Goal: Task Accomplishment & Management: Manage account settings

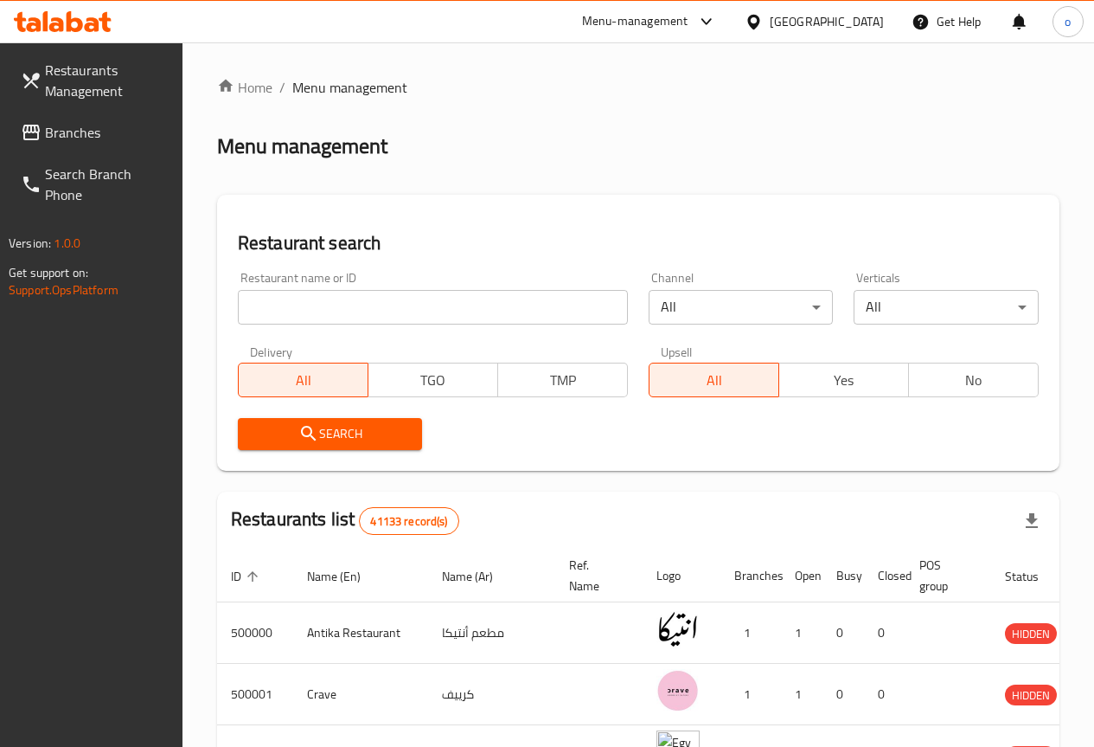
click at [72, 138] on span "Branches" at bounding box center [107, 132] width 124 height 21
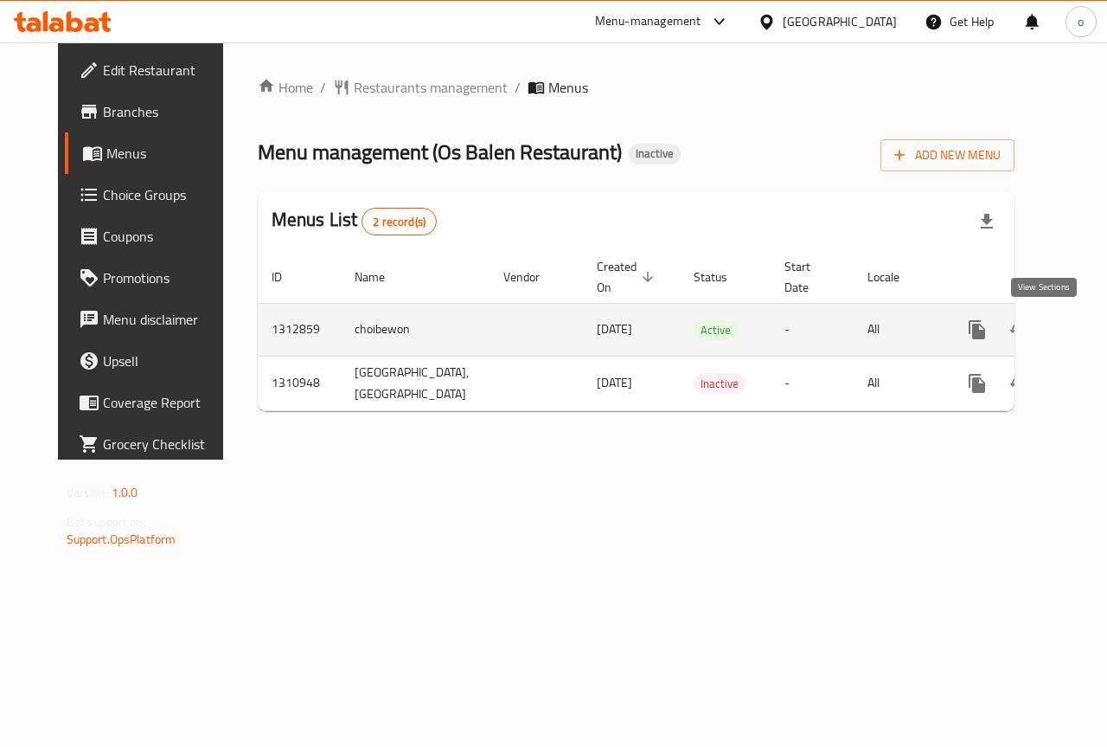
click at [1092, 328] on icon "enhanced table" at bounding box center [1102, 329] width 21 height 21
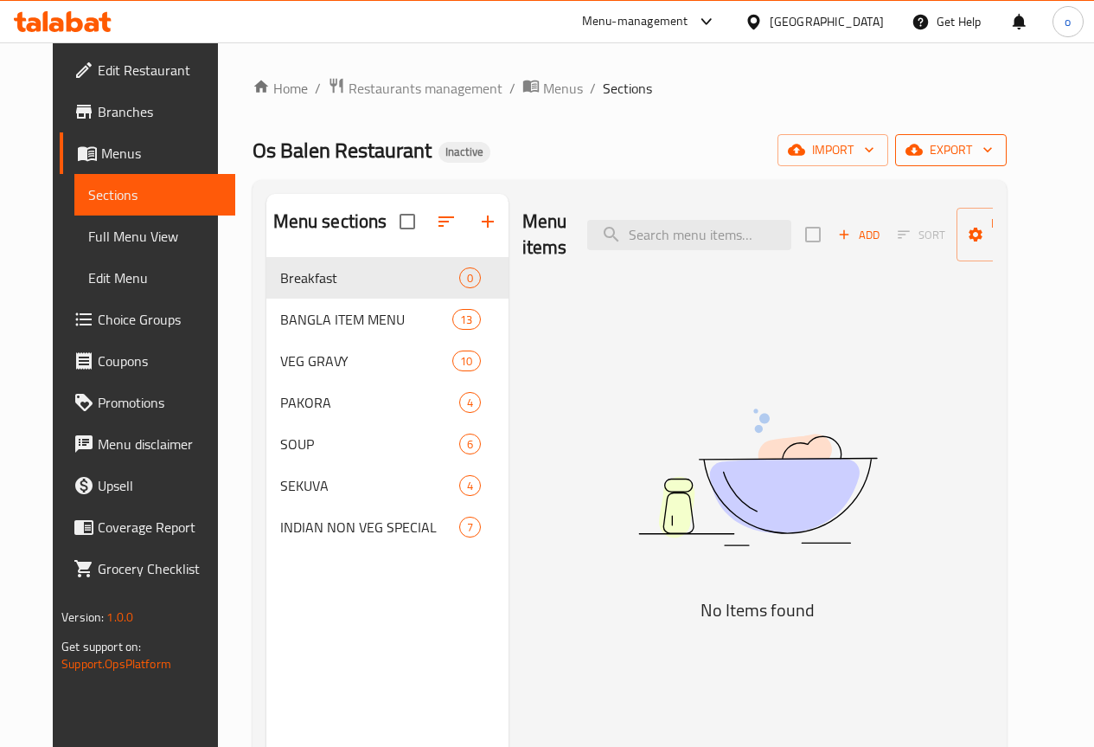
click at [981, 151] on span "export" at bounding box center [951, 150] width 84 height 22
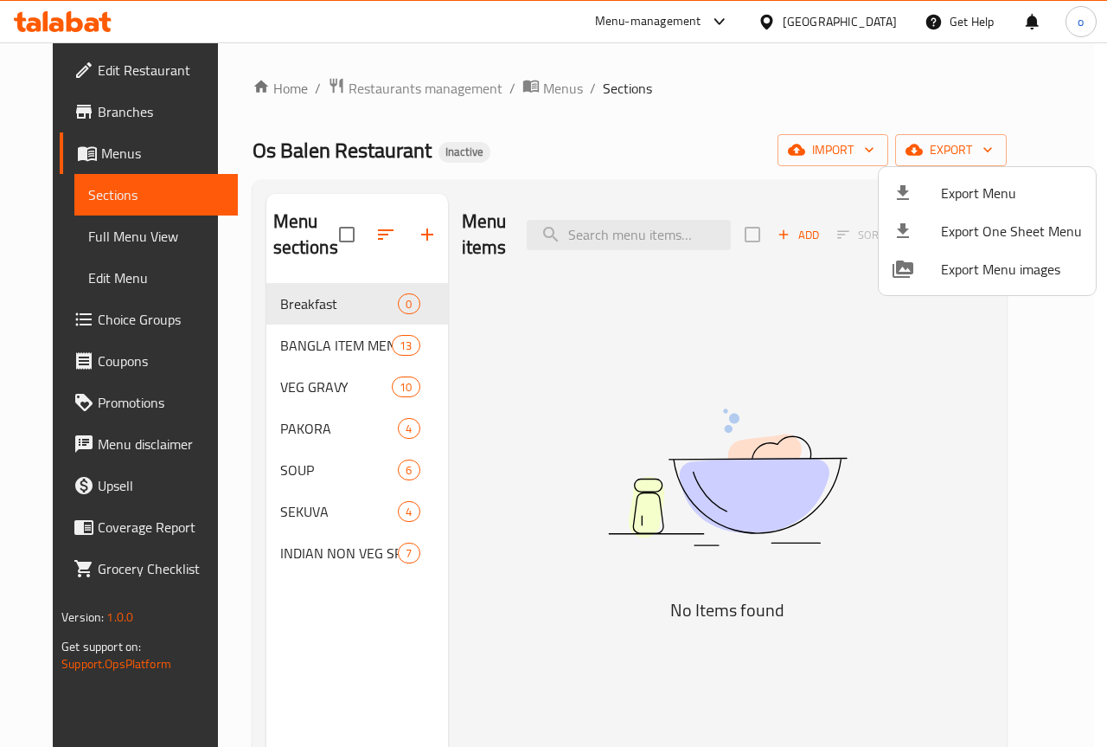
click at [1001, 321] on div at bounding box center [553, 373] width 1107 height 747
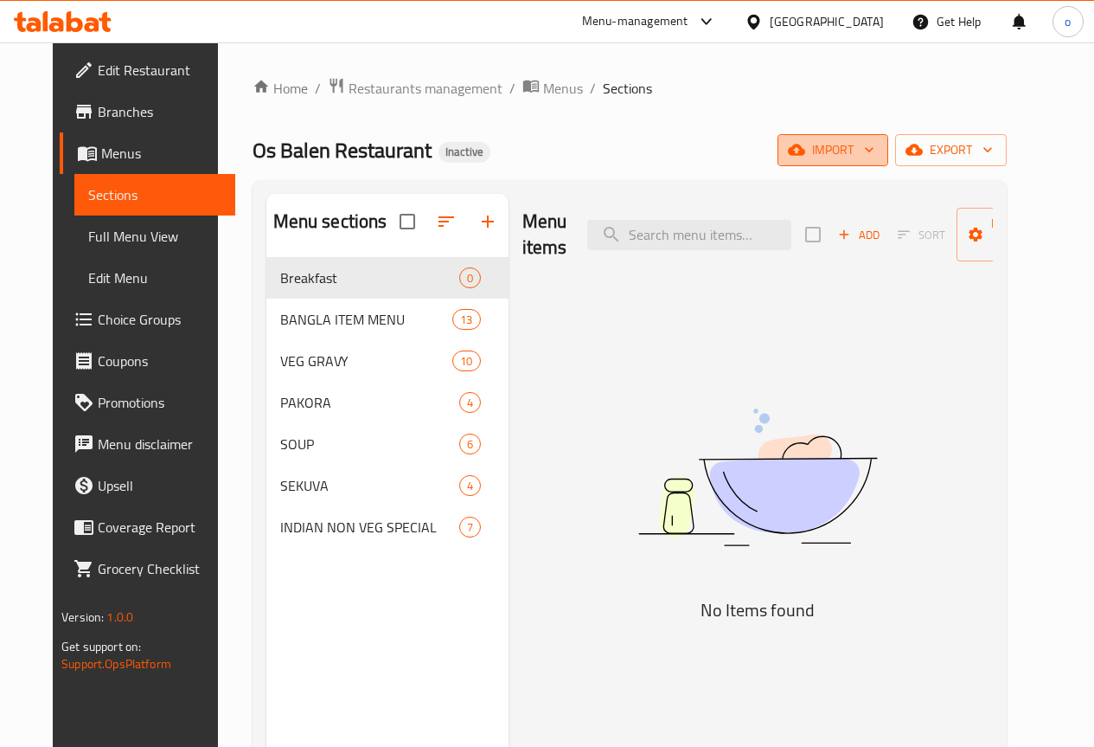
click at [878, 144] on icon "button" at bounding box center [869, 149] width 17 height 17
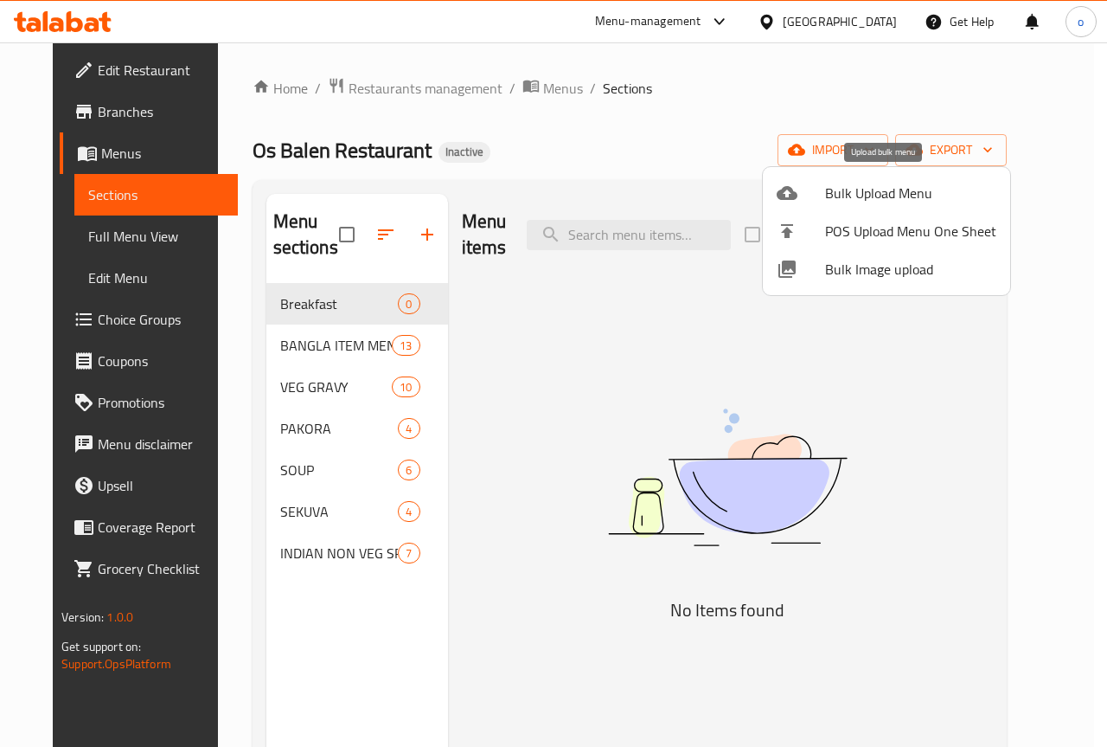
click at [905, 187] on span "Bulk Upload Menu" at bounding box center [910, 193] width 171 height 21
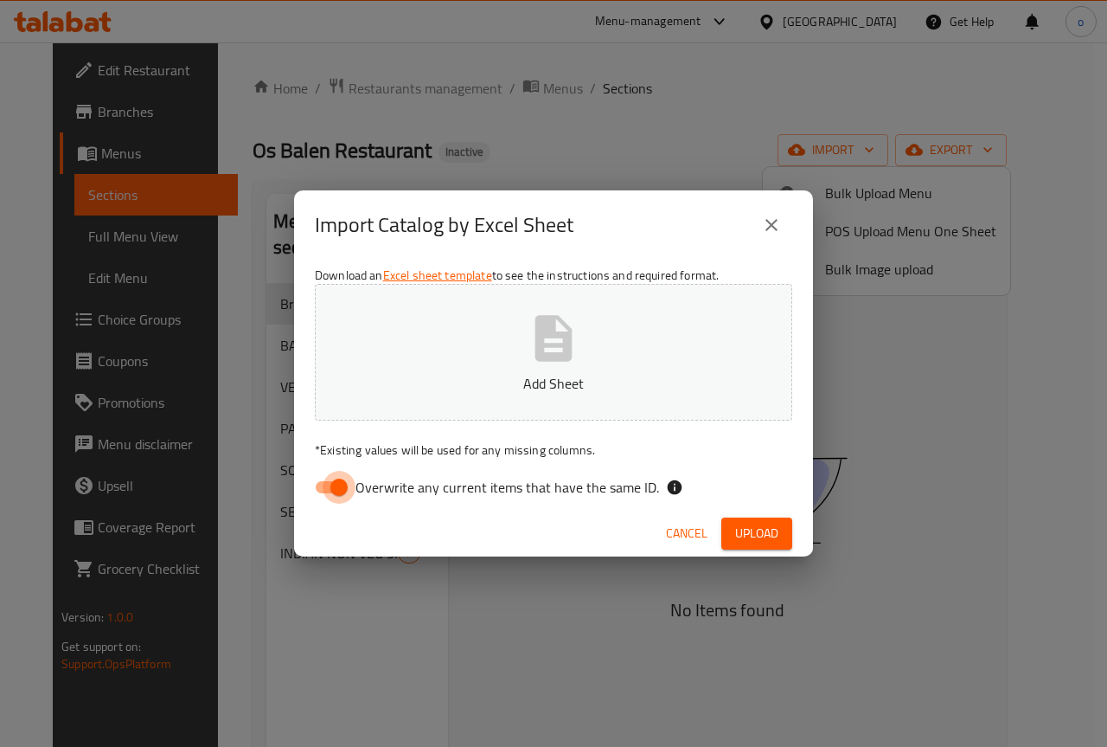
click at [331, 485] on input "Overwrite any current items that have the same ID." at bounding box center [339, 487] width 99 height 33
checkbox input "false"
click at [745, 526] on span "Upload" at bounding box center [756, 534] width 43 height 22
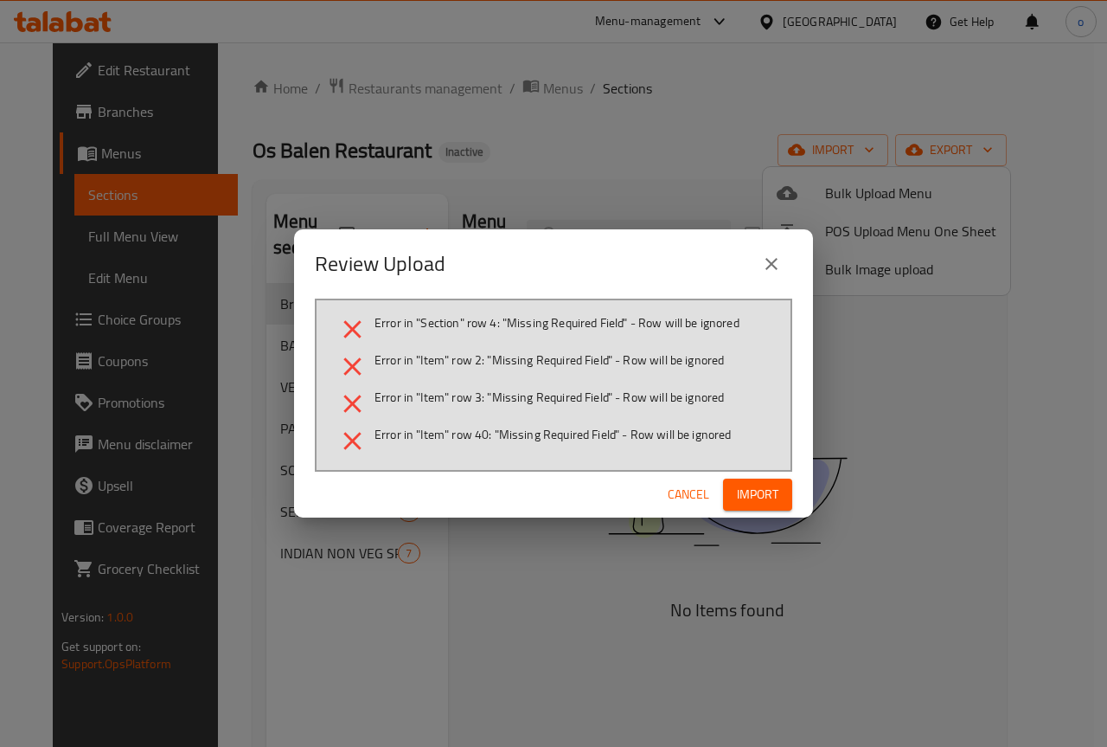
click at [773, 269] on icon "close" at bounding box center [771, 263] width 21 height 21
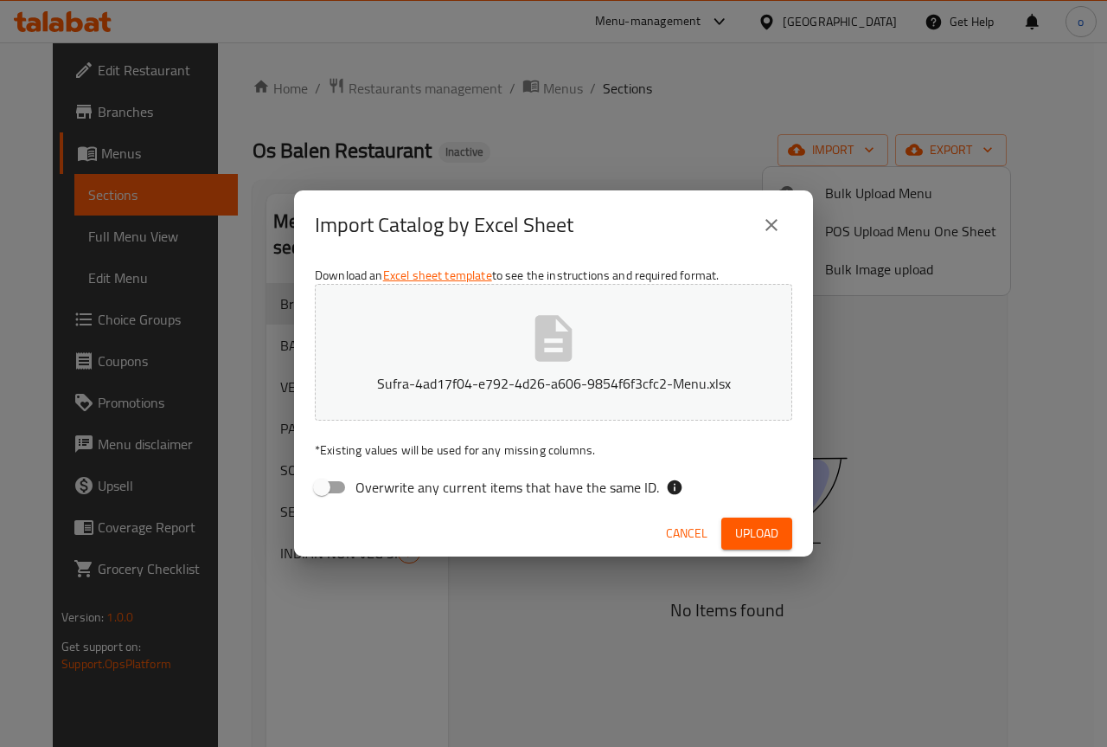
click at [773, 225] on icon "close" at bounding box center [772, 225] width 12 height 12
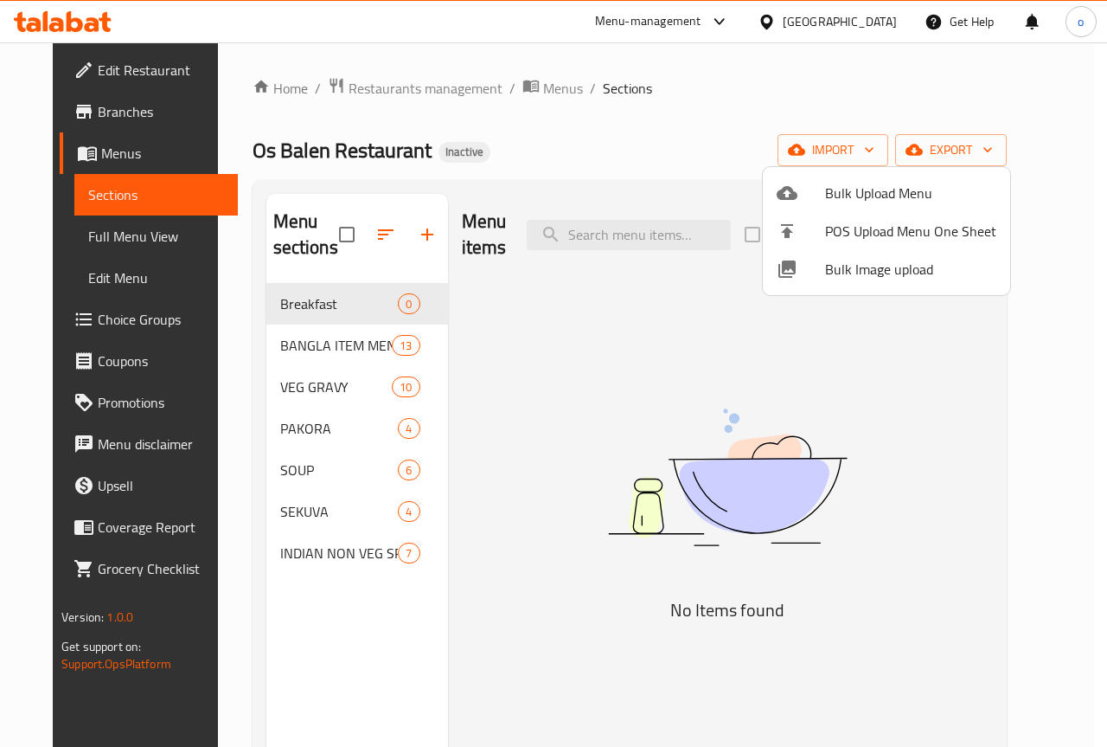
click at [73, 156] on div at bounding box center [553, 373] width 1107 height 747
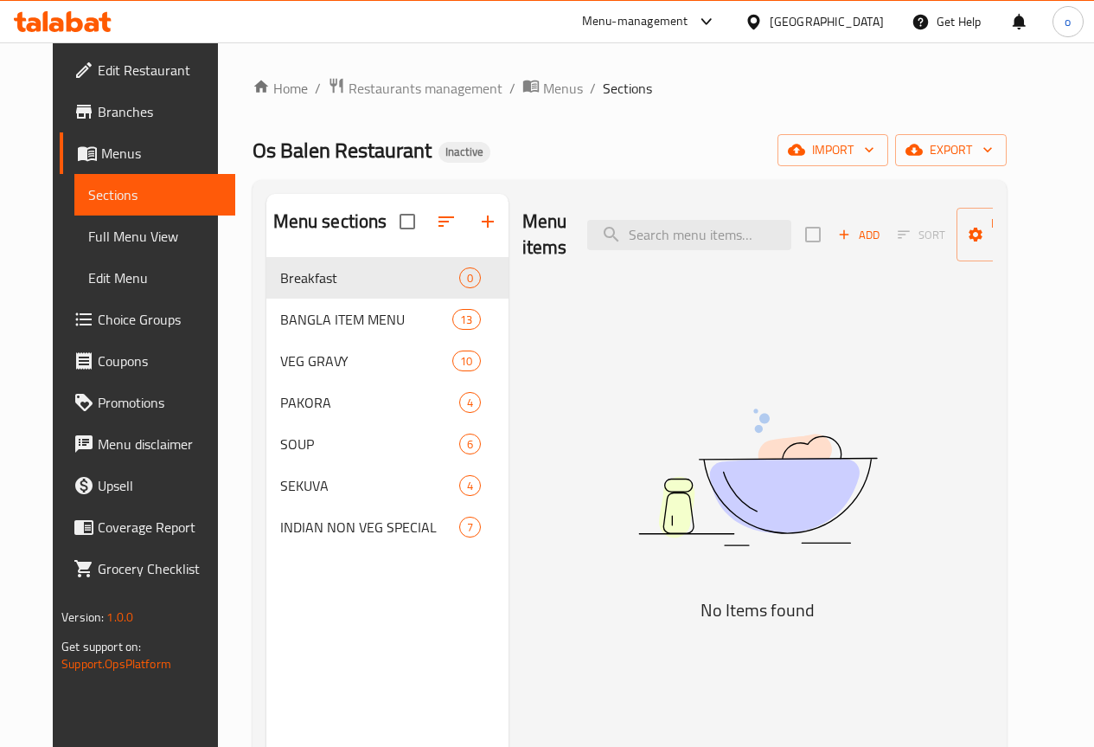
click at [101, 156] on span "Menus" at bounding box center [161, 153] width 120 height 21
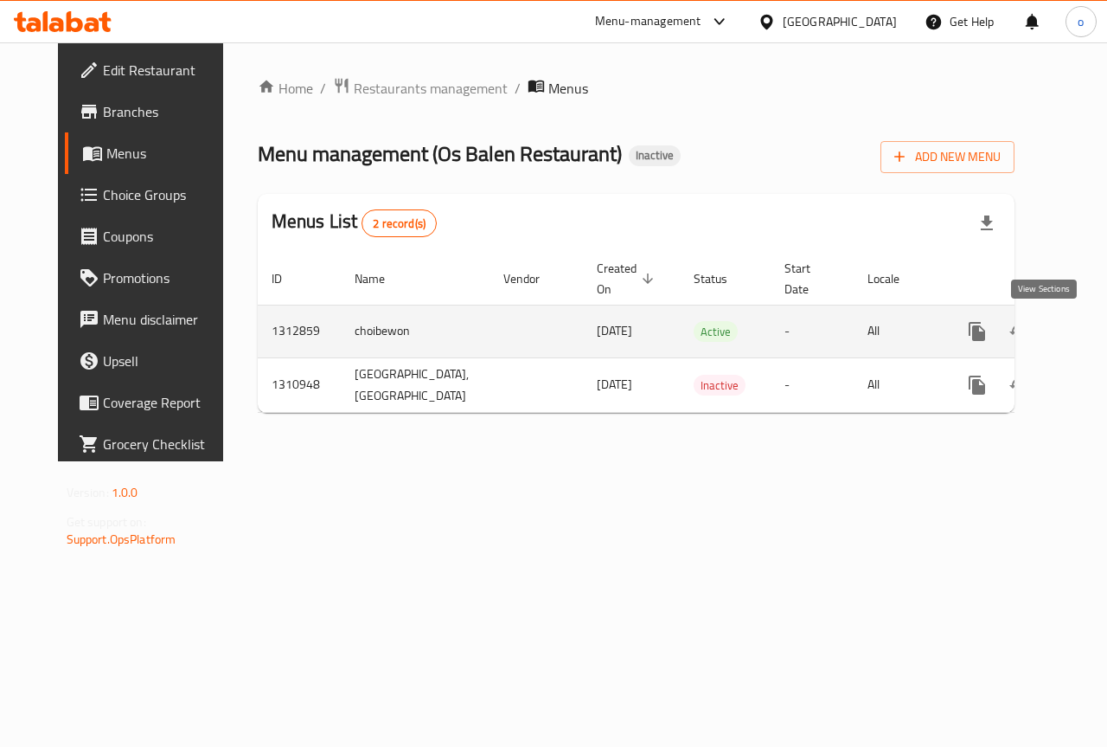
click at [1092, 324] on icon "enhanced table" at bounding box center [1102, 331] width 21 height 21
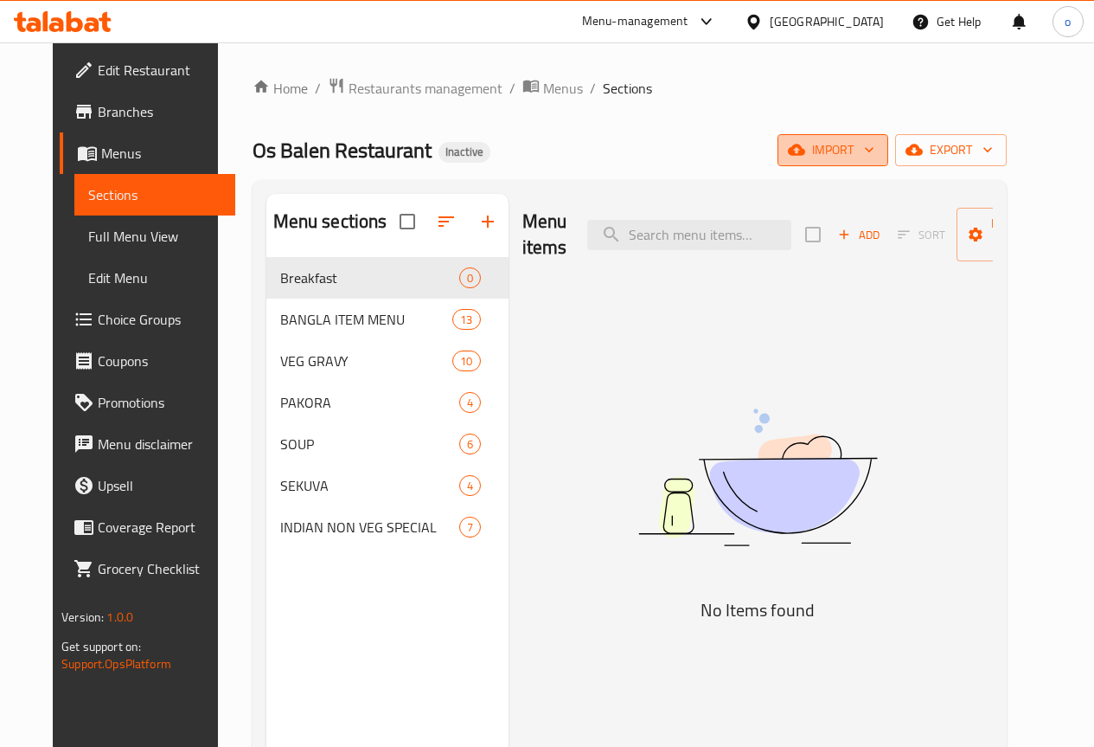
click at [875, 155] on span "import" at bounding box center [833, 150] width 83 height 22
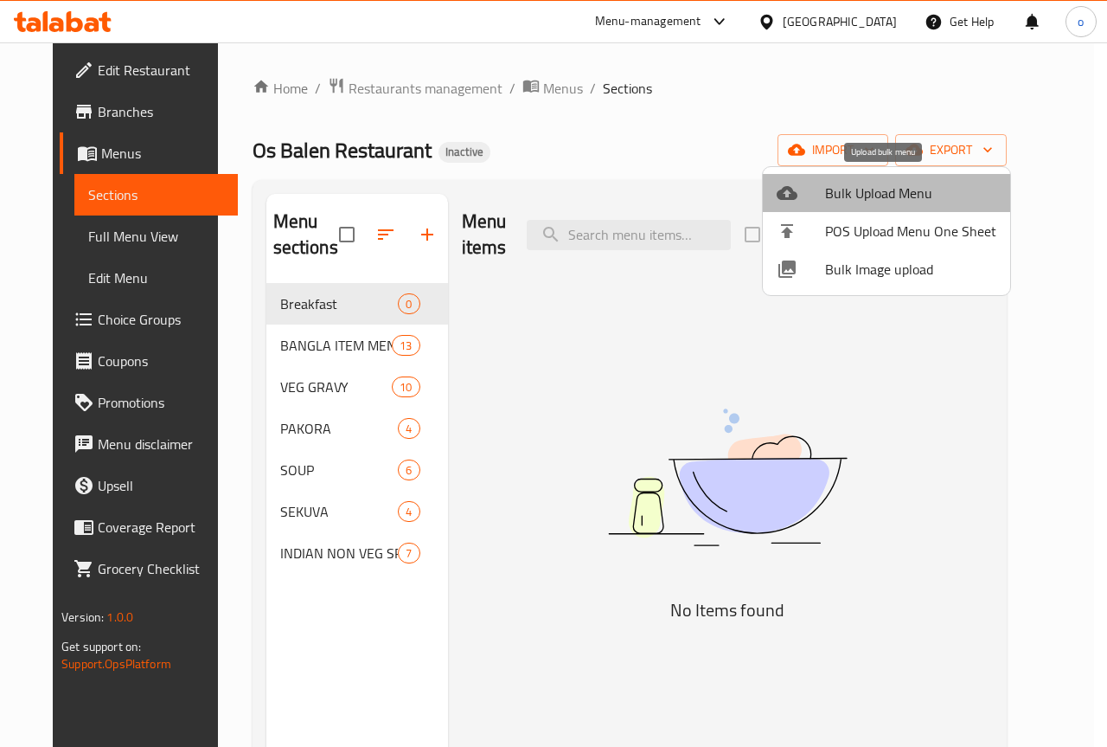
click at [937, 197] on span "Bulk Upload Menu" at bounding box center [910, 193] width 171 height 21
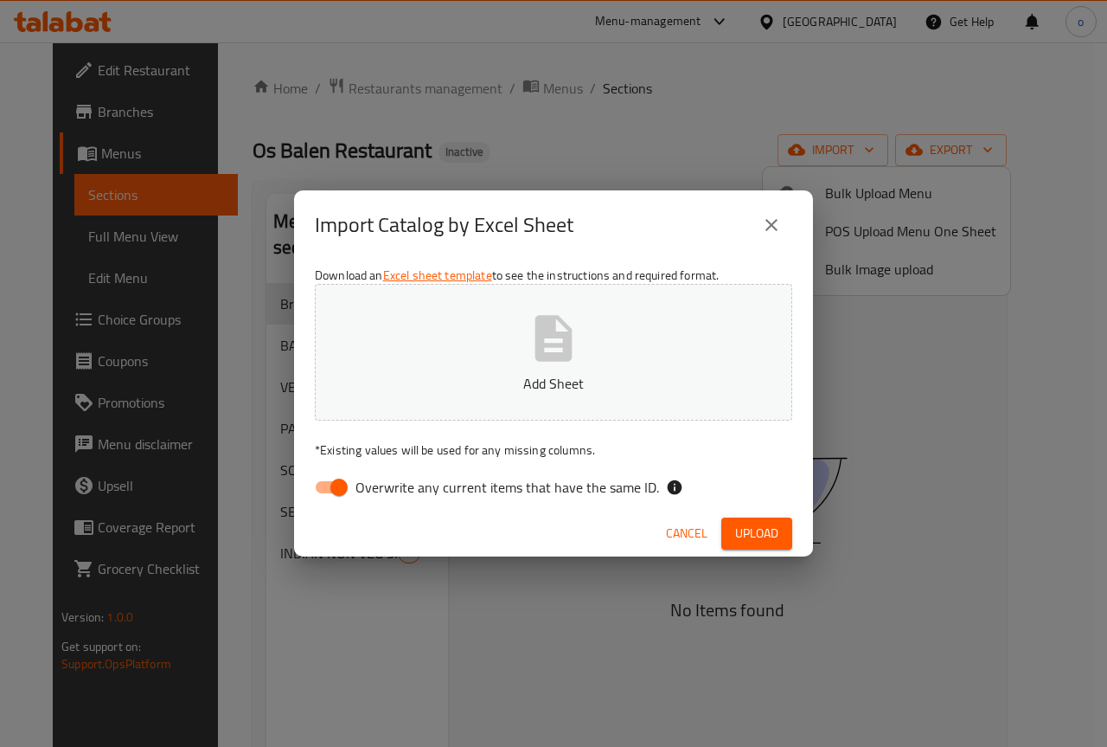
click at [346, 480] on input "Overwrite any current items that have the same ID." at bounding box center [339, 487] width 99 height 33
checkbox input "false"
click at [784, 533] on button "Upload" at bounding box center [757, 533] width 71 height 32
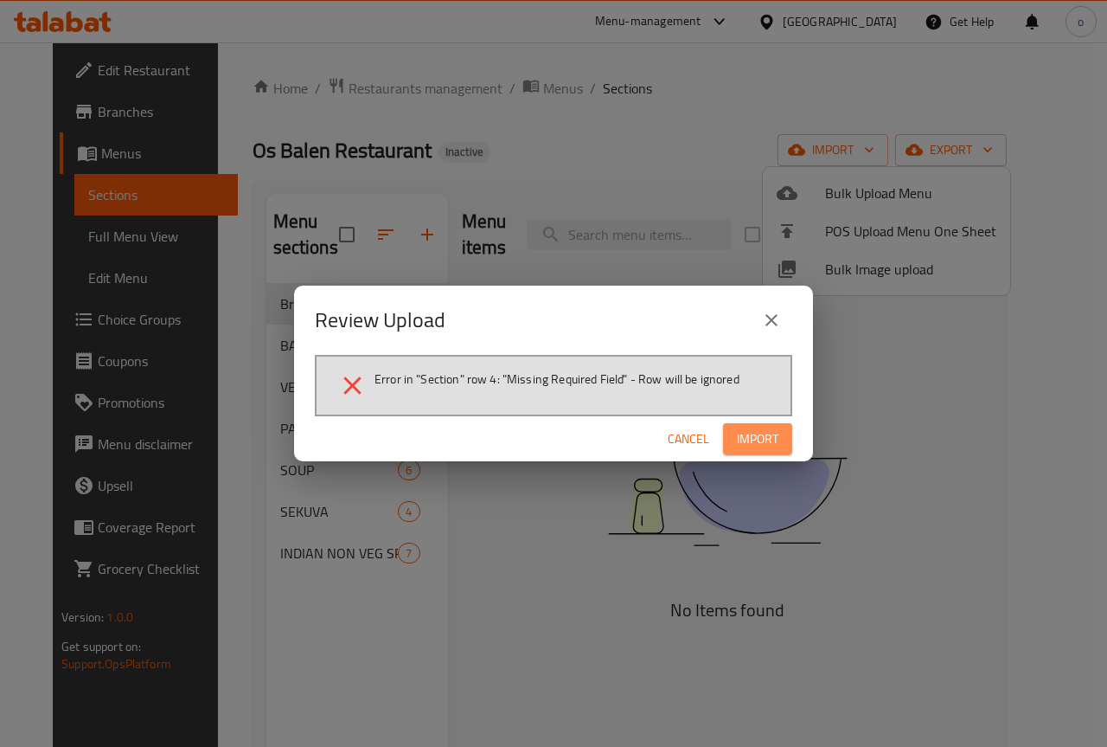
click at [764, 446] on span "Import" at bounding box center [758, 439] width 42 height 22
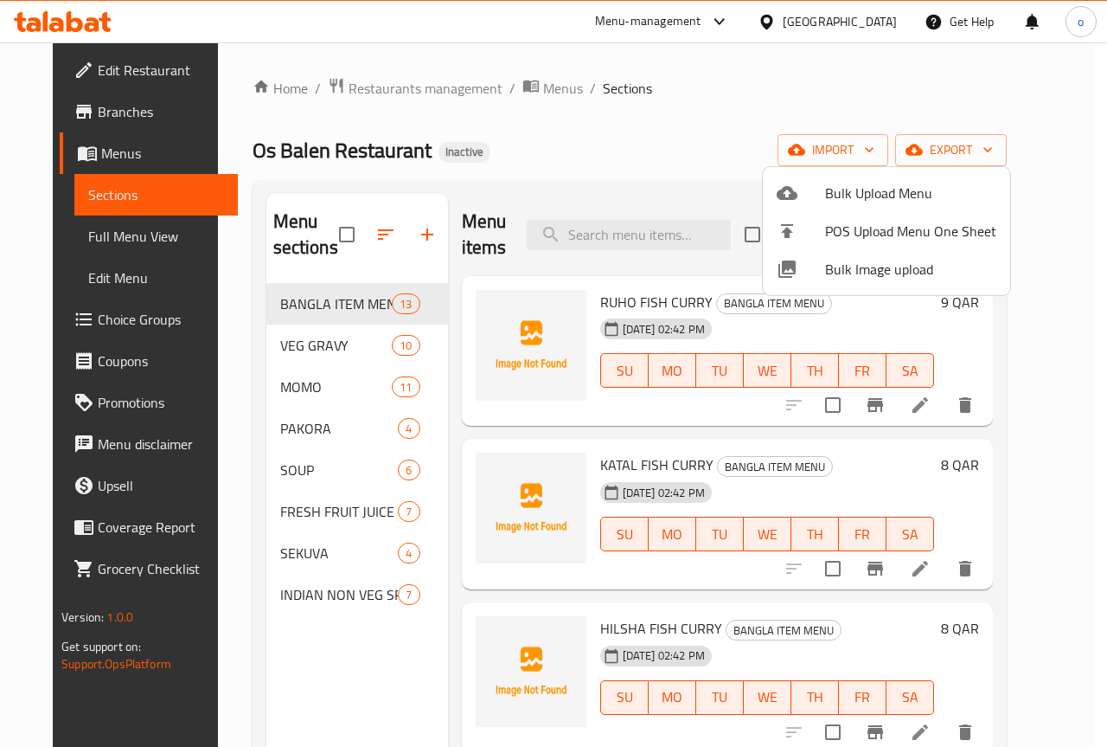
click at [293, 386] on div at bounding box center [553, 373] width 1107 height 747
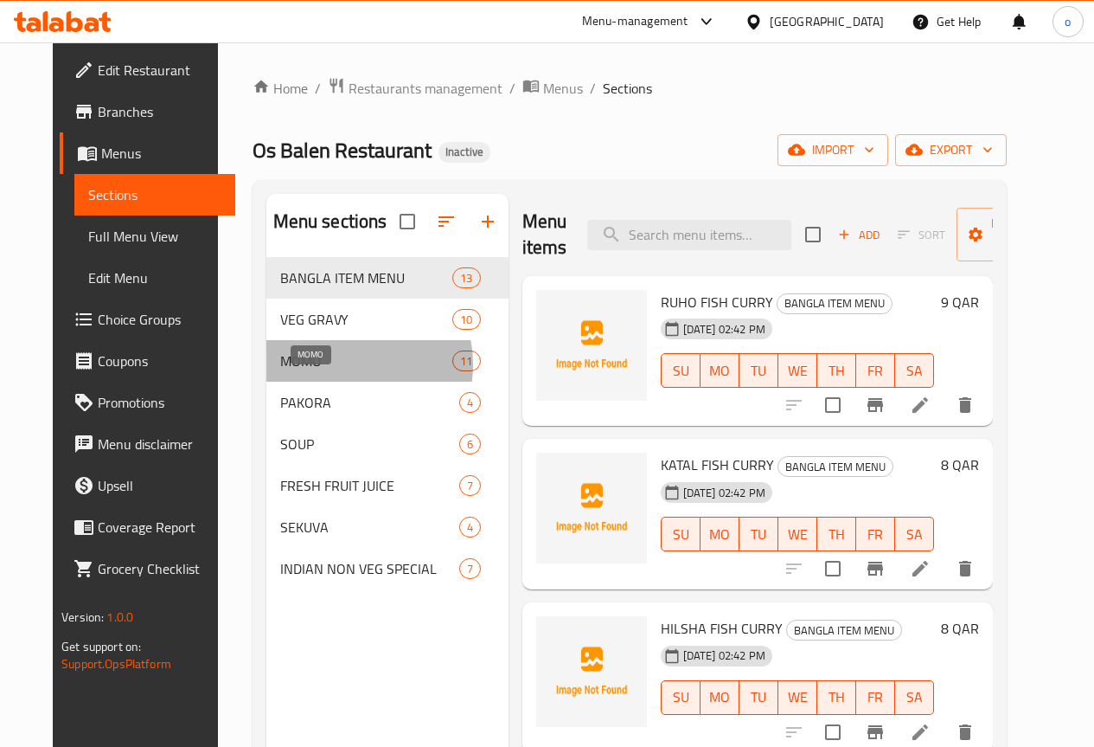
click at [312, 371] on span "MOMO" at bounding box center [366, 360] width 173 height 21
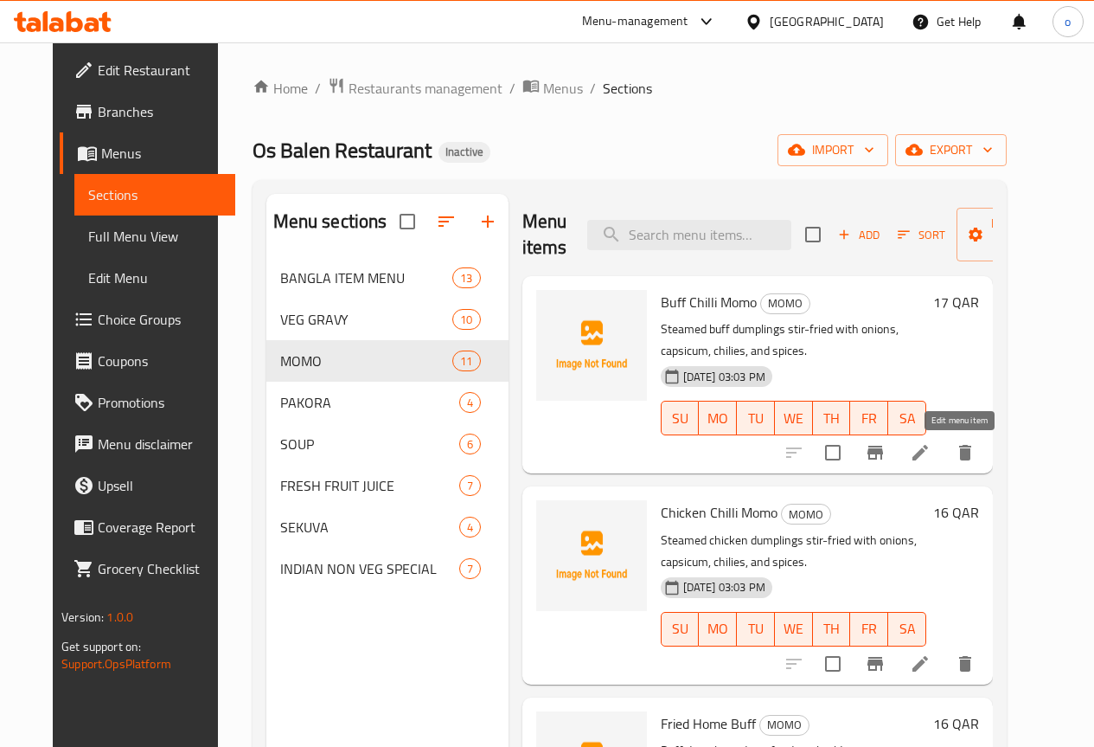
click at [931, 450] on icon at bounding box center [920, 452] width 21 height 21
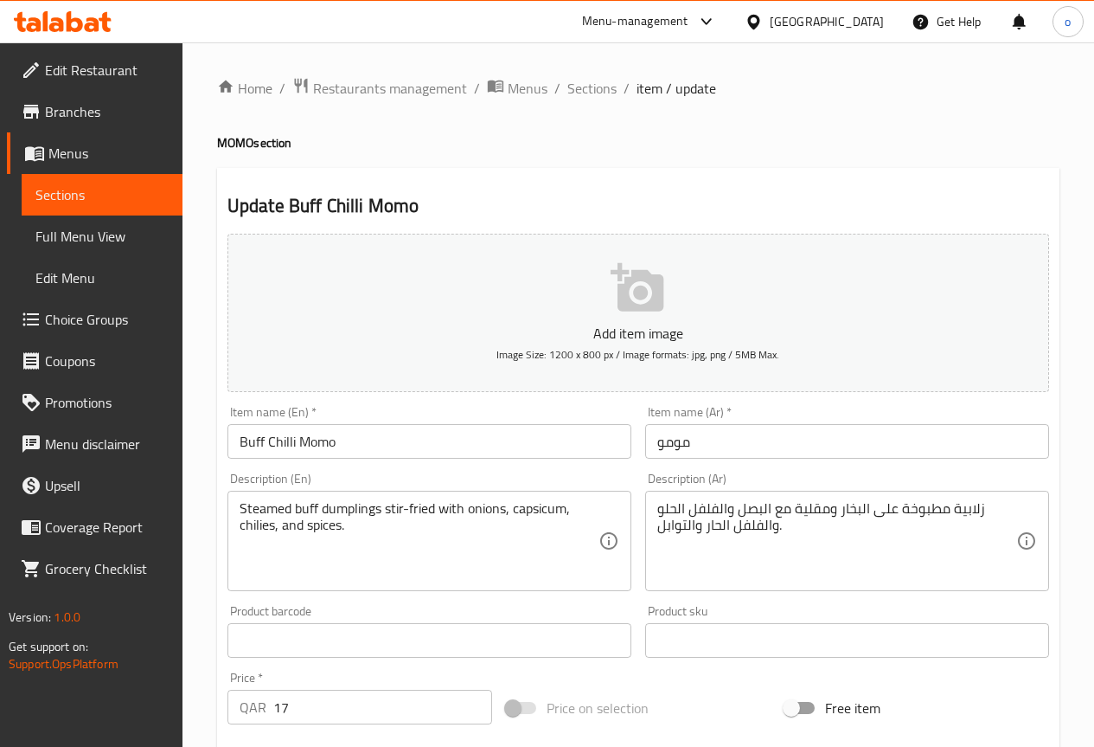
click at [656, 440] on input "مومو" at bounding box center [847, 441] width 404 height 35
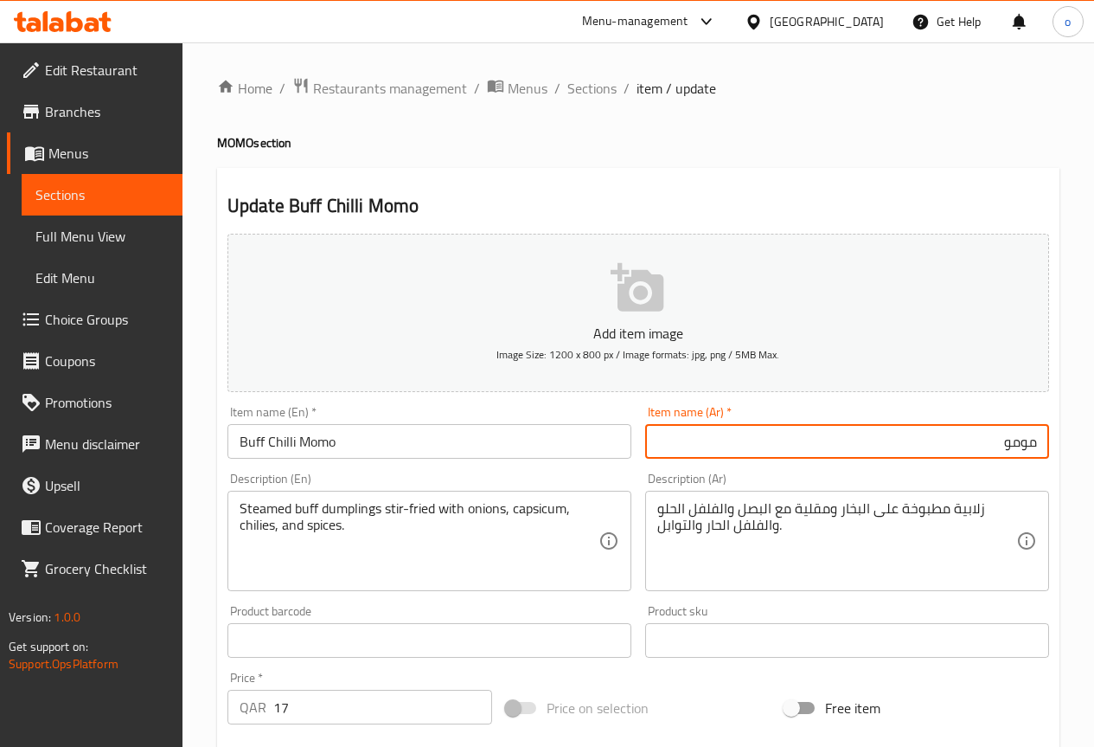
click at [529, 428] on input "Buff Chilli Momo" at bounding box center [430, 441] width 404 height 35
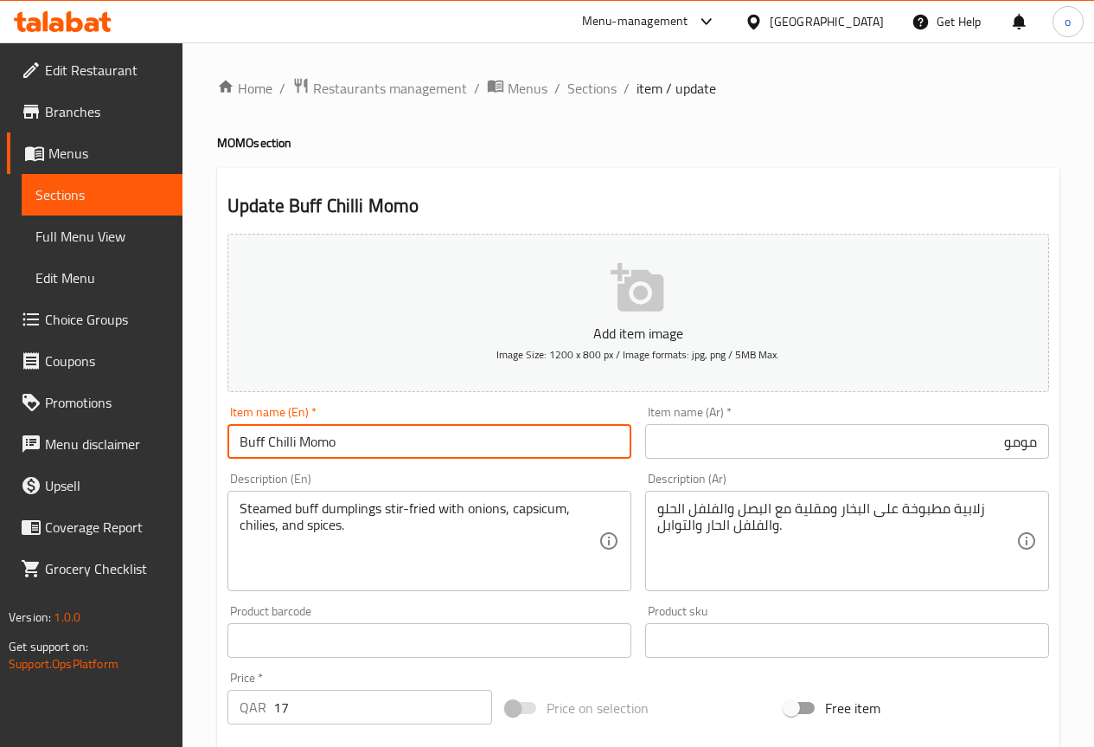
click at [529, 428] on input "Buff Chilli Momo" at bounding box center [430, 441] width 404 height 35
click at [710, 433] on input "مومو" at bounding box center [847, 441] width 404 height 35
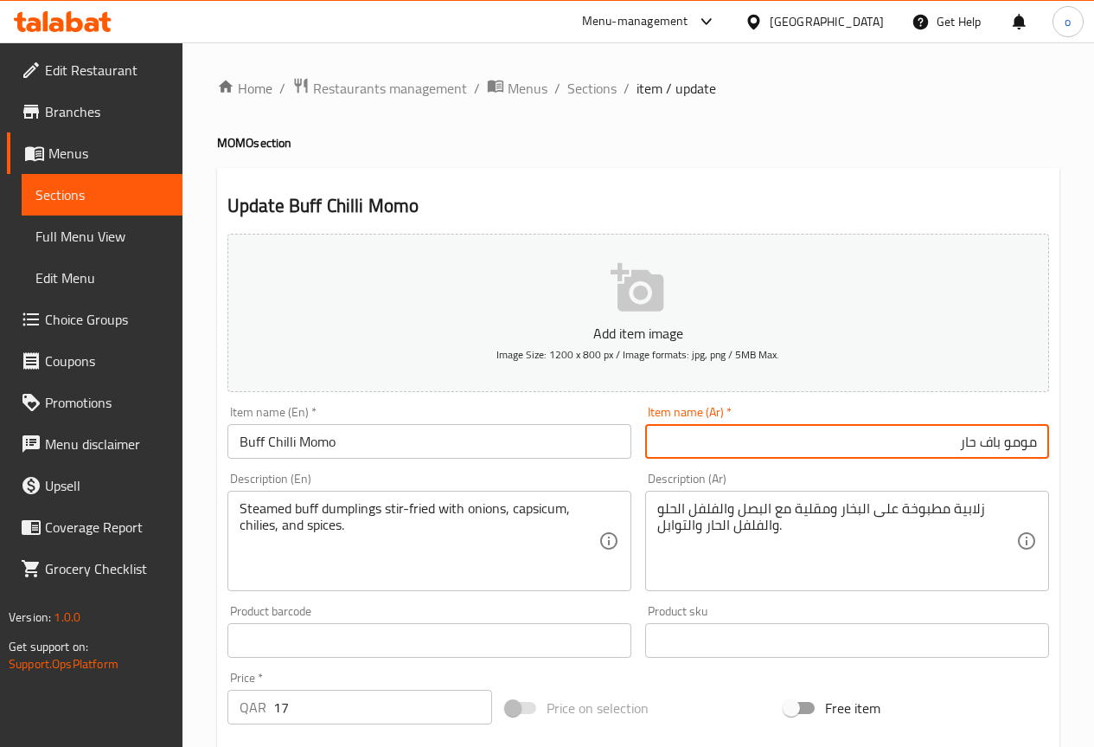
click at [974, 441] on input "مومو باف حار" at bounding box center [847, 441] width 404 height 35
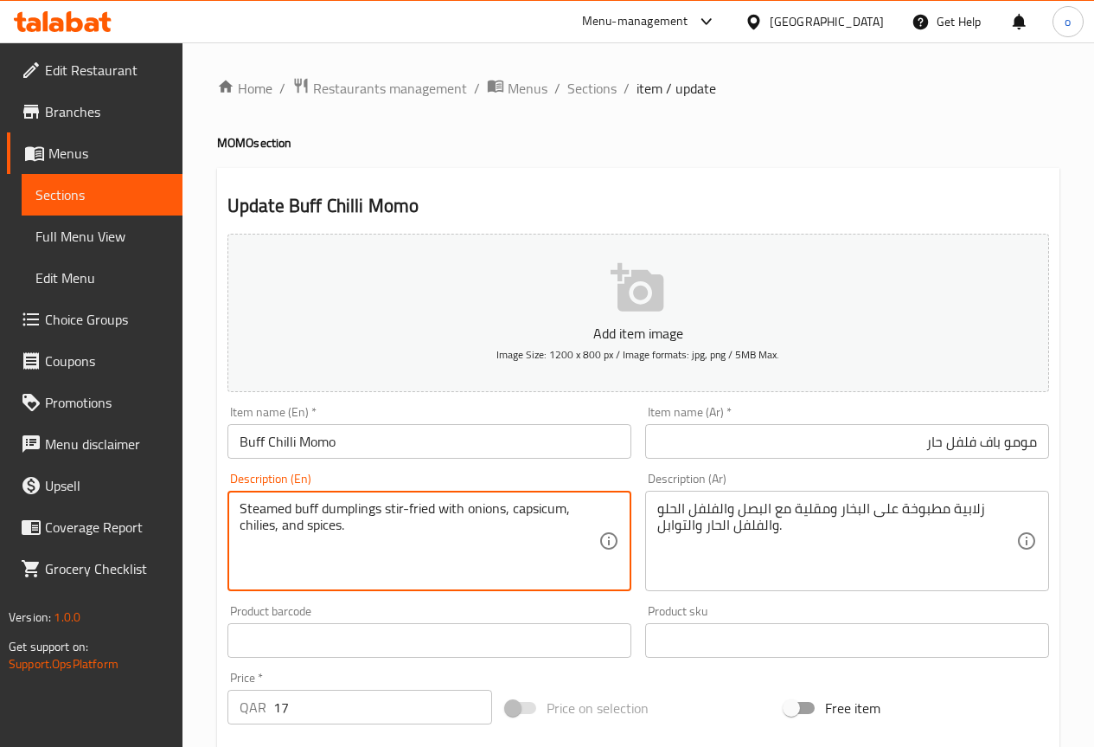
drag, startPoint x: 381, startPoint y: 508, endPoint x: 231, endPoint y: 509, distance: 149.7
click at [231, 509] on div "Steamed buff dumplings stir-fried with onions, capsicum, chilies, and spices. D…" at bounding box center [430, 541] width 404 height 100
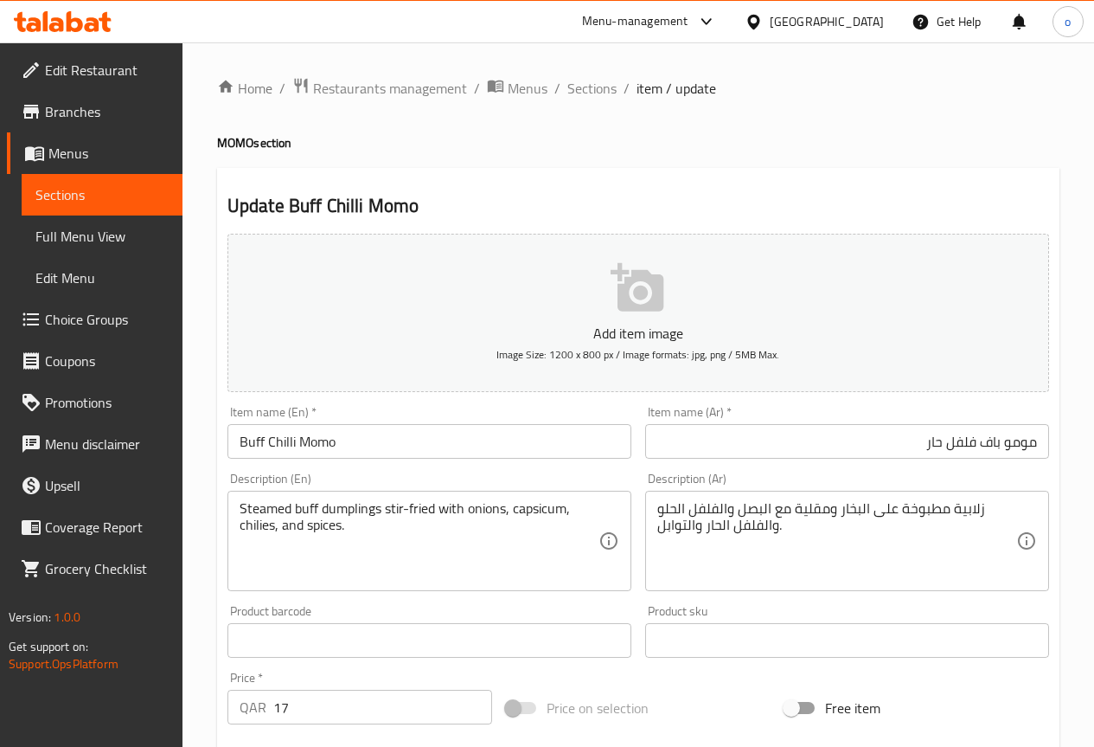
click at [987, 444] on input "مومو باف فلفل حار" at bounding box center [847, 441] width 404 height 35
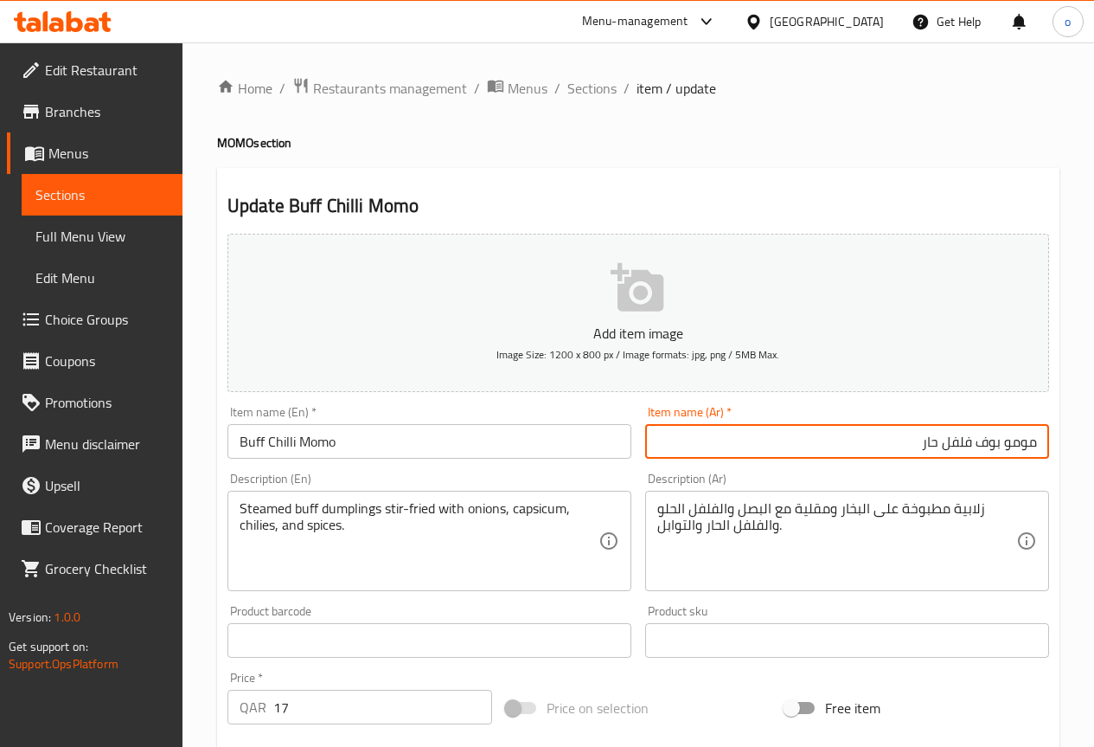
type input "مومو بوف فلفل حار"
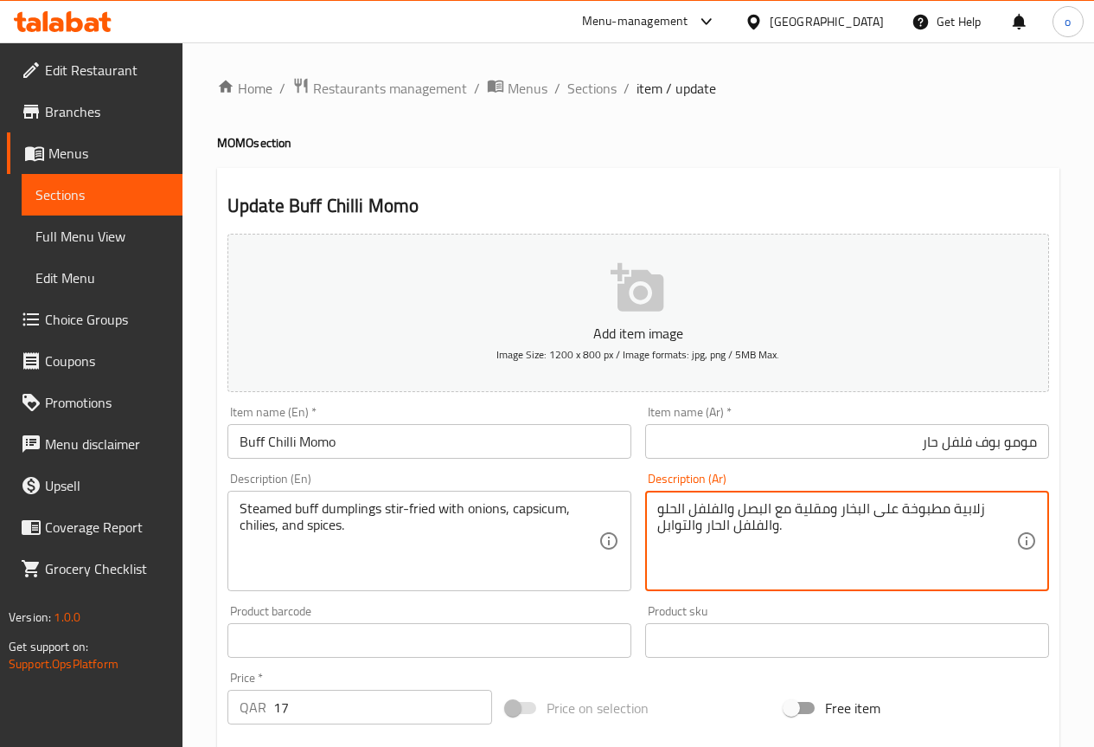
drag, startPoint x: 953, startPoint y: 511, endPoint x: 993, endPoint y: 505, distance: 41.1
click at [994, 505] on textarea "زلابية مطبوخة على البخار ومقلية مع البصل والفلفل الحلو والفلفل الحار والتوابل." at bounding box center [837, 541] width 359 height 82
click at [993, 506] on textarea "زلابية مطبوخة على البخار ومقلية مع البصل والفلفل الحلو والفلفل الحار والتوابل." at bounding box center [837, 541] width 359 height 82
click at [987, 507] on textarea "زلابية مطبوخة على البخار ومقلية مع البصل والفلفل الحلو والفلفل الحار والتوابل." at bounding box center [837, 541] width 359 height 82
click at [958, 527] on textarea "زلابية مطبوخة على البخار ومقلية مع البصل والفلفل الحلو والفلفل الحار والتوابل." at bounding box center [837, 541] width 359 height 82
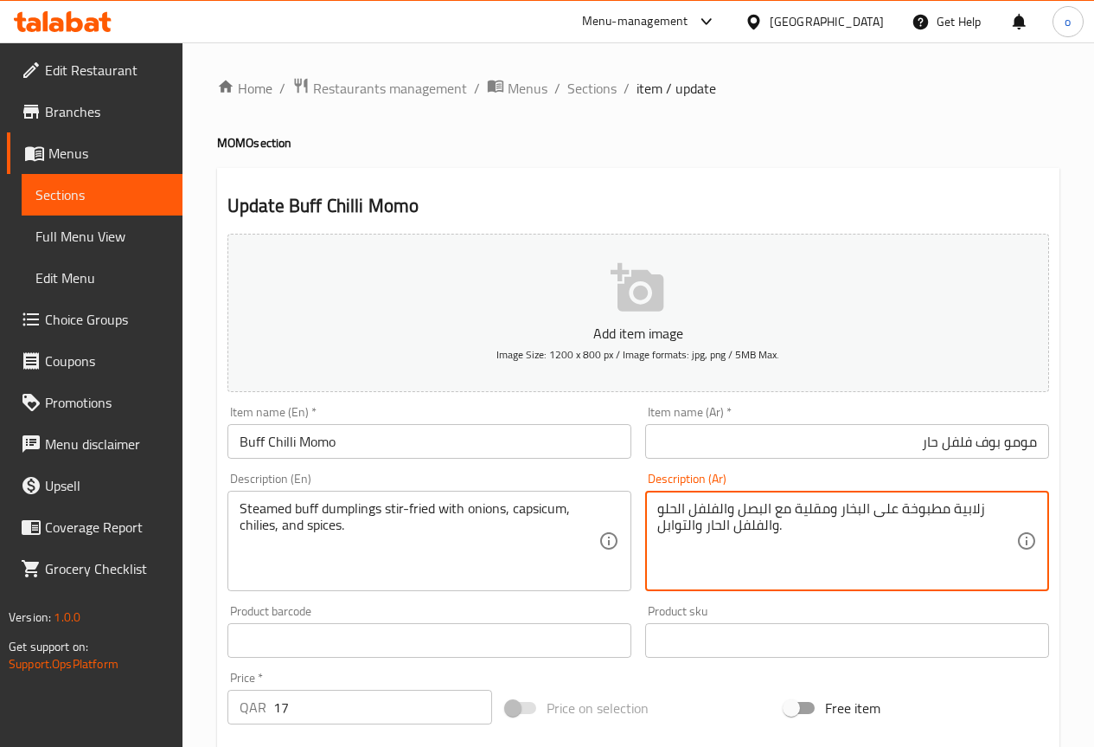
click at [936, 517] on textarea "زلابية مطبوخة على البخار ومقلية مع البصل والفلفل الحلو والفلفل الحار والتوابل." at bounding box center [837, 541] width 359 height 82
click at [933, 510] on textarea "زلابية مطبوخة على البخار ومقلية مع البصل والفلفل الحلو والفلفل الحار والتوابل." at bounding box center [837, 541] width 359 height 82
click at [985, 510] on textarea "زلابية مطبوخة على البخار ومقلية مع البصل والفلفل الحلو والفلفل الحار والتوابل." at bounding box center [837, 541] width 359 height 82
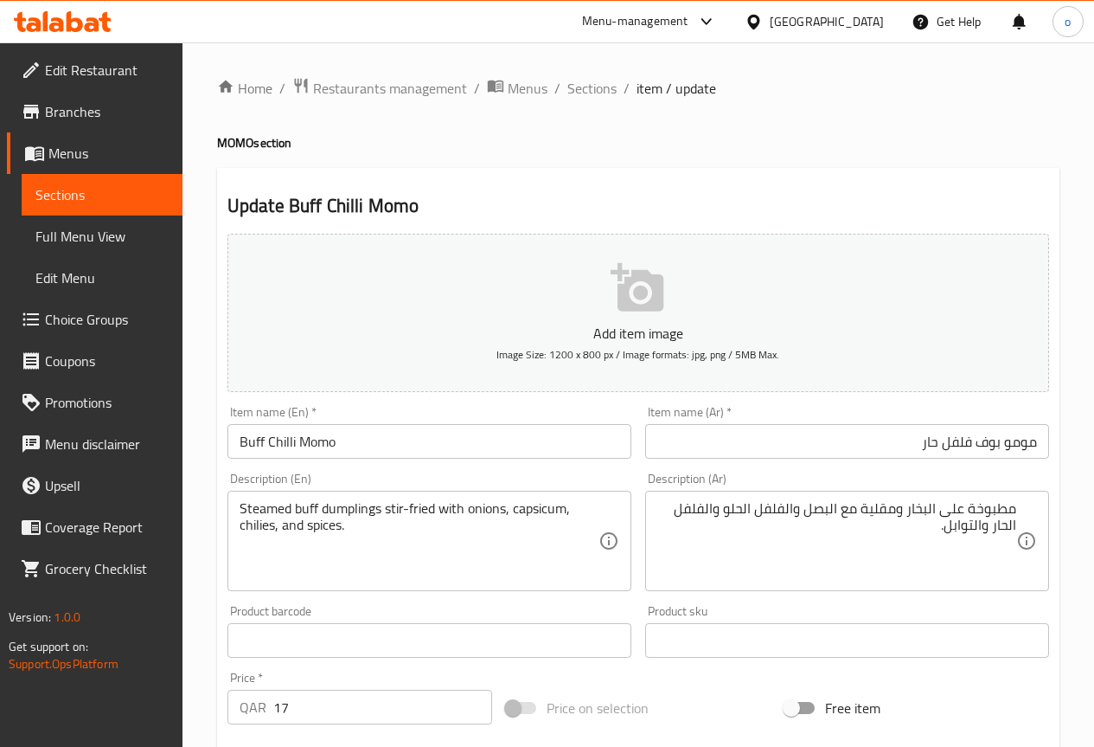
click at [1017, 504] on div "مطبوخة على البخار ومقلية مع البصل والفلفل الحلو والفلفل الحار والتوابل. Descrip…" at bounding box center [847, 541] width 404 height 100
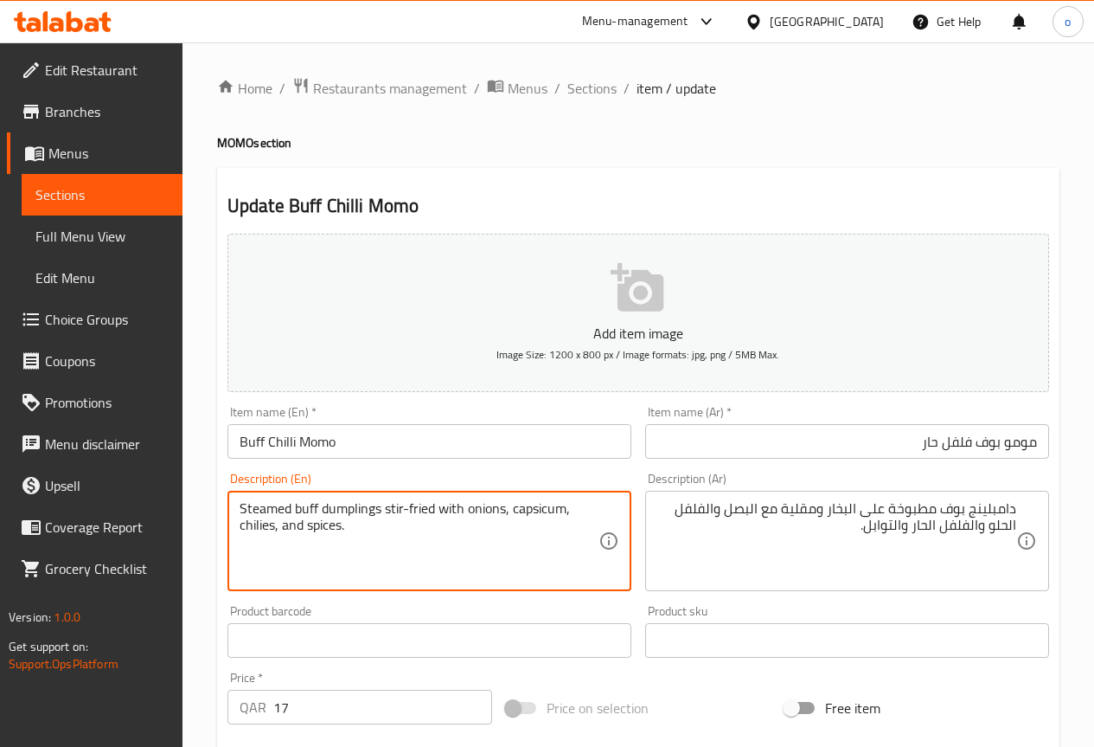
drag, startPoint x: 388, startPoint y: 510, endPoint x: 433, endPoint y: 503, distance: 45.5
click at [433, 503] on textarea "Steamed buff dumplings stir-fried with onions, capsicum, chilies, and spices." at bounding box center [419, 541] width 359 height 82
drag, startPoint x: 288, startPoint y: 507, endPoint x: 250, endPoint y: 518, distance: 39.7
click at [250, 518] on textarea "Steamed buff dumplings stir-fried with onions, capsicum, chilies, and spices." at bounding box center [419, 541] width 359 height 82
click at [242, 510] on textarea "Steamed buff dumplings stir-fried with onions, capsicum, chilies, and spices." at bounding box center [419, 541] width 359 height 82
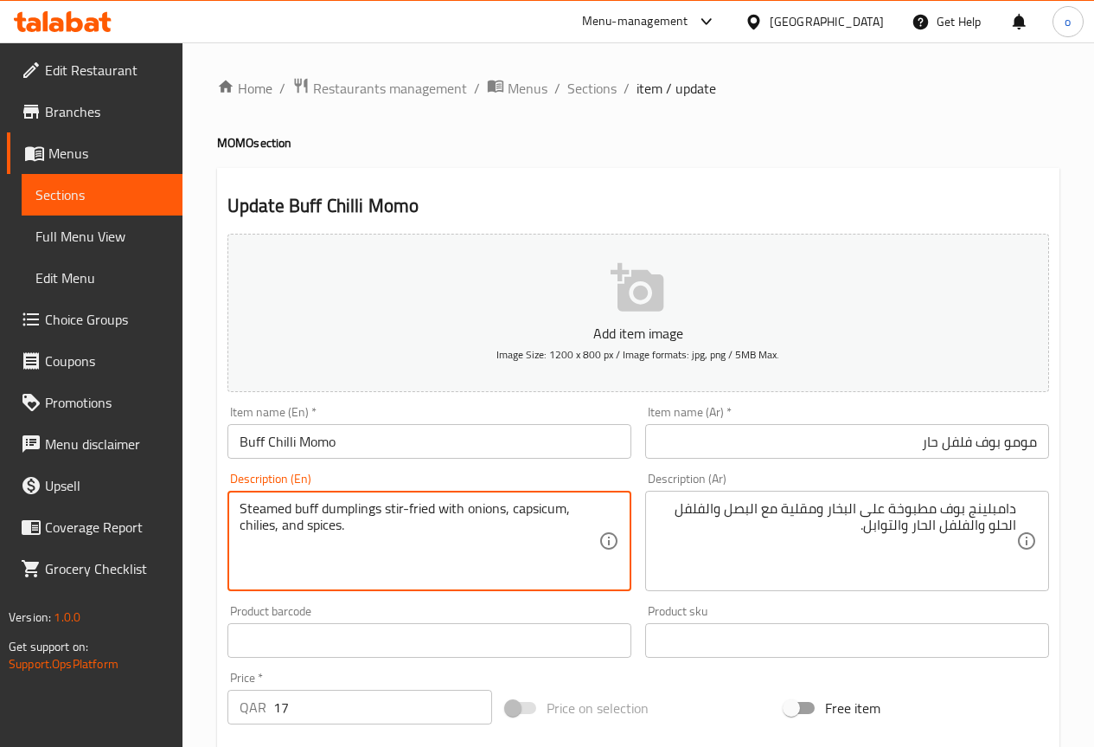
drag, startPoint x: 242, startPoint y: 510, endPoint x: 258, endPoint y: 506, distance: 16.0
click at [258, 506] on textarea "Steamed buff dumplings stir-fried with onions, capsicum, chilies, and spices." at bounding box center [419, 541] width 359 height 82
click at [536, 511] on textarea "Steamed buff dumplings stir-fried with onions, capsicum, chilies, and spices." at bounding box center [419, 541] width 359 height 82
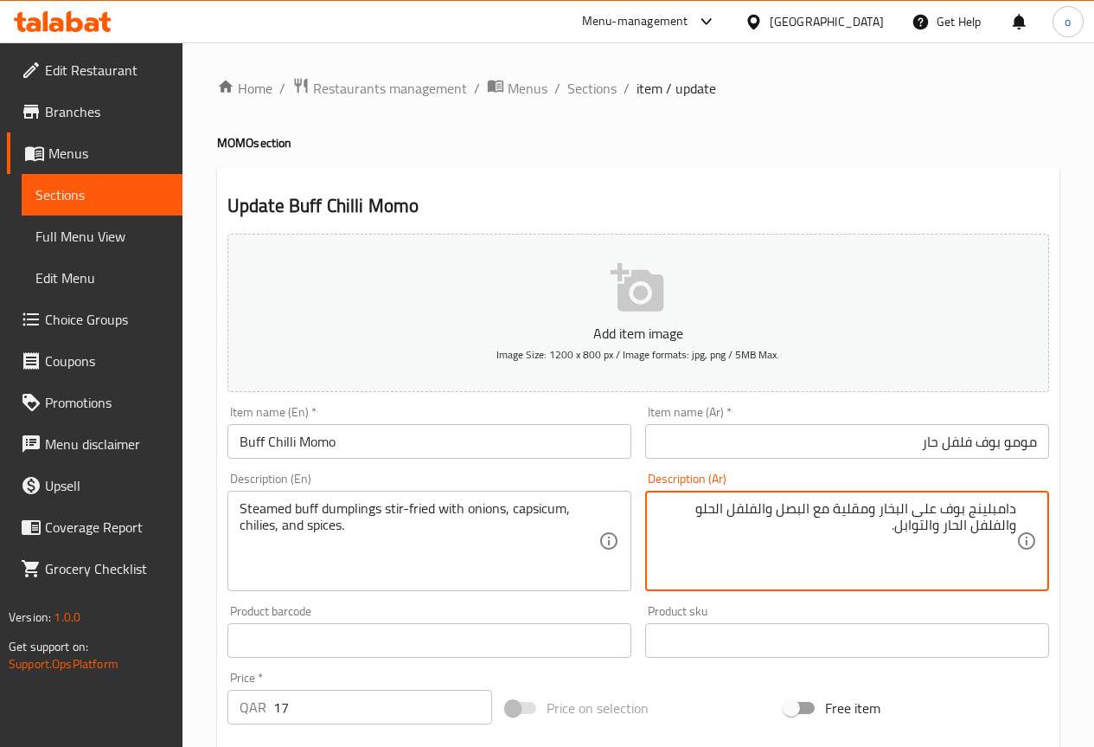
click at [703, 515] on textarea "دامبلينج بوف على البخار ومقلية مع البصل والفلفل الحلو والفلفل الحار والتوابل." at bounding box center [837, 541] width 359 height 82
click at [682, 512] on textarea "دامبلينج بوف على البخار ومقلية مع البصل والفلفل الحلو والفلفل الحار والتوابل." at bounding box center [837, 541] width 359 height 82
click at [940, 534] on textarea "دامبلينج بوف على البخار ومقلية مع البصل والفليفلة والفلفل الحار والتوابل." at bounding box center [837, 541] width 359 height 82
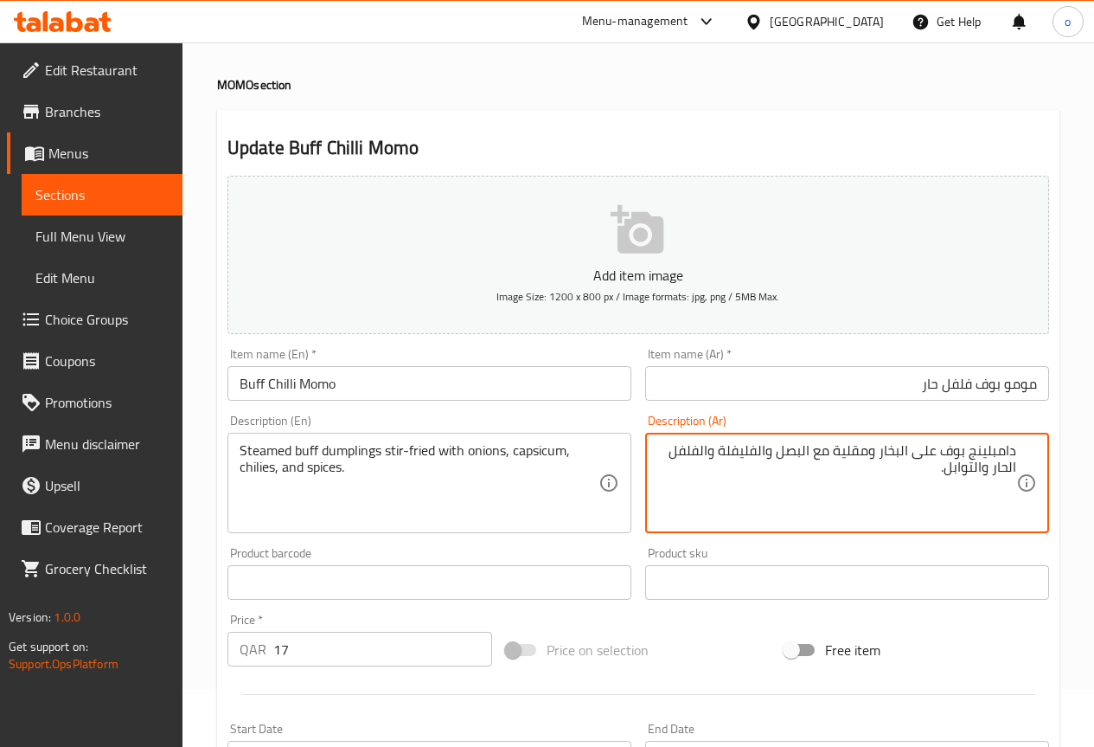
scroll to position [87, 0]
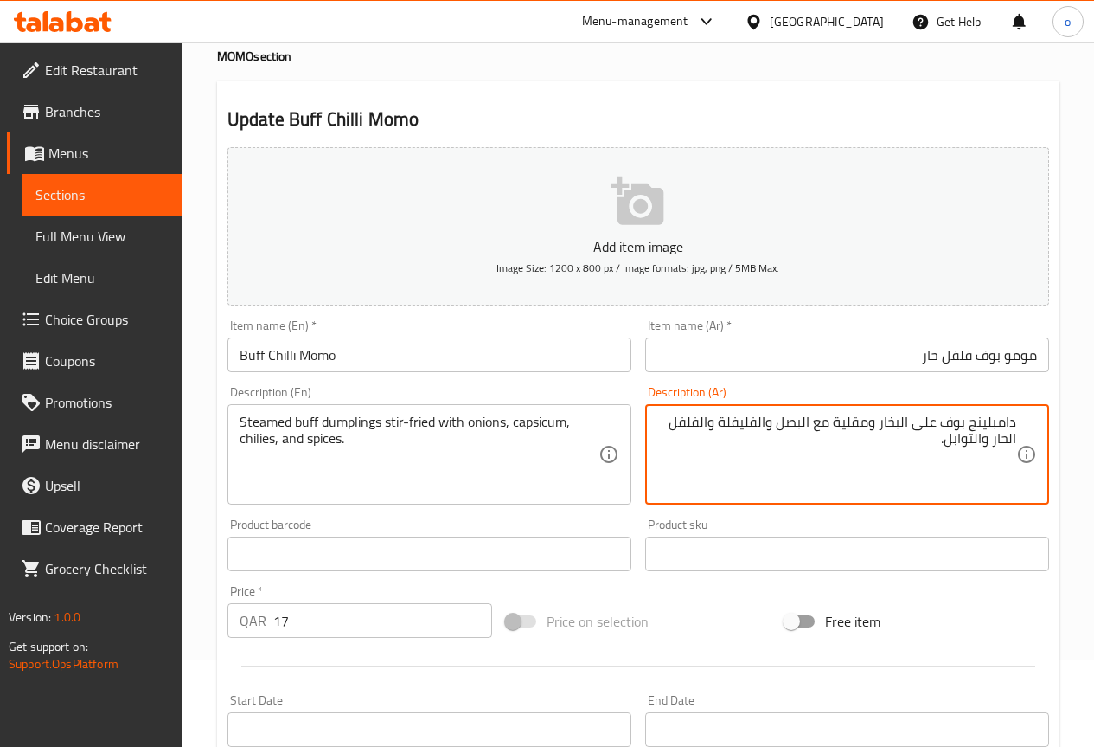
type textarea "دامبلينج بوف على البخار ومقلية مع البصل والفليفلة والفلفل الحار والتوابل."
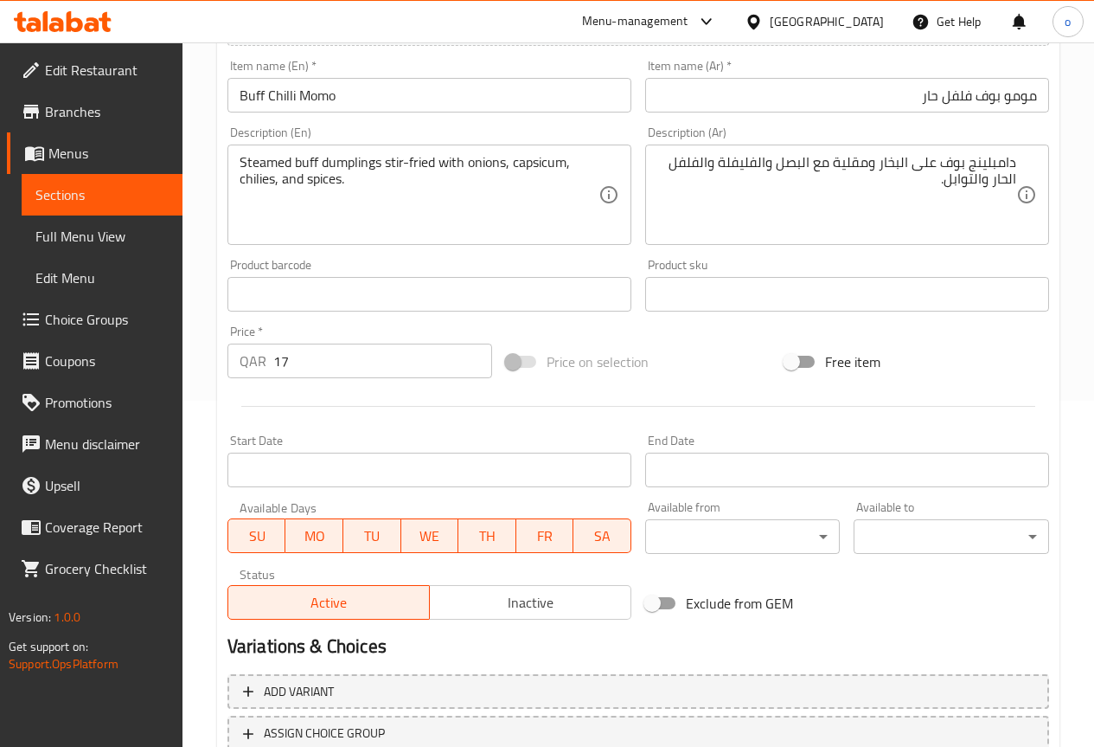
scroll to position [173, 0]
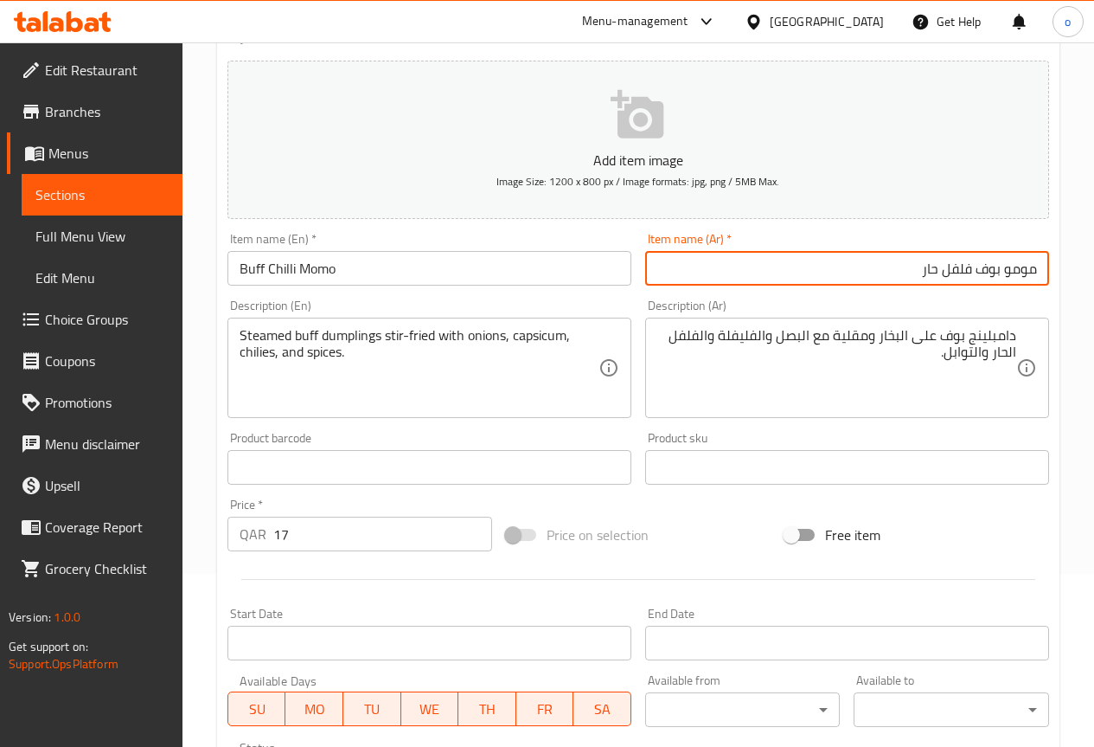
click at [979, 277] on input "مومو بوف فلفل حار" at bounding box center [847, 268] width 404 height 35
click at [985, 266] on input "مومو بوف فلفل حار" at bounding box center [847, 268] width 404 height 35
type input "مومو باف فلفل حار"
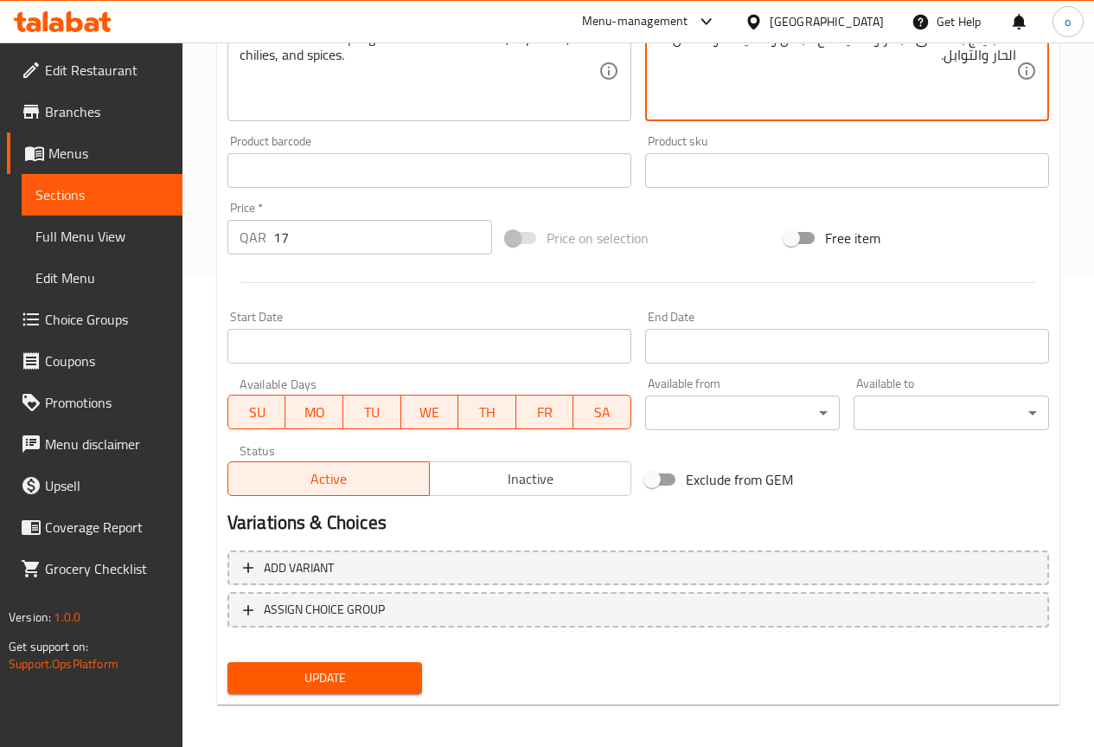
scroll to position [476, 0]
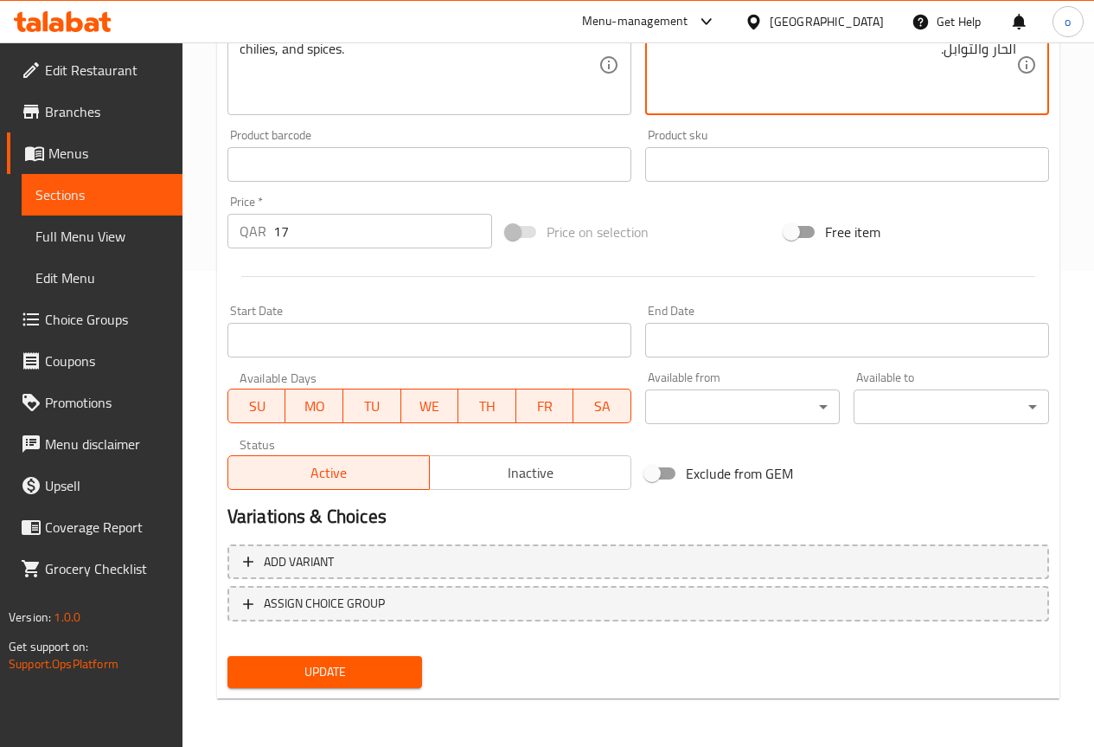
type textarea "دامبلينج باف على البخار ومقلية مع البصل والفليفلة والفلفل الحار والتوابل."
click at [398, 685] on button "Update" at bounding box center [326, 672] width 196 height 32
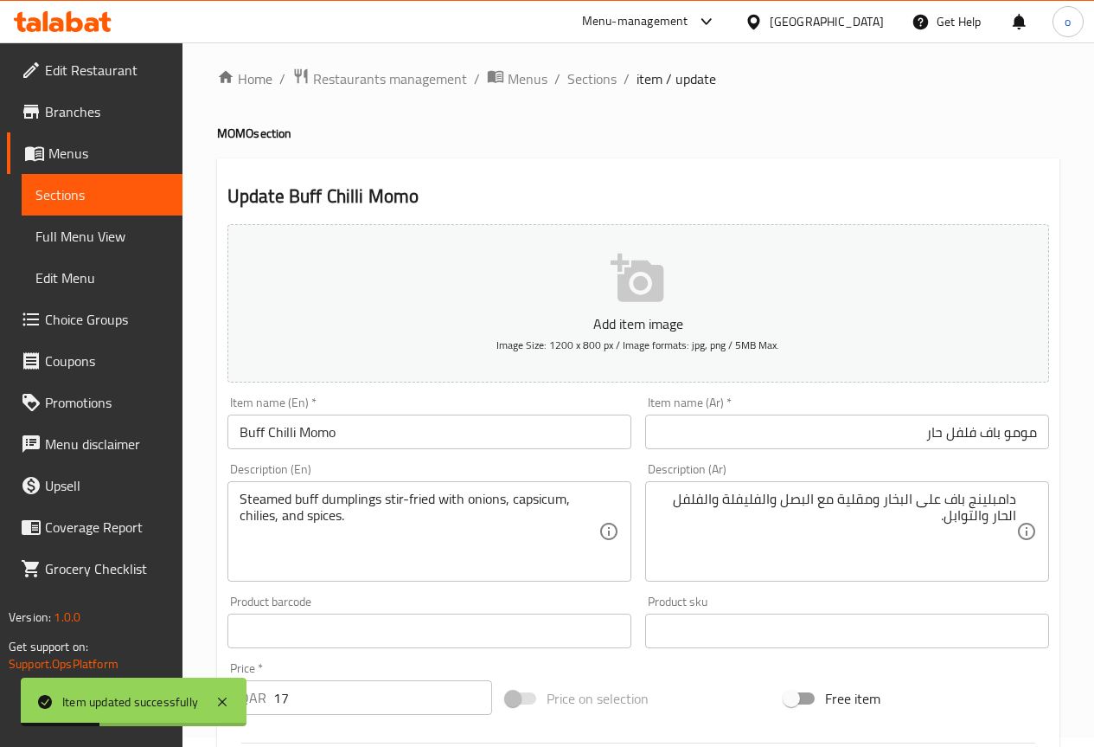
scroll to position [0, 0]
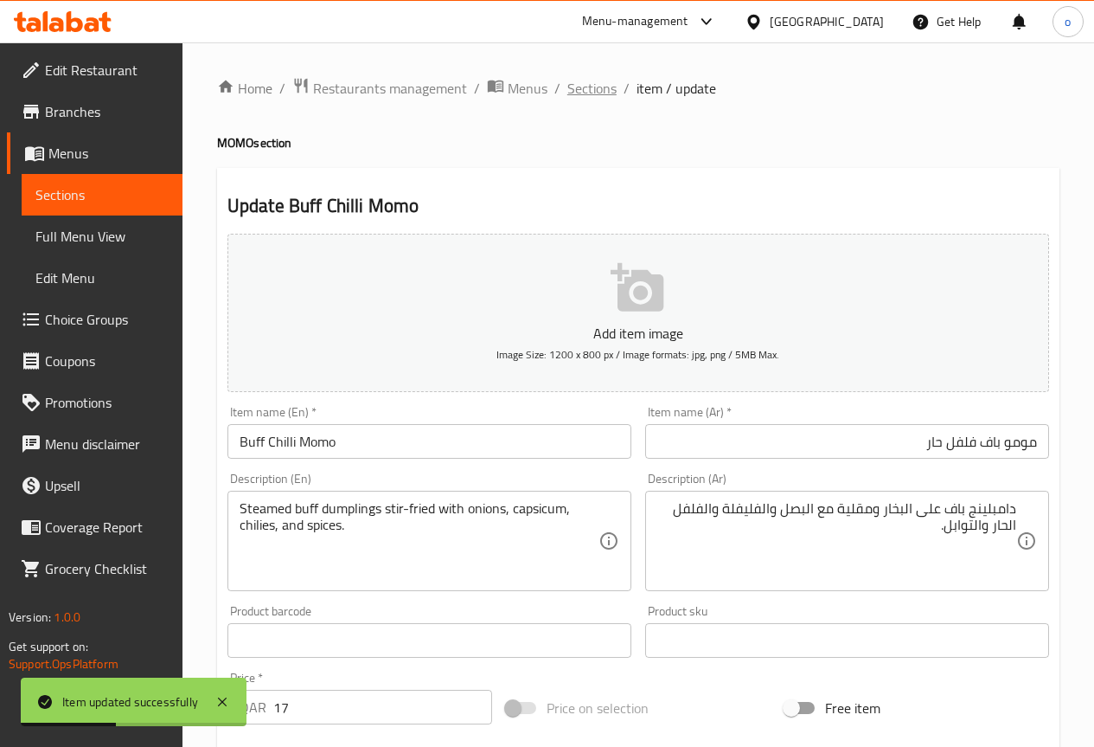
click at [600, 90] on span "Sections" at bounding box center [592, 88] width 49 height 21
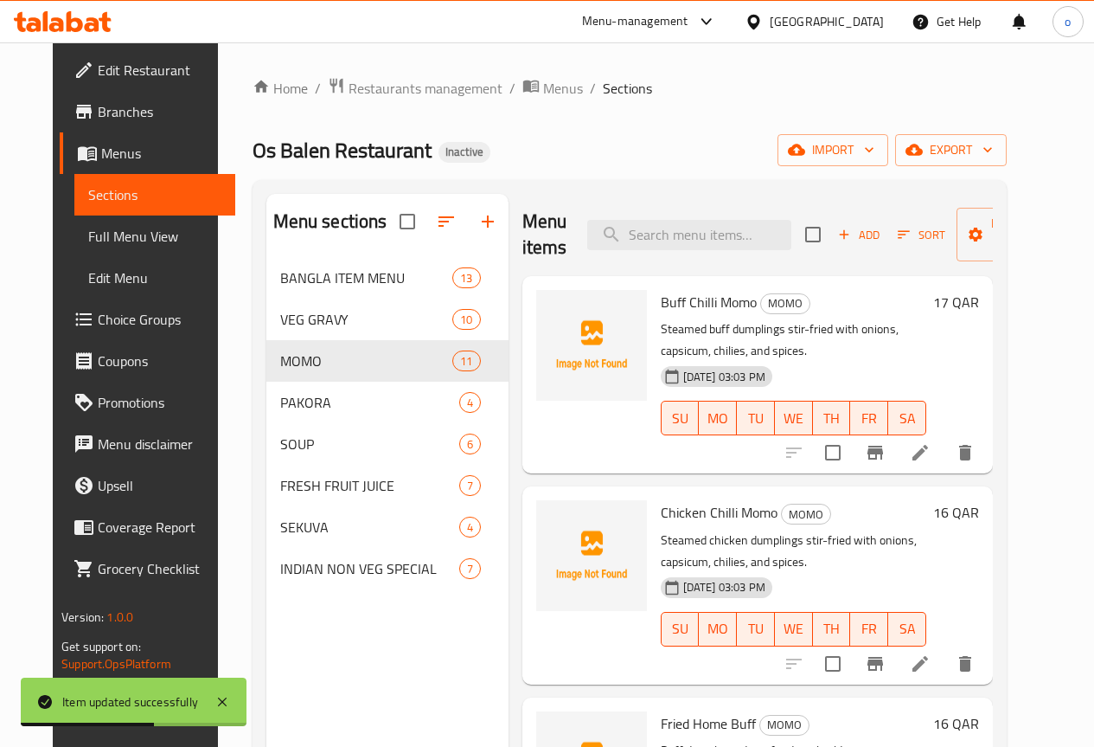
scroll to position [87, 0]
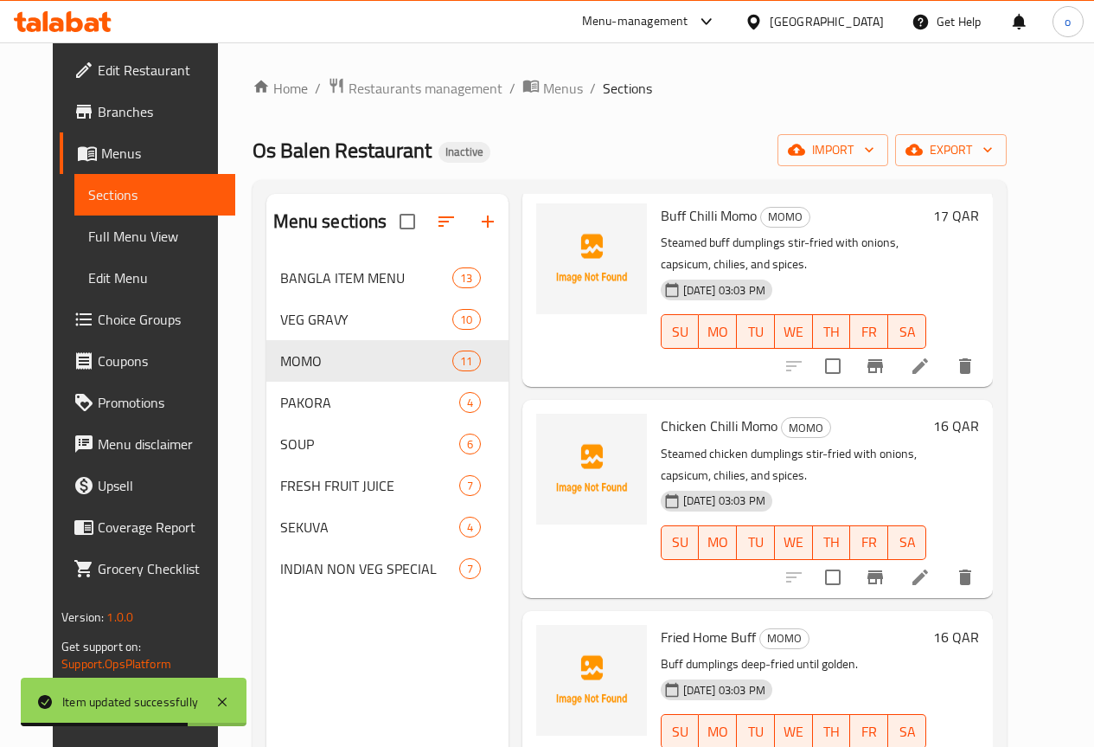
click at [945, 565] on li at bounding box center [920, 576] width 48 height 31
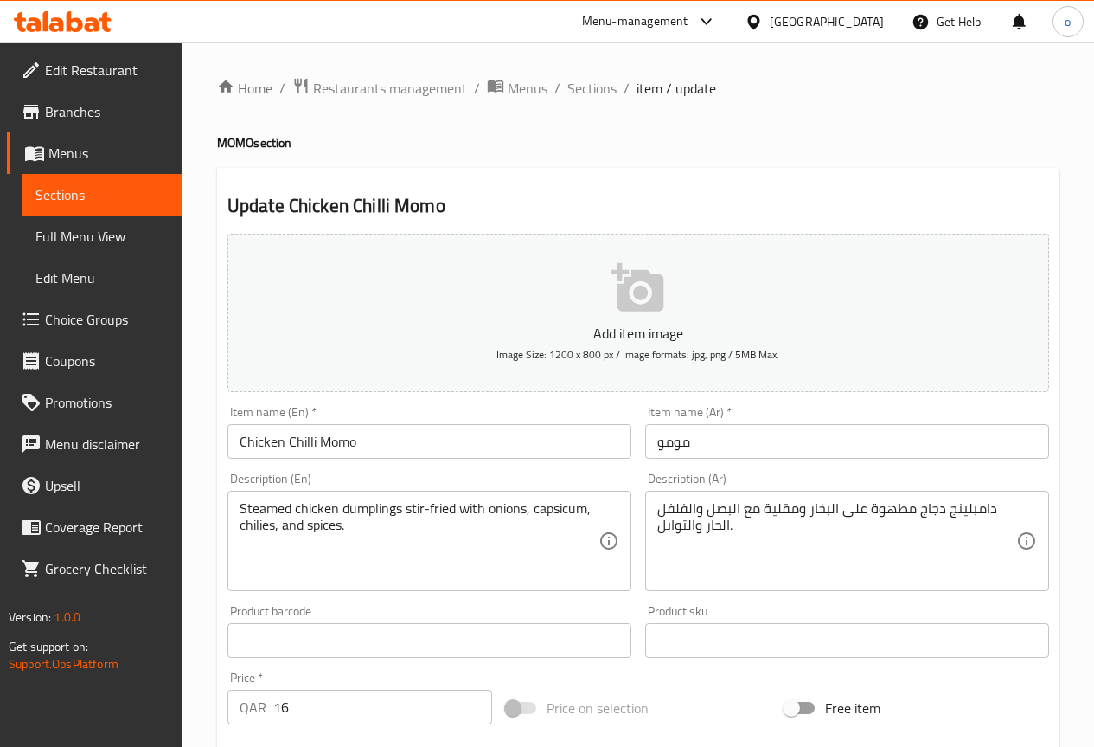
click at [658, 446] on input "مومو" at bounding box center [847, 441] width 404 height 35
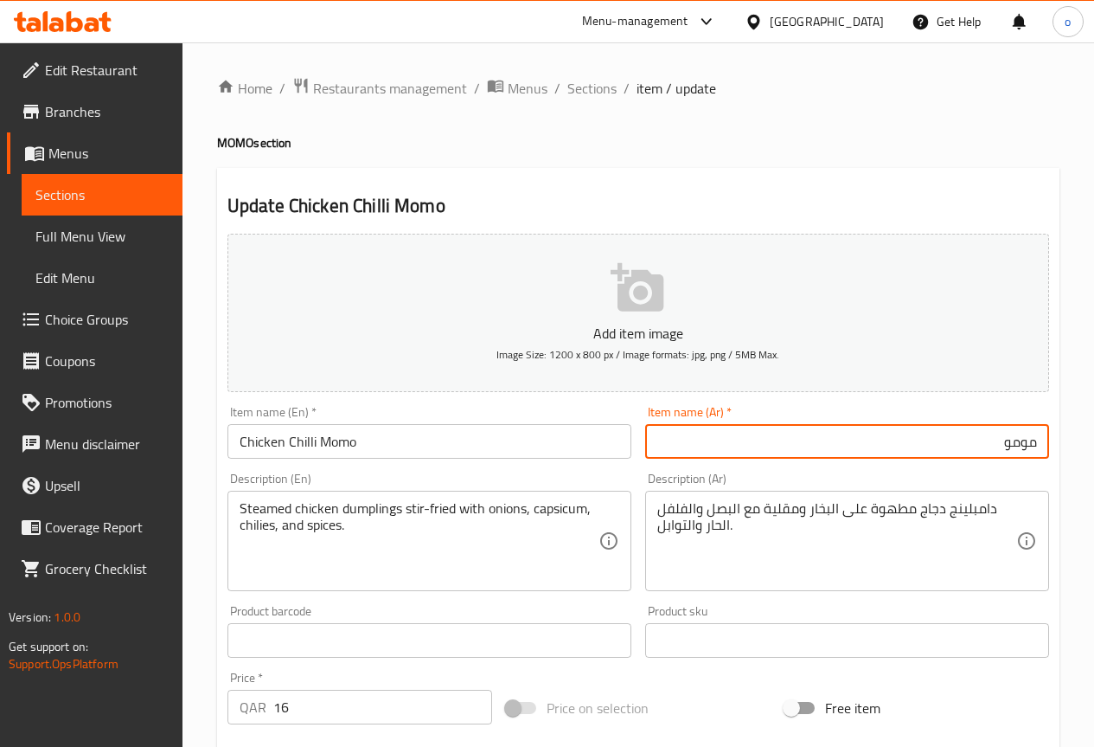
click at [855, 452] on input "مومو" at bounding box center [847, 441] width 404 height 35
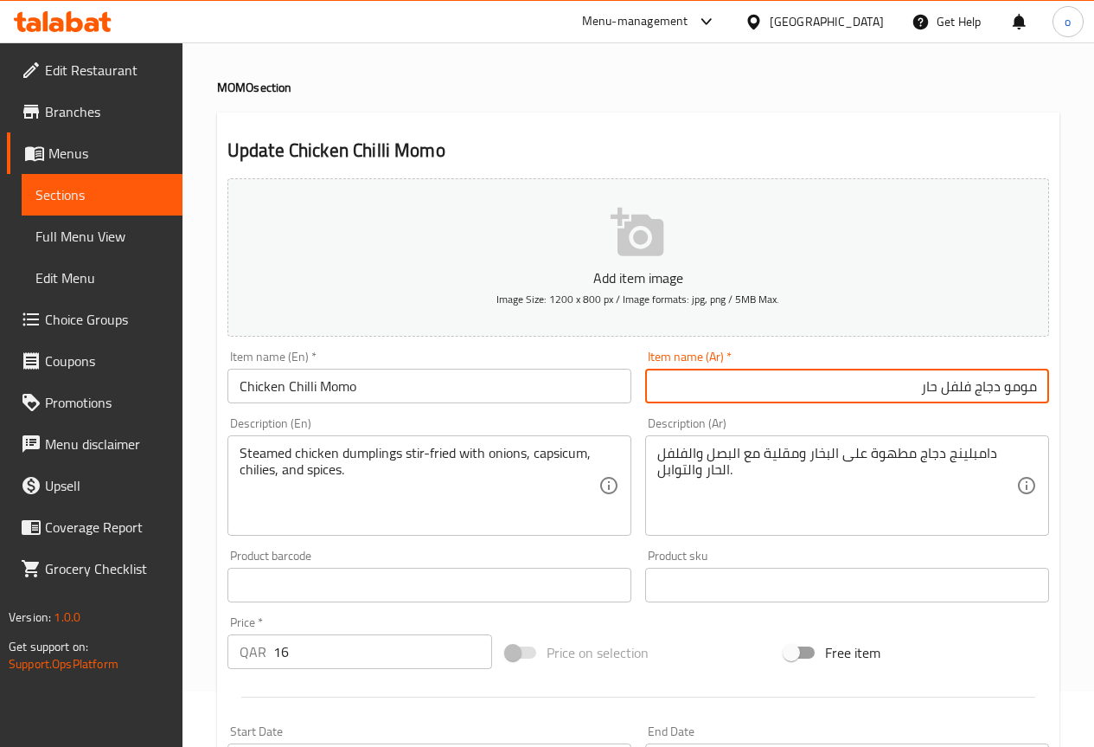
scroll to position [87, 0]
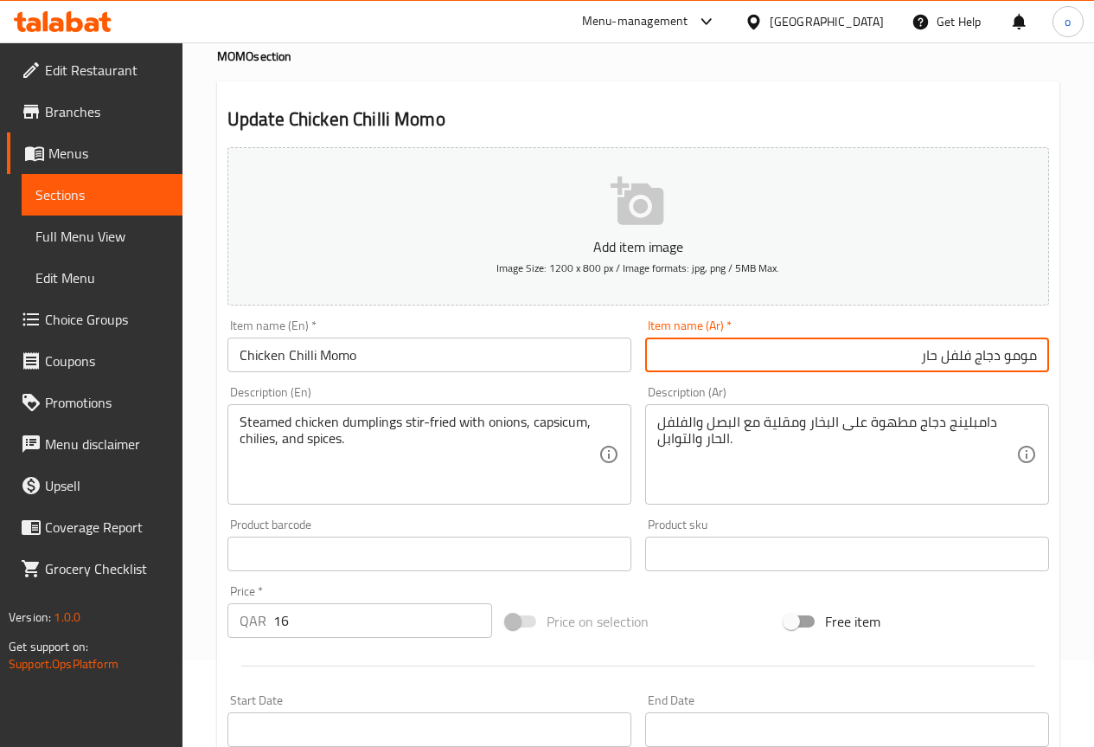
type input "مومو دجاج فلفل حار"
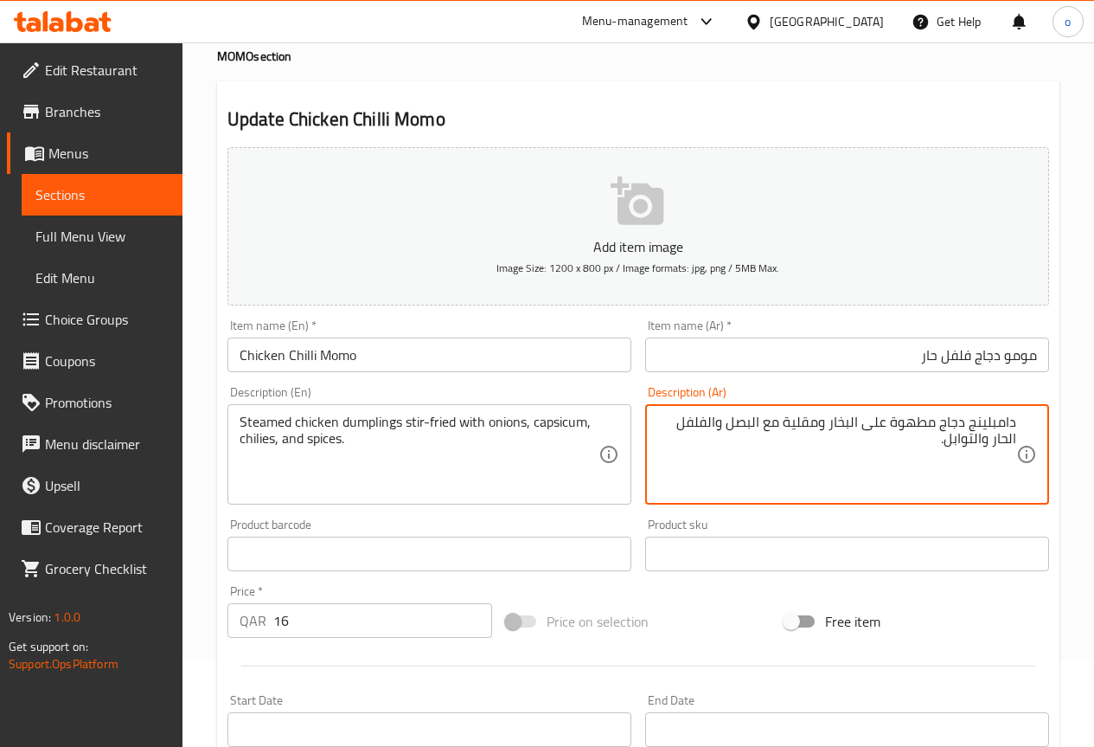
click at [892, 426] on textarea "دامبلينج دجاج مطهوة على البخار ومقلية مع البصل والفلفل الحار والتوابل." at bounding box center [837, 455] width 359 height 82
click at [698, 420] on textarea "دامبلينج دجاج على البخار ومقلية مع البصل والفلفل الحار والتوابل." at bounding box center [837, 455] width 359 height 82
click at [748, 427] on textarea "دامبلينج دجاج على البخار ومقلية مع البصل والفلوالتوابل." at bounding box center [837, 455] width 359 height 82
click at [871, 420] on textarea "دامبلينج دجاج على البخار ومقلية مع البصل, الفليفلة, الفلفل الحلو والتوابل." at bounding box center [837, 455] width 359 height 82
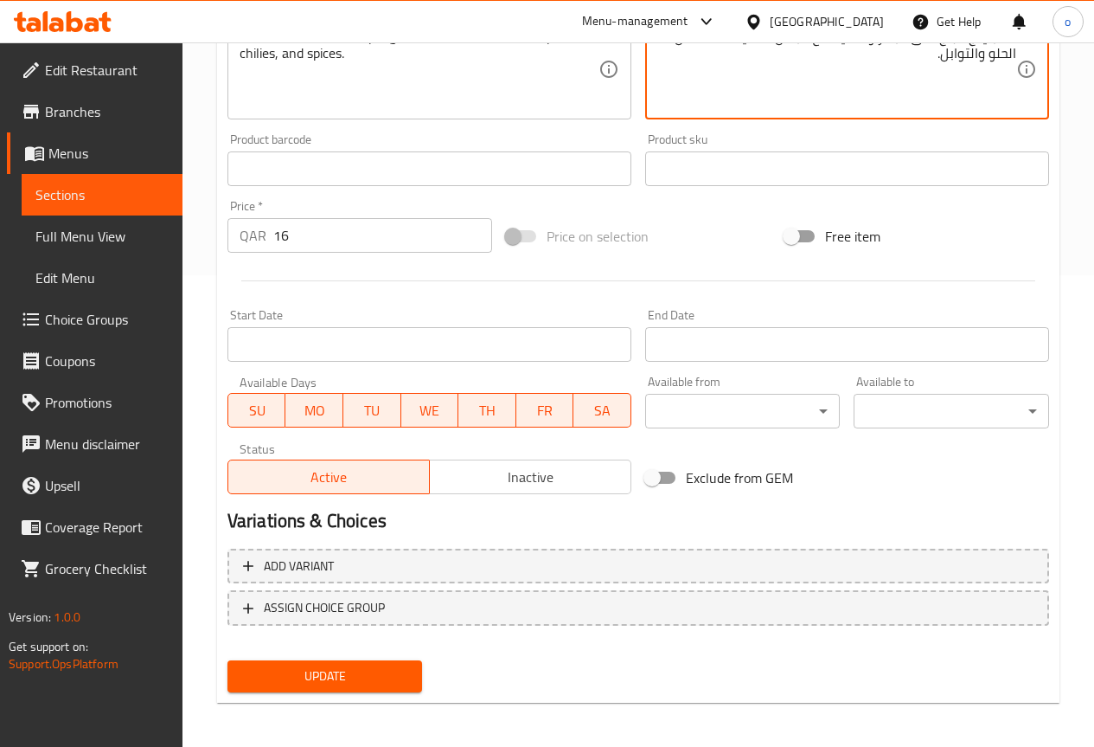
scroll to position [476, 0]
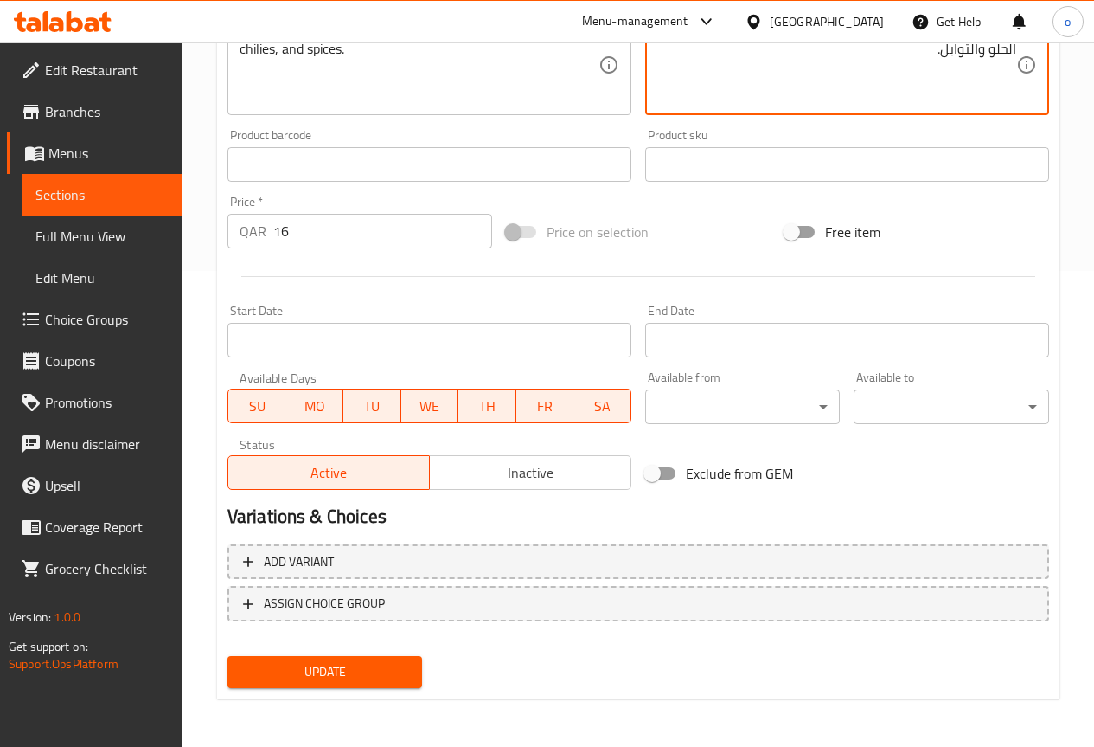
type textarea "دامبلينج دجاج على البخار ومقلية مع البصل, الفليفلة, الفلفل الحلو والتوابل."
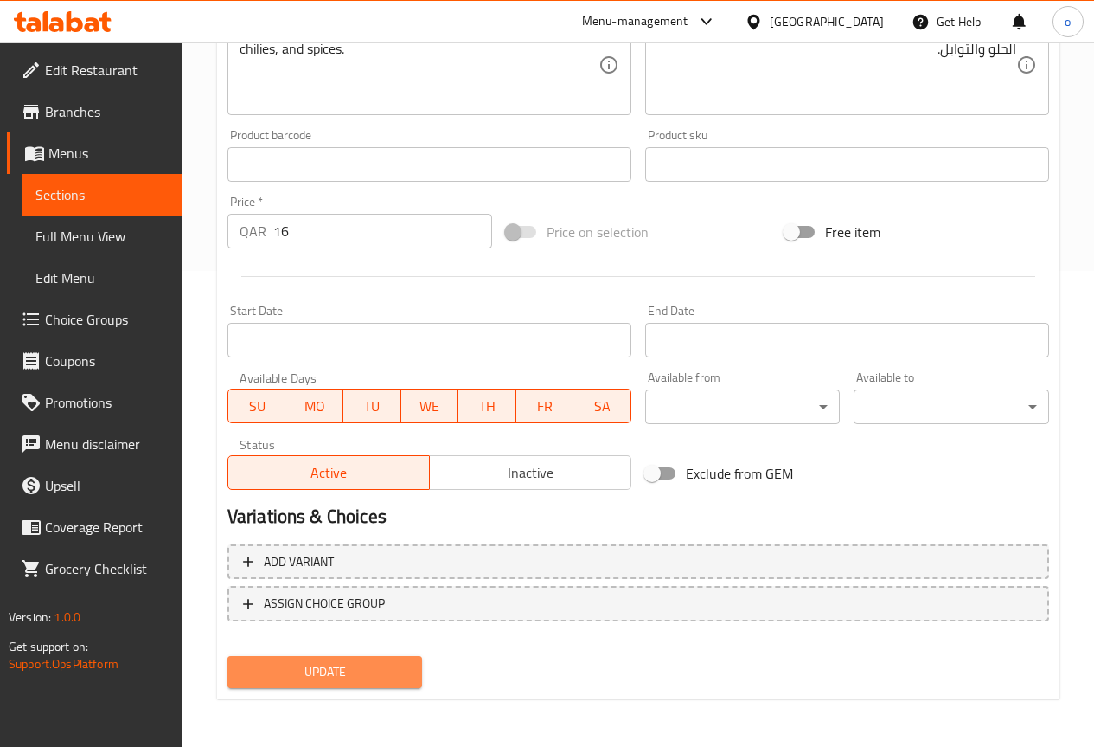
click at [370, 662] on span "Update" at bounding box center [325, 672] width 168 height 22
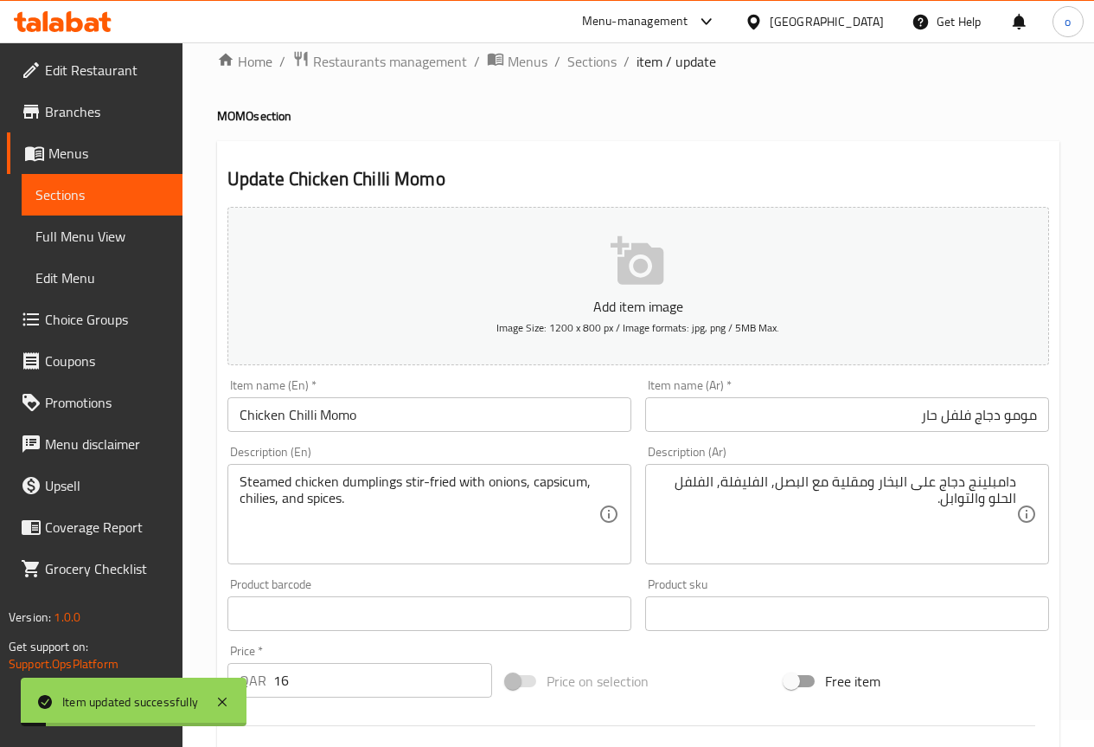
scroll to position [0, 0]
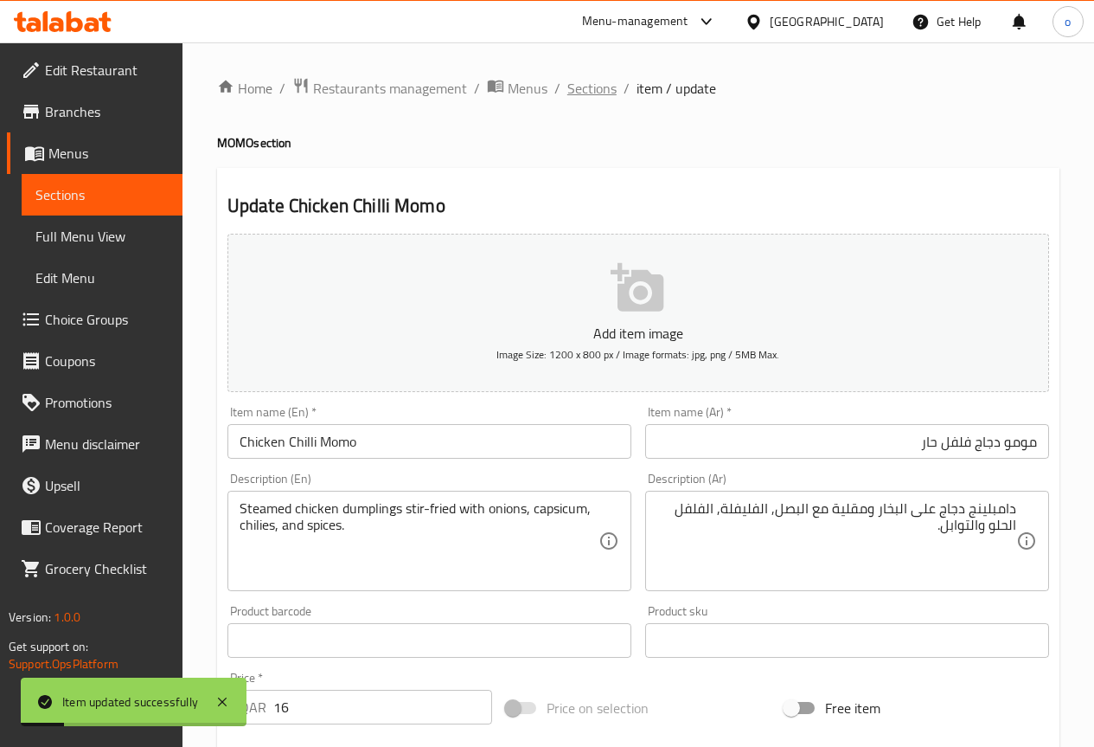
click at [579, 86] on span "Sections" at bounding box center [592, 88] width 49 height 21
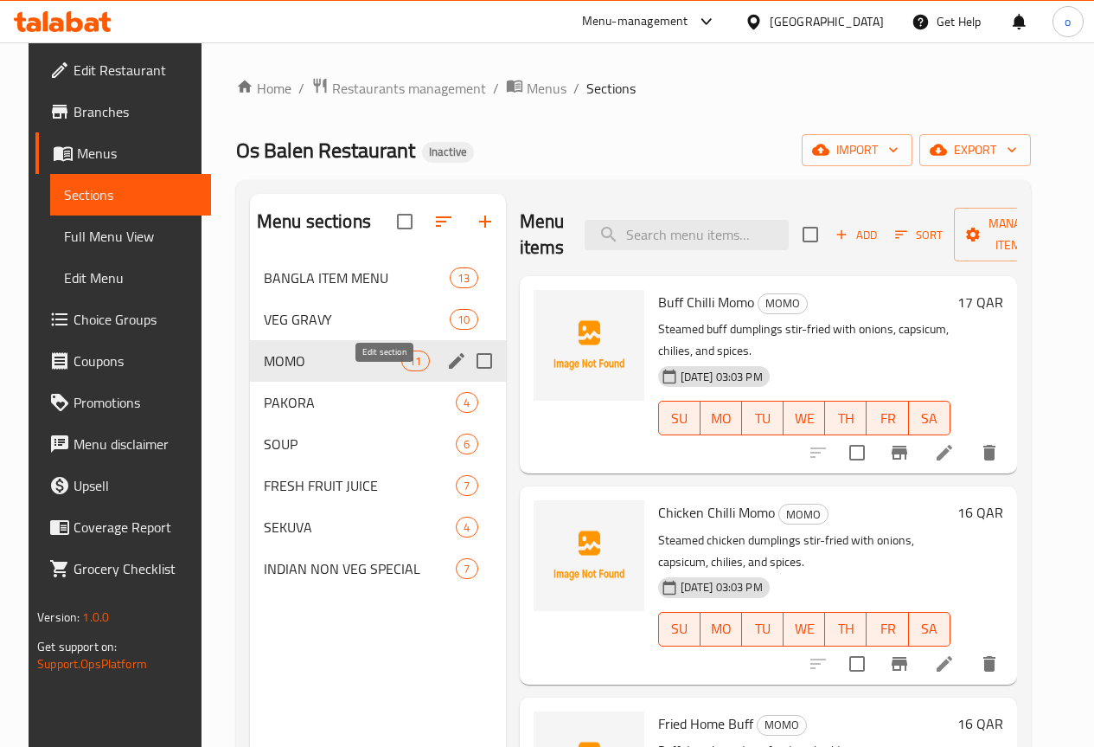
click at [446, 371] on icon "edit" at bounding box center [456, 360] width 21 height 21
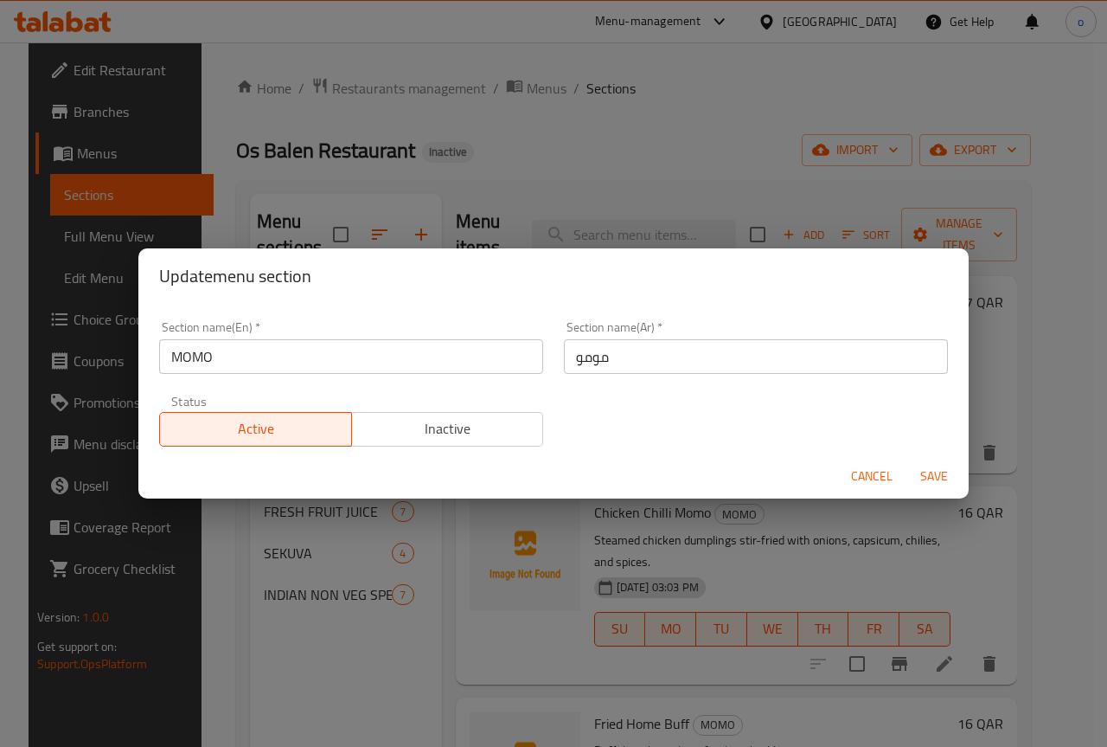
click at [940, 476] on span "Save" at bounding box center [935, 476] width 42 height 22
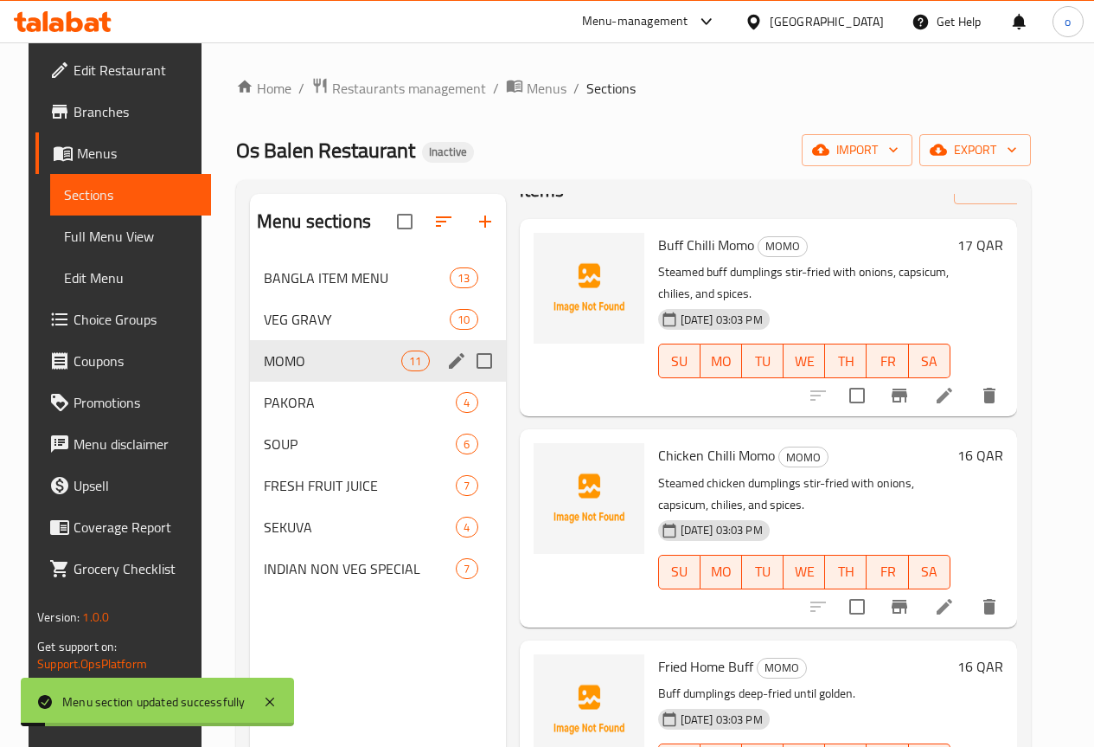
scroll to position [87, 0]
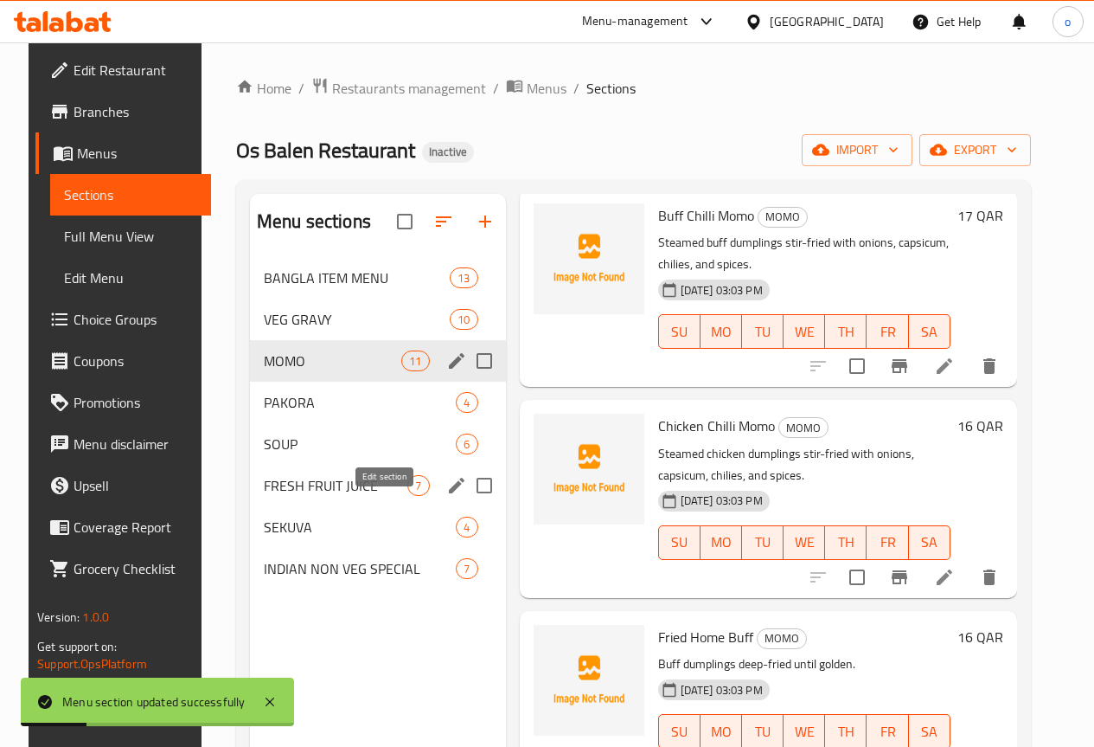
click at [446, 496] on icon "edit" at bounding box center [456, 485] width 21 height 21
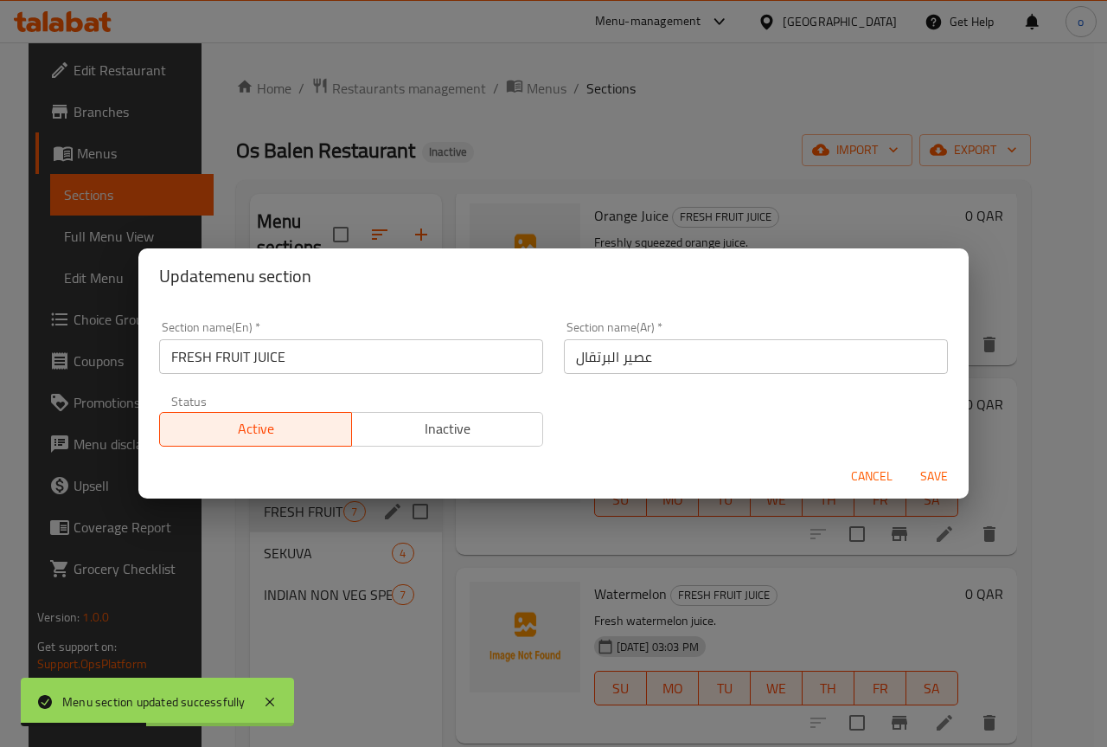
click at [866, 472] on span "Cancel" at bounding box center [872, 476] width 42 height 22
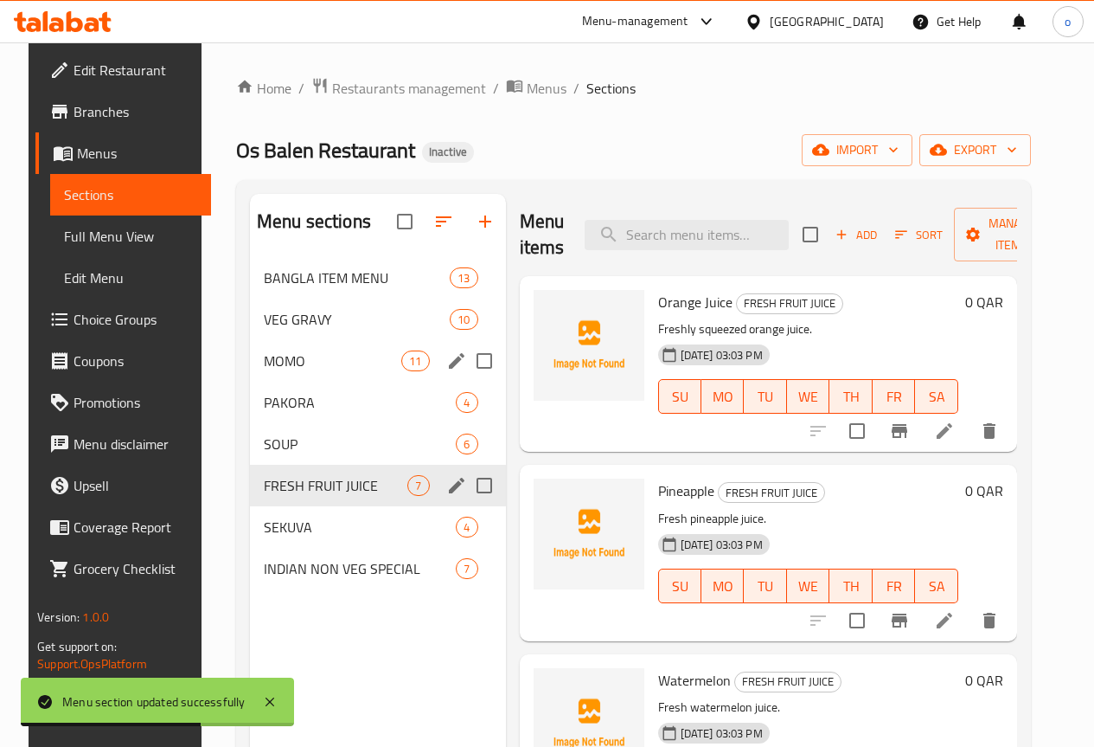
click at [300, 370] on div "MOMO 11" at bounding box center [378, 361] width 256 height 42
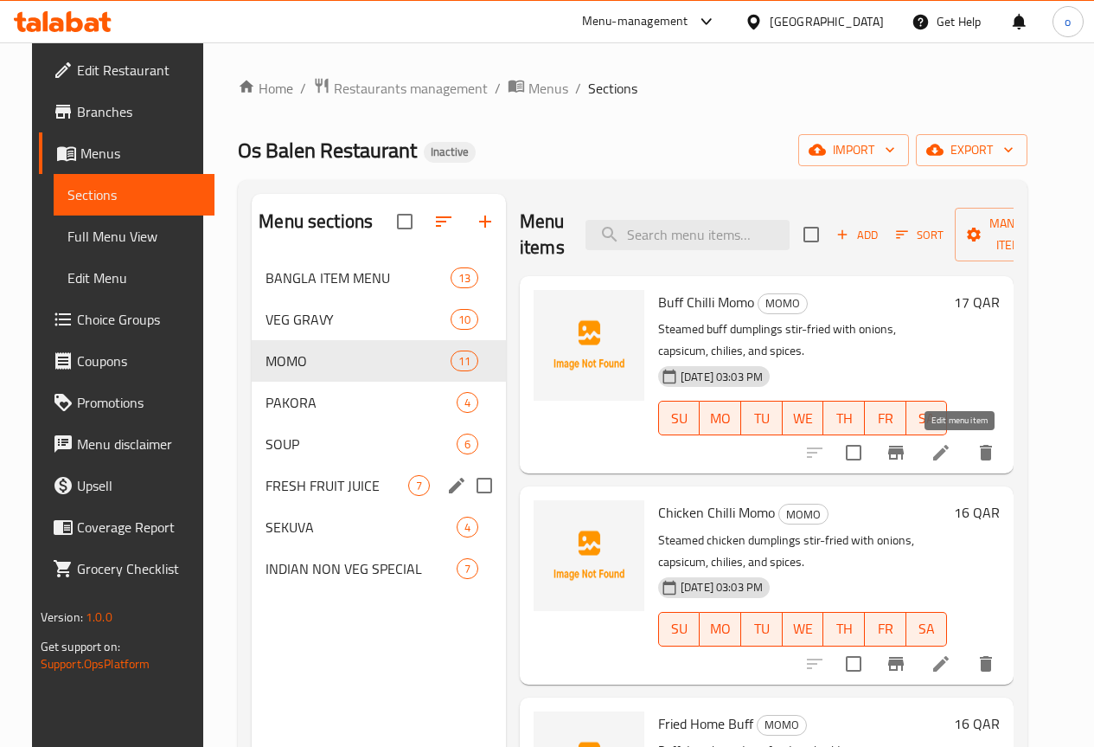
click at [952, 454] on icon at bounding box center [941, 452] width 21 height 21
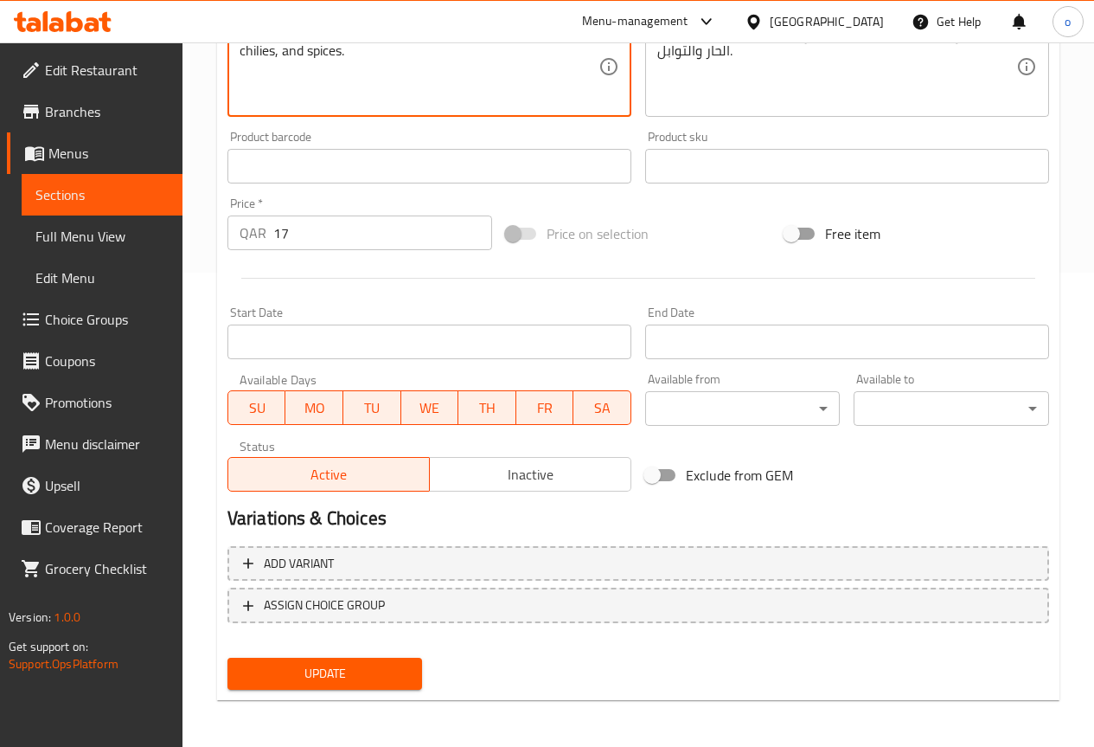
scroll to position [476, 0]
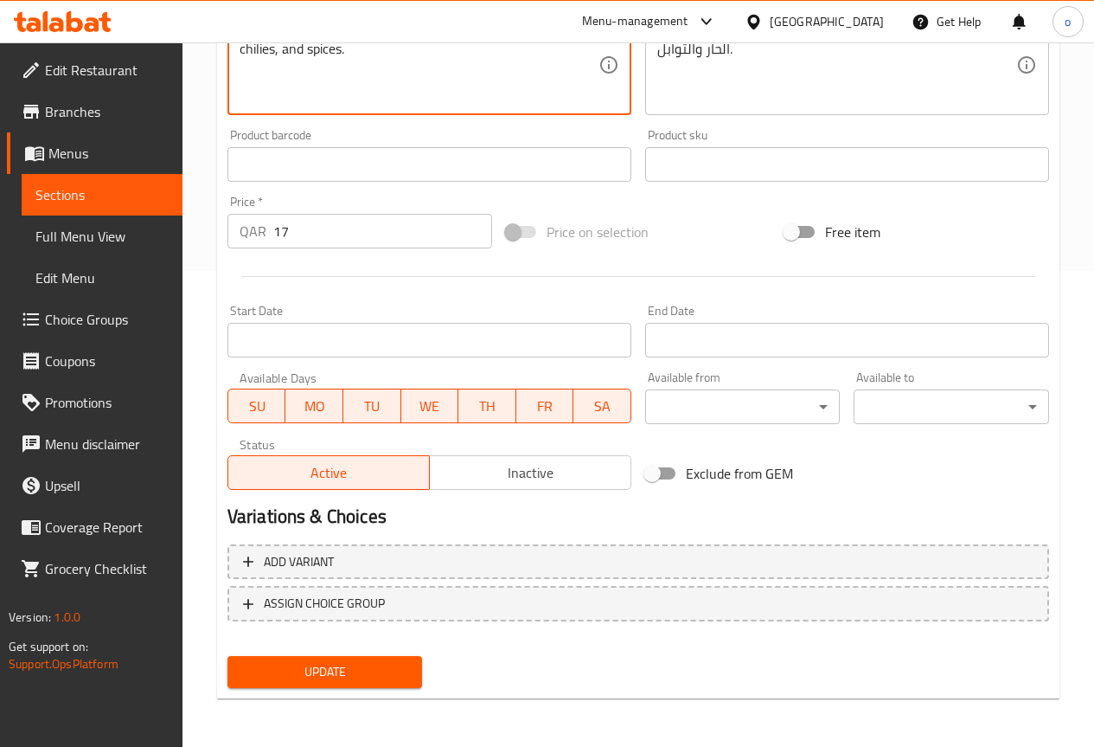
click at [395, 658] on button "Update" at bounding box center [326, 672] width 196 height 32
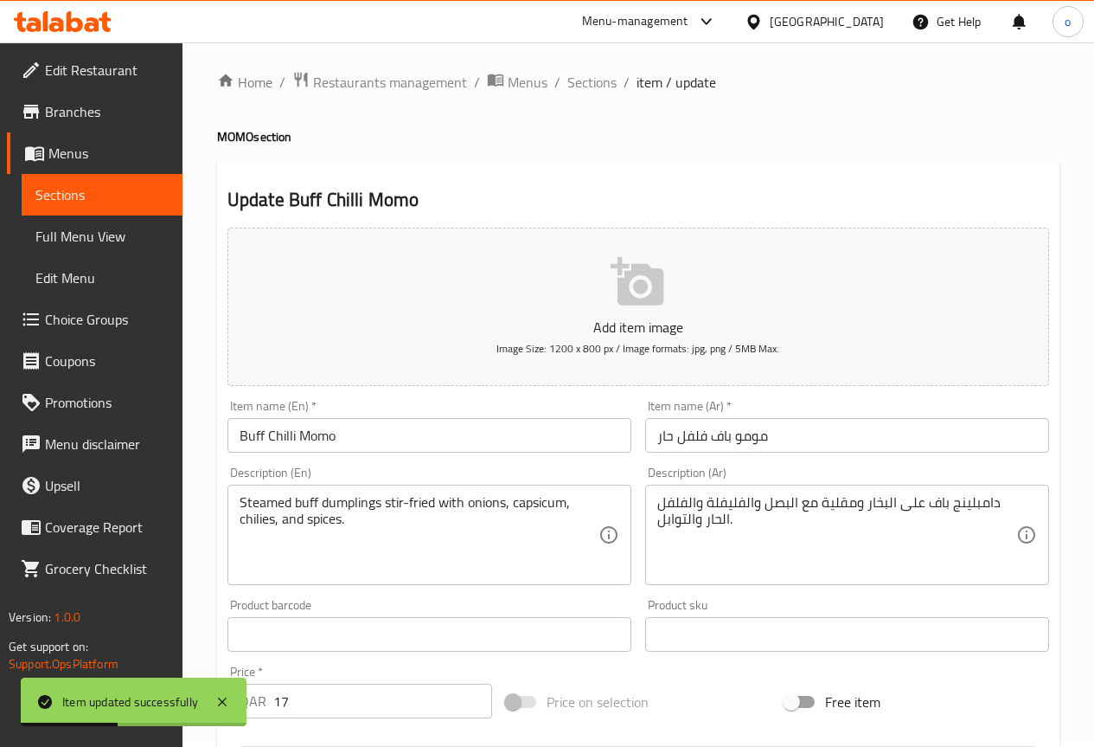
scroll to position [0, 0]
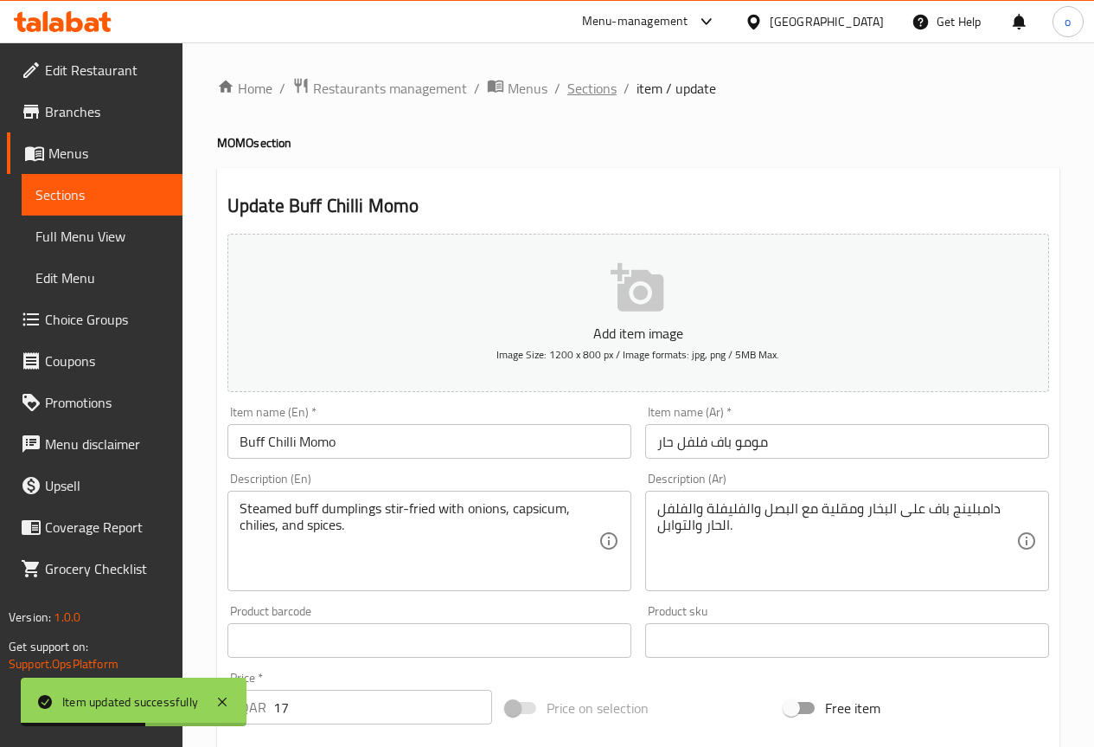
click at [612, 91] on span "Sections" at bounding box center [592, 88] width 49 height 21
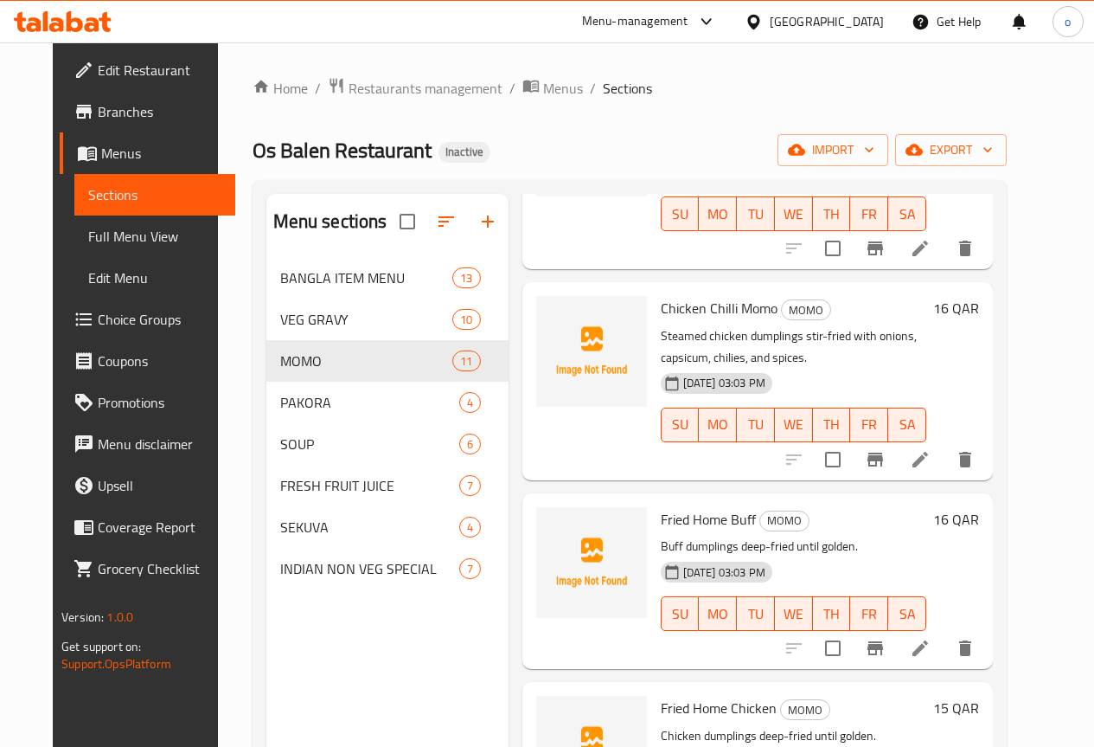
scroll to position [173, 0]
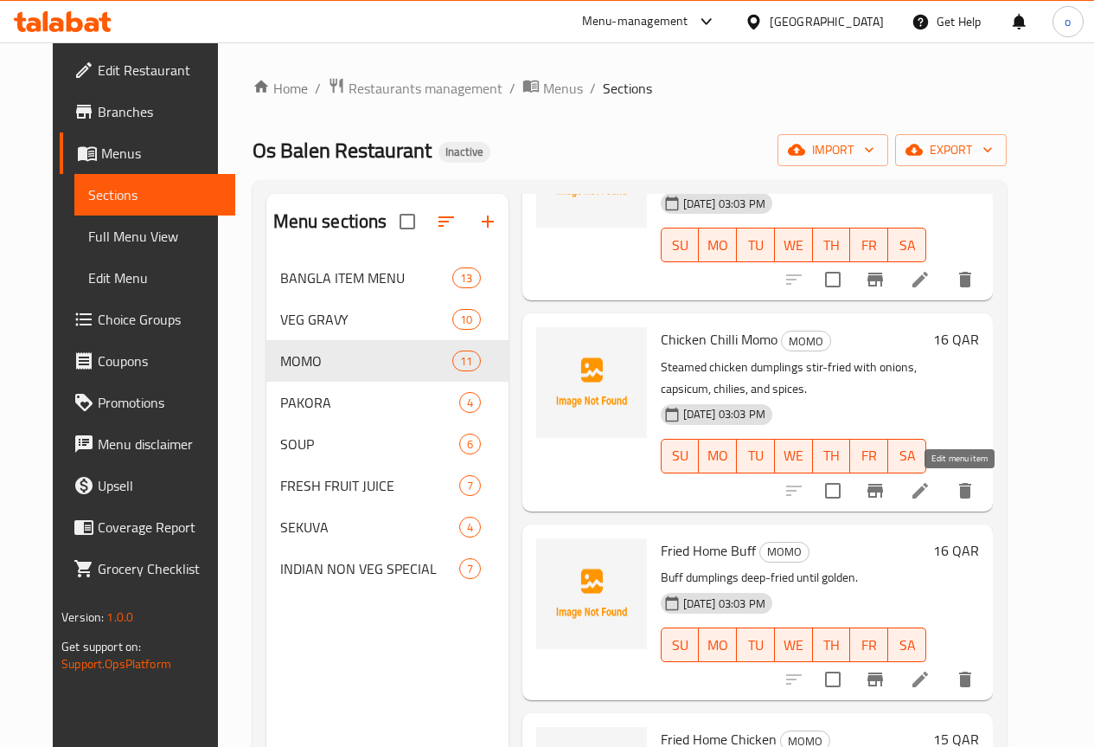
click at [931, 486] on icon at bounding box center [920, 490] width 21 height 21
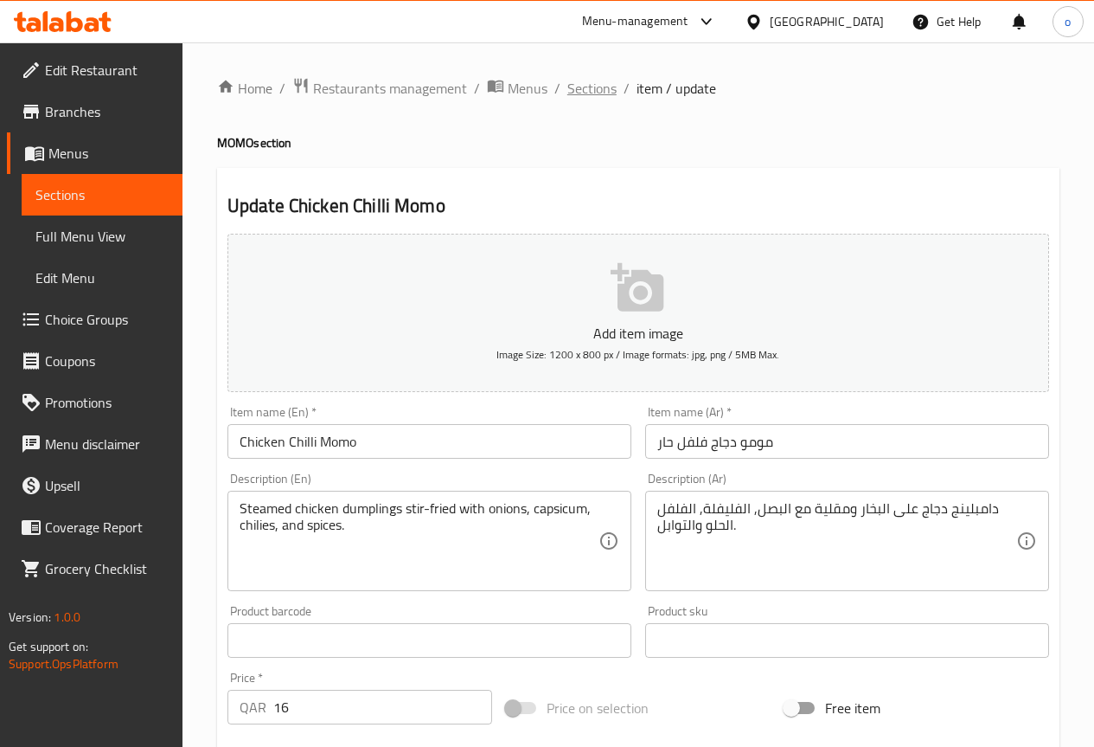
click at [600, 95] on span "Sections" at bounding box center [592, 88] width 49 height 21
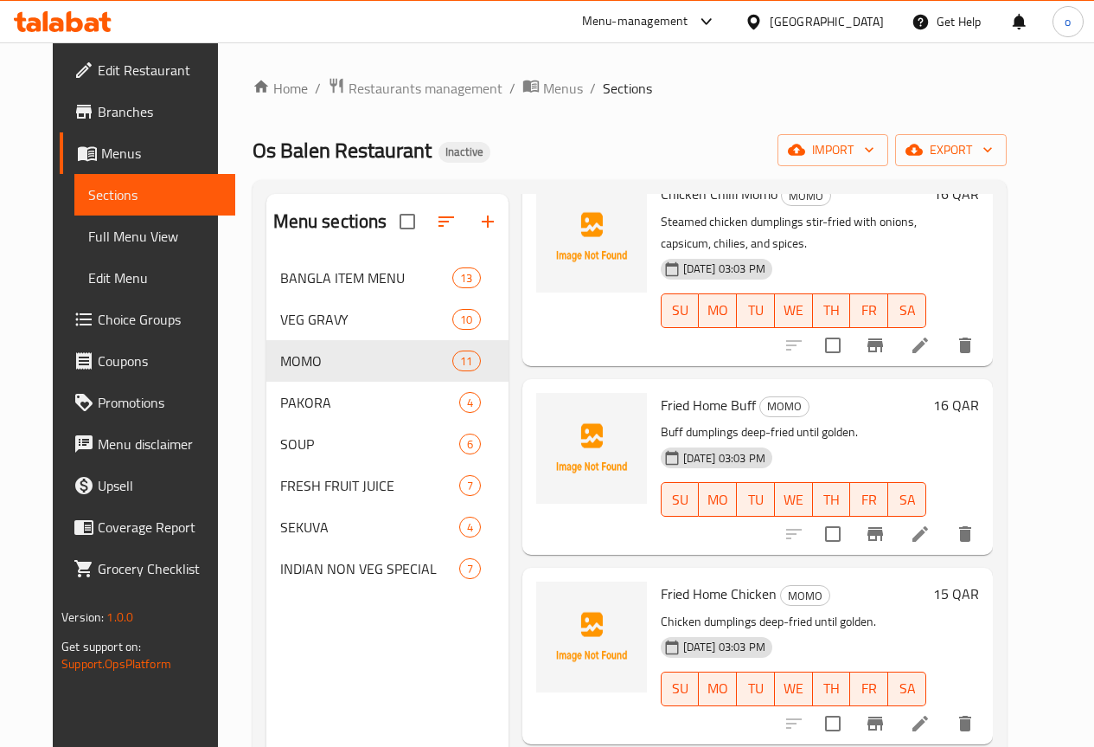
scroll to position [346, 0]
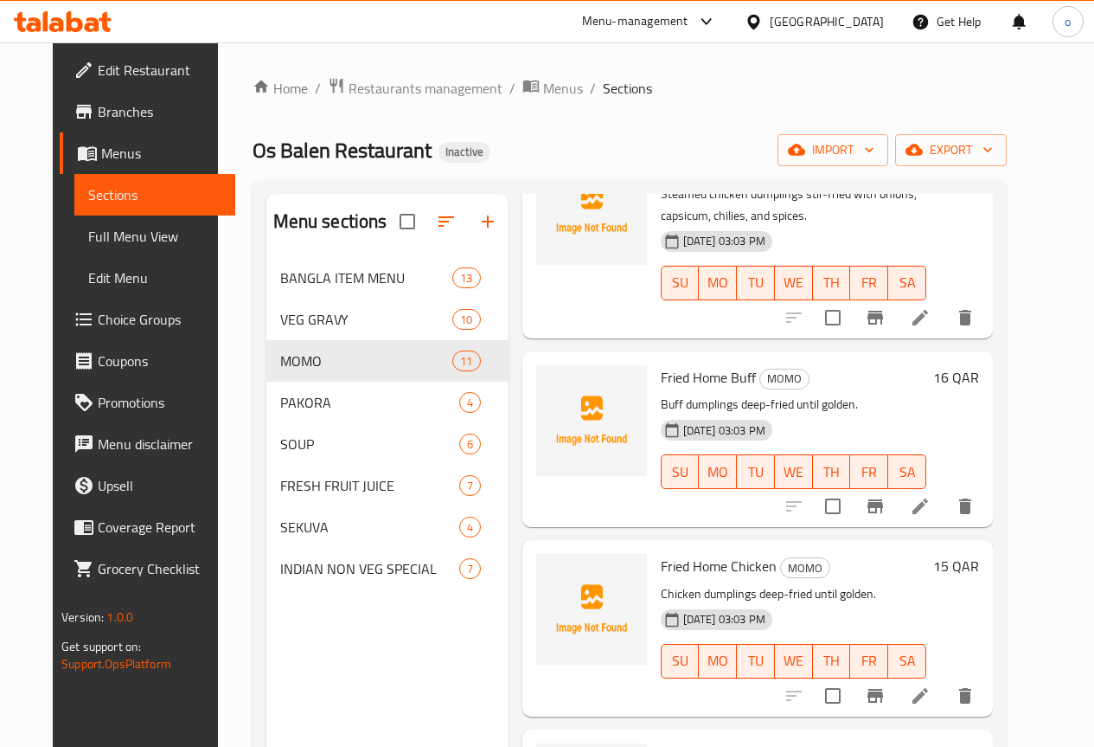
click at [945, 506] on li at bounding box center [920, 506] width 48 height 31
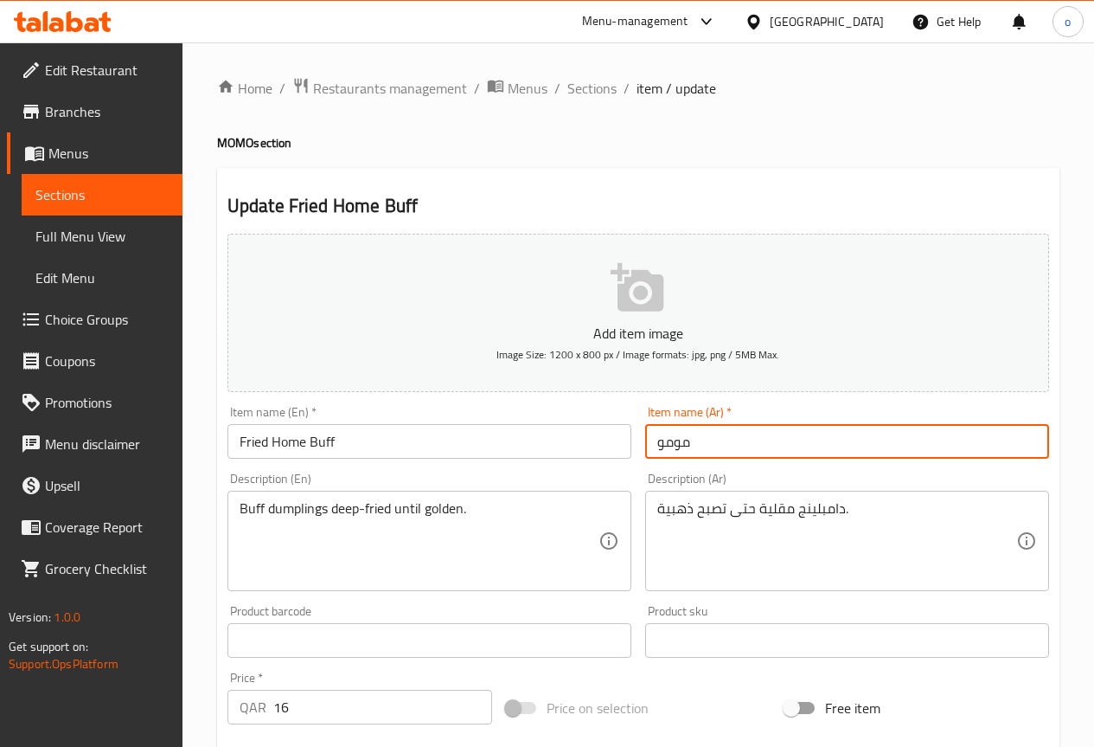
click at [652, 445] on input "مومو" at bounding box center [847, 441] width 404 height 35
click at [711, 438] on input "مومو" at bounding box center [847, 441] width 404 height 35
click at [693, 442] on input "مومو" at bounding box center [847, 441] width 404 height 35
type input "f"
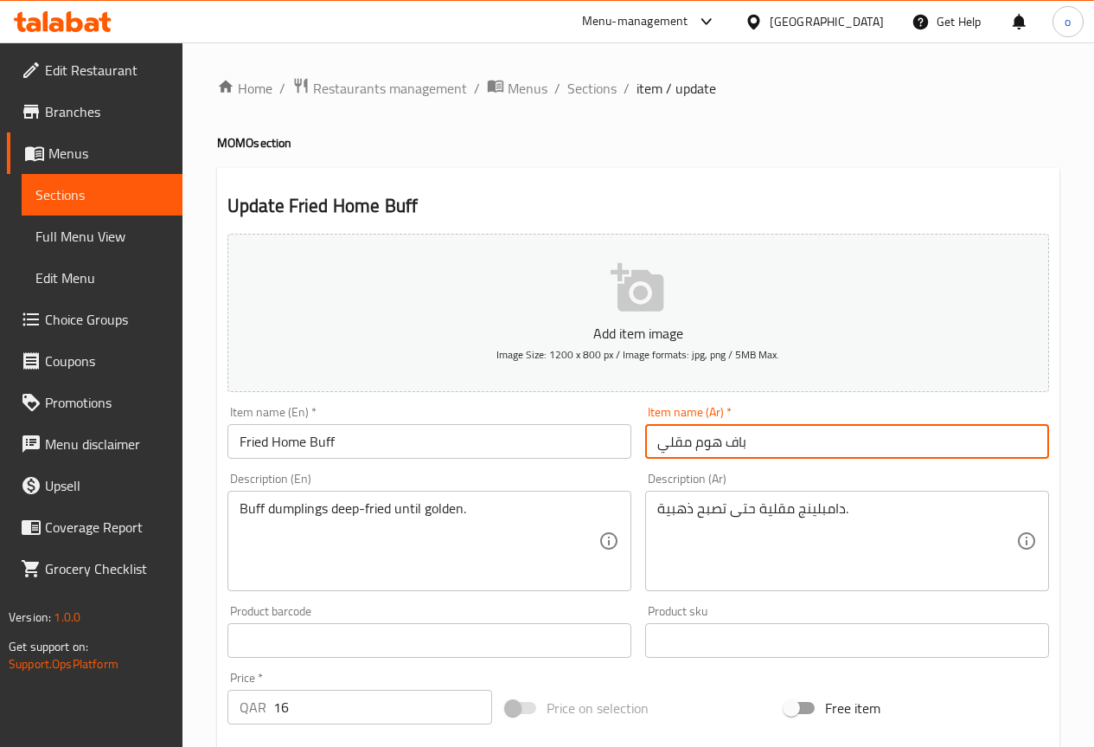
type input "باف هوم مقلي"
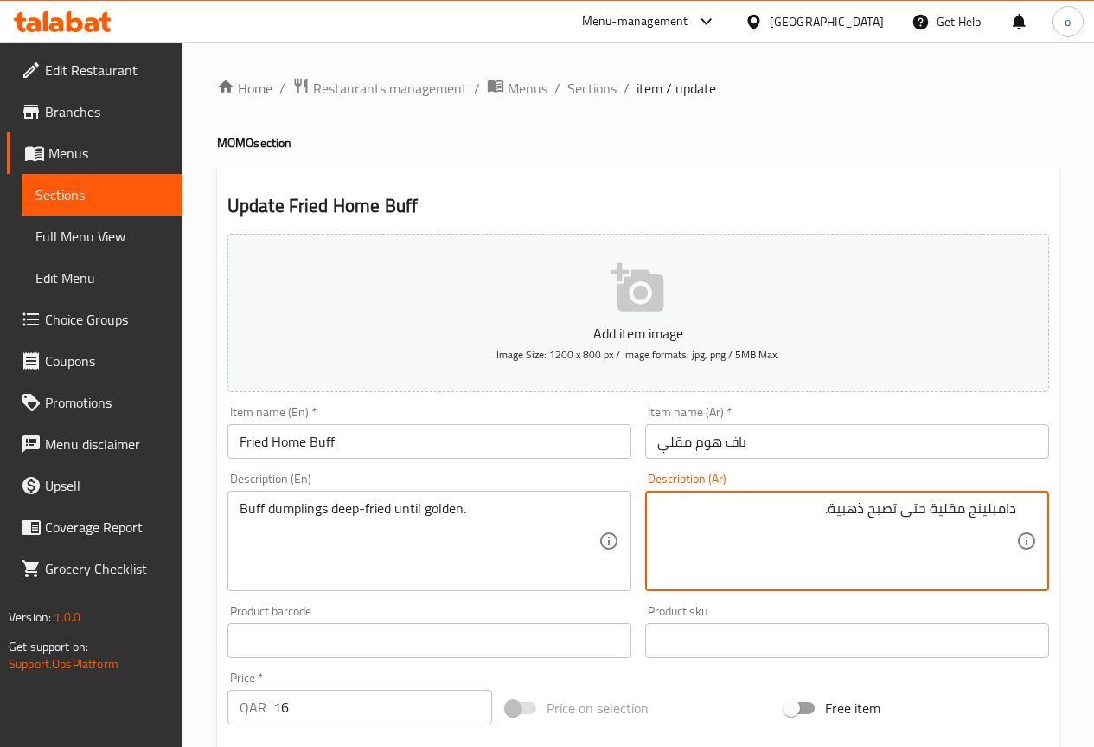
click at [969, 509] on textarea "دامبلينج مقلية حتى تصبح ذهبية." at bounding box center [837, 541] width 359 height 82
click at [1017, 510] on div "دامبلينج مقلية حتى تصبح ذهبية. Description (Ar)" at bounding box center [847, 541] width 404 height 100
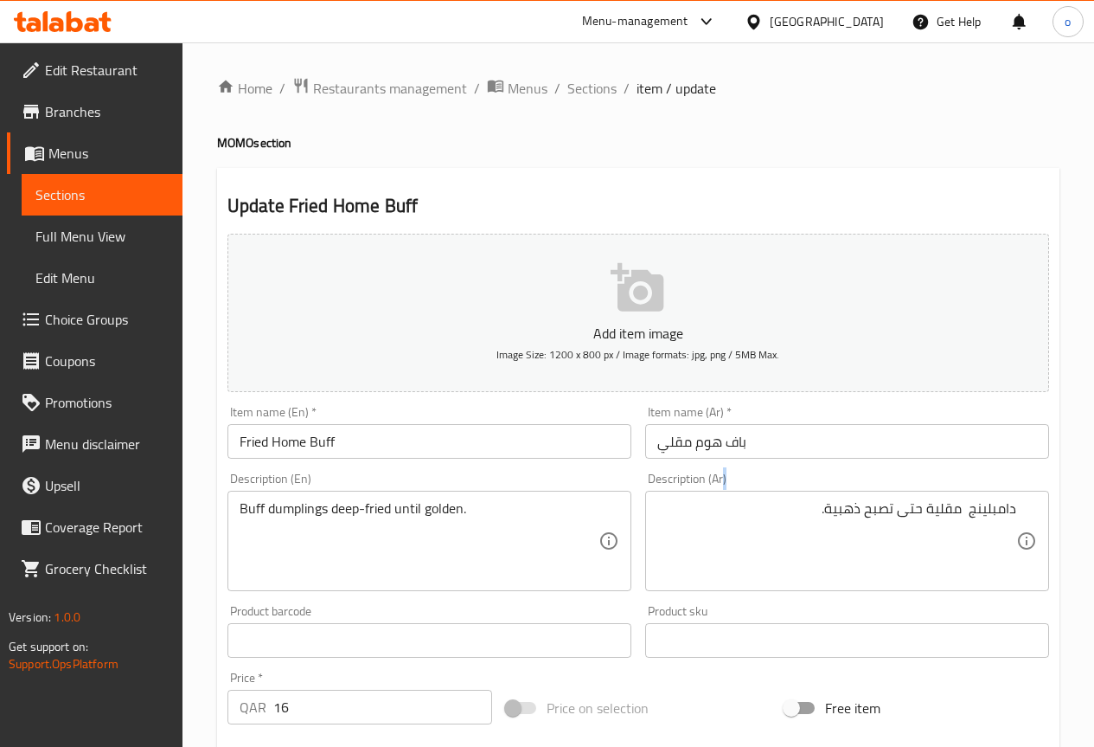
click at [1017, 510] on div "دامبلينج مقلية حتى تصبح ذهبية. Description (Ar)" at bounding box center [847, 541] width 404 height 100
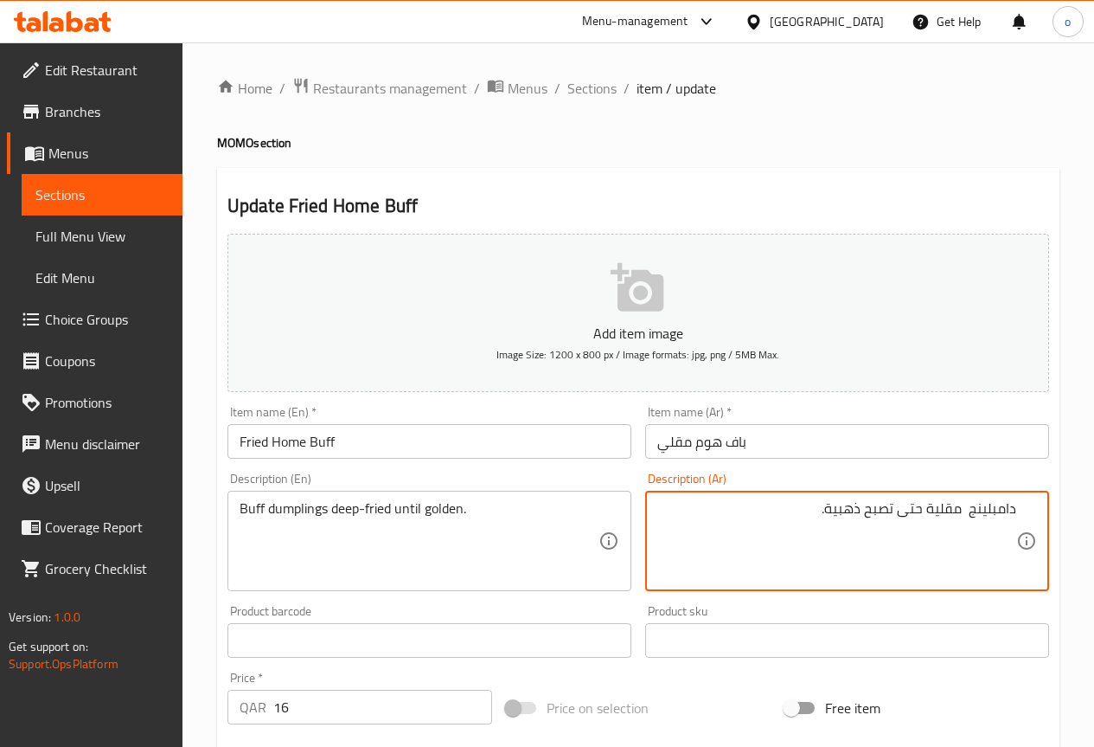
click at [1016, 506] on textarea "دامبلينج مقلية حتى تصبح ذهبية." at bounding box center [837, 541] width 359 height 82
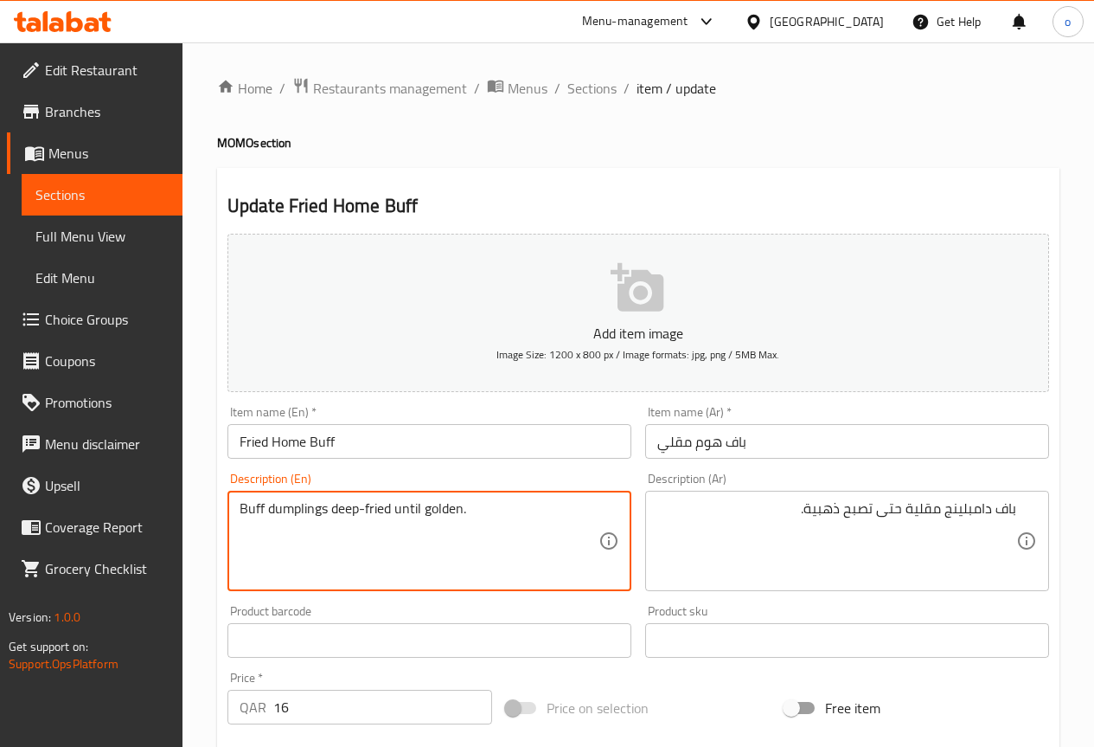
click at [408, 510] on textarea "Buff dumplings deep-fried until golden." at bounding box center [419, 541] width 359 height 82
click at [557, 537] on textarea "Buff dumplings deep-fried until golden." at bounding box center [419, 541] width 359 height 82
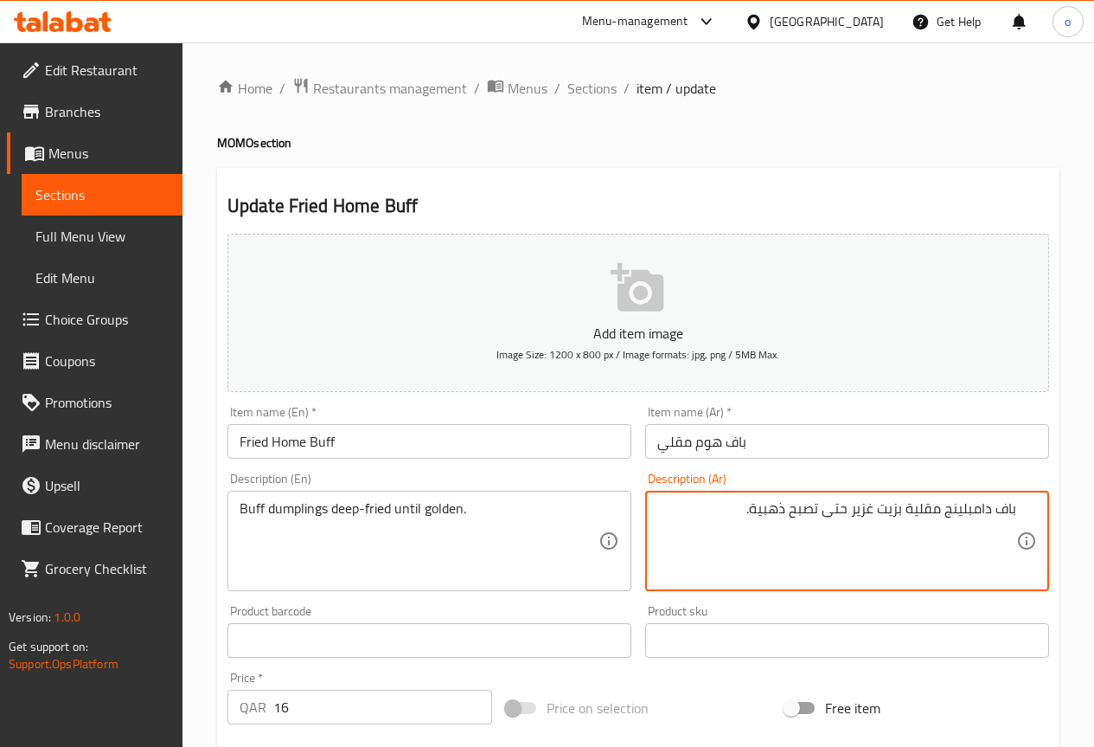
type textarea "باف دامبلينج مقلية بزيت غزير حتى تصبح ذهبية."
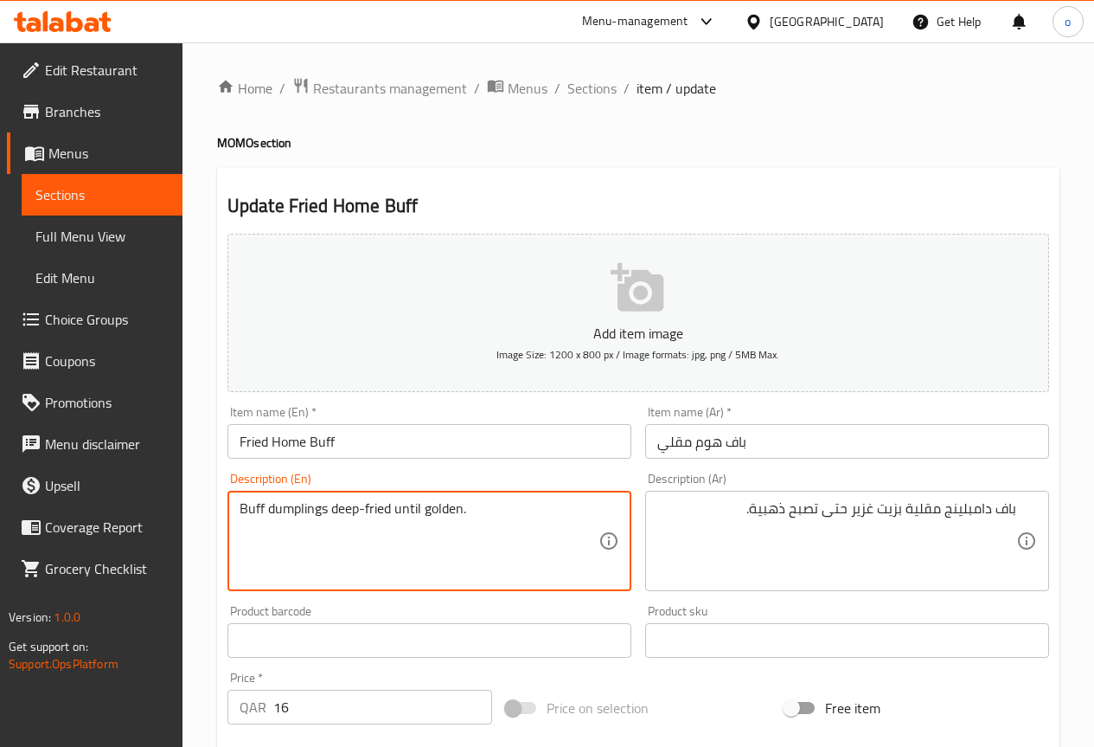
drag, startPoint x: 396, startPoint y: 509, endPoint x: 479, endPoint y: 510, distance: 83.1
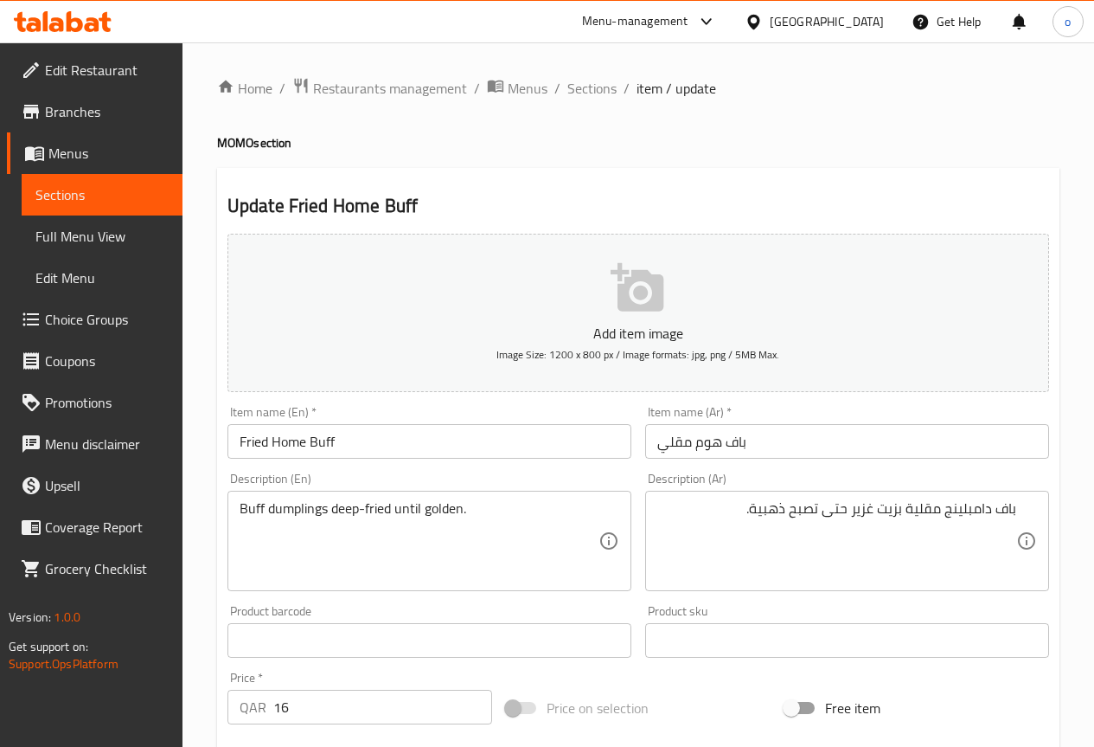
click at [510, 510] on textarea "Buff dumplings deep-fried until golden." at bounding box center [419, 541] width 359 height 82
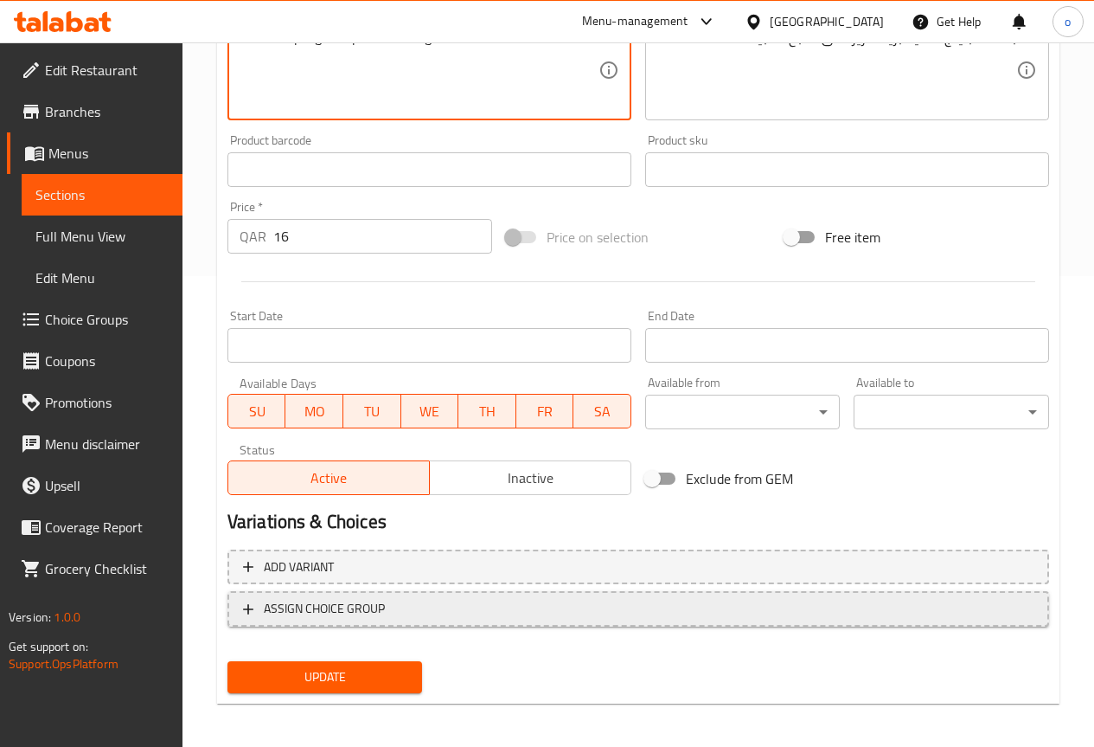
scroll to position [476, 0]
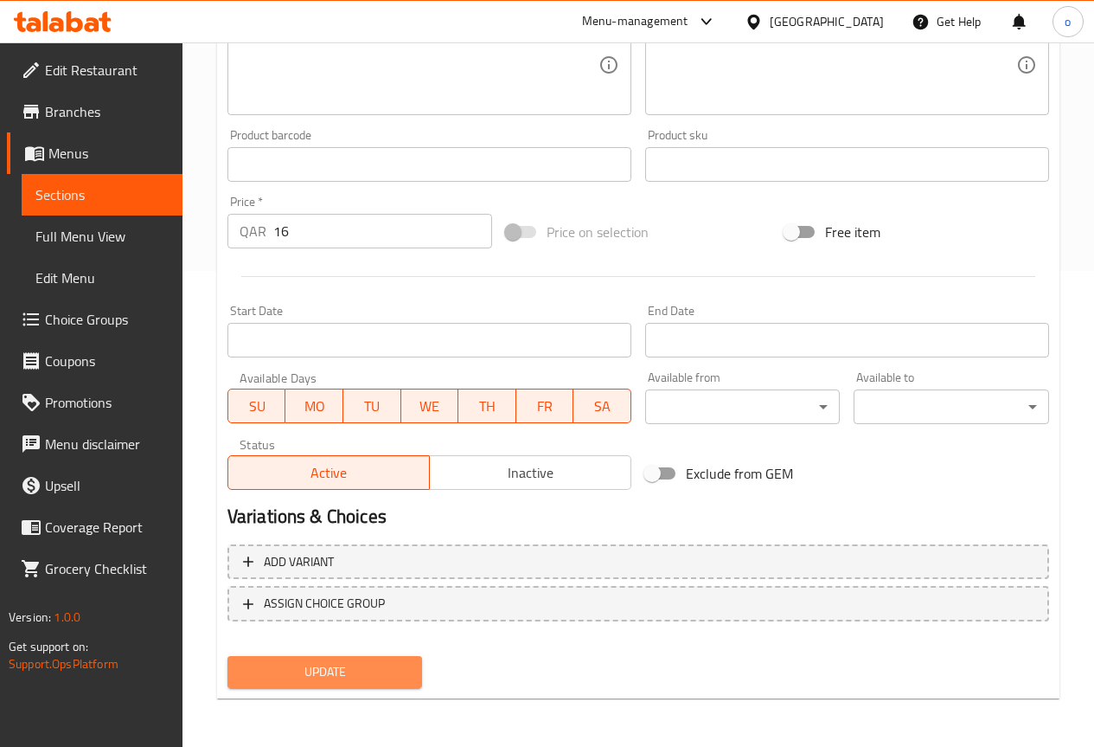
click at [339, 684] on button "Update" at bounding box center [326, 672] width 196 height 32
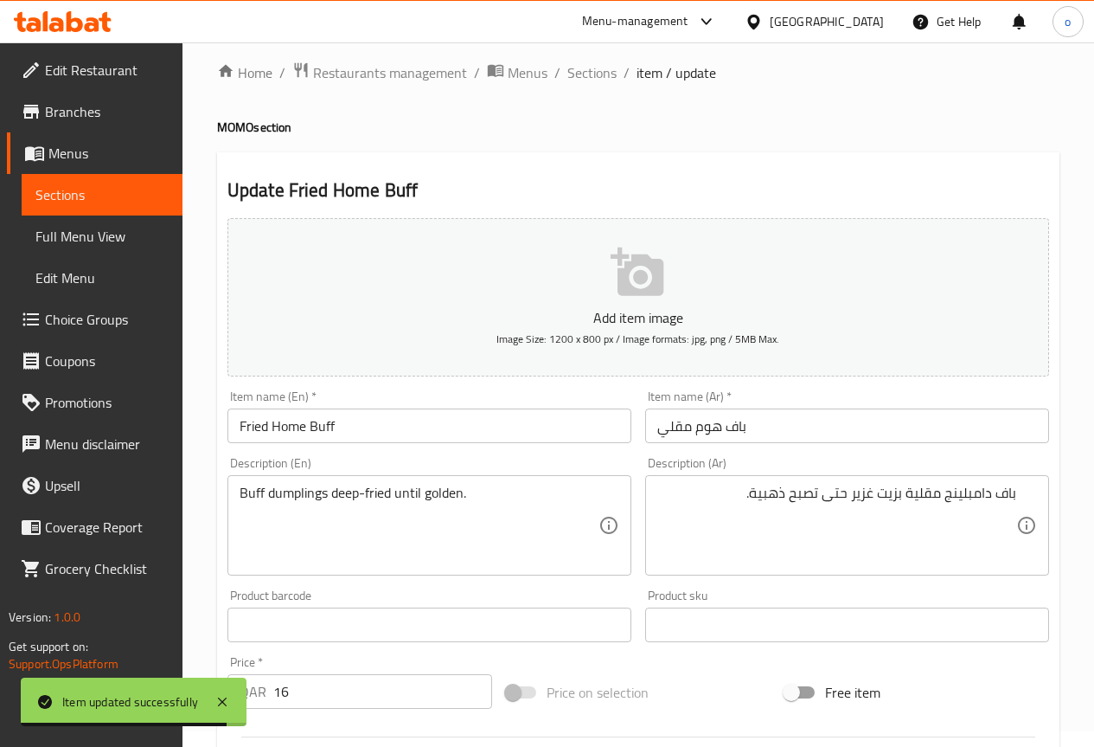
scroll to position [0, 0]
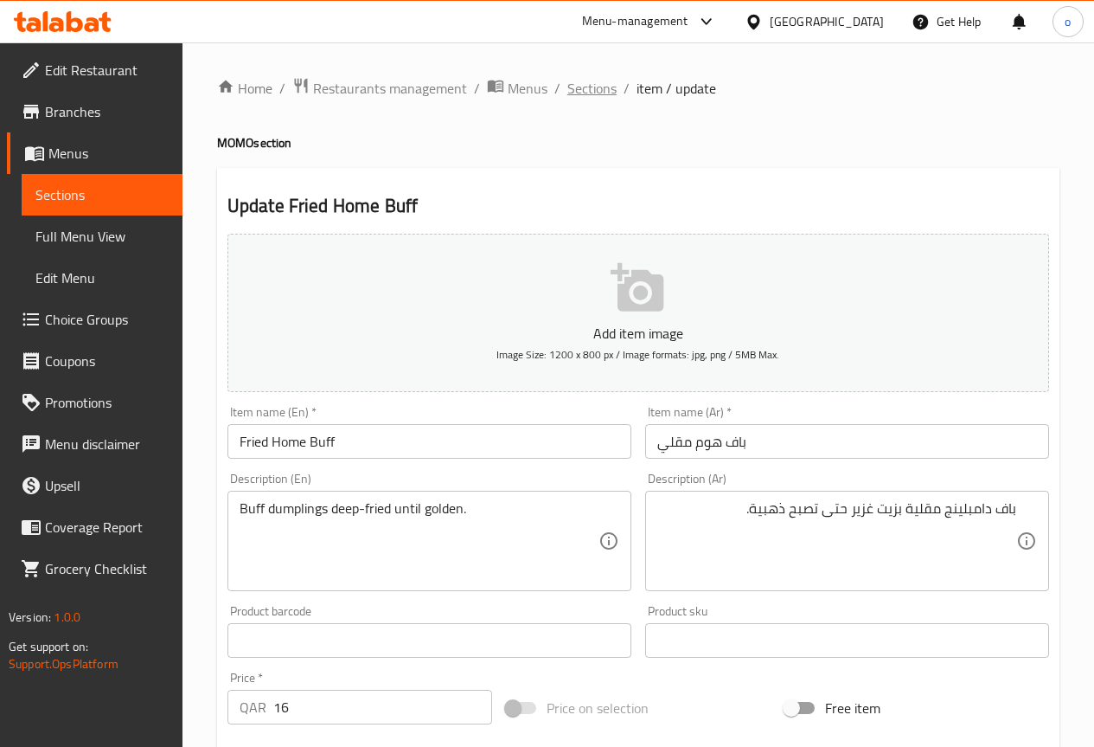
click at [613, 87] on span "Sections" at bounding box center [592, 88] width 49 height 21
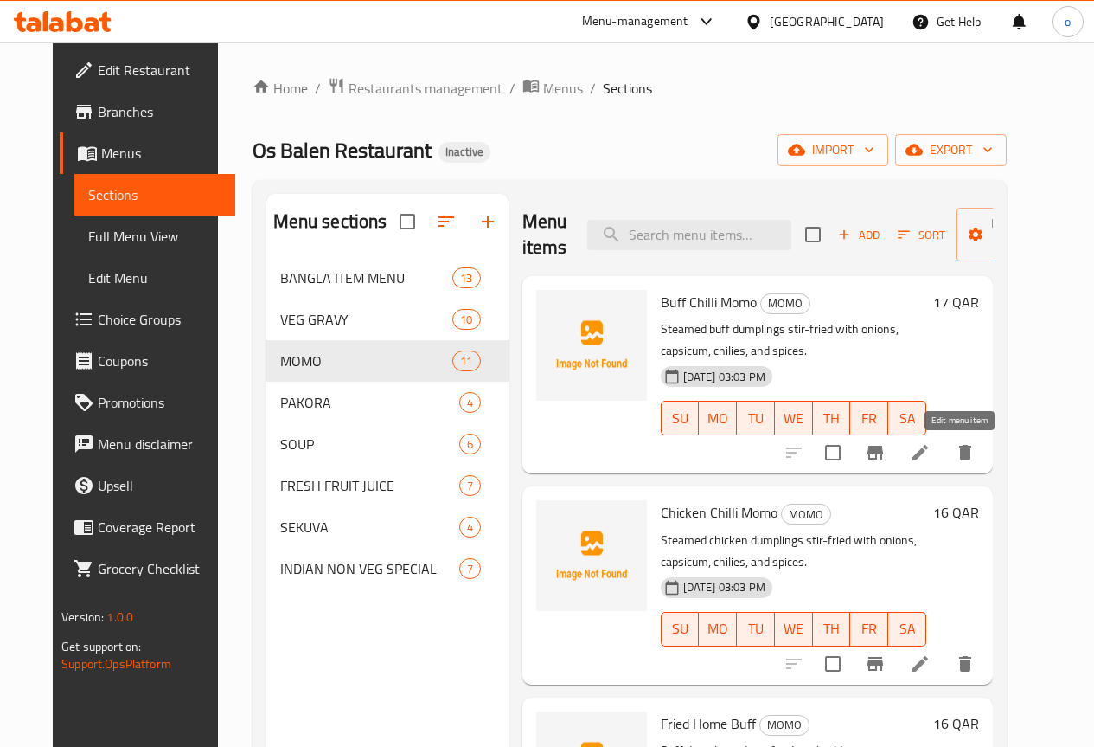
click at [931, 450] on icon at bounding box center [920, 452] width 21 height 21
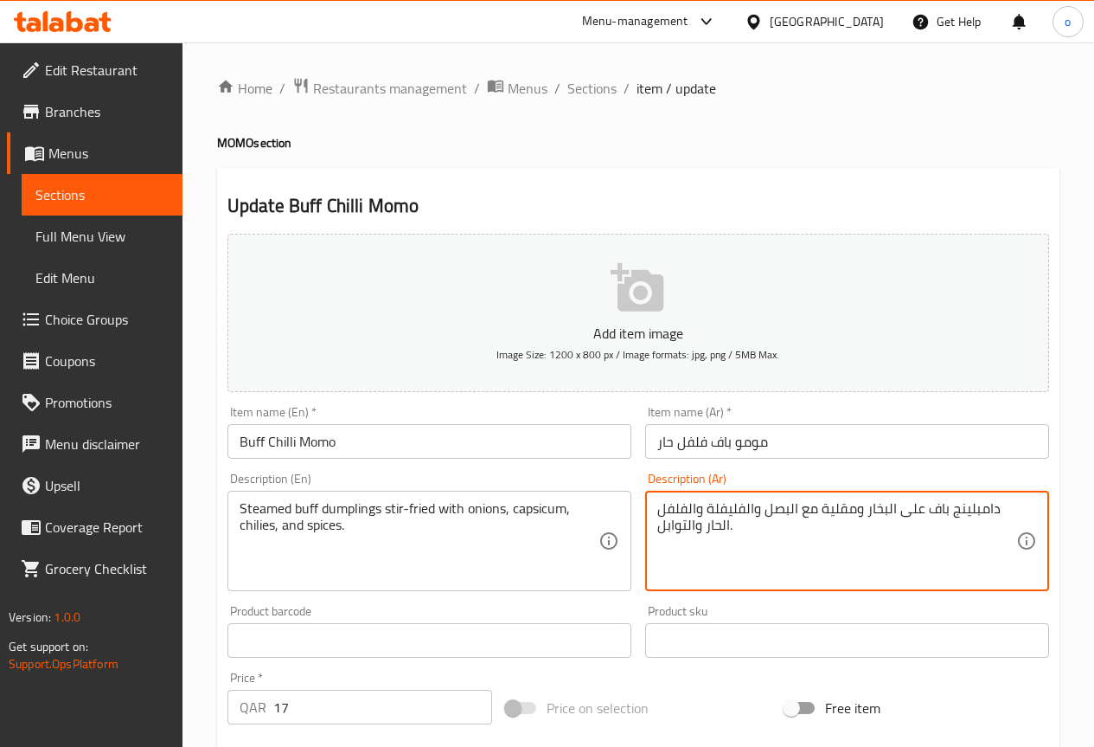
drag, startPoint x: 924, startPoint y: 510, endPoint x: 956, endPoint y: 507, distance: 32.1
click at [940, 512] on textarea "دامبلينج باف على البخار ومقلية مع البصل والفليفلة والفلفل الحار والتوابل." at bounding box center [837, 541] width 359 height 82
click at [944, 511] on textarea "دامبلينج باف على البخار ومقلية مع البصل والفليفلة والفلفل الحار والتوابل." at bounding box center [837, 541] width 359 height 82
drag, startPoint x: 927, startPoint y: 513, endPoint x: 946, endPoint y: 510, distance: 19.3
click at [946, 510] on textarea "دامبلينج باف على البخار ومقلية مع البصل والفليفلة والفلفل الحار والتوابل." at bounding box center [837, 541] width 359 height 82
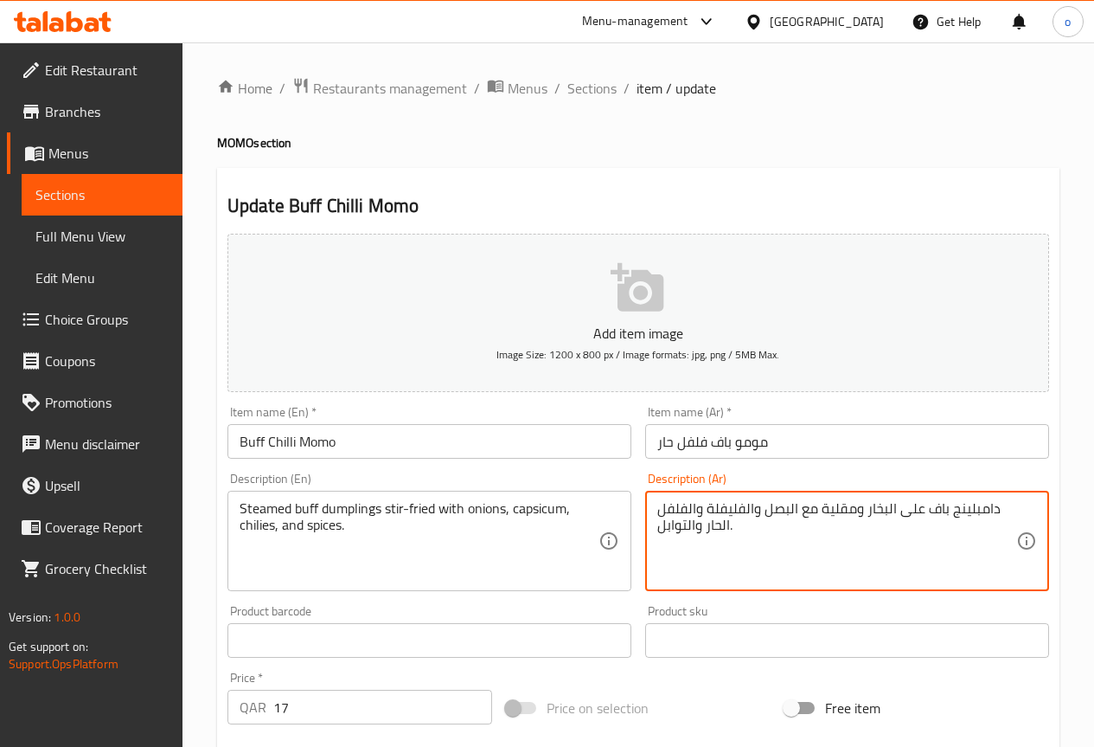
click at [1007, 510] on textarea "دامبلينج باف على البخار ومقلية مع البصل والفليفلة والفلفل الحار والتوابل." at bounding box center [837, 541] width 359 height 82
paste textarea "باف"
drag, startPoint x: 947, startPoint y: 510, endPoint x: 966, endPoint y: 508, distance: 20.0
click at [966, 508] on textarea "دامبلينج باف على البخار ومقلية مع البصل والفليفلة والفلفل الحار والتوابل." at bounding box center [837, 541] width 359 height 82
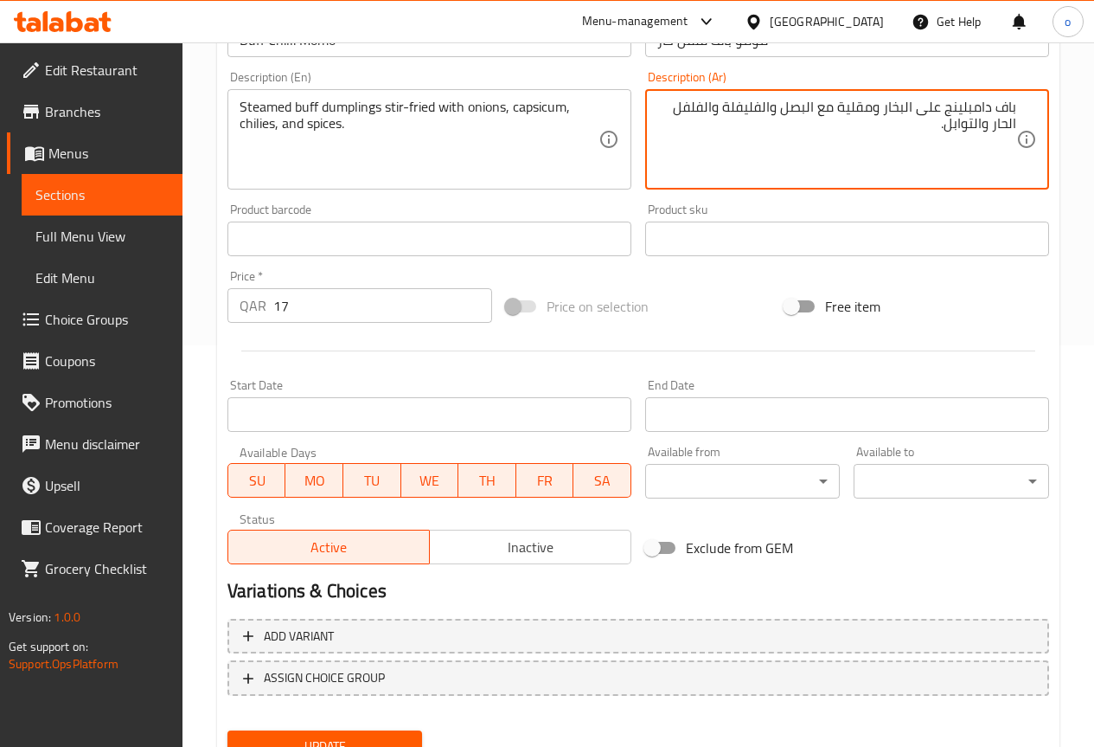
scroll to position [433, 0]
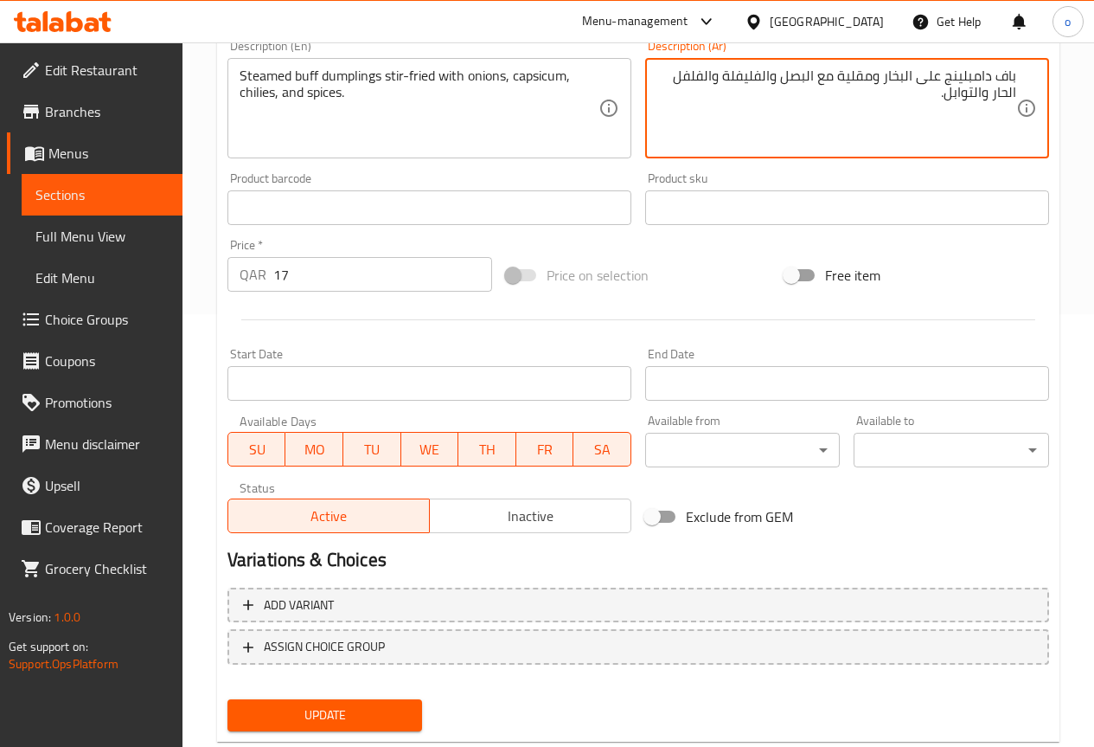
type textarea "باف دامبلينج على البخار ومقلية مع البصل والفليفلة والفلفل الحار والتوابل."
click at [411, 708] on button "Update" at bounding box center [326, 715] width 196 height 32
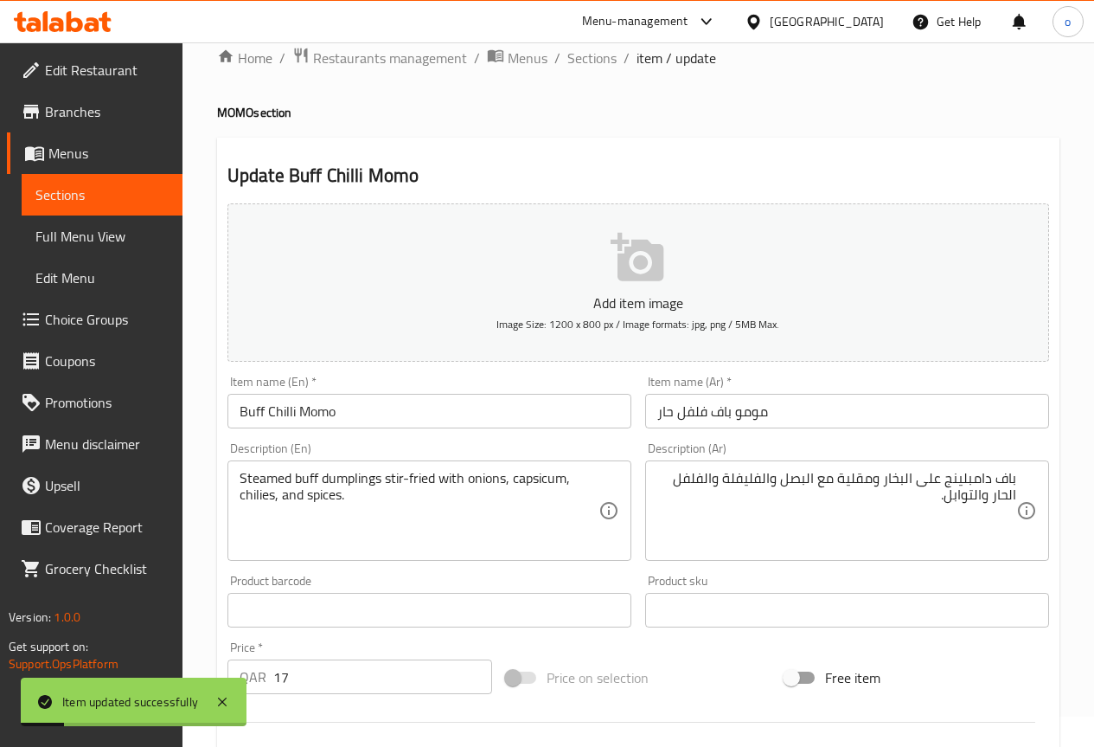
scroll to position [0, 0]
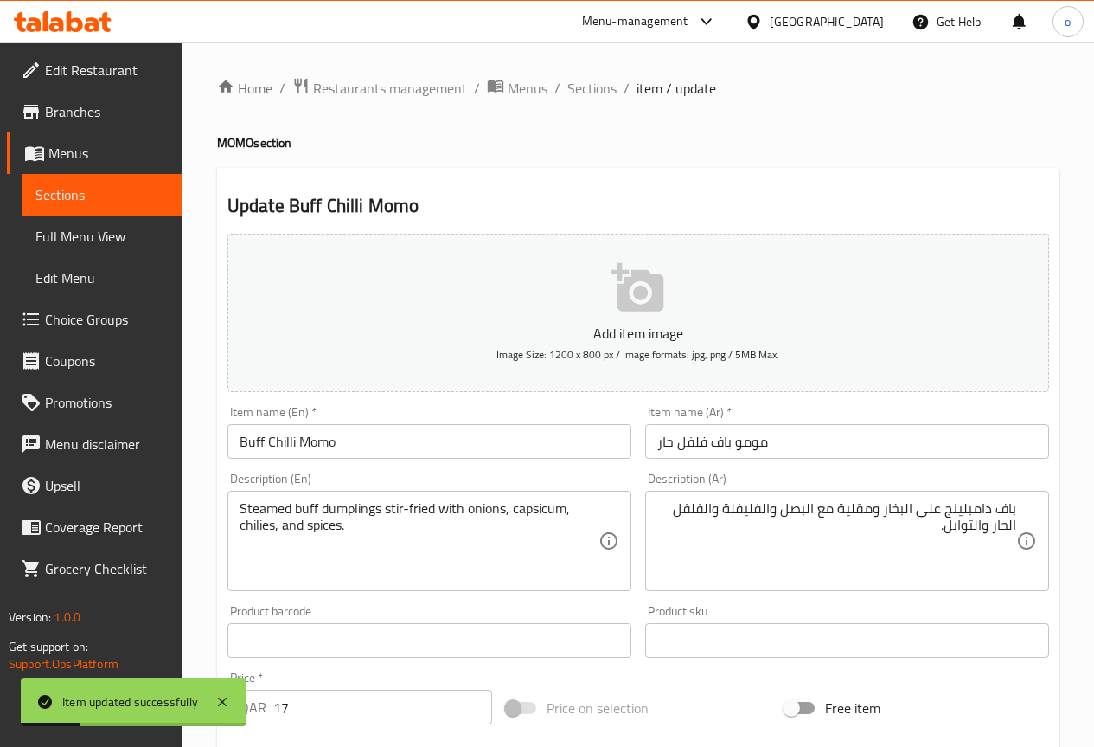
drag, startPoint x: 570, startPoint y: 81, endPoint x: 587, endPoint y: 103, distance: 27.2
click at [571, 81] on span "Sections" at bounding box center [592, 88] width 49 height 21
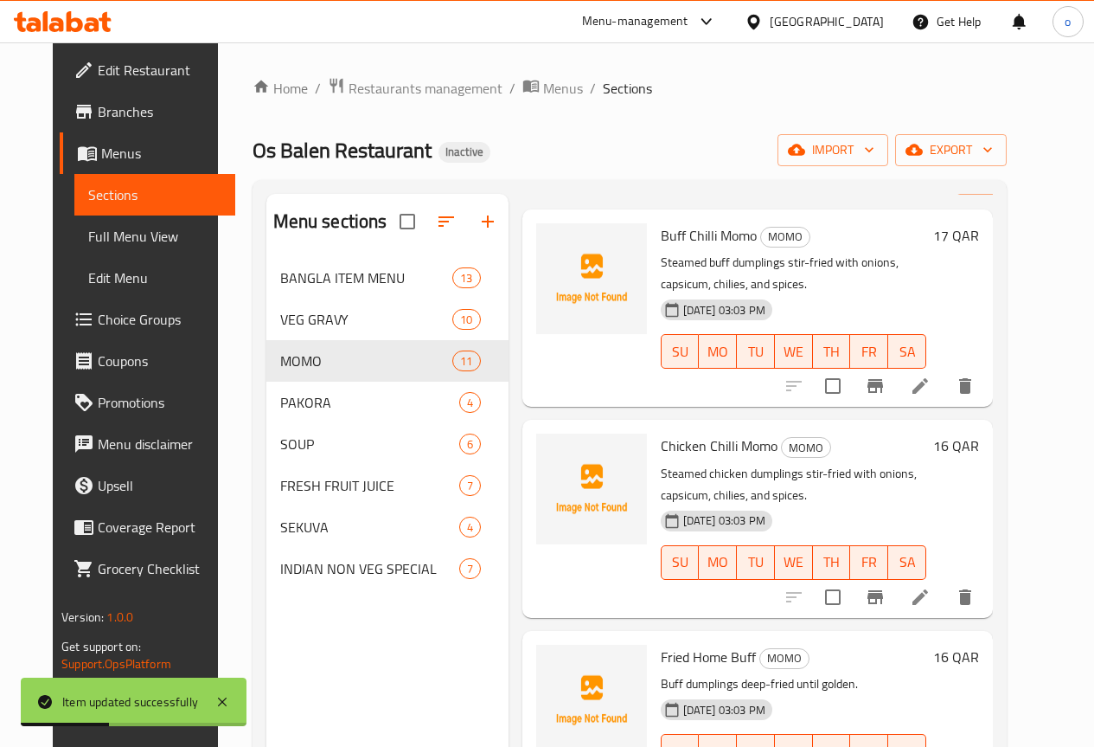
scroll to position [87, 0]
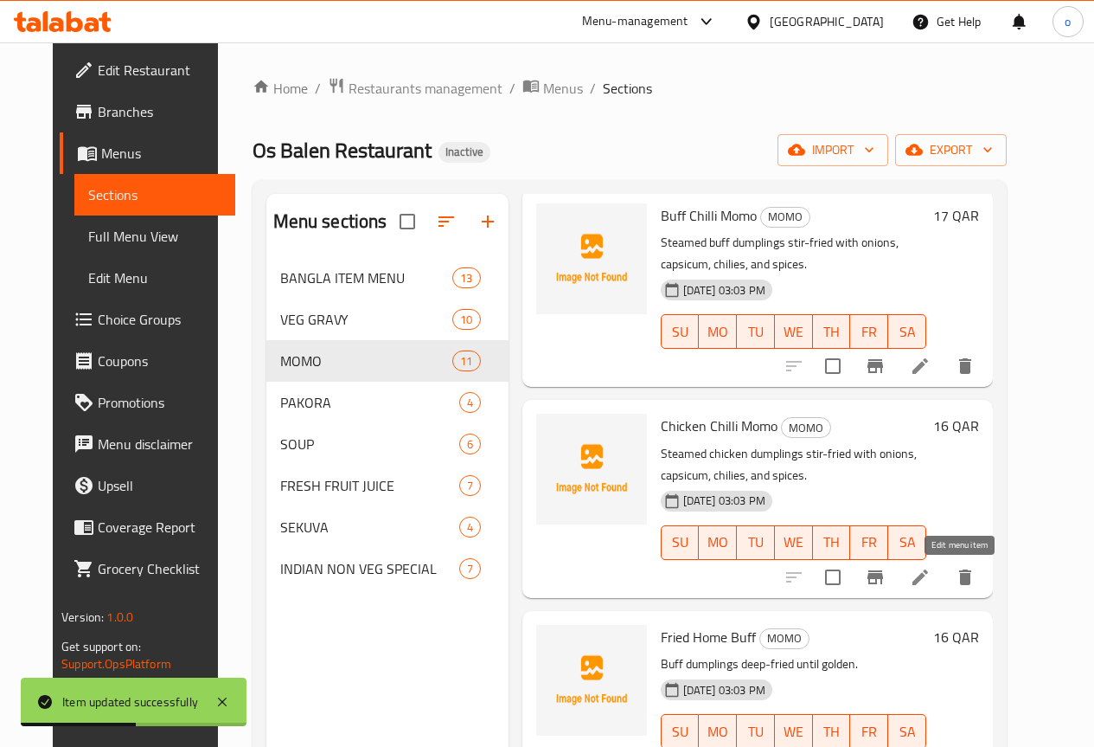
click at [931, 585] on icon at bounding box center [920, 577] width 21 height 21
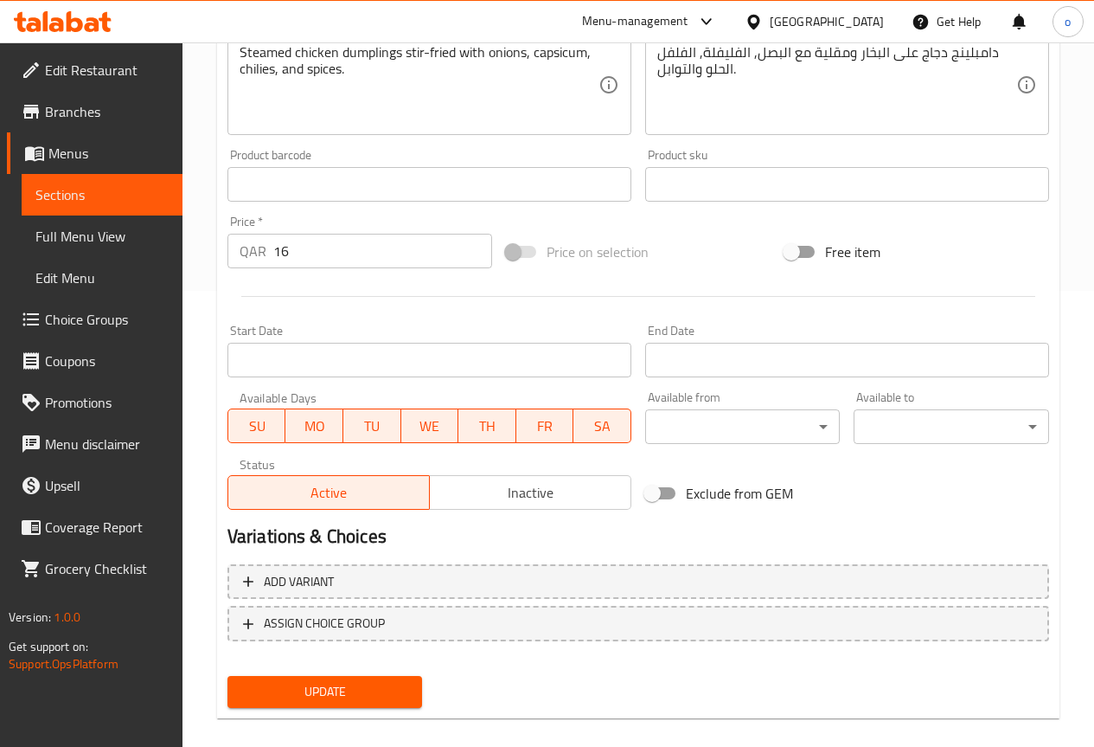
scroll to position [476, 0]
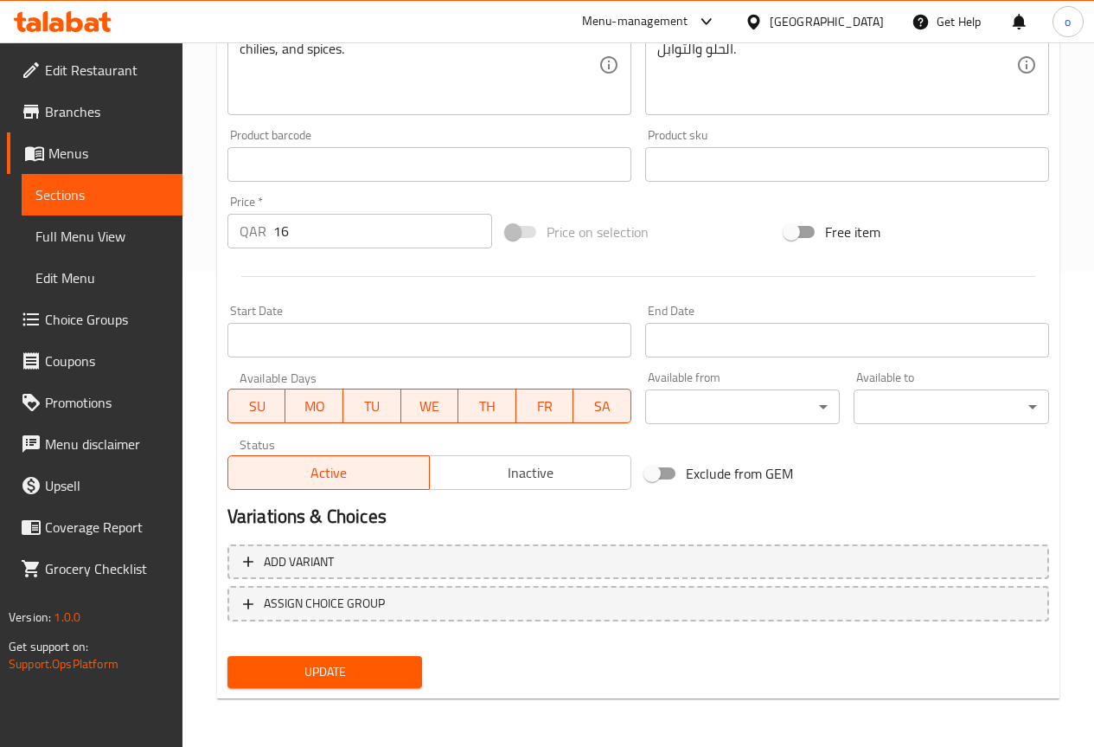
click at [284, 658] on button "Update" at bounding box center [326, 672] width 196 height 32
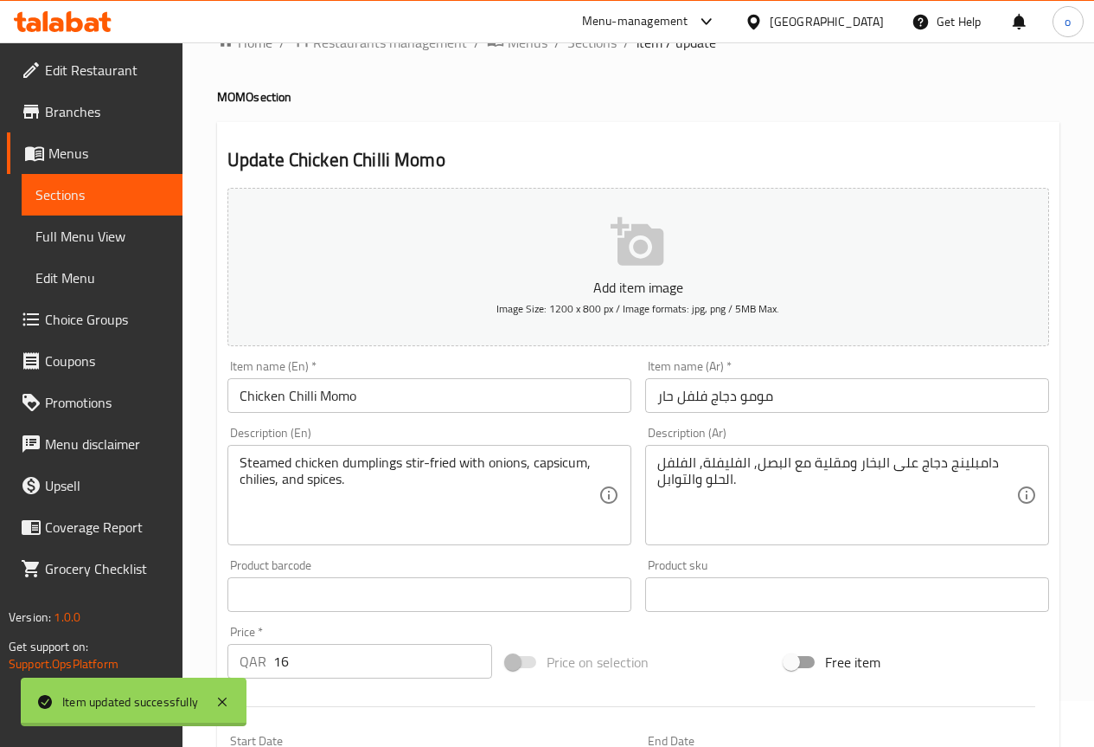
scroll to position [0, 0]
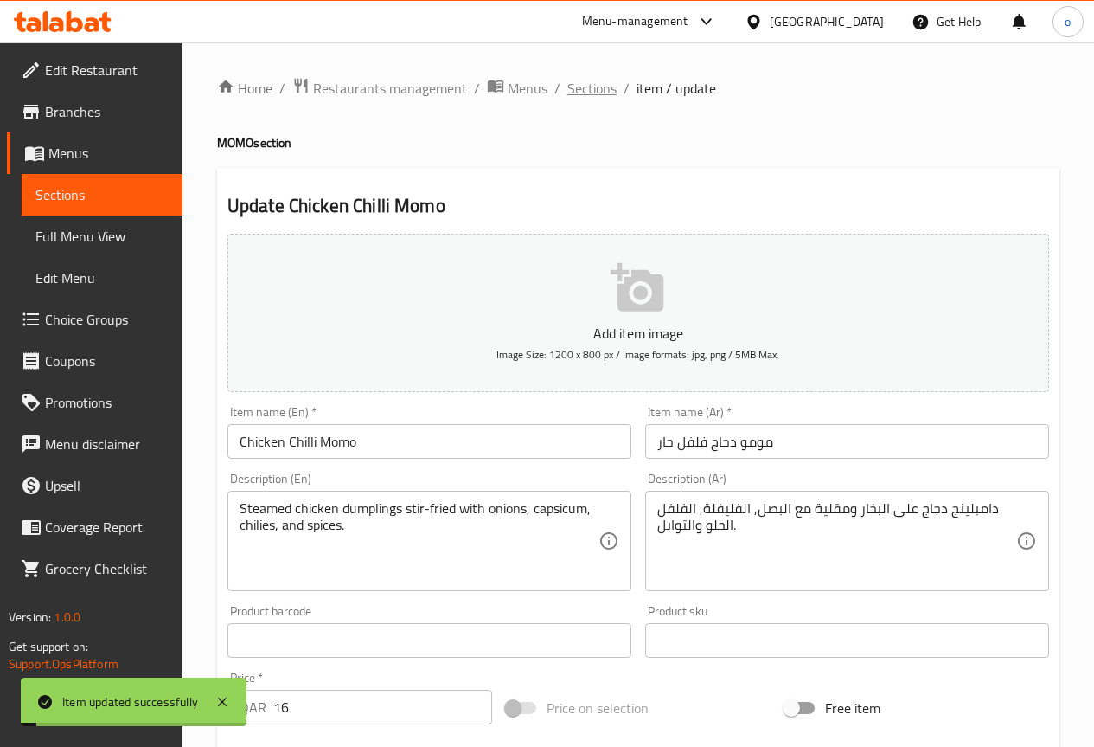
click at [596, 95] on span "Sections" at bounding box center [592, 88] width 49 height 21
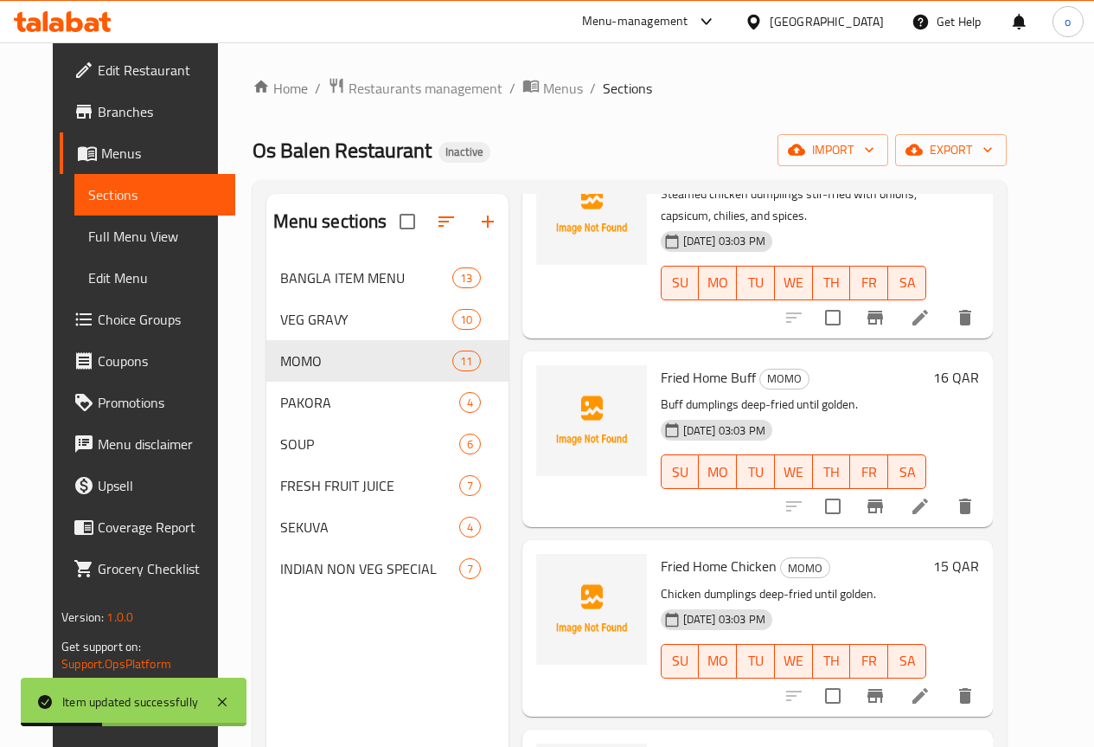
scroll to position [433, 0]
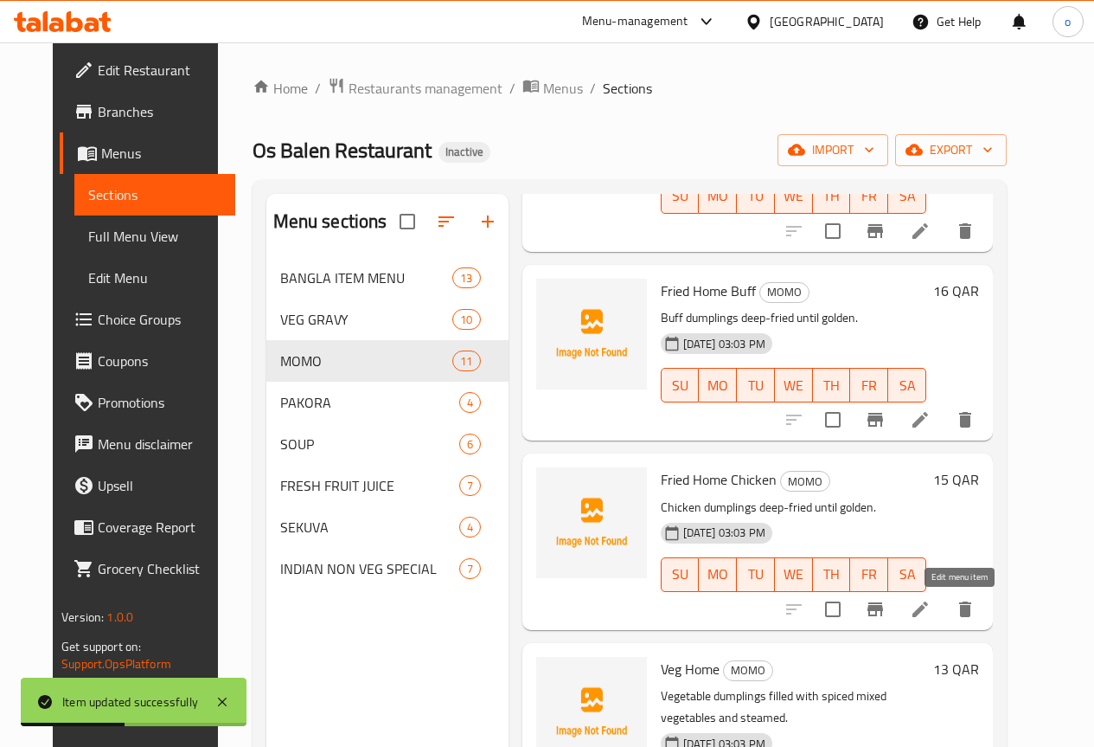
click at [931, 606] on icon at bounding box center [920, 609] width 21 height 21
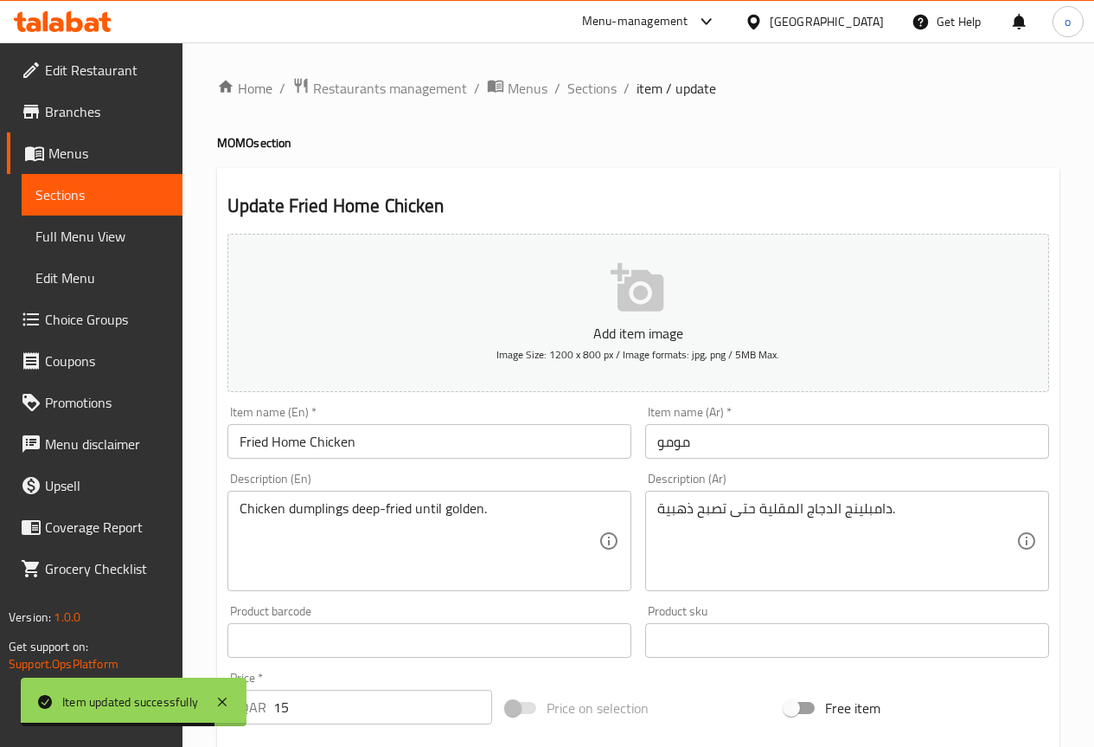
click at [677, 445] on input "مومو" at bounding box center [847, 441] width 404 height 35
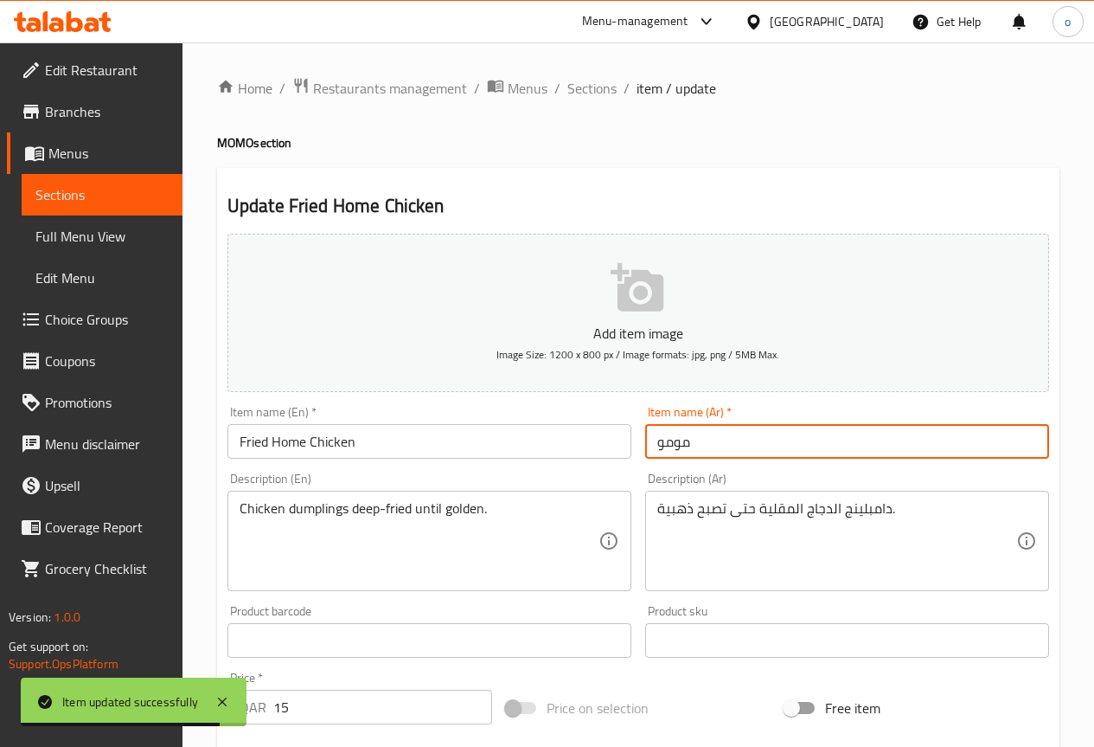
click at [677, 445] on input "مومو" at bounding box center [847, 441] width 404 height 35
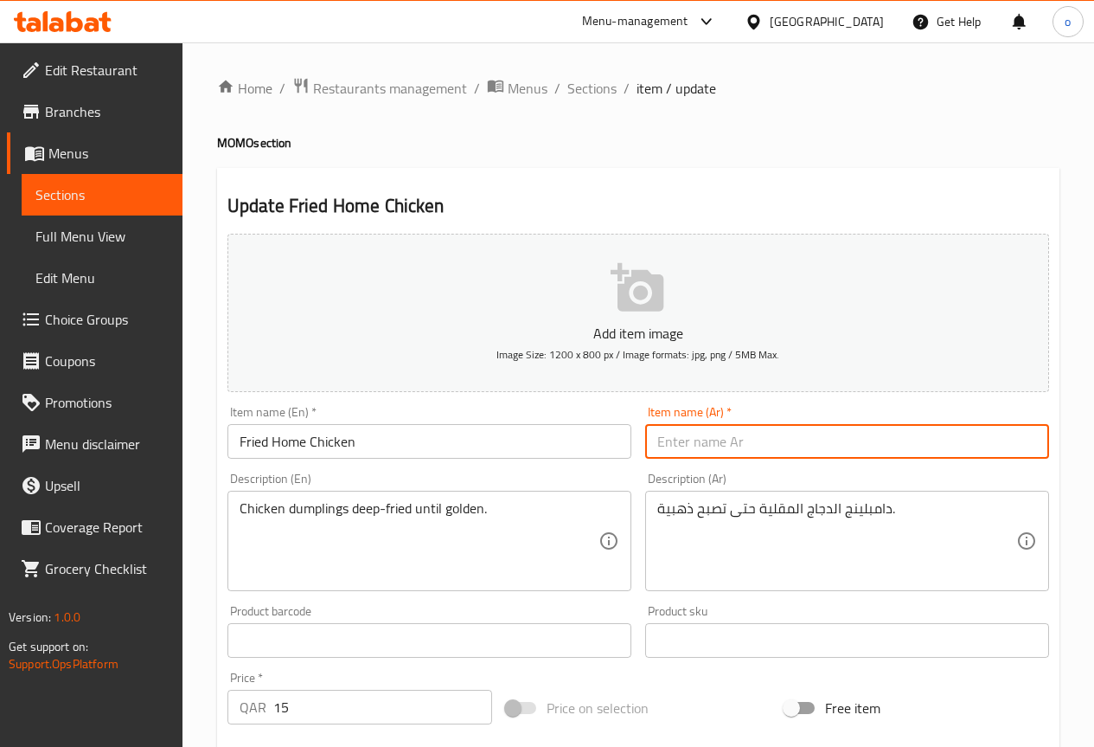
click at [374, 446] on input "Fried Home Chicken" at bounding box center [430, 441] width 404 height 35
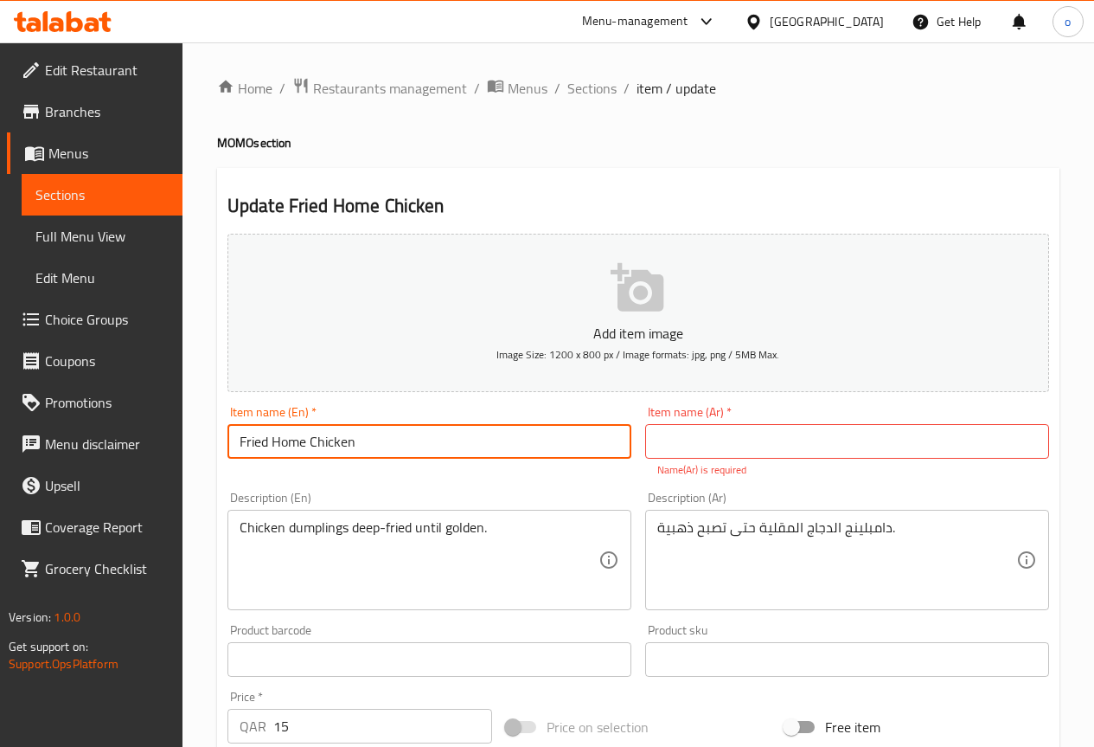
click at [374, 446] on input "Fried Home Chicken" at bounding box center [430, 441] width 404 height 35
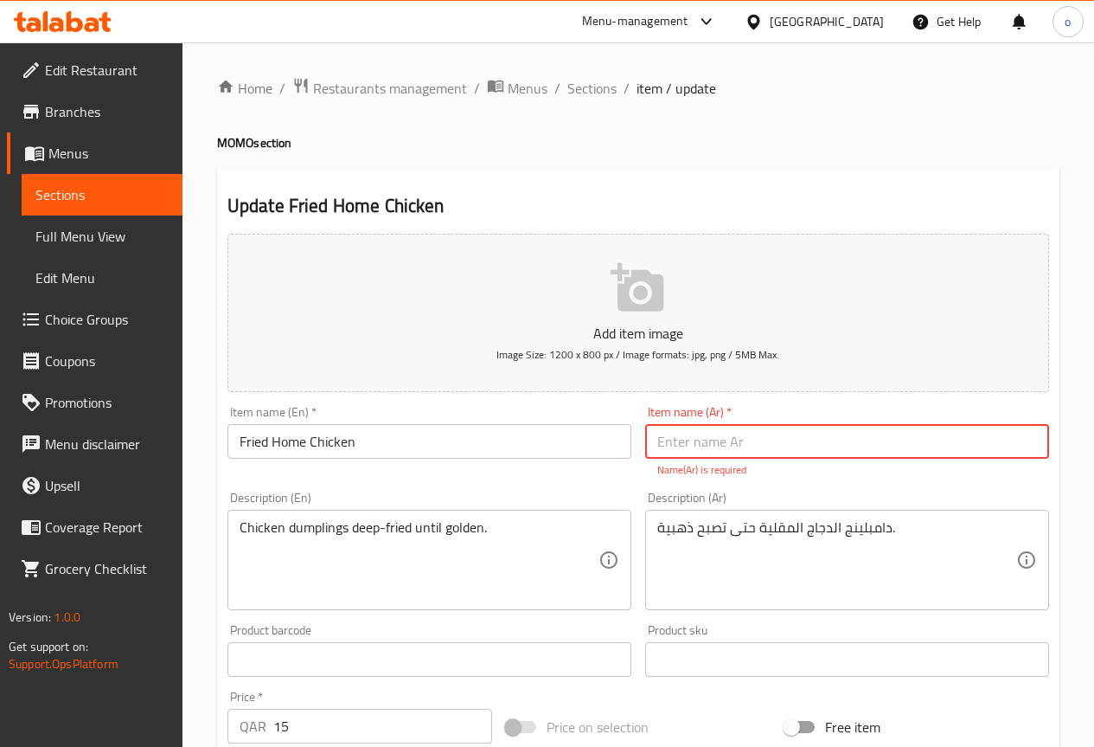
click at [842, 429] on input "text" at bounding box center [847, 441] width 404 height 35
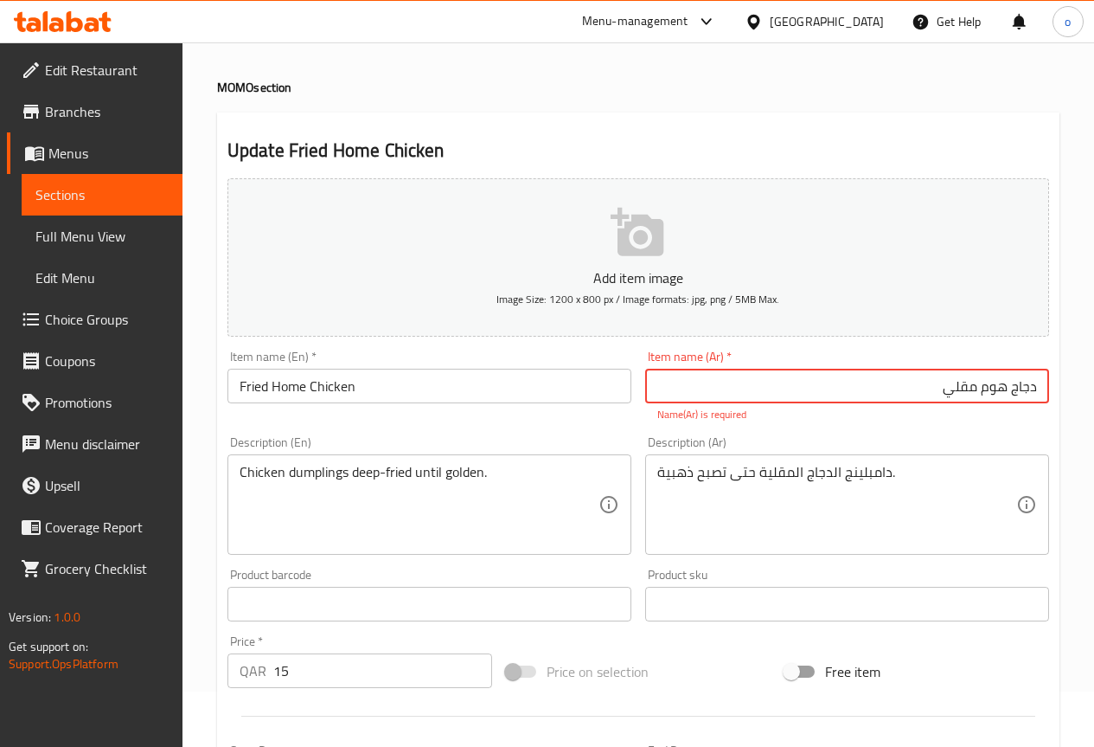
scroll to position [87, 0]
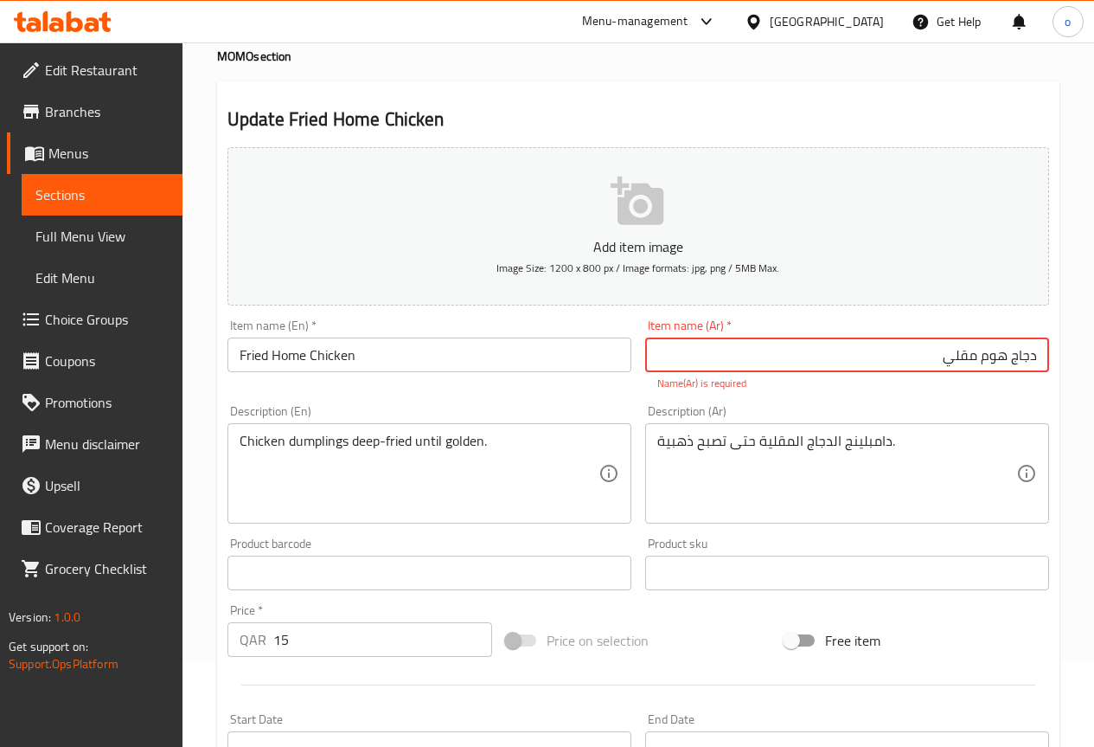
type input "دجاج هوم مقلي"
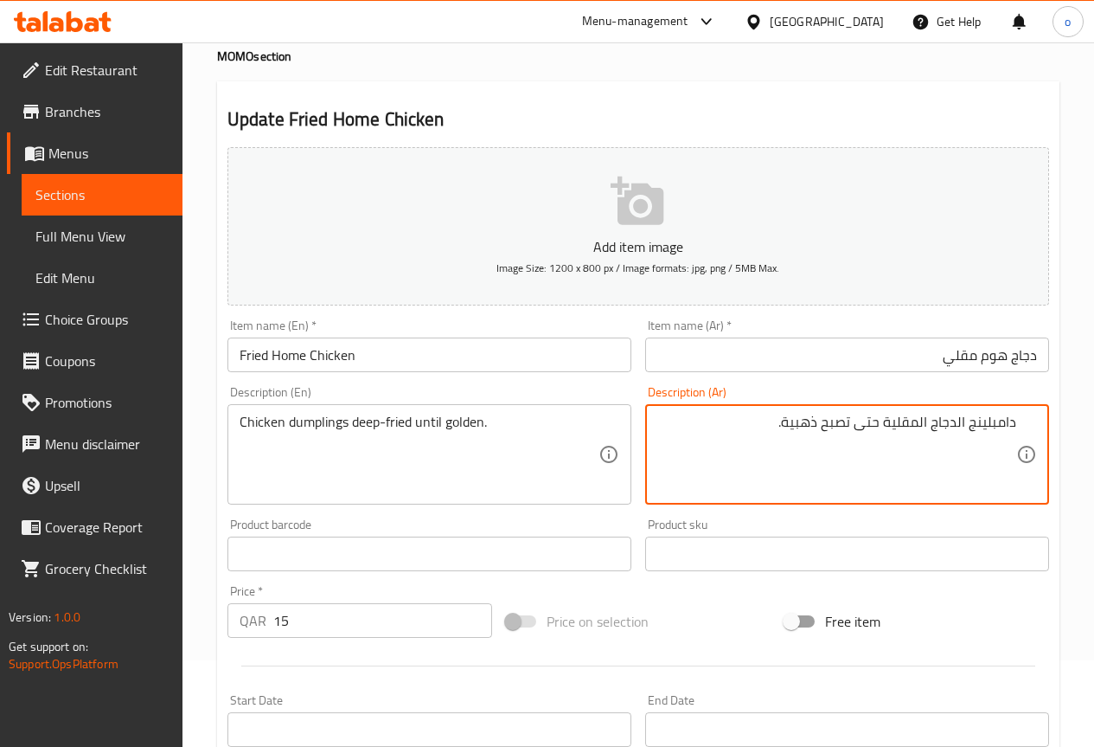
click at [881, 422] on textarea "دامبلينج الدجاج المقلية حتى تصبح ذهبية." at bounding box center [837, 455] width 359 height 82
click at [664, 439] on textarea "دامبلينج الدجاج المقلية بزيت غزير حتى تصبح ذهبية." at bounding box center [837, 455] width 359 height 82
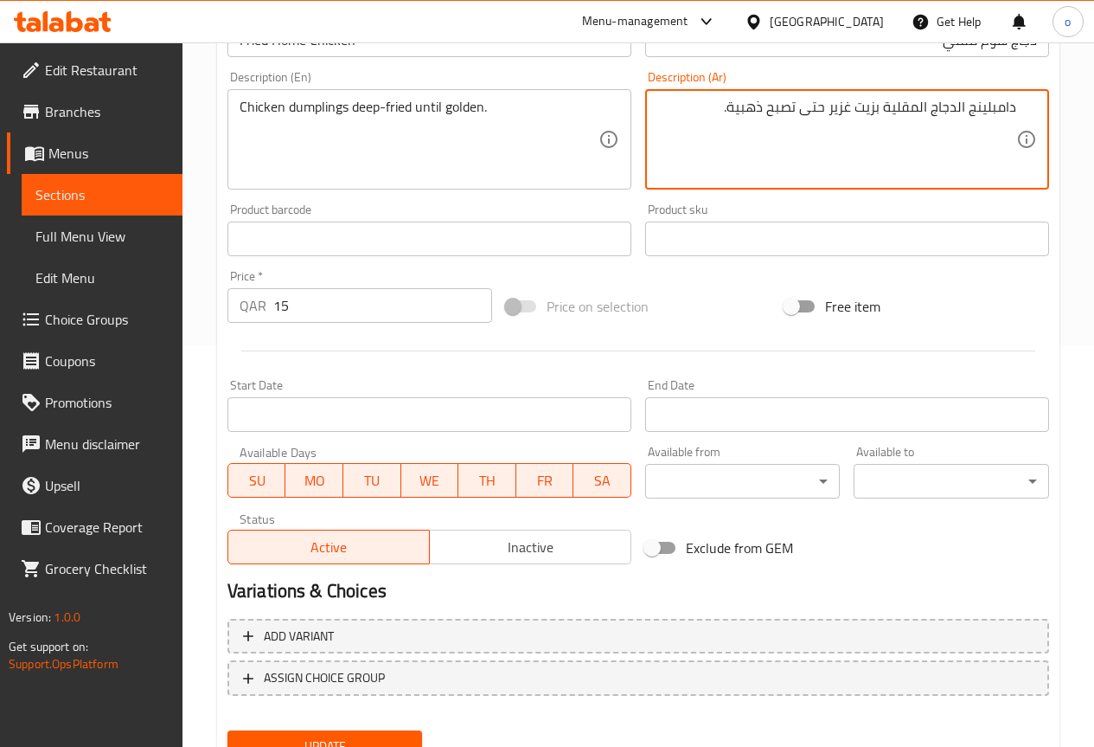
scroll to position [433, 0]
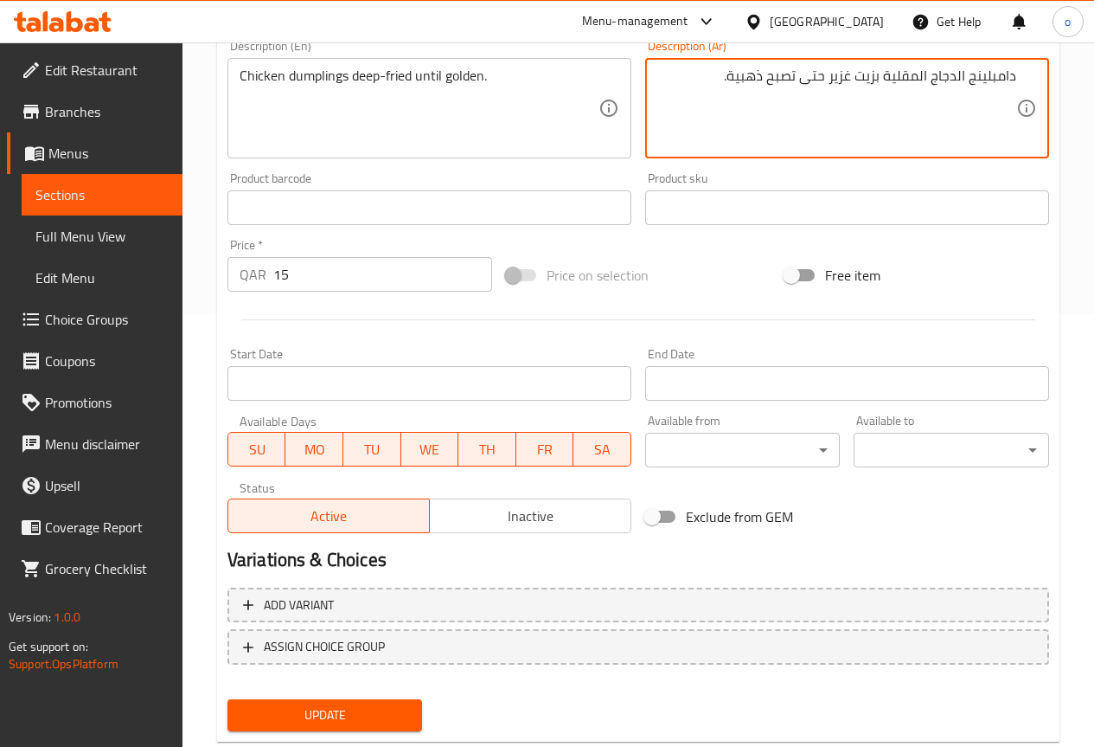
type textarea "دامبلينج الدجاج المقلية بزيت غزير حتى تصبح ذهبية."
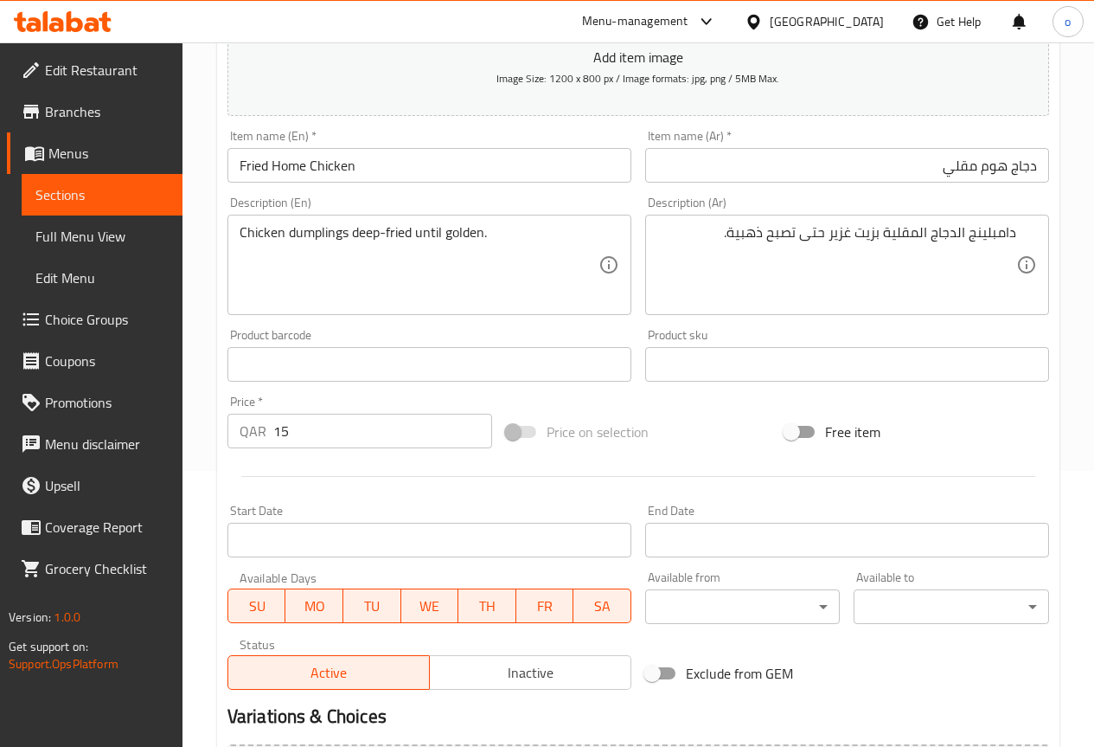
scroll to position [260, 0]
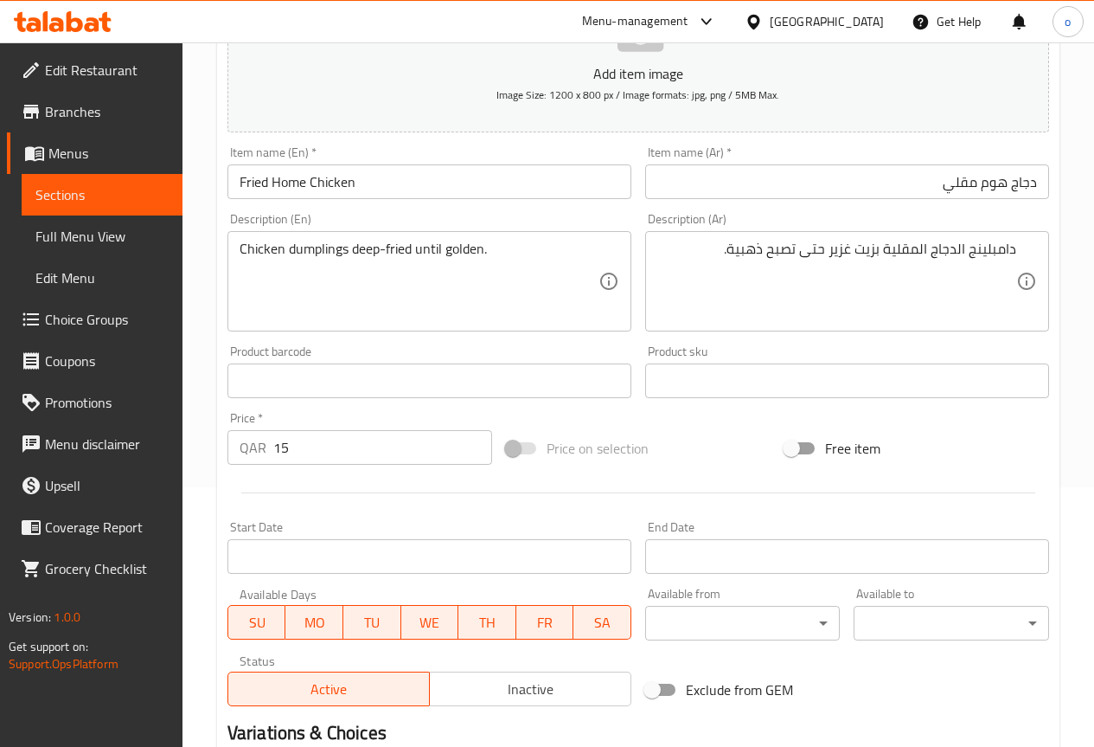
click at [279, 184] on input "Fried Home Chicken" at bounding box center [430, 181] width 404 height 35
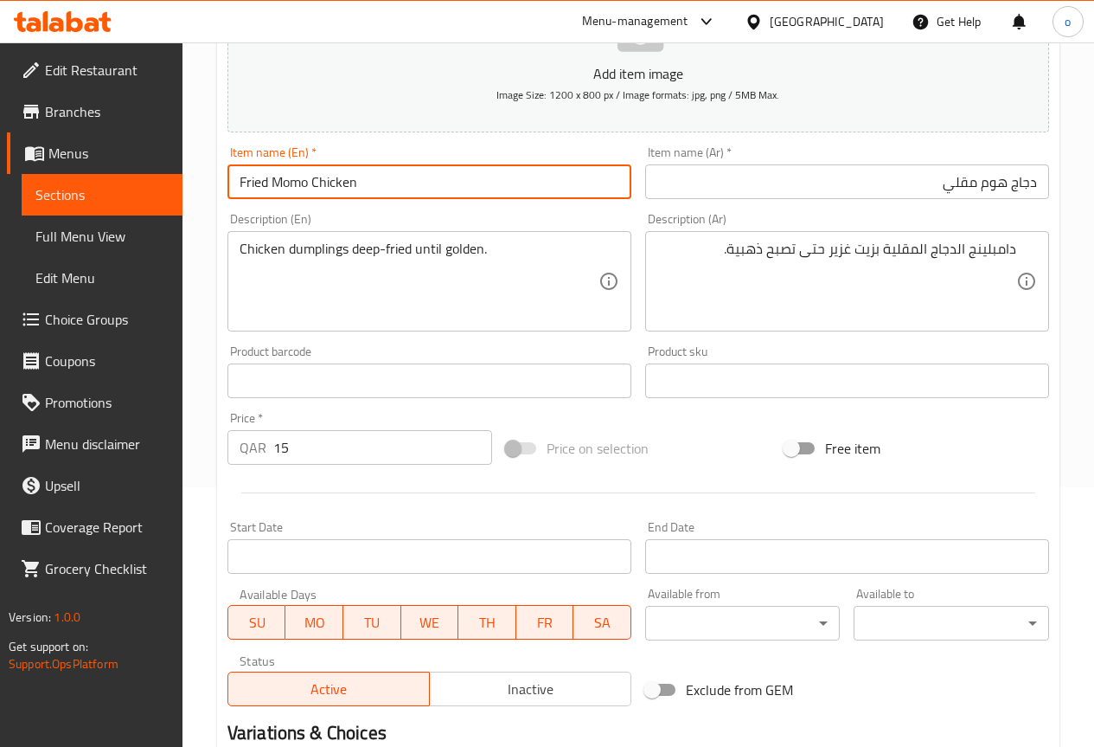
type input "Fried Momo Chicken"
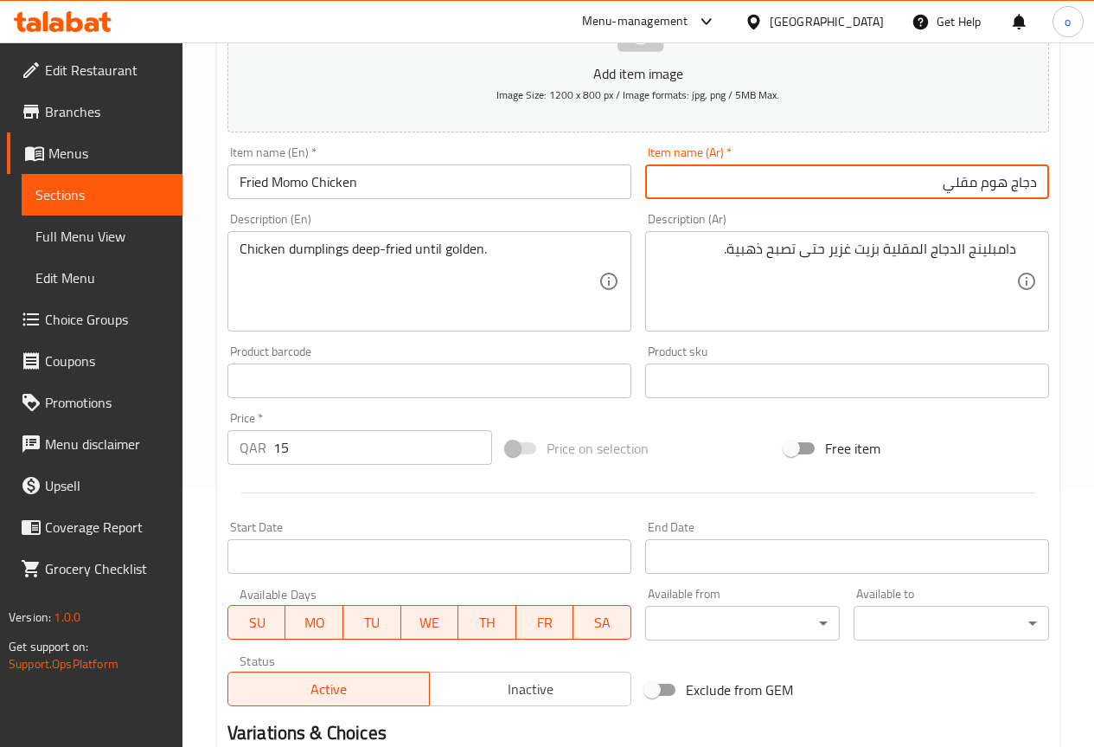
drag, startPoint x: 983, startPoint y: 185, endPoint x: 1011, endPoint y: 185, distance: 27.7
click at [1011, 185] on input "دجاج هوم مقلي" at bounding box center [847, 181] width 404 height 35
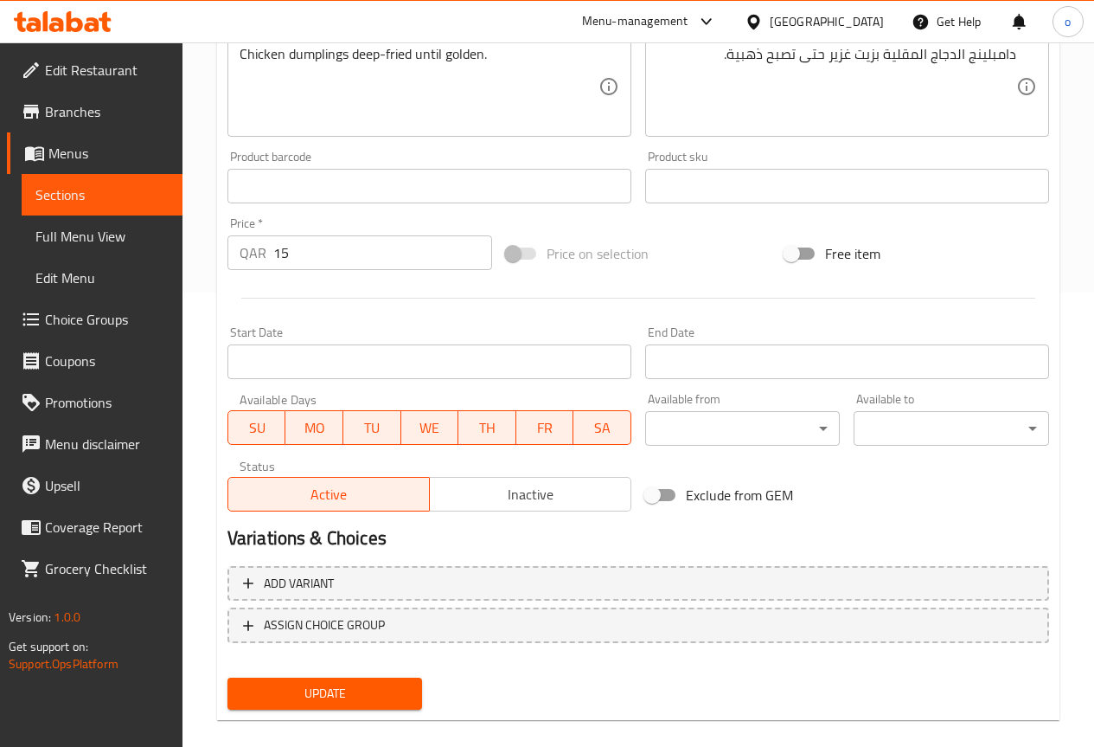
scroll to position [476, 0]
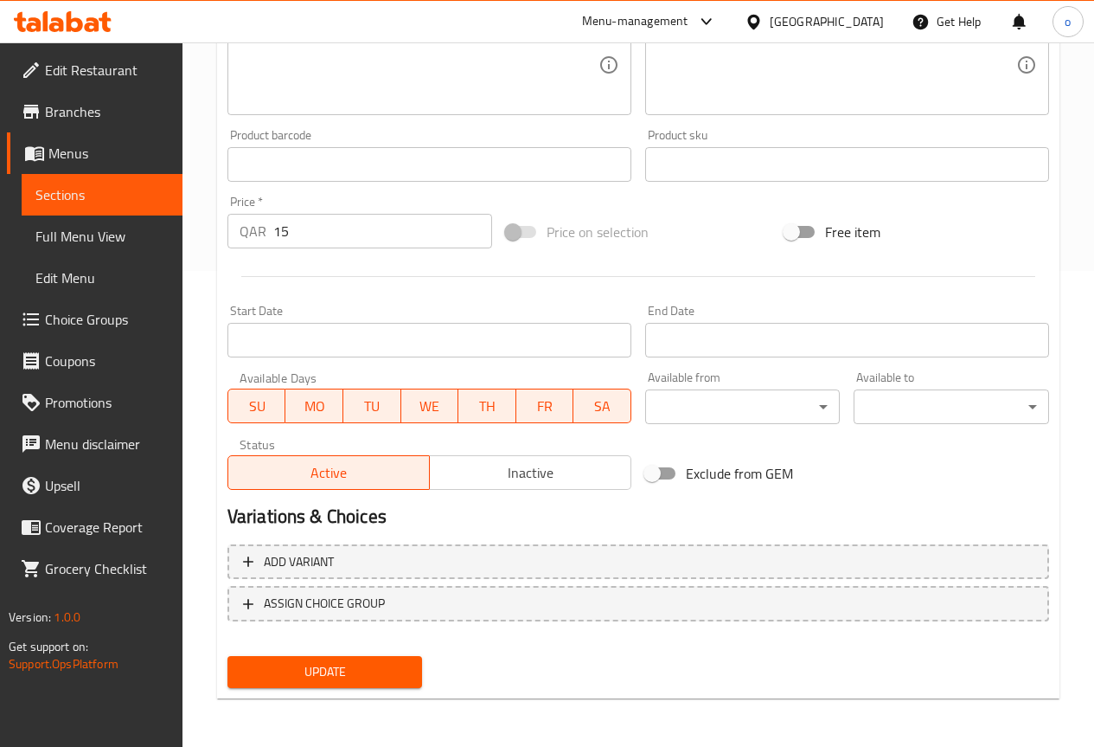
type input "دجاج مومو مقلي"
click at [365, 665] on span "Update" at bounding box center [325, 672] width 168 height 22
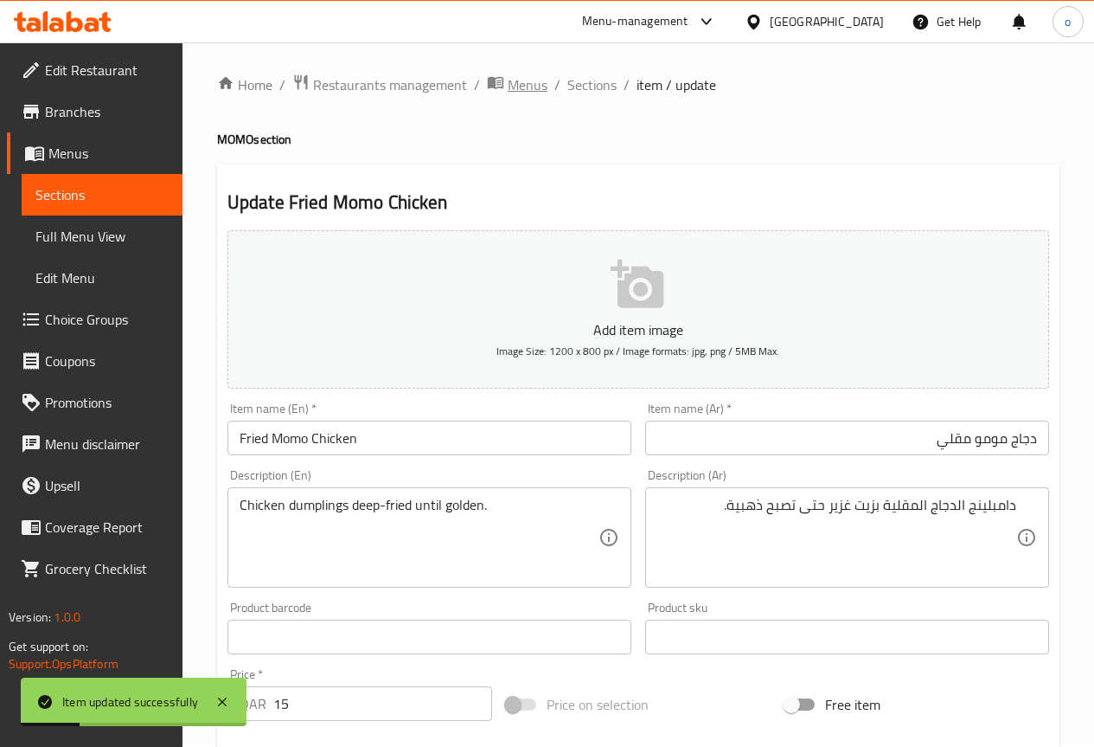
scroll to position [0, 0]
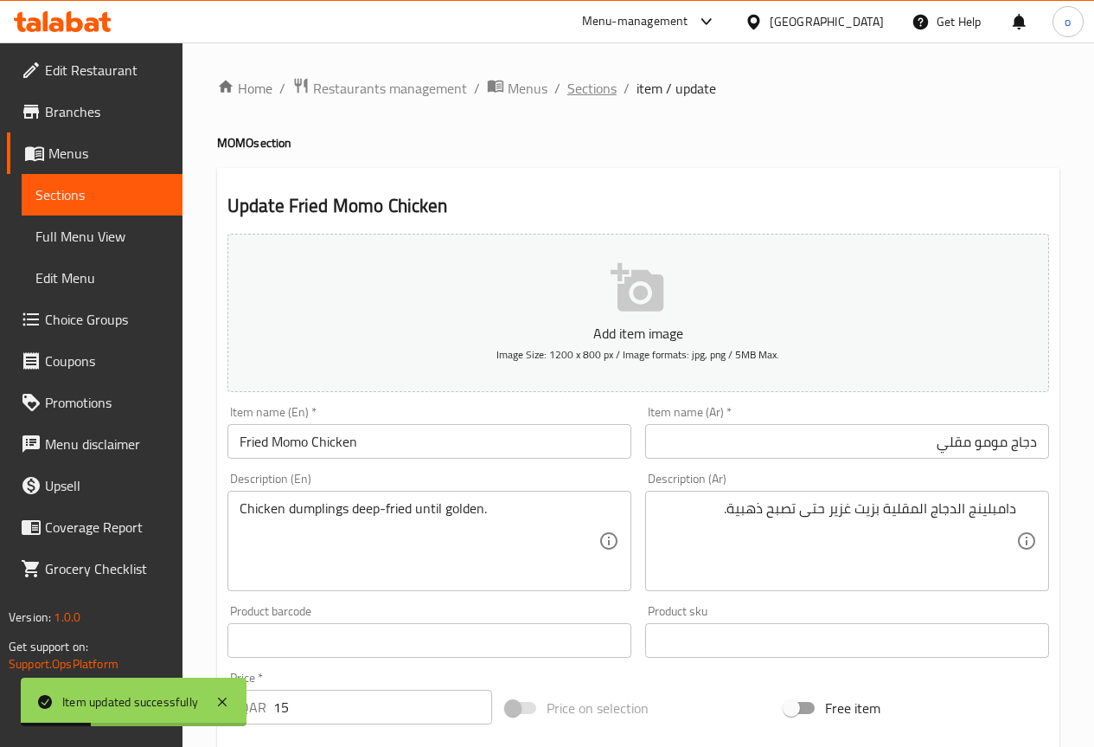
click at [583, 83] on span "Sections" at bounding box center [592, 88] width 49 height 21
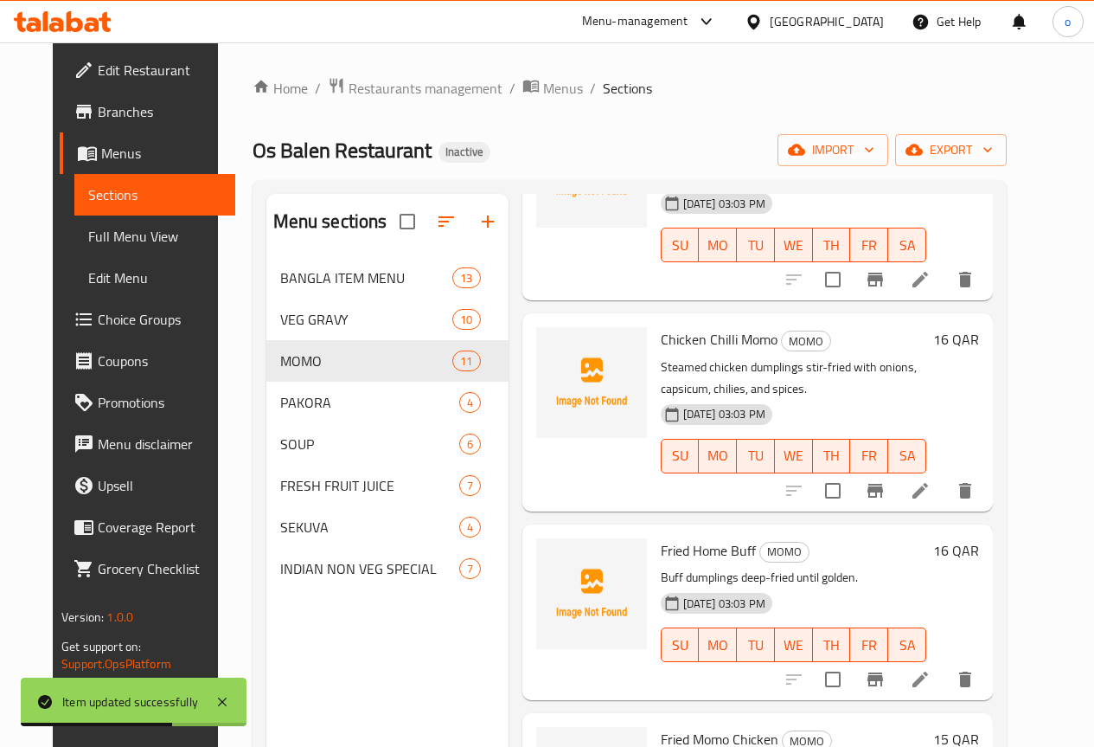
scroll to position [260, 0]
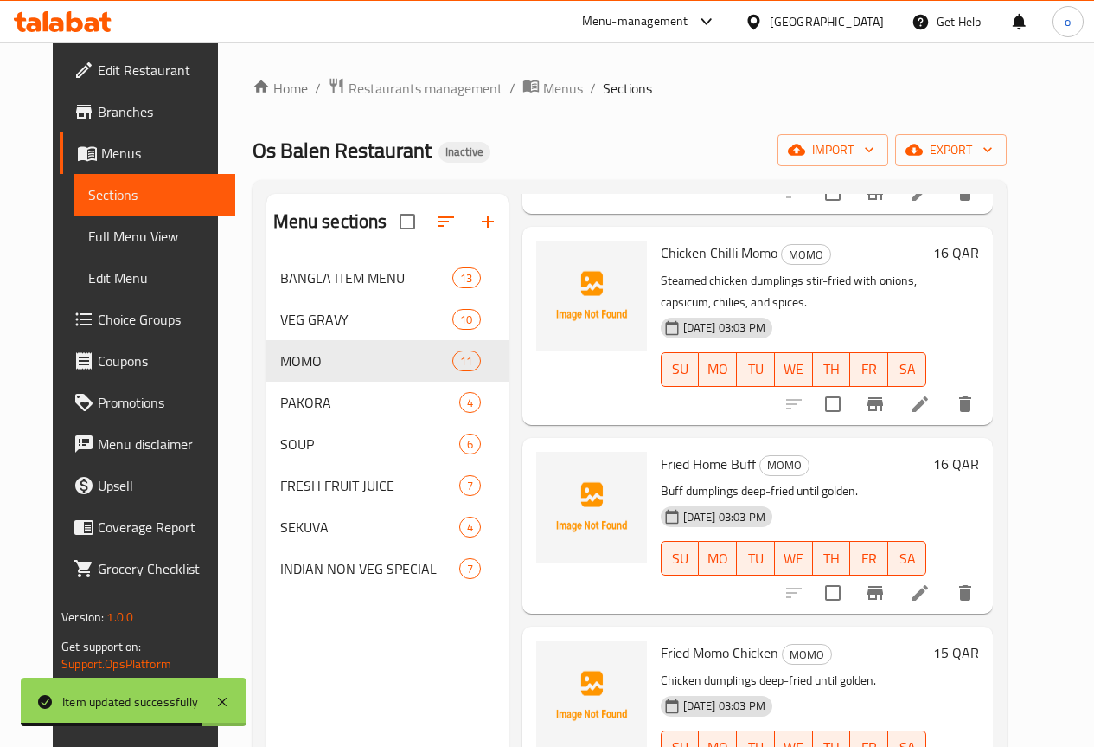
click at [931, 590] on icon at bounding box center [920, 592] width 21 height 21
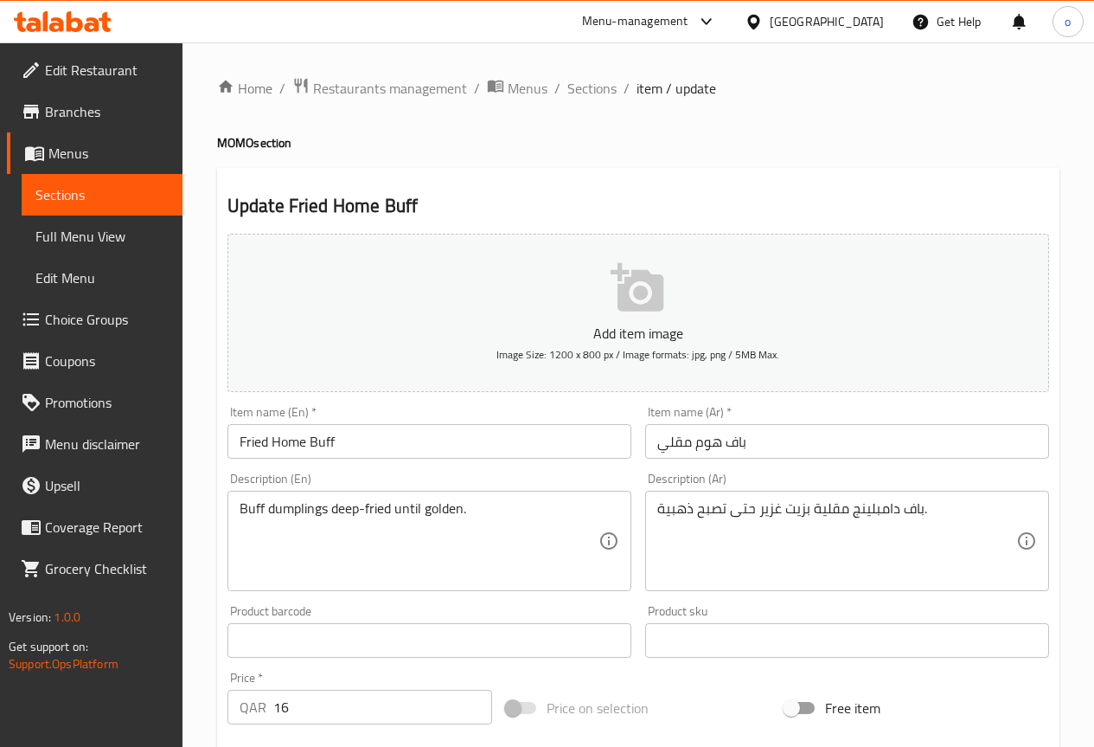
click at [303, 440] on input "Fried Home Buff" at bounding box center [430, 441] width 404 height 35
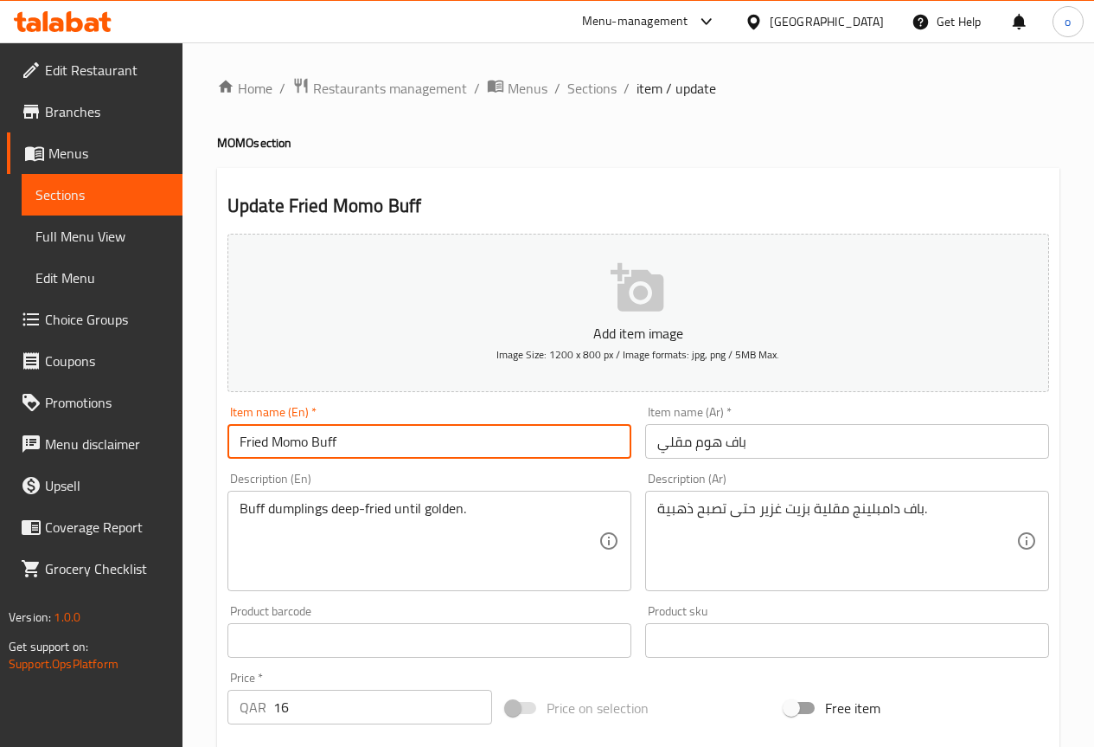
click at [494, 433] on input "Fried Momo Buff" at bounding box center [430, 441] width 404 height 35
type input "Fried Momo Buff"
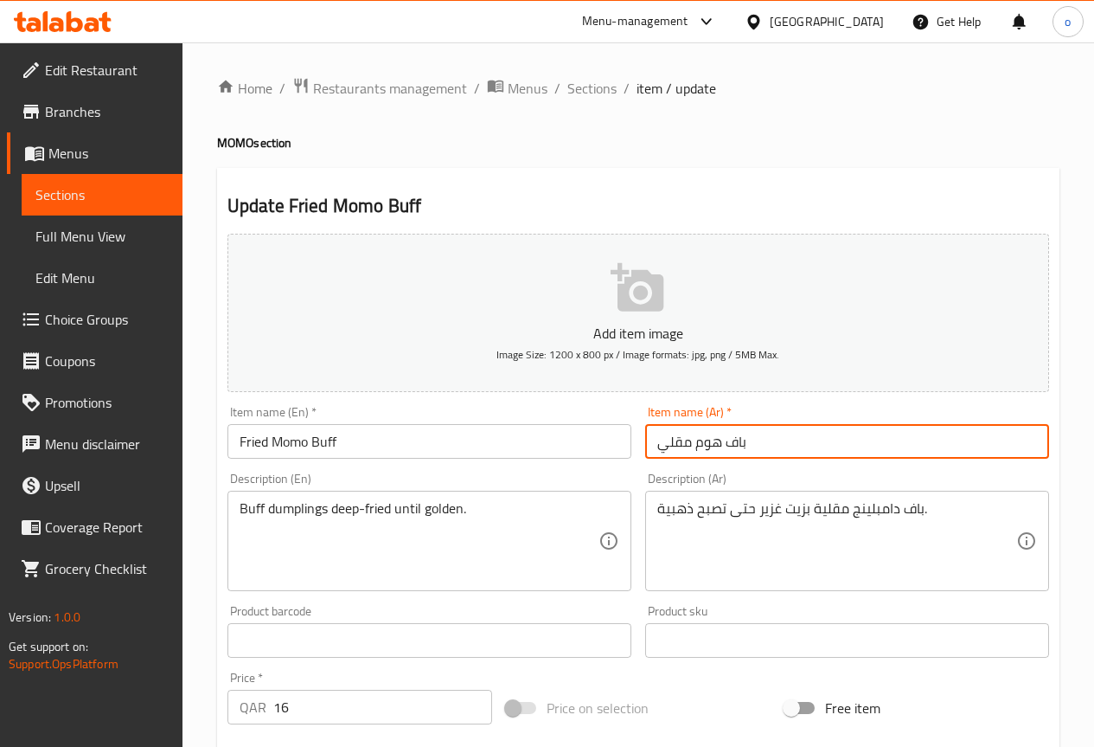
click at [702, 442] on input "باف هوم مقلي" at bounding box center [847, 441] width 404 height 35
click at [699, 445] on input "باف هوم مقلي" at bounding box center [847, 441] width 404 height 35
click at [704, 444] on input "باف هوم مقلي" at bounding box center [847, 441] width 404 height 35
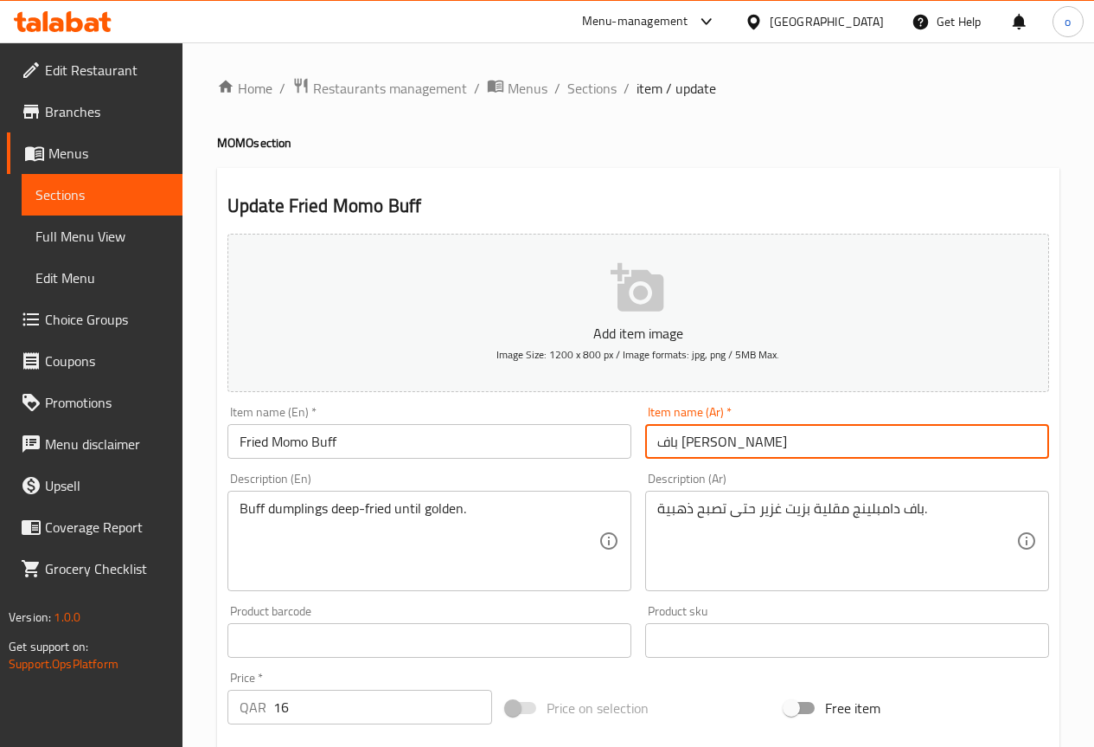
click at [754, 437] on input "باف [PERSON_NAME]" at bounding box center [847, 441] width 404 height 35
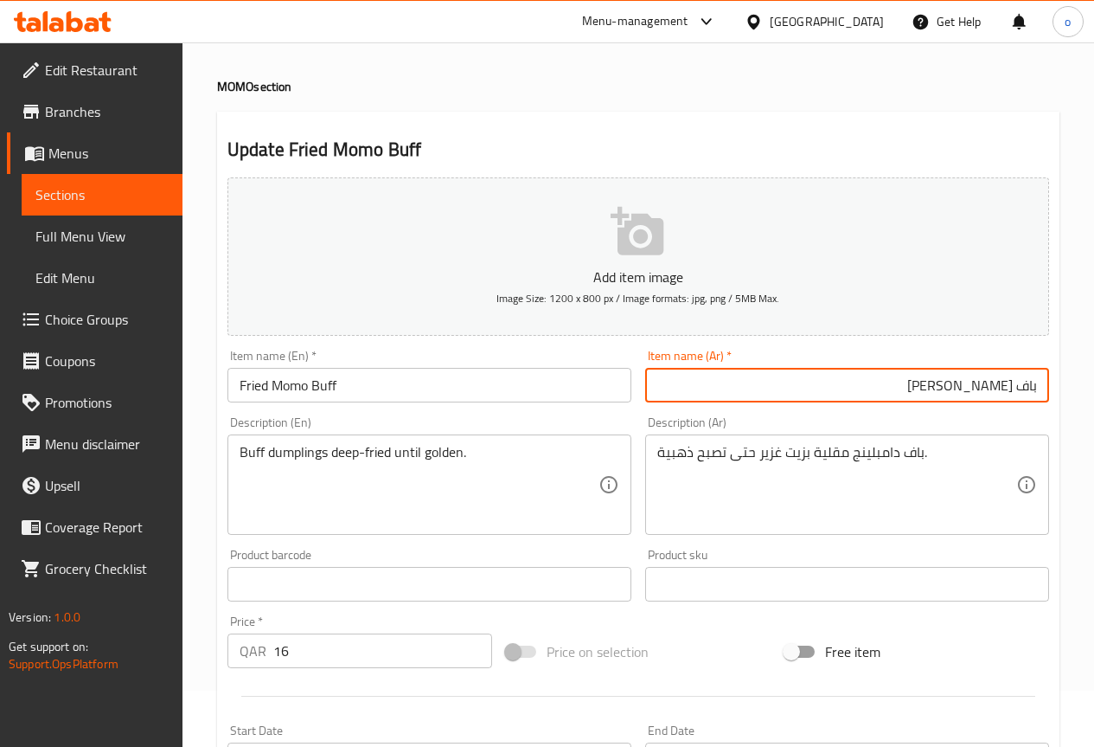
scroll to position [87, 0]
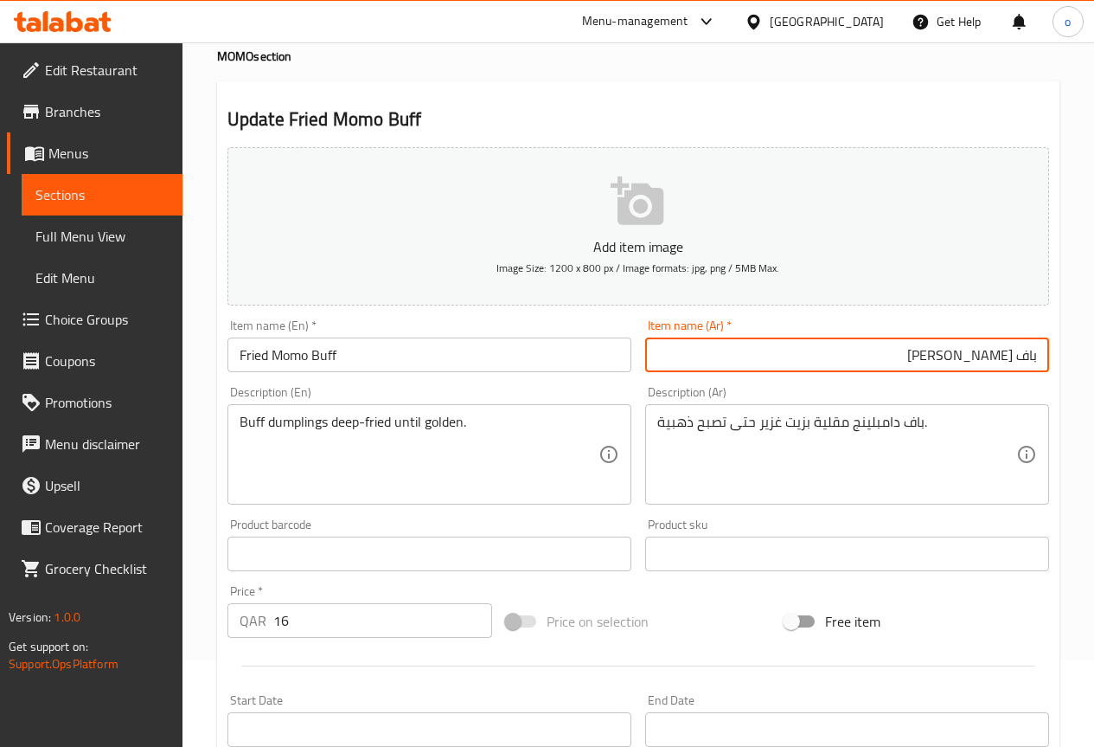
type input "باف [PERSON_NAME]"
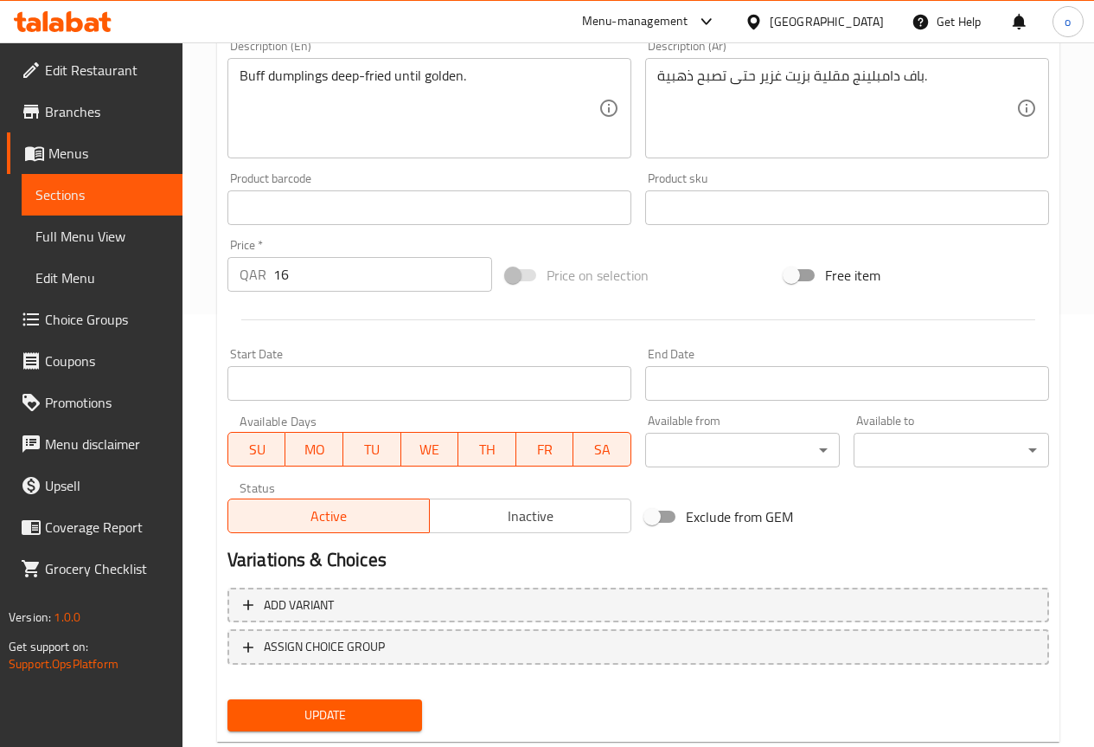
scroll to position [476, 0]
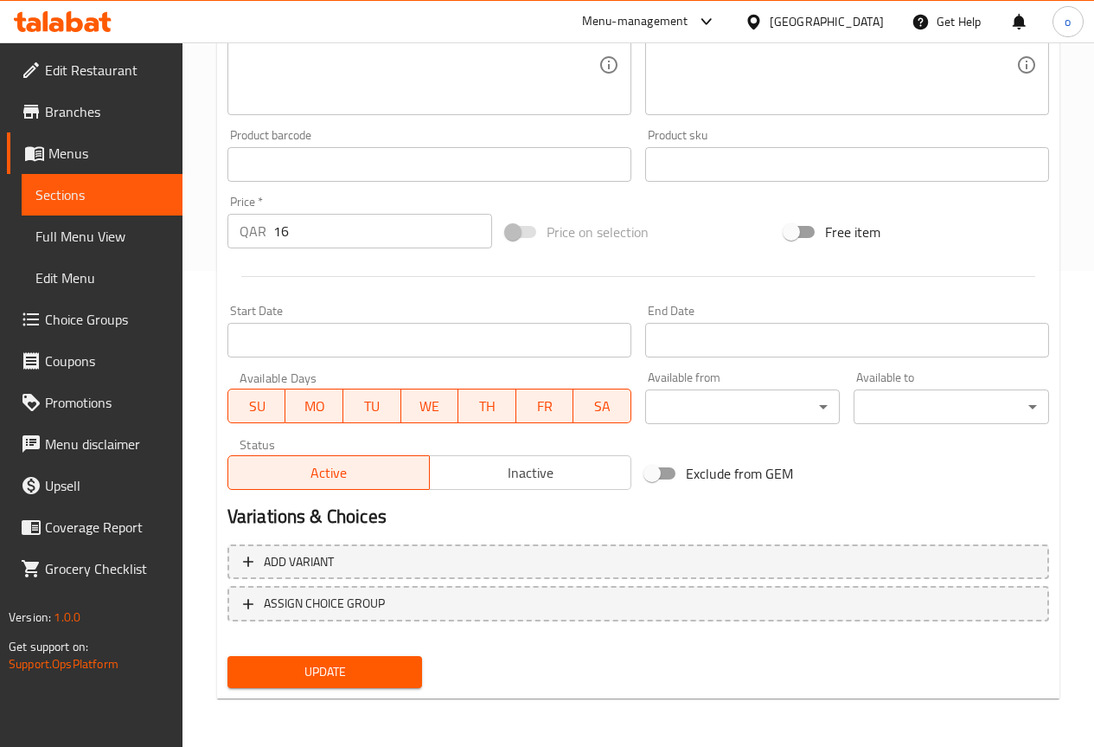
click at [279, 684] on button "Update" at bounding box center [326, 672] width 196 height 32
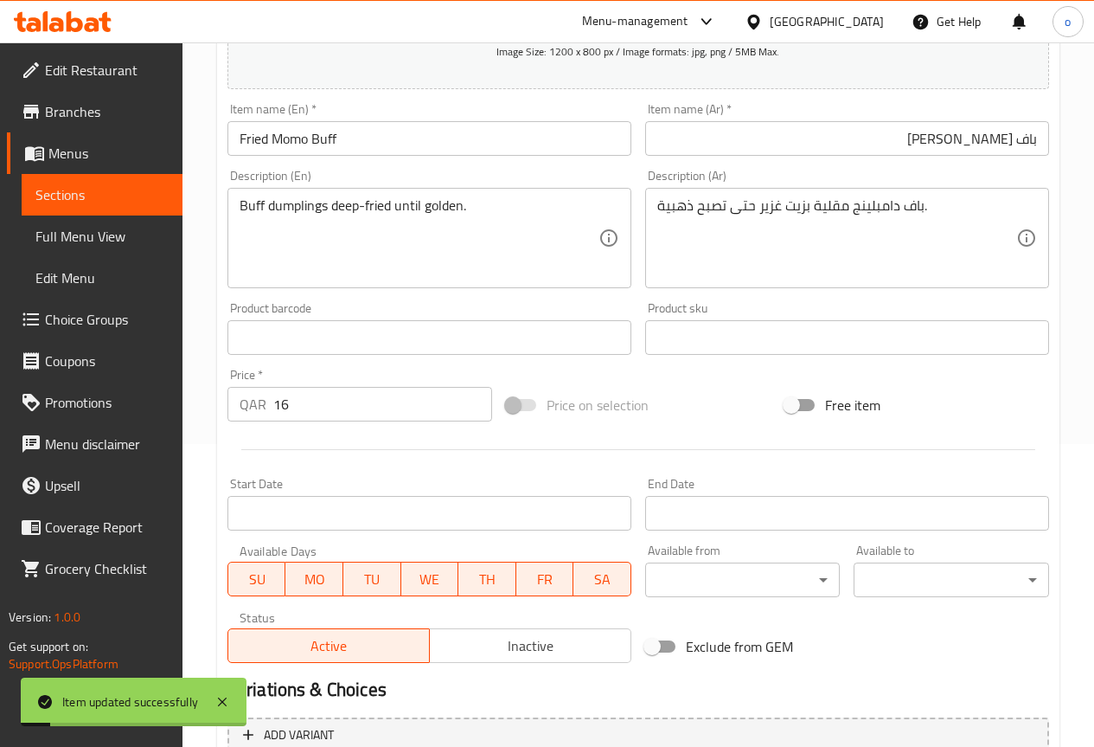
scroll to position [43, 0]
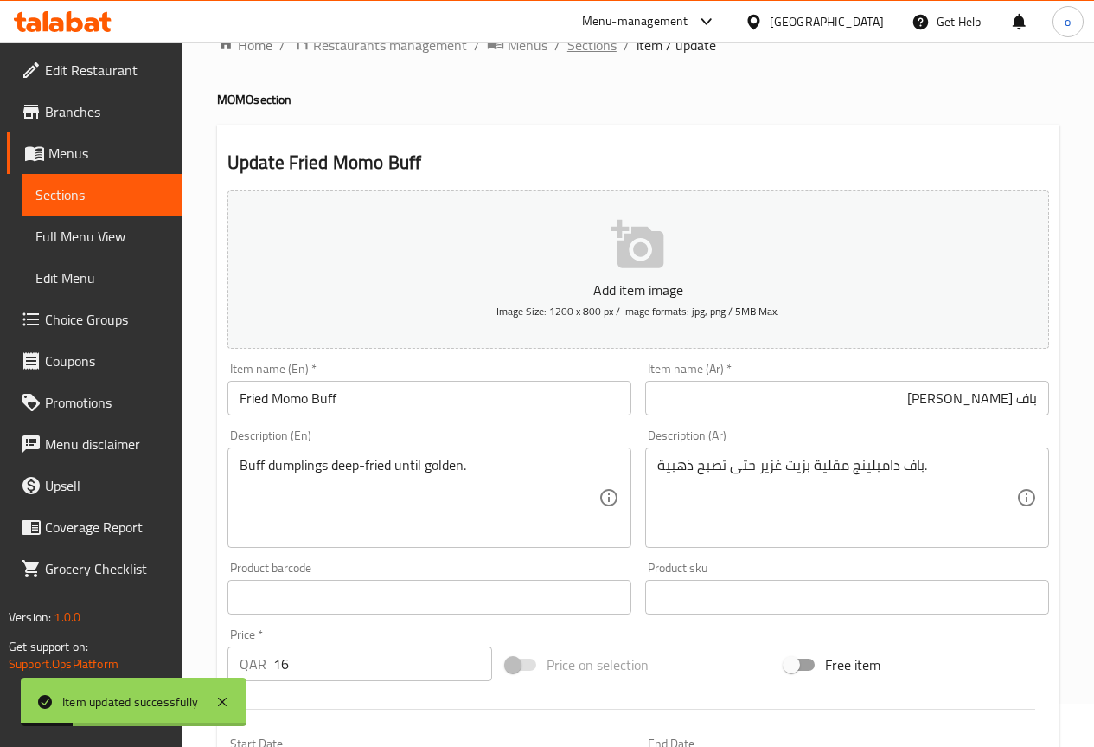
click at [591, 46] on span "Sections" at bounding box center [592, 45] width 49 height 21
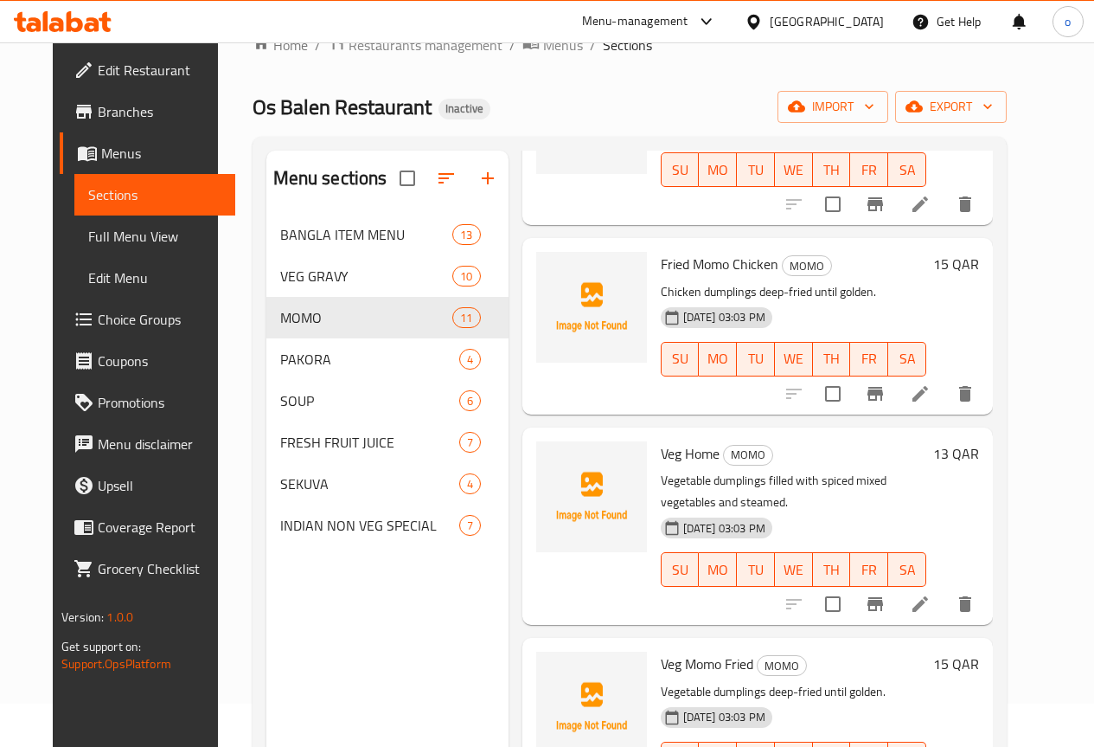
scroll to position [606, 0]
click at [931, 384] on icon at bounding box center [920, 392] width 21 height 21
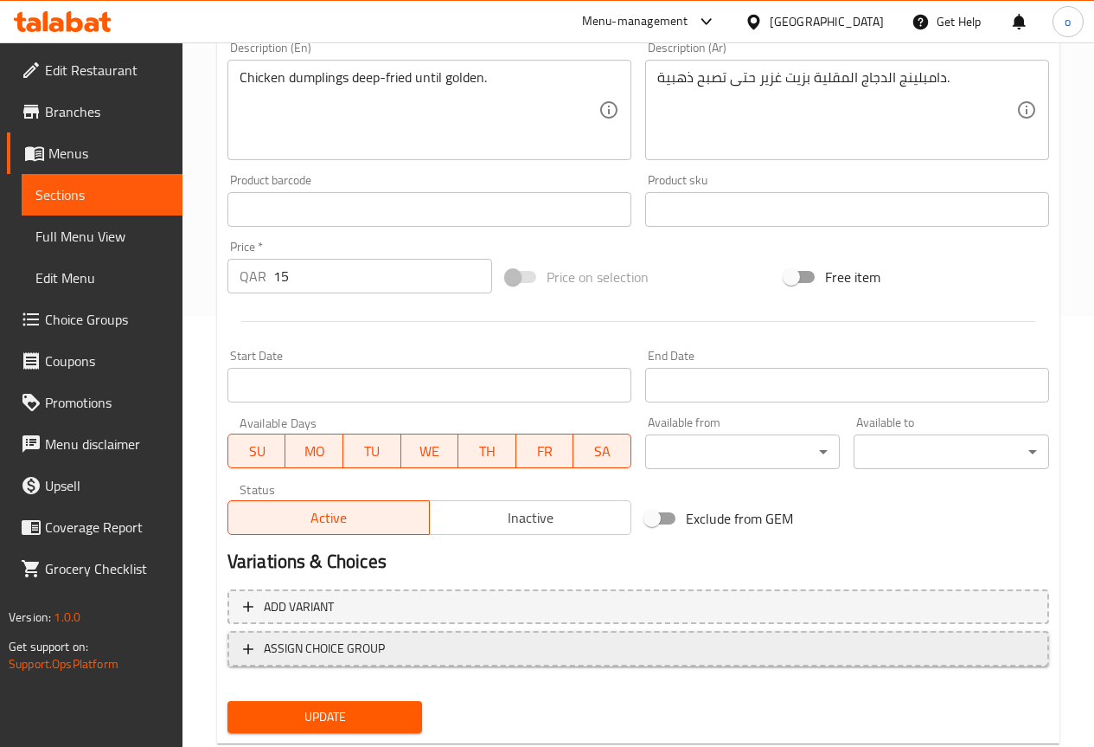
scroll to position [433, 0]
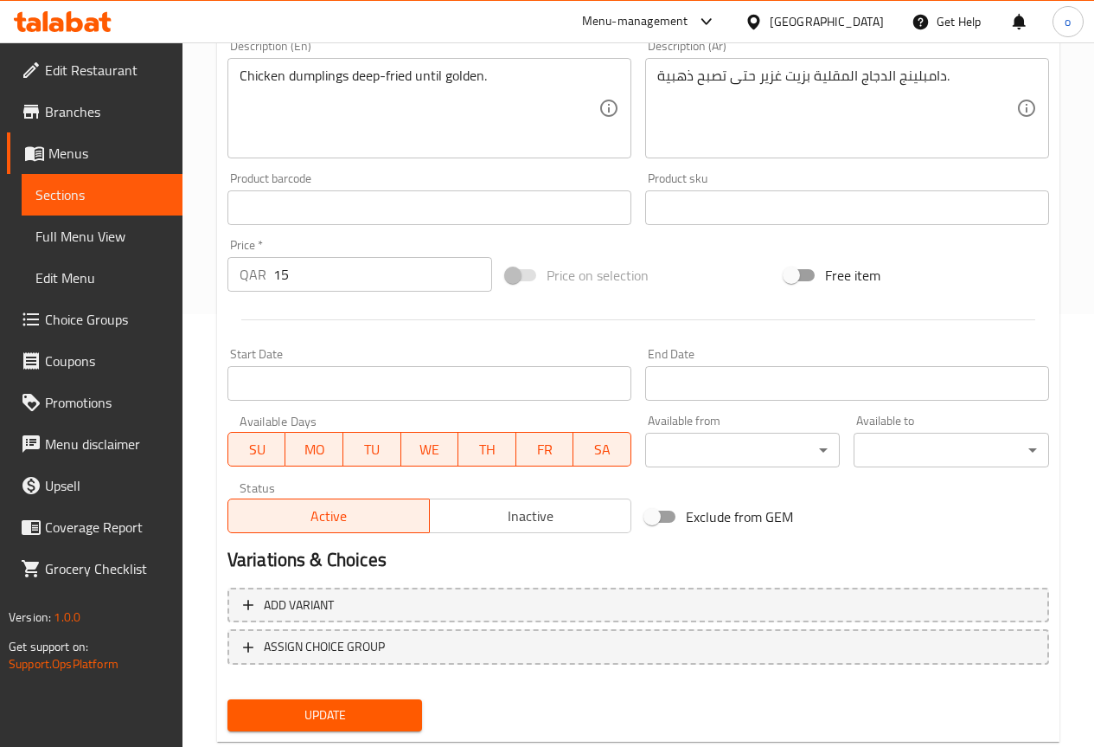
click at [359, 705] on span "Update" at bounding box center [325, 715] width 168 height 22
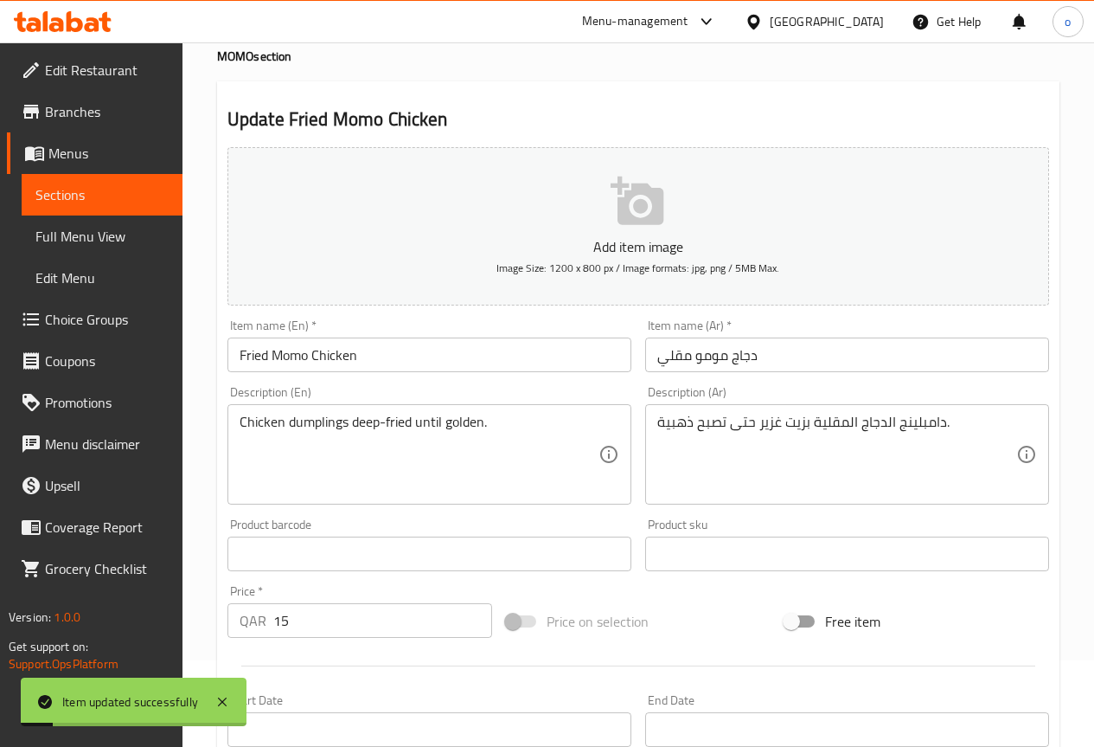
scroll to position [0, 0]
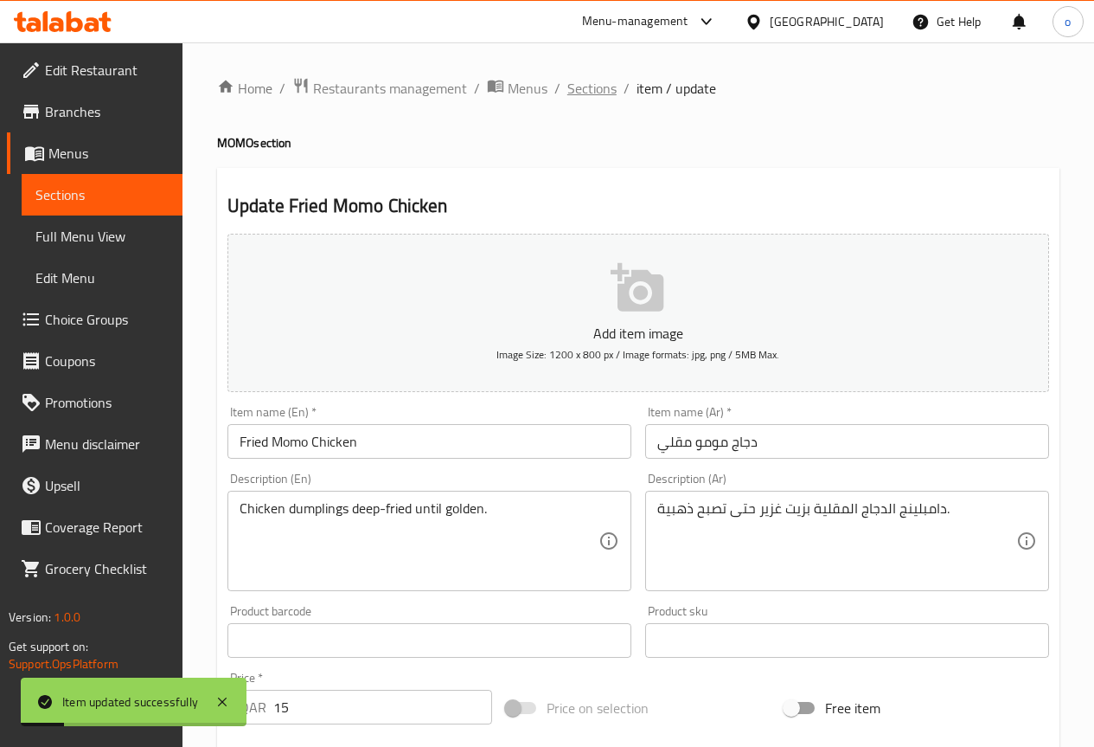
click at [573, 95] on span "Sections" at bounding box center [592, 88] width 49 height 21
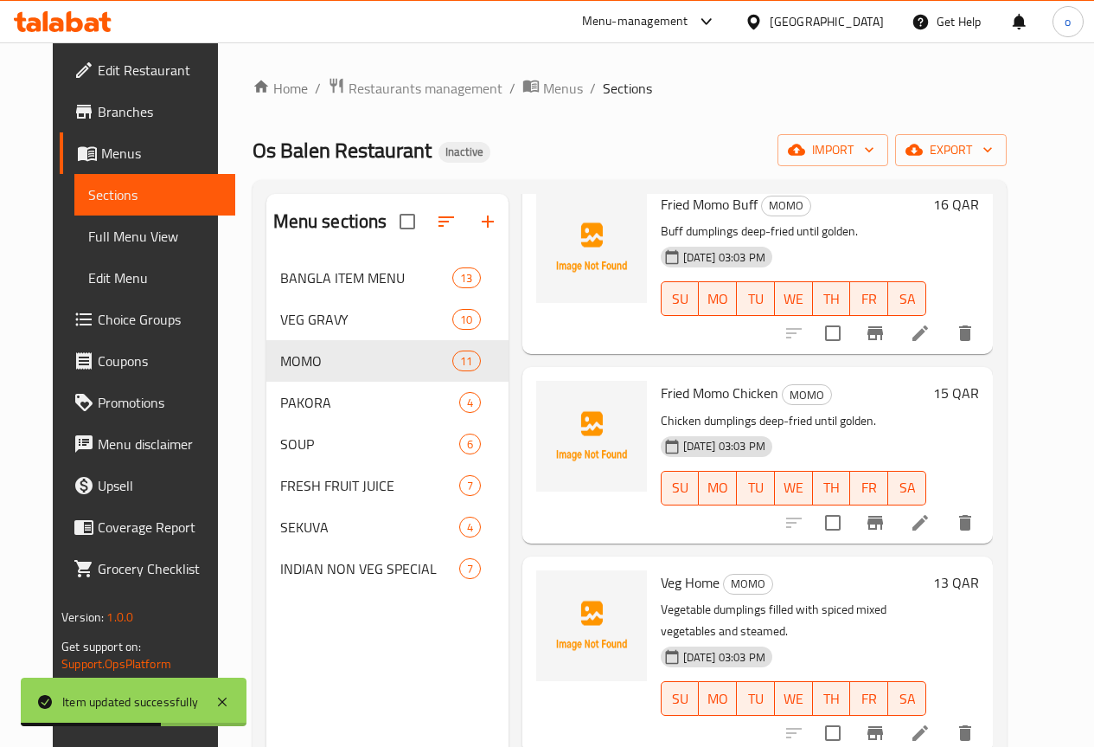
scroll to position [606, 0]
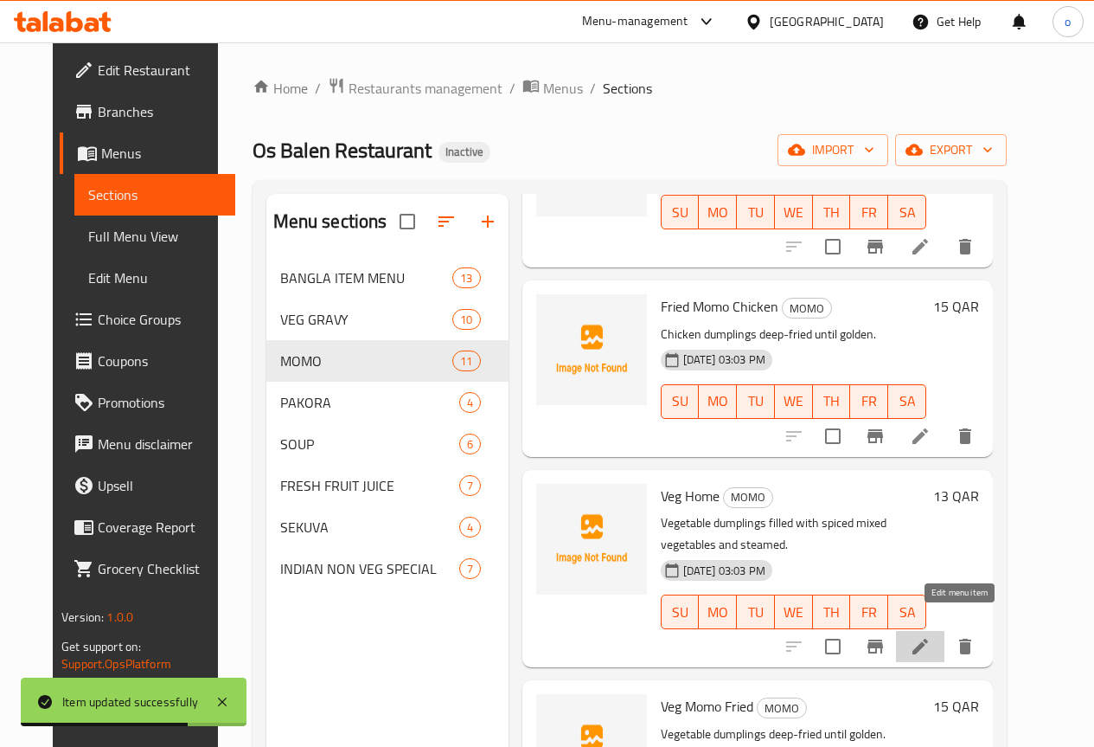
click at [928, 638] on icon at bounding box center [921, 646] width 16 height 16
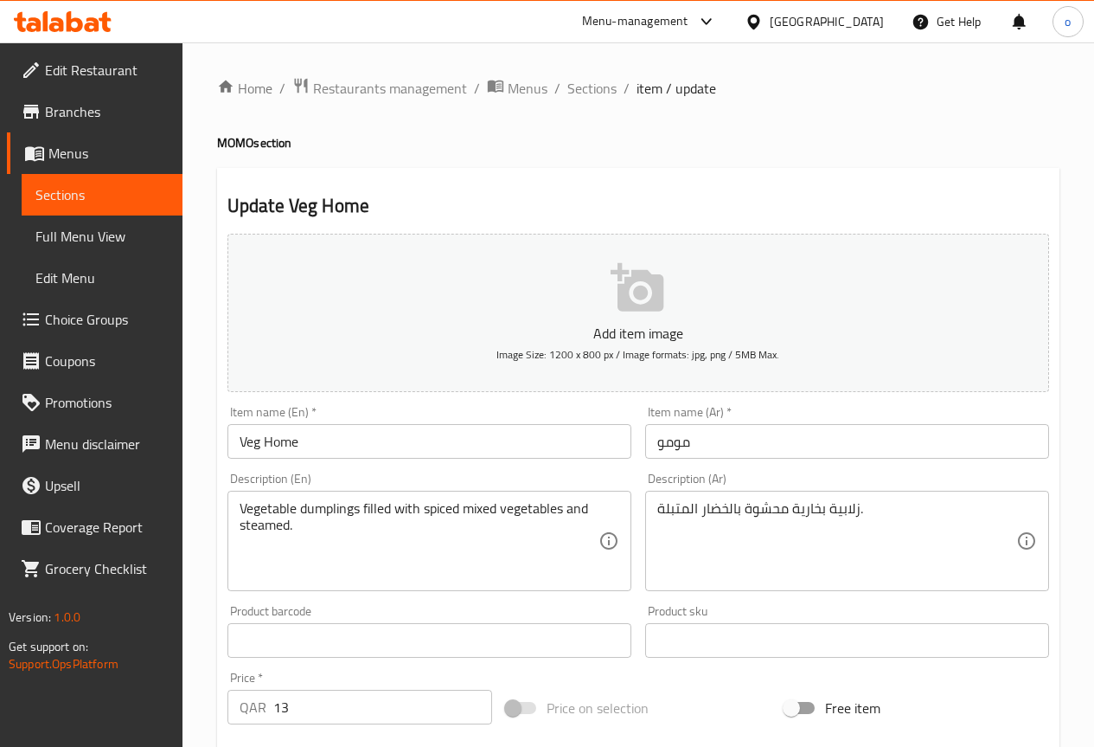
click at [445, 445] on input "Veg Home" at bounding box center [430, 441] width 404 height 35
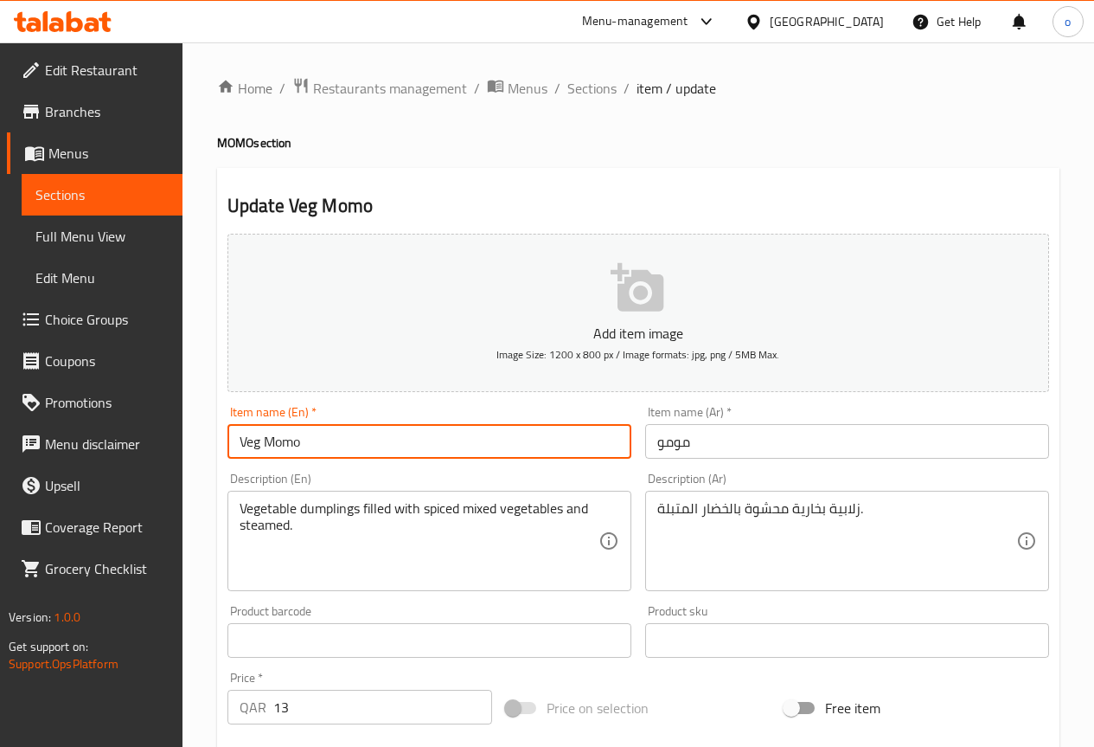
type input "Veg Momo"
click at [651, 441] on input "مومو" at bounding box center [847, 441] width 404 height 35
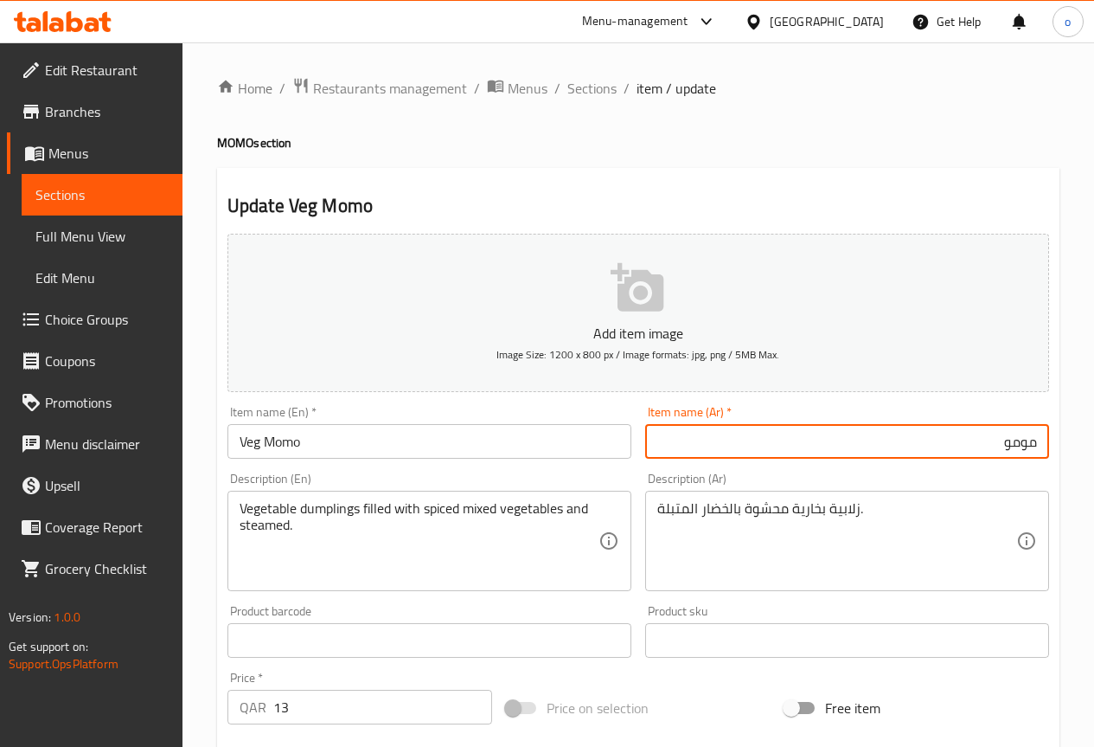
click at [864, 450] on input "مومو" at bounding box center [847, 441] width 404 height 35
type input "مومو خضروات"
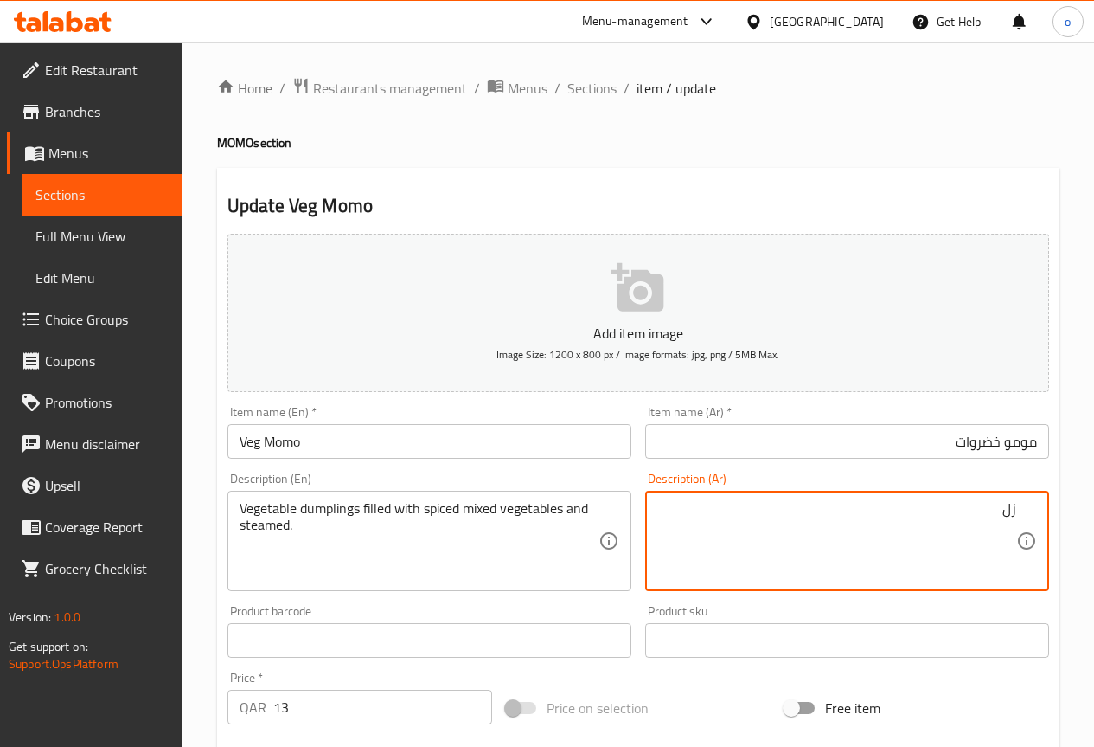
type textarea "ز"
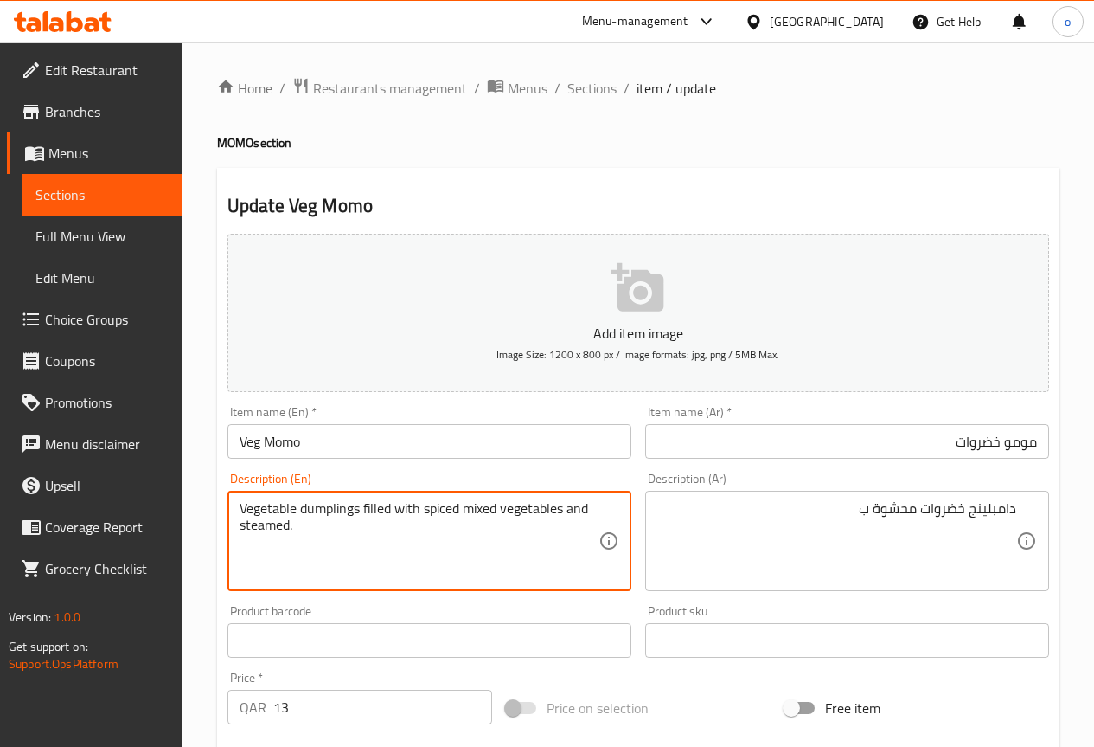
drag, startPoint x: 367, startPoint y: 506, endPoint x: 563, endPoint y: 510, distance: 196.4
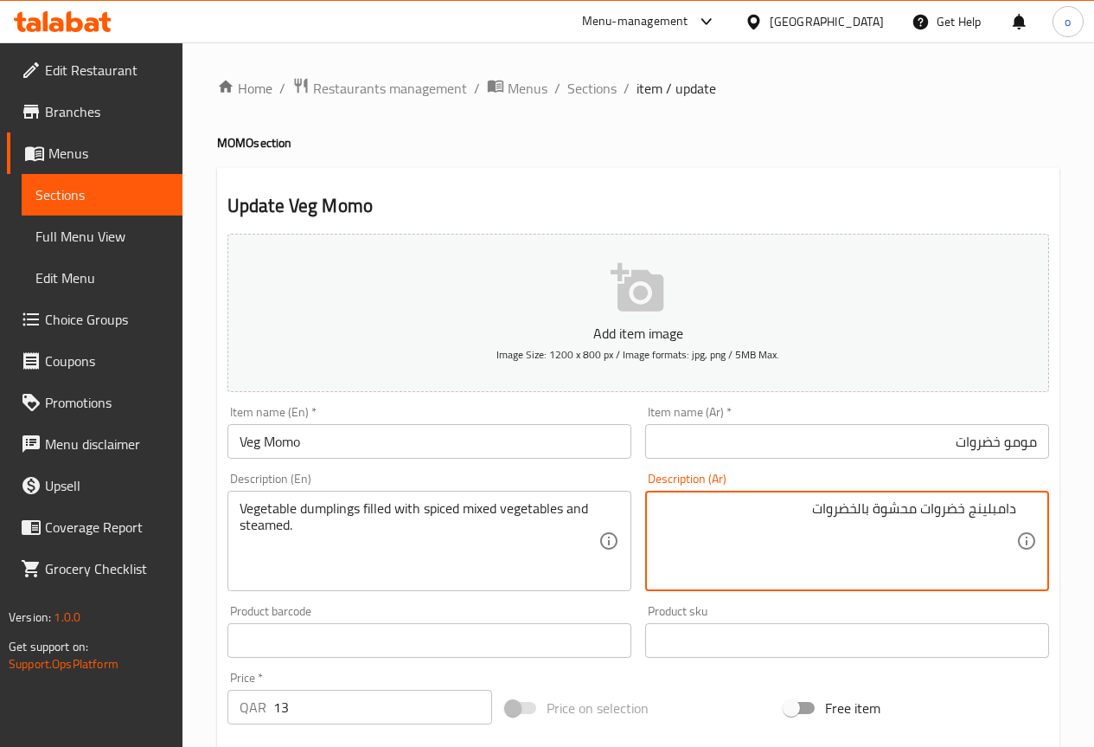
click at [796, 512] on textarea "دامبلينج خضروات محشوة بالخضروات" at bounding box center [837, 541] width 359 height 82
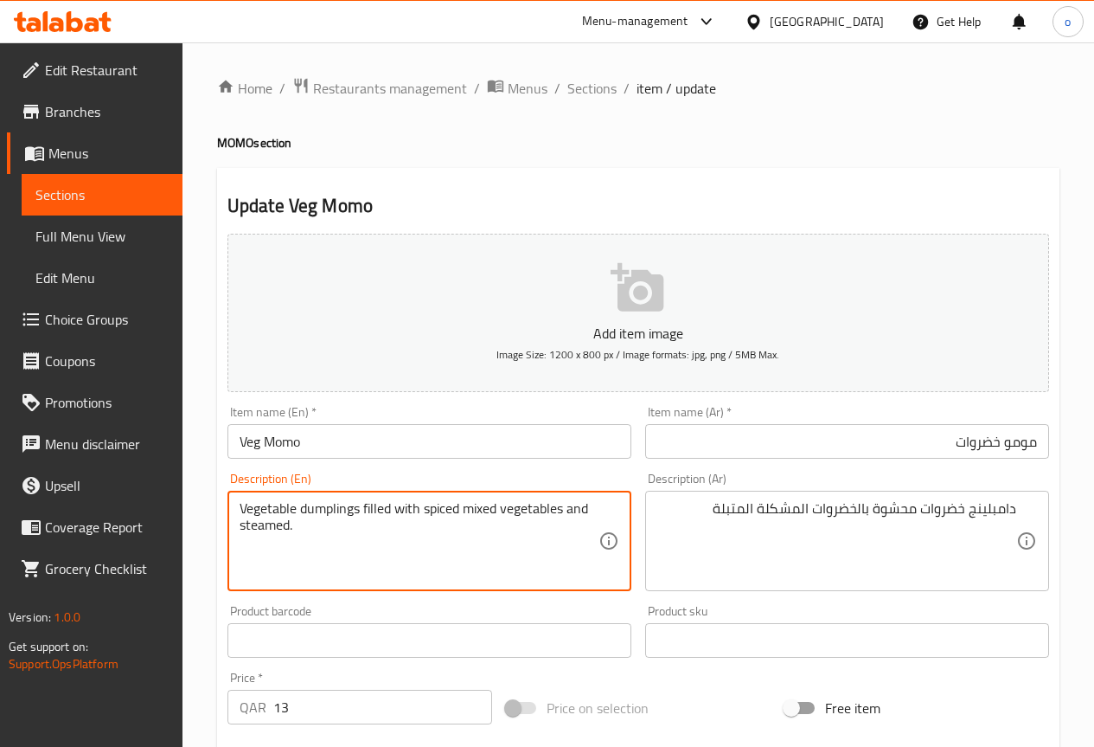
click at [452, 506] on textarea "Vegetable dumplings filled with spiced mixed vegetables and steamed." at bounding box center [419, 541] width 359 height 82
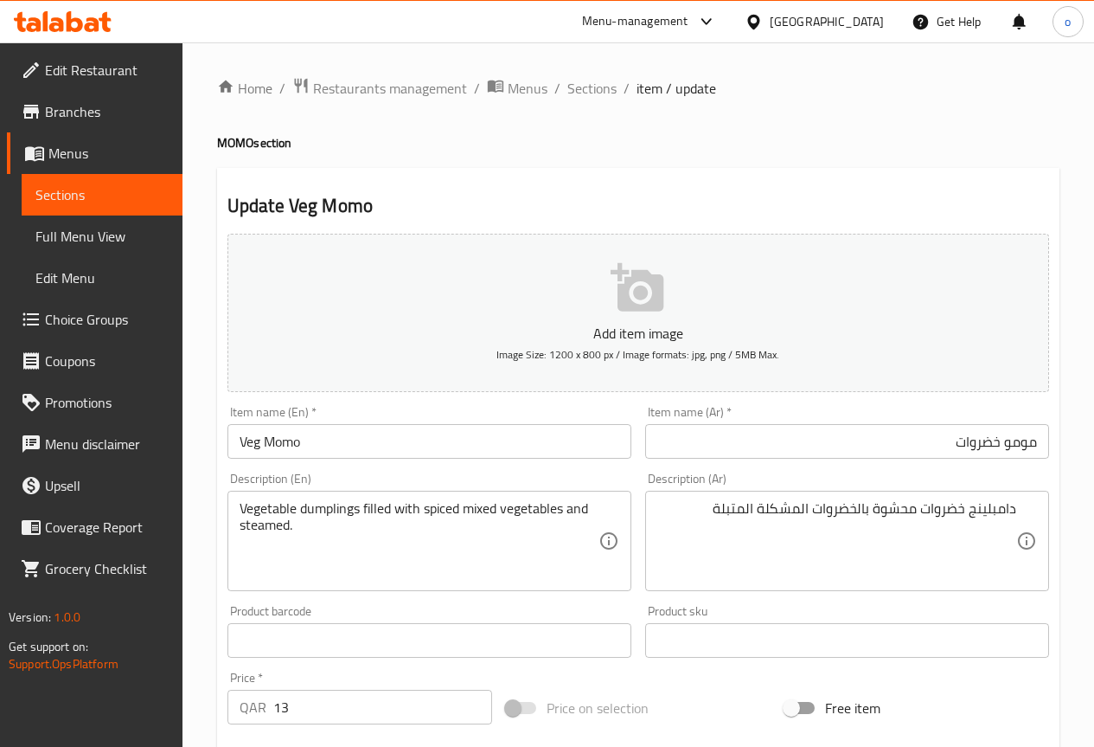
click at [554, 548] on textarea "Vegetable dumplings filled with spiced mixed vegetables and steamed." at bounding box center [419, 541] width 359 height 82
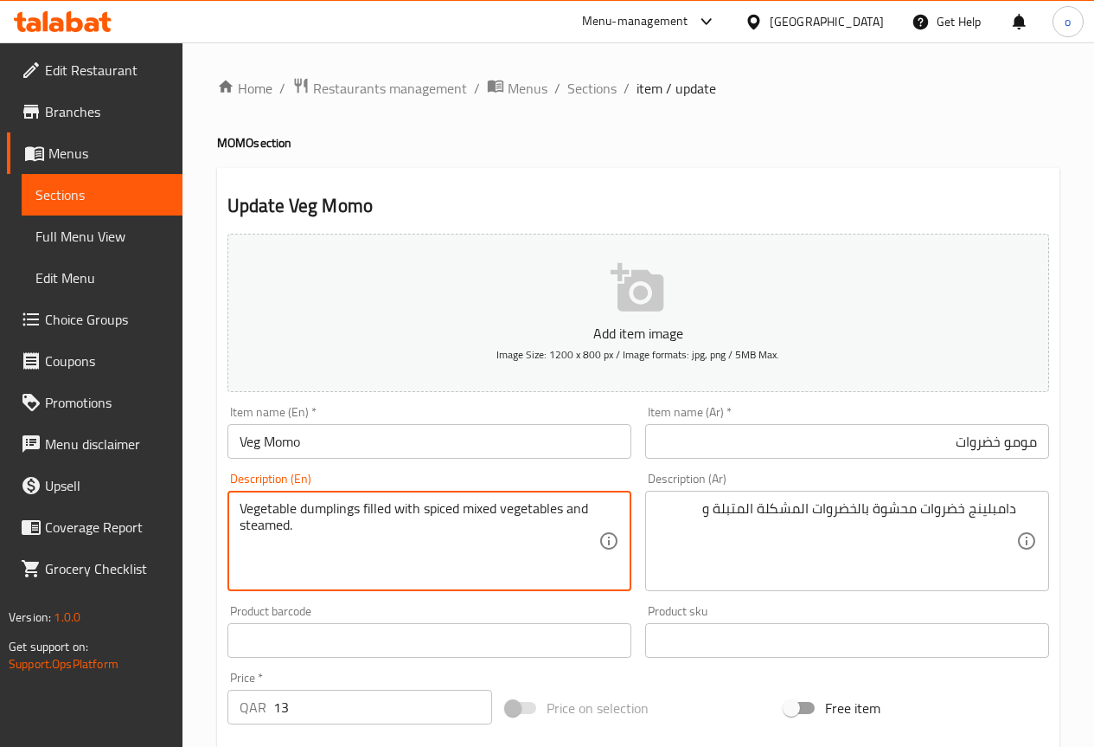
click at [274, 529] on textarea "Vegetable dumplings filled with spiced mixed vegetables and steamed." at bounding box center [419, 541] width 359 height 82
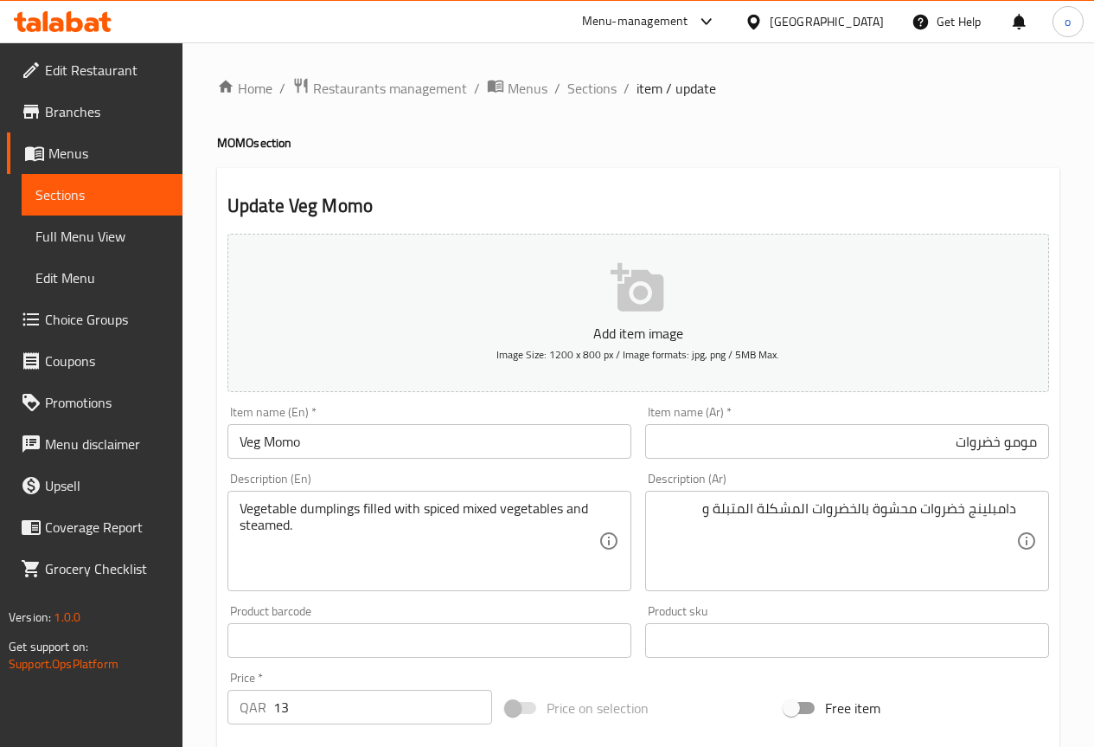
drag, startPoint x: 698, startPoint y: 509, endPoint x: 743, endPoint y: 515, distance: 45.4
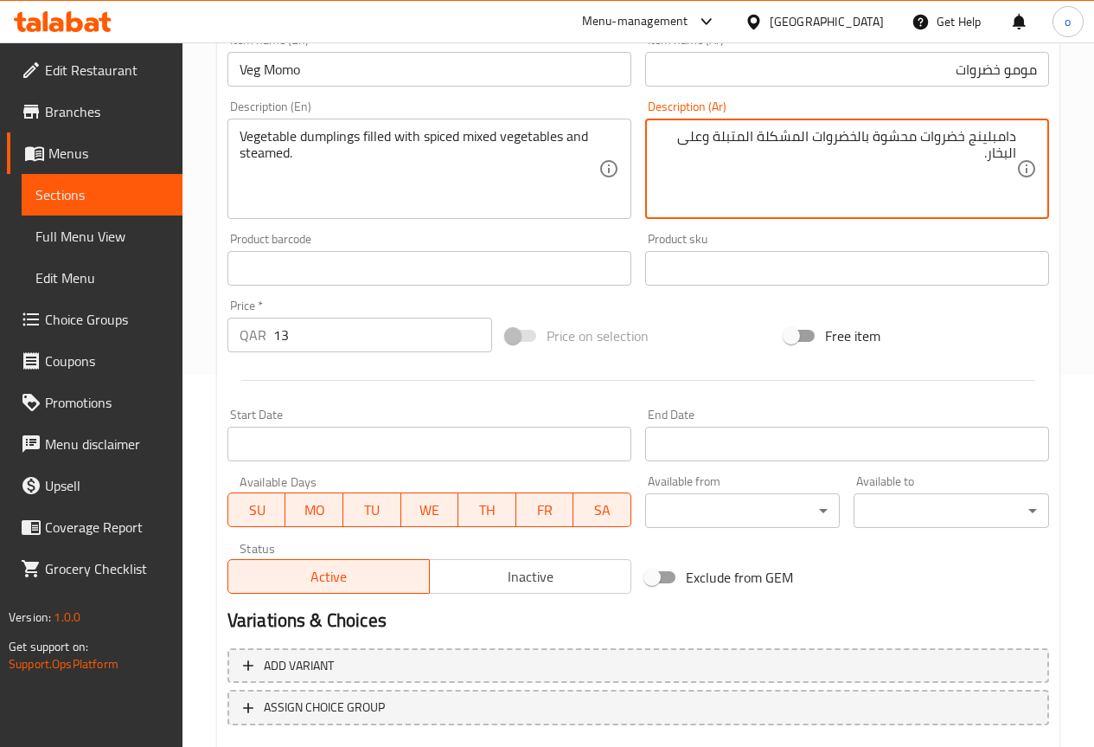
scroll to position [433, 0]
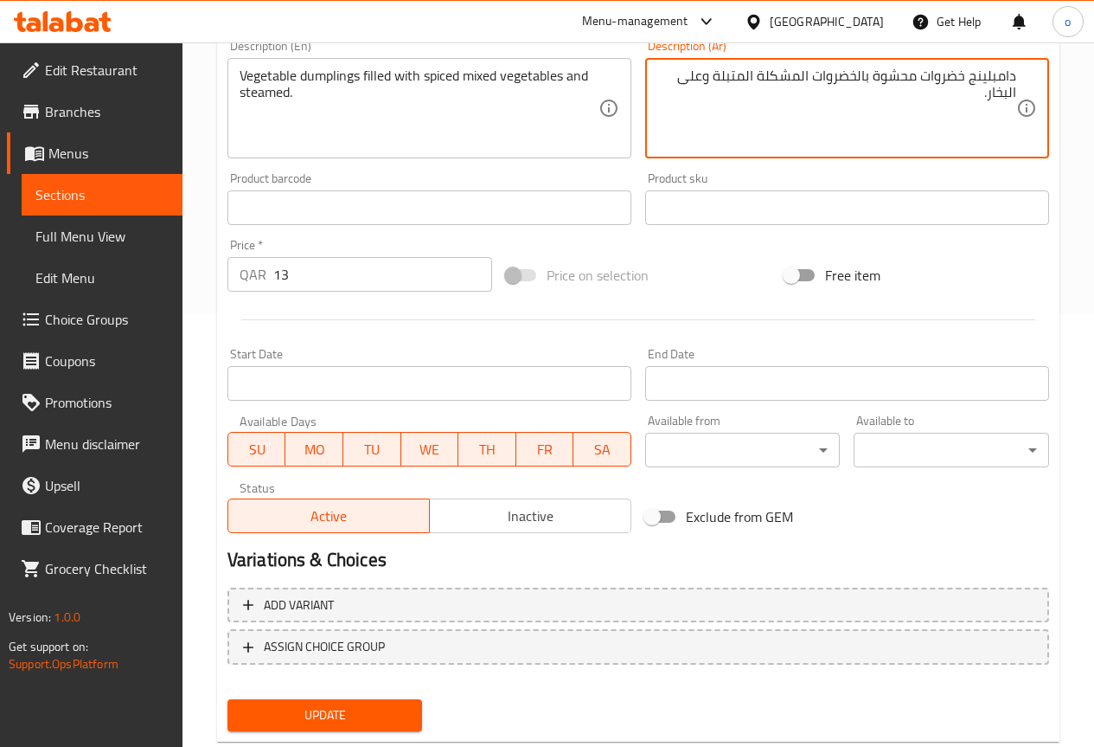
type textarea "دامبلينج خضروات محشوة بالخضروات المشكلة المتبلة وعلى البخار."
click at [273, 726] on span "Update" at bounding box center [325, 715] width 168 height 22
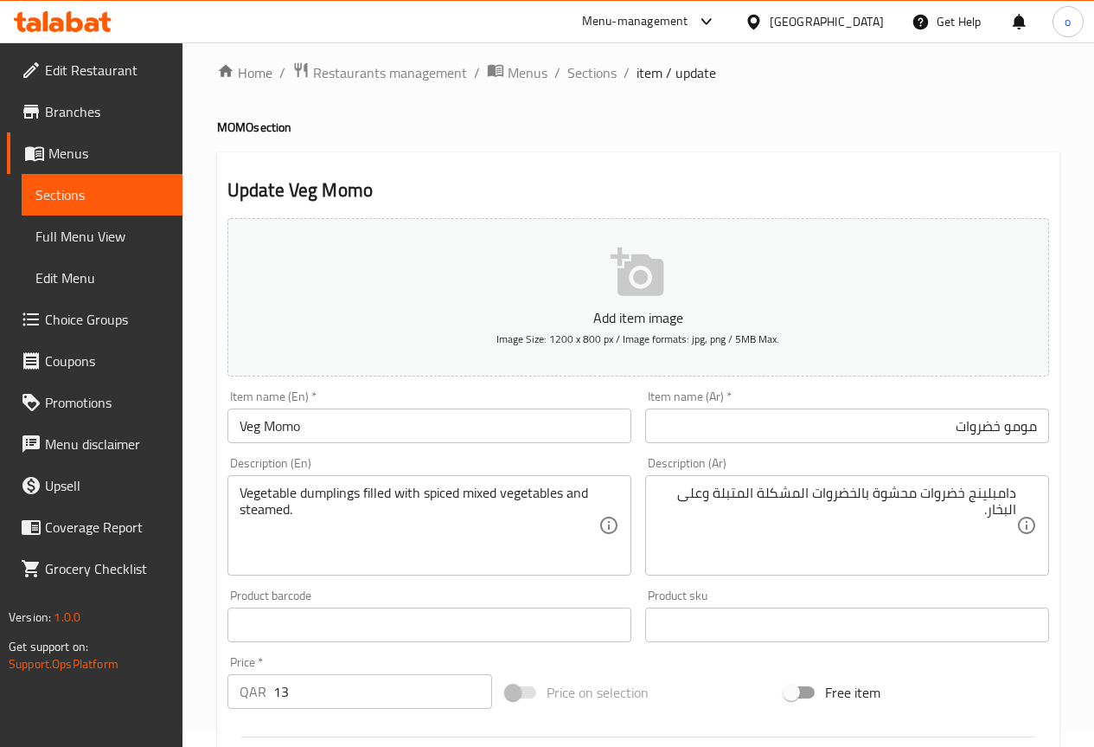
scroll to position [0, 0]
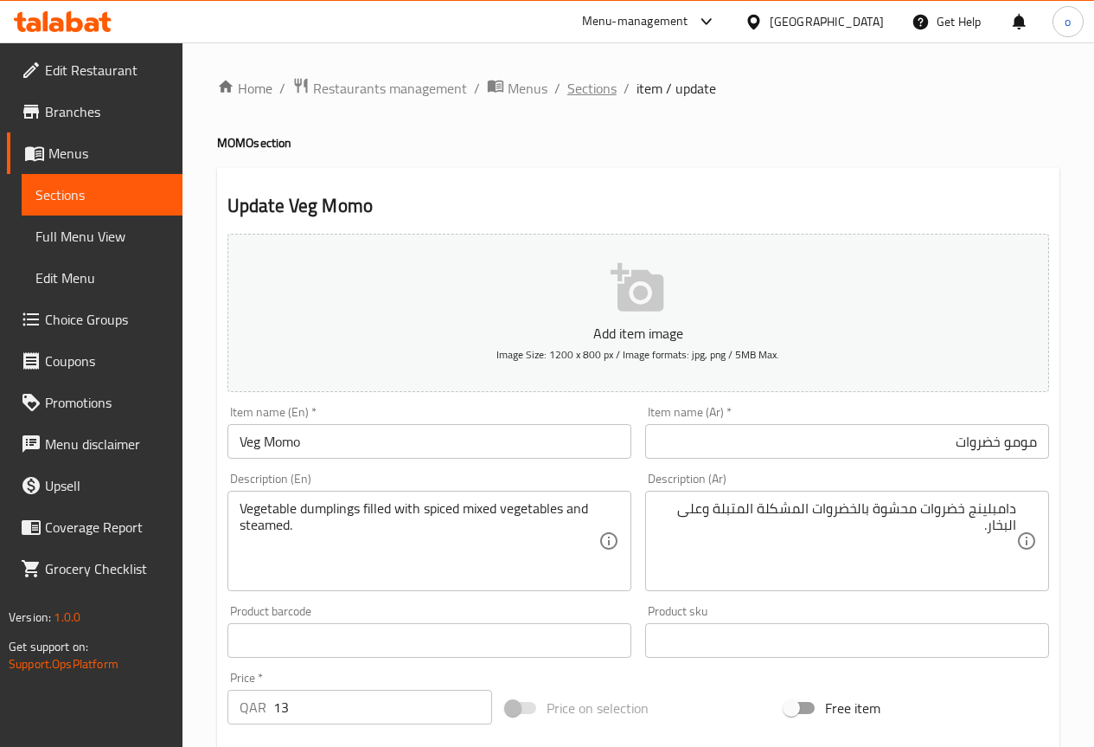
click at [602, 81] on span "Sections" at bounding box center [592, 88] width 49 height 21
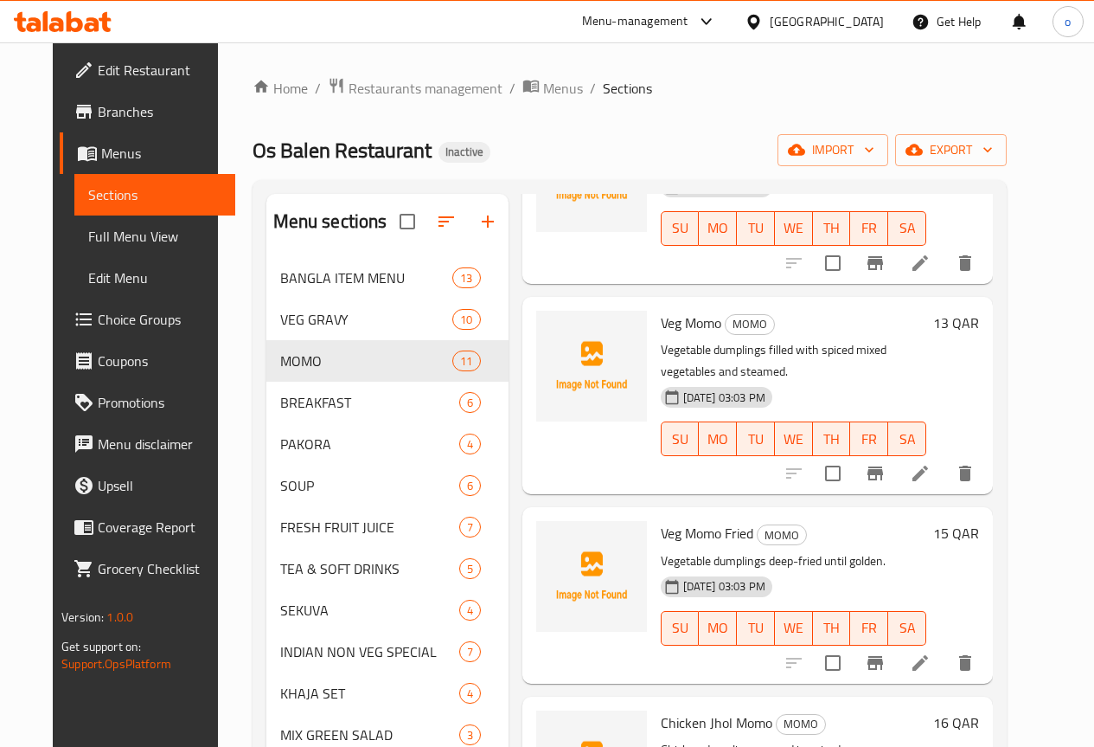
scroll to position [865, 0]
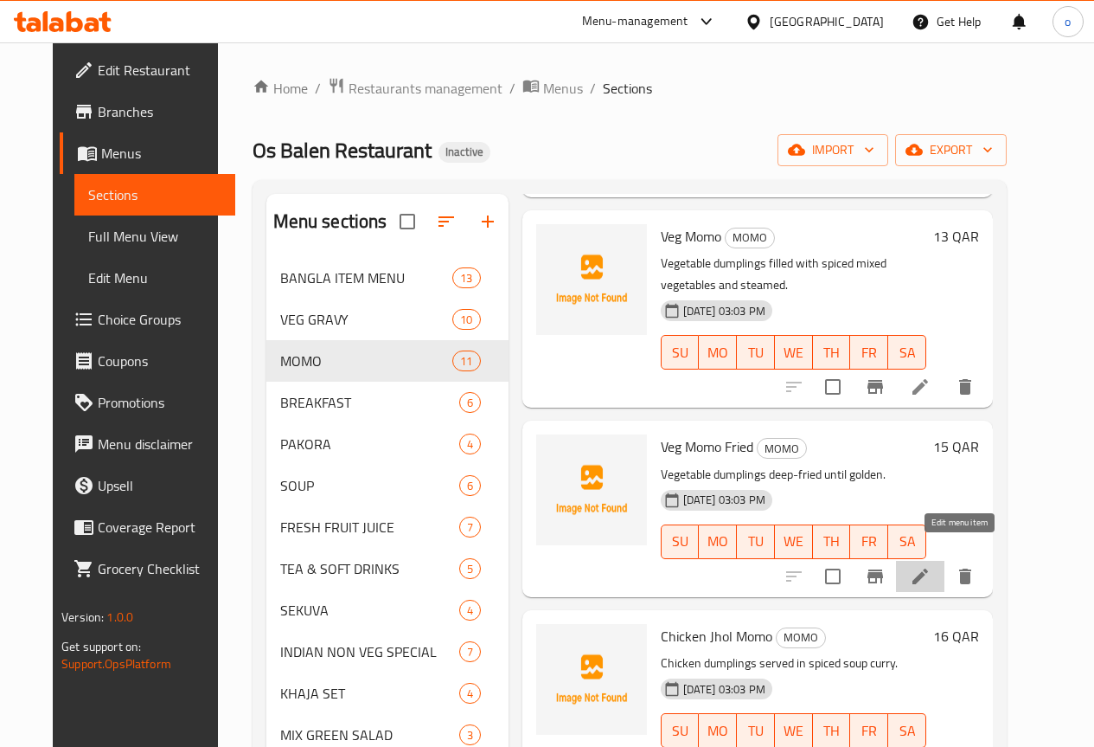
click at [928, 568] on icon at bounding box center [921, 576] width 16 height 16
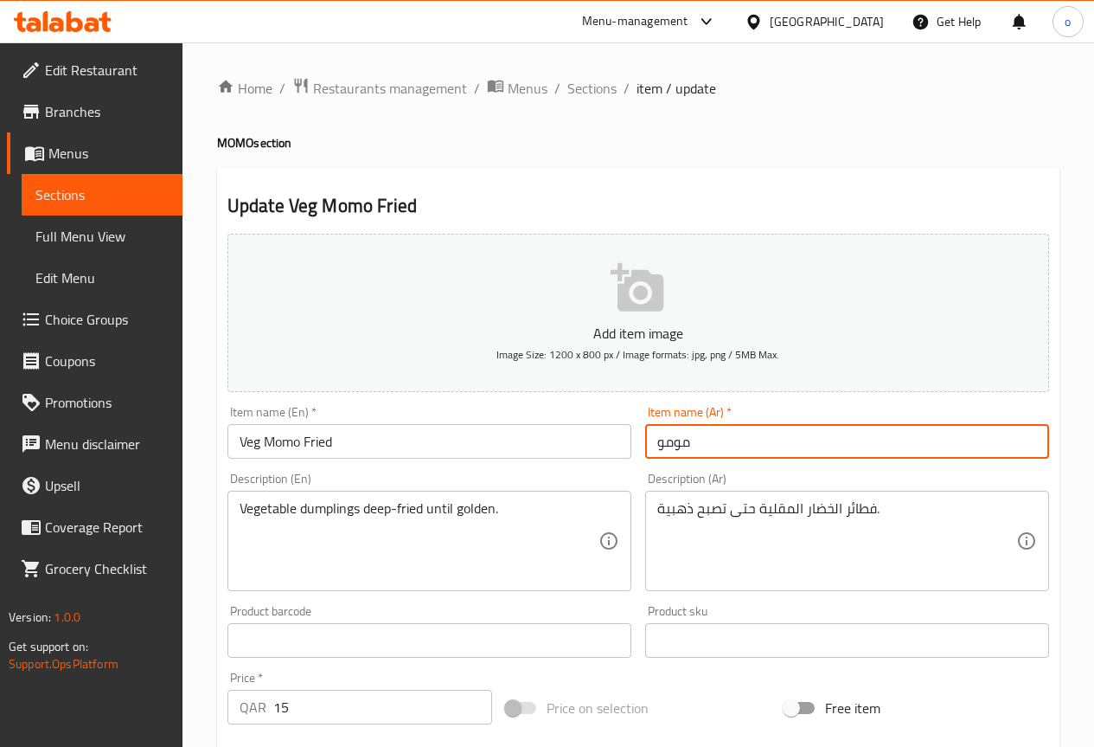
click at [656, 440] on input "مومو" at bounding box center [847, 441] width 404 height 35
click at [923, 450] on input "مومو" at bounding box center [847, 441] width 404 height 35
type input "مومو خضروات [GEOGRAPHIC_DATA]"
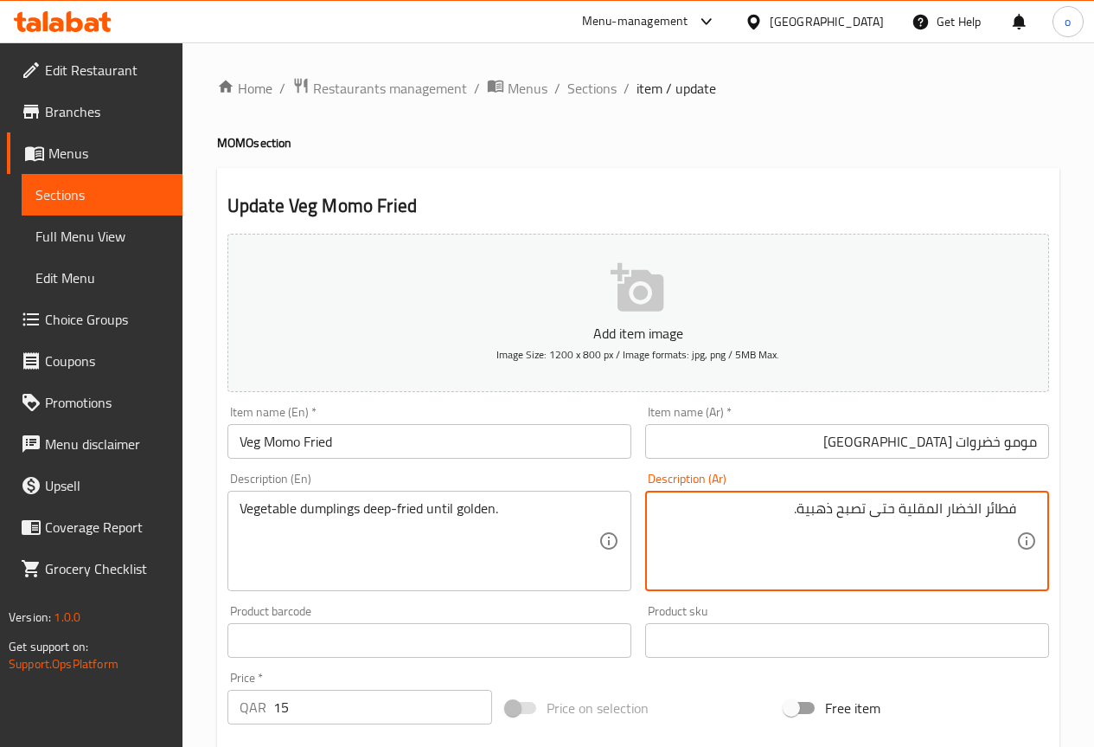
click at [771, 511] on textarea "فطائر الخضار المقلية حتى تصبح ذهبية." at bounding box center [837, 541] width 359 height 82
click at [689, 556] on textarea "دامبلينج خضروات مقلية بزيت غزير حتى تصبح ذهبية." at bounding box center [837, 541] width 359 height 82
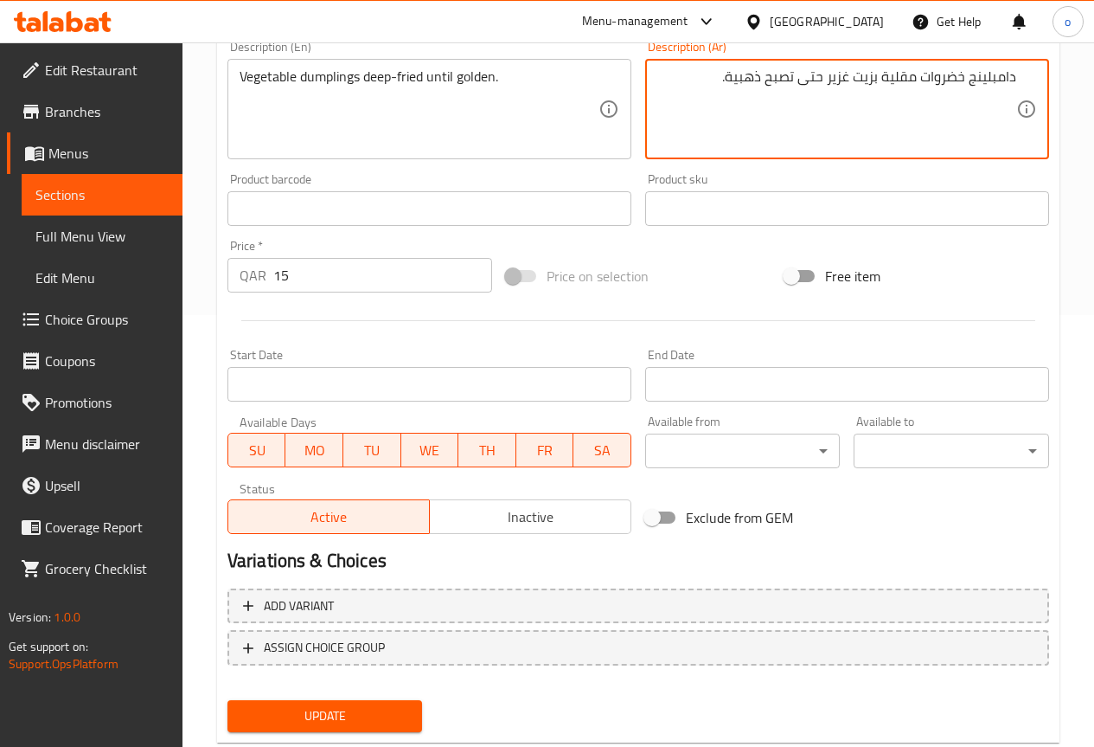
scroll to position [433, 0]
type textarea "دامبلينج خضروات مقلية بزيت غزير حتى تصبح ذهبية."
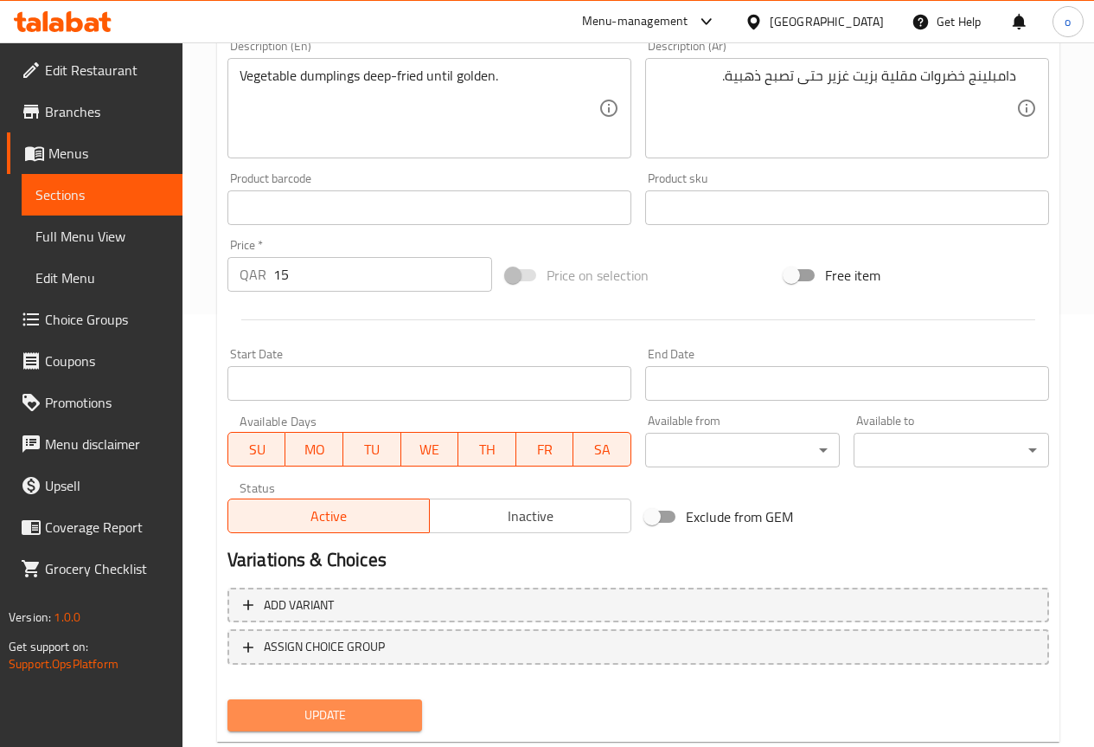
click at [357, 720] on span "Update" at bounding box center [325, 715] width 168 height 22
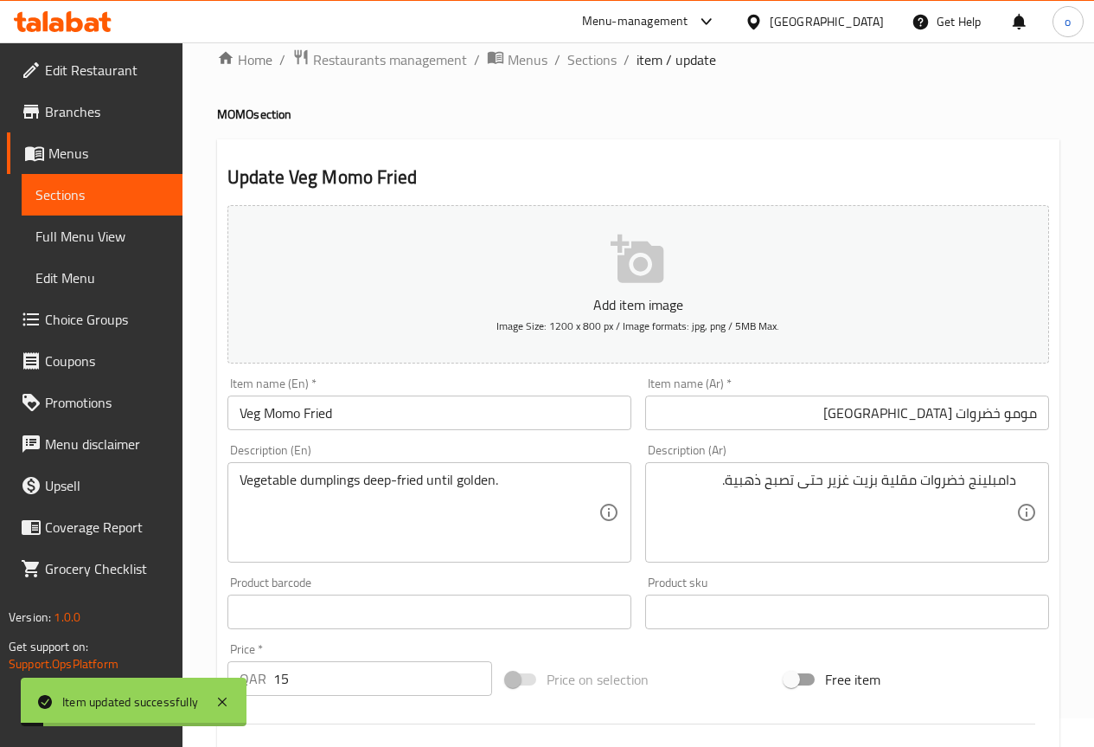
scroll to position [0, 0]
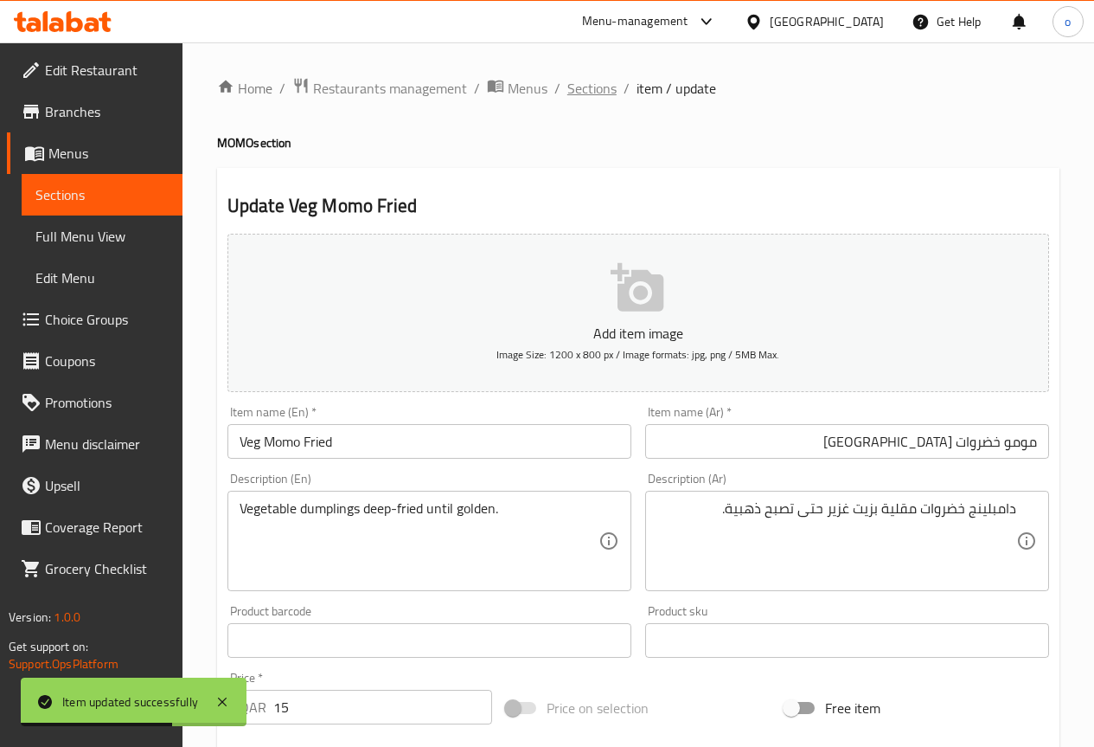
click at [587, 94] on span "Sections" at bounding box center [592, 88] width 49 height 21
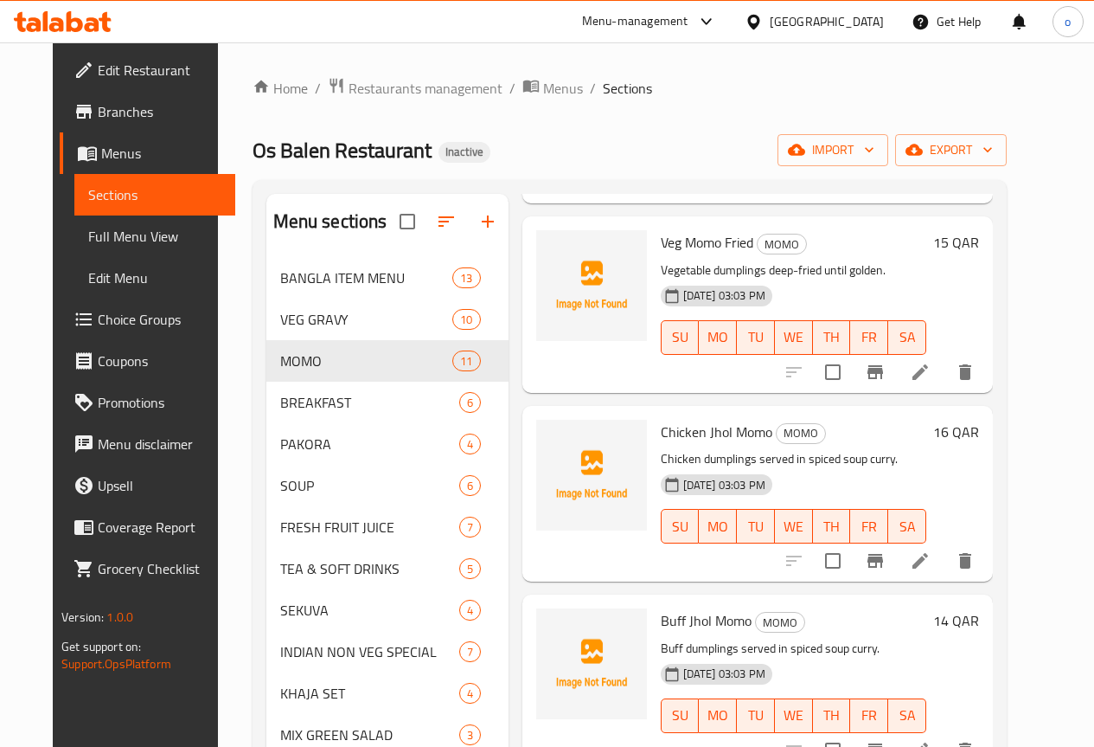
scroll to position [1038, 0]
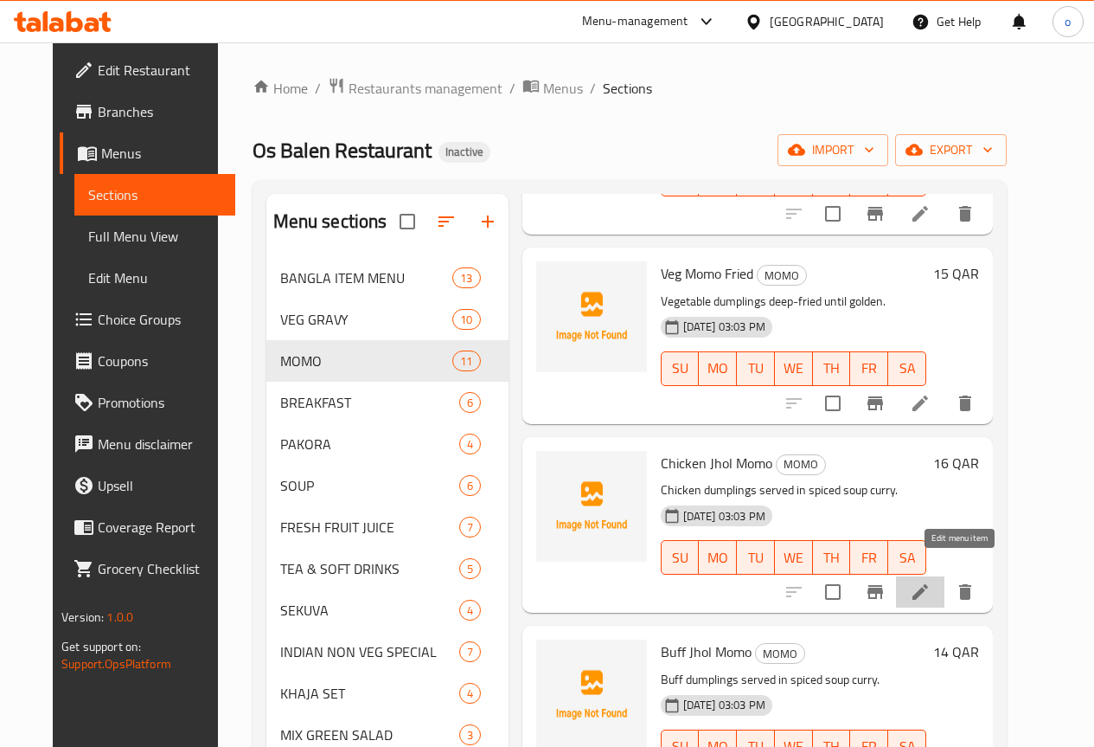
click at [931, 581] on icon at bounding box center [920, 591] width 21 height 21
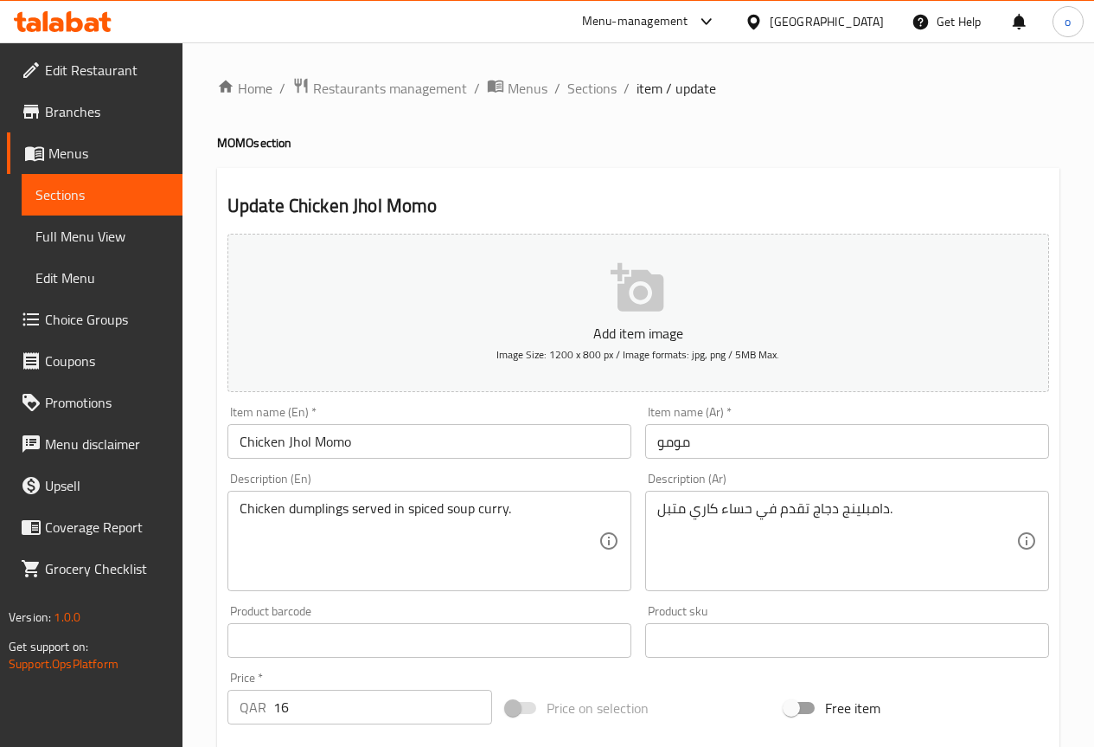
drag, startPoint x: 657, startPoint y: 440, endPoint x: 681, endPoint y: 446, distance: 25.2
click at [657, 440] on input "مومو" at bounding box center [847, 441] width 404 height 35
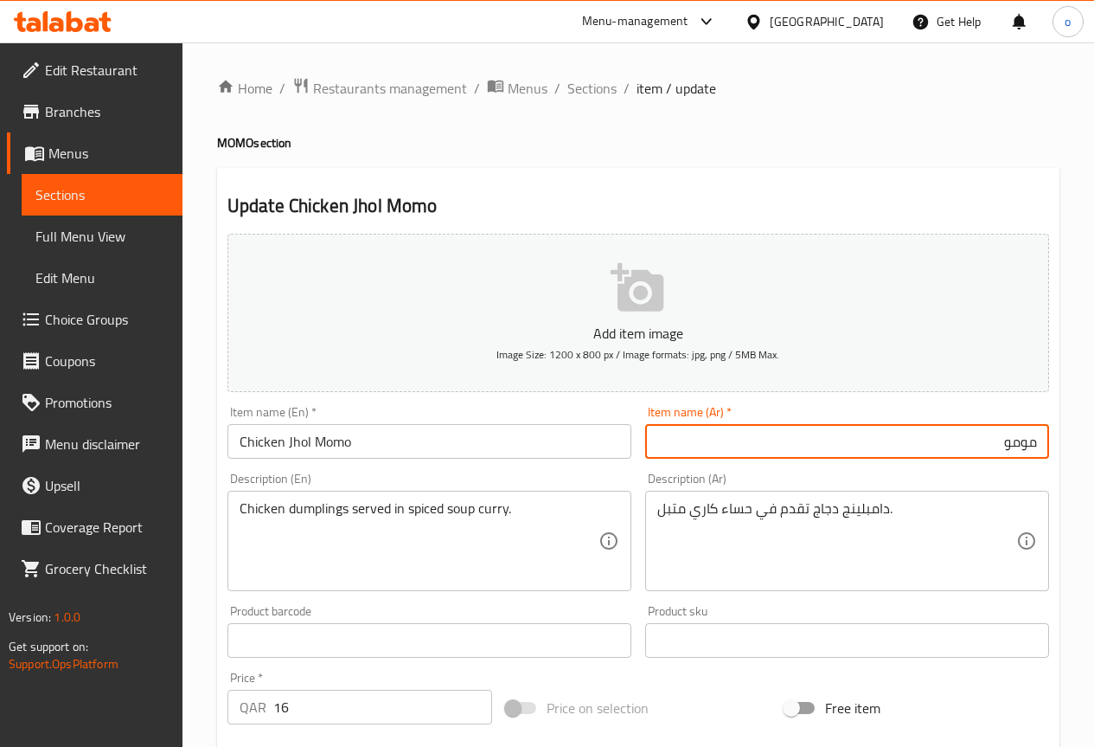
click at [867, 451] on input "مومو" at bounding box center [847, 441] width 404 height 35
type input "مومو دجاج جول"
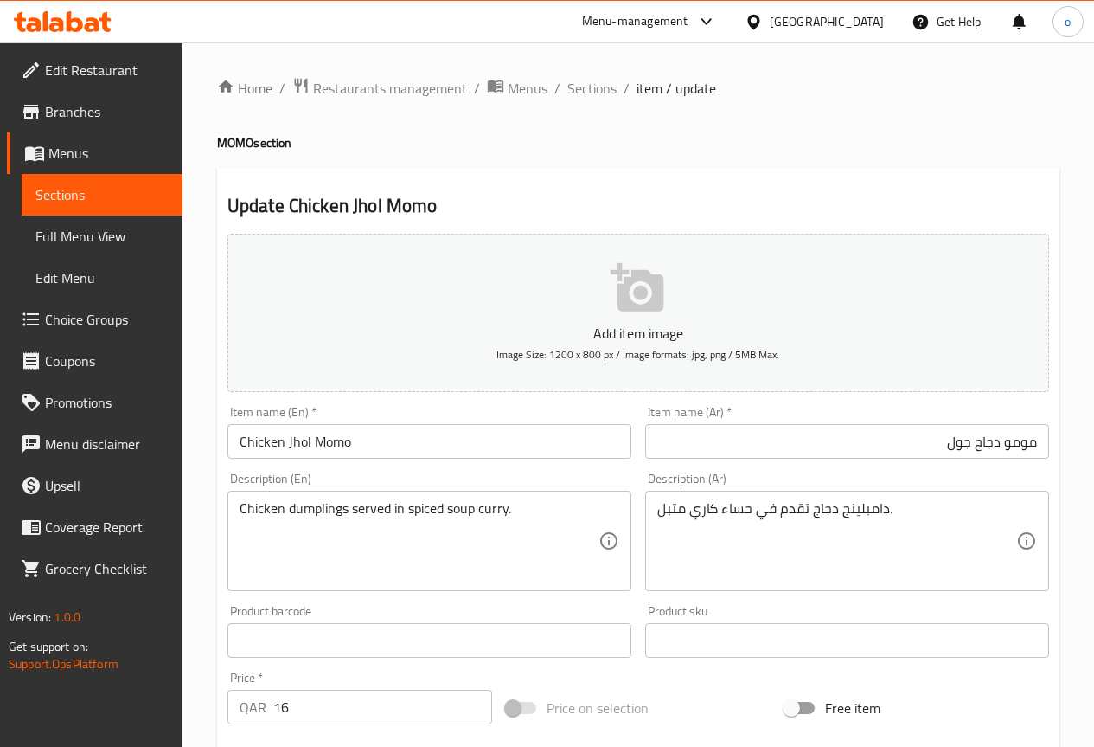
click at [653, 514] on div "دامبلينج دجاج تقدم في حساء كاري متبل. Description (Ar)" at bounding box center [847, 541] width 404 height 100
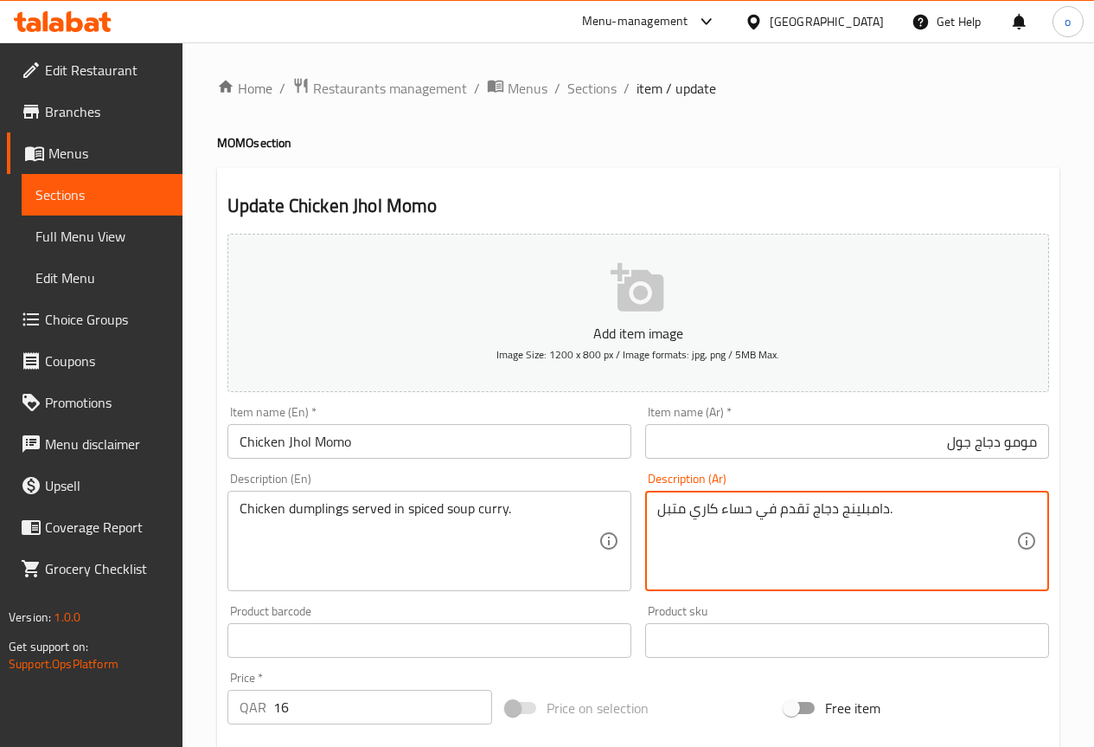
click at [662, 511] on textarea "دامبلينج دجاج تقدم في حساء كاري متبل." at bounding box center [837, 541] width 359 height 82
click at [853, 509] on textarea "دامبلينج دجاج تقدم في حساء كاري متبل." at bounding box center [837, 541] width 359 height 82
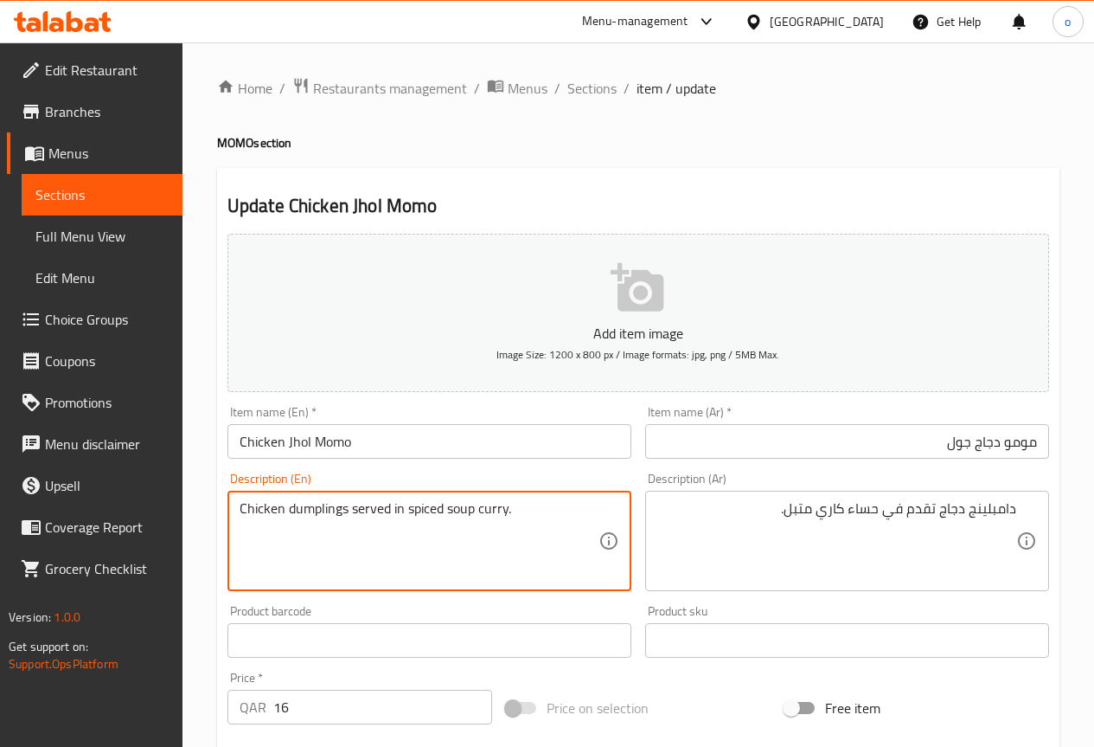
click at [461, 514] on textarea "Chicken dumplings served in spiced soup curry." at bounding box center [419, 541] width 359 height 82
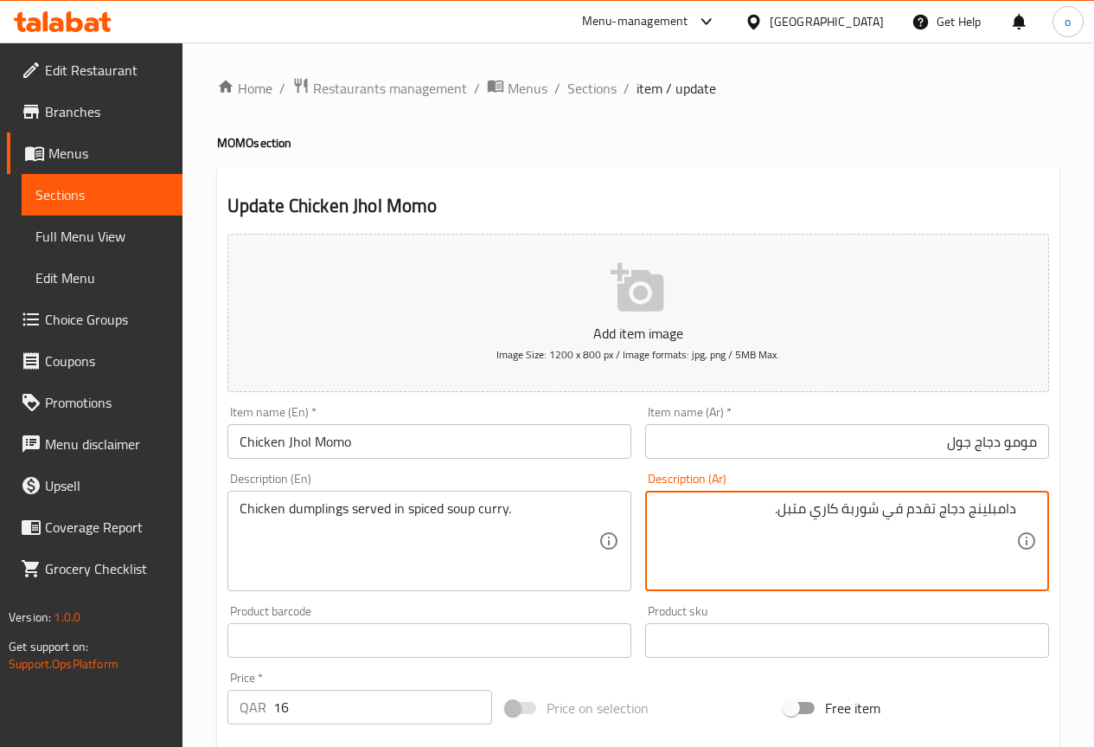
click at [780, 510] on textarea "دامبلينج دجاج تقدم في شوربة كاري متبل." at bounding box center [837, 541] width 359 height 82
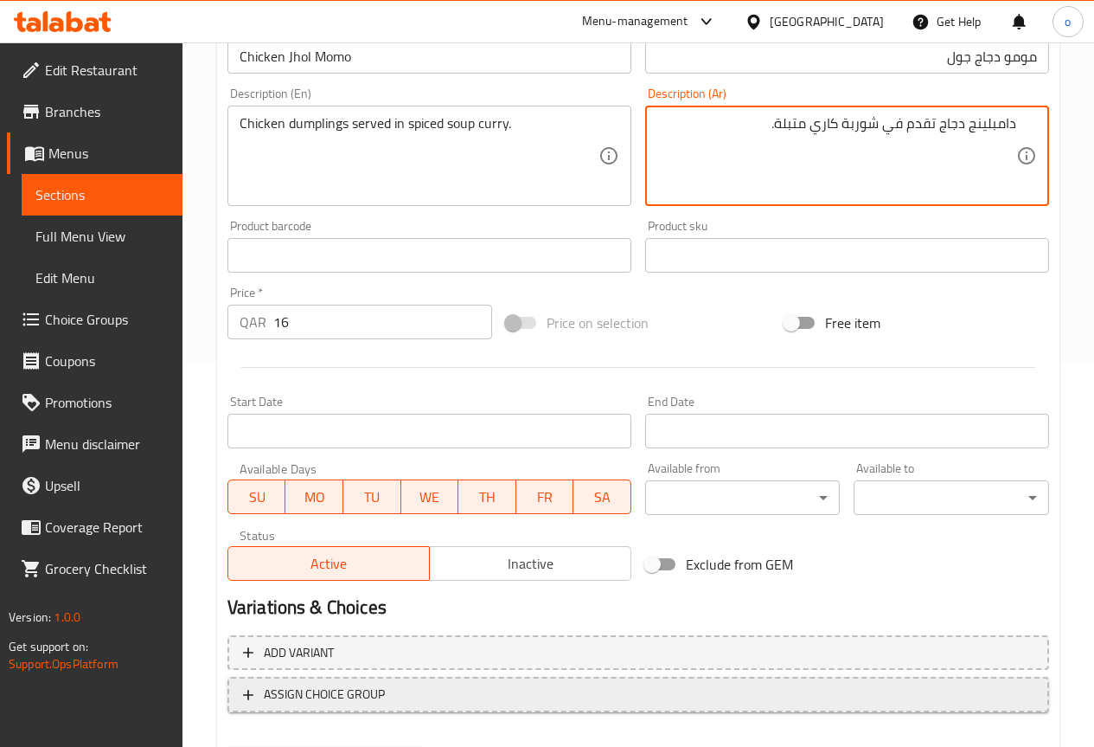
scroll to position [433, 0]
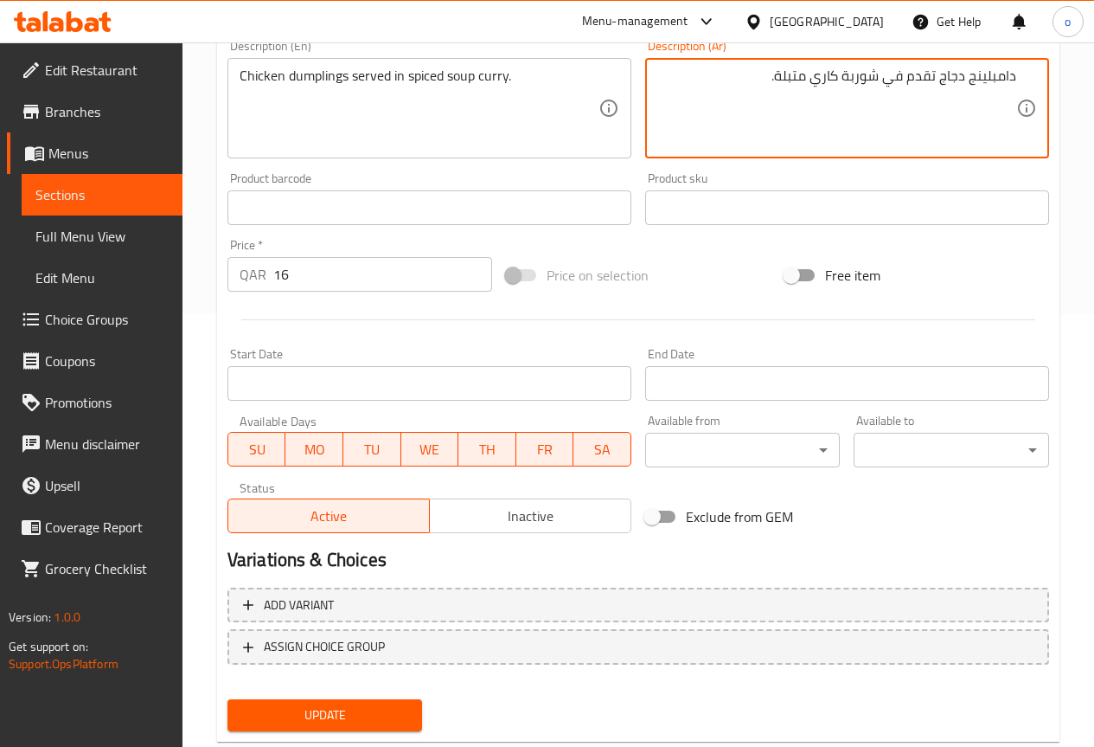
type textarea "دامبلينج دجاج تقدم في شوربة كاري متبلة."
click at [379, 725] on span "Update" at bounding box center [325, 715] width 168 height 22
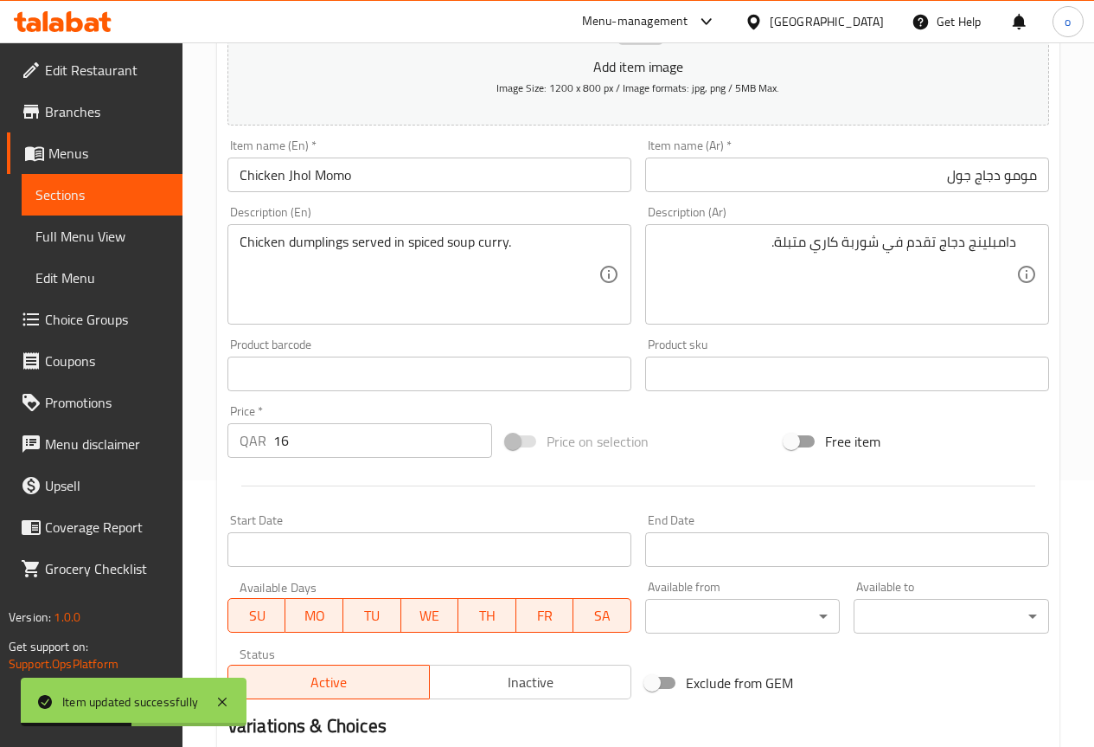
scroll to position [0, 0]
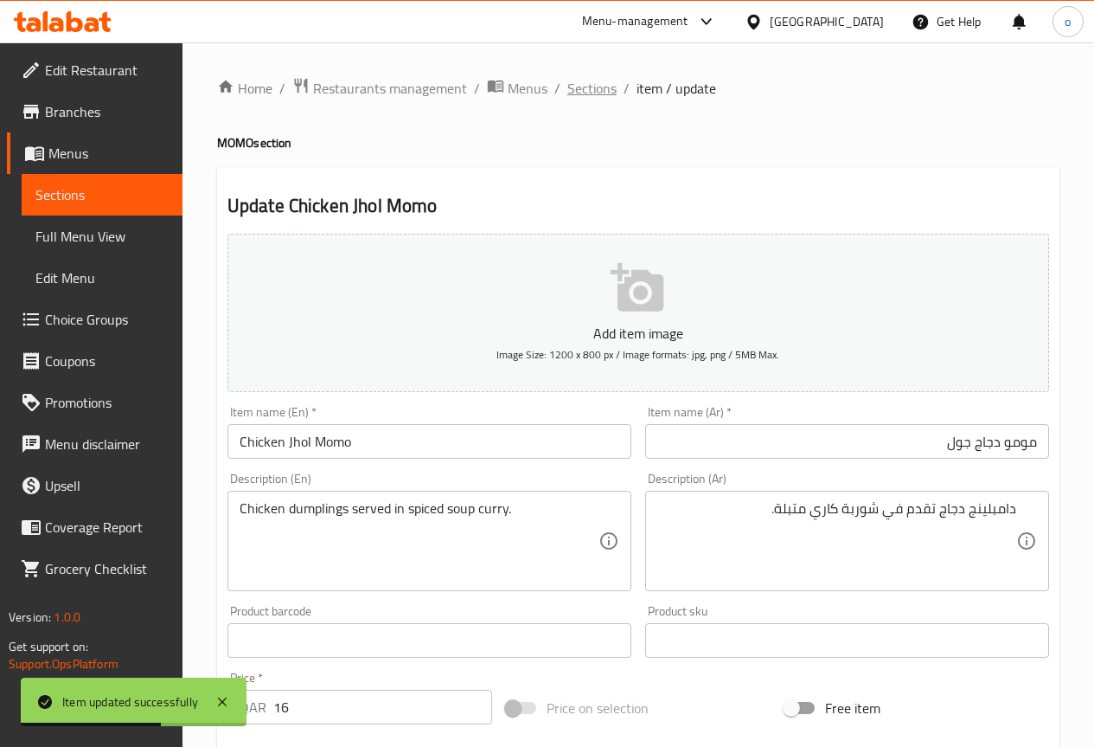
click at [601, 91] on span "Sections" at bounding box center [592, 88] width 49 height 21
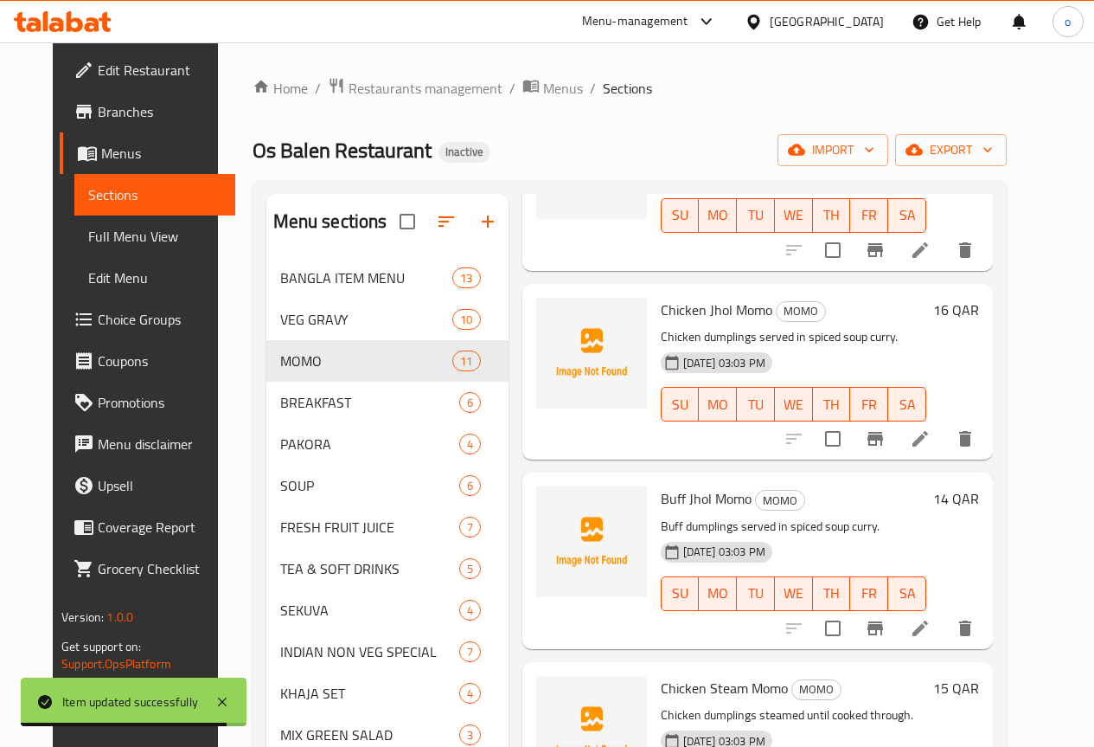
scroll to position [1211, 0]
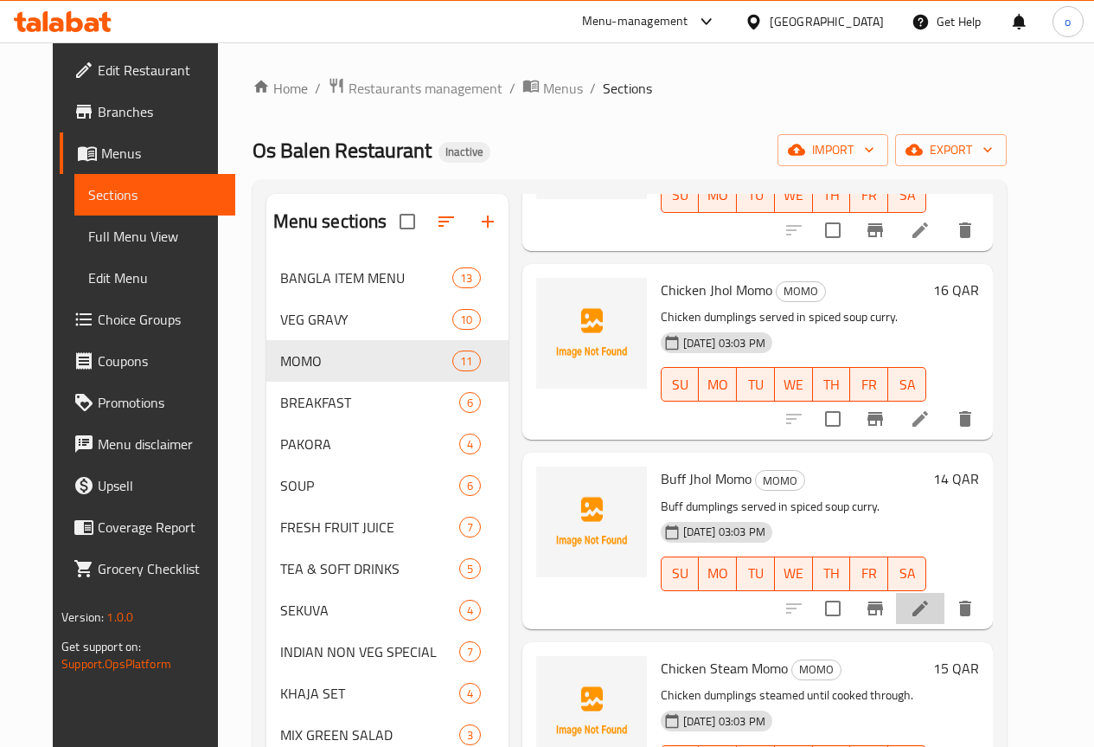
click at [945, 593] on li at bounding box center [920, 608] width 48 height 31
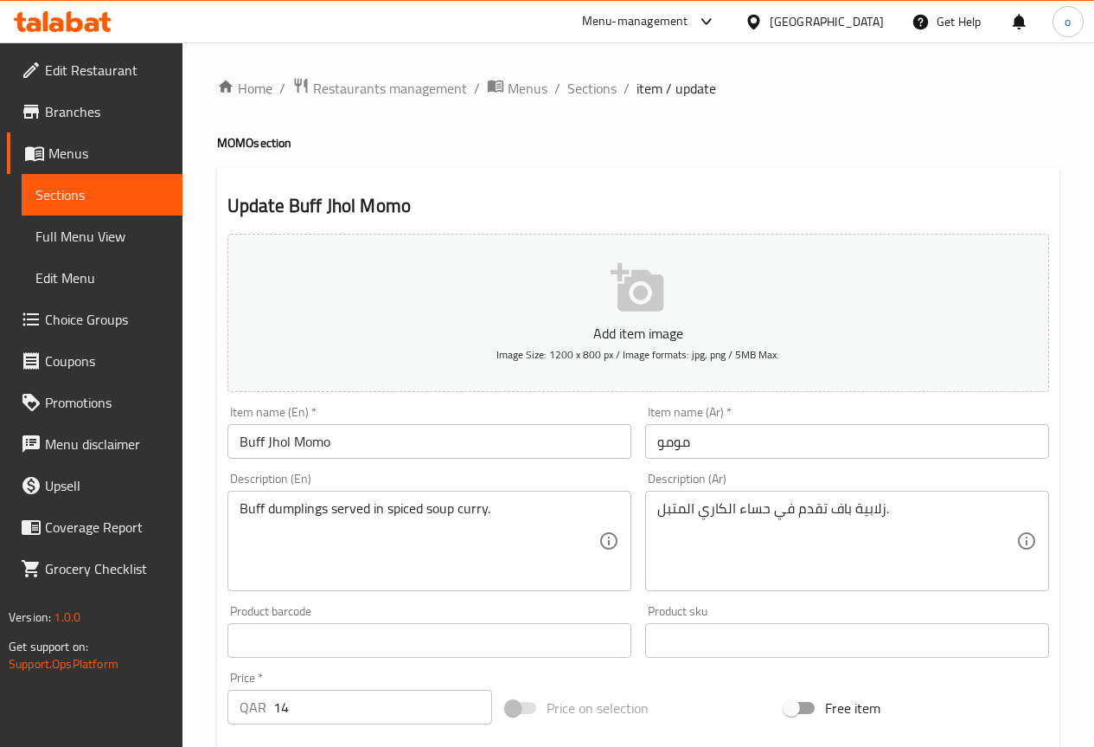
click at [652, 444] on input "مومو" at bounding box center [847, 441] width 404 height 35
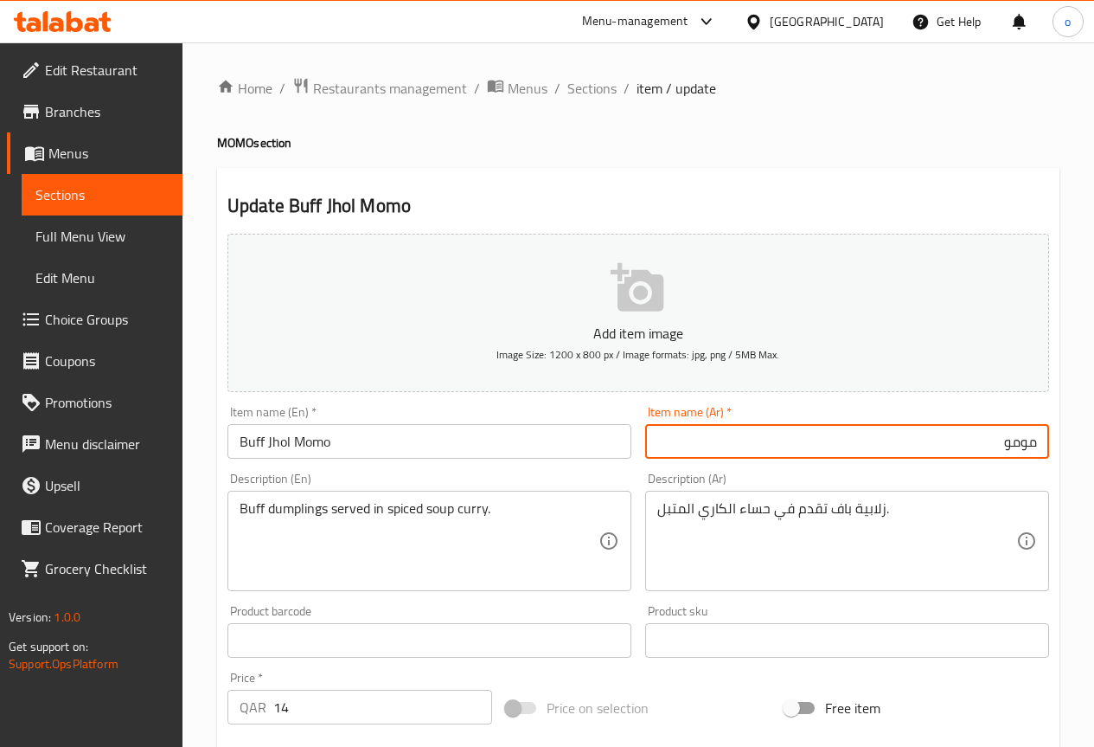
click at [763, 452] on input "مومو" at bounding box center [847, 441] width 404 height 35
type input "مومو باف جول"
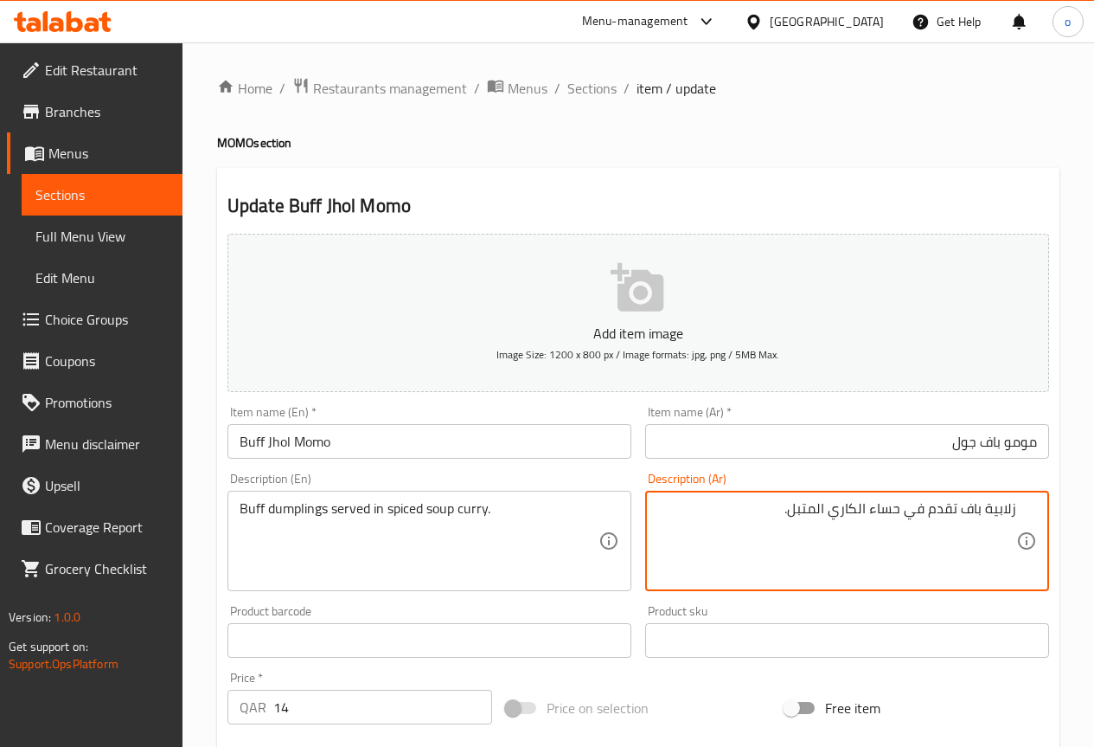
click at [988, 513] on textarea "زلابية باف تقدم في حساء الكاري المتبل." at bounding box center [837, 541] width 359 height 82
click at [732, 523] on textarea "دامبيلنج باف تقدم في حساء الكاري المتبل." at bounding box center [837, 541] width 359 height 82
click at [853, 510] on textarea "دامبيلنج باف تقدم في حساء الكاري المتبل." at bounding box center [837, 541] width 359 height 82
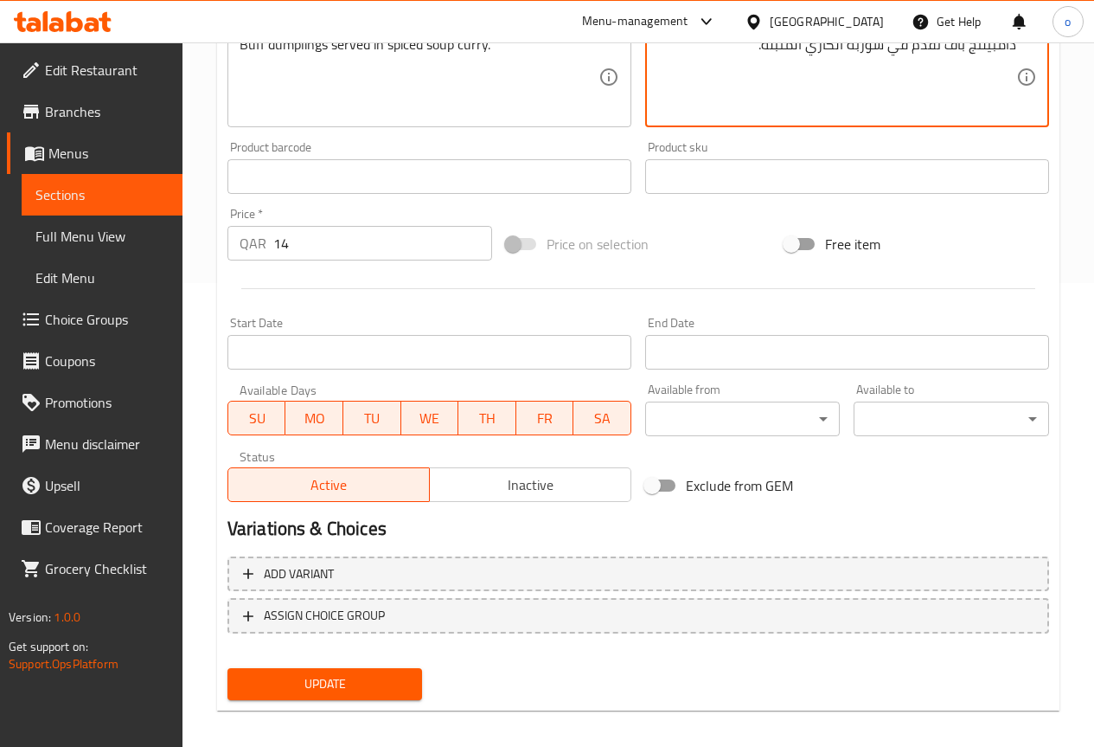
scroll to position [476, 0]
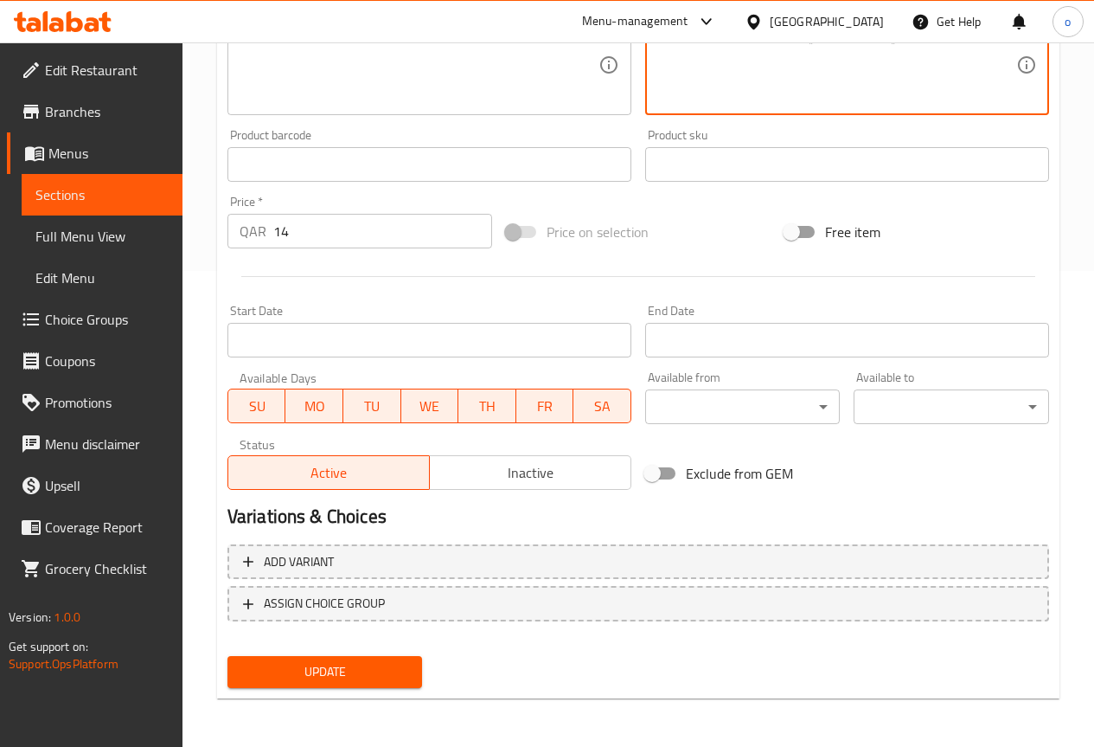
type textarea "دامبيلنج باف تقدم في شوربة الكاري المتبلة."
click at [382, 666] on span "Update" at bounding box center [325, 672] width 168 height 22
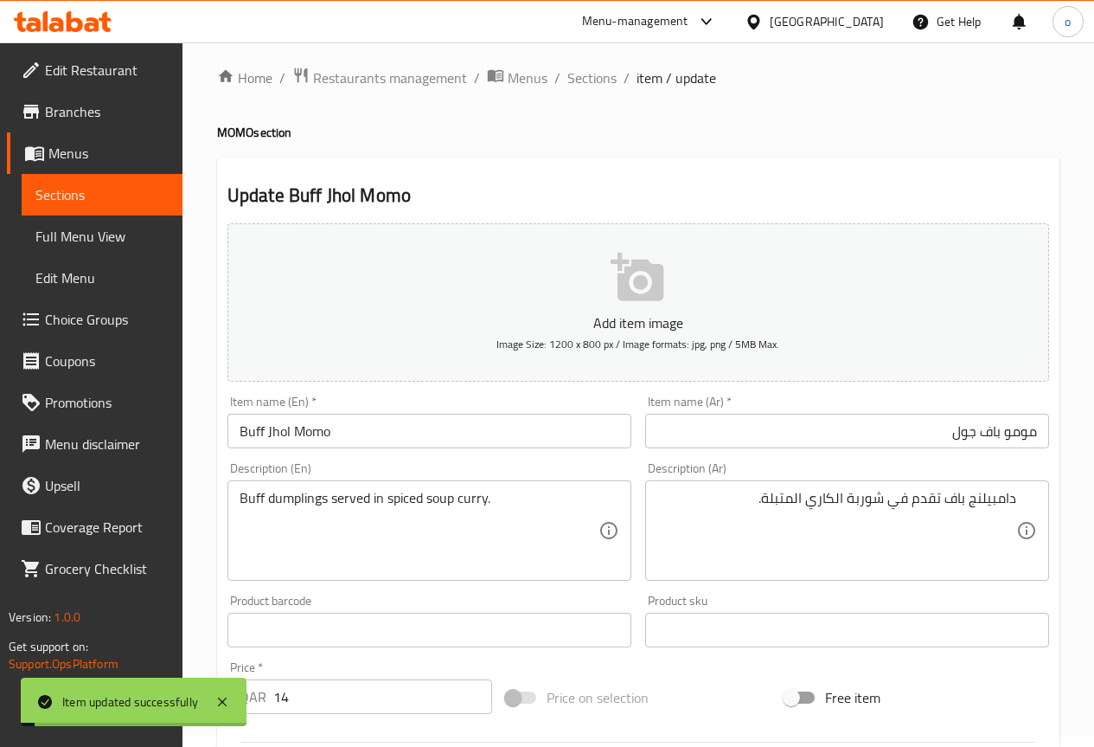
scroll to position [0, 0]
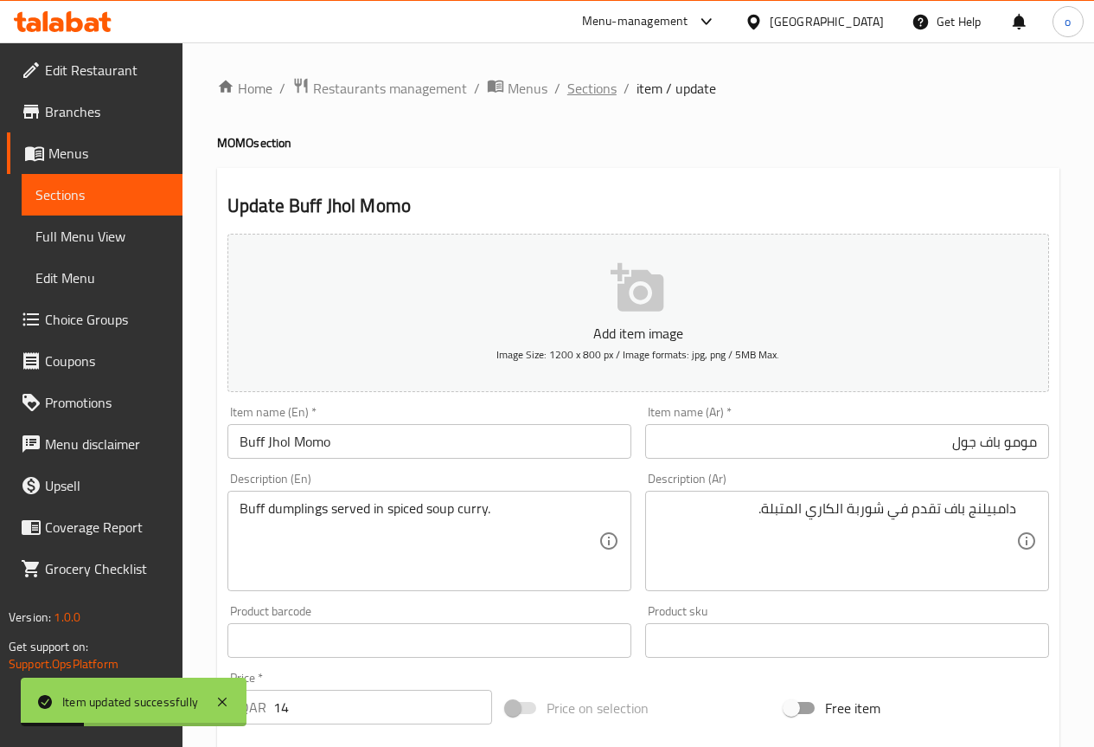
click at [592, 90] on span "Sections" at bounding box center [592, 88] width 49 height 21
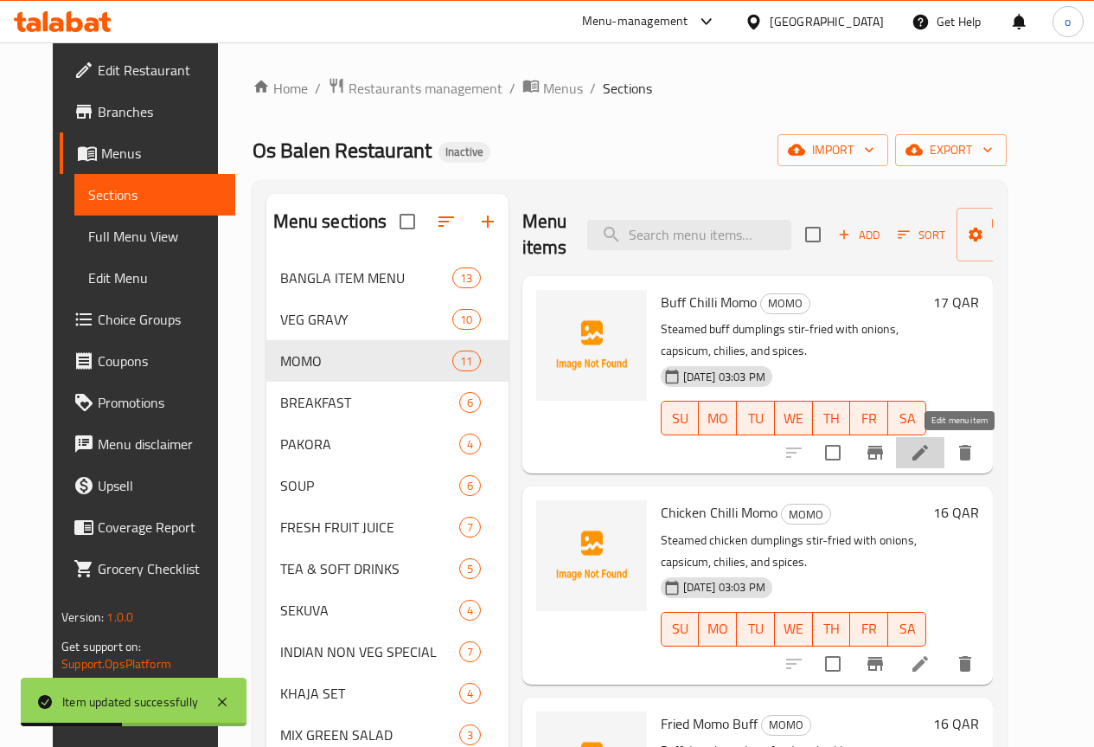
click at [928, 452] on icon at bounding box center [921, 453] width 16 height 16
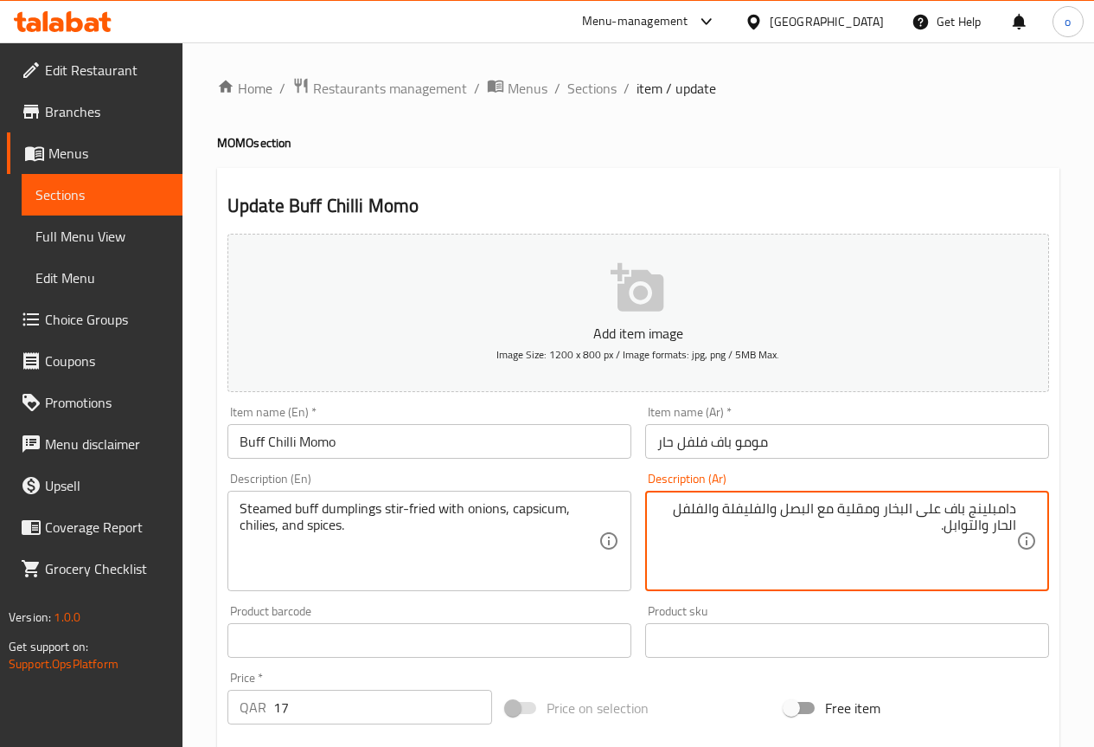
click at [927, 530] on textarea "دامبلينج باف على البخار ومقلية مع البصل والفليفلة والفلفل الحار والتوابل." at bounding box center [837, 541] width 359 height 82
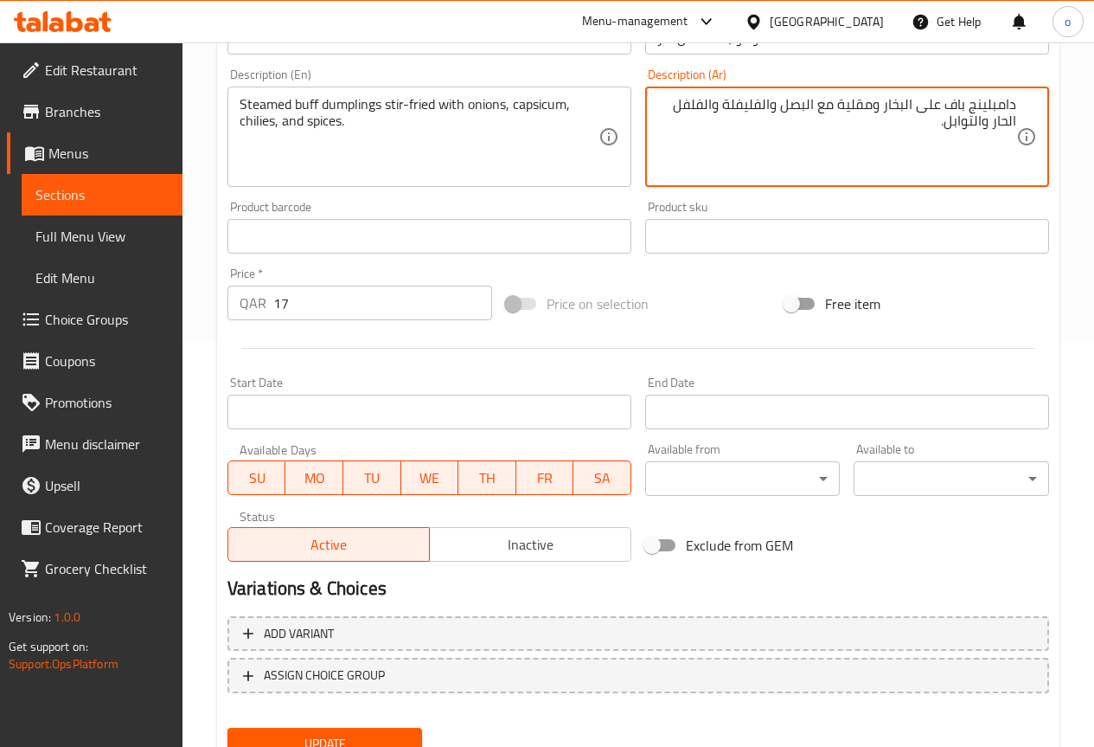
scroll to position [476, 0]
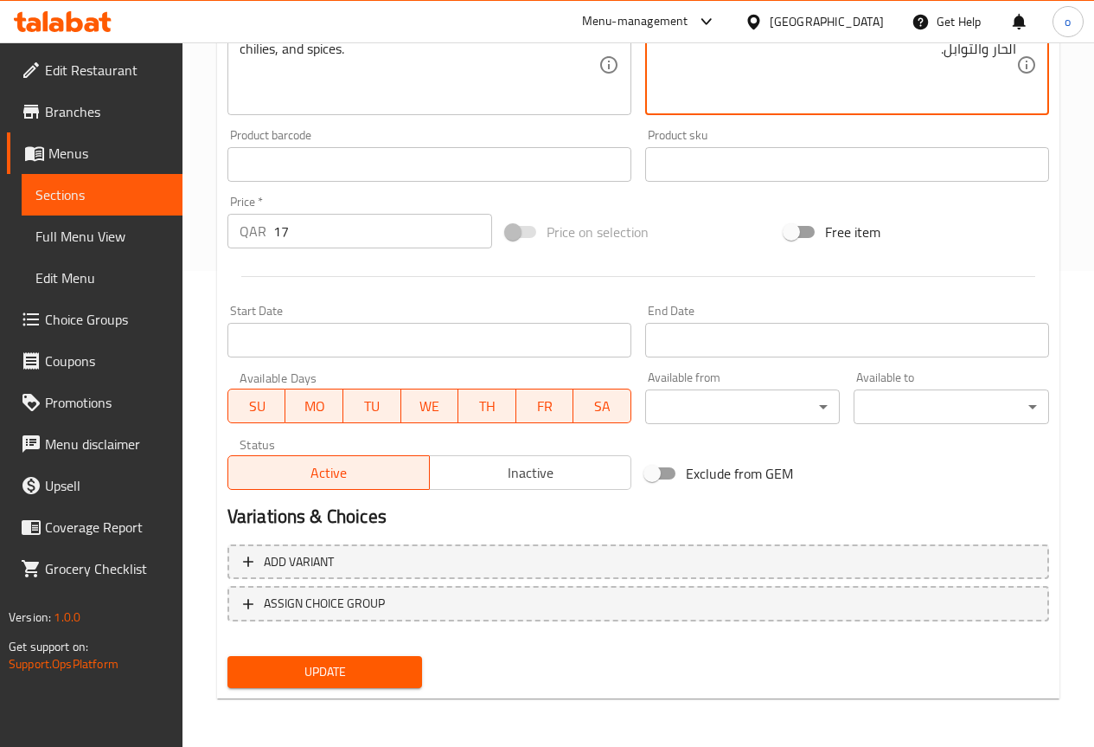
type textarea "دامبلينج باف على البخار ومقلية مع البصل والفليفلة والفلفل الحار والتوابل."
click at [390, 676] on span "Update" at bounding box center [325, 672] width 168 height 22
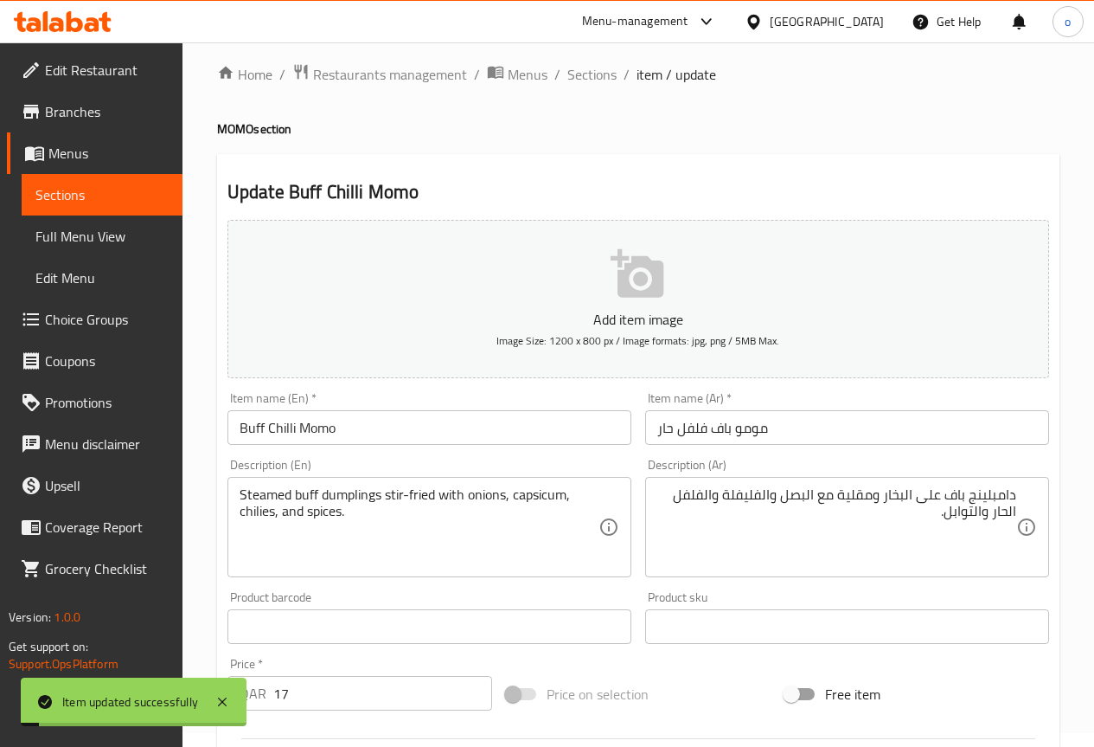
scroll to position [0, 0]
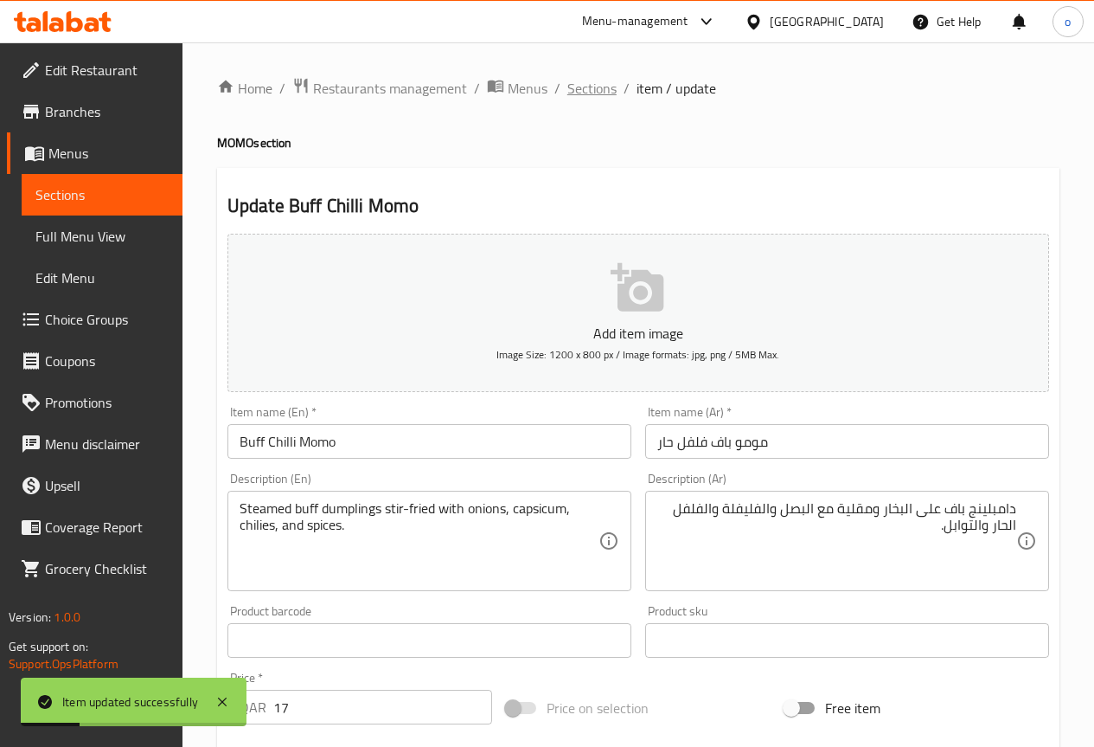
click at [600, 93] on span "Sections" at bounding box center [592, 88] width 49 height 21
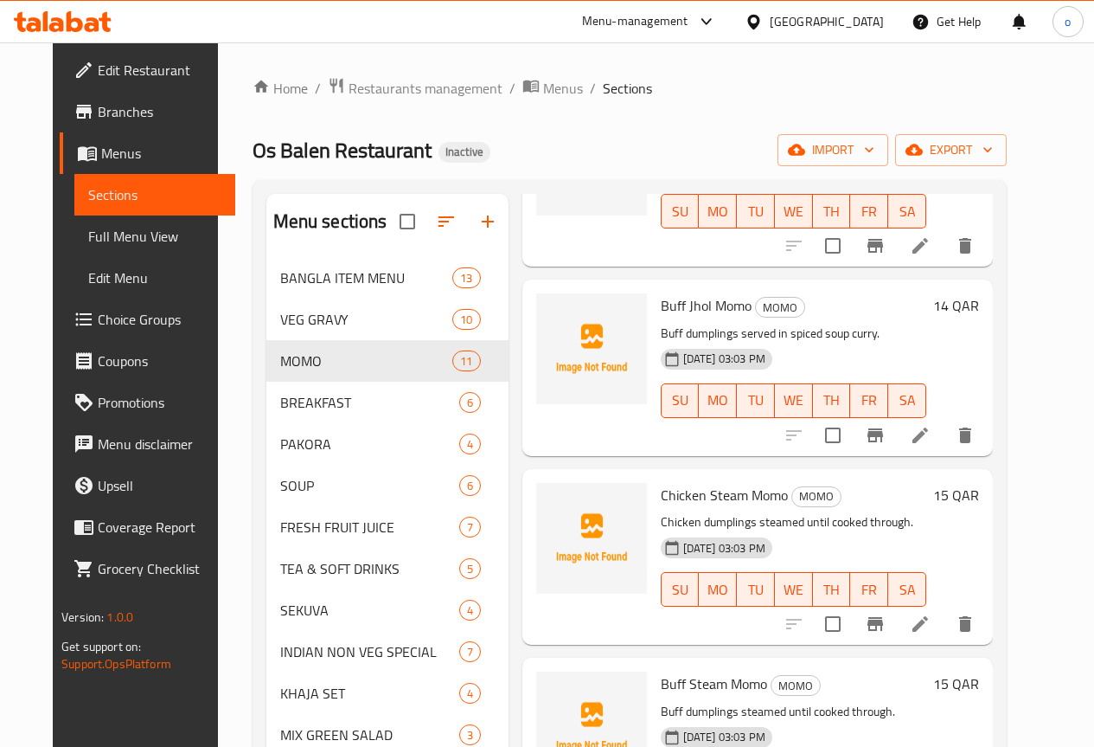
scroll to position [1445, 0]
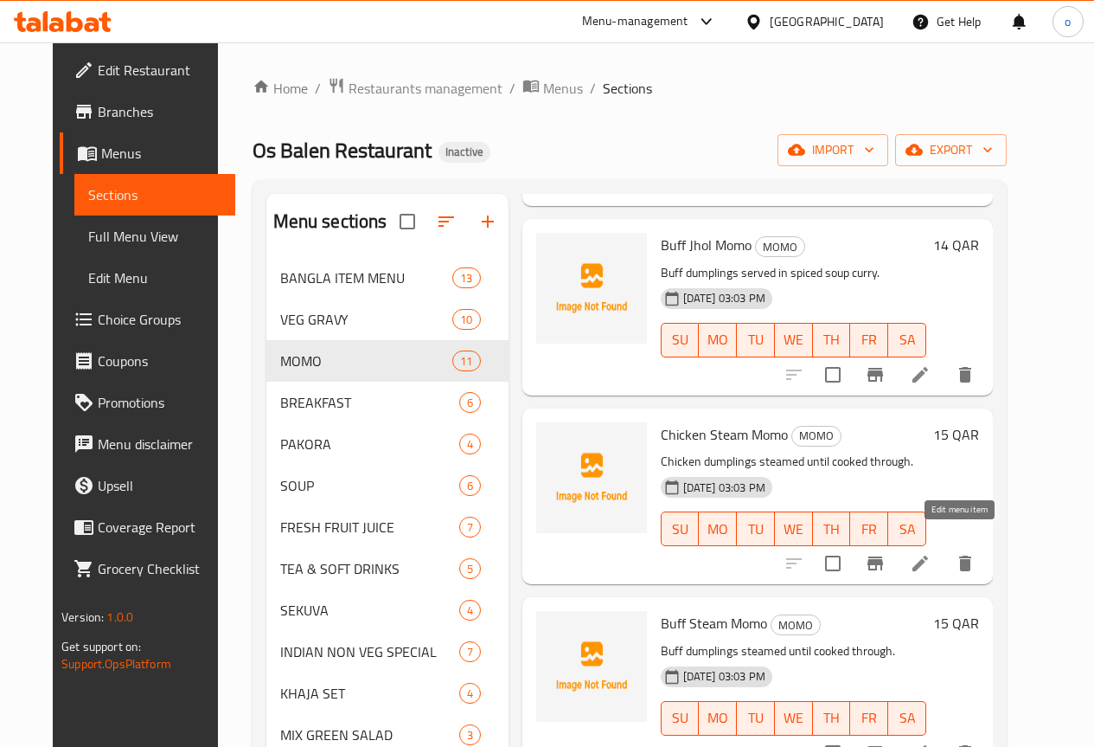
click at [931, 553] on icon at bounding box center [920, 563] width 21 height 21
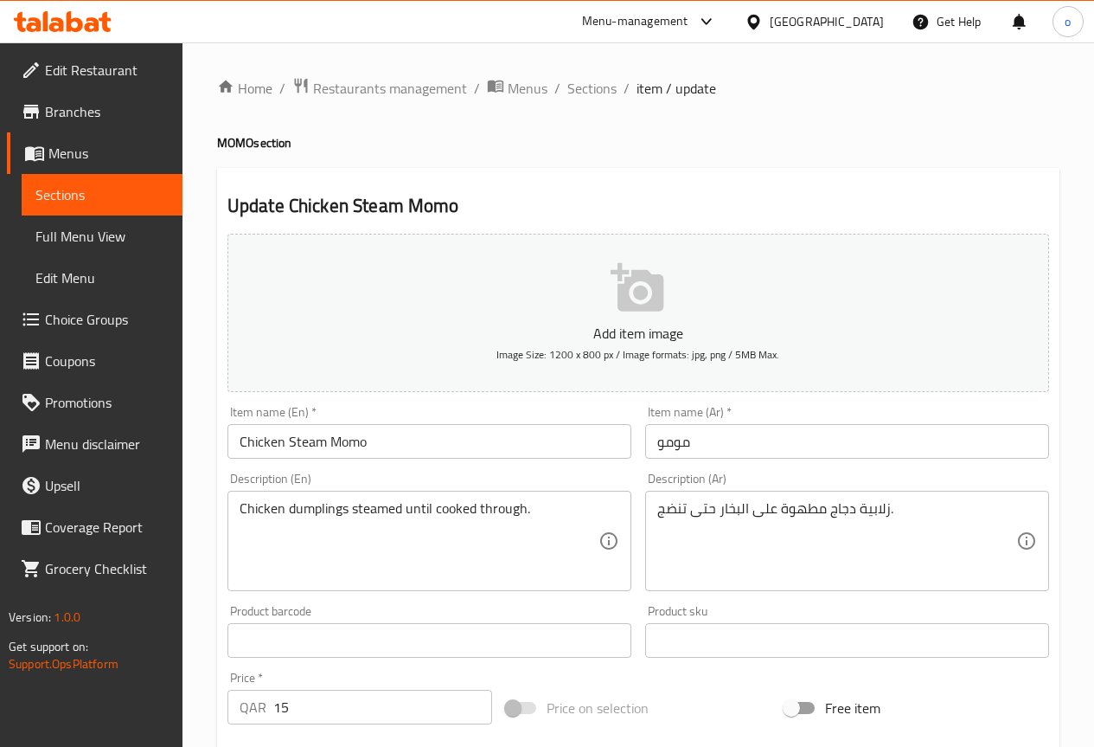
click at [649, 438] on input "مومو" at bounding box center [847, 441] width 404 height 35
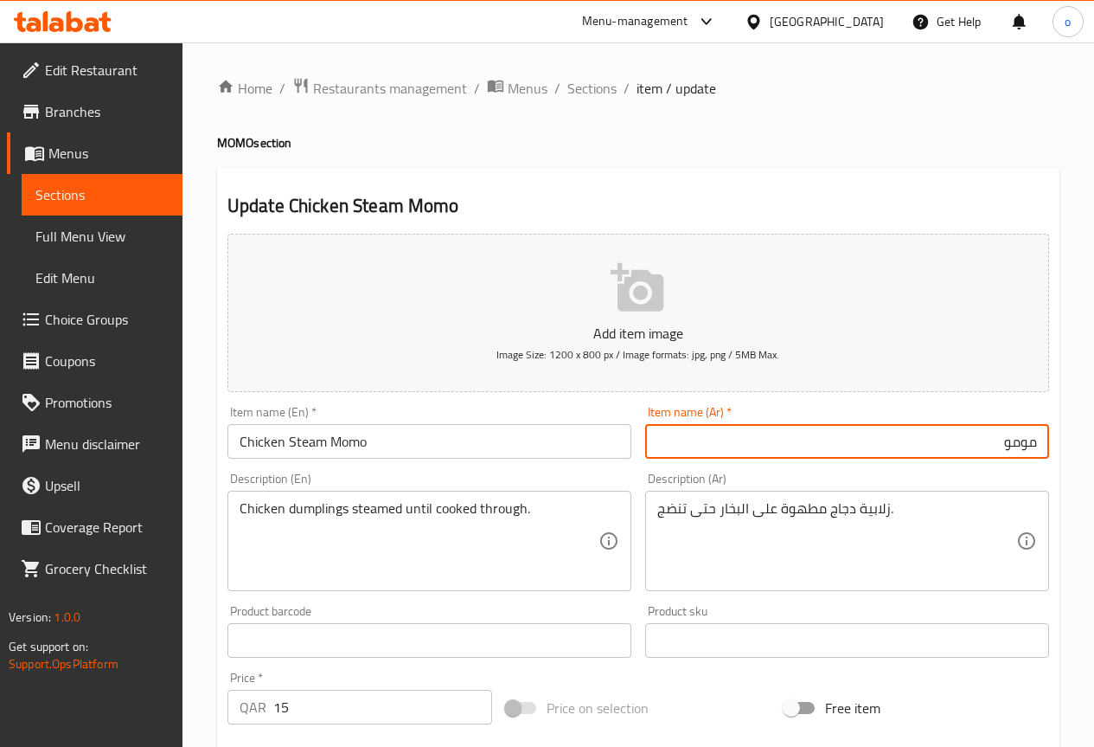
click at [927, 440] on input "مومو" at bounding box center [847, 441] width 404 height 35
click at [320, 451] on input "Chicken Steam Momo" at bounding box center [430, 441] width 404 height 35
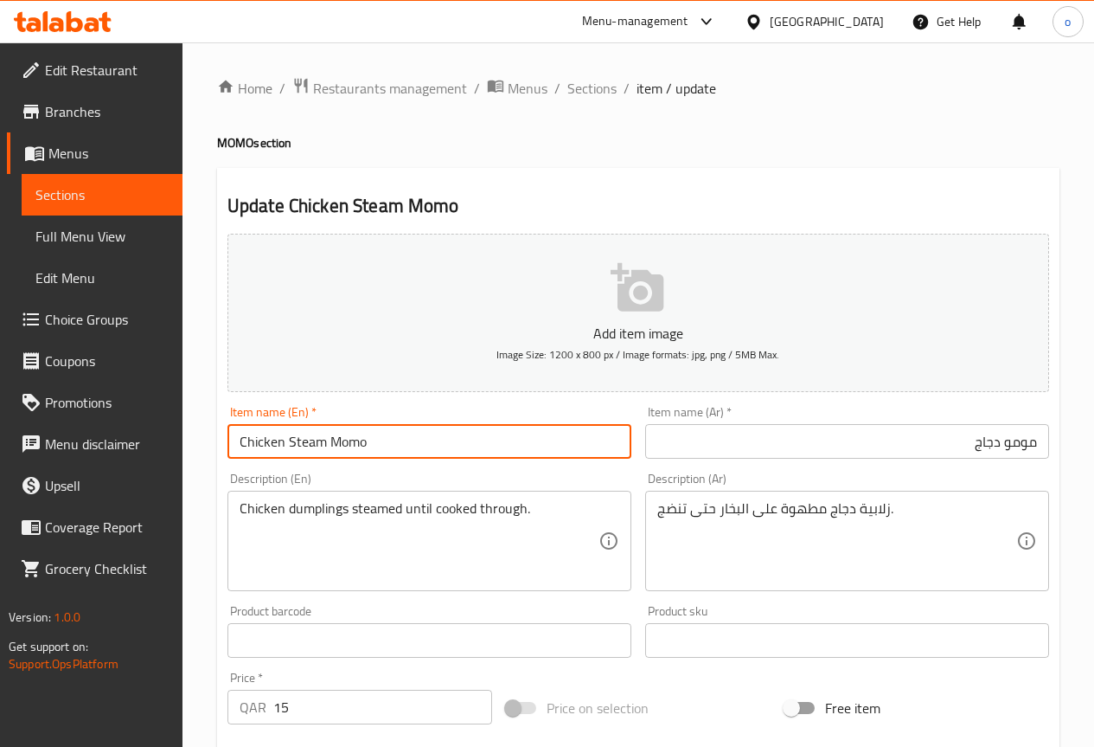
click at [336, 439] on input "Chicken Steam Momo" at bounding box center [430, 441] width 404 height 35
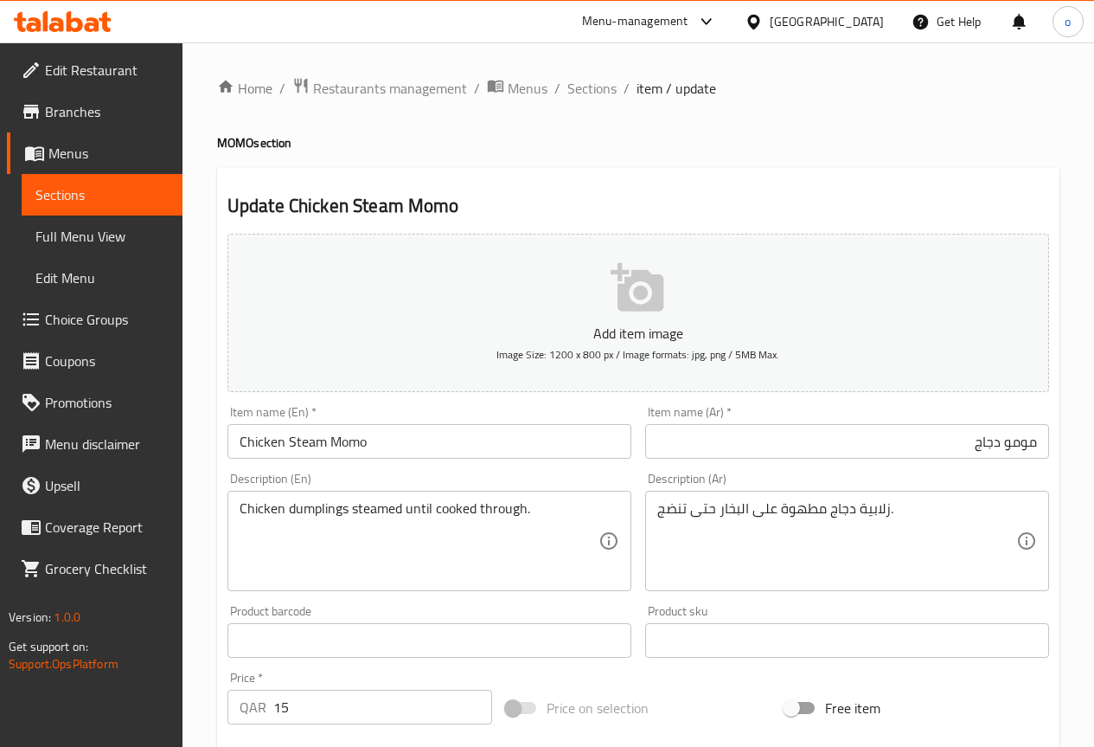
click at [916, 432] on input "مومو دجاج" at bounding box center [847, 441] width 404 height 35
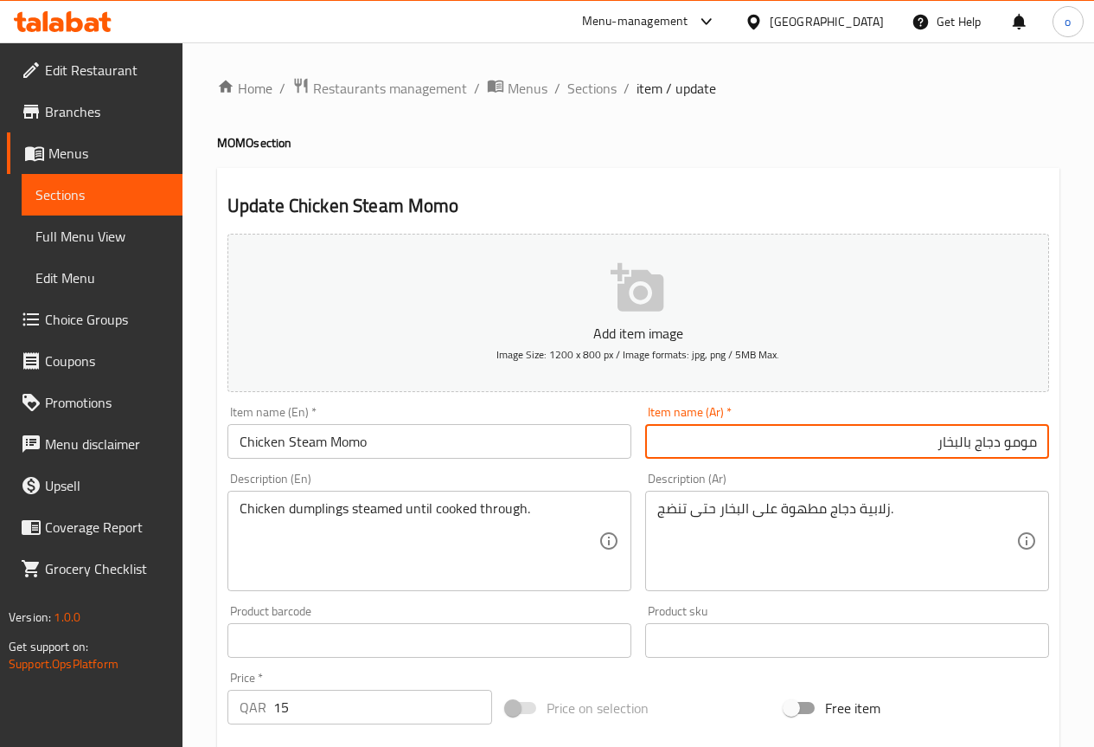
type input "مومو دجاج بالبخار"
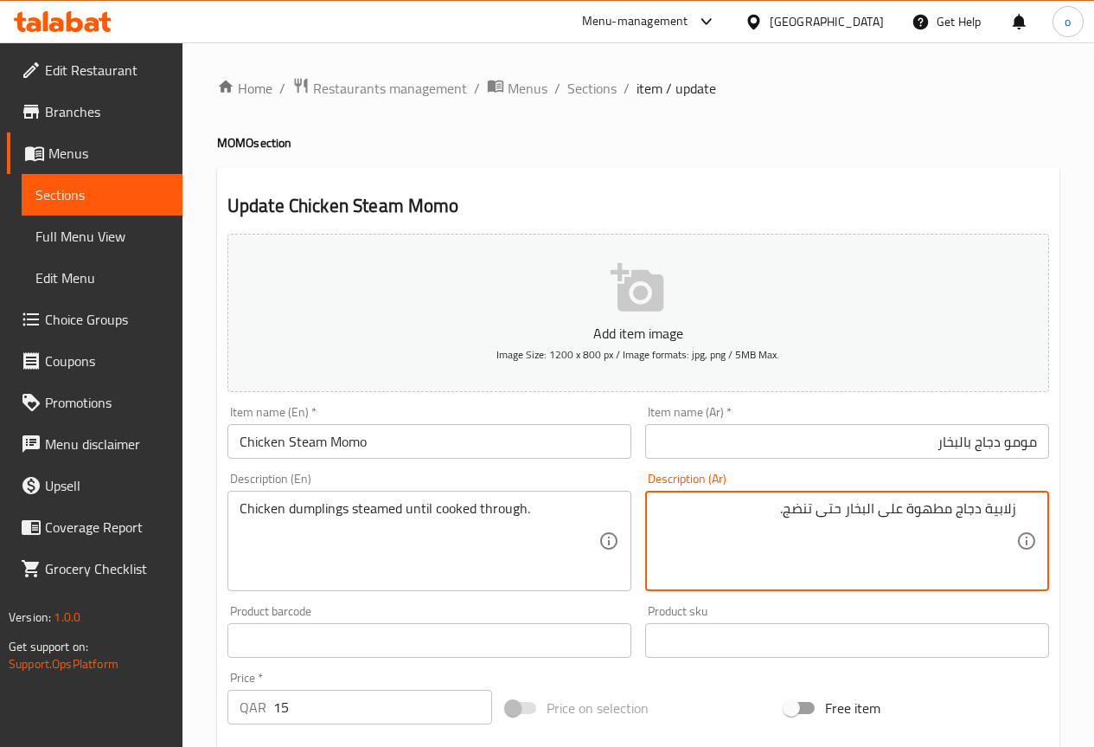
click at [989, 506] on textarea "زلابية دجاج مطهوة على البخار حتى تنضج." at bounding box center [837, 541] width 359 height 82
click at [895, 509] on textarea "دامبلينج دجاج مطهوة على البخار حتى تنضج." at bounding box center [837, 541] width 359 height 82
click at [880, 547] on textarea "دامبلينج دجاج على البخار حتى تنضج." at bounding box center [837, 541] width 359 height 82
type textarea "دامبلينج دجاج على البخار حتى تنضج."
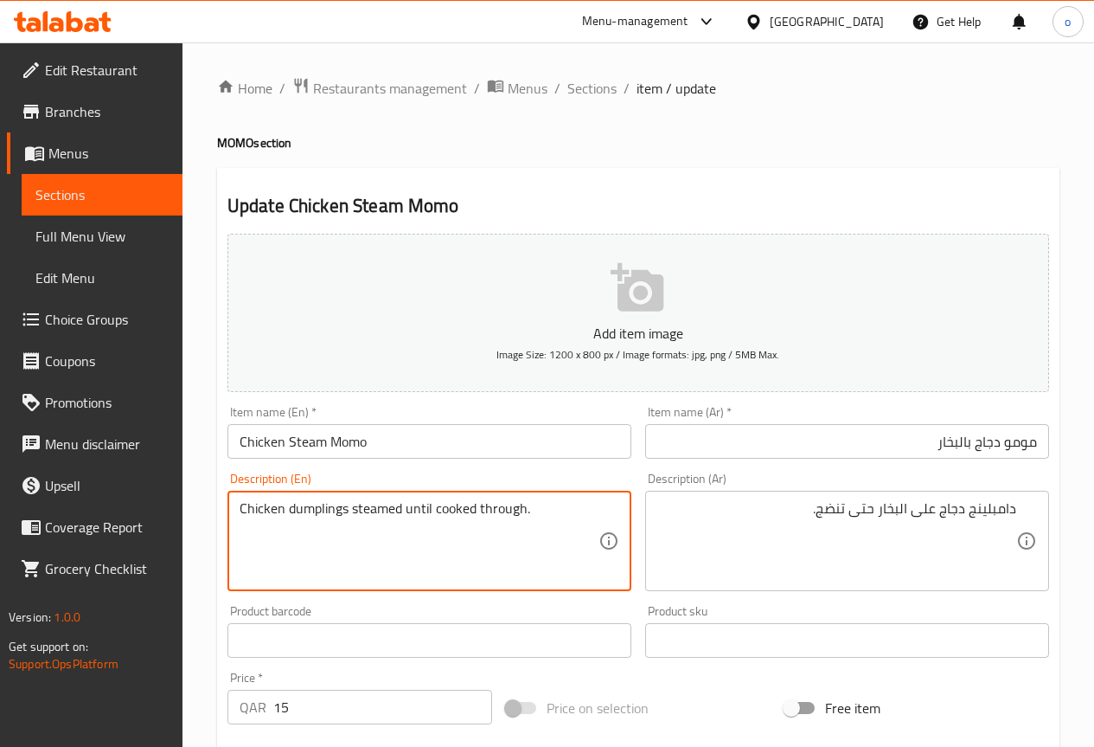
click at [501, 504] on textarea "Chicken dumplings steamed until cooked through." at bounding box center [419, 541] width 359 height 82
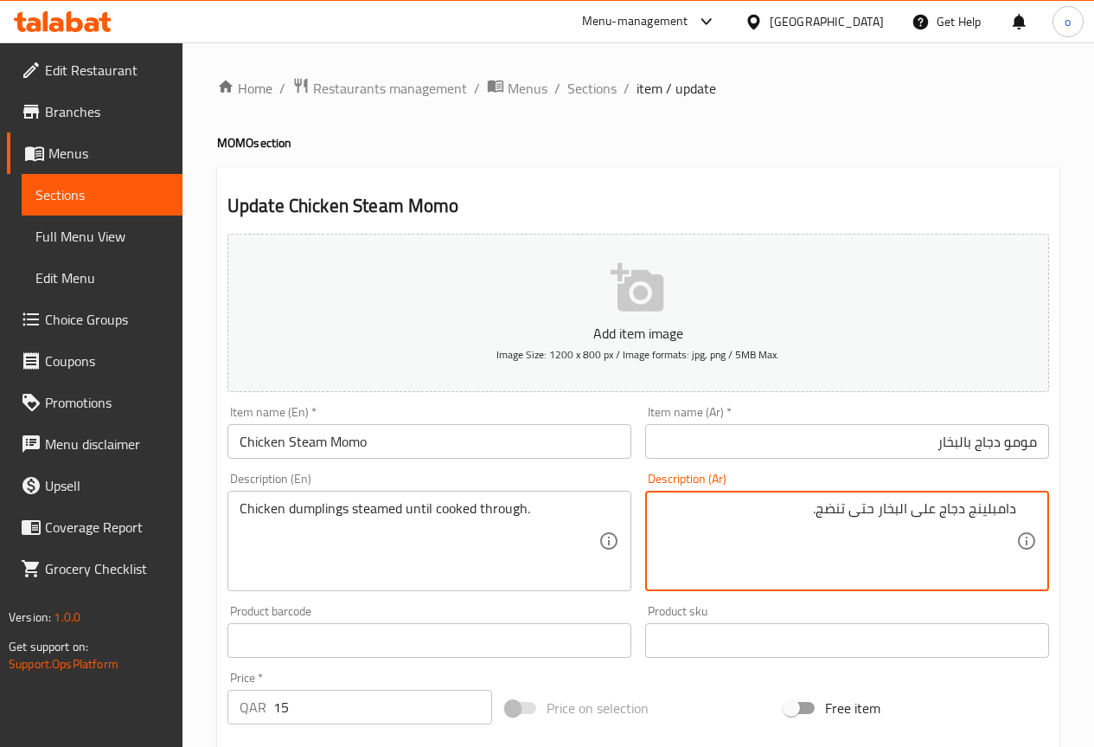
click at [792, 529] on textarea "دامبلينج دجاج على البخار حتى تنضج." at bounding box center [837, 541] width 359 height 82
click at [363, 437] on input "Chicken Steam Momo" at bounding box center [430, 441] width 404 height 35
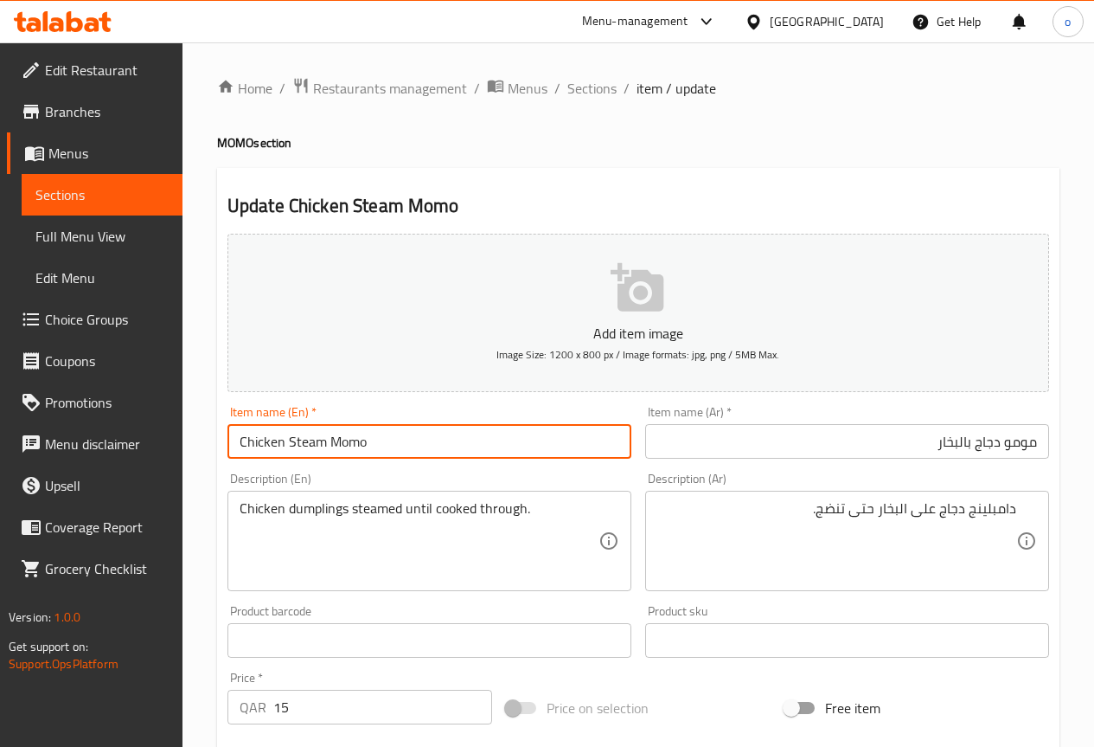
click at [363, 437] on input "Chicken Steam Momo" at bounding box center [430, 441] width 404 height 35
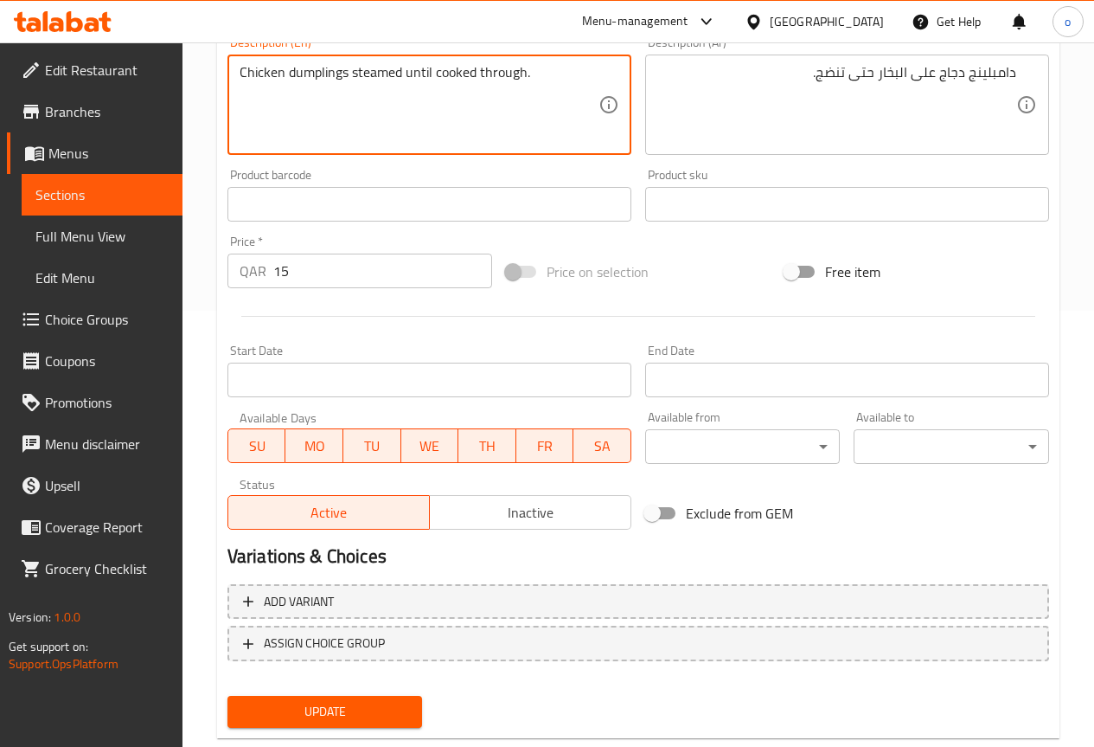
scroll to position [476, 0]
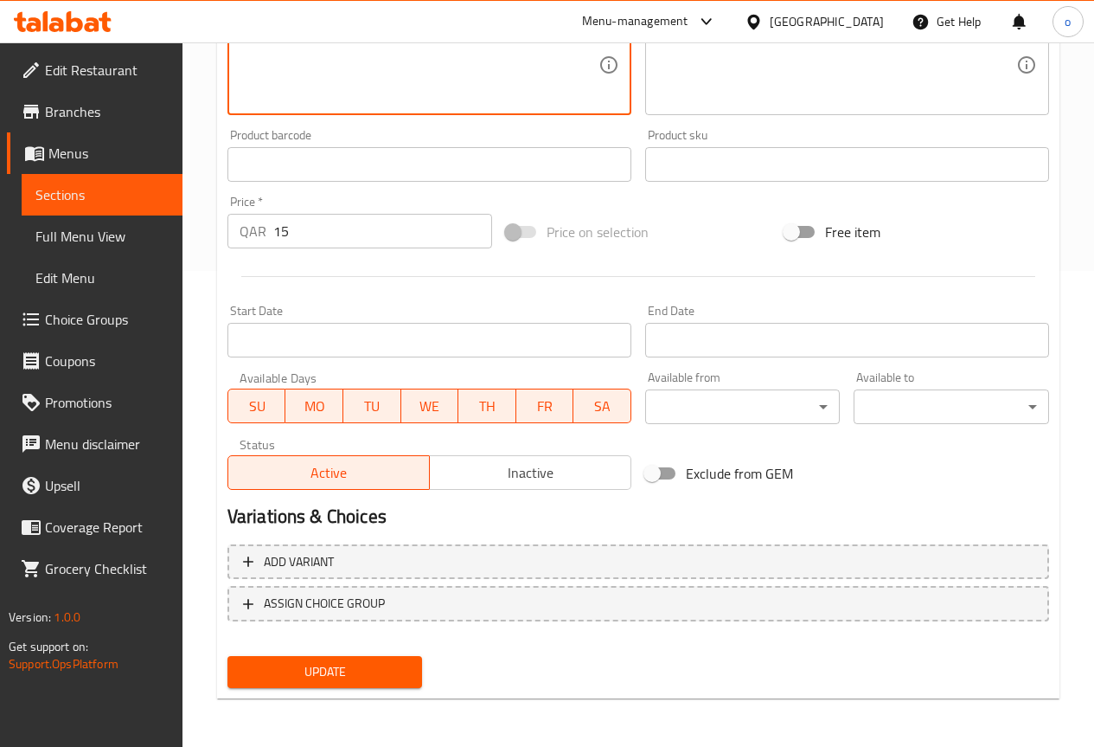
click at [344, 668] on span "Update" at bounding box center [325, 672] width 168 height 22
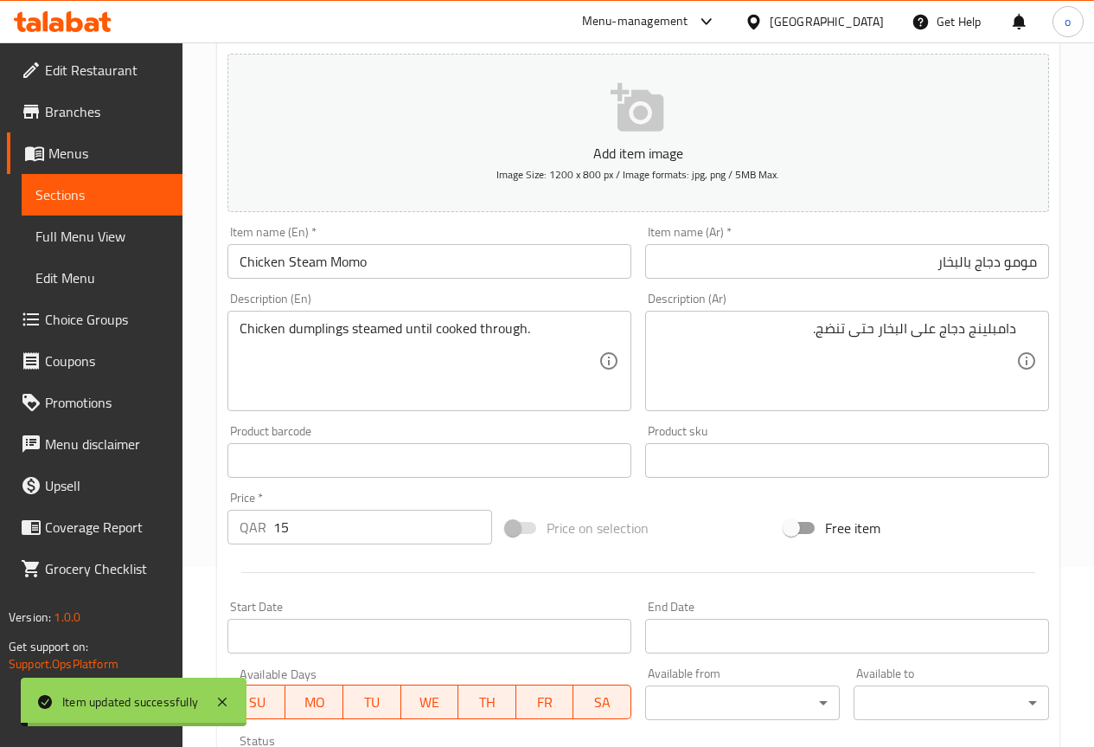
scroll to position [0, 0]
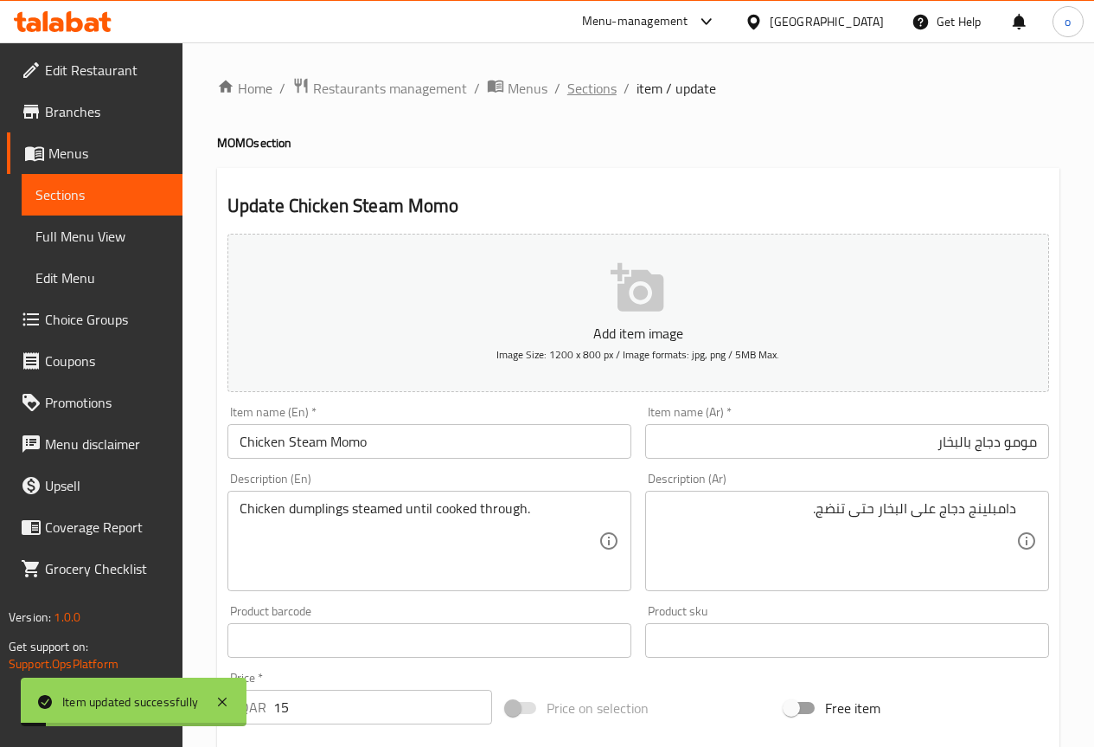
click at [606, 95] on span "Sections" at bounding box center [592, 88] width 49 height 21
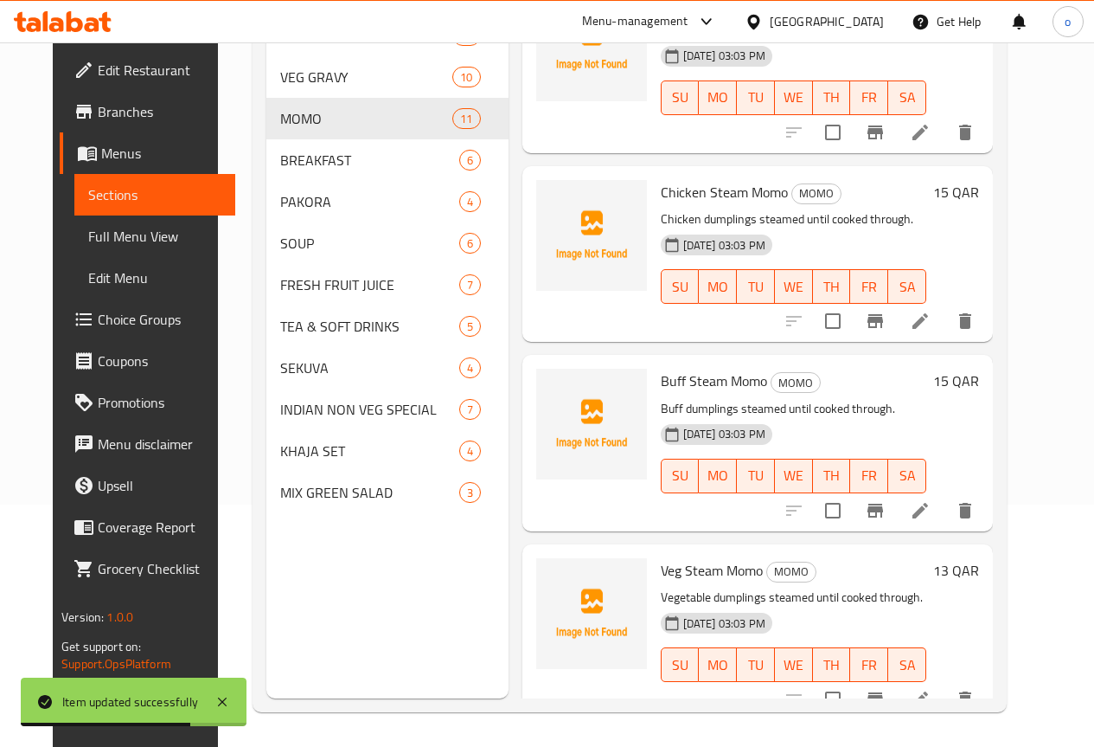
scroll to position [1358, 0]
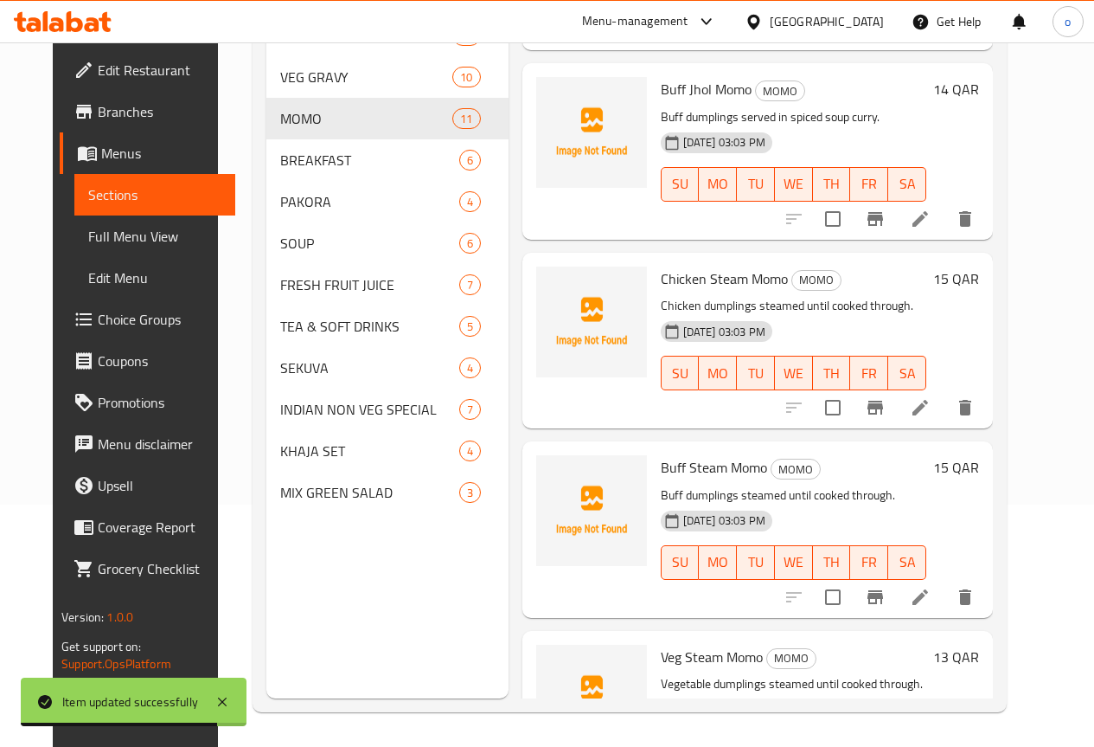
click at [944, 581] on li at bounding box center [920, 596] width 48 height 31
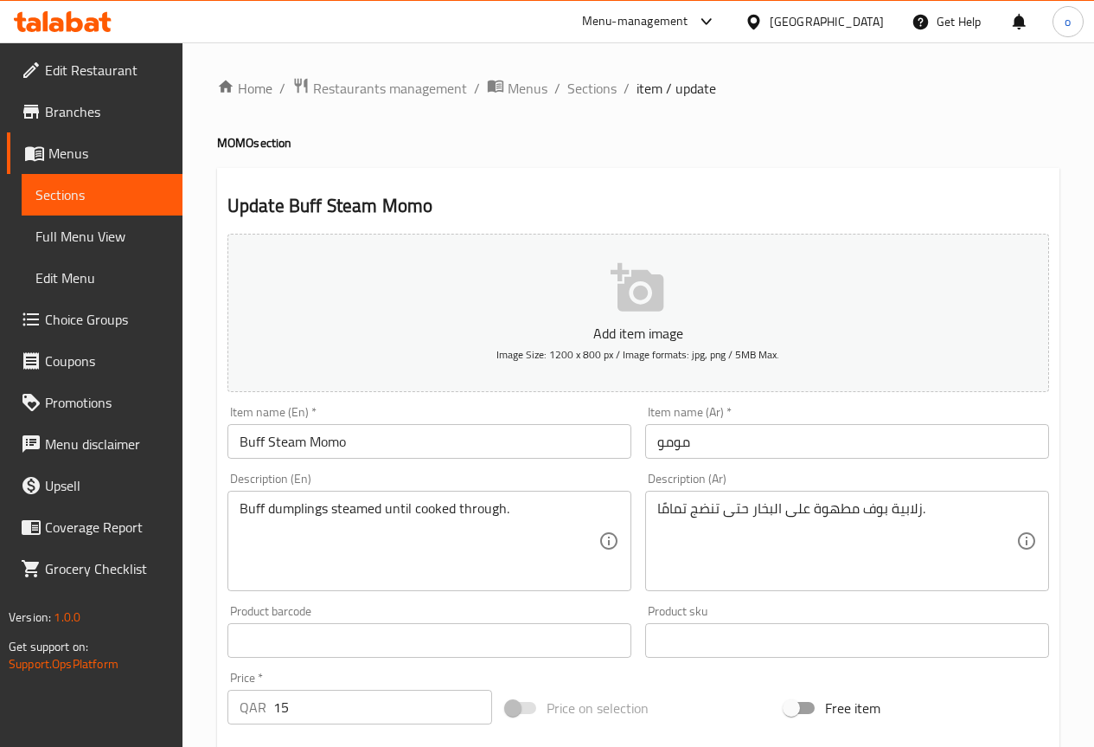
click at [690, 443] on input "مومو" at bounding box center [847, 441] width 404 height 35
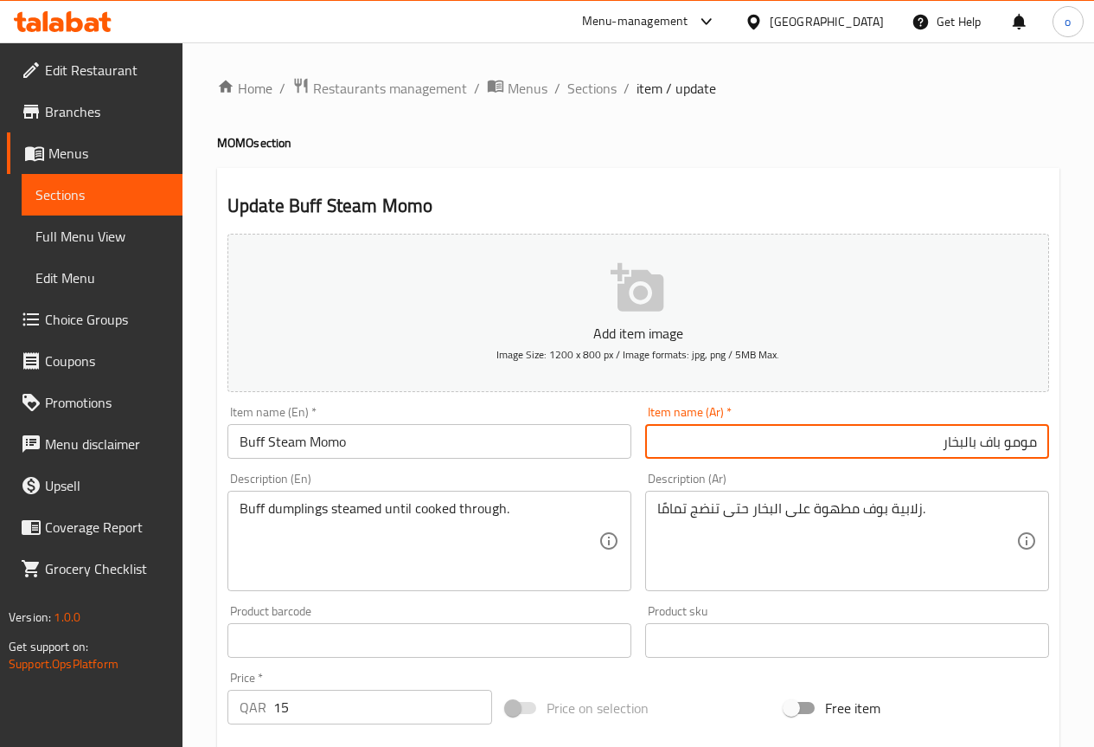
type input "مومو باف بالبخار"
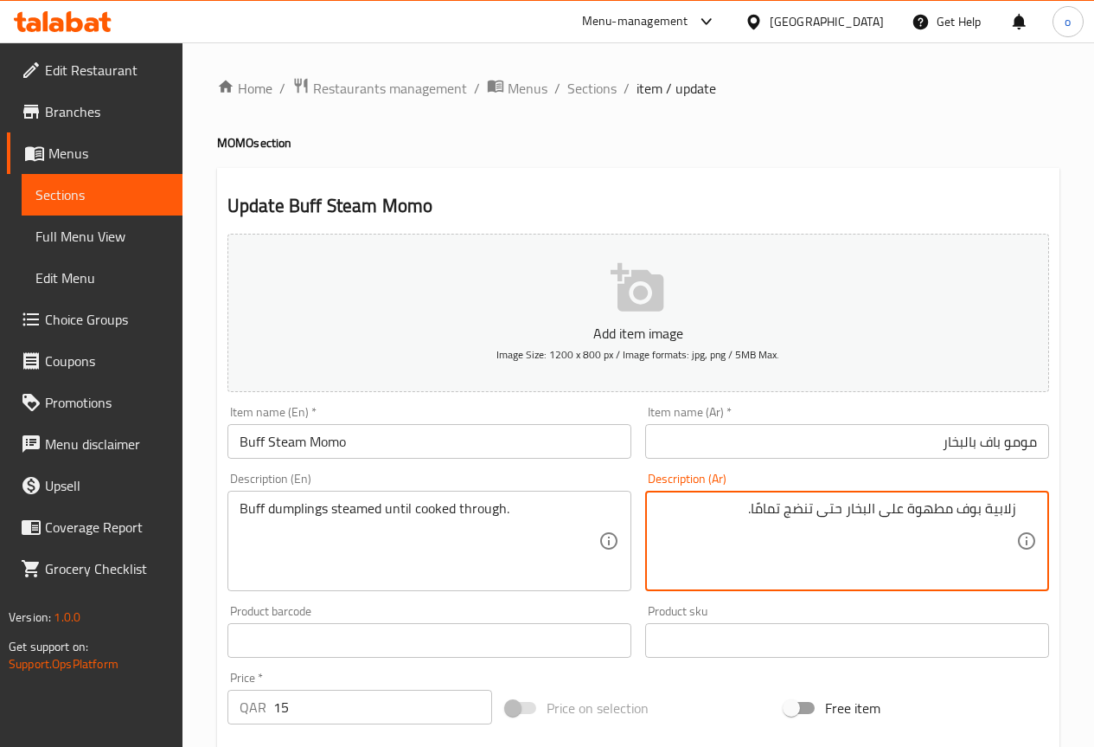
click at [989, 506] on textarea "زلابية بوف مطهوة على البخار حتى تنضج تمامًا." at bounding box center [837, 541] width 359 height 82
type textarea "دامبلينج باف على البخار حتى تنضج."
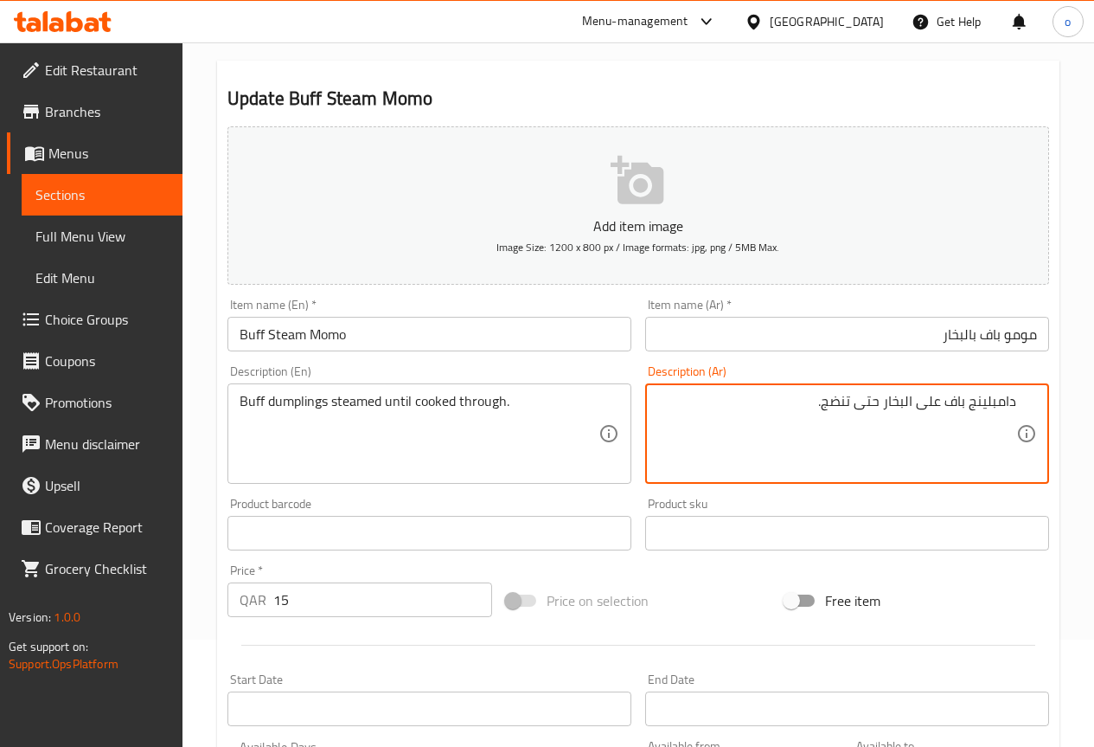
scroll to position [87, 0]
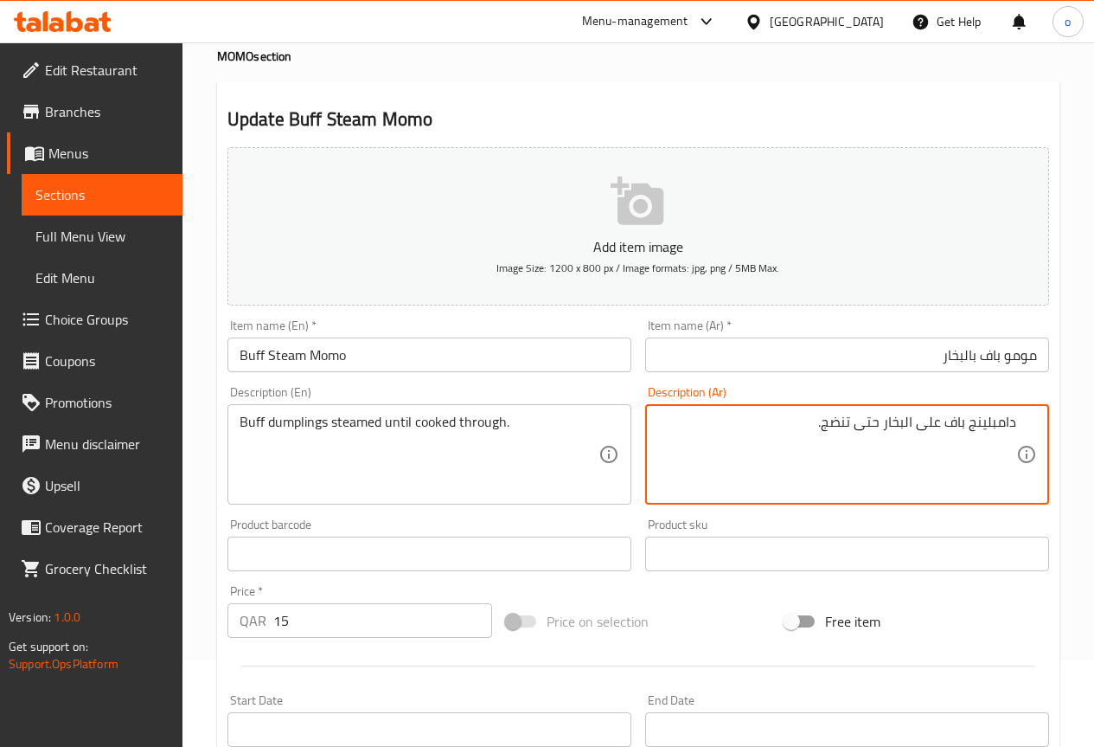
click at [802, 472] on textarea "دامبلينج باف على البخار حتى تنضج." at bounding box center [837, 455] width 359 height 82
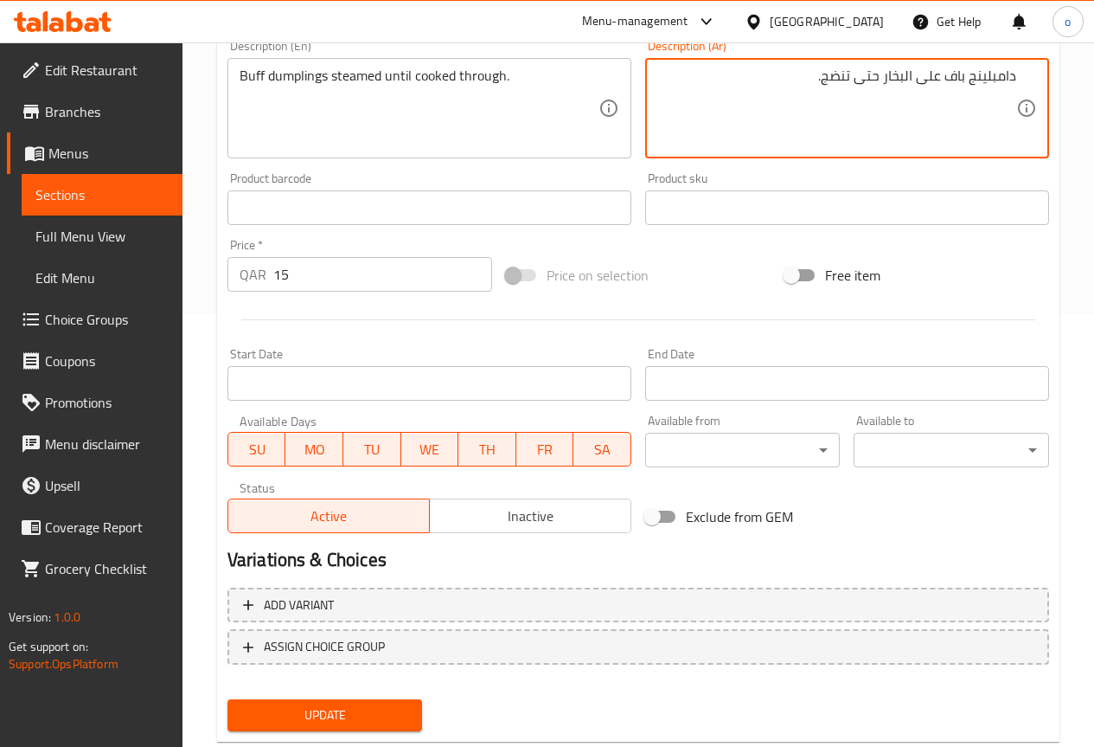
scroll to position [476, 0]
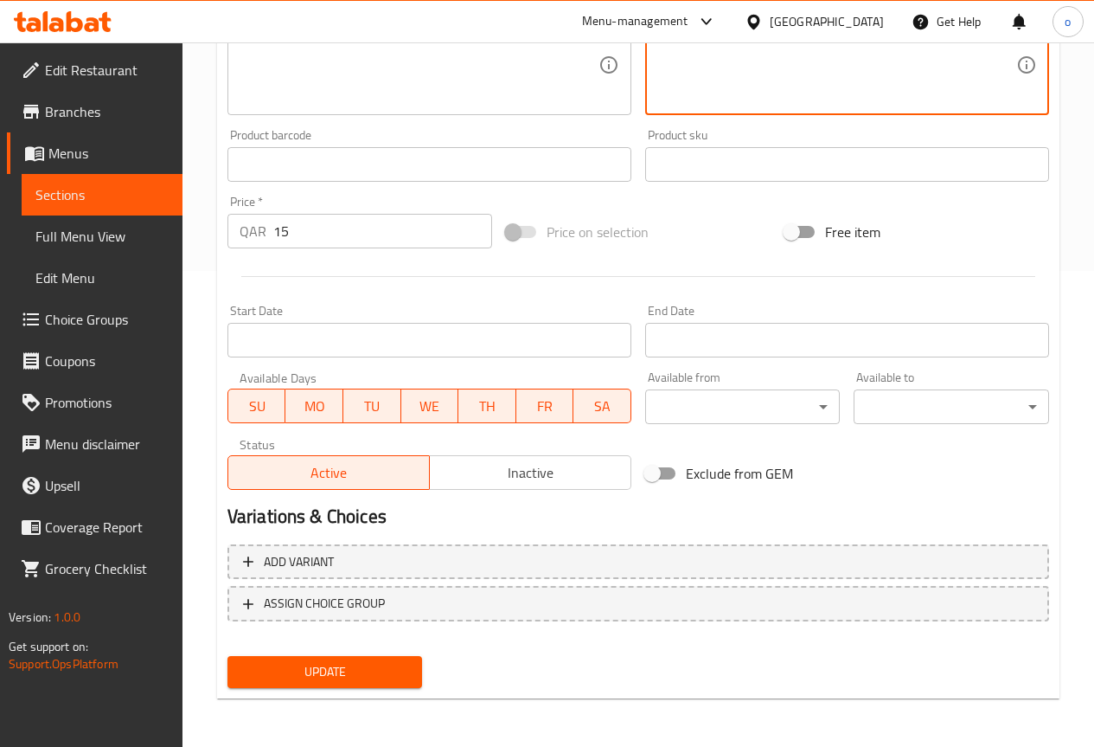
click at [372, 666] on span "Update" at bounding box center [325, 672] width 168 height 22
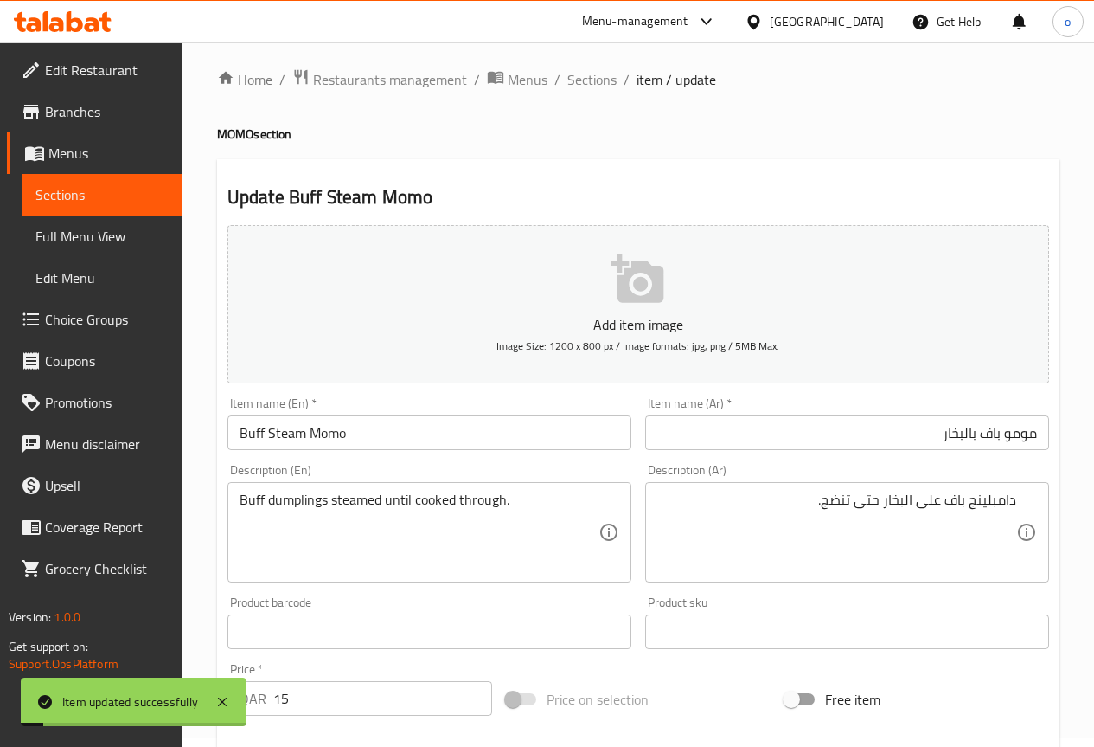
scroll to position [0, 0]
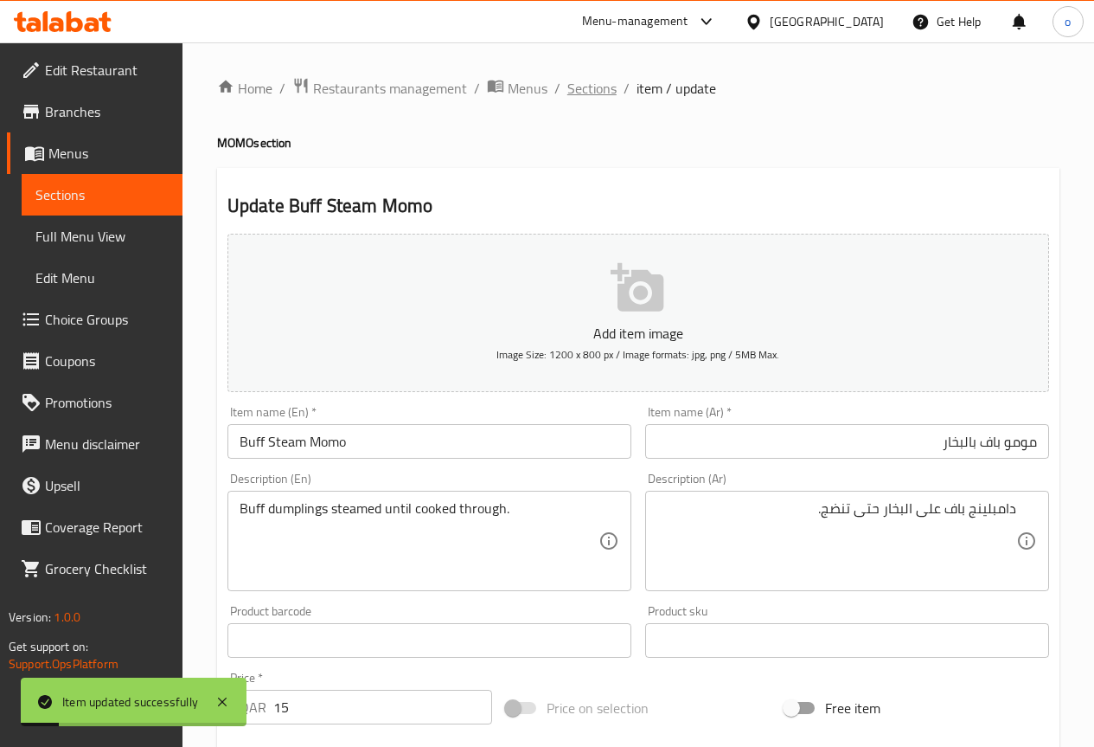
click at [577, 84] on span "Sections" at bounding box center [592, 88] width 49 height 21
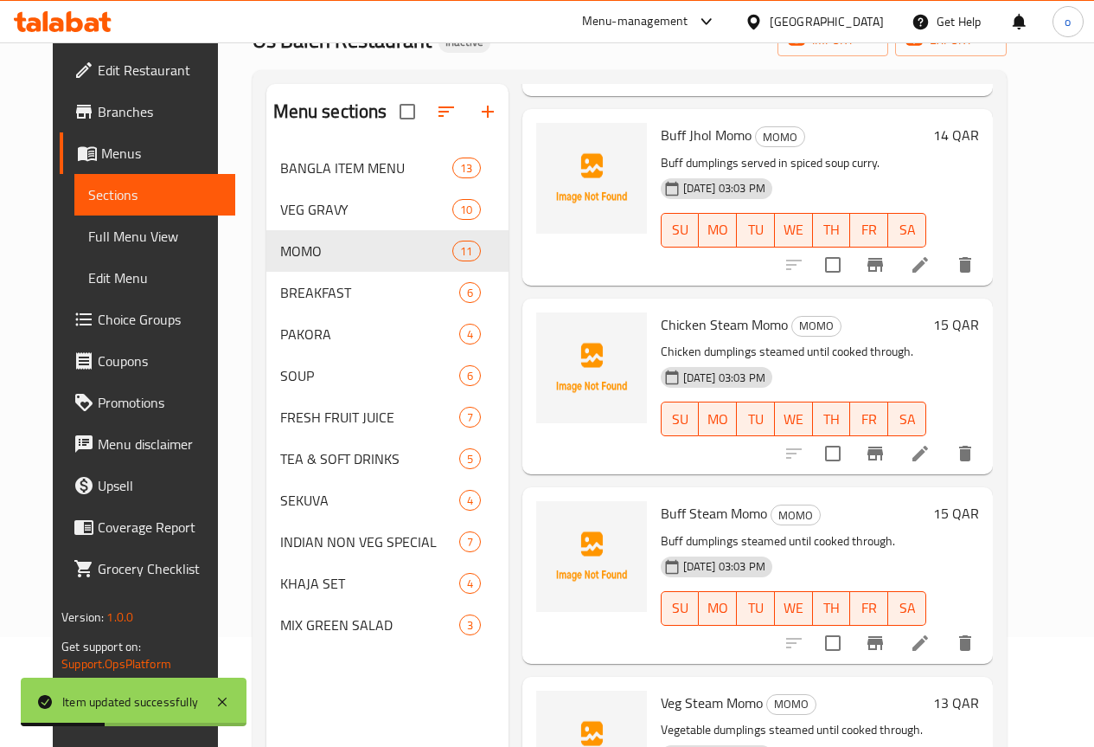
scroll to position [242, 0]
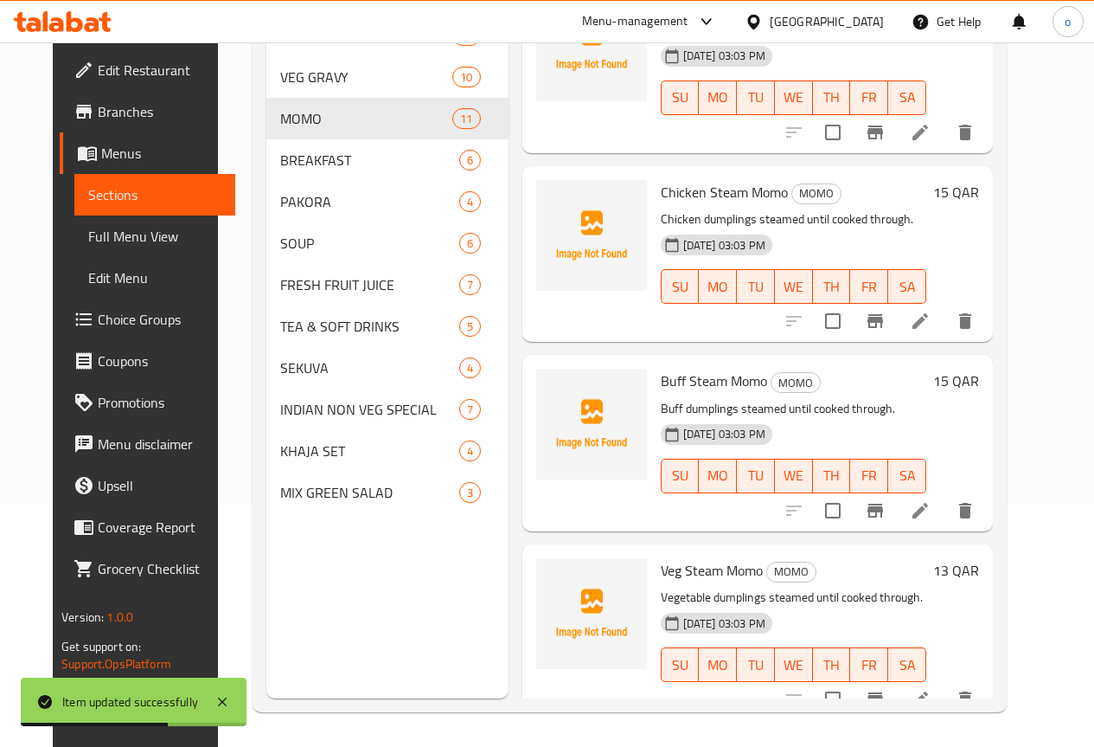
click at [945, 683] on li at bounding box center [920, 698] width 48 height 31
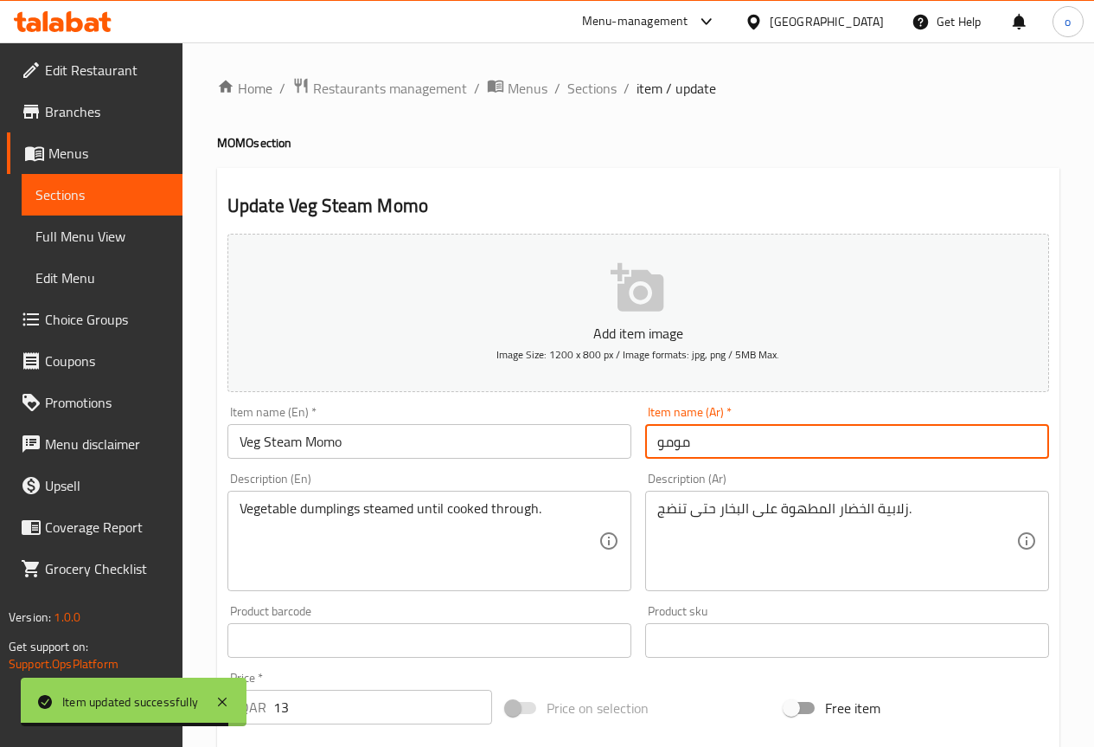
click at [693, 448] on input "مومو" at bounding box center [847, 441] width 404 height 35
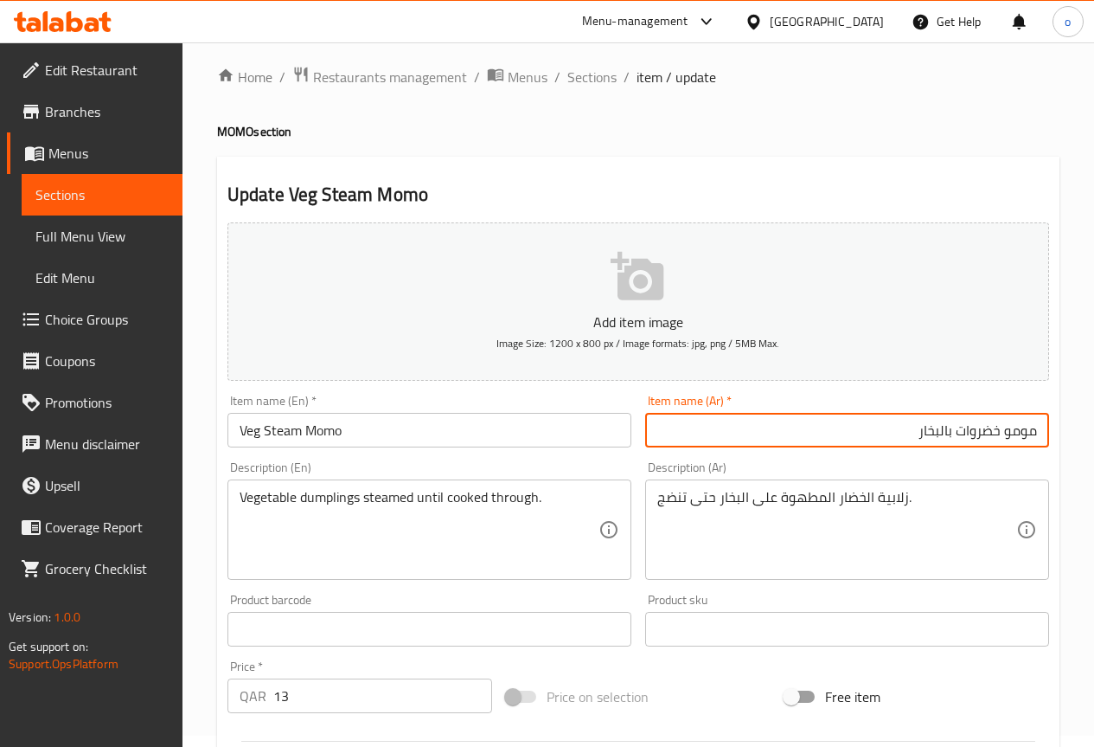
scroll to position [87, 0]
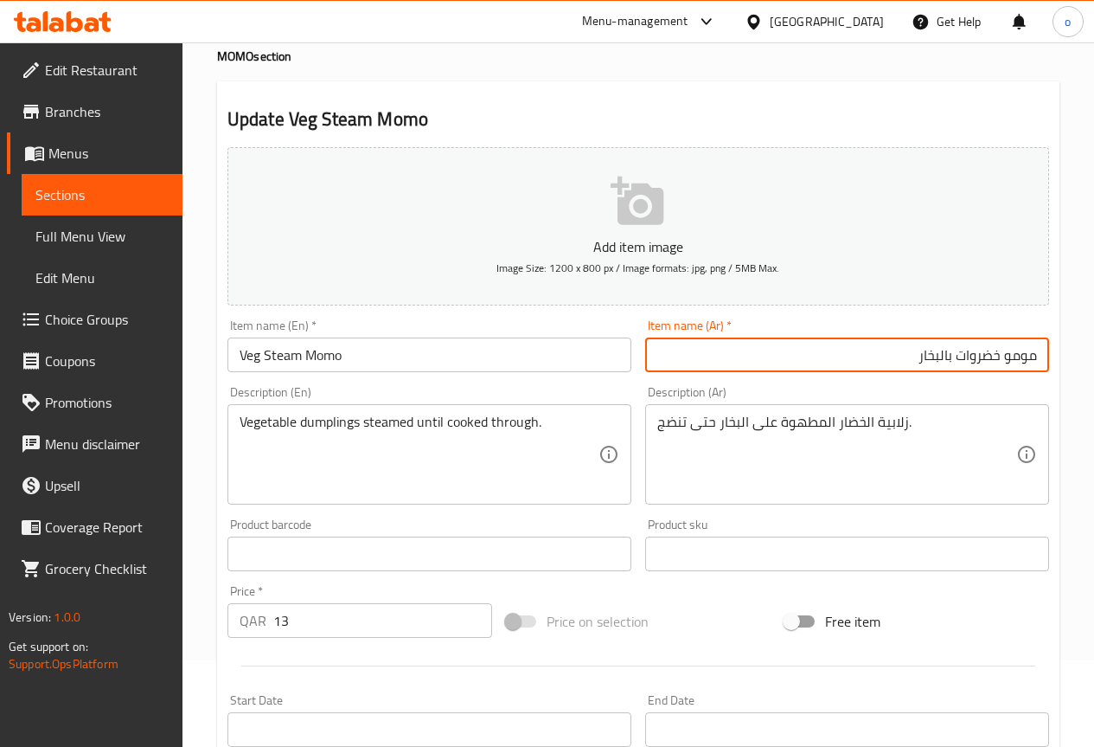
type input "مومو خضروات بالبخار"
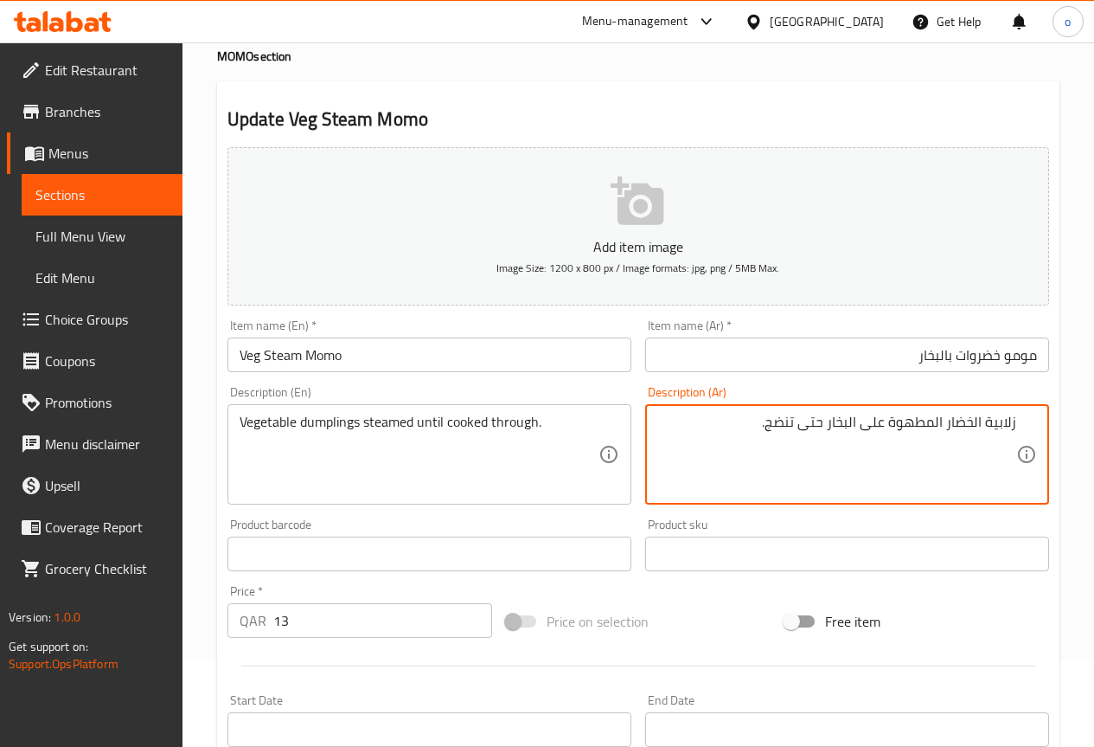
click at [983, 419] on textarea "زلابية الخضار المطهوة على البخار حتى تنضج." at bounding box center [837, 455] width 359 height 82
click at [959, 424] on textarea "دامبلينج الخضار المطهوة على البخار حتى تنضج." at bounding box center [837, 455] width 359 height 82
click at [945, 422] on textarea "دامبلينج خضار على البخار حتى تنضج." at bounding box center [837, 455] width 359 height 82
type textarea "دامبلينج خضروات على البخار حتى تنضج."
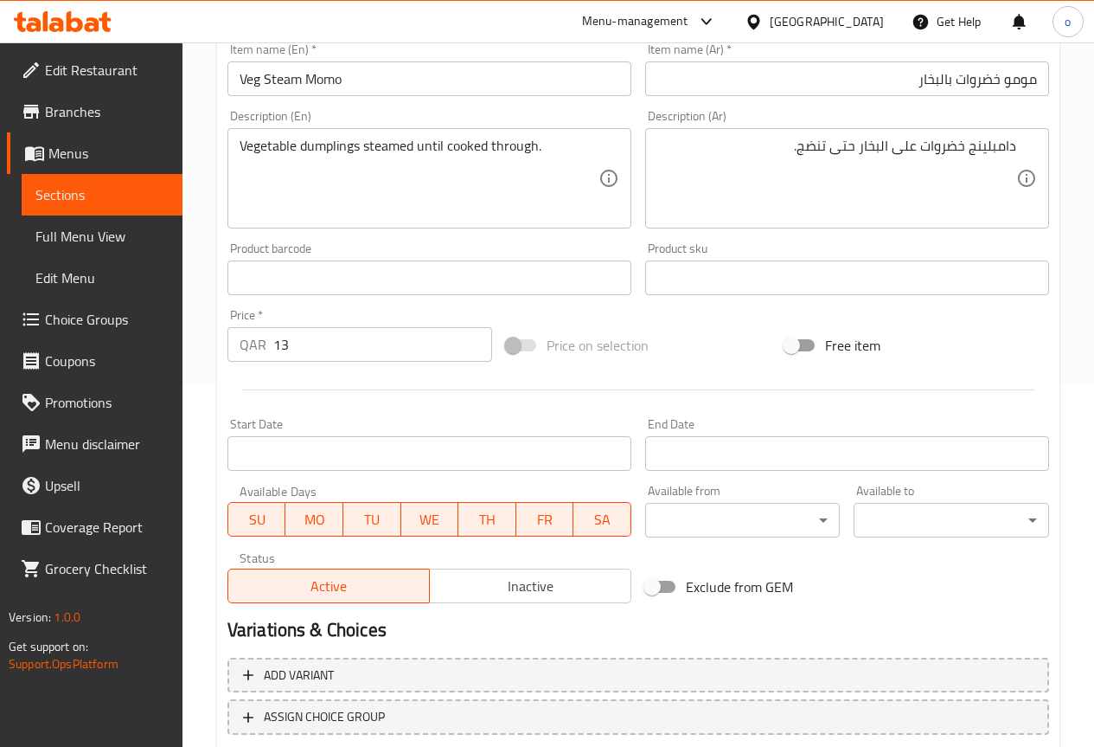
scroll to position [476, 0]
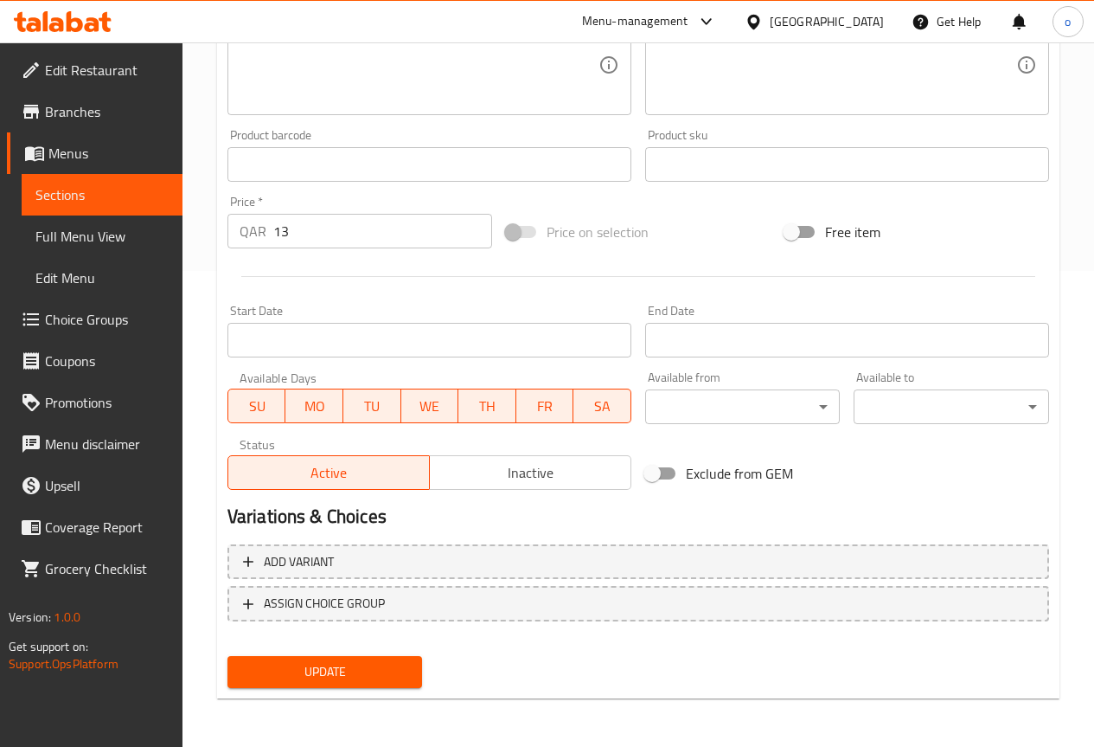
click at [394, 665] on span "Update" at bounding box center [325, 672] width 168 height 22
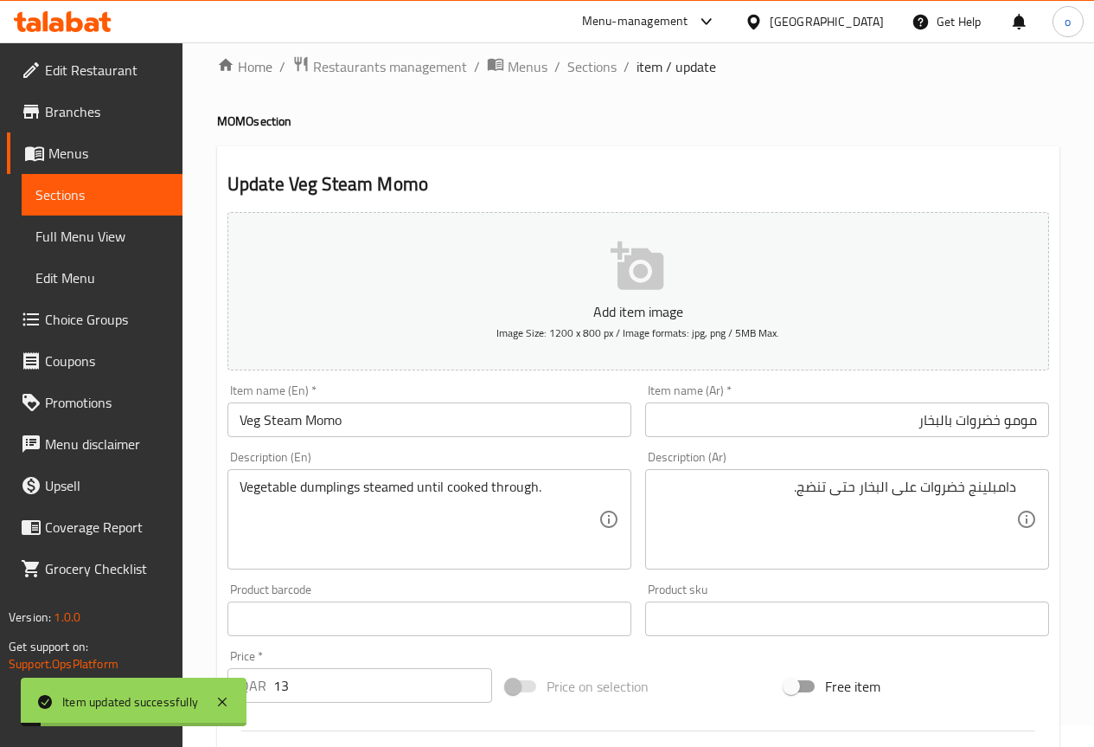
scroll to position [0, 0]
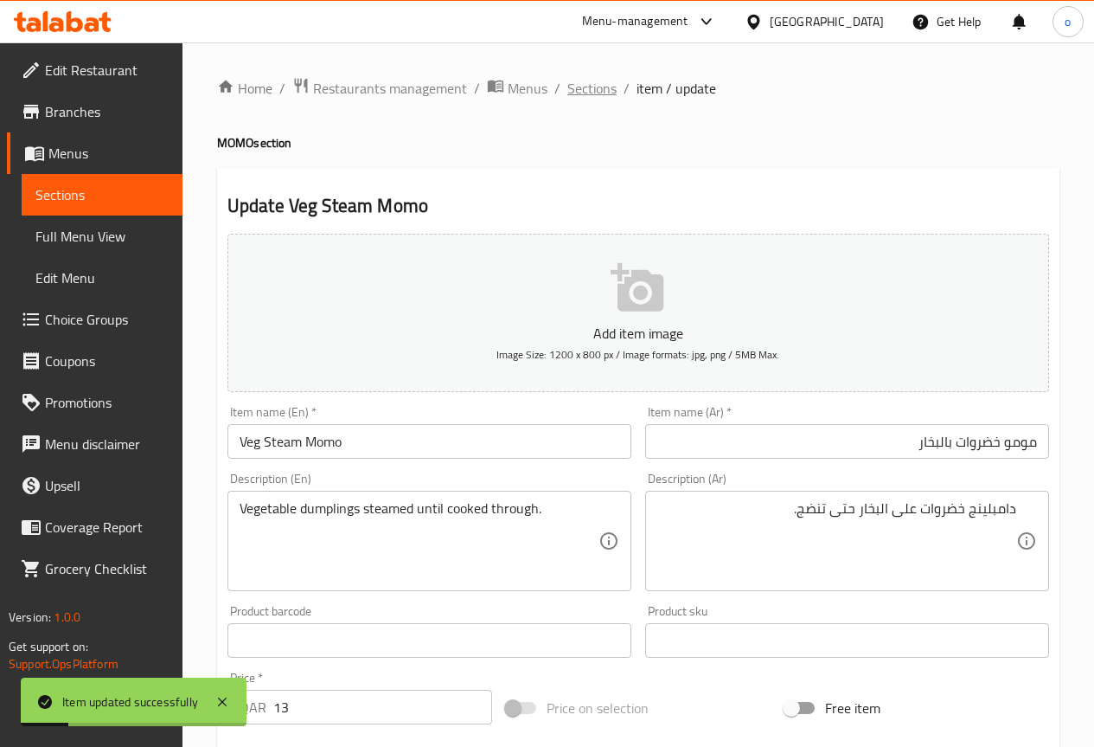
click at [601, 93] on span "Sections" at bounding box center [592, 88] width 49 height 21
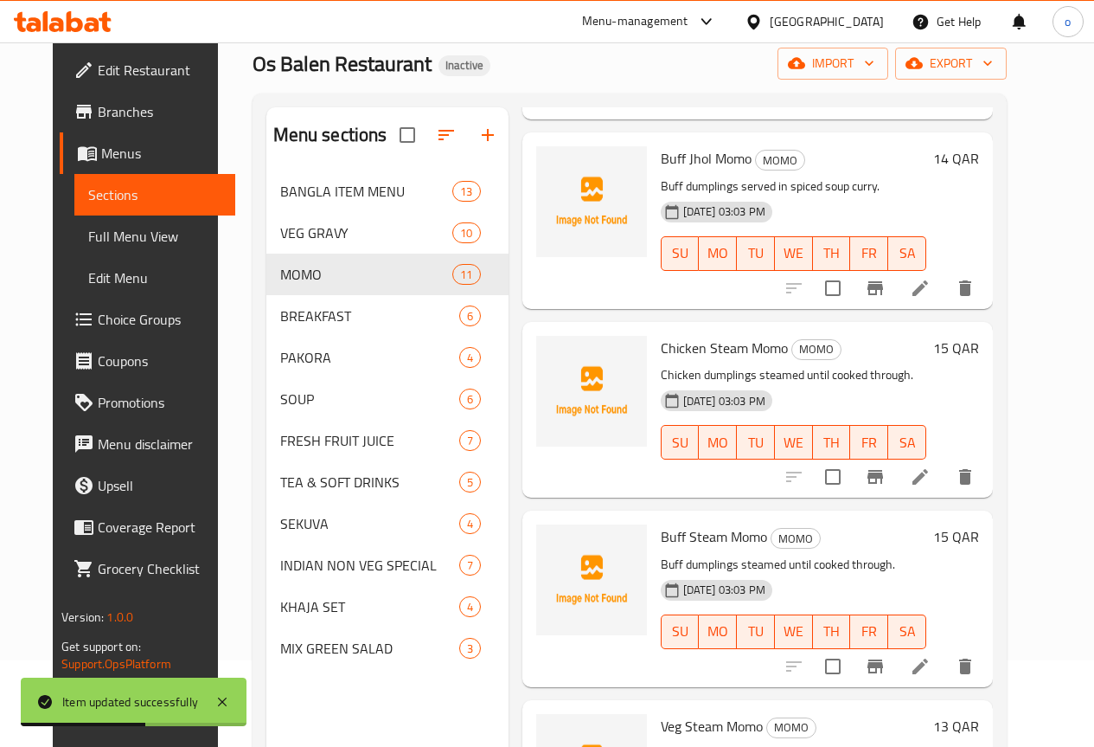
scroll to position [242, 0]
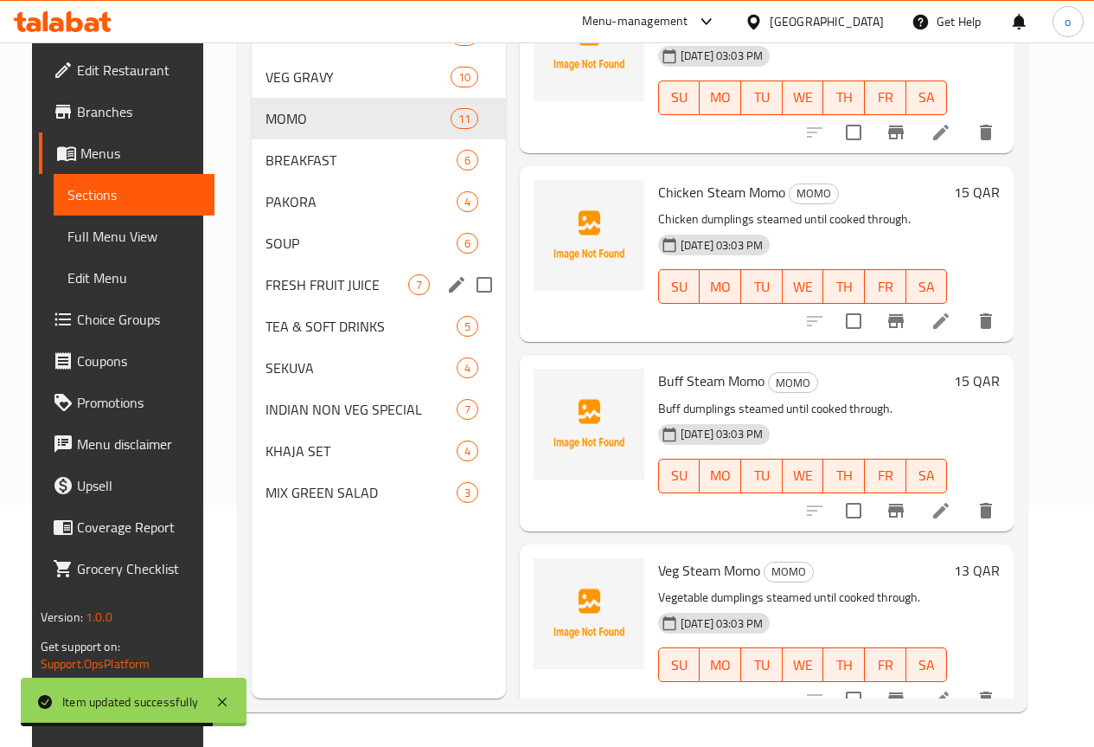
click at [301, 295] on span "FRESH FRUIT JUICE" at bounding box center [337, 284] width 143 height 21
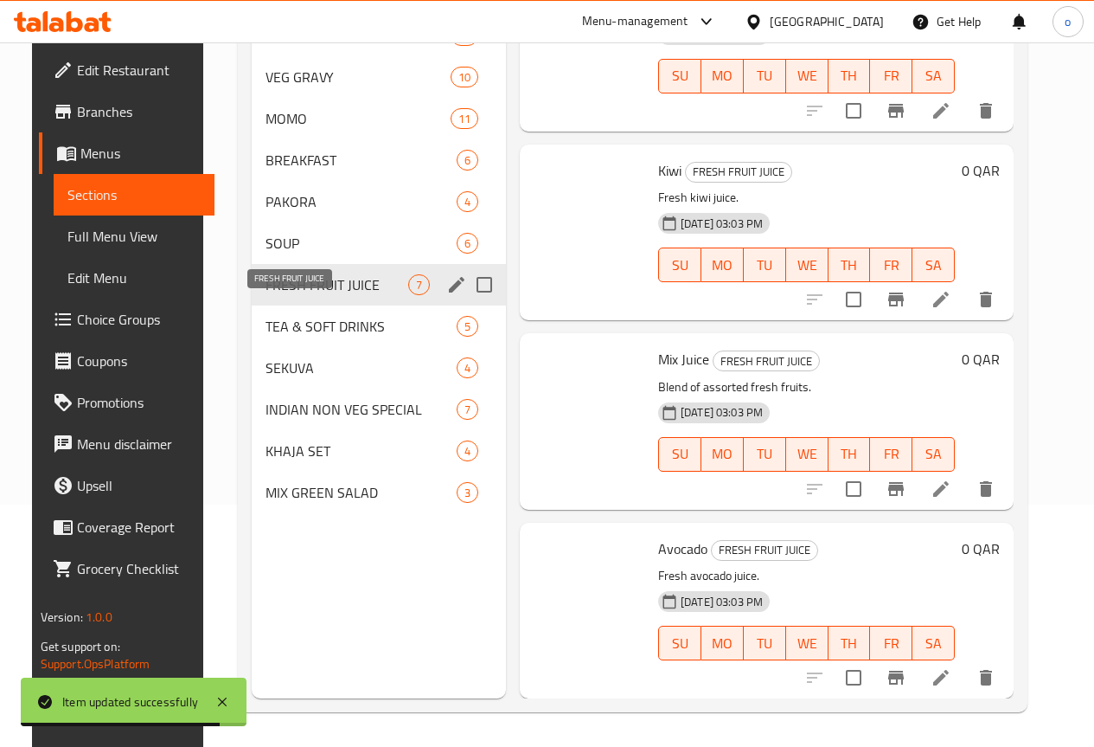
scroll to position [645, 0]
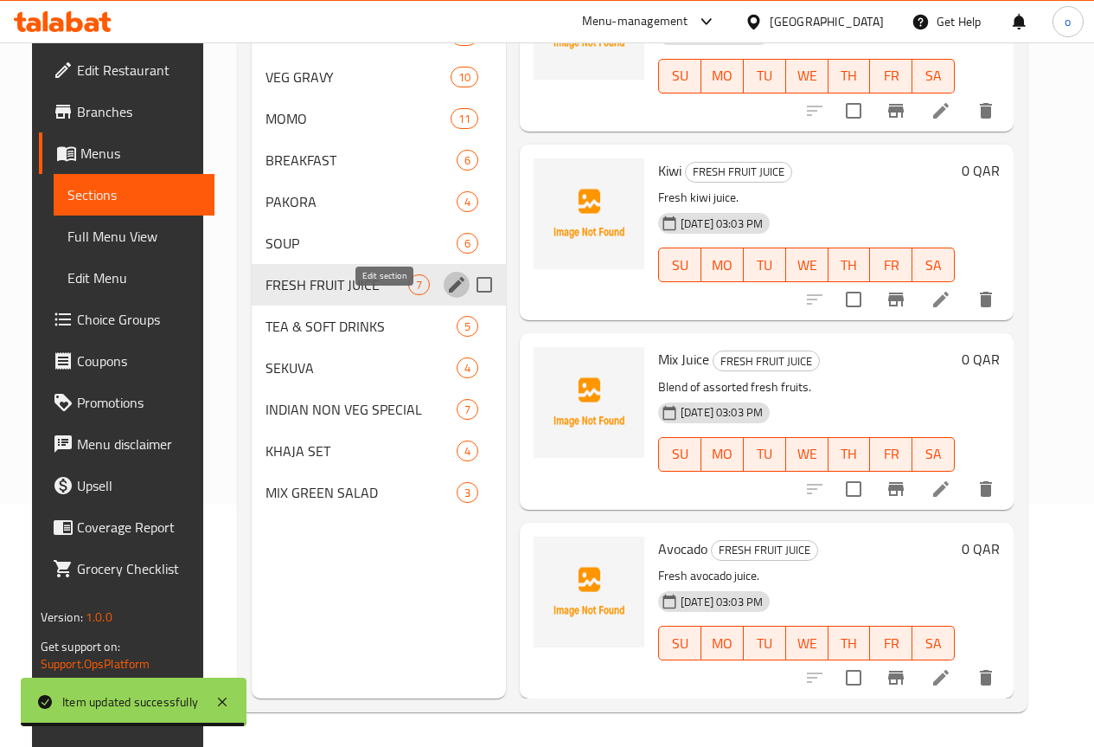
click at [446, 295] on icon "edit" at bounding box center [456, 284] width 21 height 21
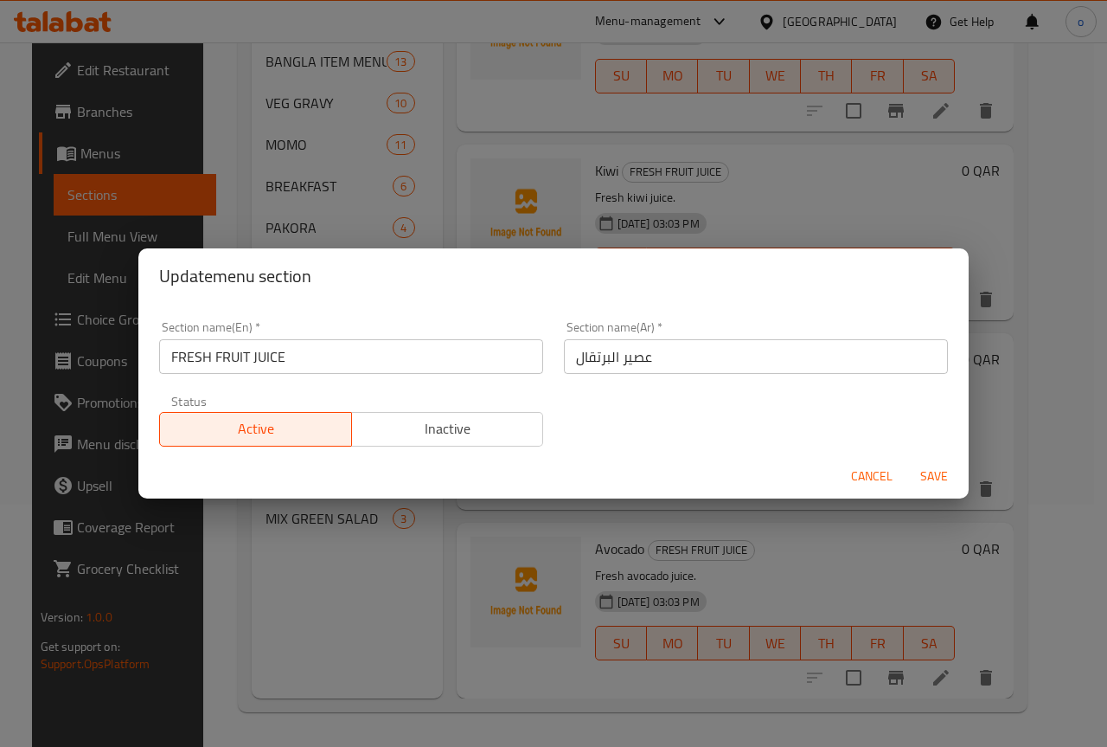
click at [671, 362] on input "عصير البرتقال" at bounding box center [756, 356] width 384 height 35
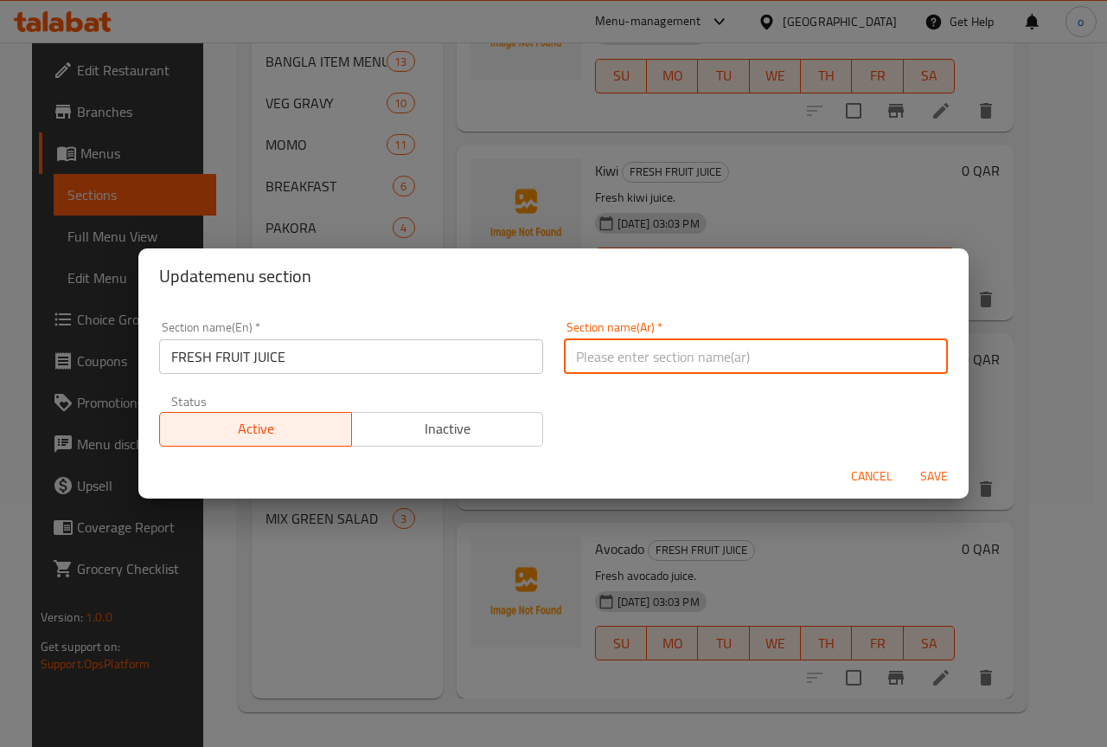
click at [463, 360] on input "FRESH FRUIT JUICE" at bounding box center [351, 356] width 384 height 35
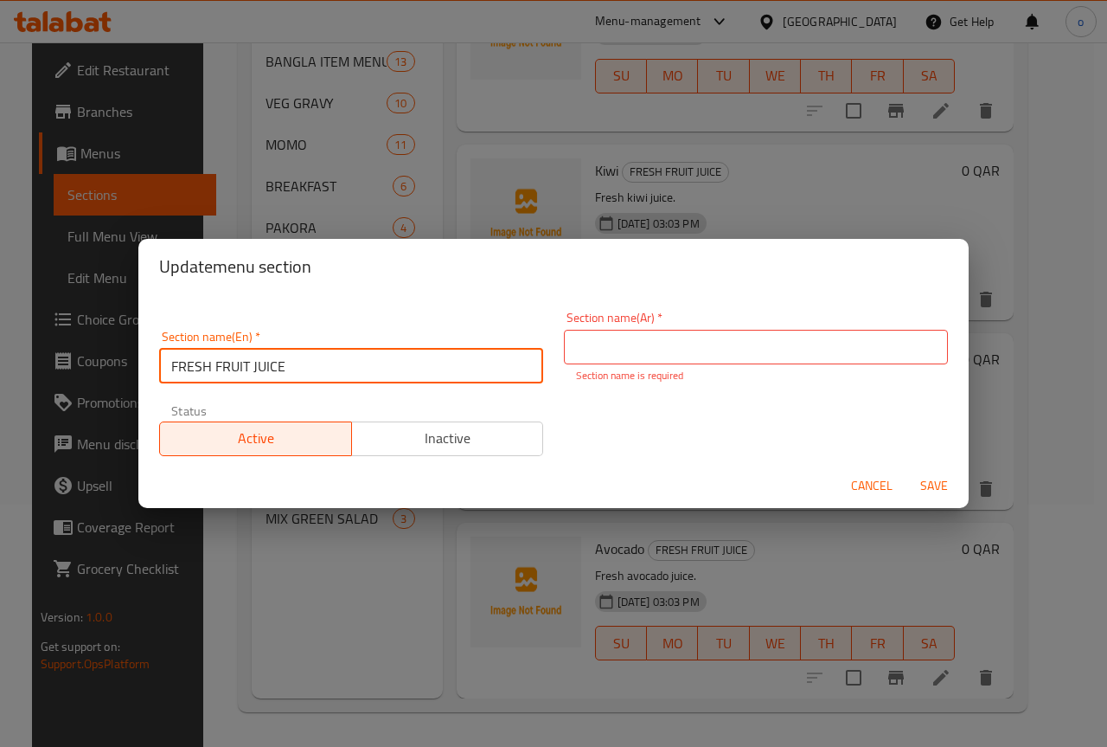
click at [463, 360] on input "FRESH FRUIT JUICE" at bounding box center [351, 366] width 384 height 35
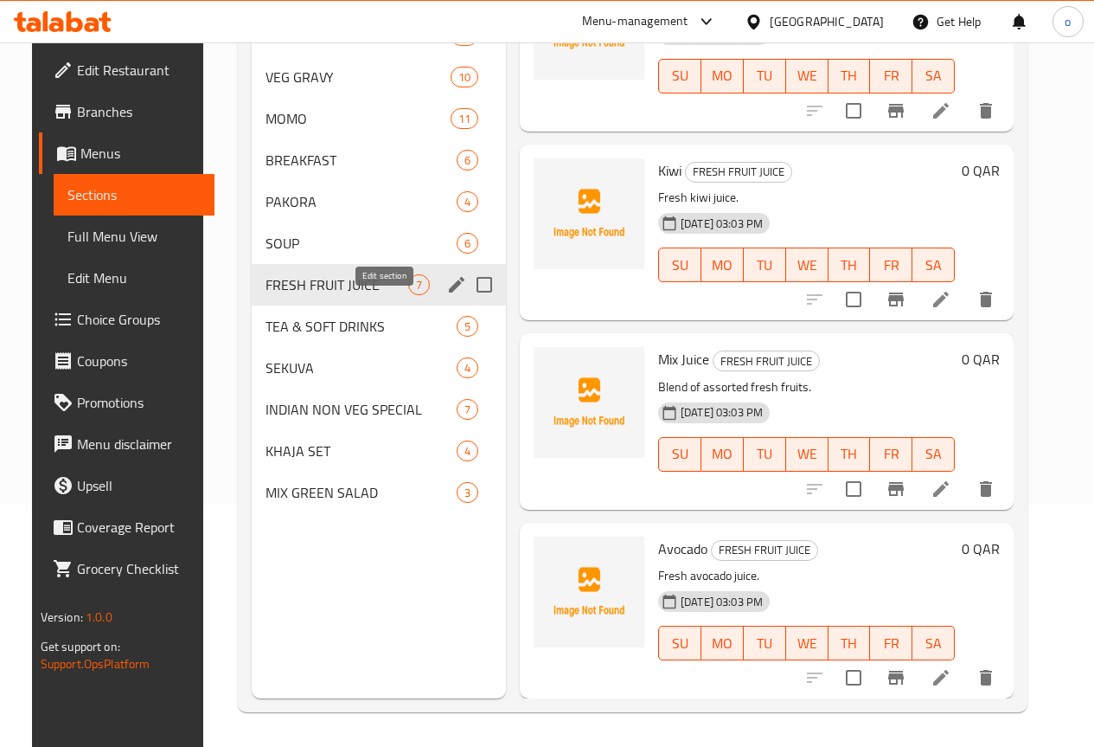
click at [446, 295] on icon "edit" at bounding box center [456, 284] width 21 height 21
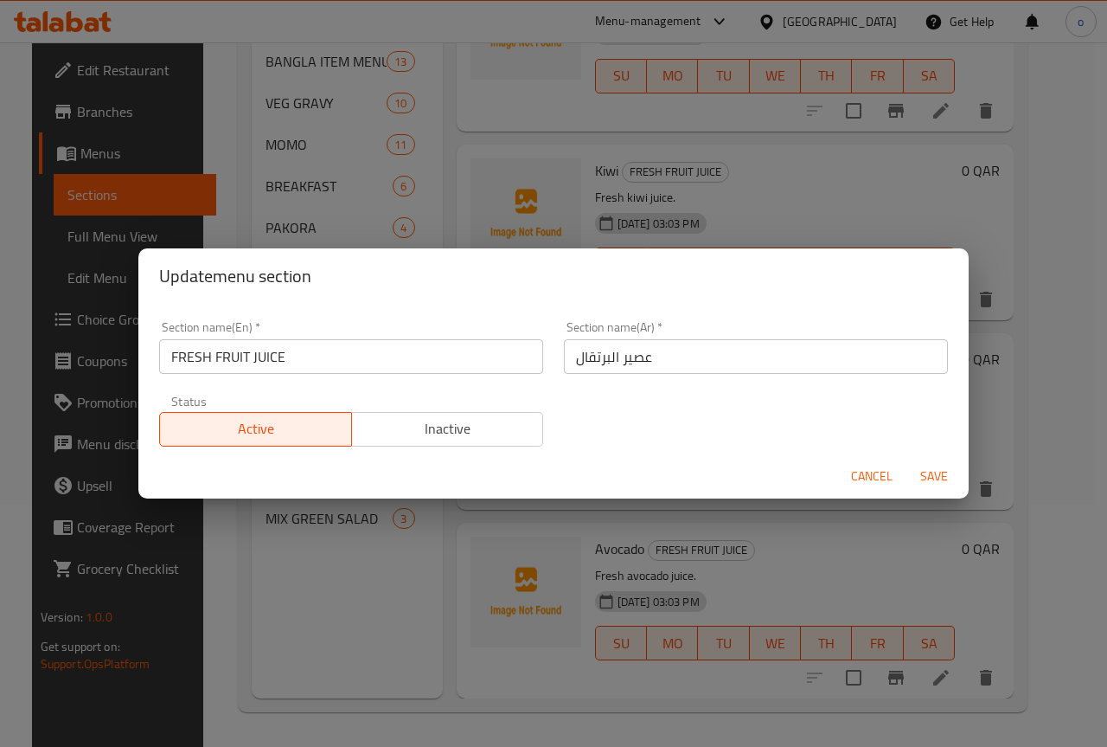
click at [629, 355] on input "عصير البرتقال" at bounding box center [756, 356] width 384 height 35
paste input "FRESH FRUIT JUICE"
type input "FRESH FRUIT JUICE"
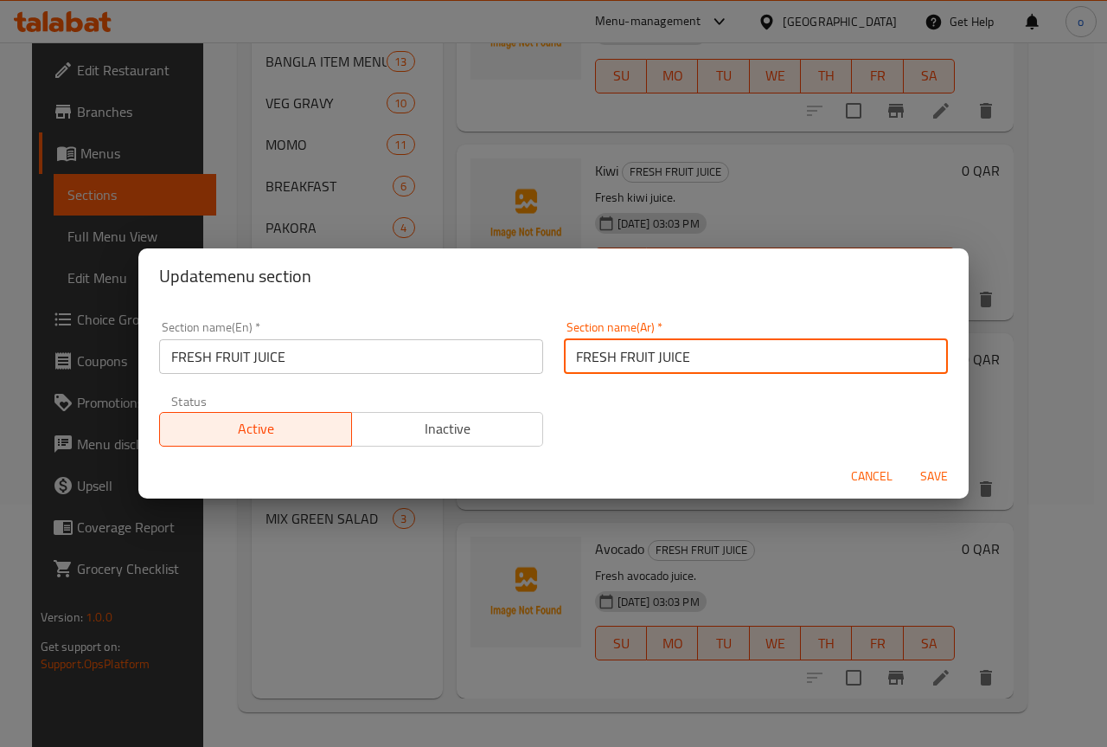
click at [629, 355] on input "FRESH FRUIT JUICE" at bounding box center [756, 356] width 384 height 35
type input "u"
type input "عصير فواكه طازج"
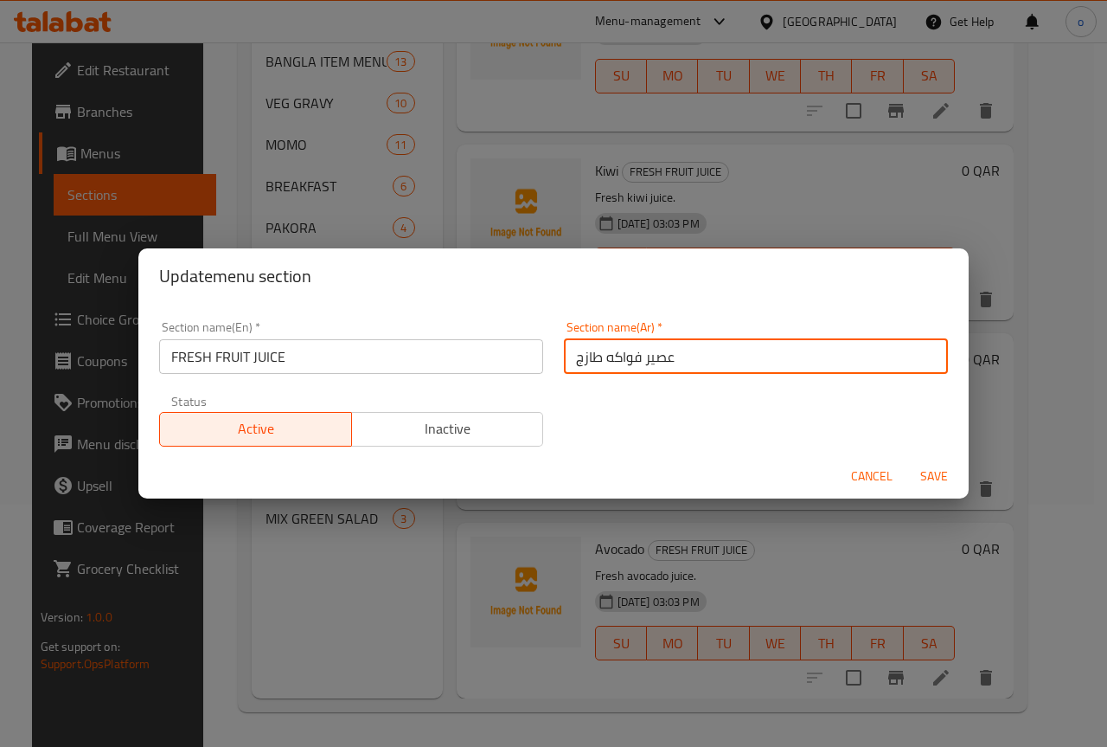
click at [943, 472] on span "Save" at bounding box center [935, 476] width 42 height 22
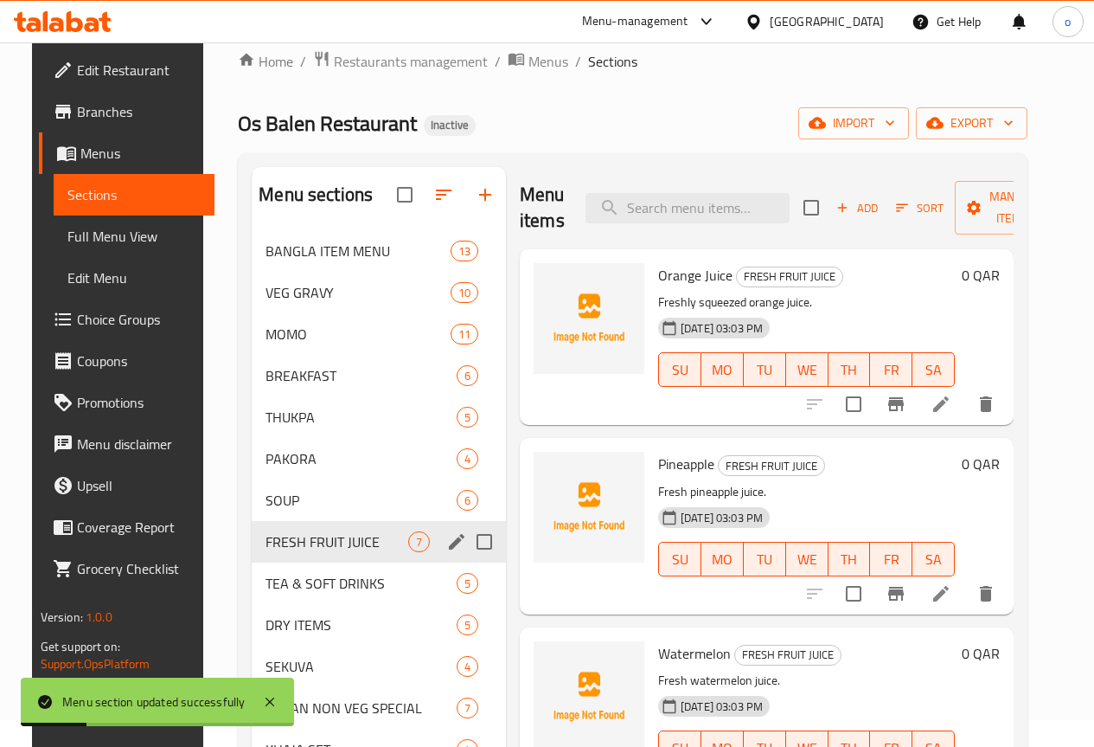
scroll to position [0, 0]
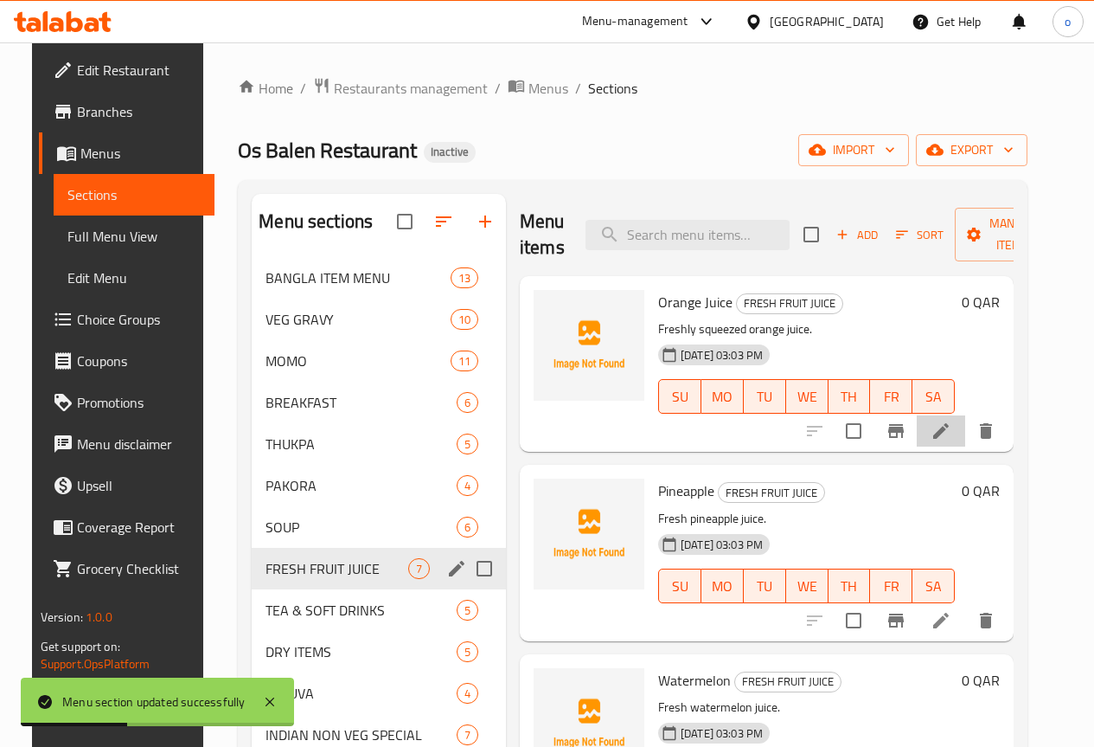
click at [966, 443] on li at bounding box center [941, 430] width 48 height 31
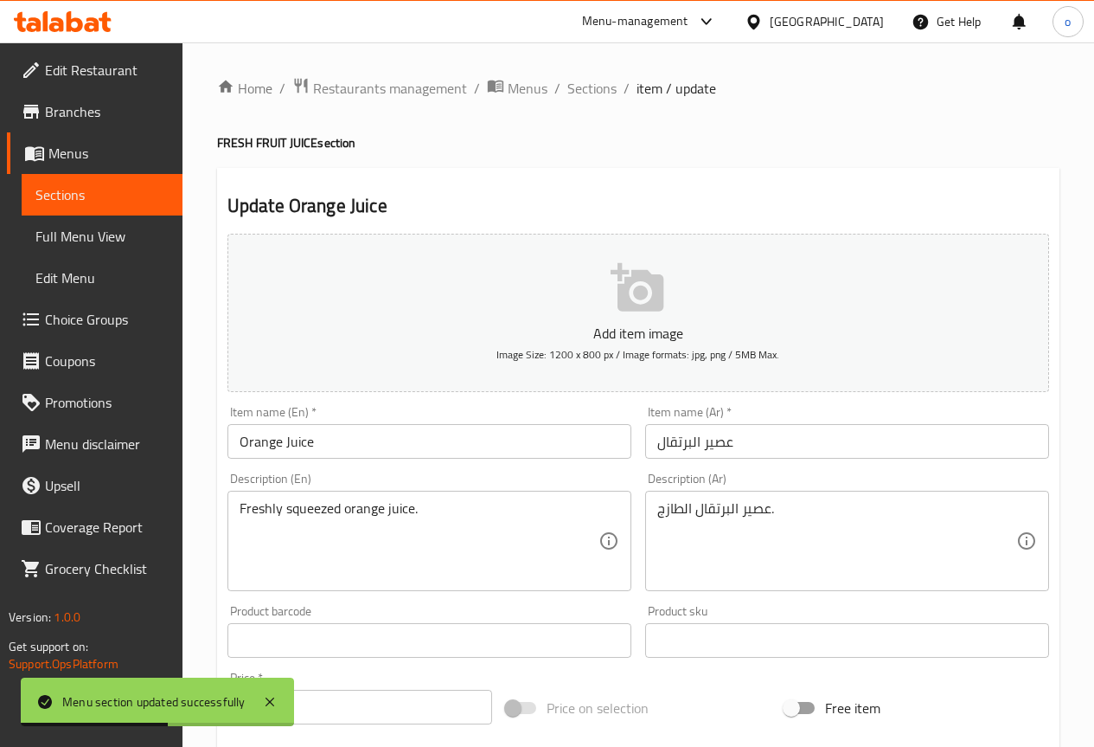
click at [707, 443] on input "عصير البرتقال" at bounding box center [847, 441] width 404 height 35
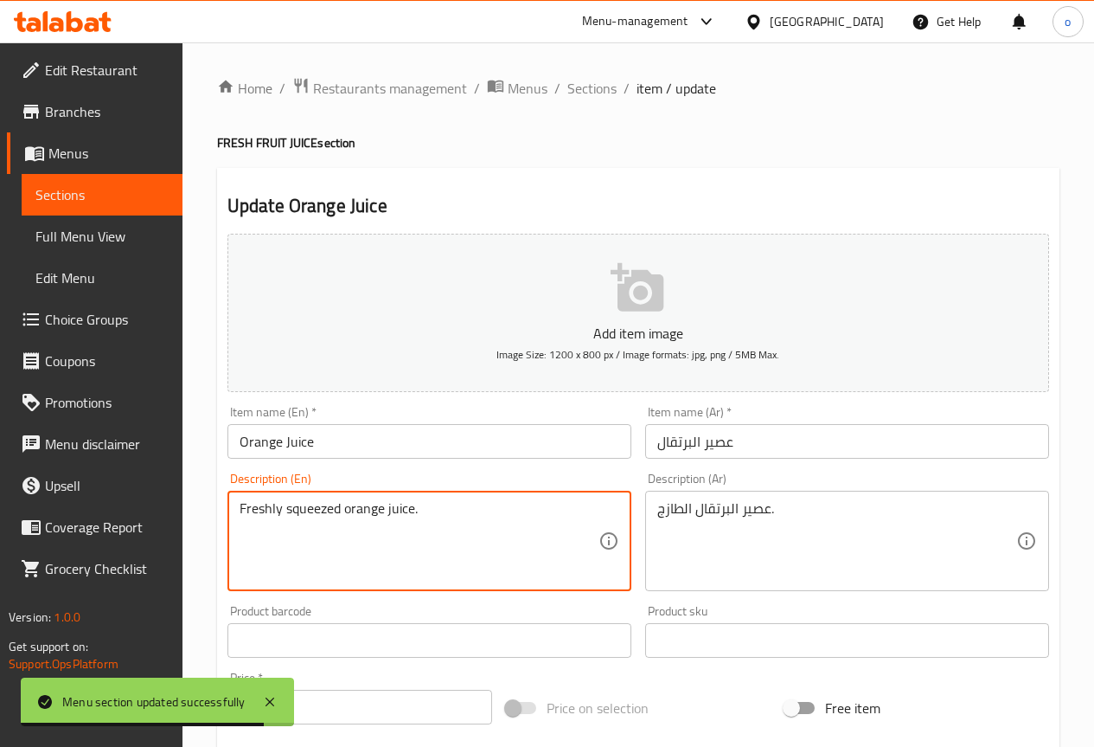
click at [392, 509] on textarea "Freshly squeezed orange juice." at bounding box center [419, 541] width 359 height 82
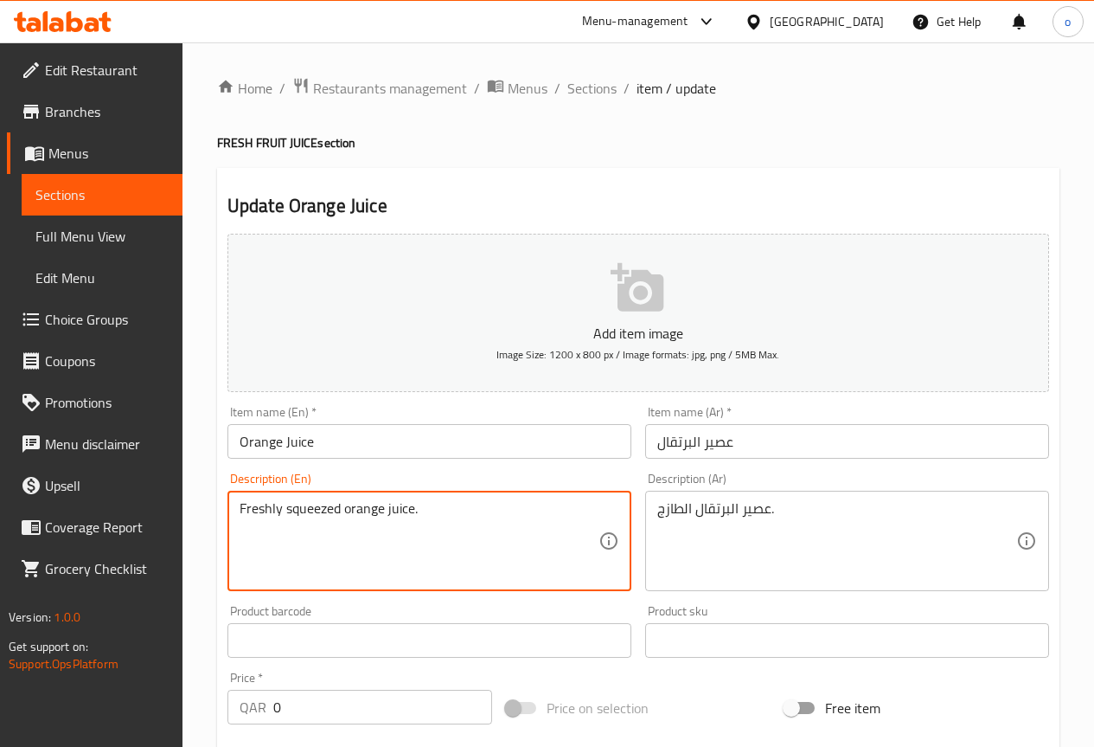
click at [290, 509] on textarea "Freshly squeezed orange juice." at bounding box center [419, 541] width 359 height 82
click at [298, 507] on textarea "Freshly squeezed orange juice." at bounding box center [419, 541] width 359 height 82
click at [306, 508] on textarea "Freshly squeezed orange juice." at bounding box center [419, 541] width 359 height 82
click at [330, 537] on textarea "Freshly squeezed orange juice." at bounding box center [419, 541] width 359 height 82
click at [331, 513] on textarea "Freshly squeezed orange juice." at bounding box center [419, 541] width 359 height 82
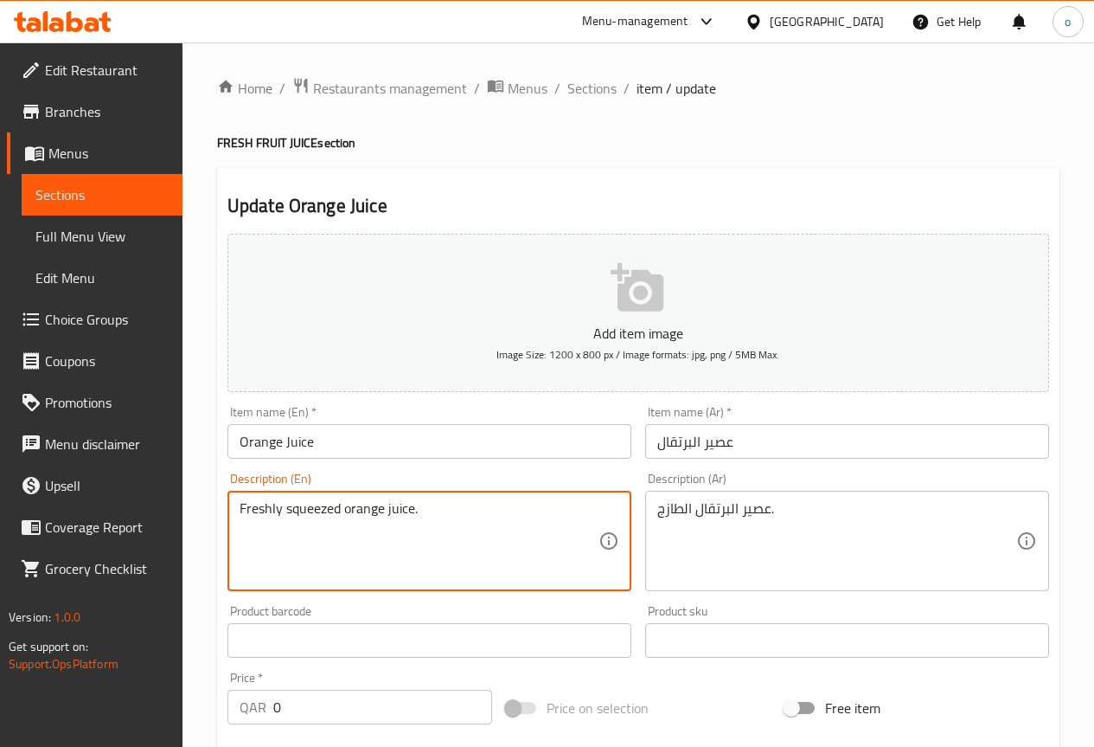
click at [331, 513] on textarea "Freshly squeezed orange juice." at bounding box center [419, 541] width 359 height 82
click at [431, 513] on textarea "Freshly squeezed orange juice." at bounding box center [419, 541] width 359 height 82
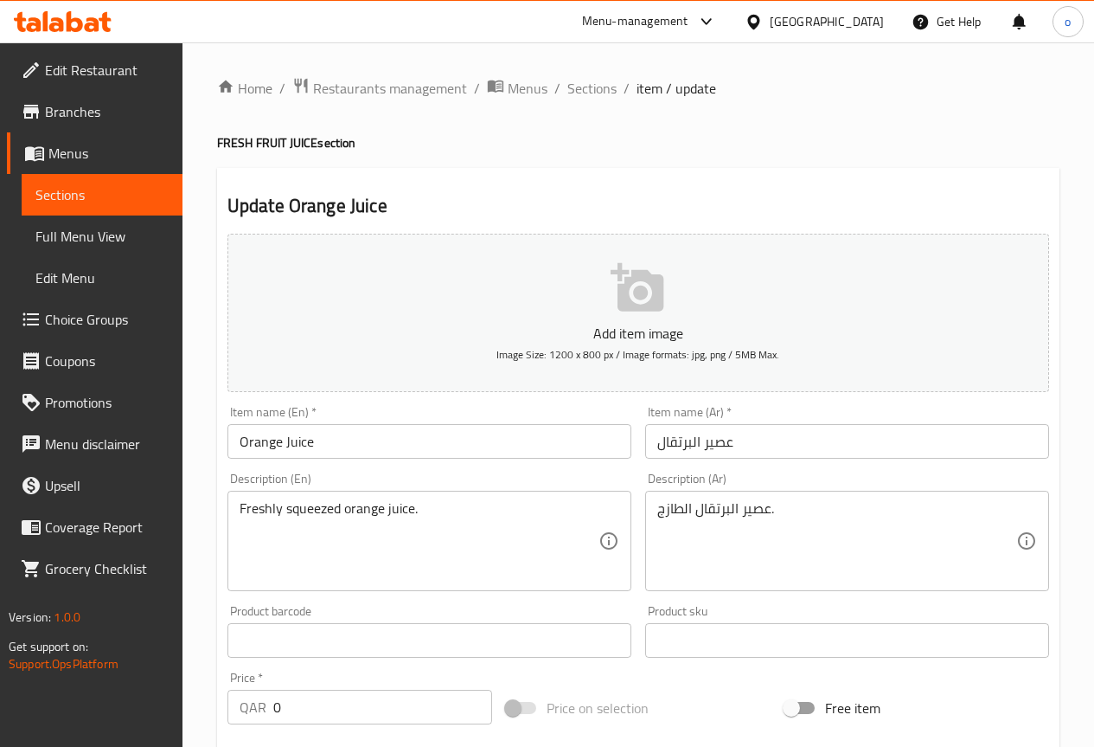
click at [868, 541] on textarea "عصير البرتقال الطازج." at bounding box center [837, 541] width 359 height 82
click at [855, 511] on textarea "عصير البرتقال الطازج" at bounding box center [837, 541] width 359 height 82
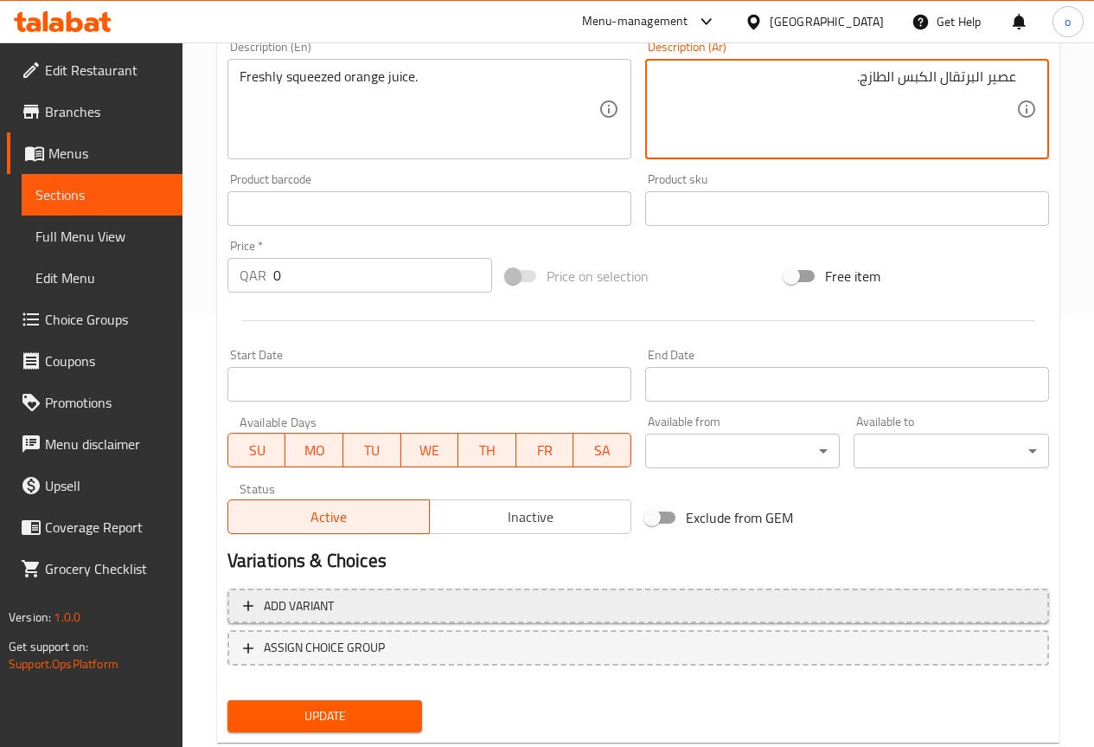
scroll to position [433, 0]
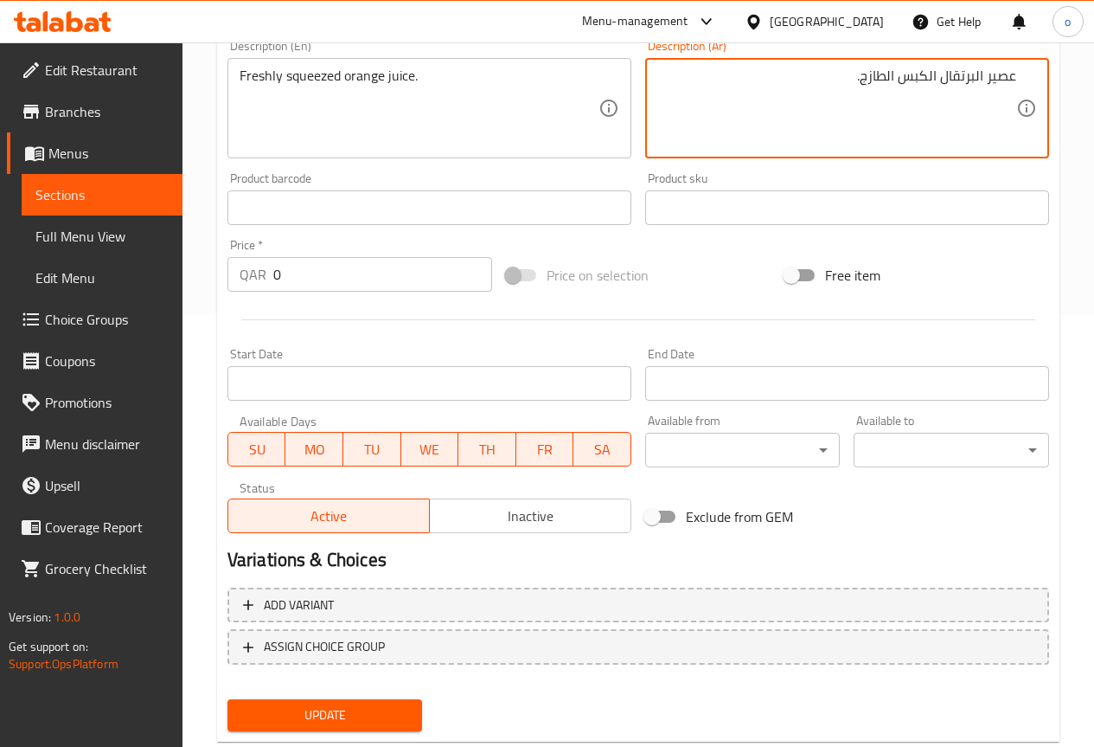
type textarea "عصير البرتقال الكبس الطازج."
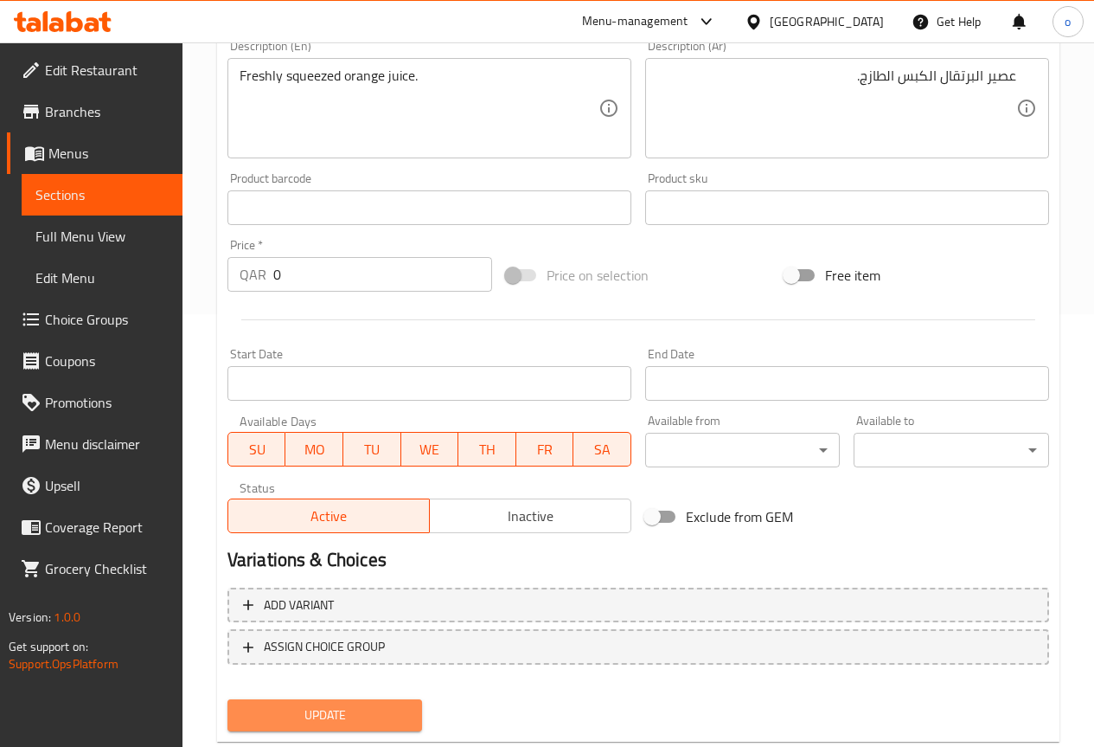
click at [348, 700] on button "Update" at bounding box center [326, 715] width 196 height 32
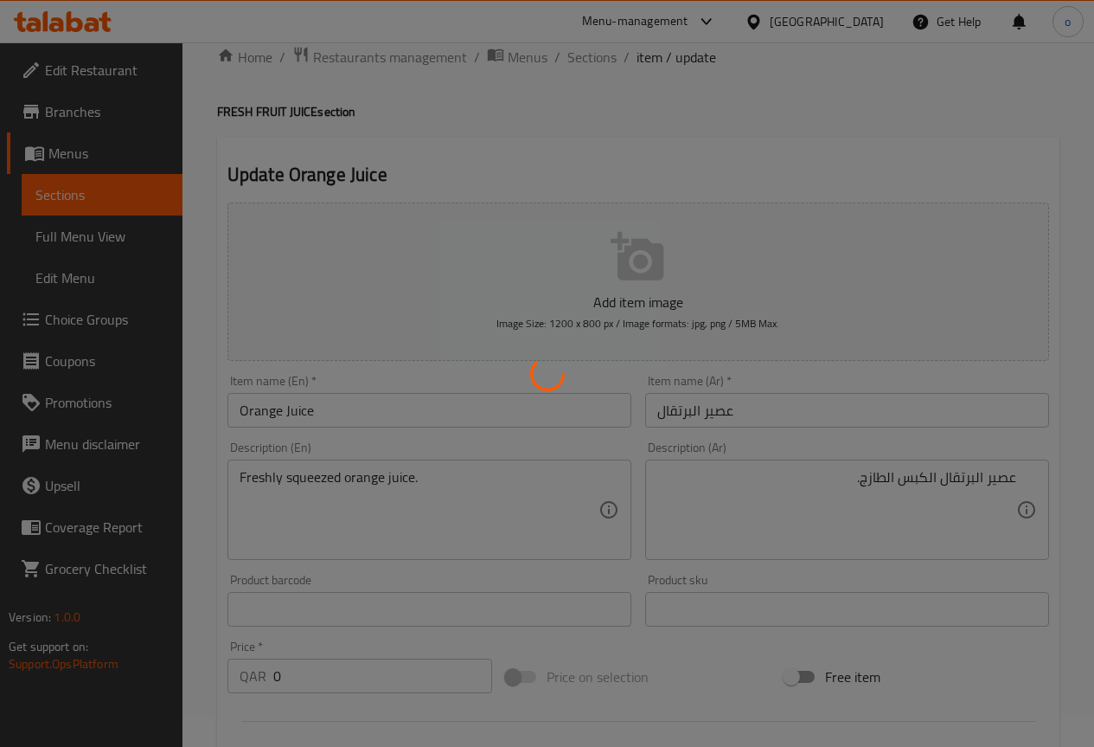
scroll to position [0, 0]
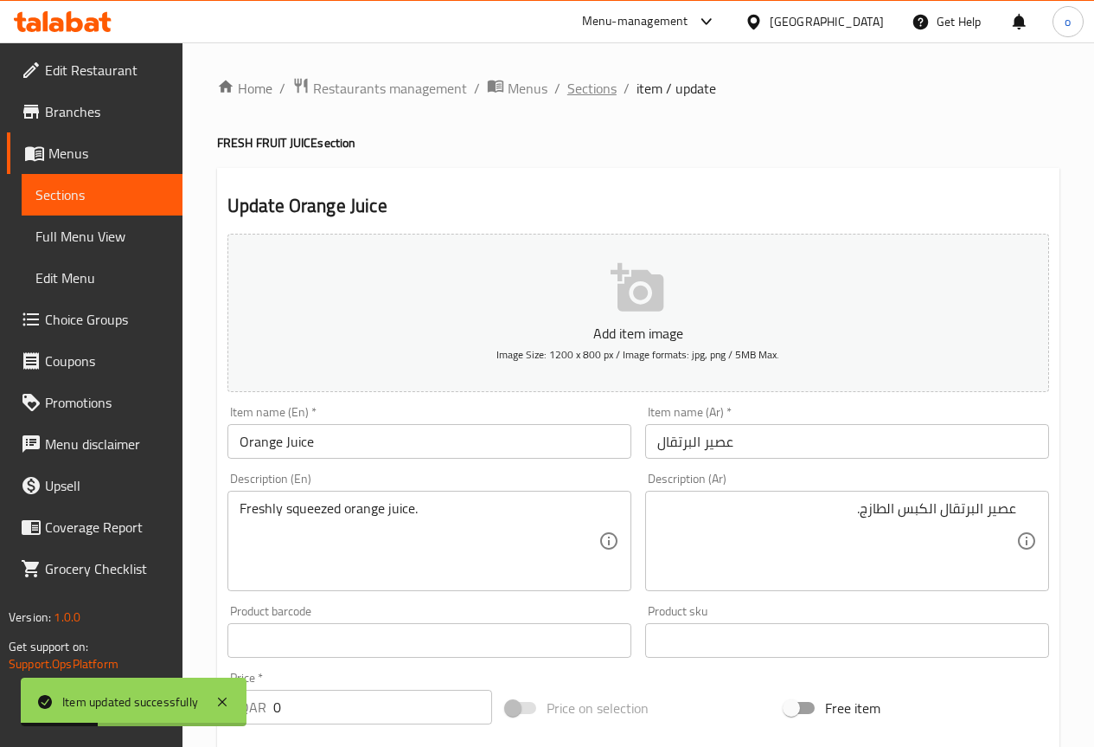
click at [594, 88] on span "Sections" at bounding box center [592, 88] width 49 height 21
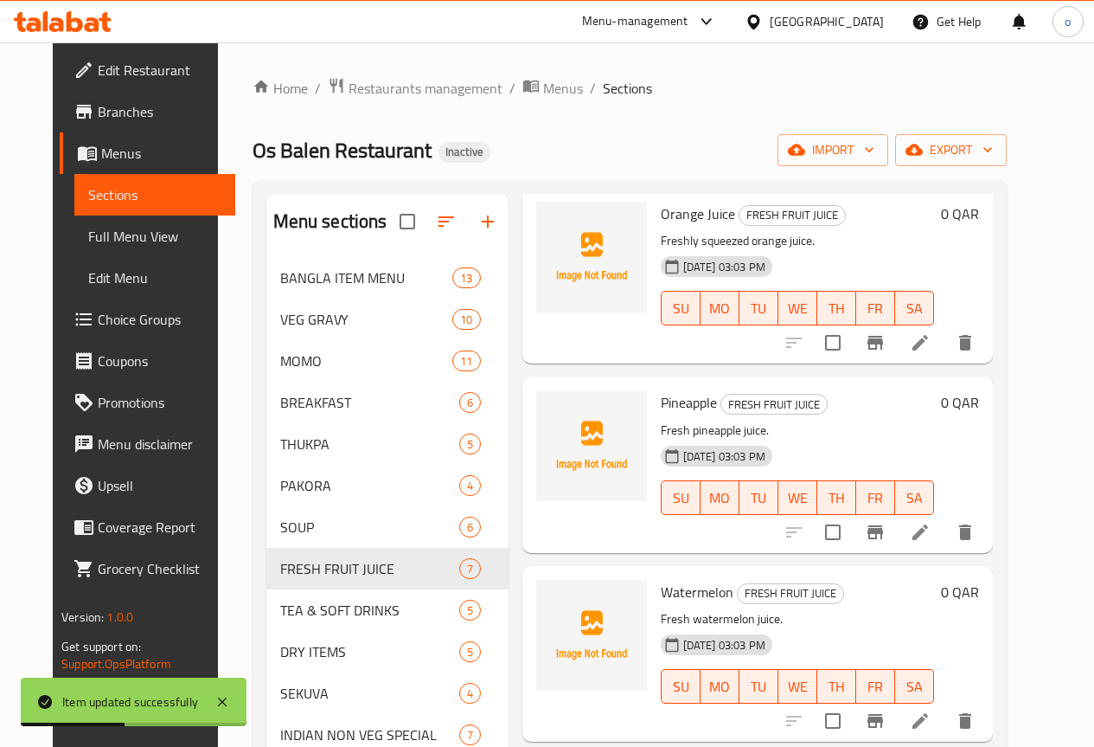
scroll to position [173, 0]
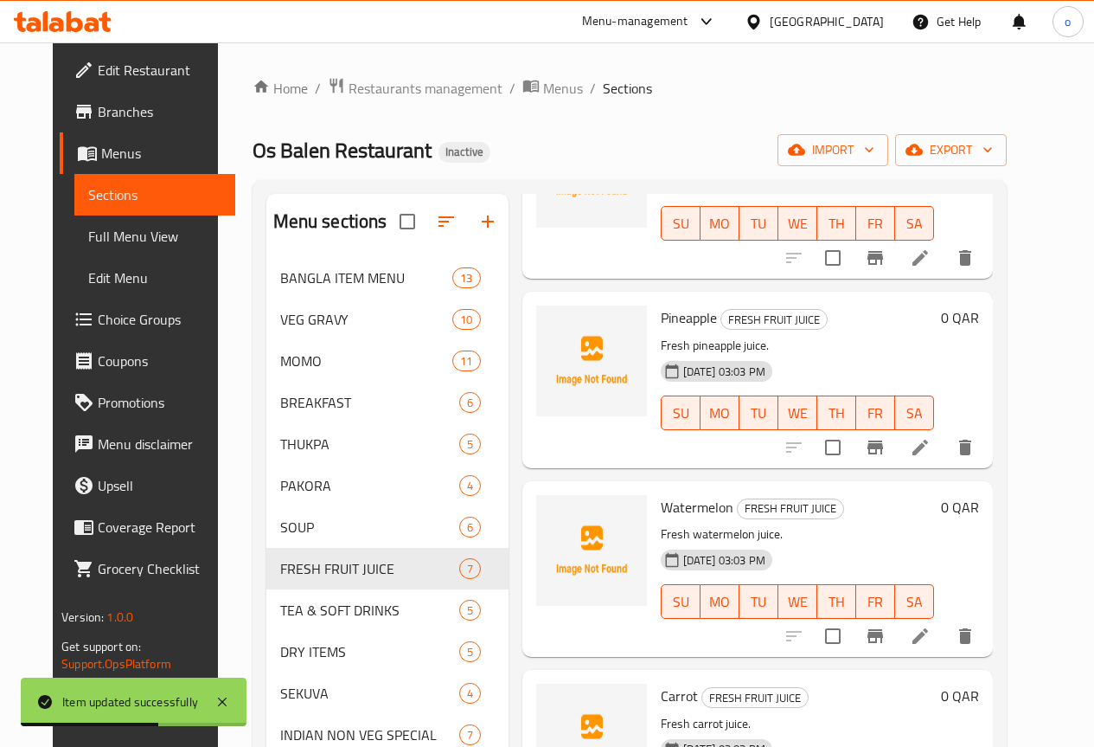
click at [945, 445] on li at bounding box center [920, 447] width 48 height 31
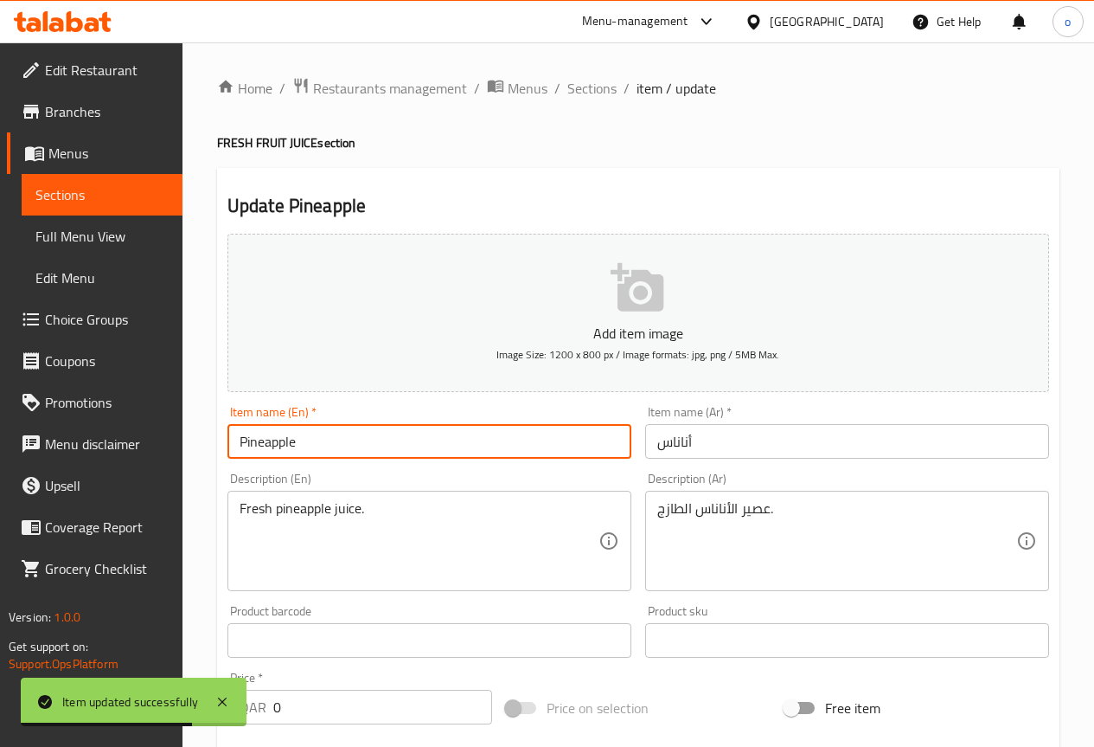
click at [344, 440] on input "Pineapple" at bounding box center [430, 441] width 404 height 35
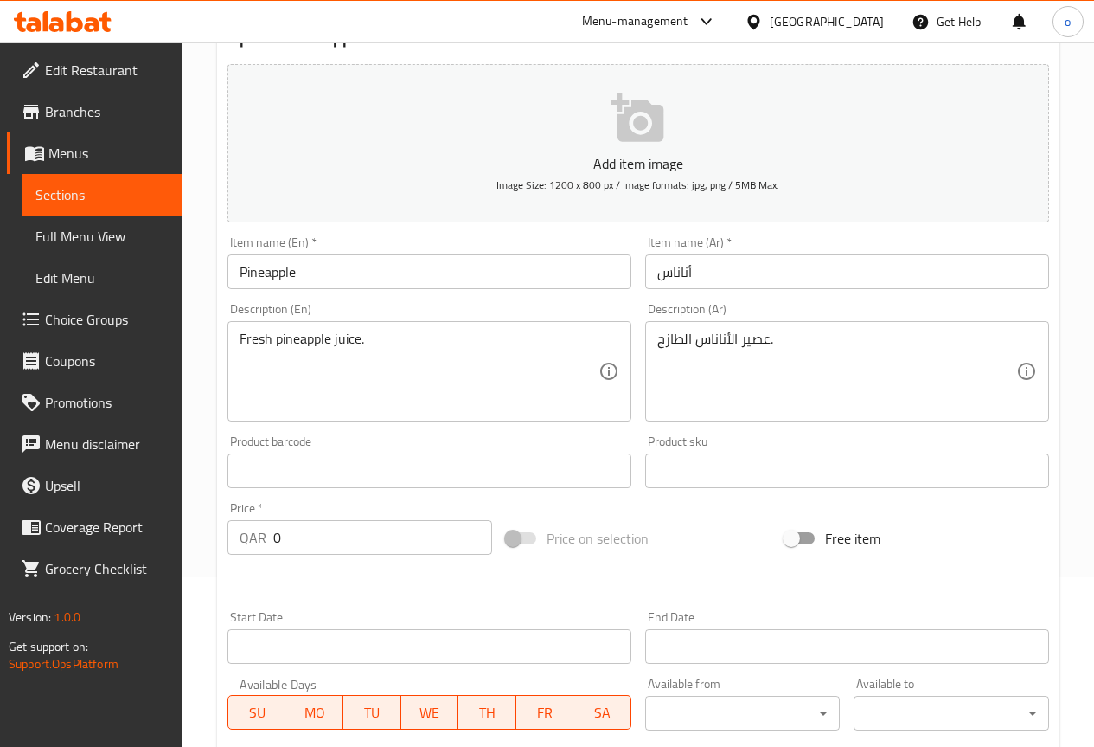
scroll to position [173, 0]
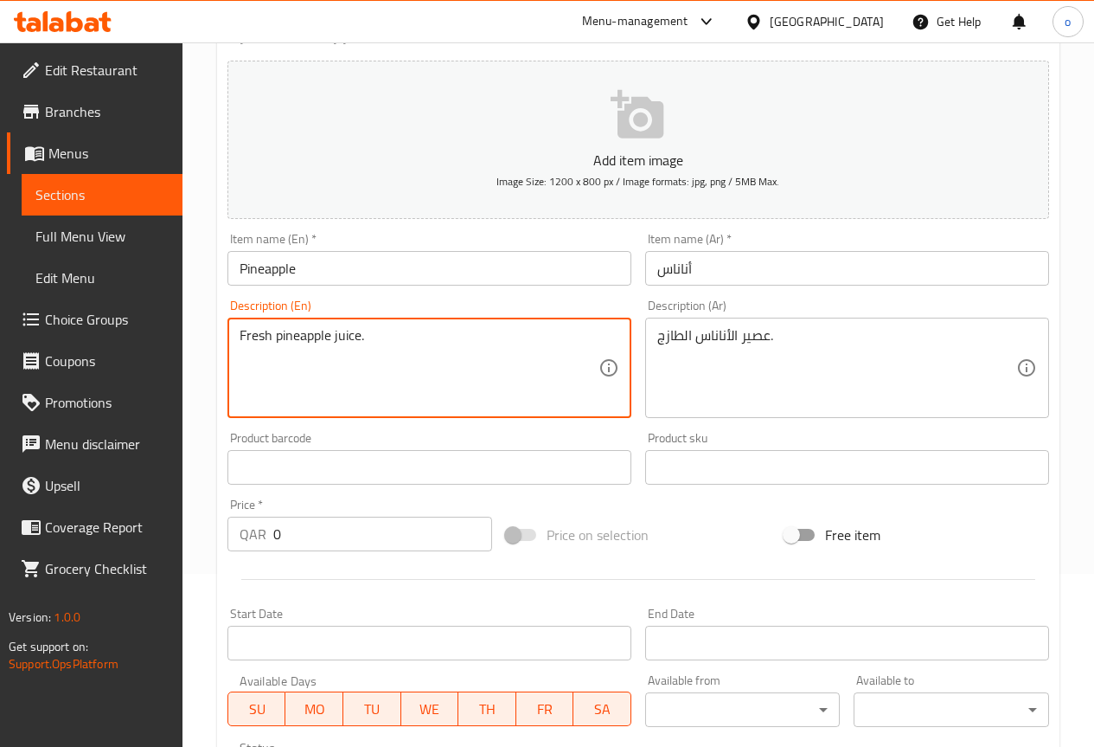
click at [652, 329] on div "عصير الأناناس الطازج. Description (Ar)" at bounding box center [847, 368] width 404 height 100
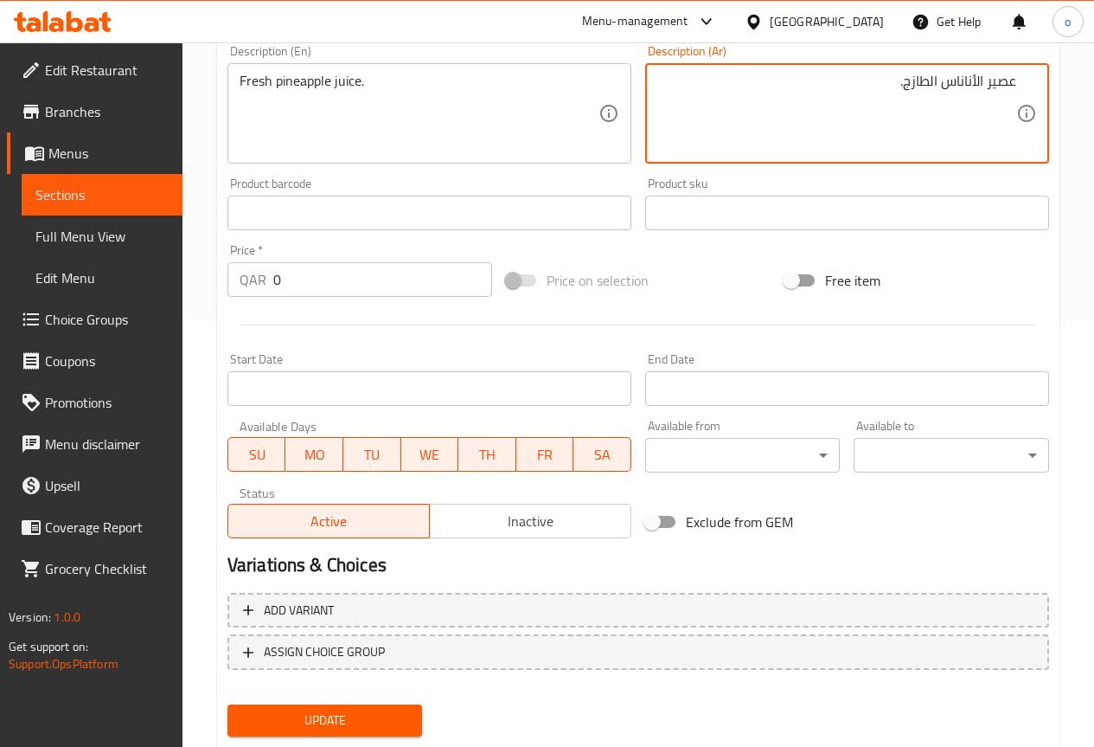
scroll to position [476, 0]
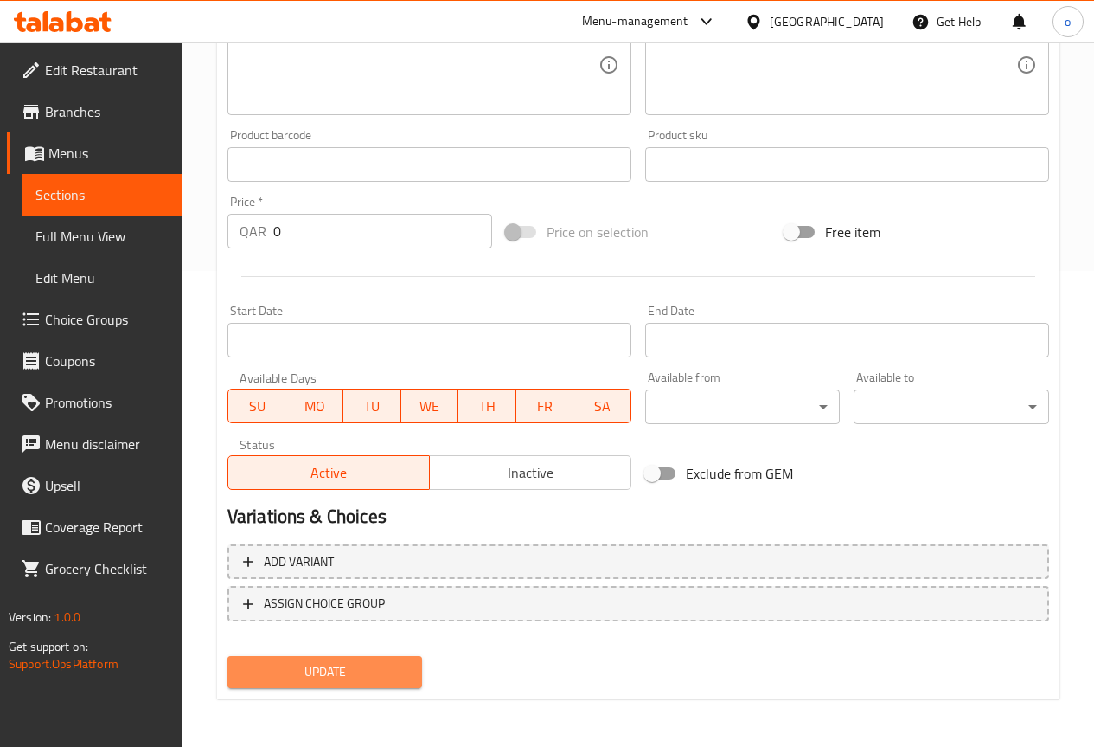
click at [375, 657] on button "Update" at bounding box center [326, 672] width 196 height 32
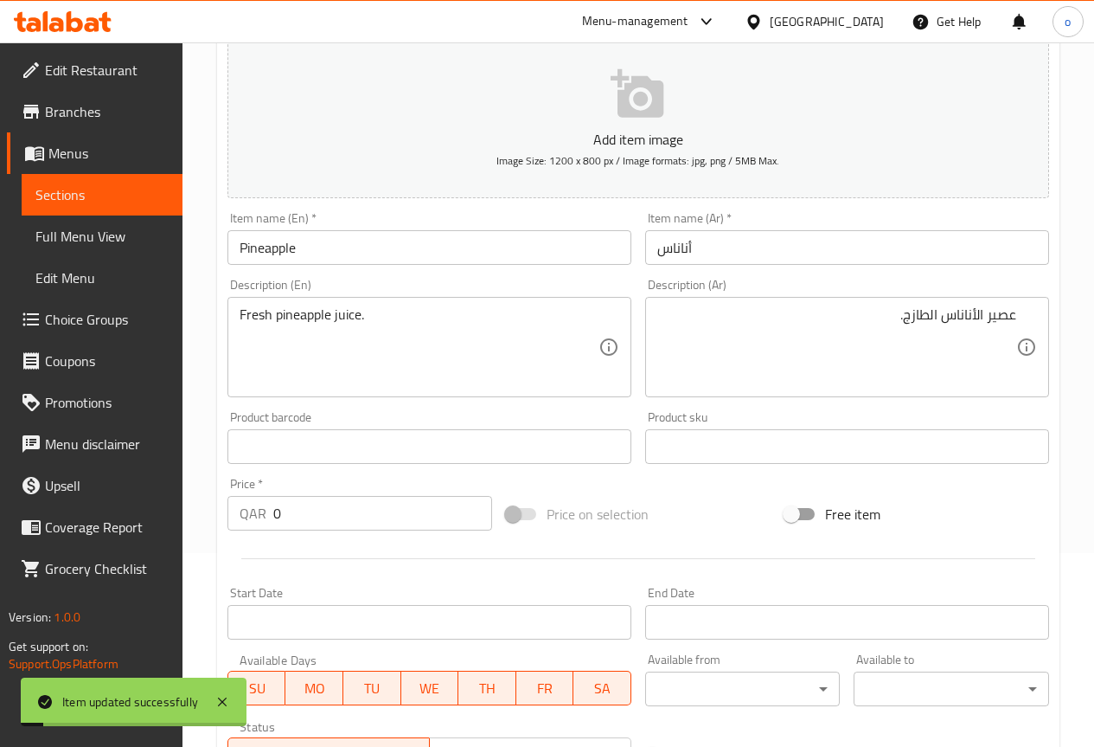
scroll to position [0, 0]
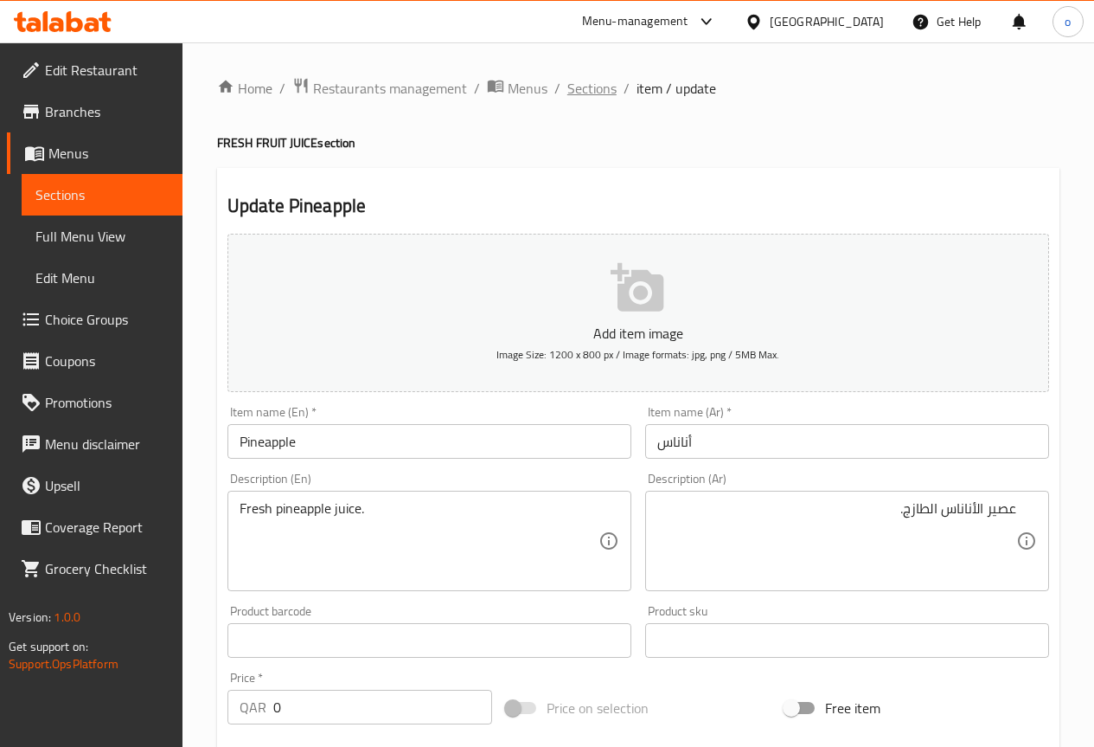
click at [603, 84] on span "Sections" at bounding box center [592, 88] width 49 height 21
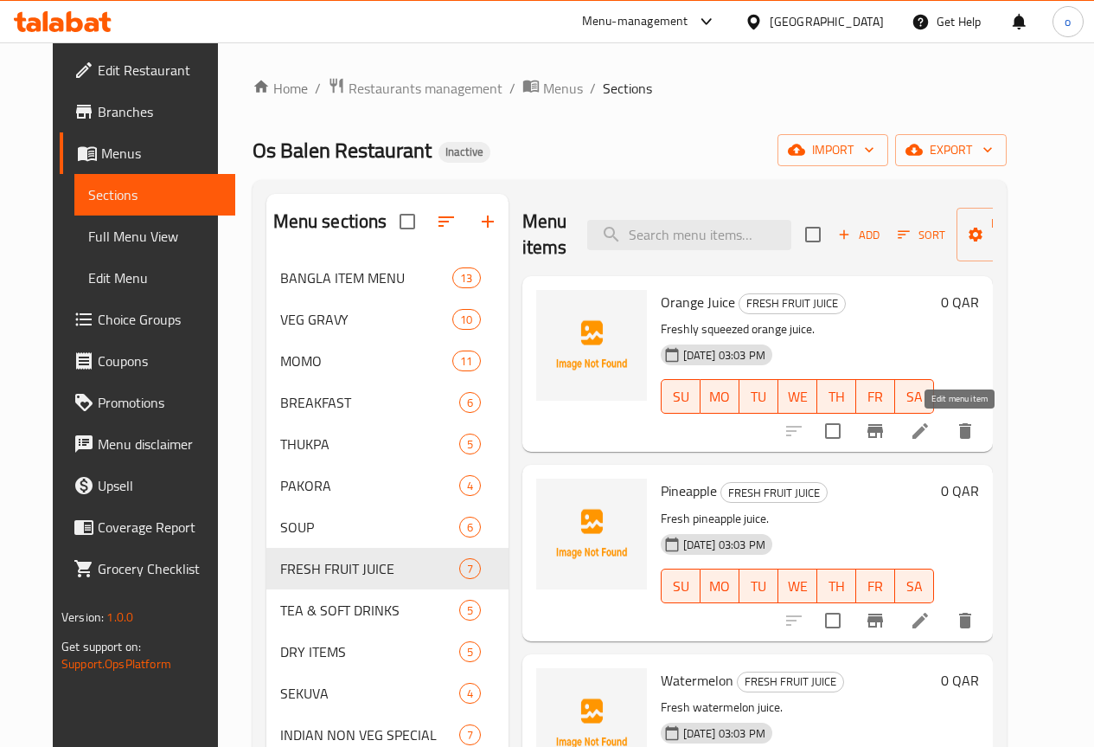
click at [928, 432] on icon at bounding box center [921, 431] width 16 height 16
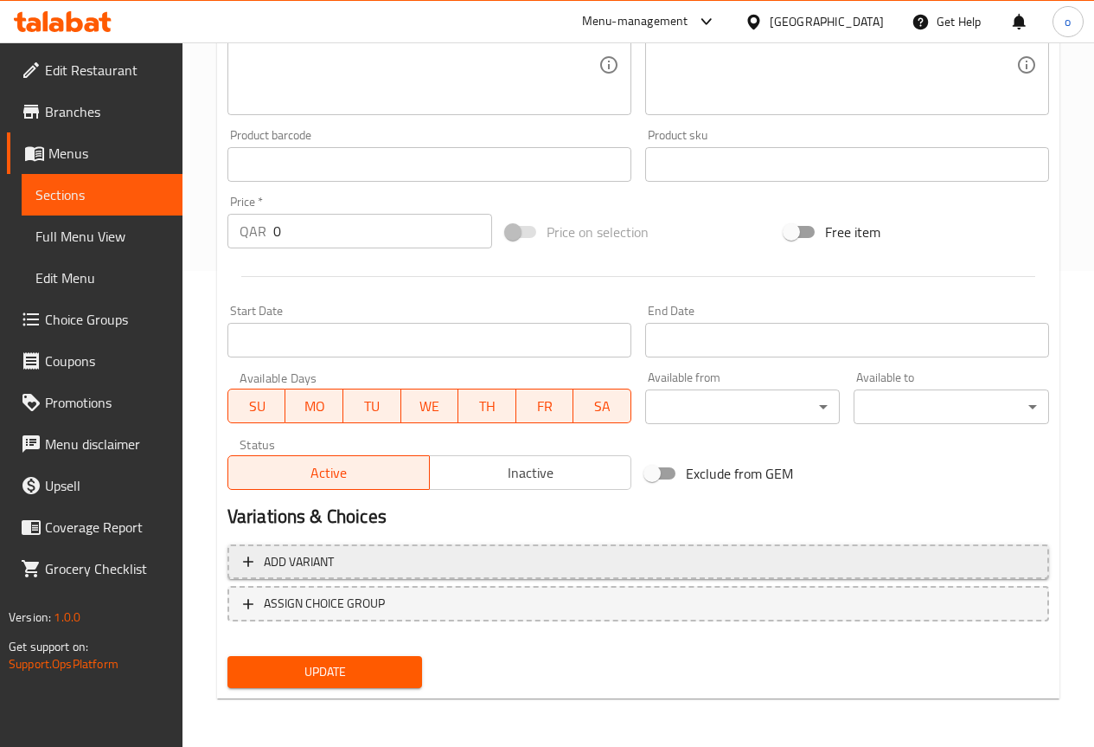
click at [323, 564] on span "Add variant" at bounding box center [299, 562] width 70 height 22
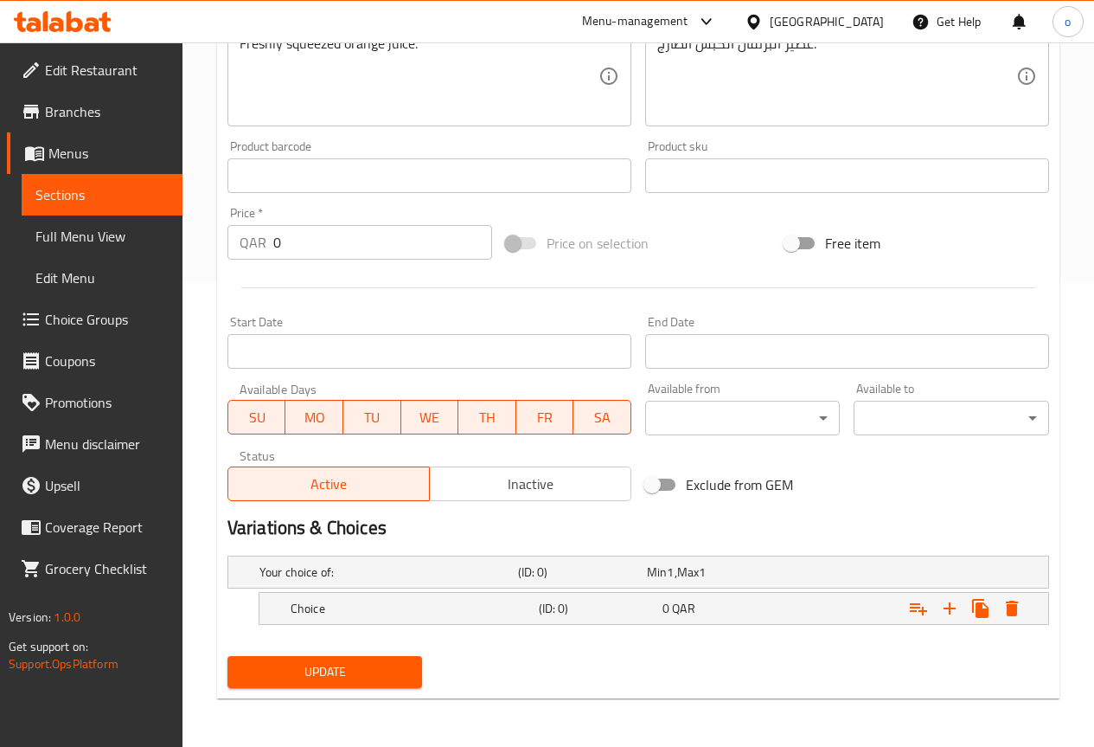
scroll to position [465, 0]
click at [349, 600] on h5 "Choice" at bounding box center [411, 608] width 241 height 17
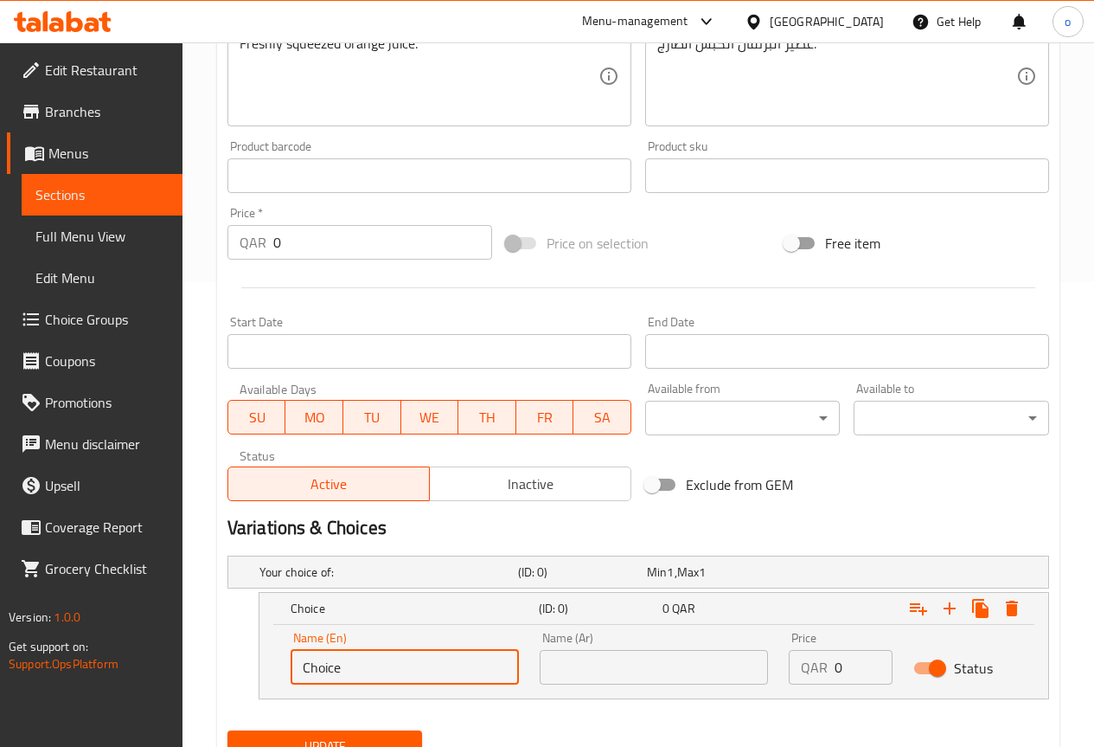
click at [343, 655] on input "Choice" at bounding box center [405, 667] width 228 height 35
type input "س"
type input "s"
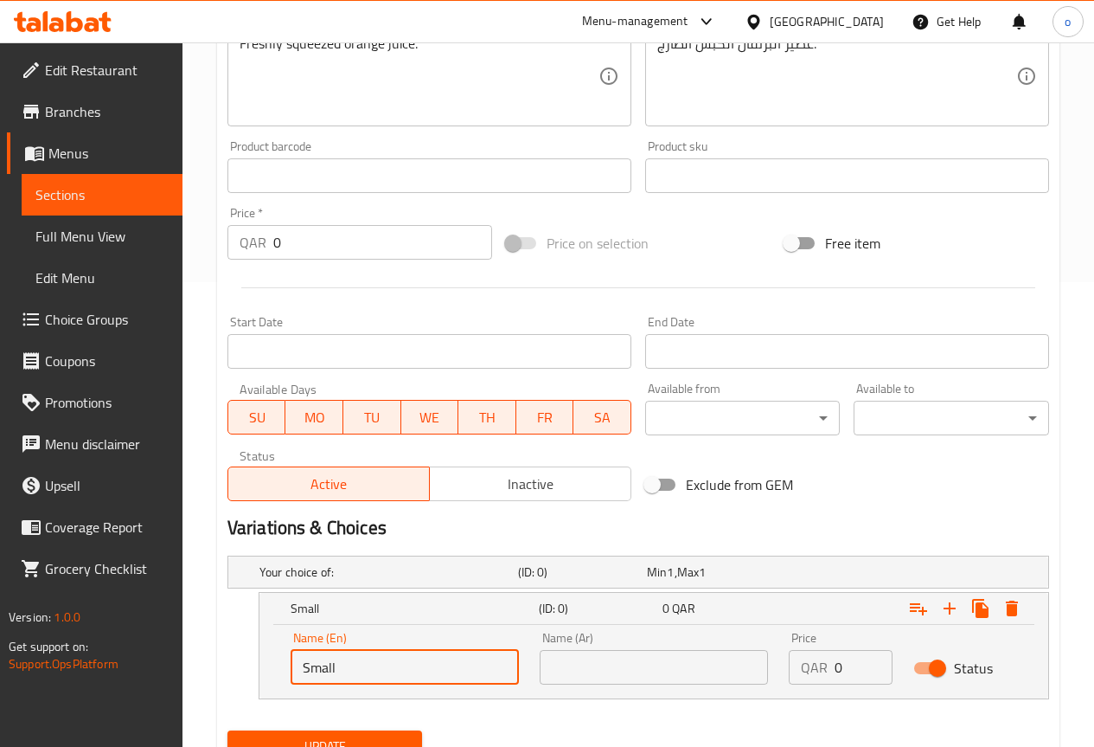
type input "Small"
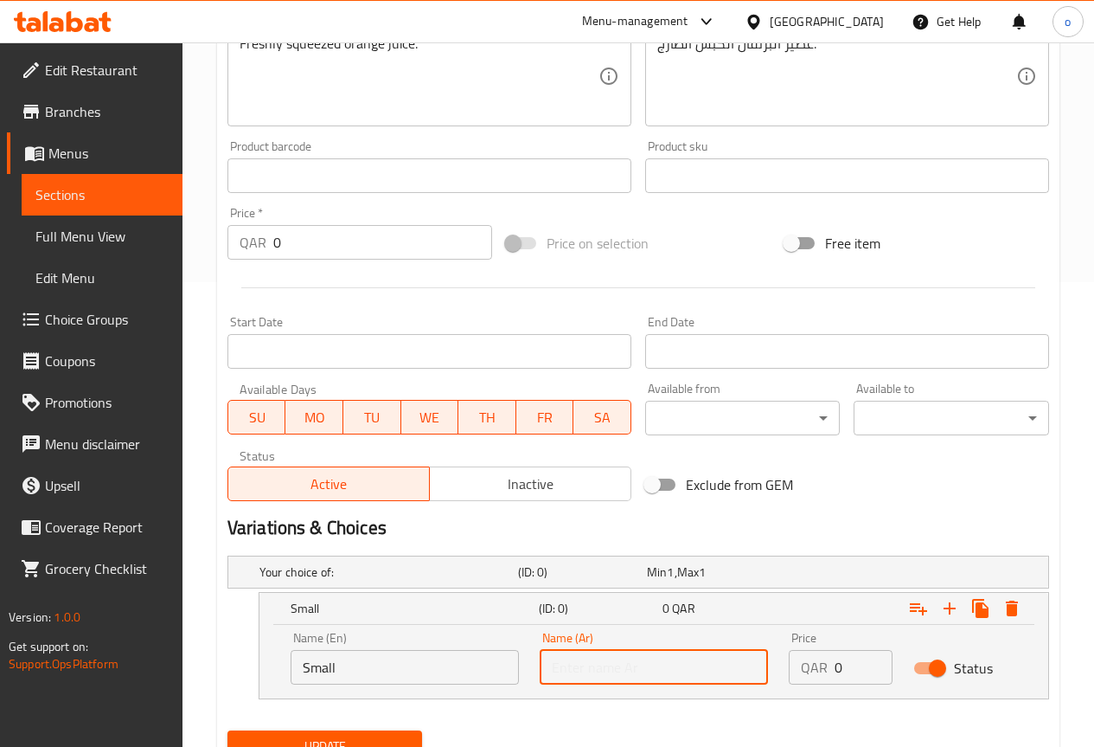
click at [549, 656] on input "text" at bounding box center [654, 667] width 228 height 35
type input "صغير"
click at [844, 668] on input "0" at bounding box center [864, 667] width 58 height 35
type input "0"
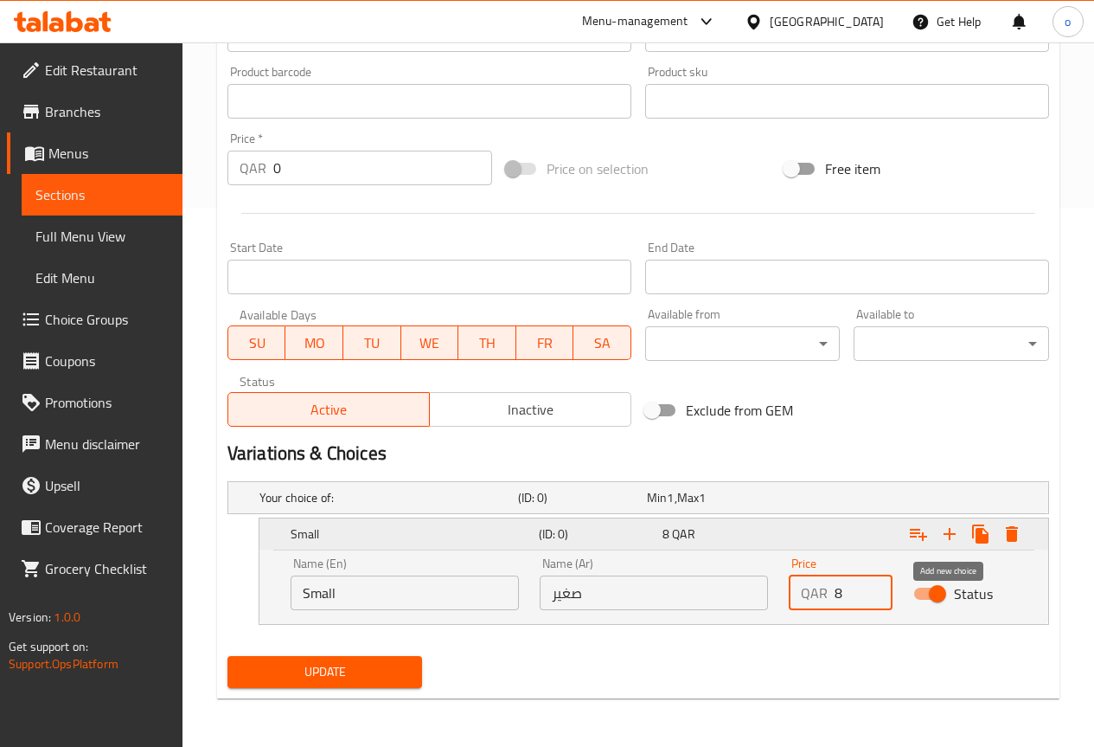
type input "8"
click at [951, 535] on icon "Expand" at bounding box center [950, 533] width 21 height 21
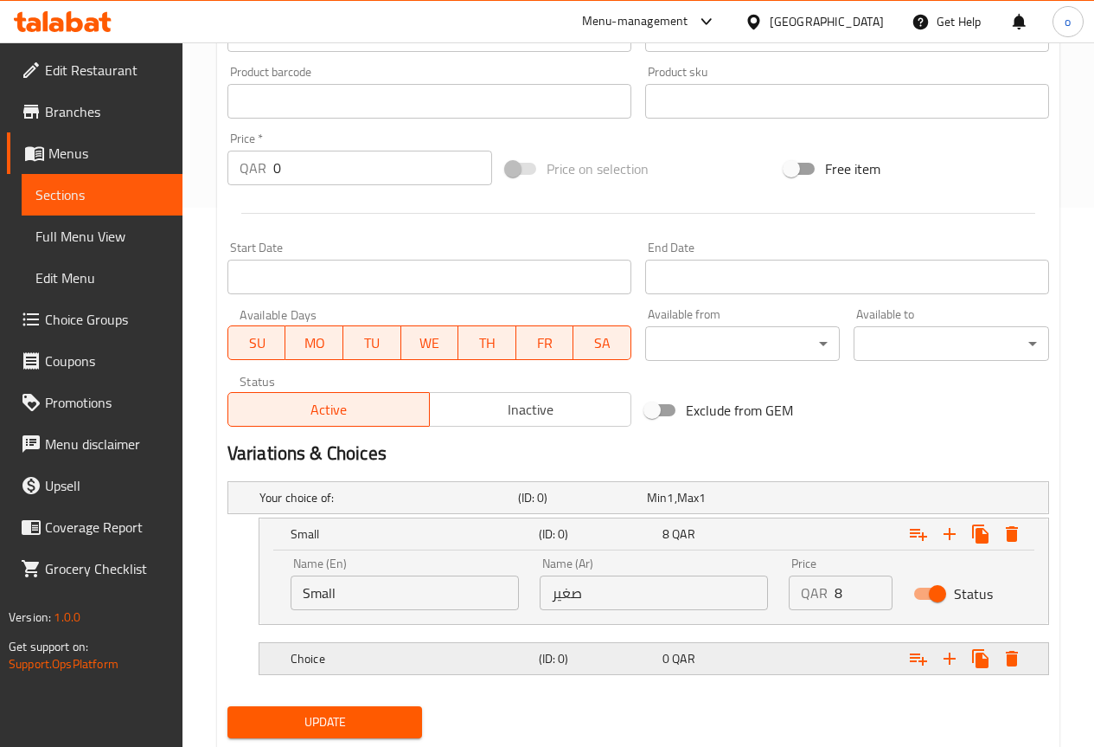
click at [424, 655] on h5 "Choice" at bounding box center [411, 658] width 241 height 17
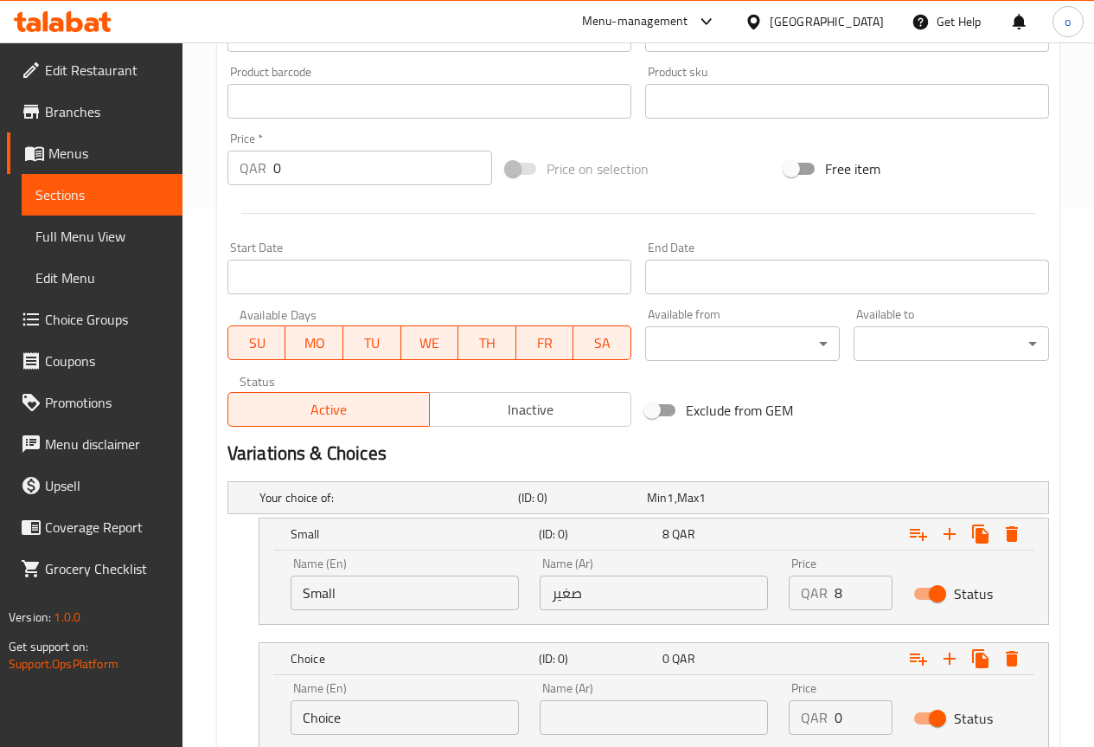
click at [364, 704] on input "Choice" at bounding box center [405, 717] width 228 height 35
type input "/"
click at [305, 712] on input "lARGE" at bounding box center [405, 717] width 228 height 35
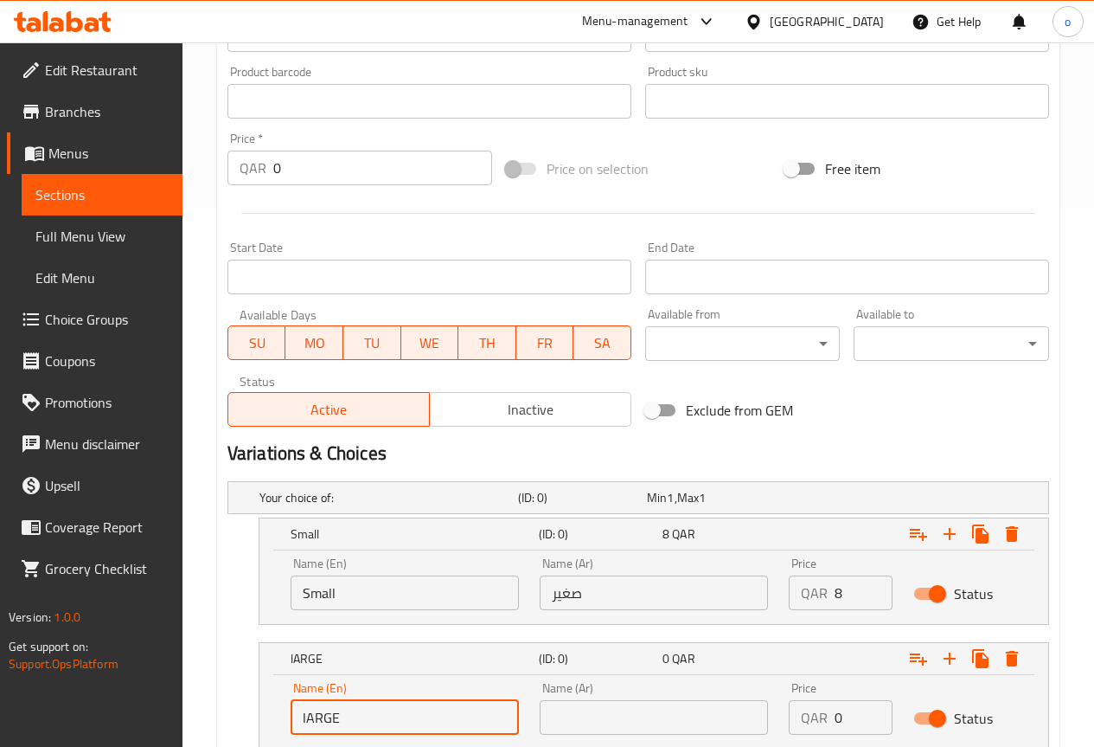
type input "ARGE"
click at [468, 710] on input "ARGE" at bounding box center [405, 717] width 228 height 35
type input "Large"
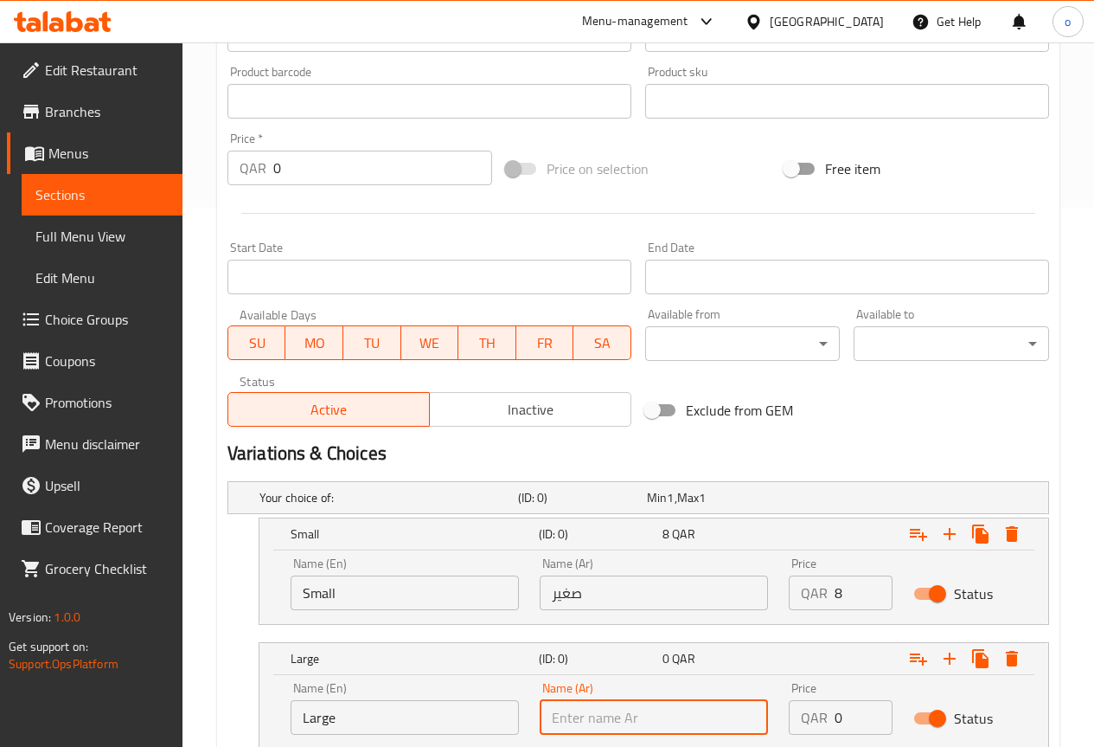
click at [634, 706] on input "text" at bounding box center [654, 717] width 228 height 35
type input "كبير"
click at [871, 722] on input "0" at bounding box center [864, 717] width 58 height 35
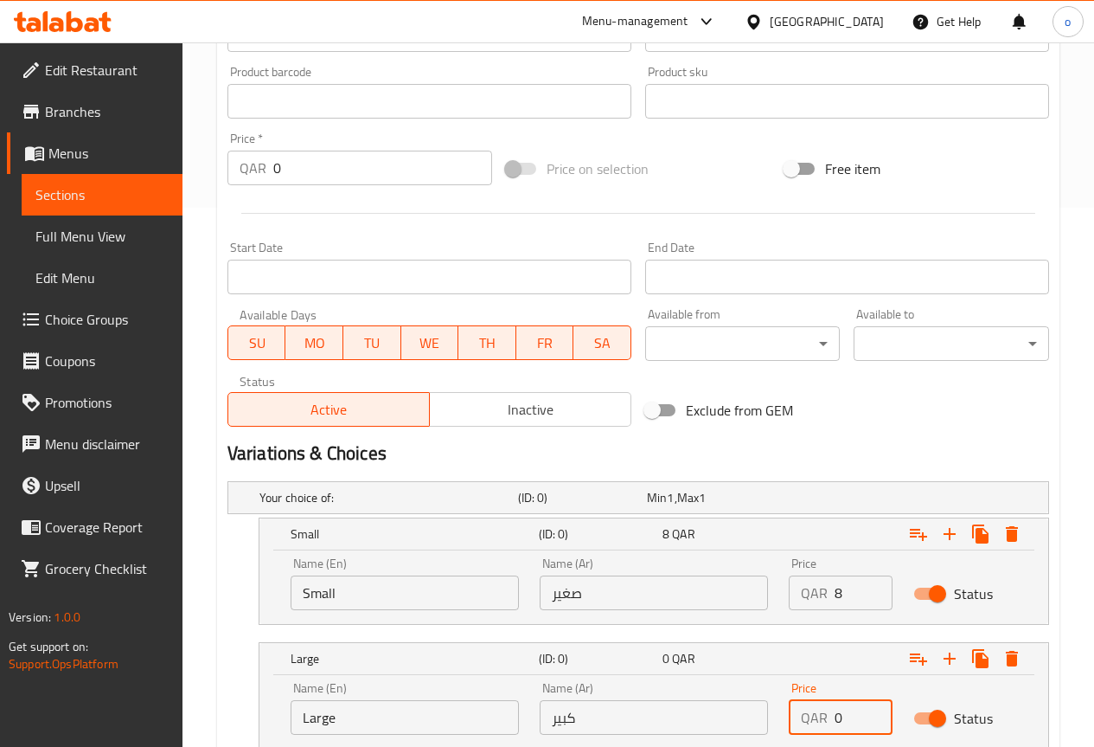
click at [864, 717] on input "0" at bounding box center [864, 717] width 58 height 35
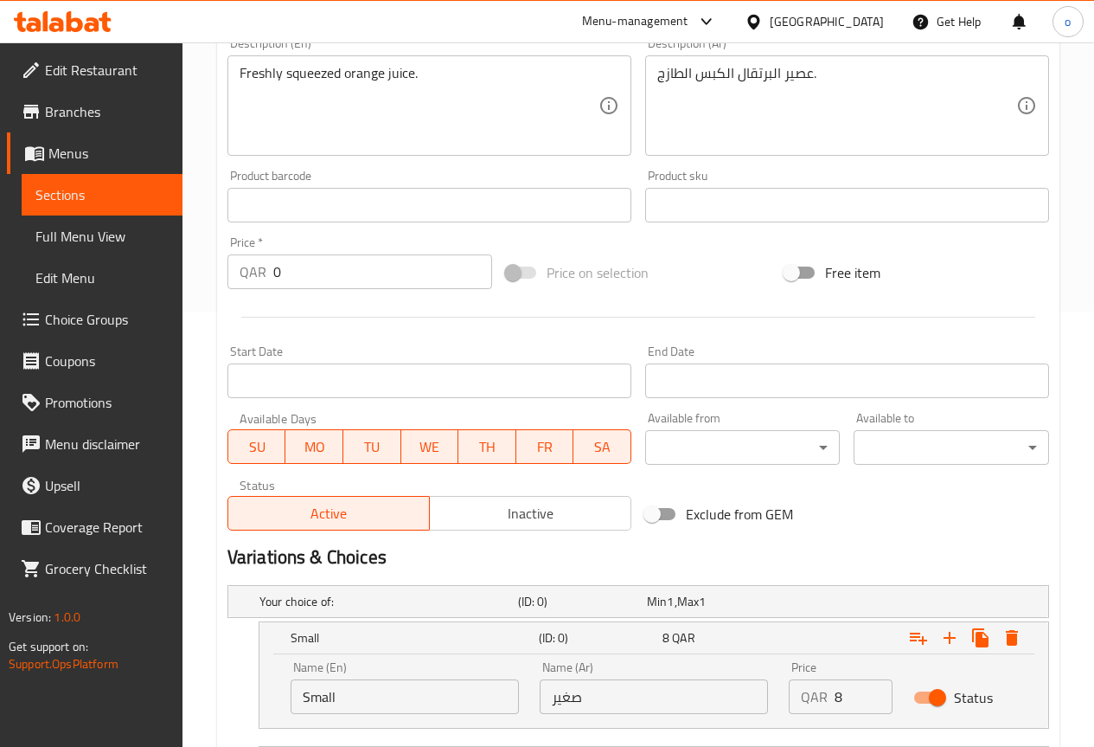
scroll to position [491, 0]
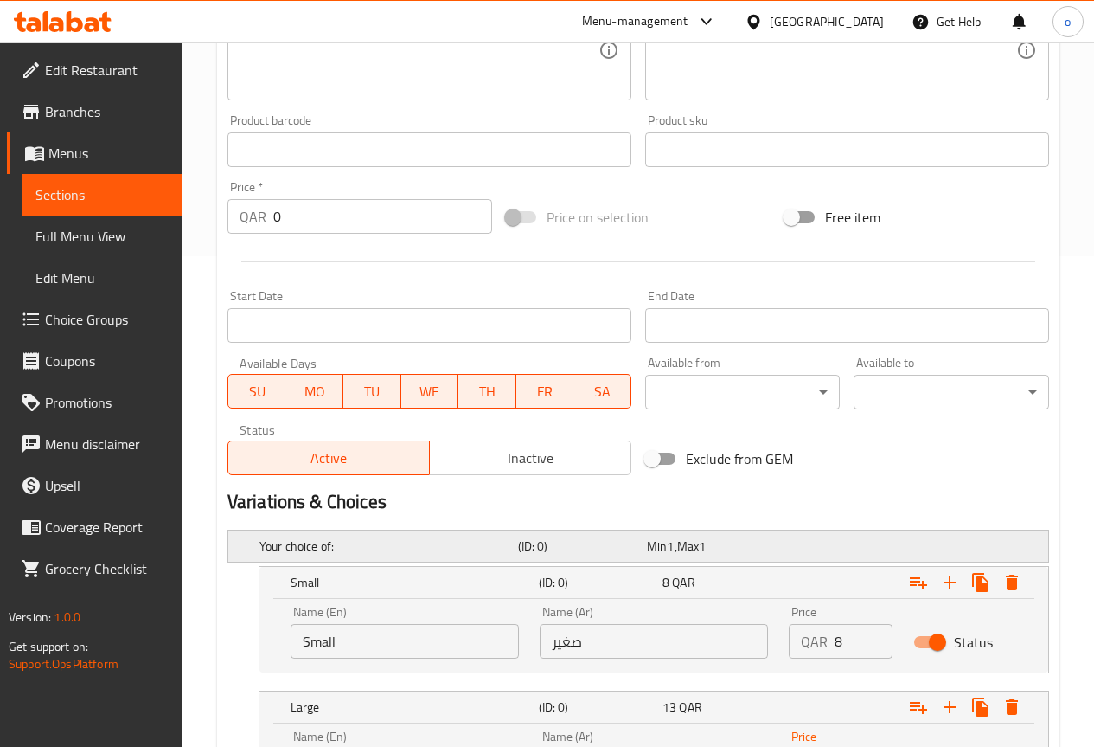
type input "13"
click at [356, 546] on h5 "Your choice of:" at bounding box center [386, 545] width 252 height 17
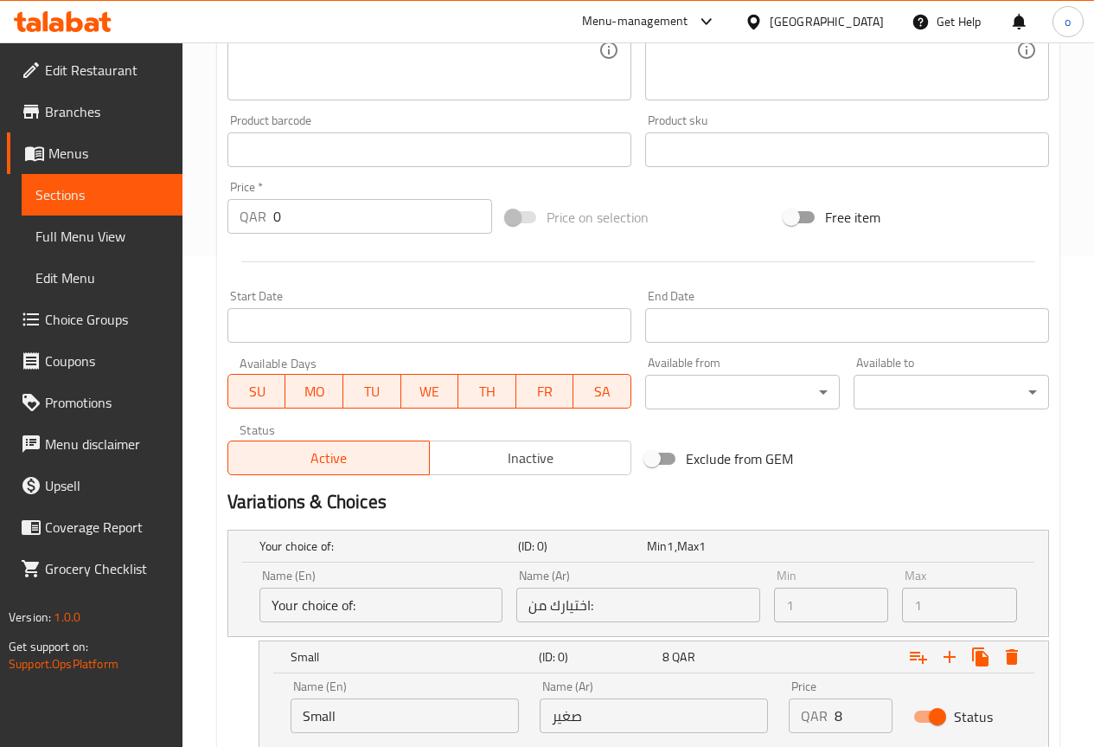
click at [352, 606] on input "Your choice of:" at bounding box center [381, 604] width 243 height 35
click at [350, 601] on input "Your choice of:" at bounding box center [381, 604] width 243 height 35
click at [372, 605] on input "Your choice of:" at bounding box center [381, 604] width 243 height 35
click at [545, 601] on input "اختيارك من:" at bounding box center [638, 604] width 243 height 35
click at [586, 607] on input "اختيارك من:" at bounding box center [638, 604] width 243 height 35
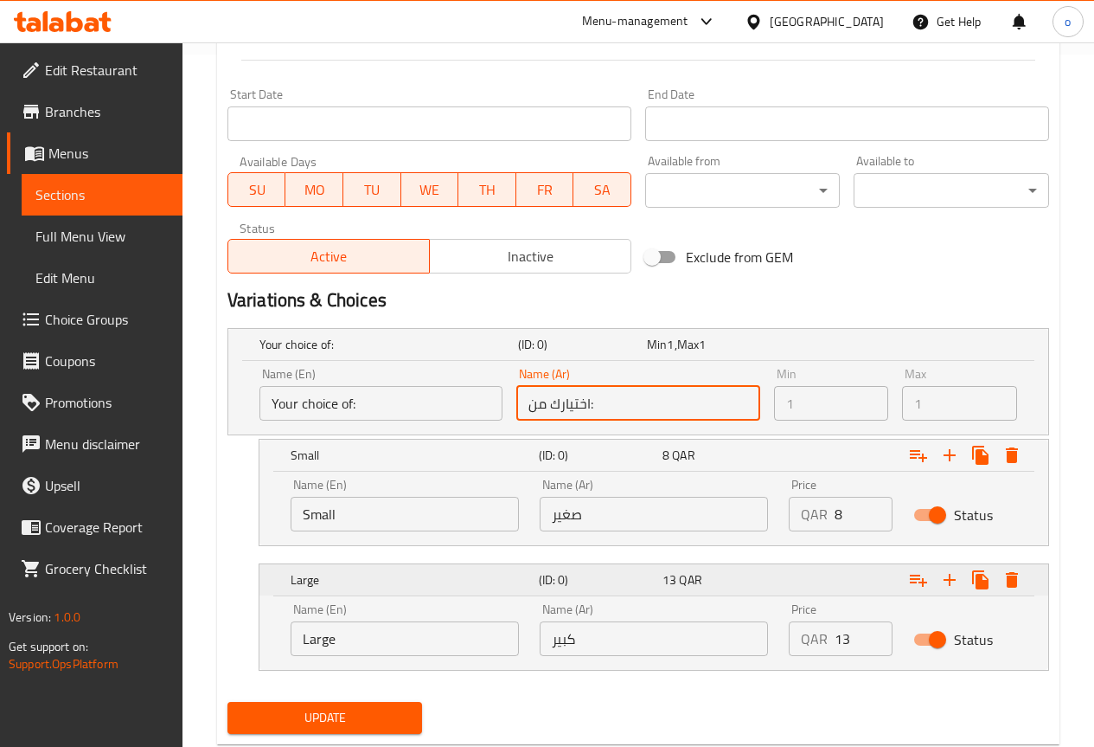
scroll to position [738, 0]
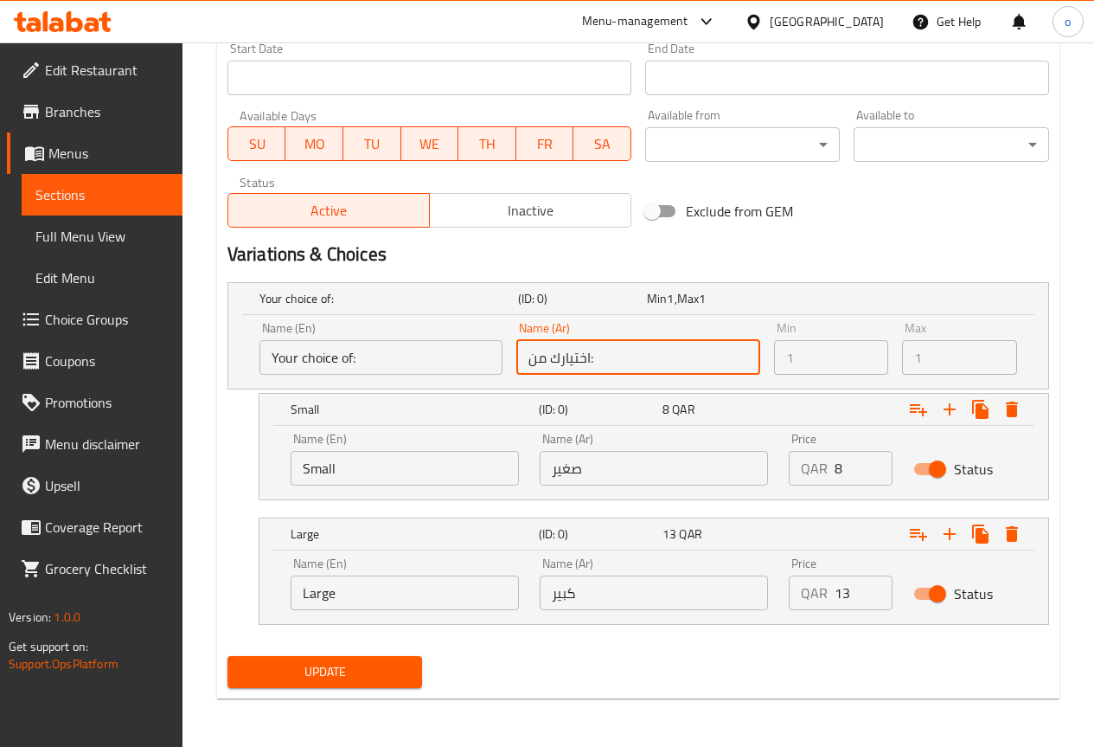
click at [385, 670] on span "Update" at bounding box center [325, 672] width 168 height 22
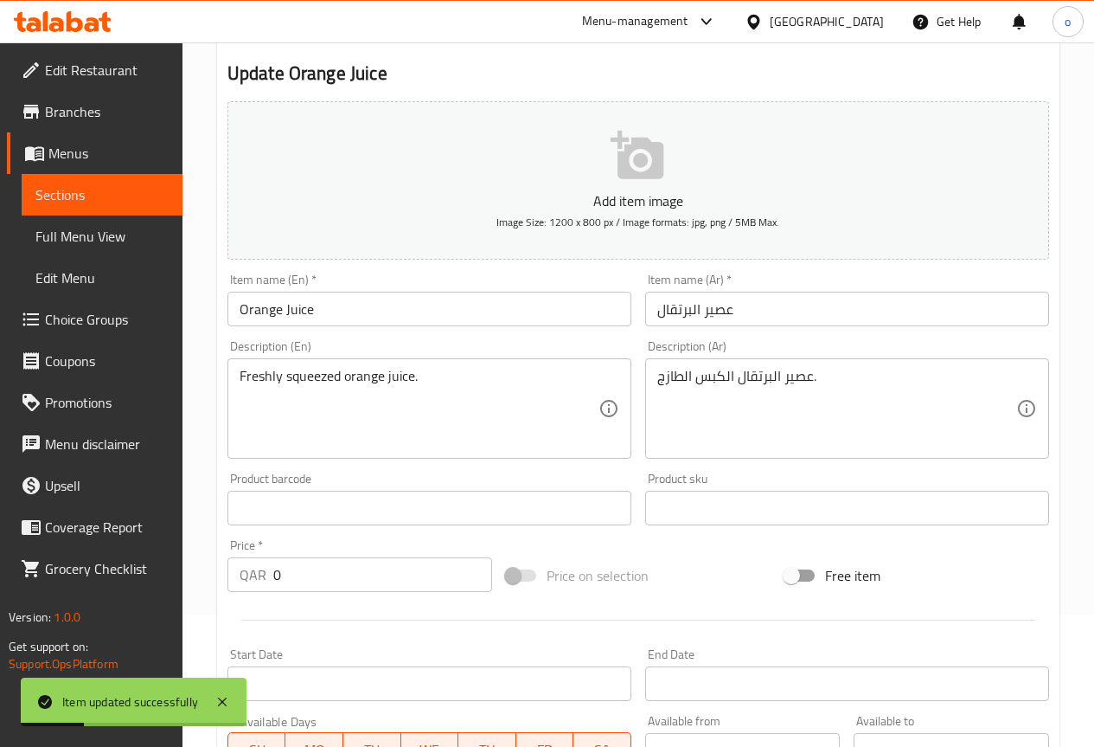
scroll to position [0, 0]
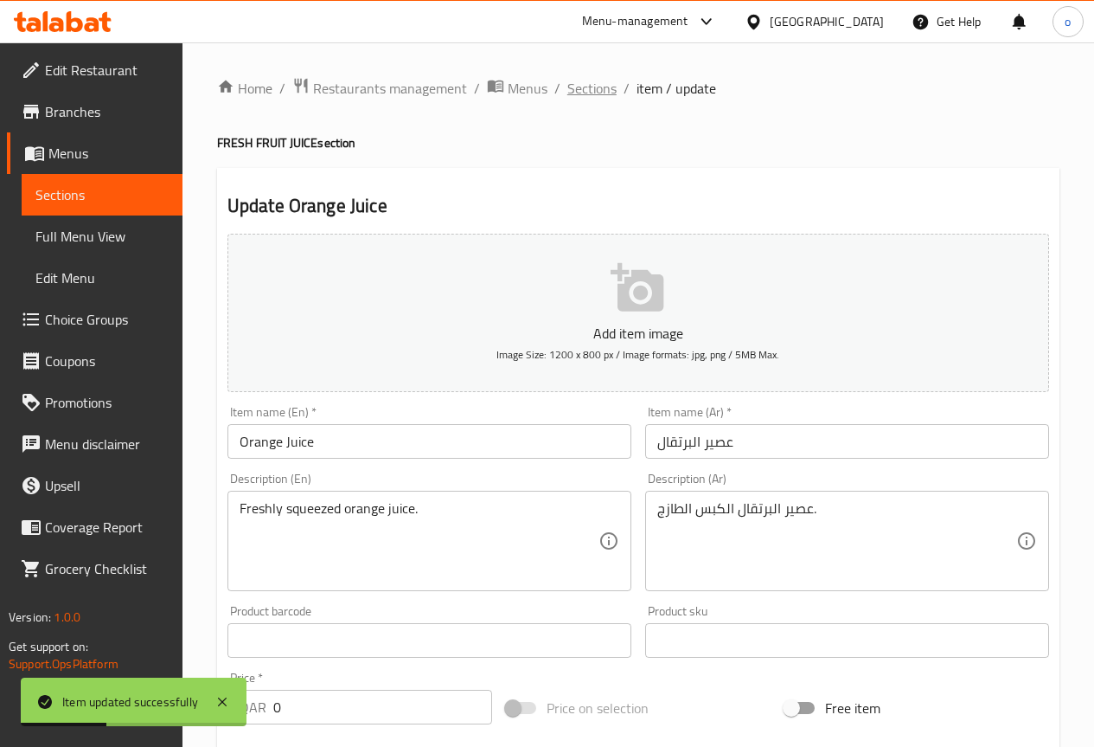
click at [576, 79] on span "Sections" at bounding box center [592, 88] width 49 height 21
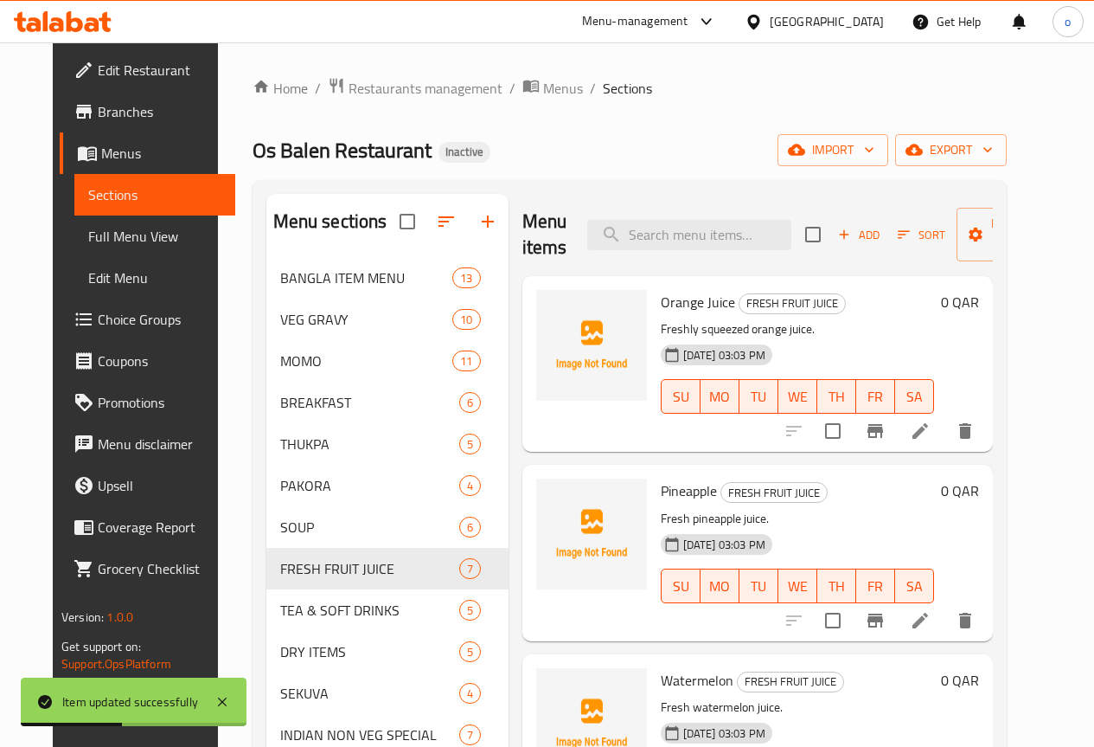
scroll to position [87, 0]
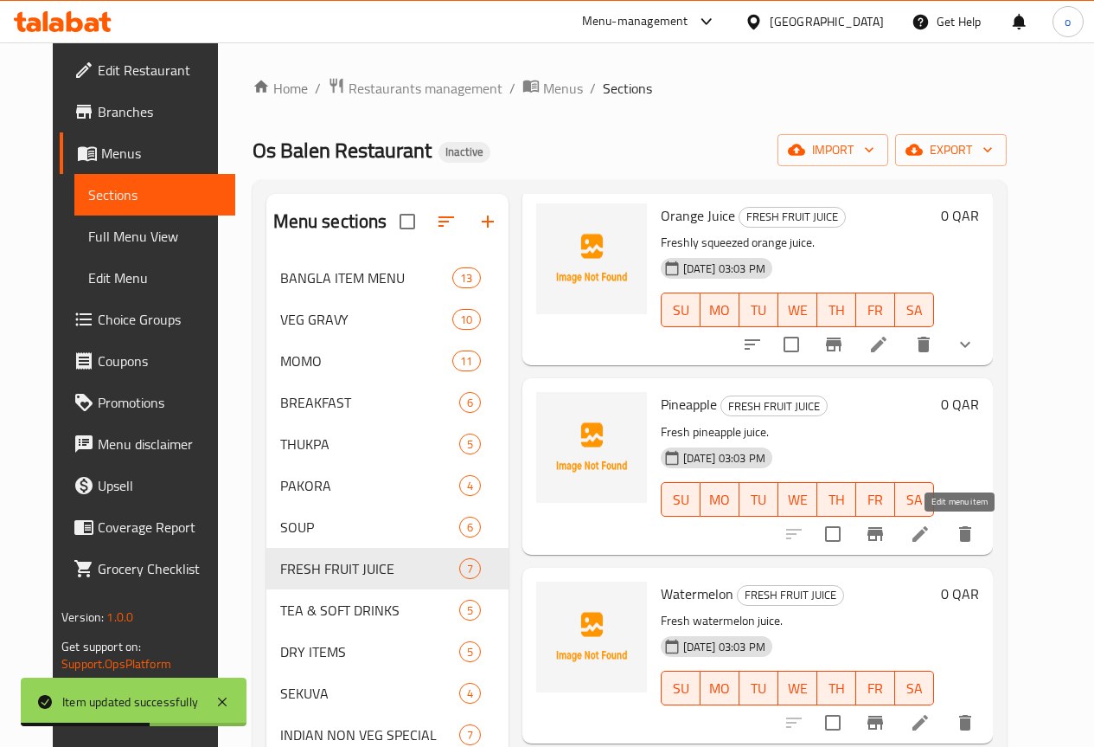
click at [928, 534] on icon at bounding box center [921, 534] width 16 height 16
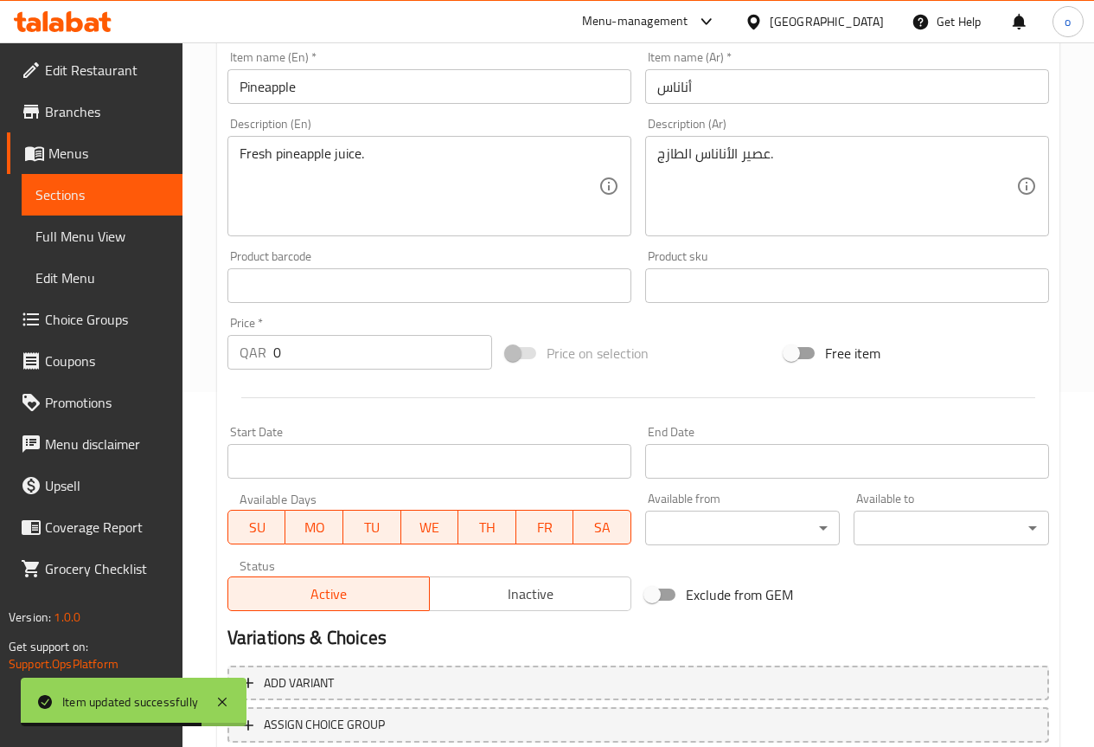
scroll to position [433, 0]
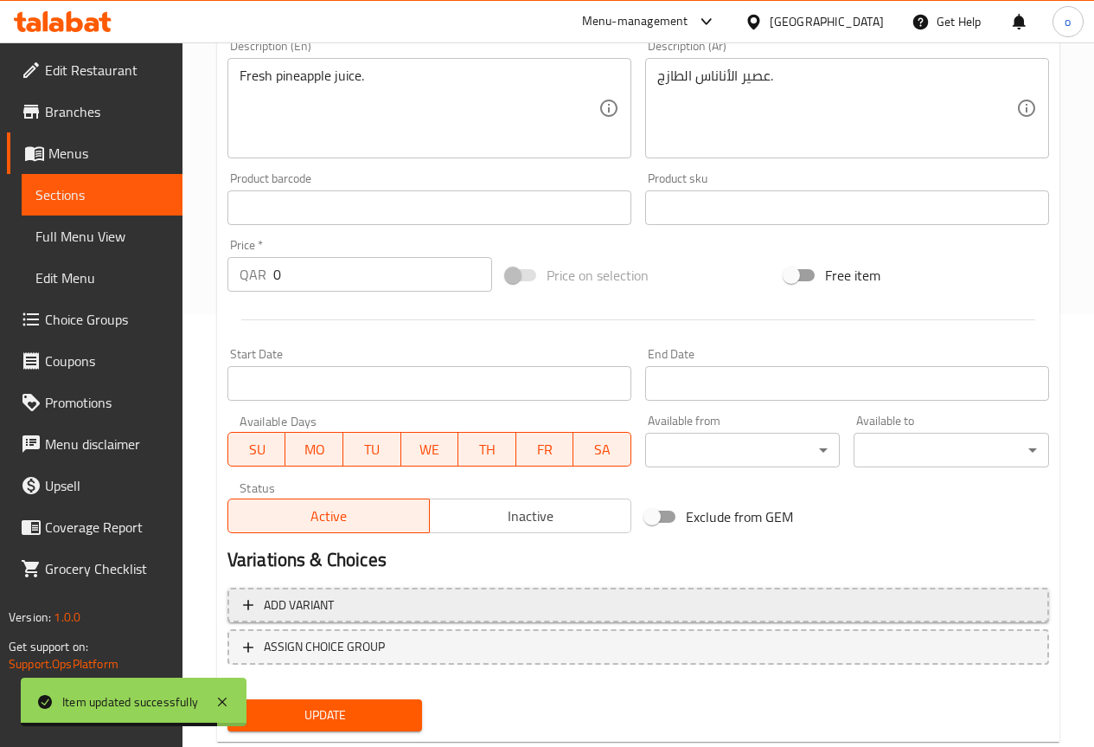
click at [331, 600] on span "Add variant" at bounding box center [299, 605] width 70 height 22
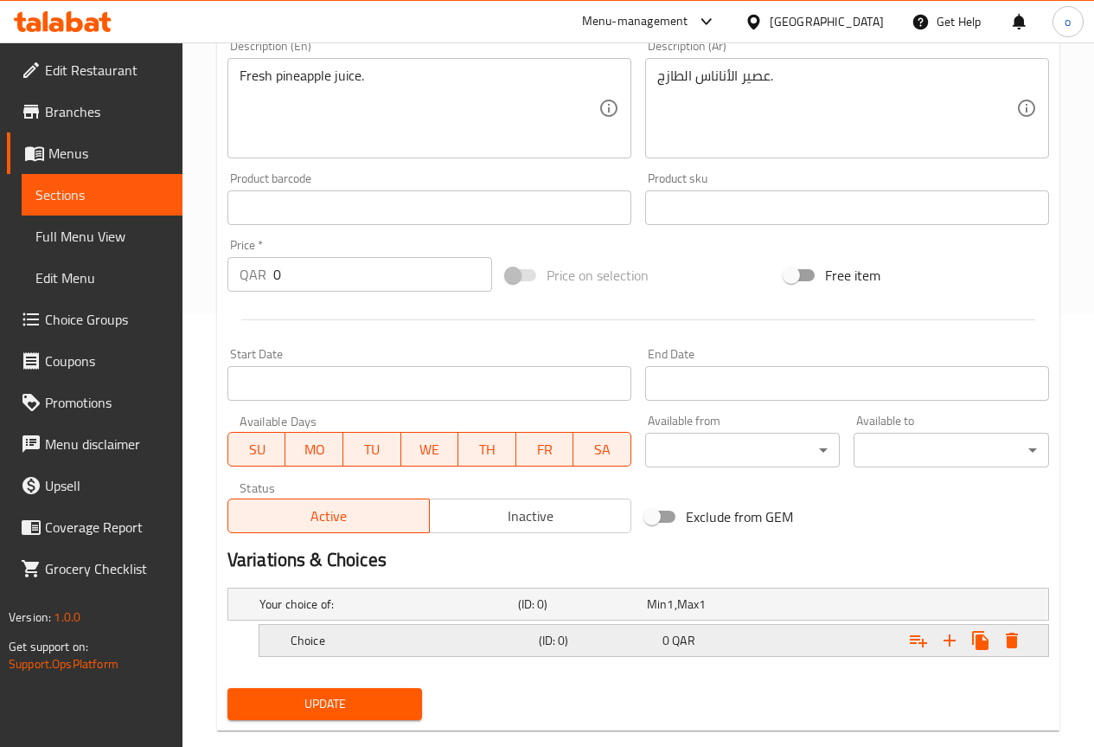
click at [399, 645] on h5 "Choice" at bounding box center [411, 640] width 241 height 17
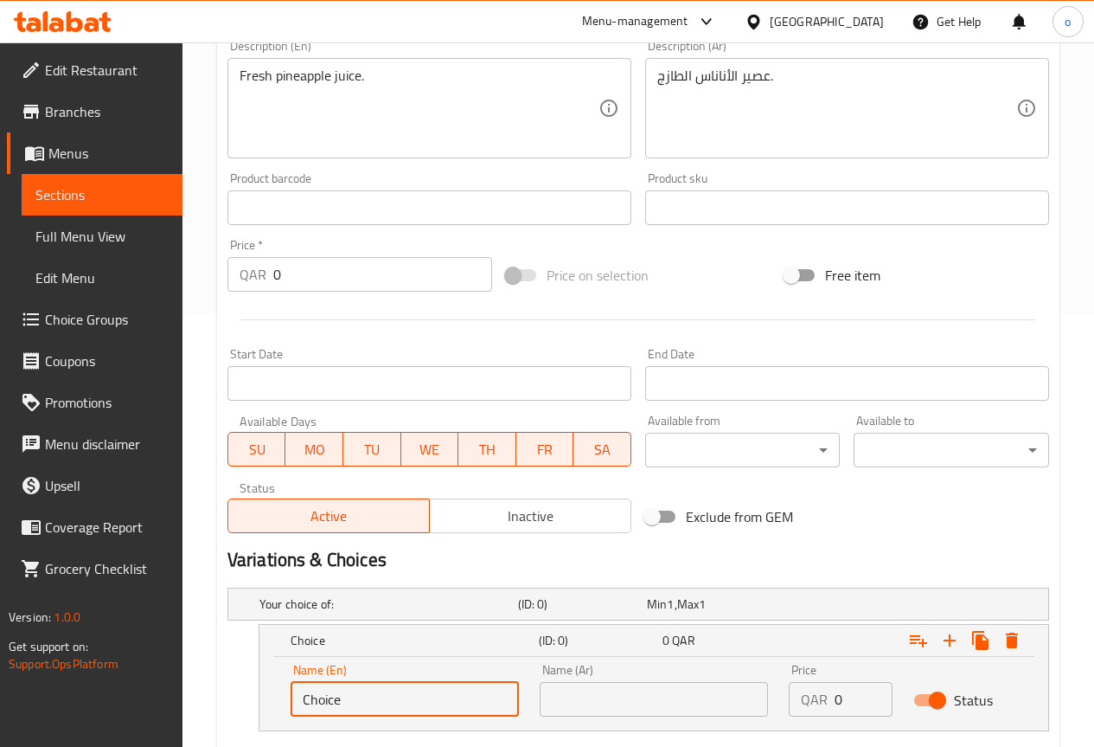
click at [388, 700] on input "Choice" at bounding box center [405, 699] width 228 height 35
type input "ٍ"
type input "Small"
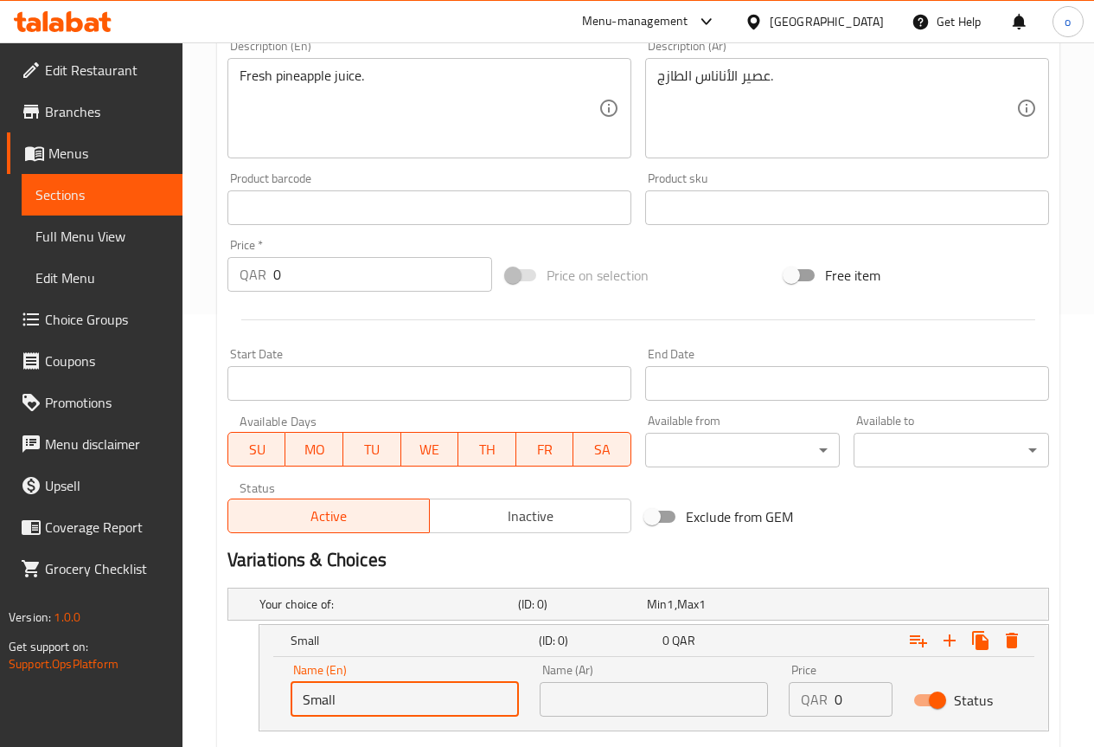
click at [577, 700] on input "text" at bounding box center [654, 699] width 228 height 35
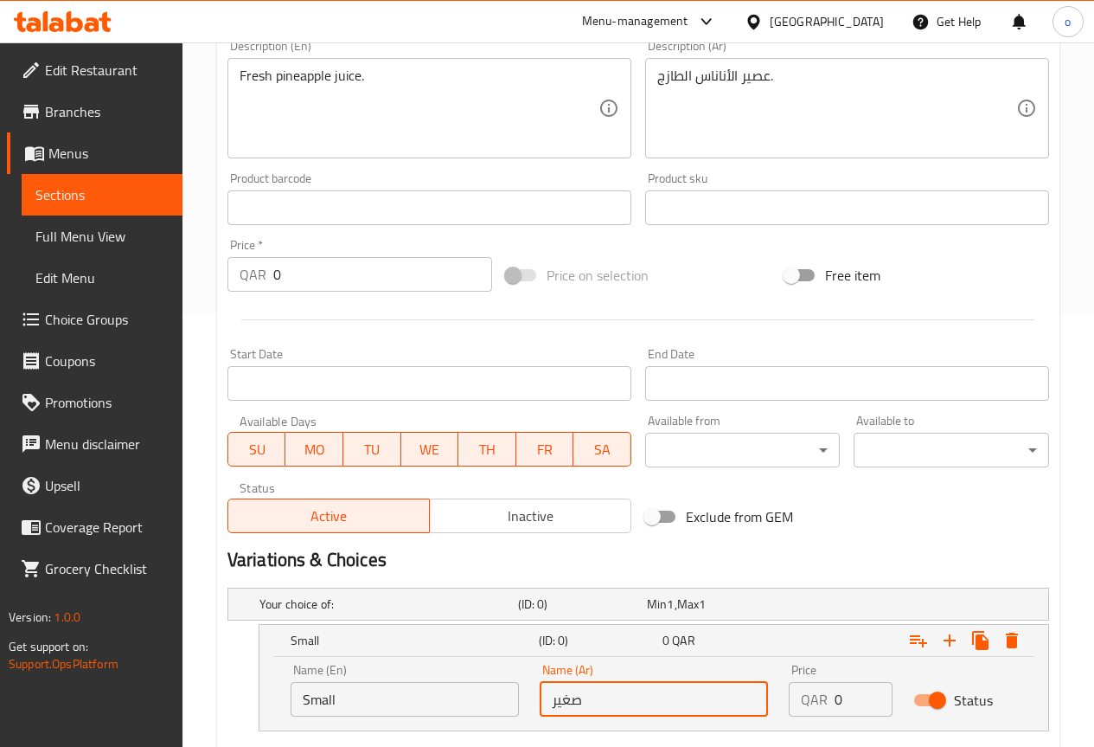
type input "صغير"
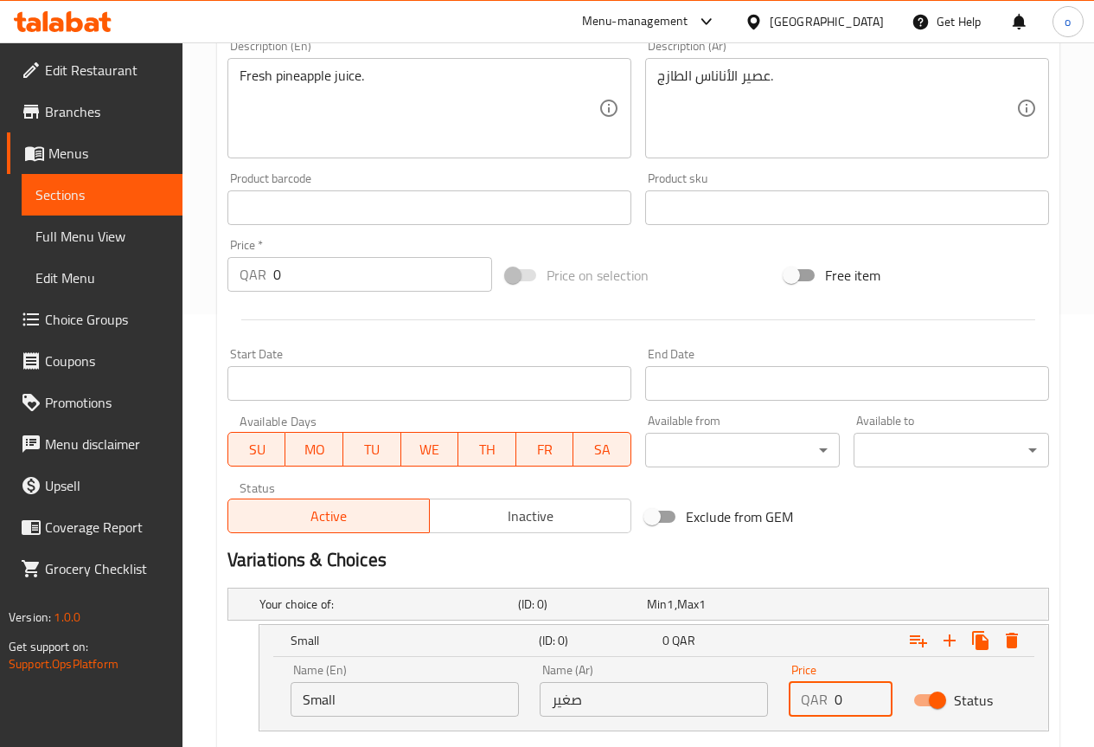
click at [861, 703] on input "0" at bounding box center [864, 699] width 58 height 35
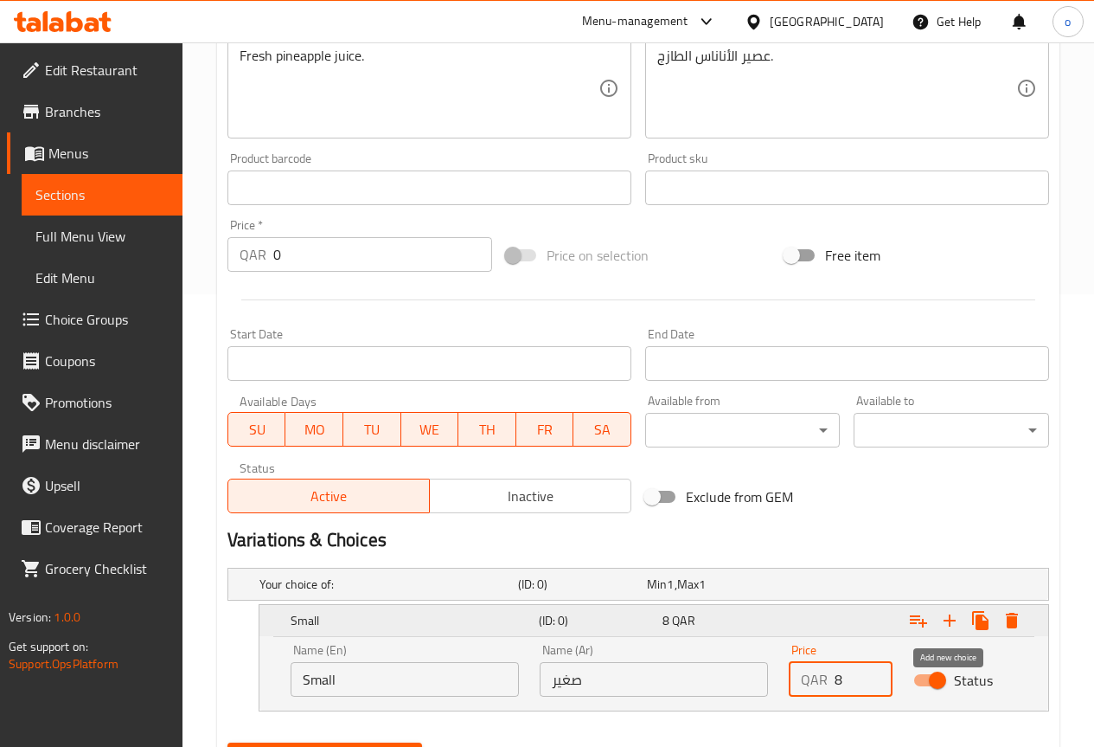
type input "8"
click at [953, 623] on icon "Expand" at bounding box center [950, 620] width 21 height 21
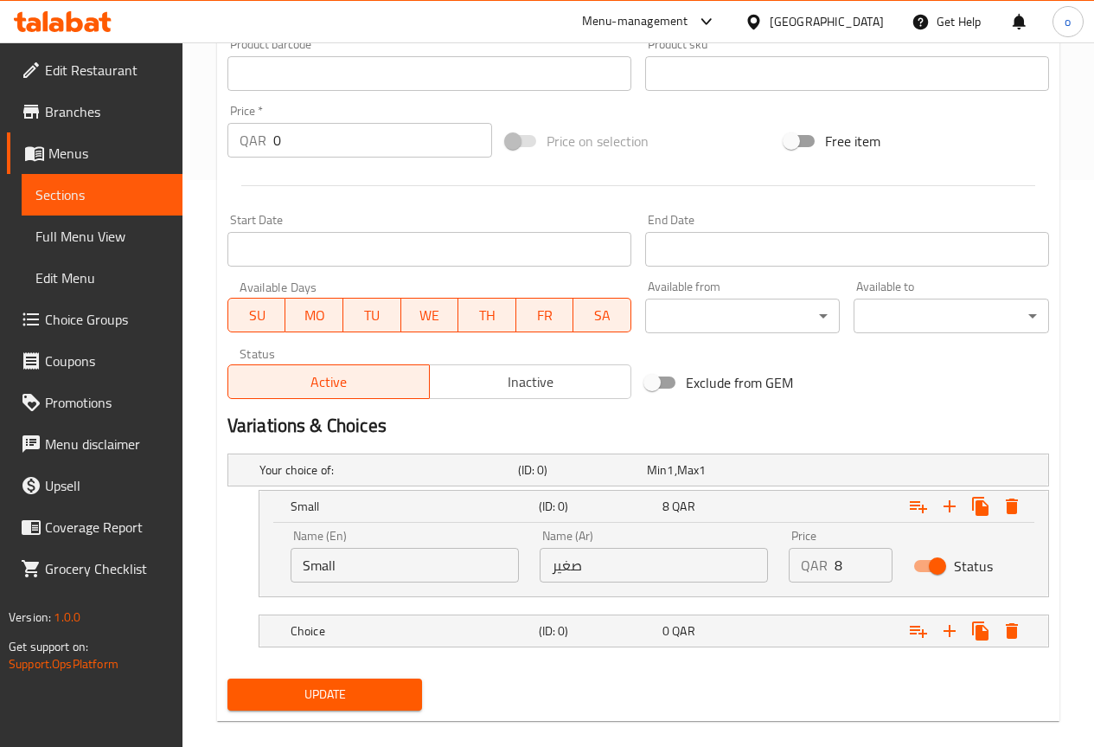
scroll to position [589, 0]
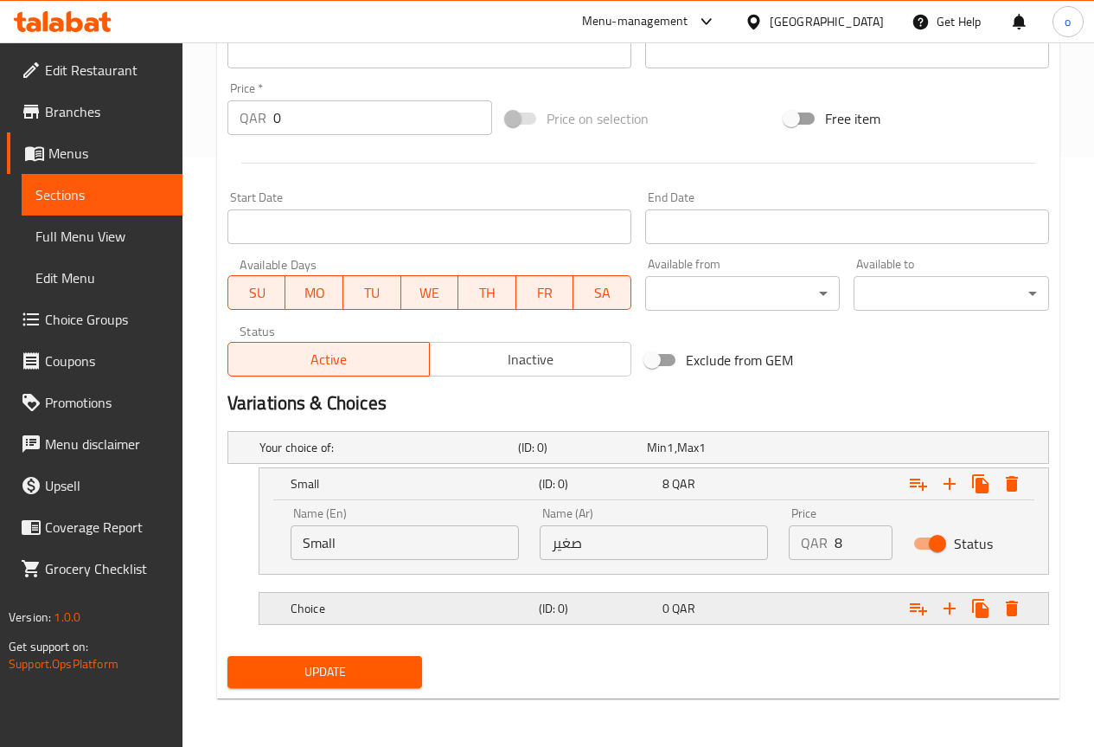
click at [471, 618] on div "Choice" at bounding box center [411, 608] width 248 height 24
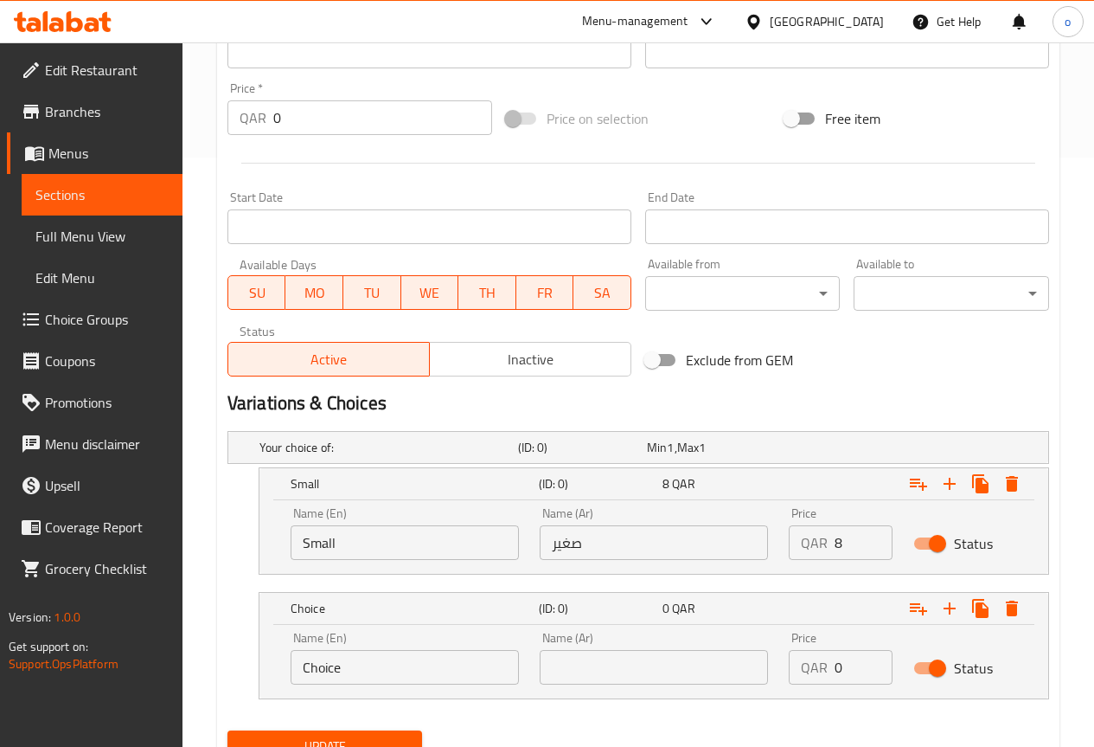
click at [343, 662] on input "Choice" at bounding box center [405, 667] width 228 height 35
type input "Large"
click at [564, 664] on input "text" at bounding box center [654, 667] width 228 height 35
type input "كبير"
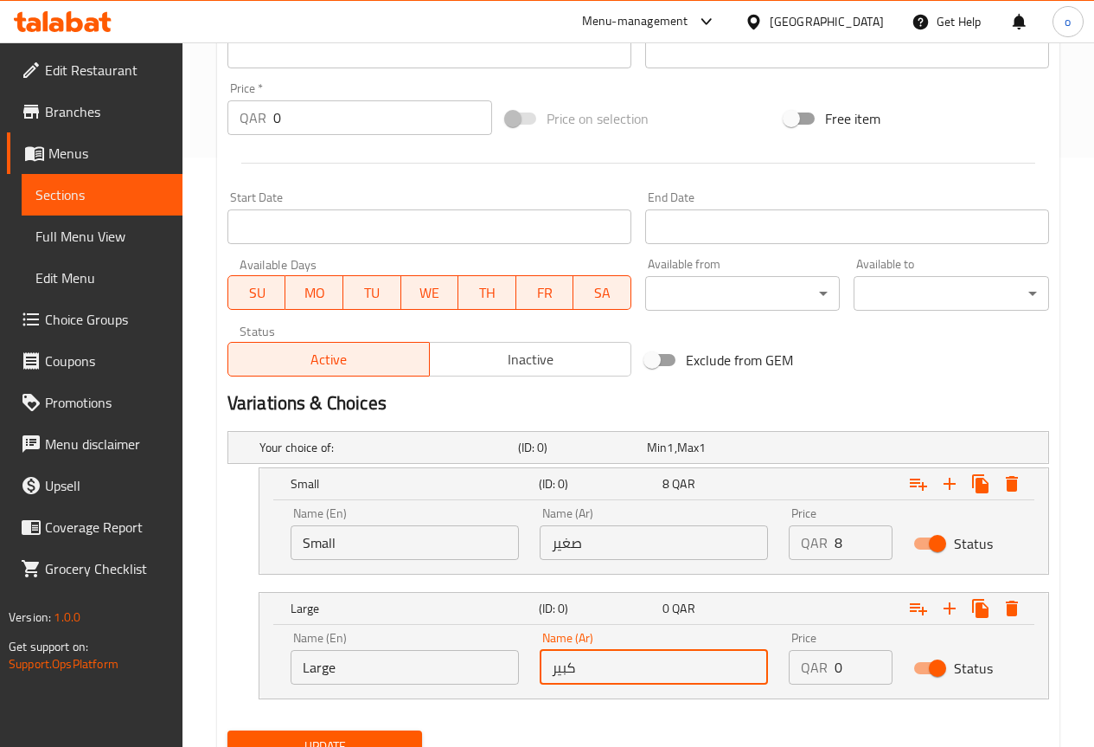
click at [812, 666] on p "QAR" at bounding box center [814, 667] width 27 height 21
click at [847, 669] on input "0" at bounding box center [864, 667] width 58 height 35
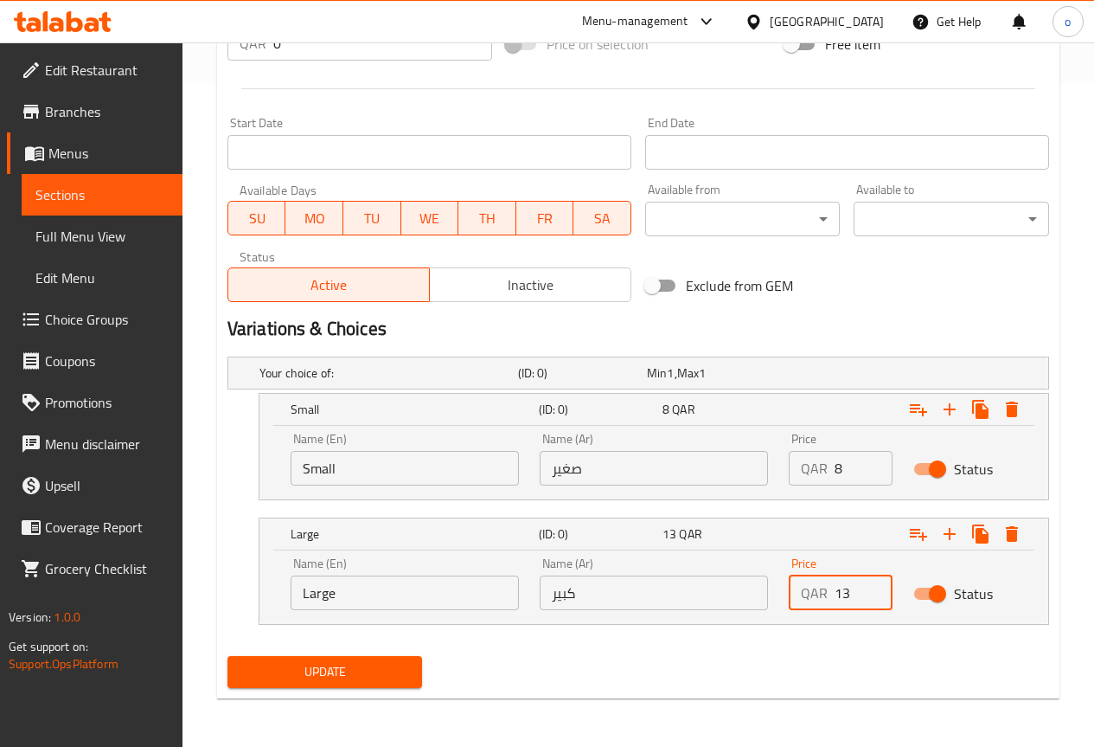
type input "13"
click at [335, 665] on span "Update" at bounding box center [325, 672] width 168 height 22
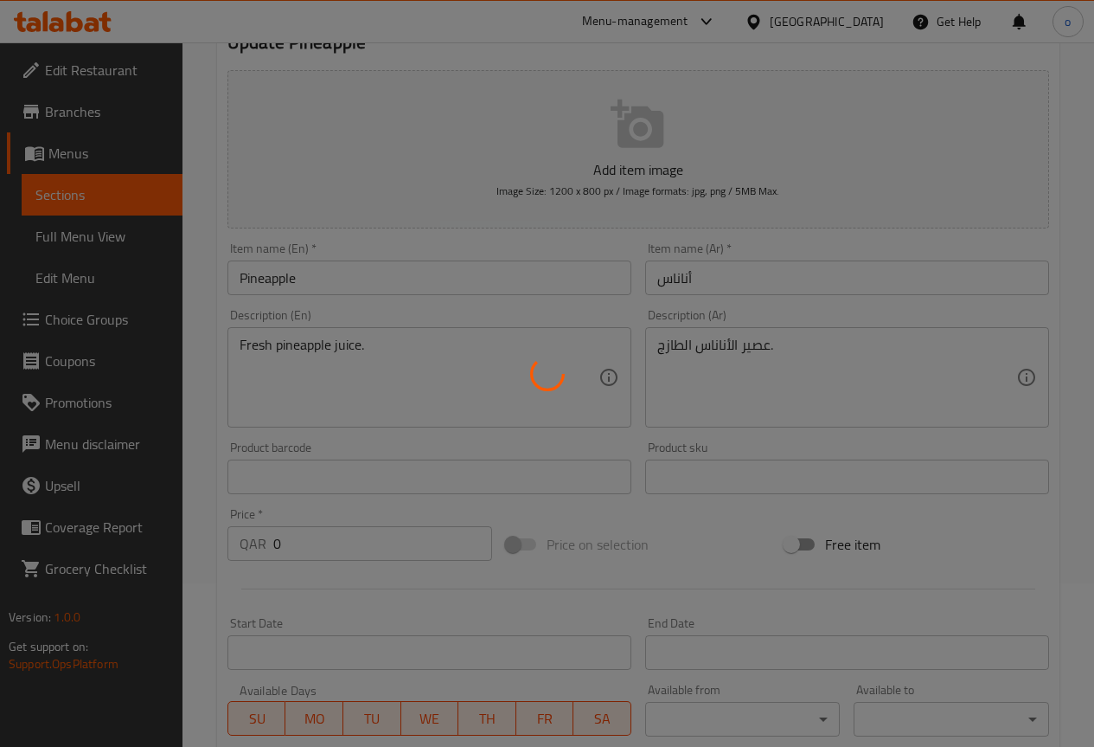
scroll to position [0, 0]
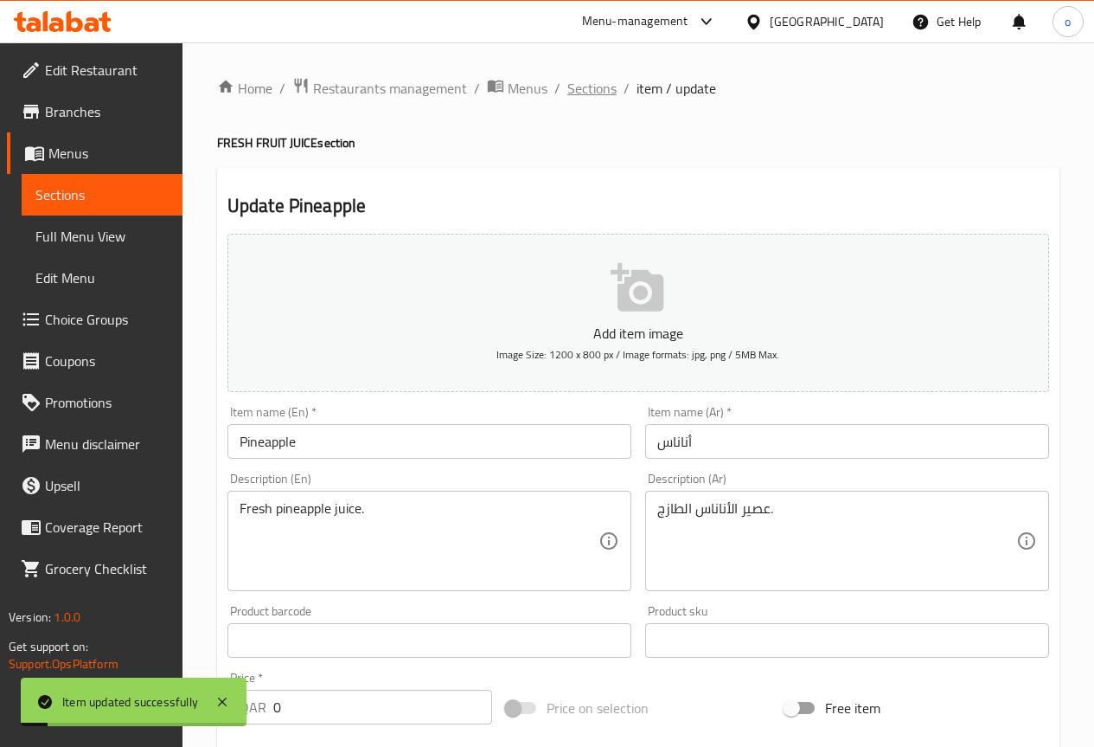
click at [601, 78] on span "Sections" at bounding box center [592, 88] width 49 height 21
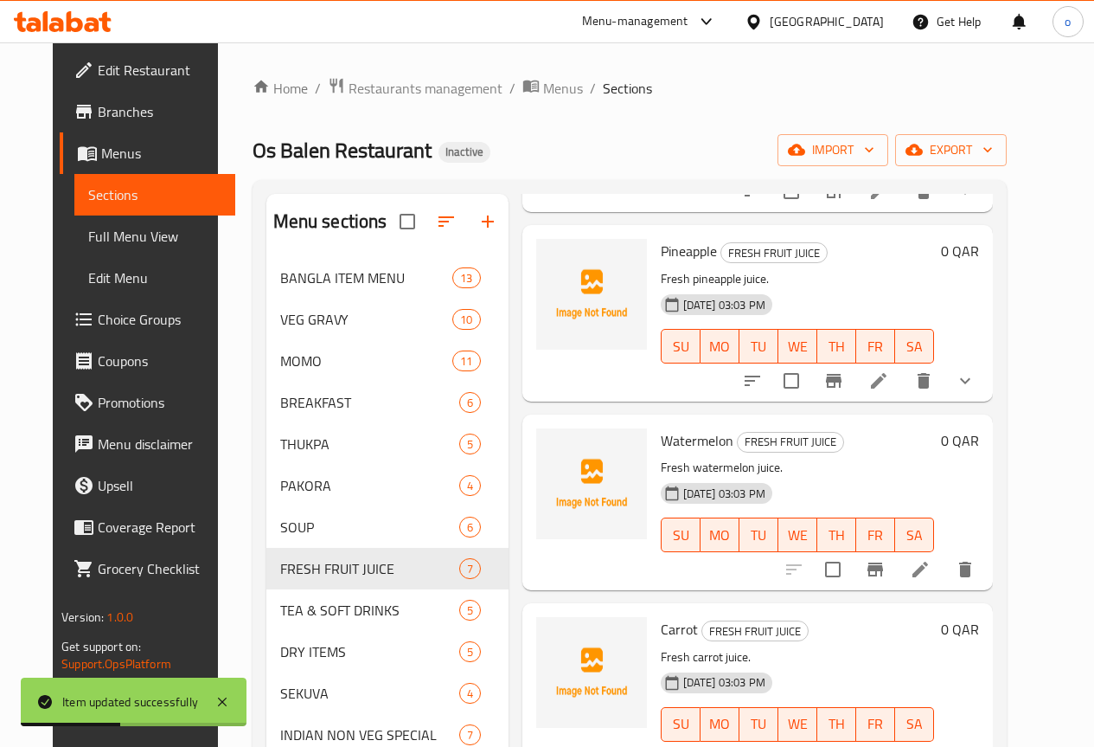
scroll to position [260, 0]
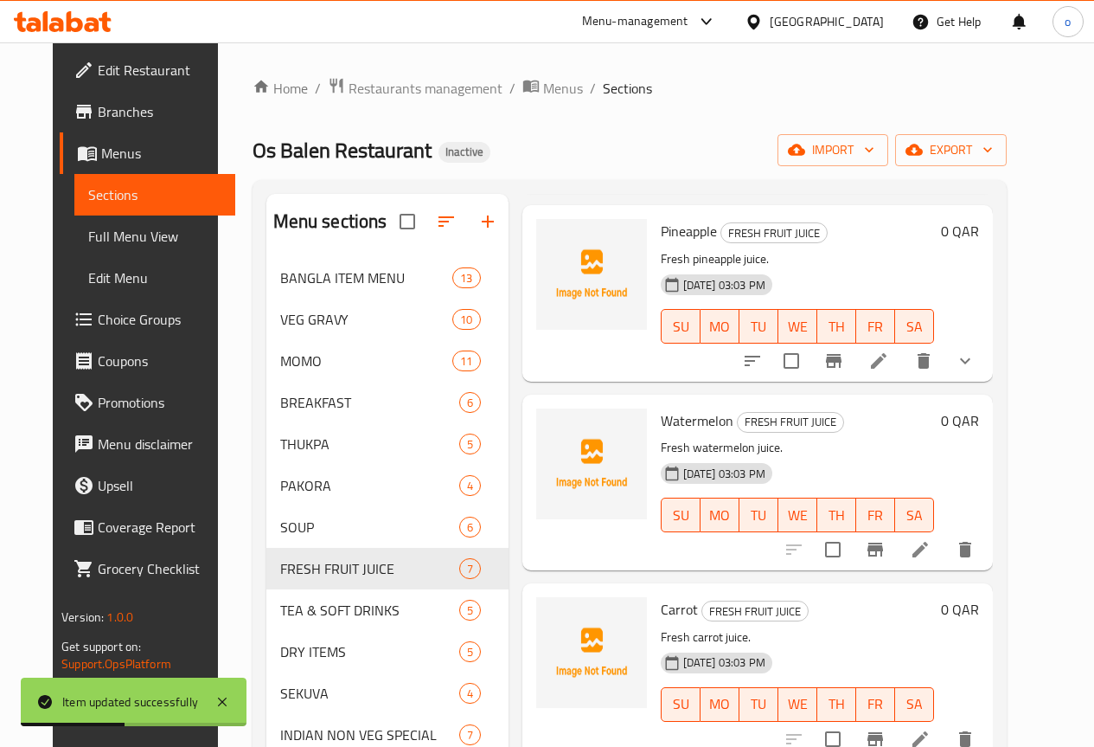
click at [931, 542] on icon at bounding box center [920, 549] width 21 height 21
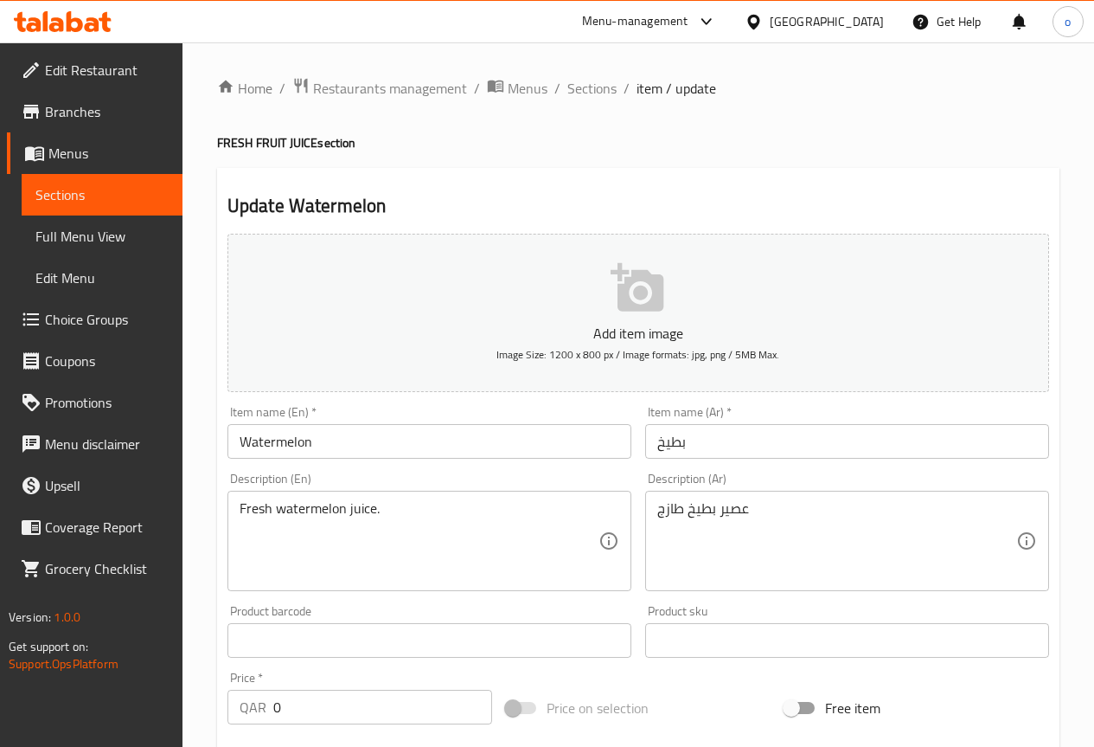
click at [777, 518] on textarea "عصير بطيخ طازج" at bounding box center [837, 541] width 359 height 82
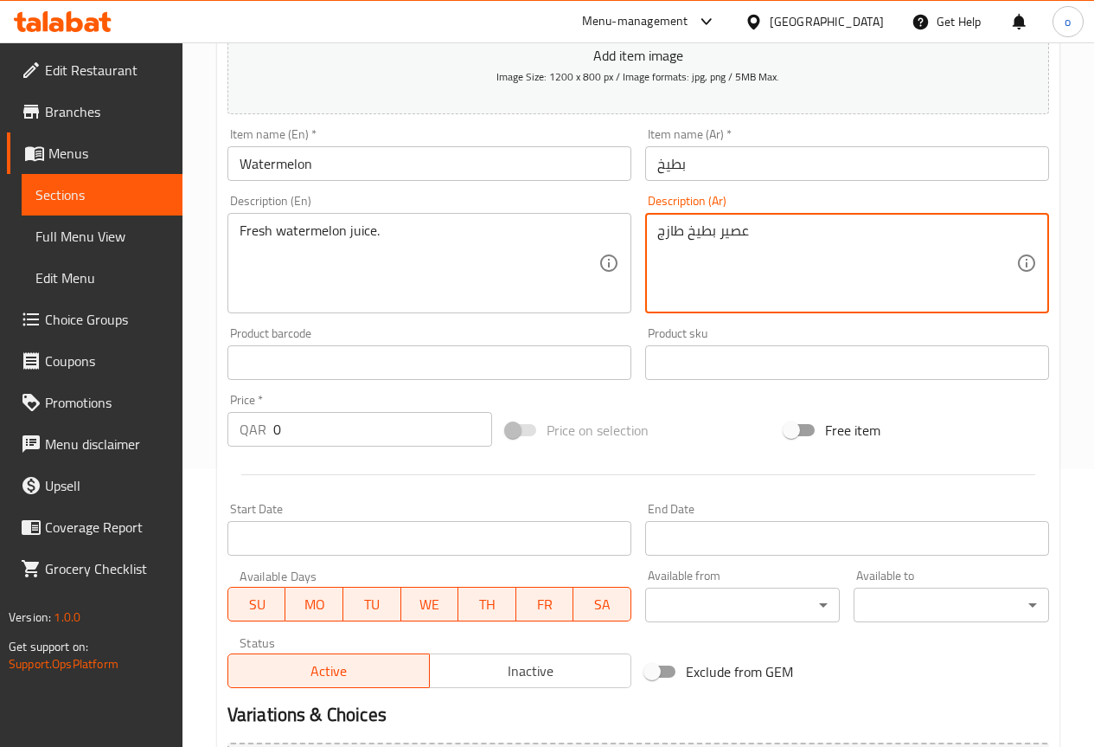
scroll to position [433, 0]
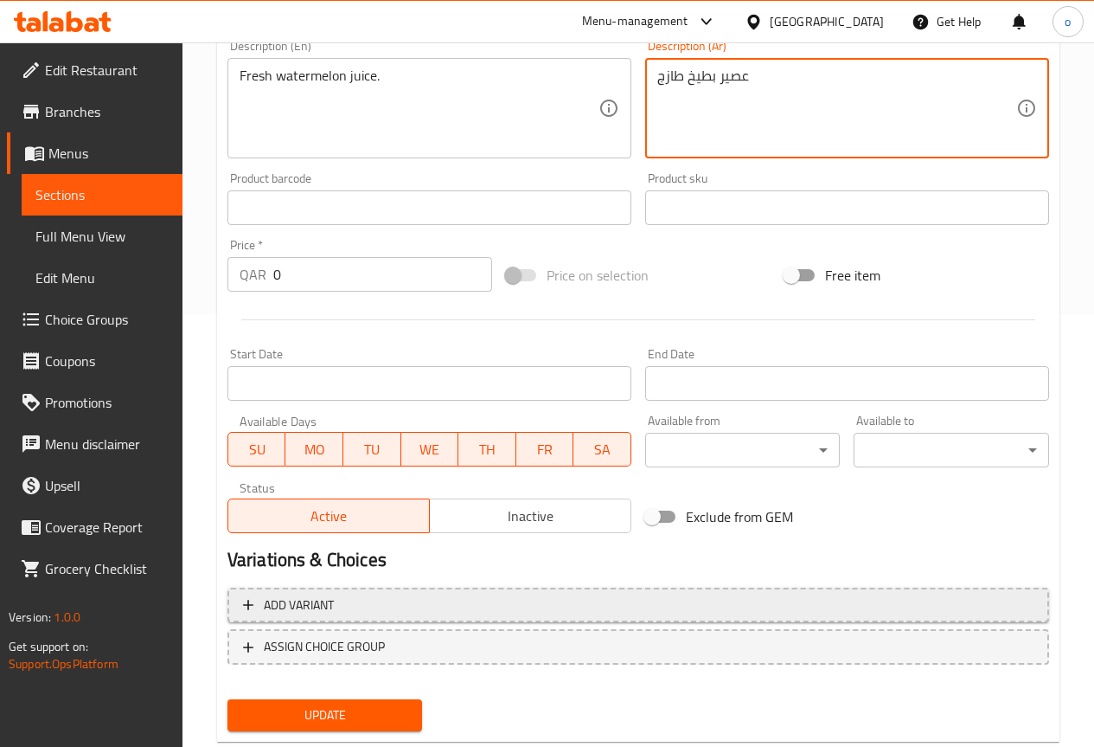
click at [351, 612] on span "Add variant" at bounding box center [638, 605] width 791 height 22
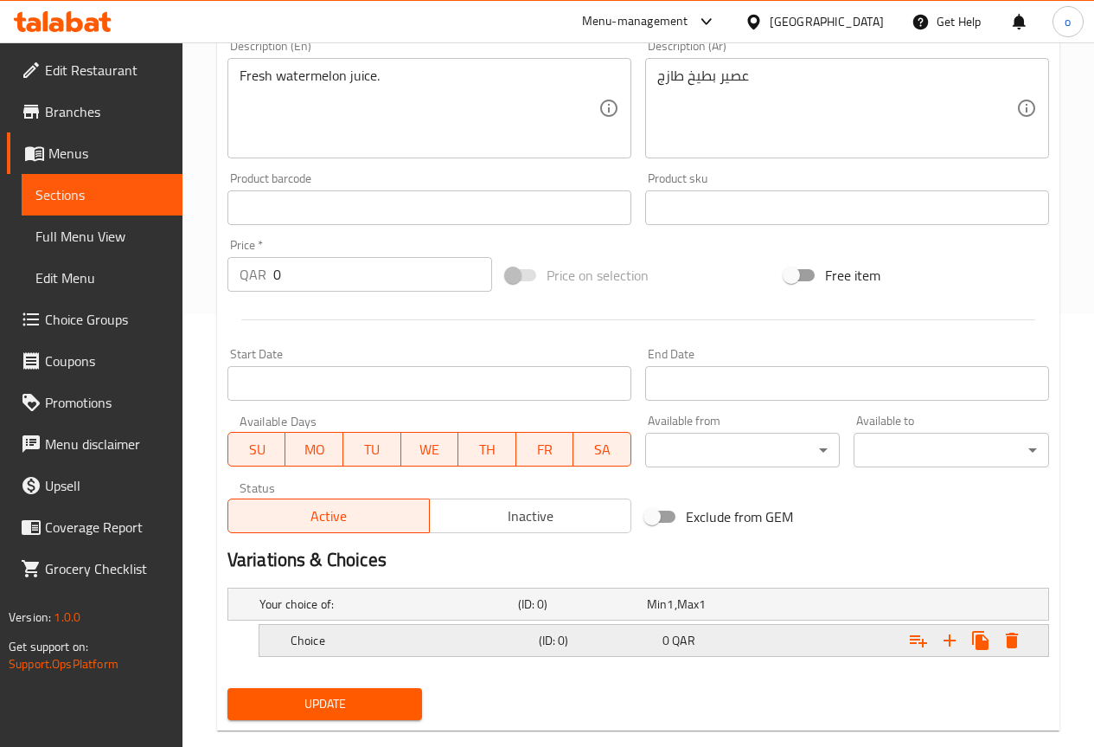
click at [359, 634] on h5 "Choice" at bounding box center [411, 640] width 241 height 17
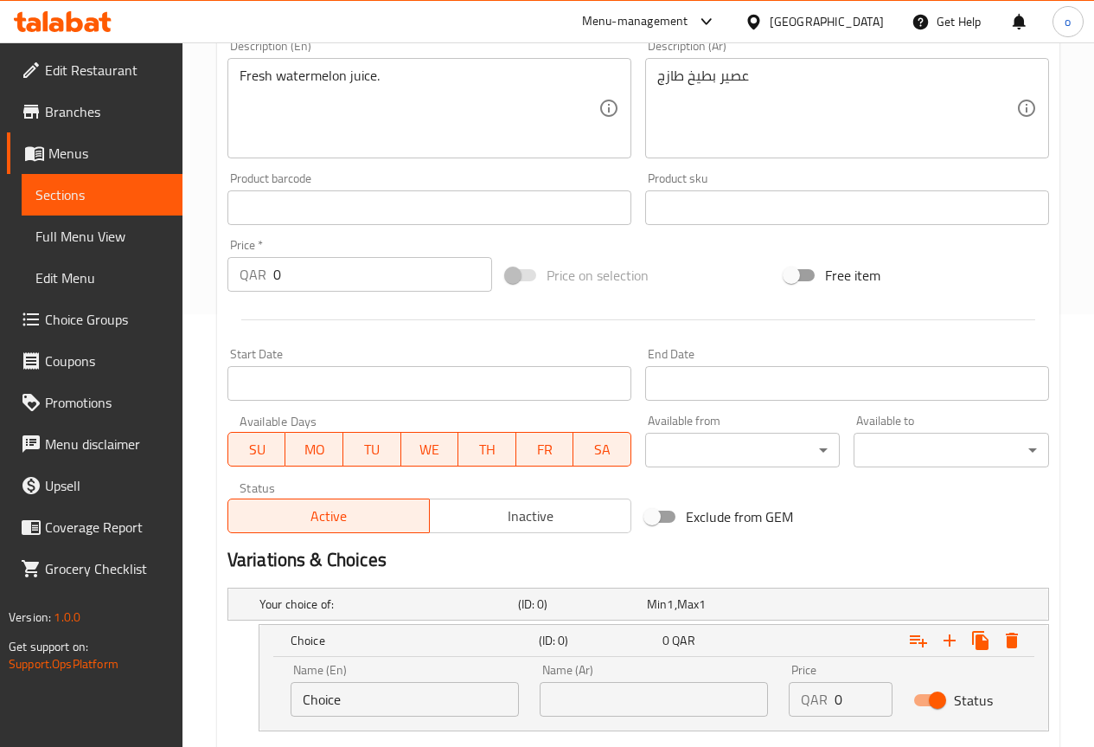
click at [343, 690] on input "Choice" at bounding box center [405, 699] width 228 height 35
click at [344, 690] on input "Choice" at bounding box center [405, 699] width 228 height 35
type input "ٍ"
type input "Small"
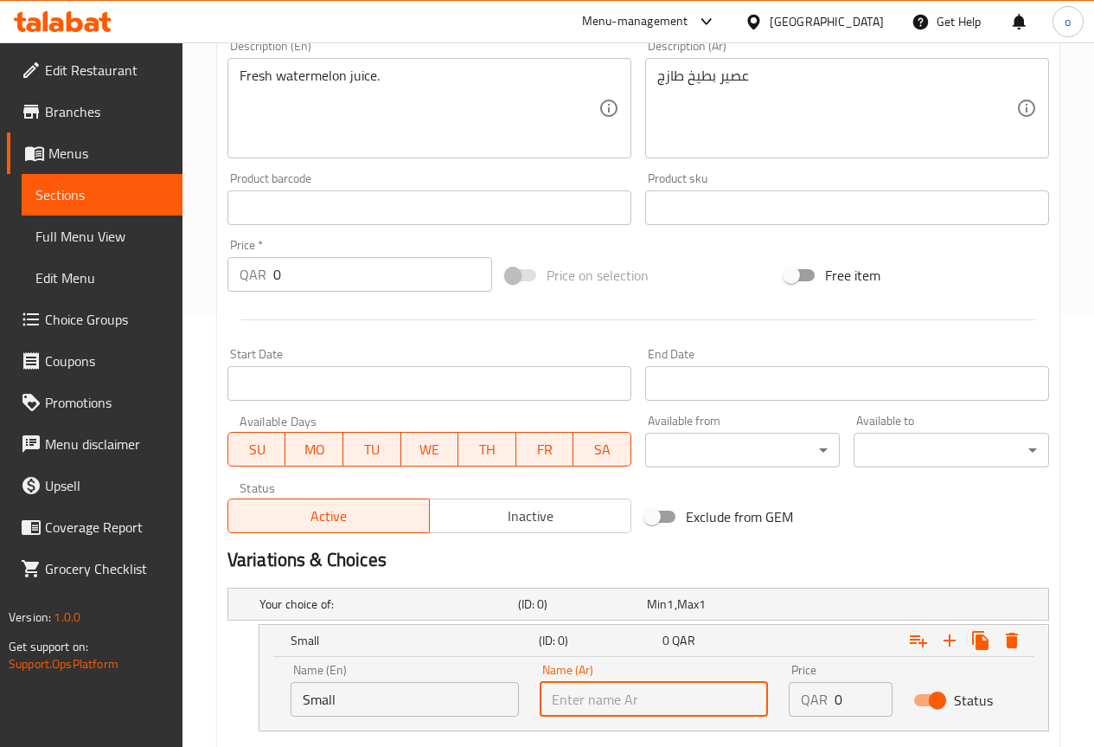
click at [575, 687] on input "text" at bounding box center [654, 699] width 228 height 35
type input "صغير"
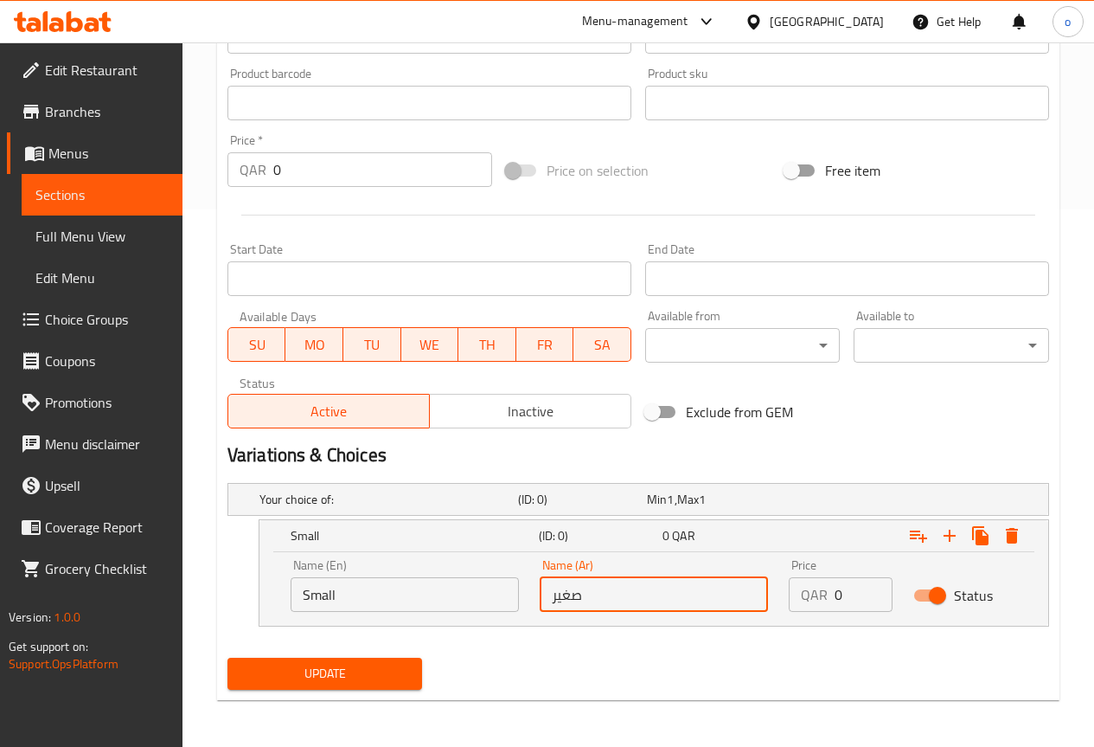
scroll to position [539, 0]
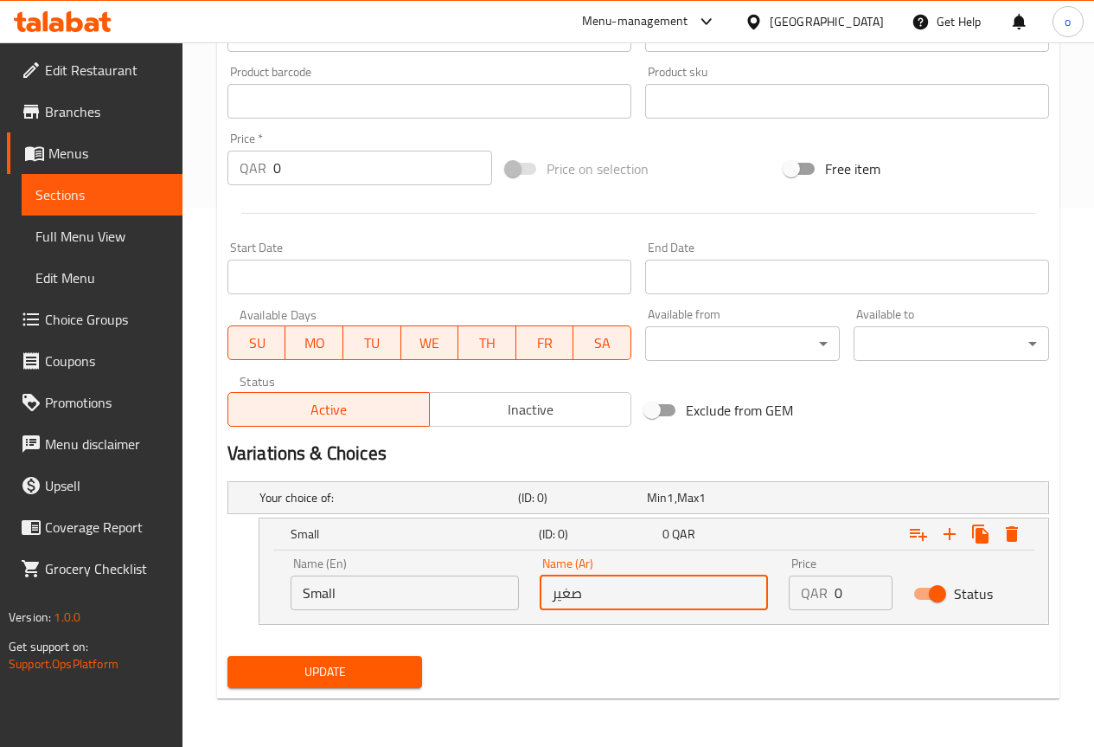
click at [850, 595] on input "0" at bounding box center [864, 592] width 58 height 35
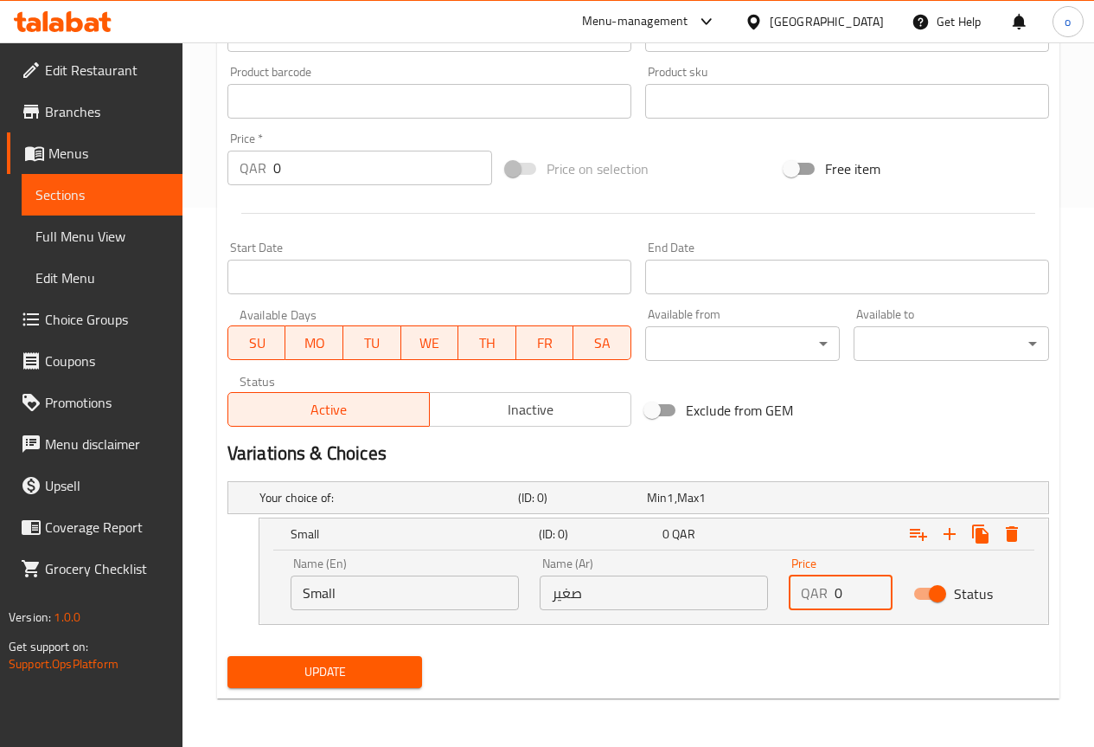
click at [850, 595] on input "0" at bounding box center [864, 592] width 58 height 35
click at [831, 594] on div "QAR 0 Price" at bounding box center [841, 592] width 104 height 35
click at [837, 594] on input "0" at bounding box center [864, 592] width 58 height 35
type input "6"
click at [947, 538] on icon "Expand" at bounding box center [950, 533] width 21 height 21
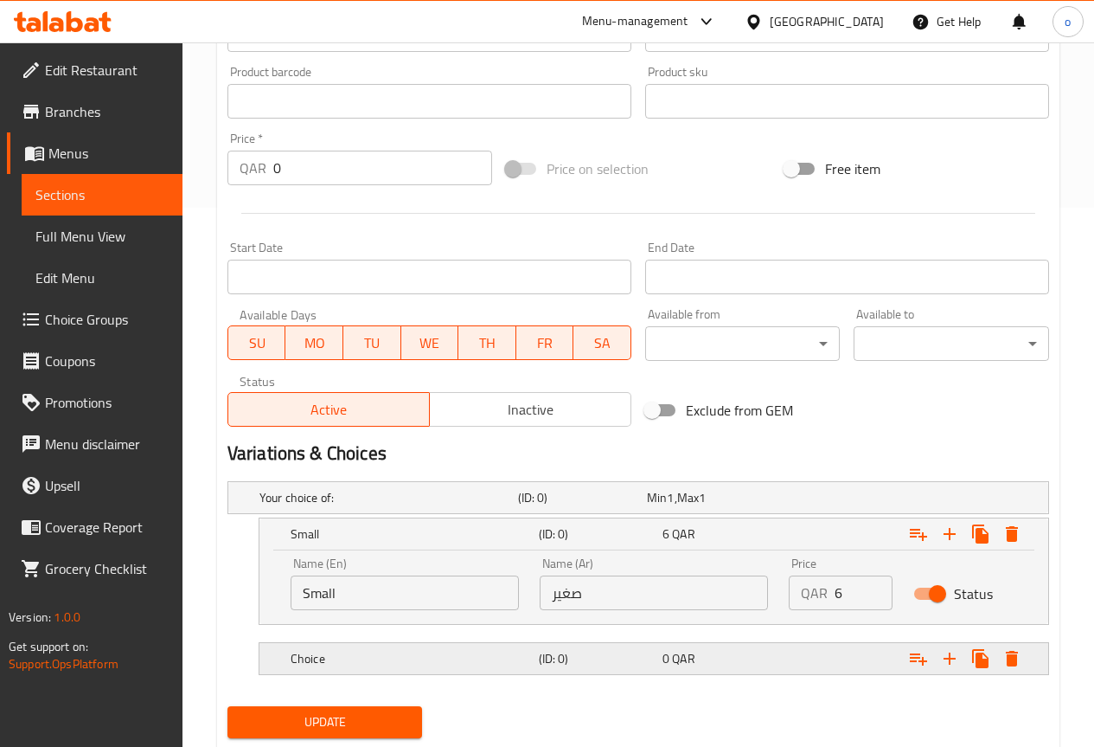
click at [434, 664] on h5 "Choice" at bounding box center [411, 658] width 241 height 17
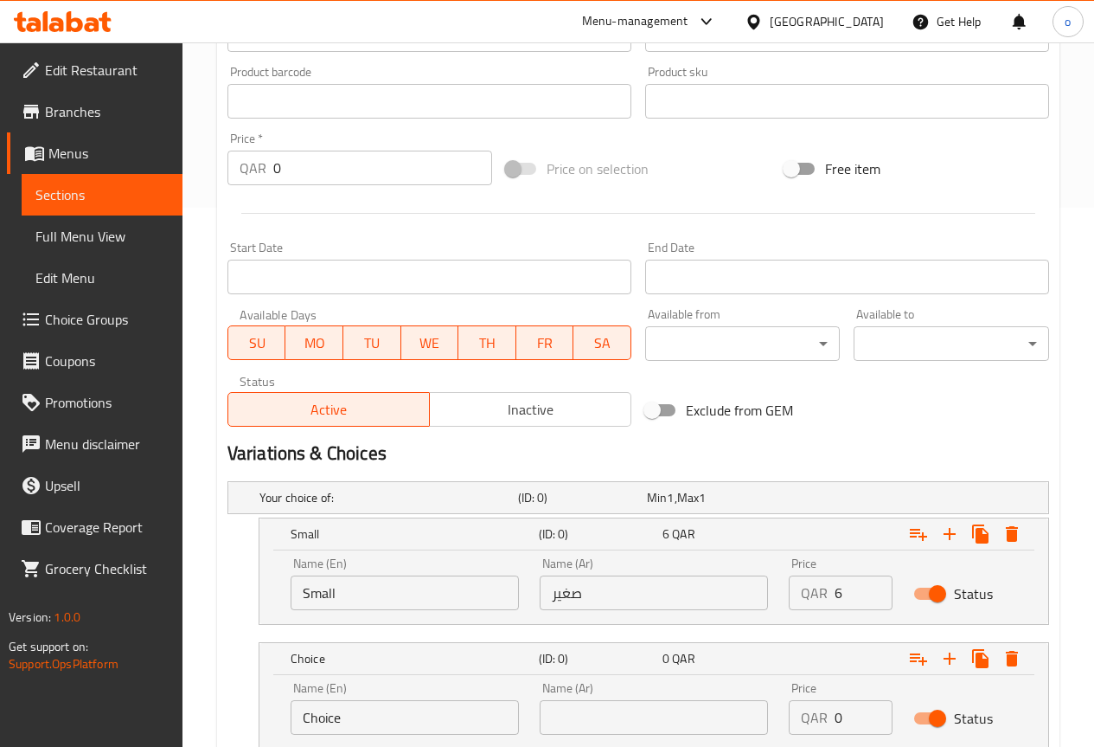
click at [388, 708] on input "Choice" at bounding box center [405, 717] width 228 height 35
type input "/"
type input "Large"
click at [573, 719] on input "text" at bounding box center [654, 717] width 228 height 35
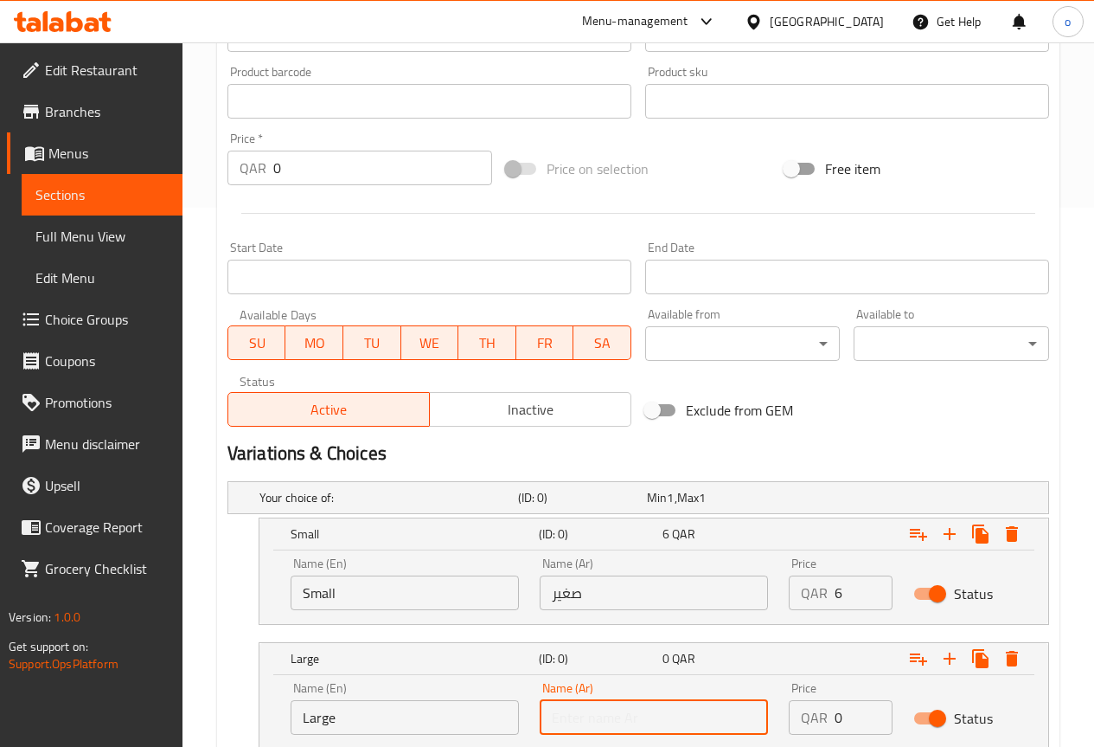
type input "كبير"
click at [848, 715] on input "0" at bounding box center [864, 717] width 58 height 35
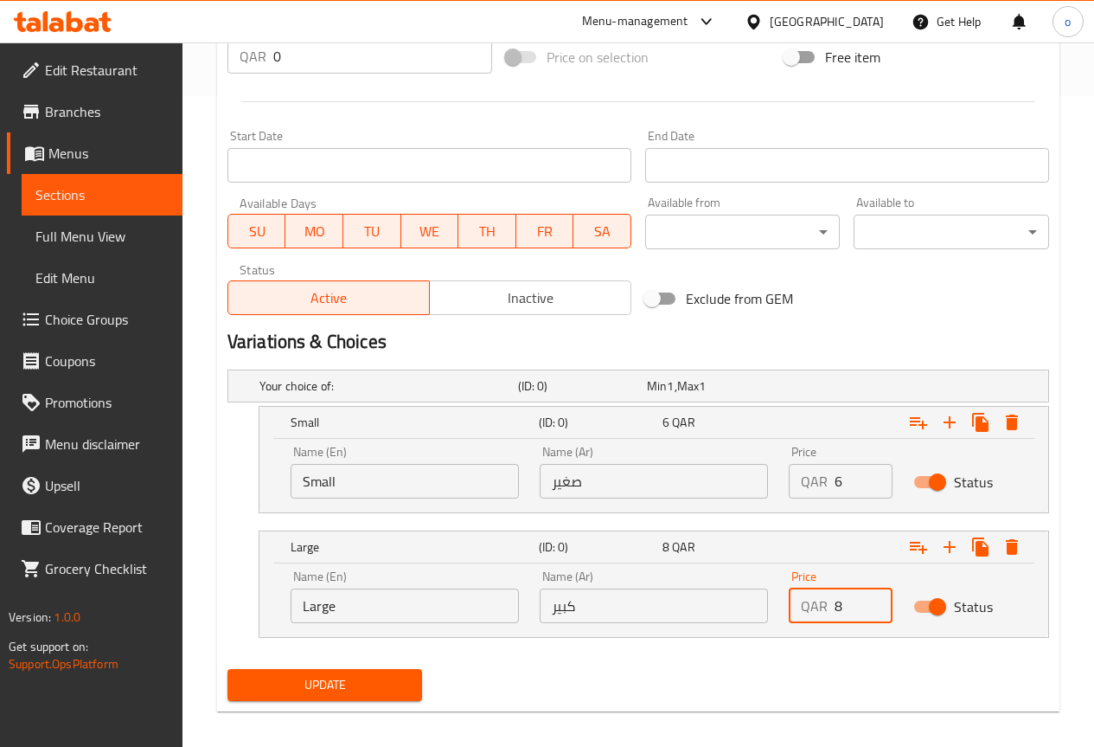
scroll to position [664, 0]
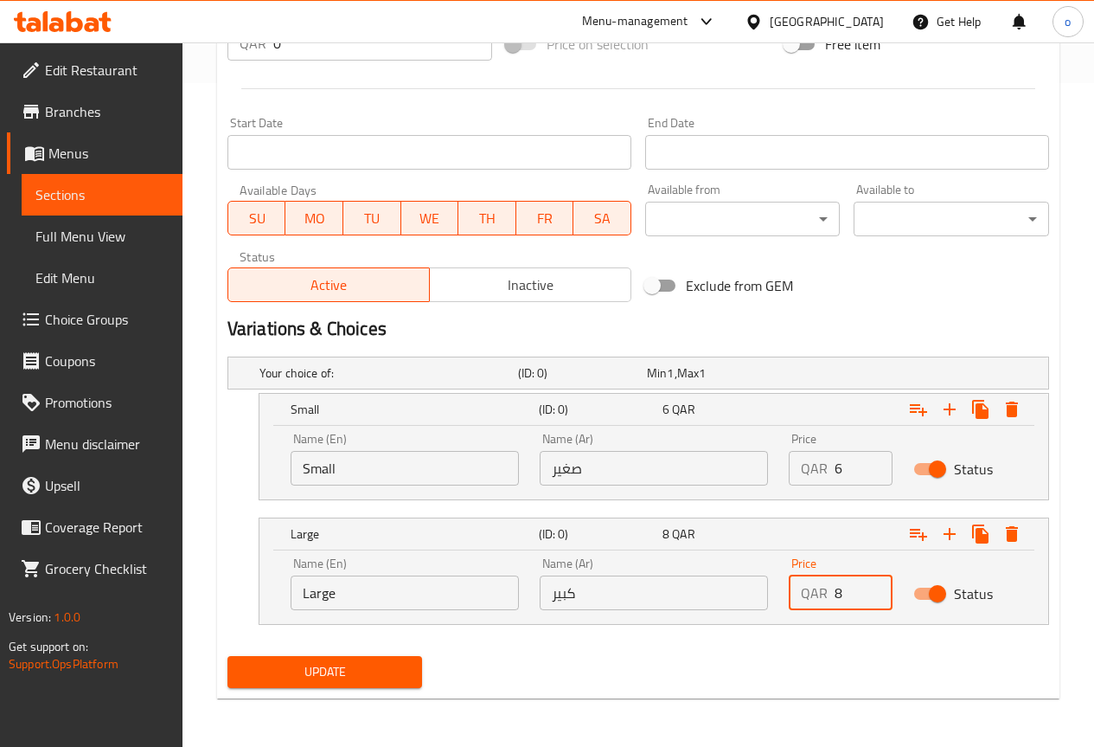
type input "8"
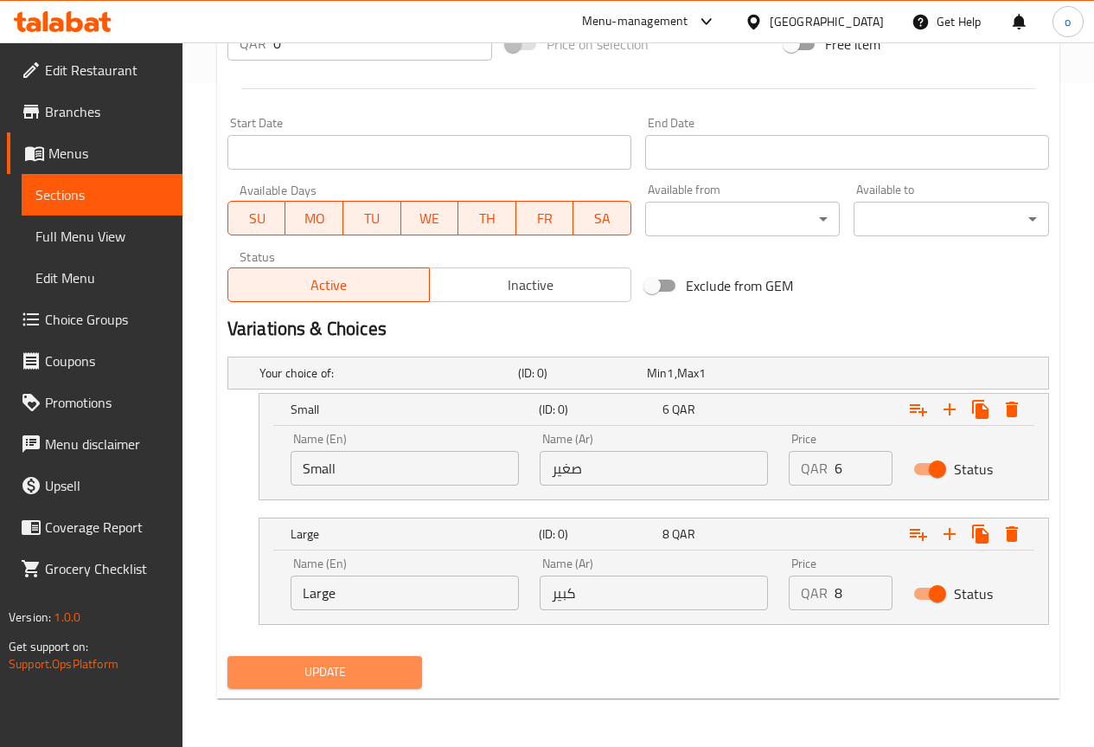
click at [395, 677] on span "Update" at bounding box center [325, 672] width 168 height 22
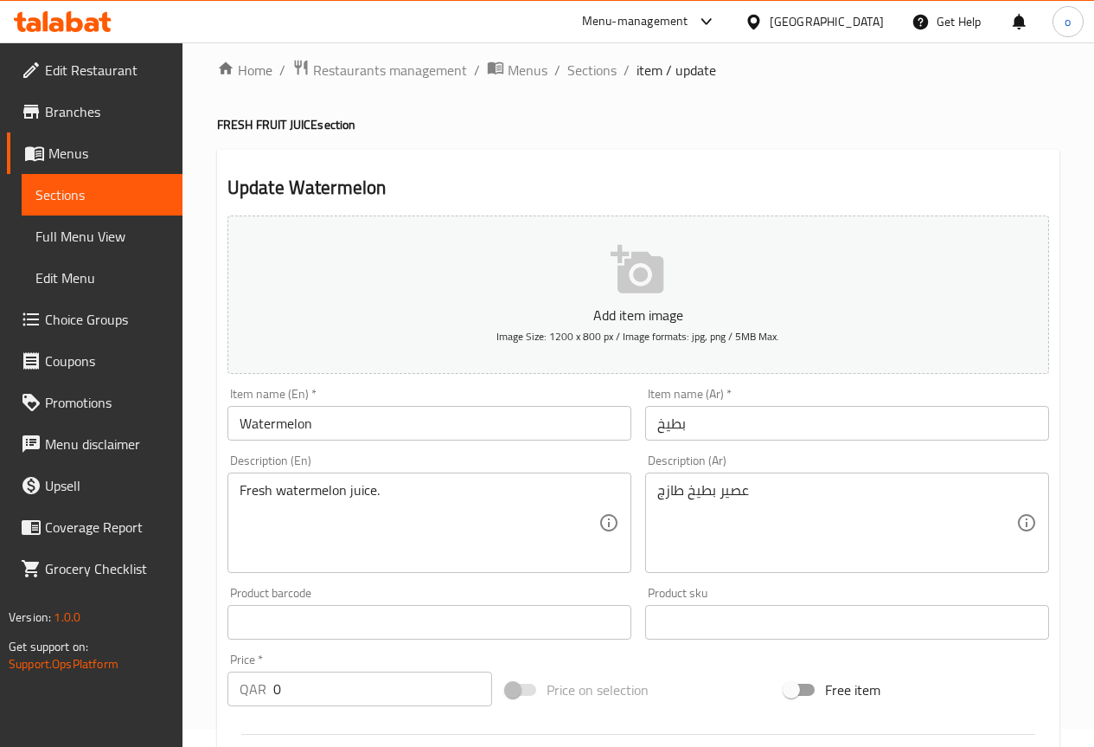
scroll to position [0, 0]
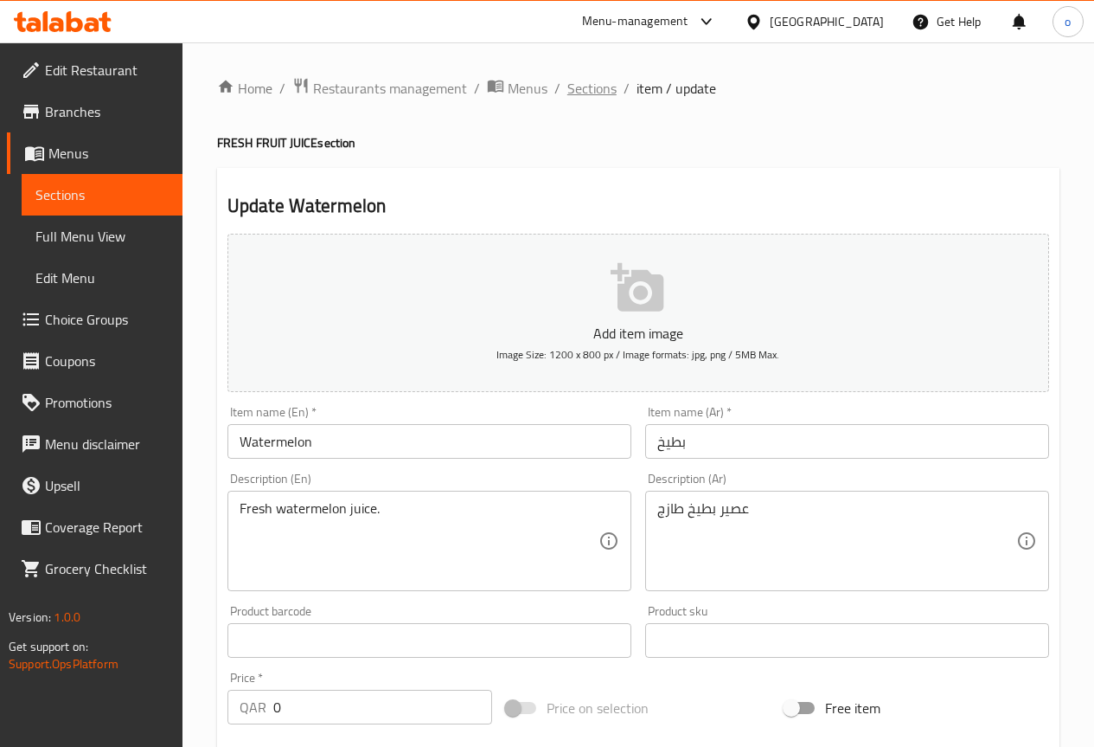
click at [585, 95] on span "Sections" at bounding box center [592, 88] width 49 height 21
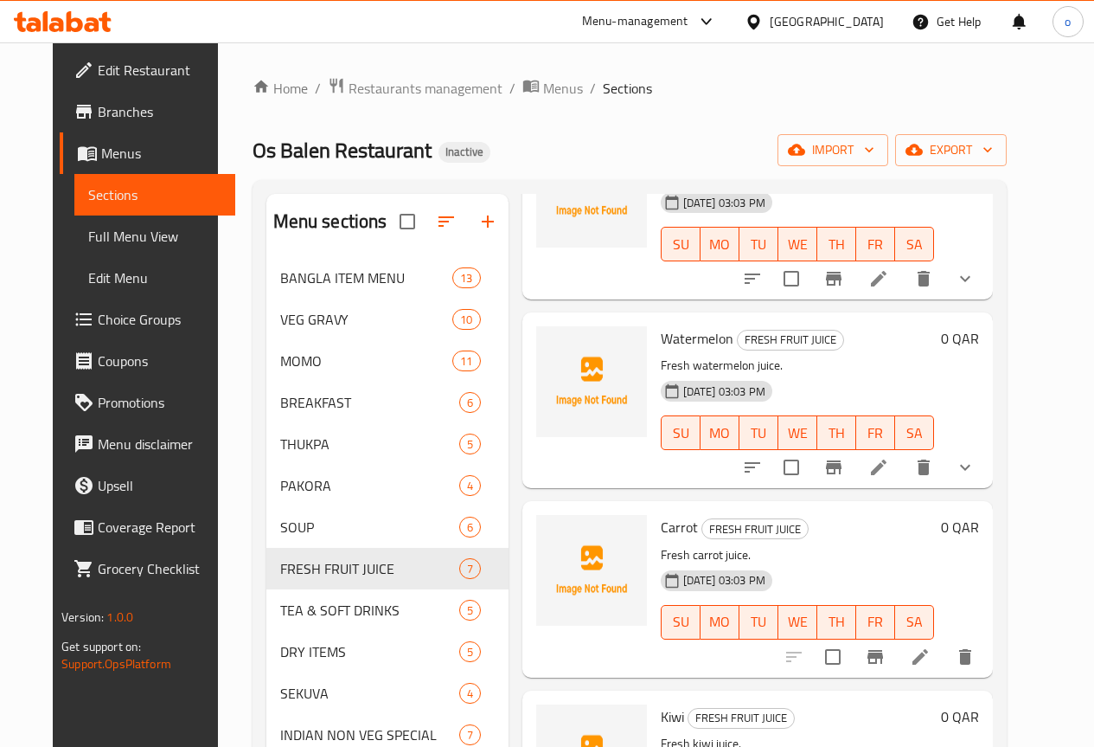
scroll to position [346, 0]
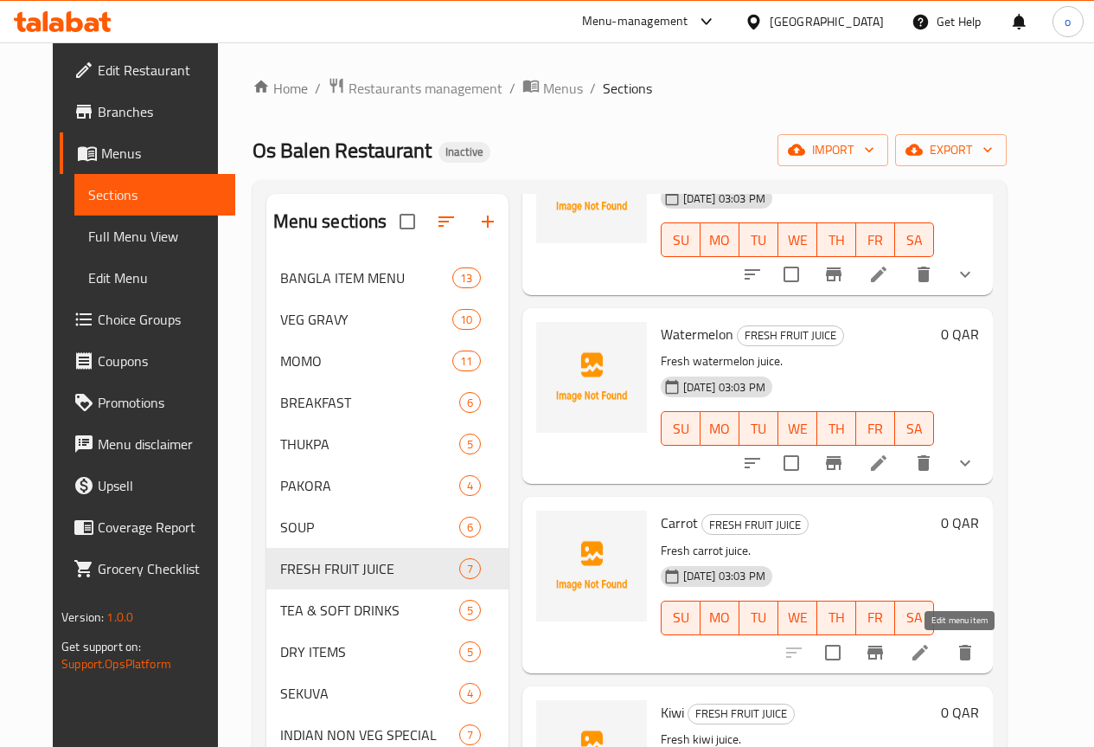
click at [931, 657] on icon at bounding box center [920, 652] width 21 height 21
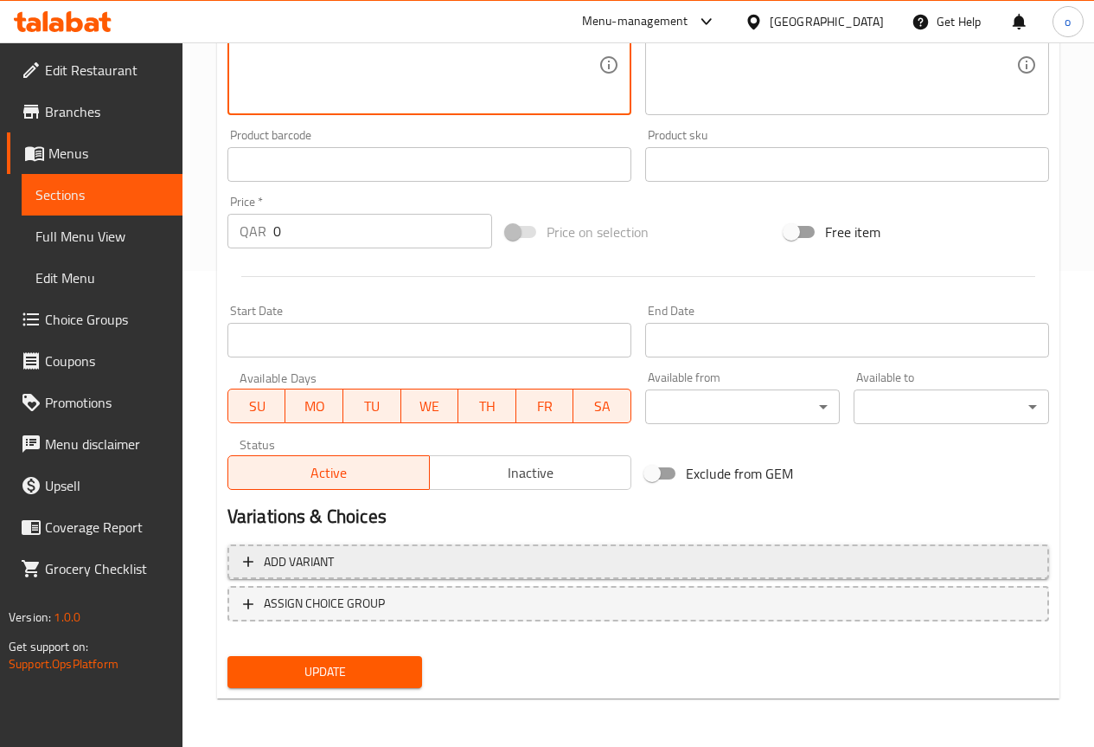
click at [301, 557] on span "Add variant" at bounding box center [299, 562] width 70 height 22
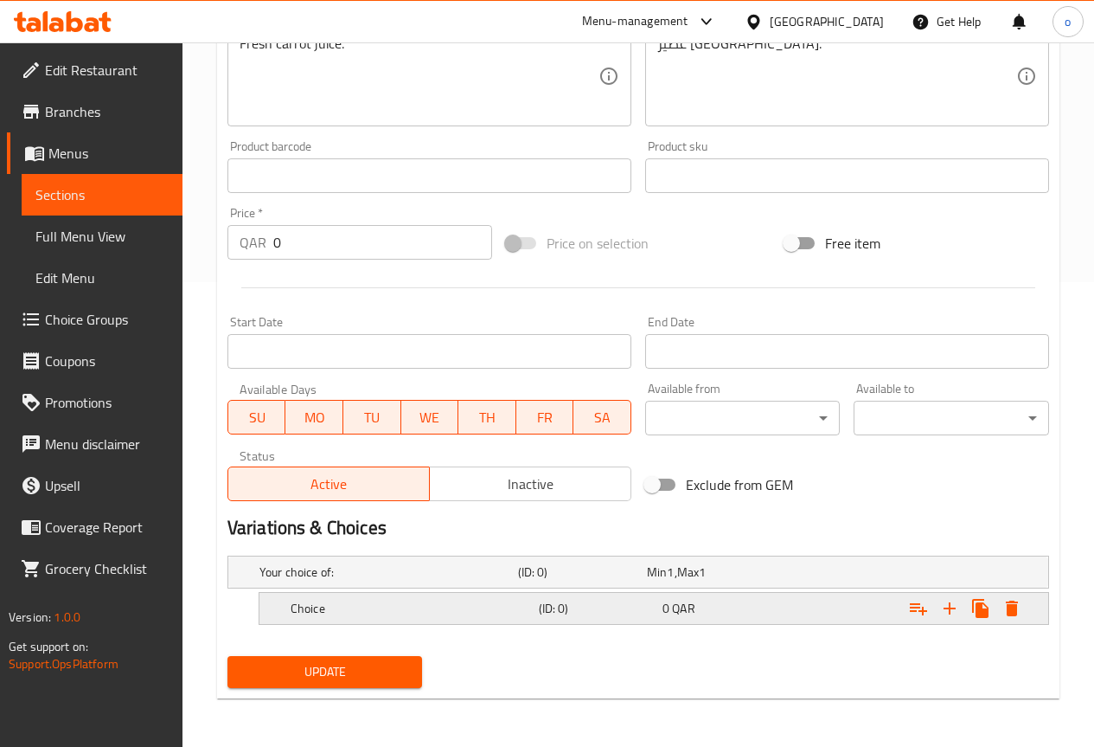
click at [375, 607] on h5 "Choice" at bounding box center [411, 608] width 241 height 17
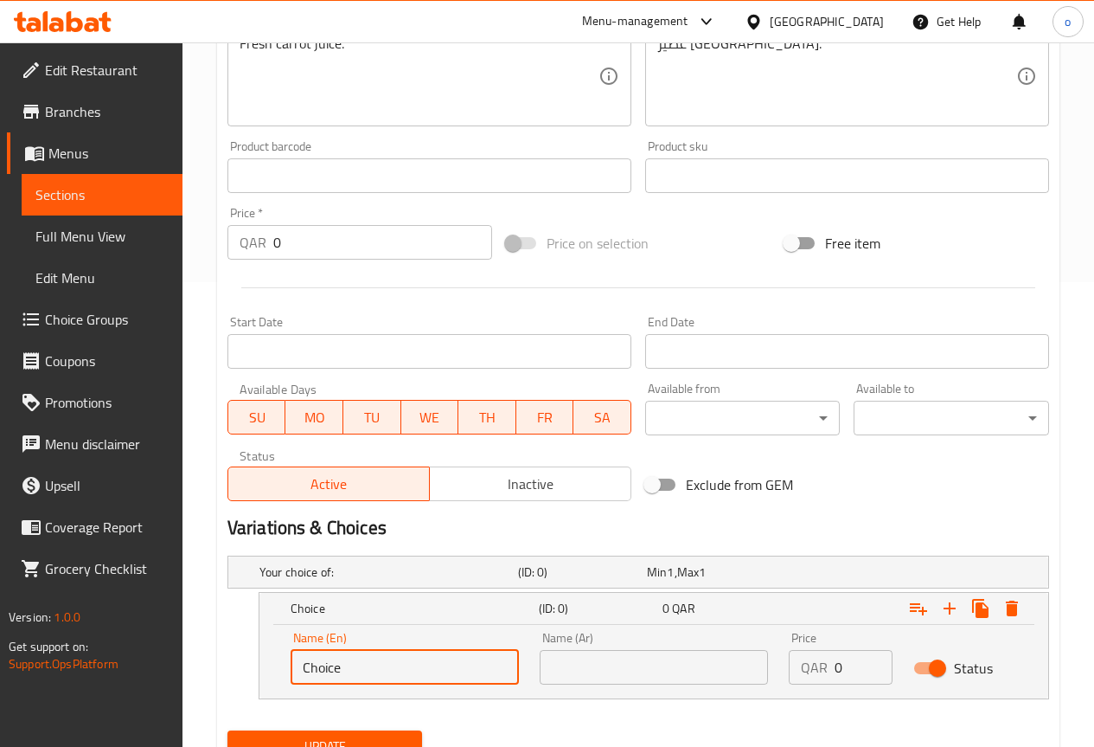
click at [365, 667] on input "Choice" at bounding box center [405, 667] width 228 height 35
type input "s"
type input "Small"
click at [569, 656] on input "text" at bounding box center [654, 667] width 228 height 35
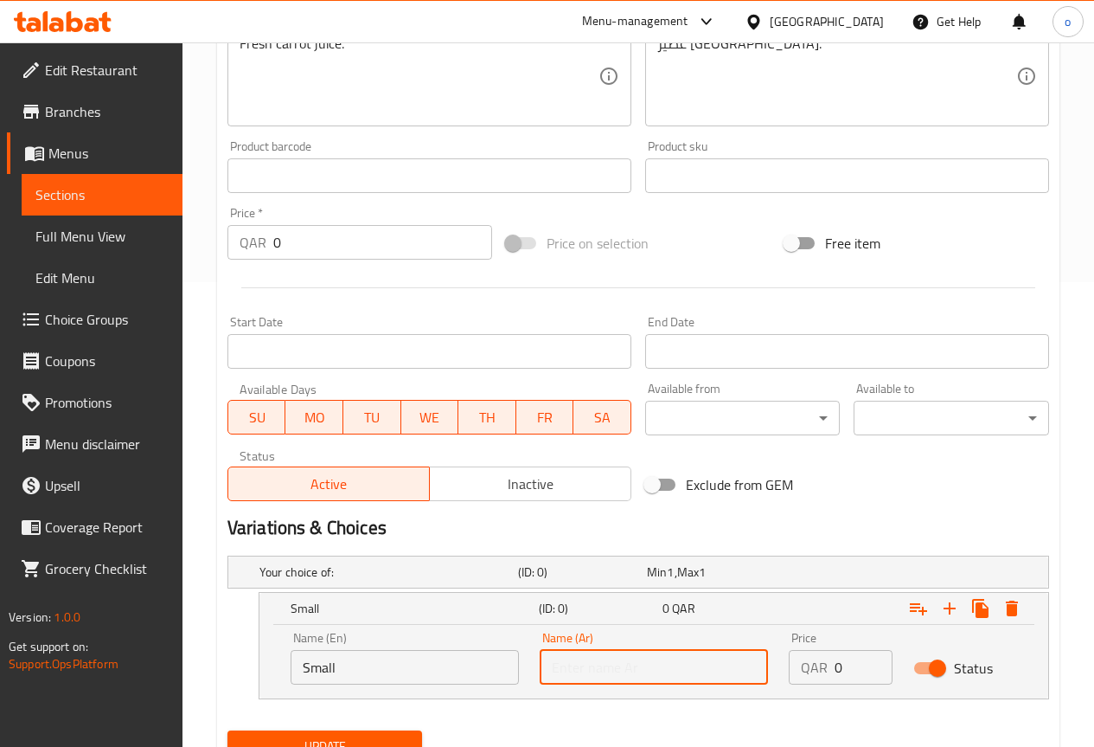
type input "صغير"
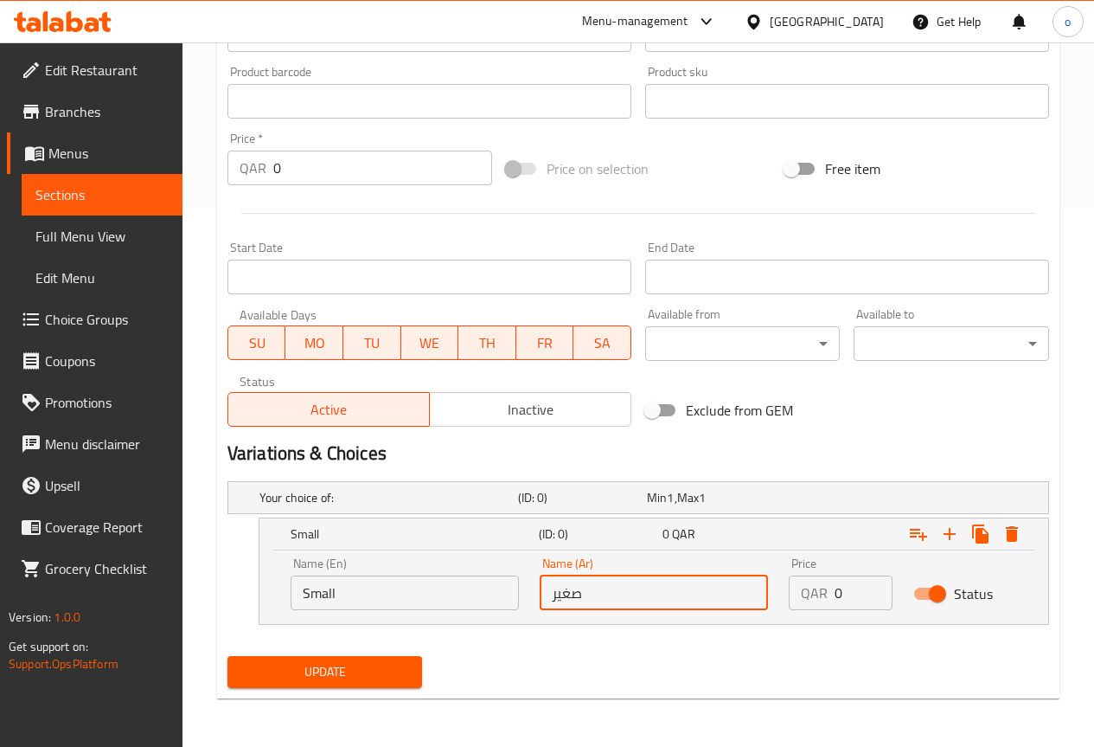
click at [856, 598] on input "0" at bounding box center [864, 592] width 58 height 35
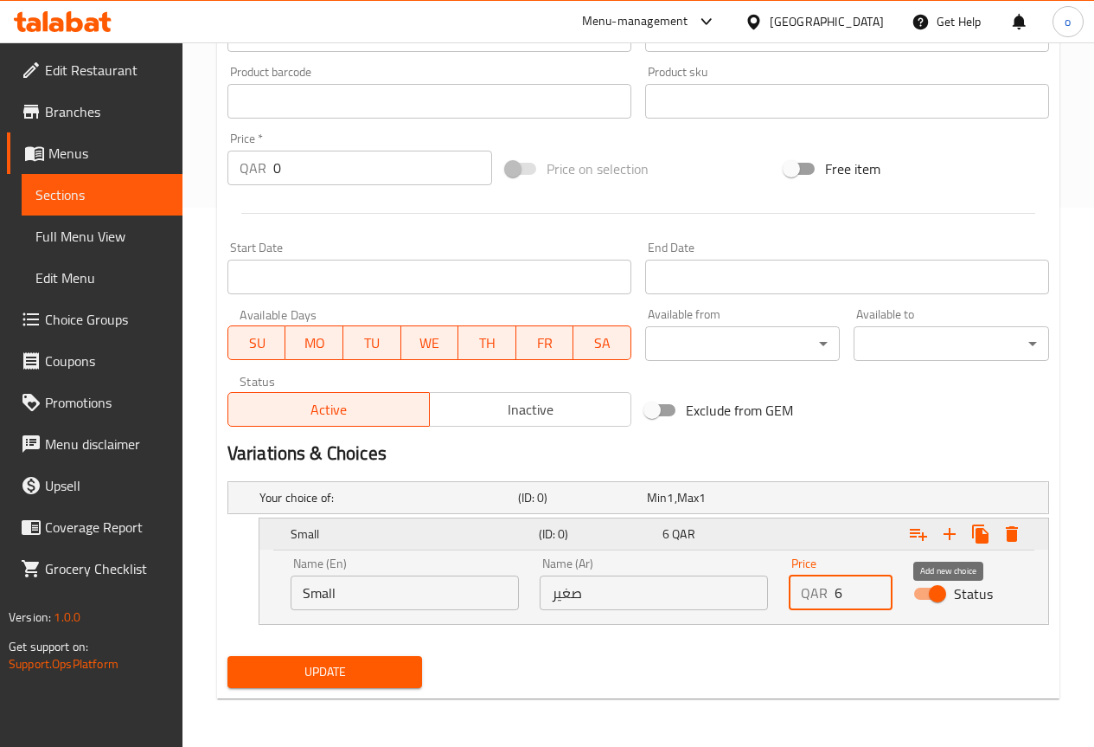
type input "6"
click at [946, 537] on icon "Expand" at bounding box center [950, 533] width 21 height 21
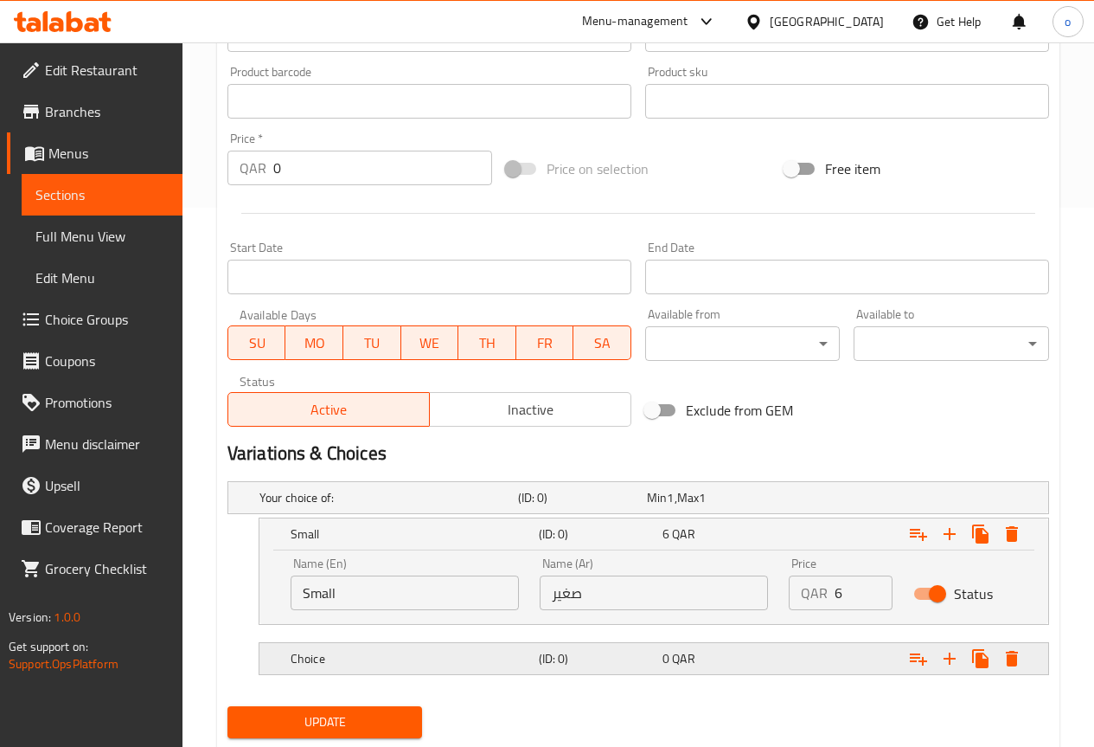
click at [449, 665] on h5 "Choice" at bounding box center [411, 658] width 241 height 17
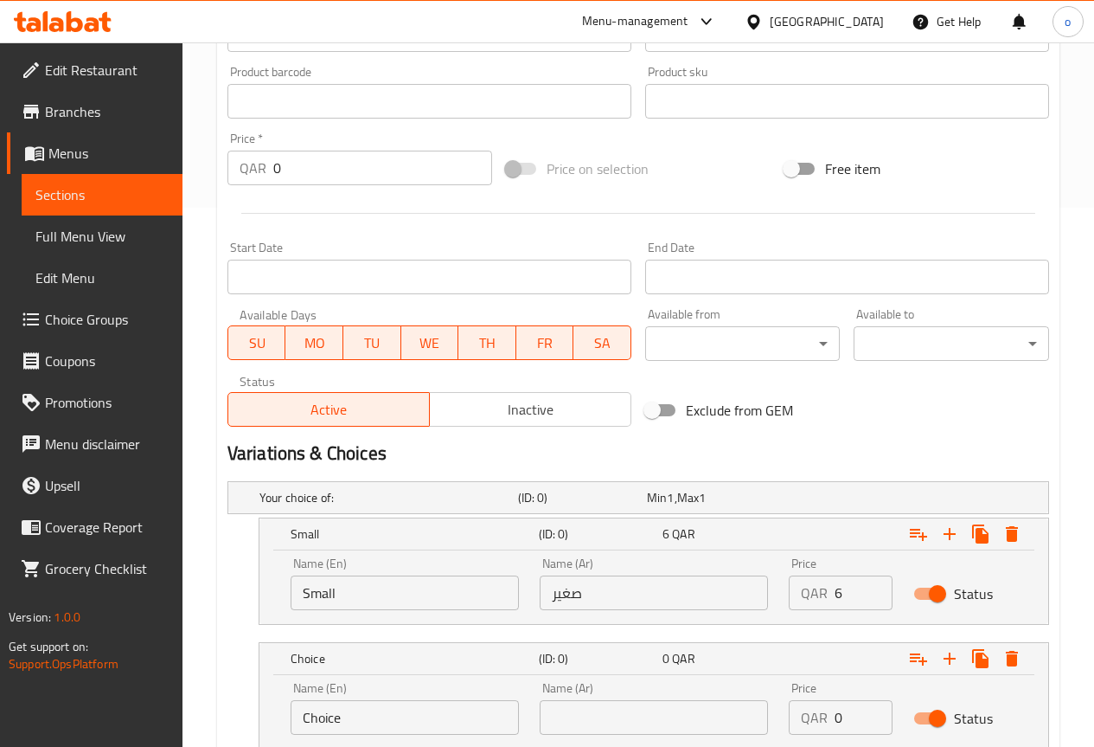
click at [388, 719] on input "Choice" at bounding box center [405, 717] width 228 height 35
type input "Large"
click at [558, 715] on input "text" at bounding box center [654, 717] width 228 height 35
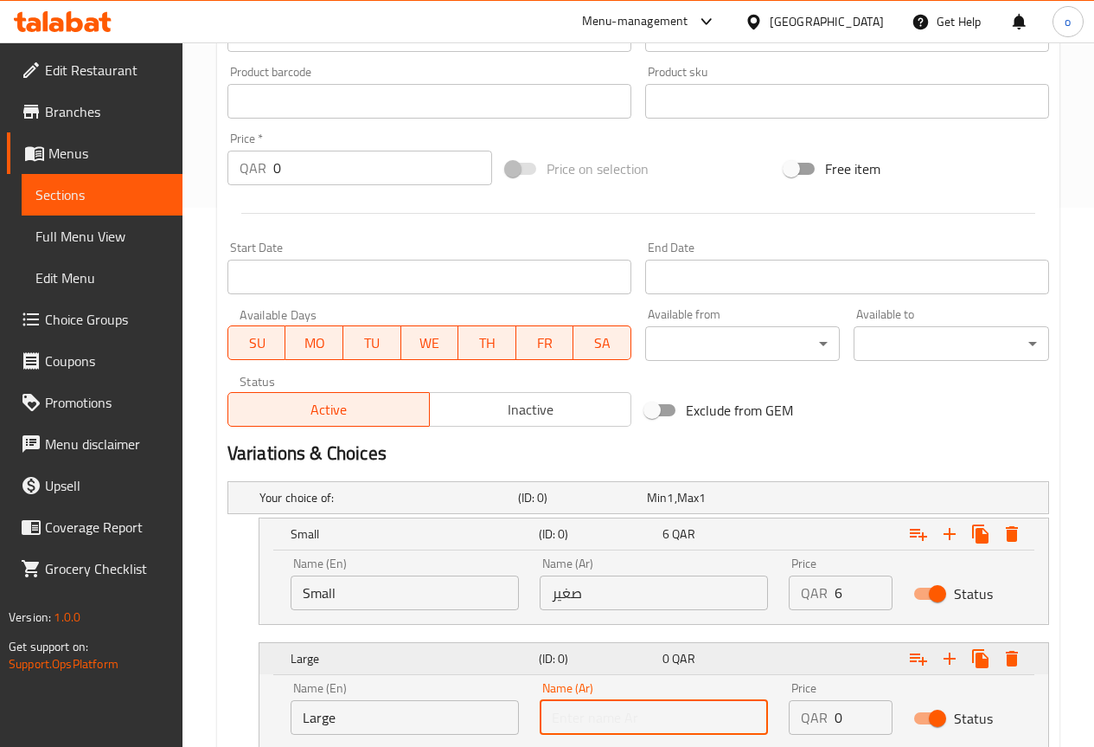
type input "كبير"
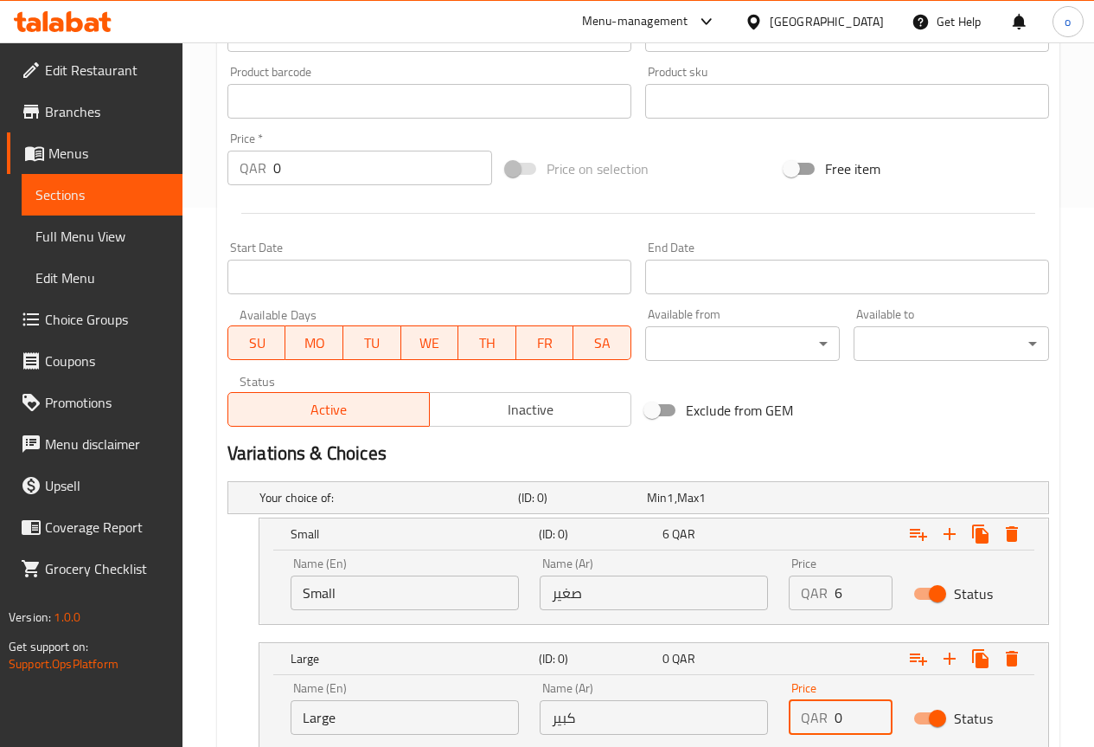
click at [855, 717] on input "0" at bounding box center [864, 717] width 58 height 35
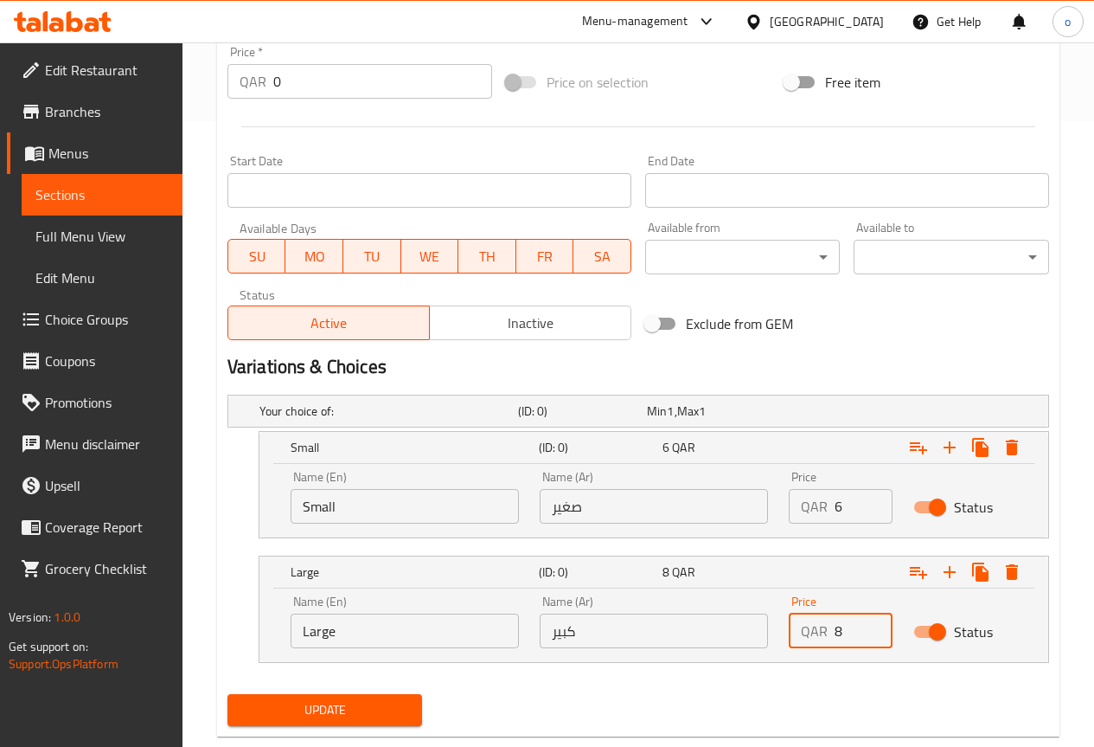
type input "8"
click at [390, 706] on span "Update" at bounding box center [325, 710] width 168 height 22
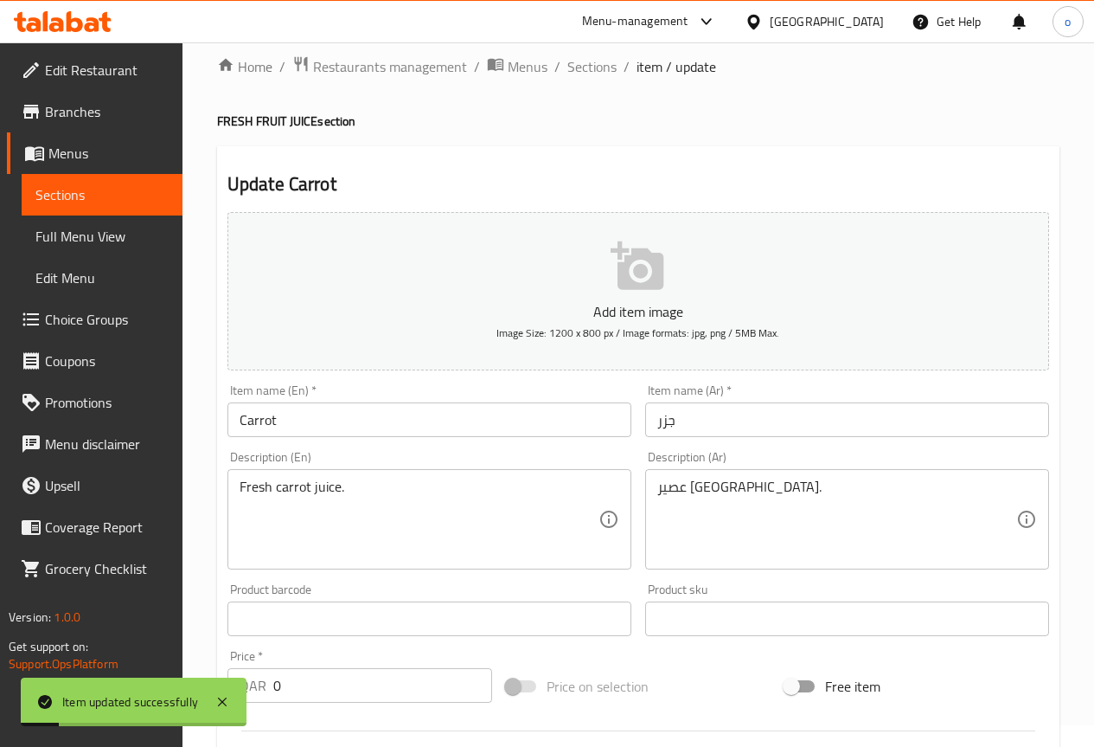
scroll to position [20, 0]
click at [588, 76] on span "Sections" at bounding box center [592, 68] width 49 height 21
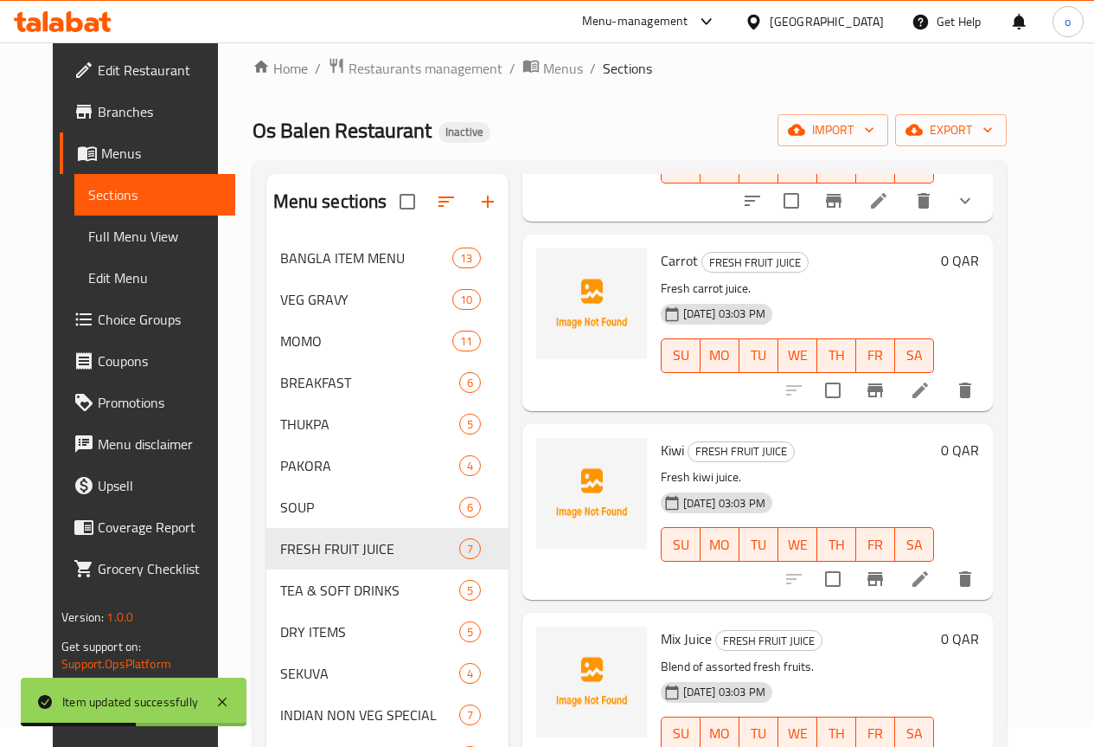
scroll to position [606, 0]
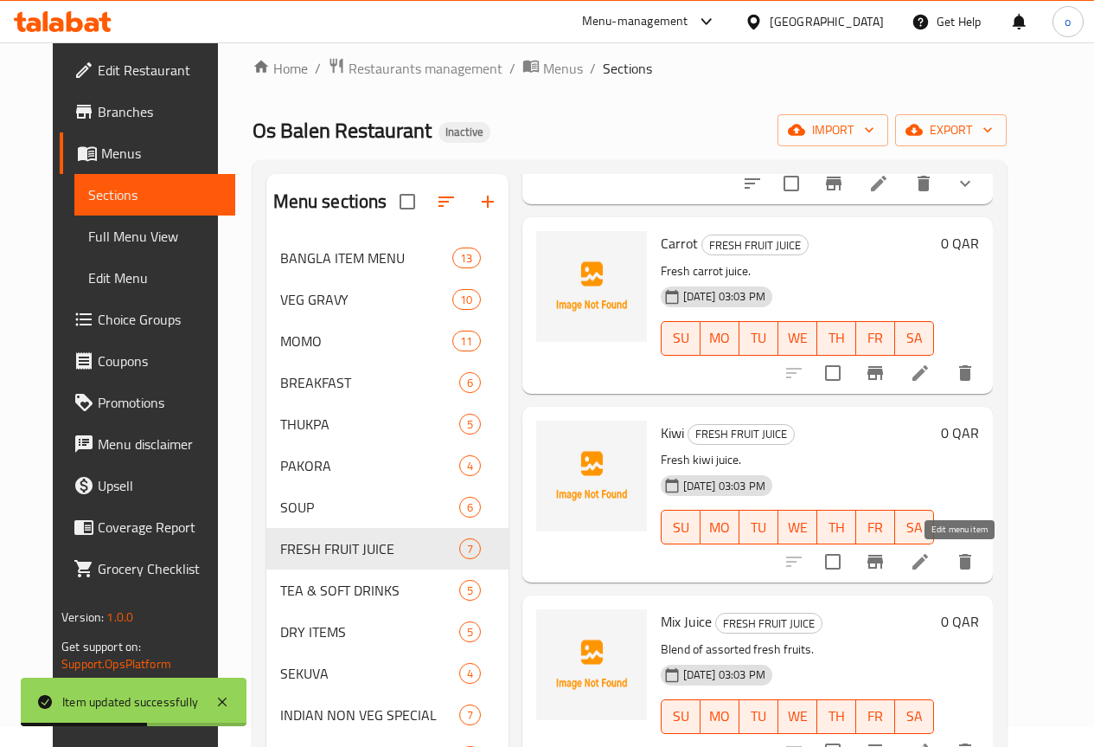
click at [931, 558] on icon at bounding box center [920, 561] width 21 height 21
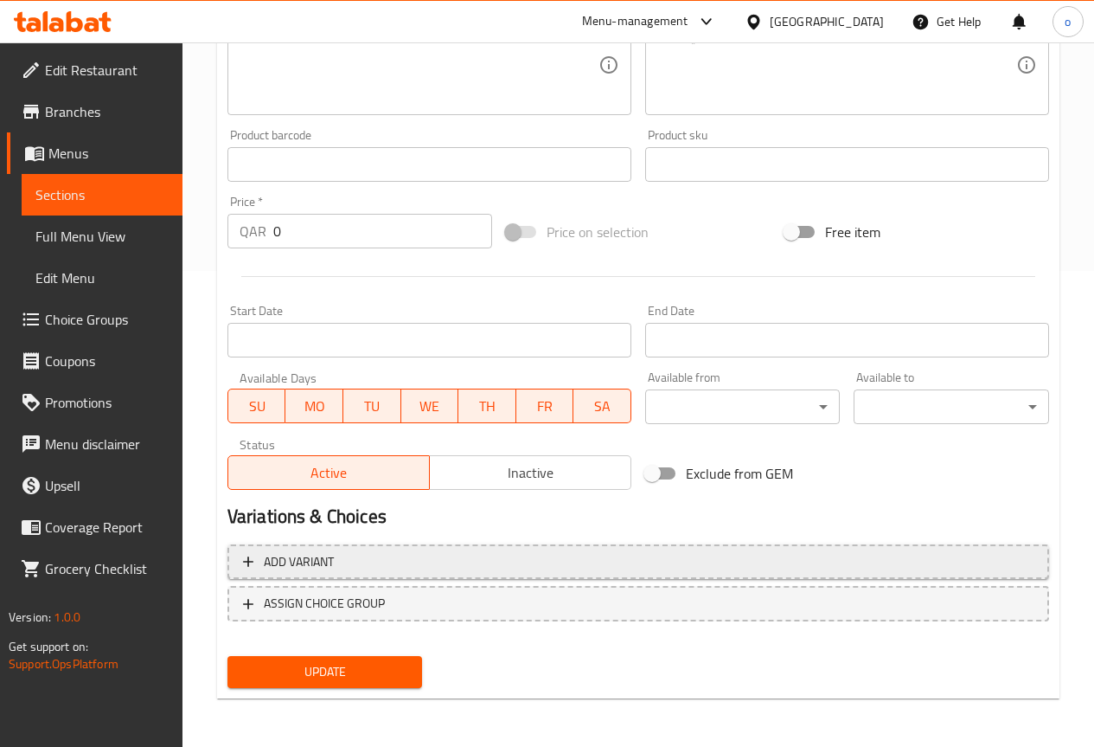
click at [327, 561] on span "Add variant" at bounding box center [299, 562] width 70 height 22
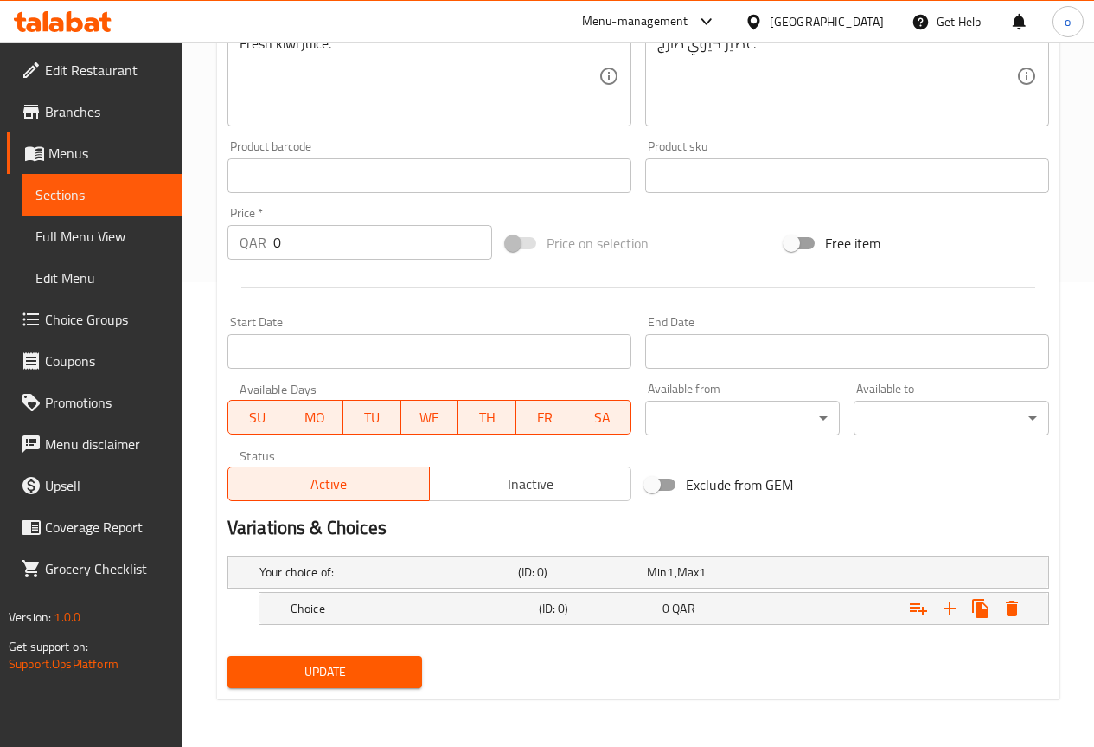
scroll to position [465, 0]
click at [350, 600] on h5 "Choice" at bounding box center [411, 608] width 241 height 17
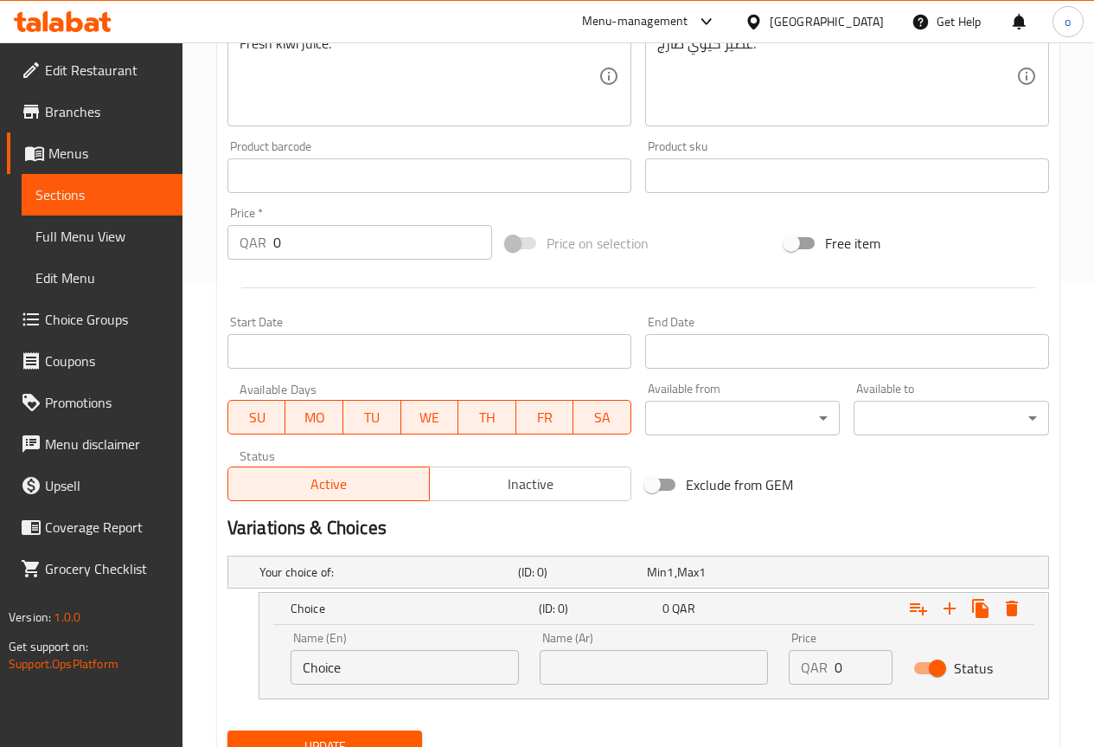
click at [369, 660] on input "Choice" at bounding box center [405, 667] width 228 height 35
type input "Small"
click at [587, 670] on input "text" at bounding box center [654, 667] width 228 height 35
type input "صغير"
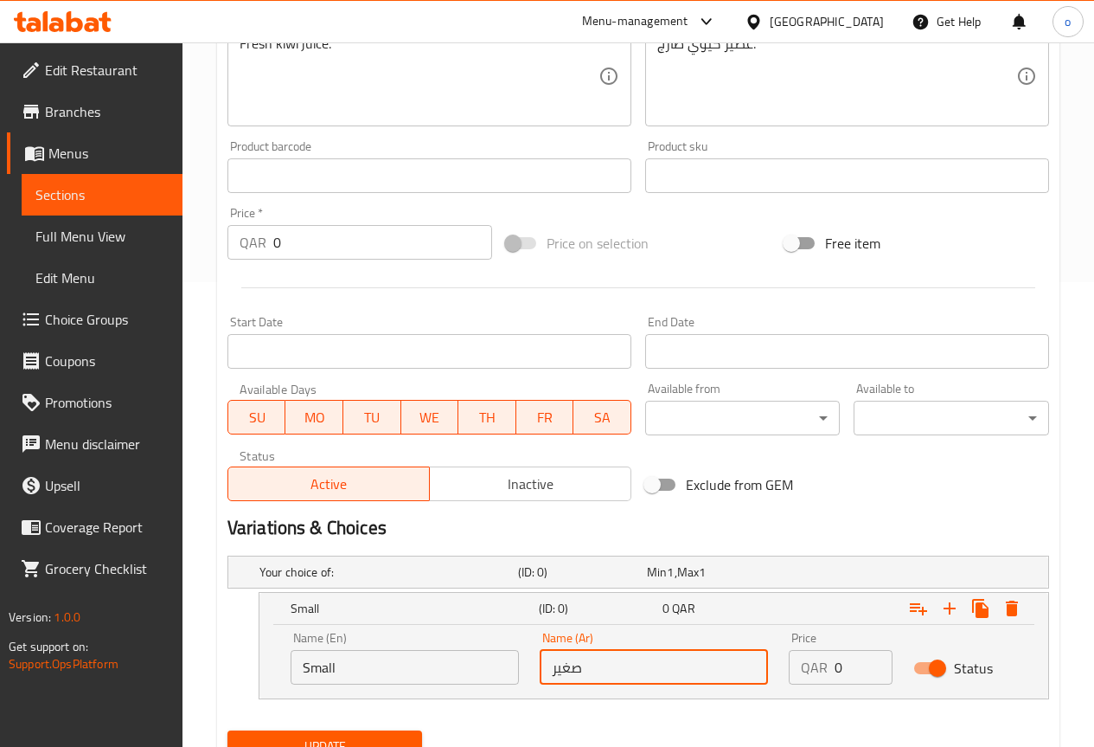
click at [861, 662] on input "0" at bounding box center [864, 667] width 58 height 35
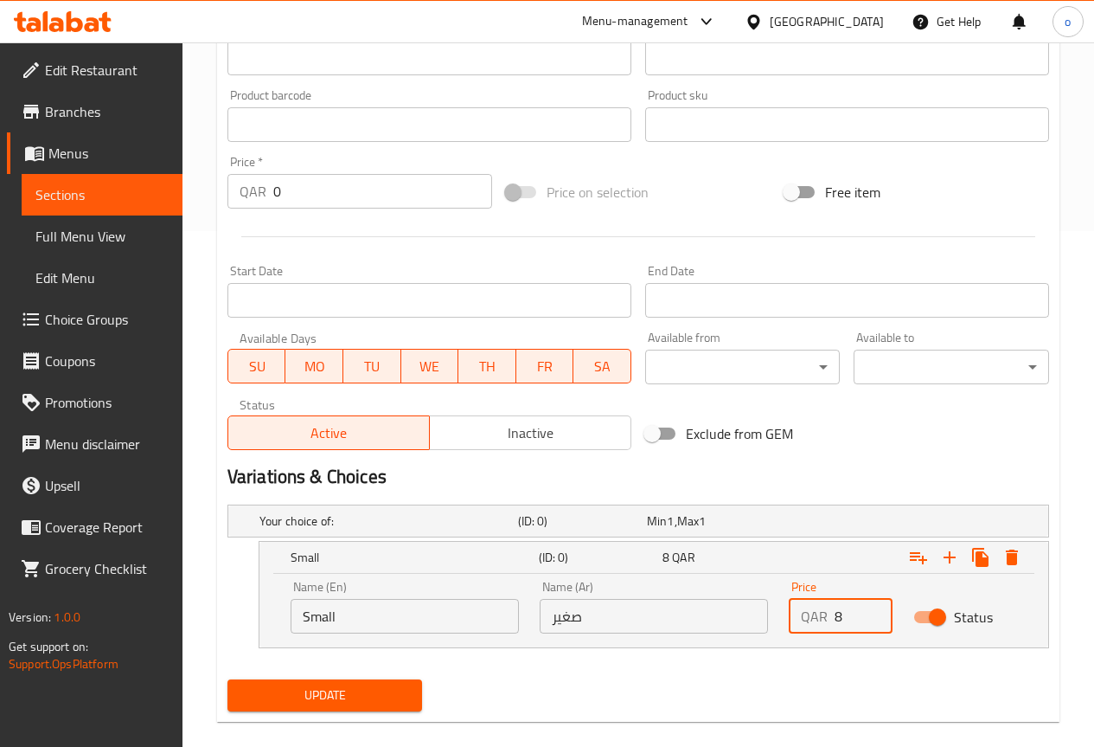
scroll to position [539, 0]
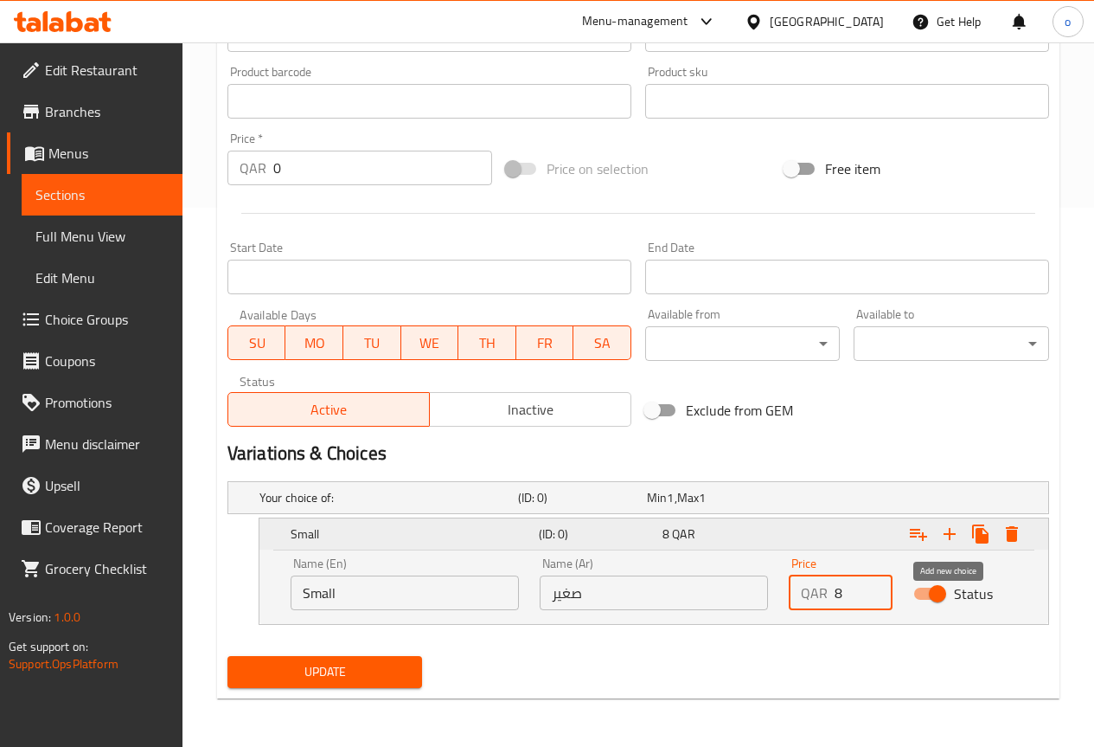
type input "8"
click at [952, 534] on icon "Expand" at bounding box center [950, 534] width 12 height 12
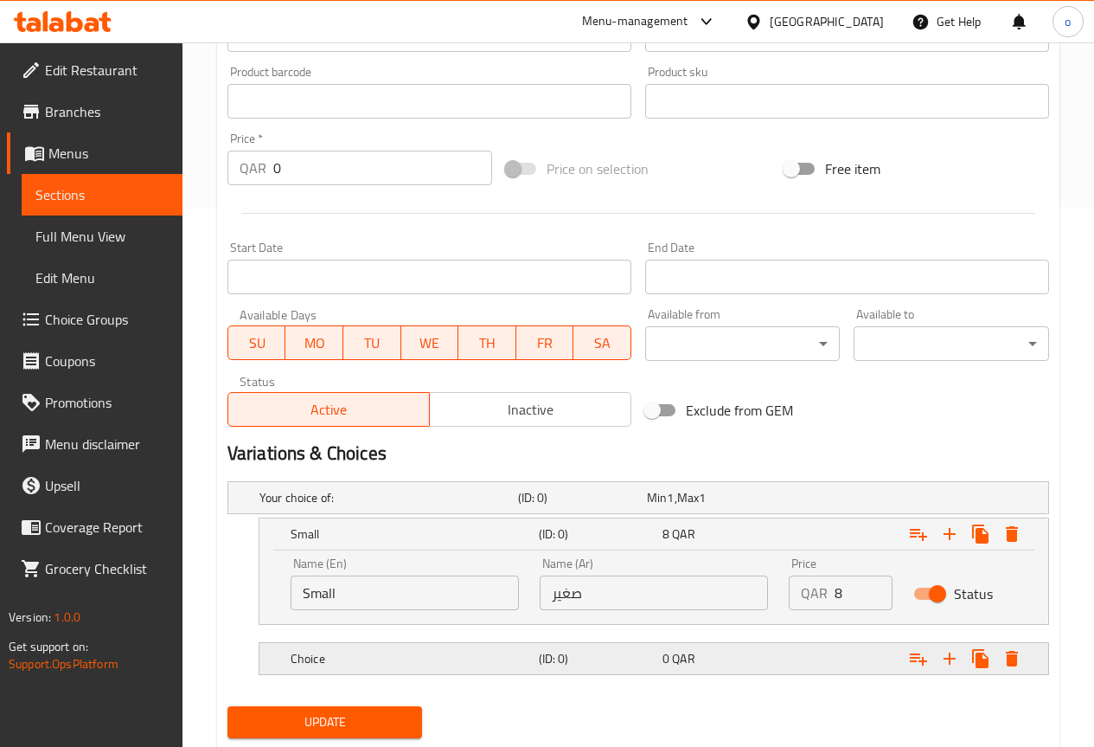
click at [419, 654] on h5 "Choice" at bounding box center [411, 658] width 241 height 17
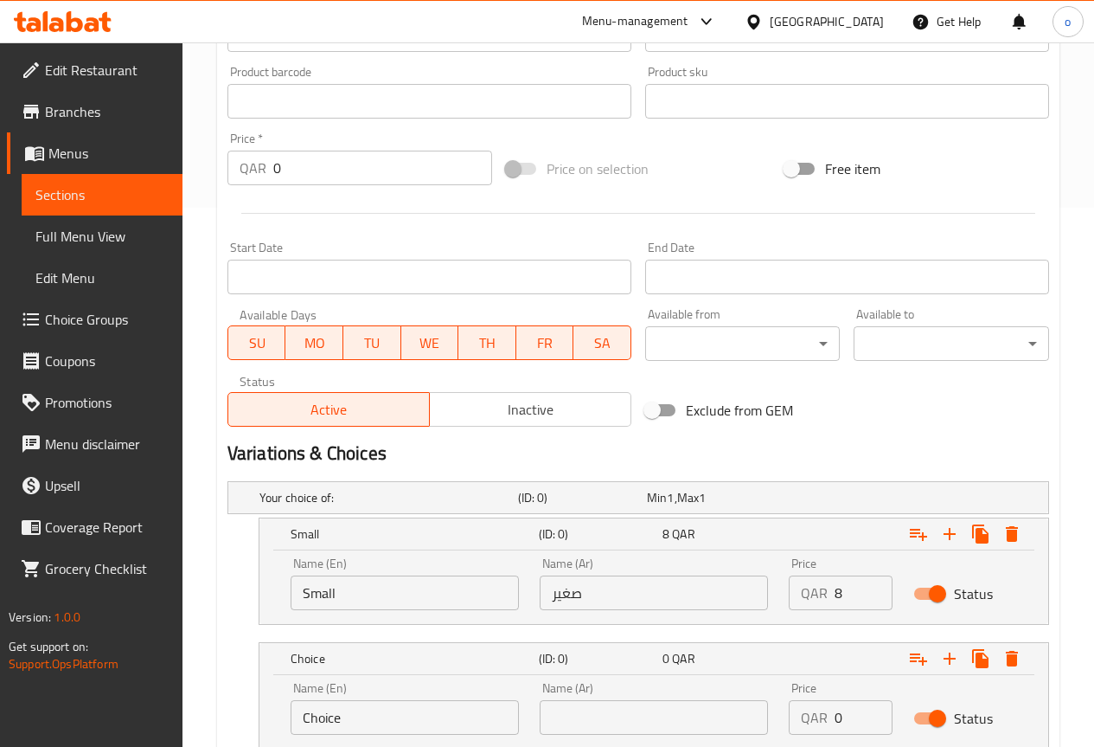
click at [375, 709] on input "Choice" at bounding box center [405, 717] width 228 height 35
type input "Large"
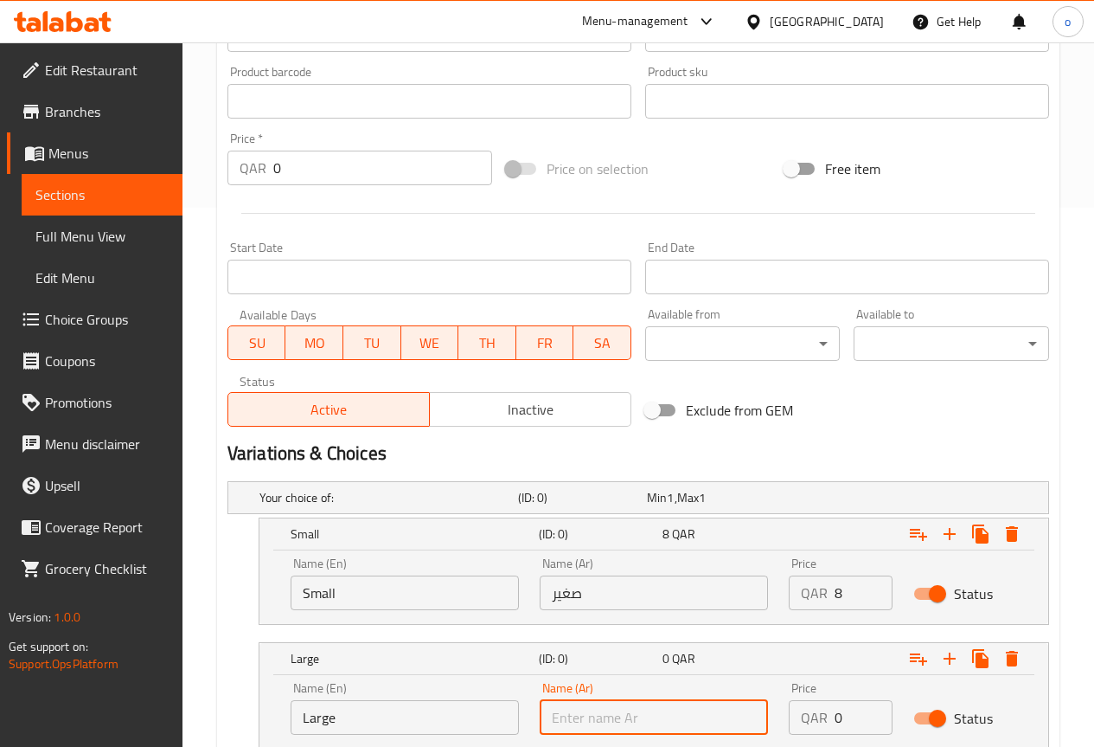
click at [614, 714] on input "text" at bounding box center [654, 717] width 228 height 35
type input "كبير"
click at [838, 722] on input "0" at bounding box center [864, 717] width 58 height 35
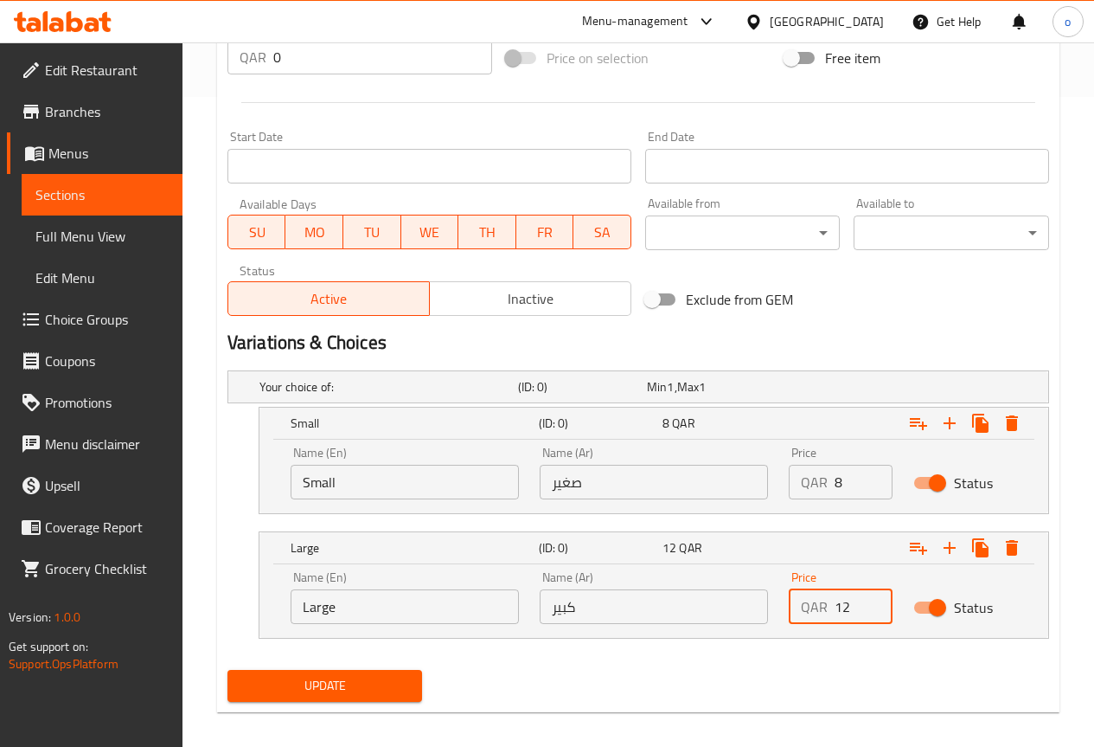
scroll to position [664, 0]
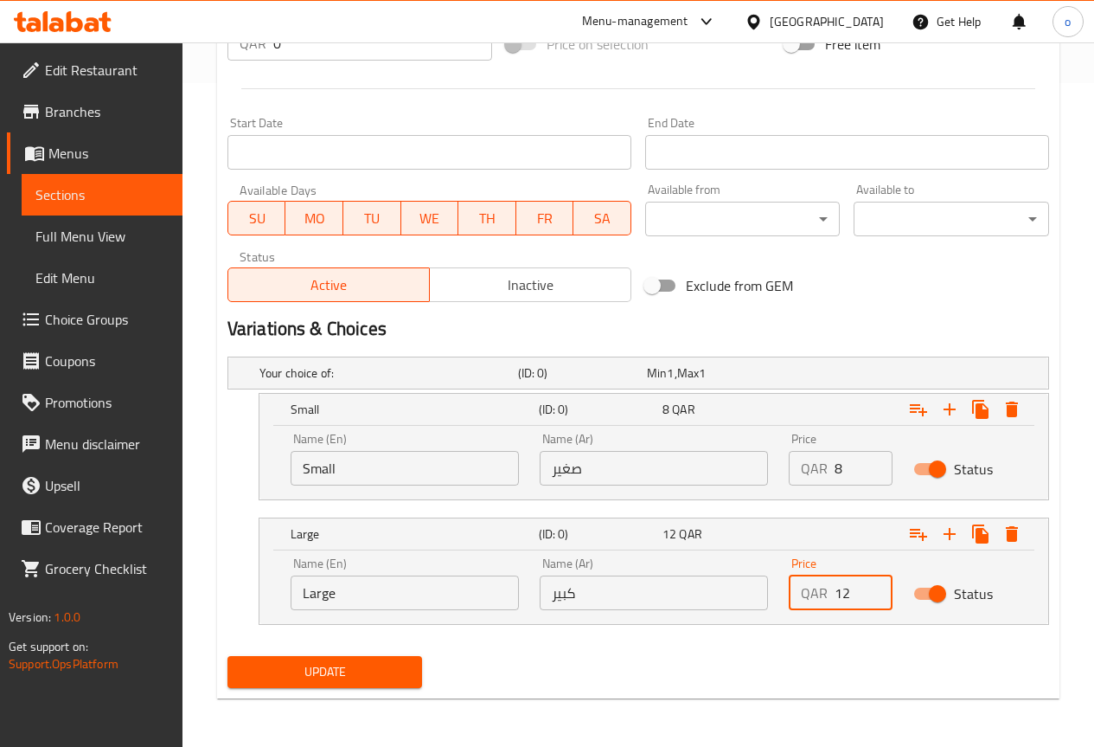
type input "12"
click at [378, 677] on span "Update" at bounding box center [325, 672] width 168 height 22
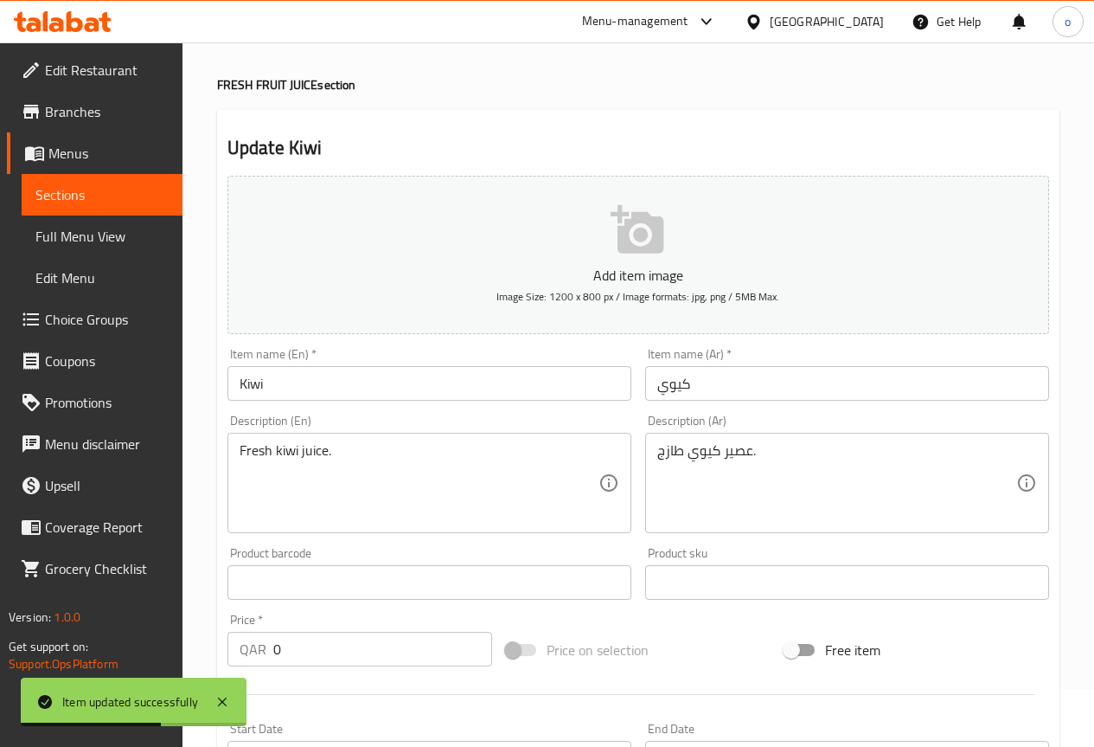
scroll to position [0, 0]
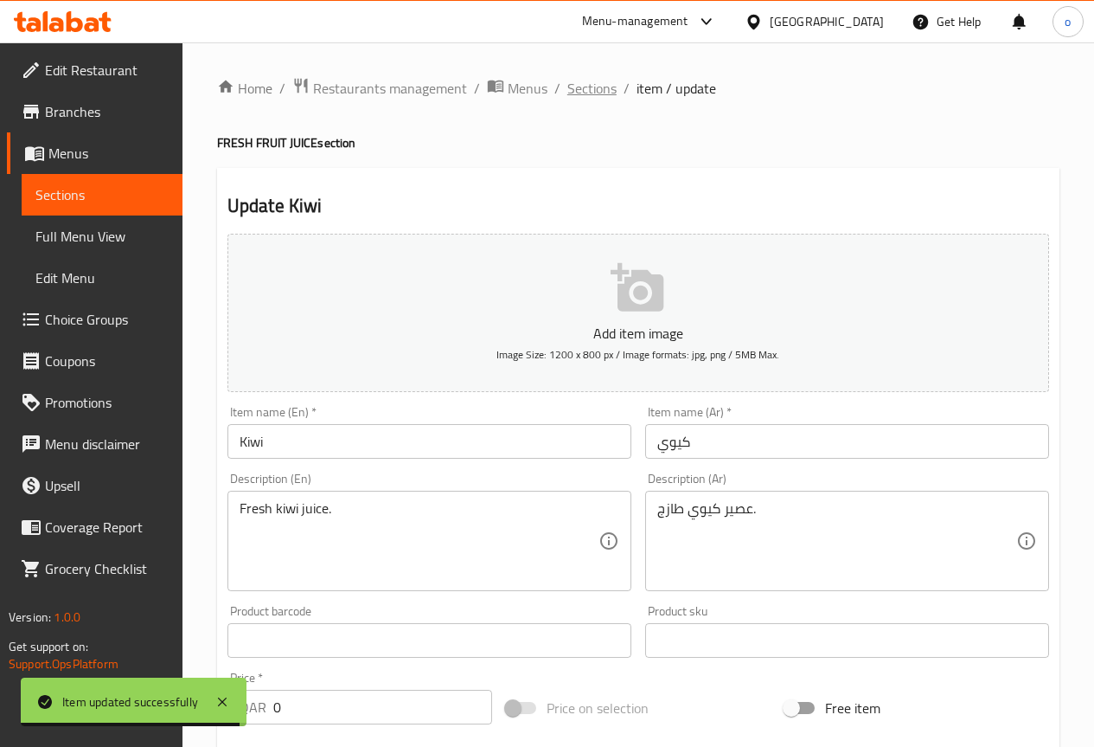
click at [605, 96] on span "Sections" at bounding box center [592, 88] width 49 height 21
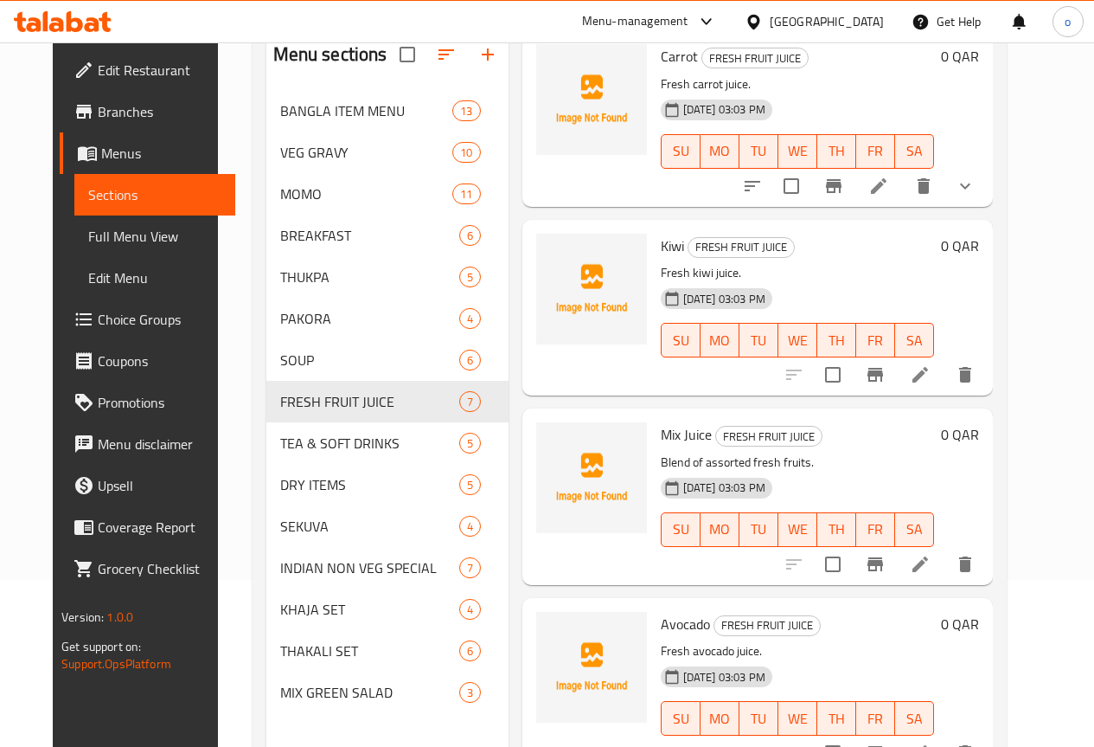
scroll to position [173, 0]
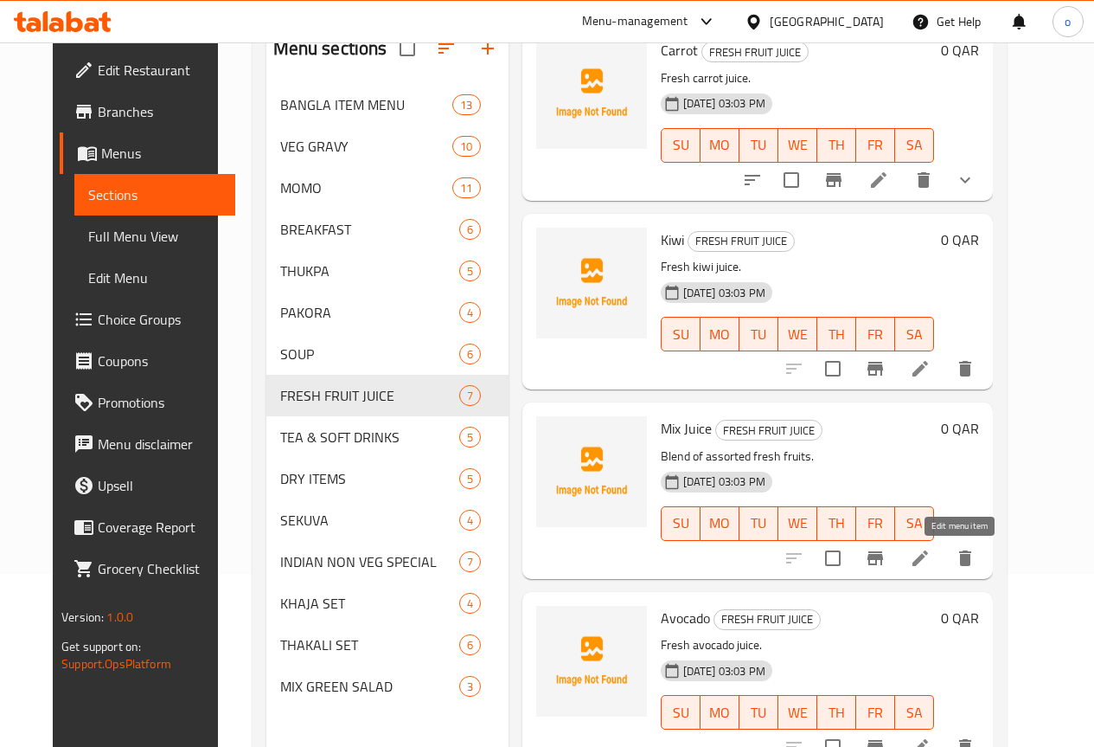
click at [931, 566] on icon at bounding box center [920, 558] width 21 height 21
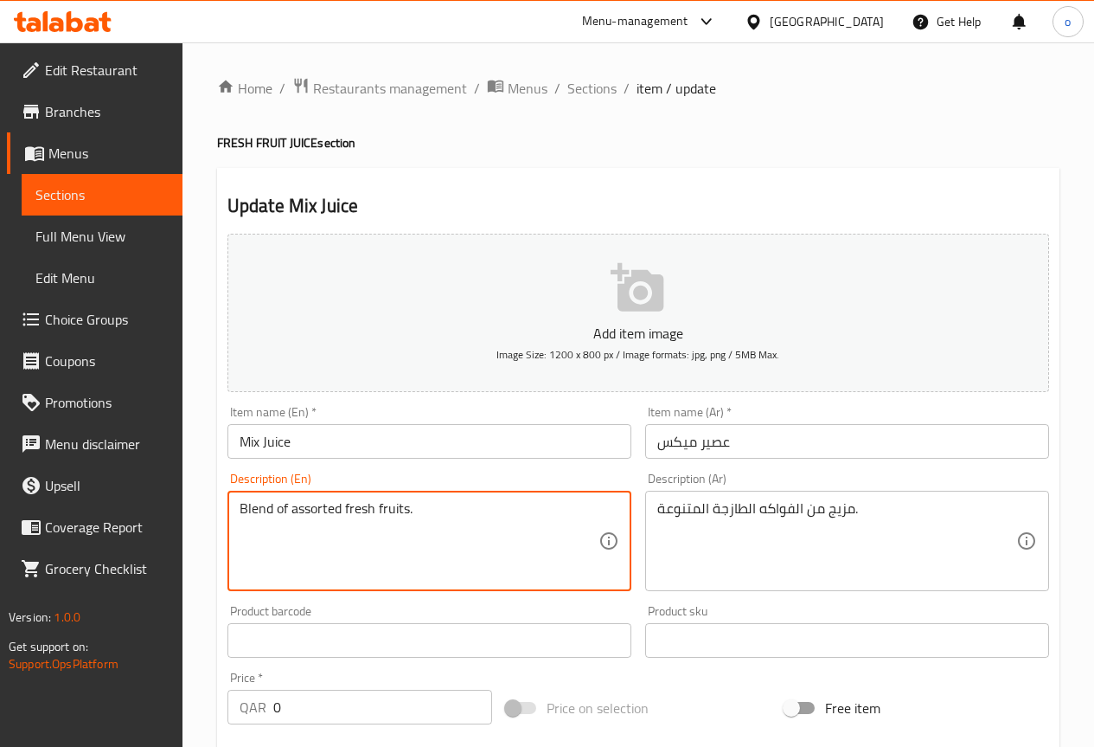
click at [264, 508] on textarea "Blend of assorted fresh fruits." at bounding box center [419, 541] width 359 height 82
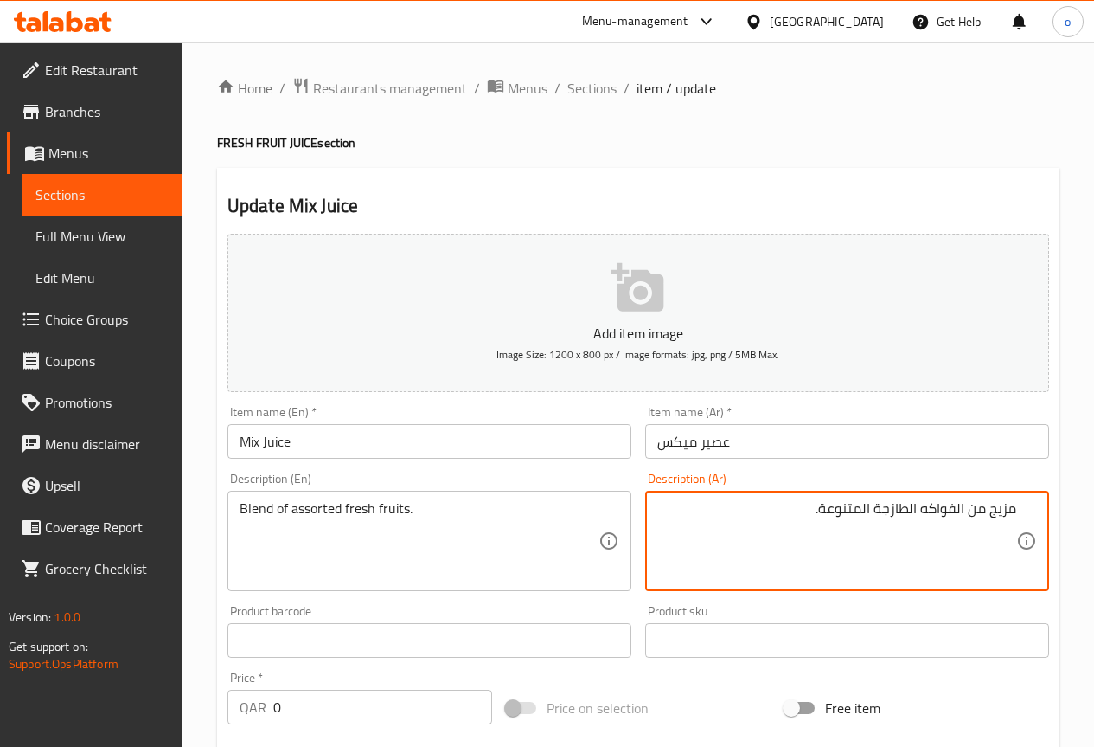
click at [997, 504] on textarea "مزيج من الفواكه الطازجة المتنوعة." at bounding box center [837, 541] width 359 height 82
type textarea "خليط من الفواكه الطازجة المتنوعة."
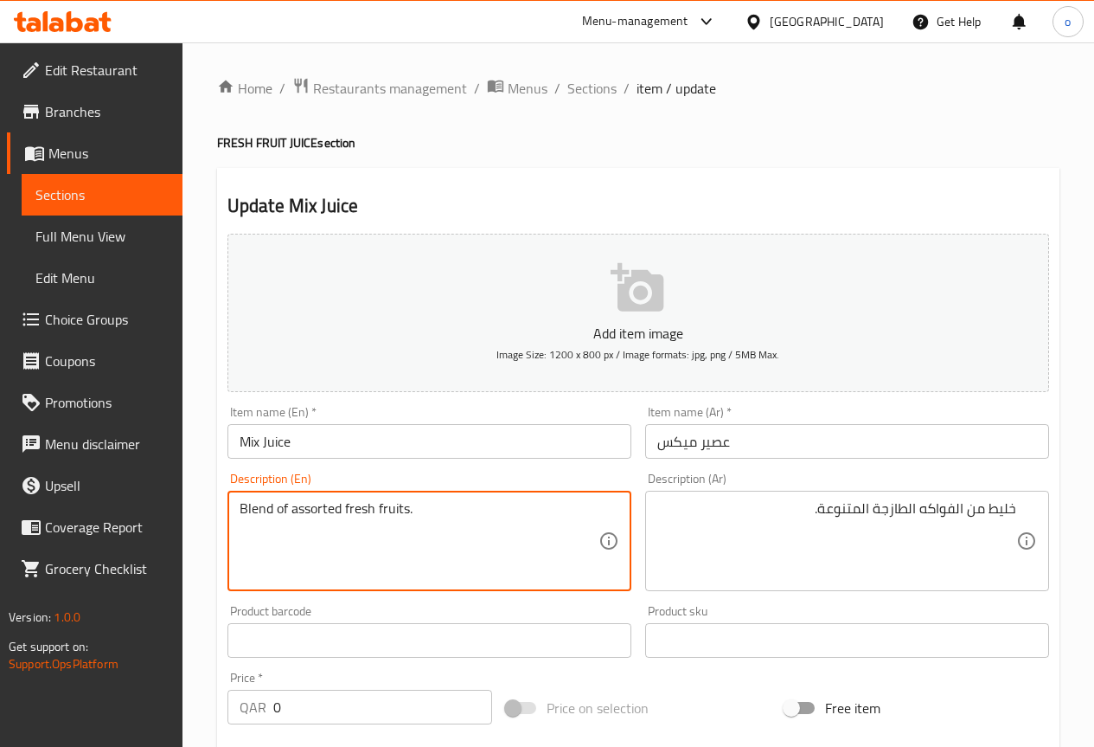
click at [311, 517] on textarea "Blend of assorted fresh fruits." at bounding box center [419, 541] width 359 height 82
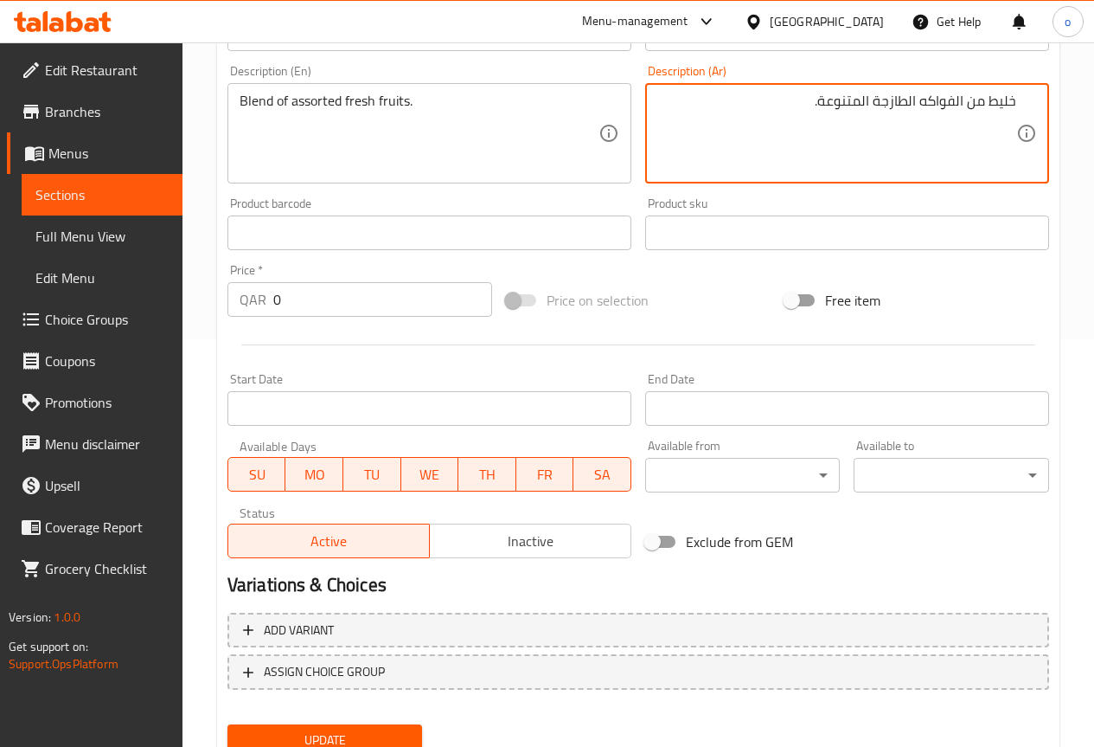
scroll to position [433, 0]
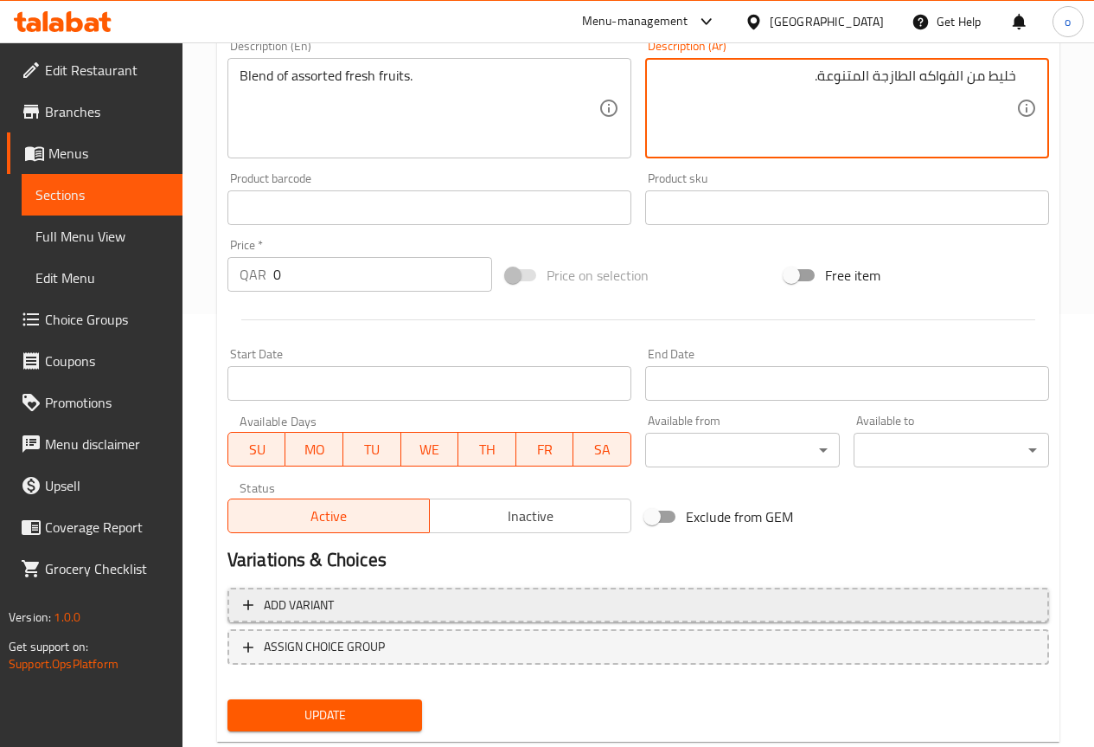
click at [345, 607] on span "Add variant" at bounding box center [638, 605] width 791 height 22
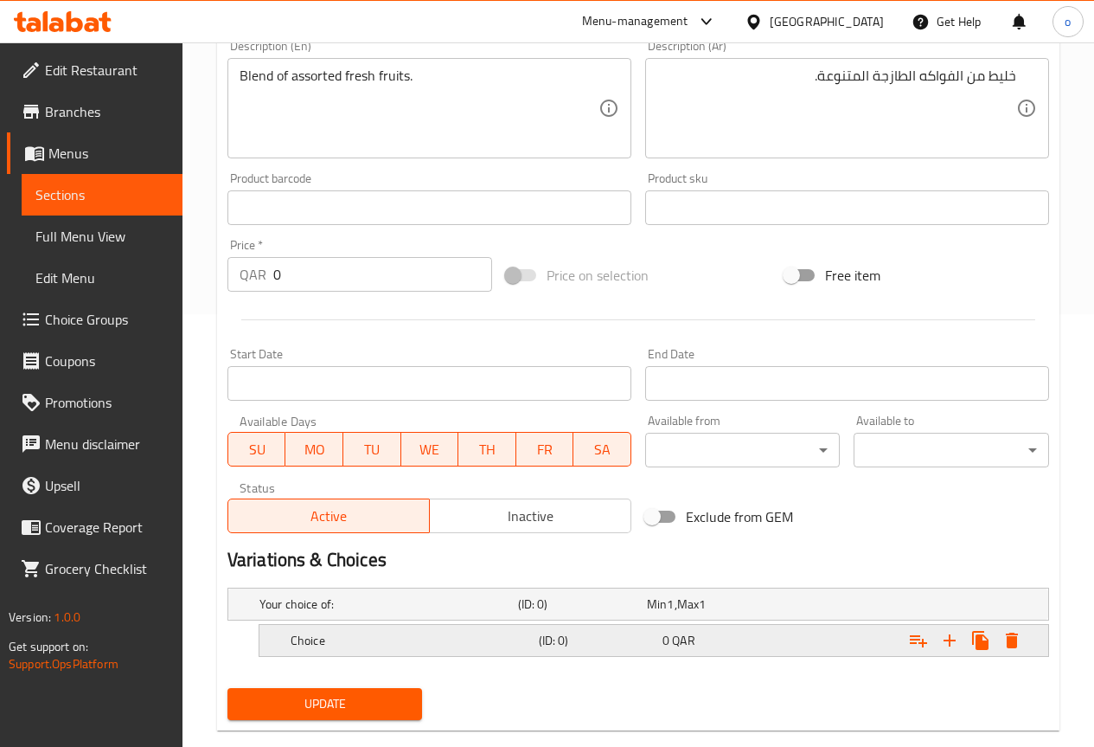
click at [392, 639] on h5 "Choice" at bounding box center [411, 640] width 241 height 17
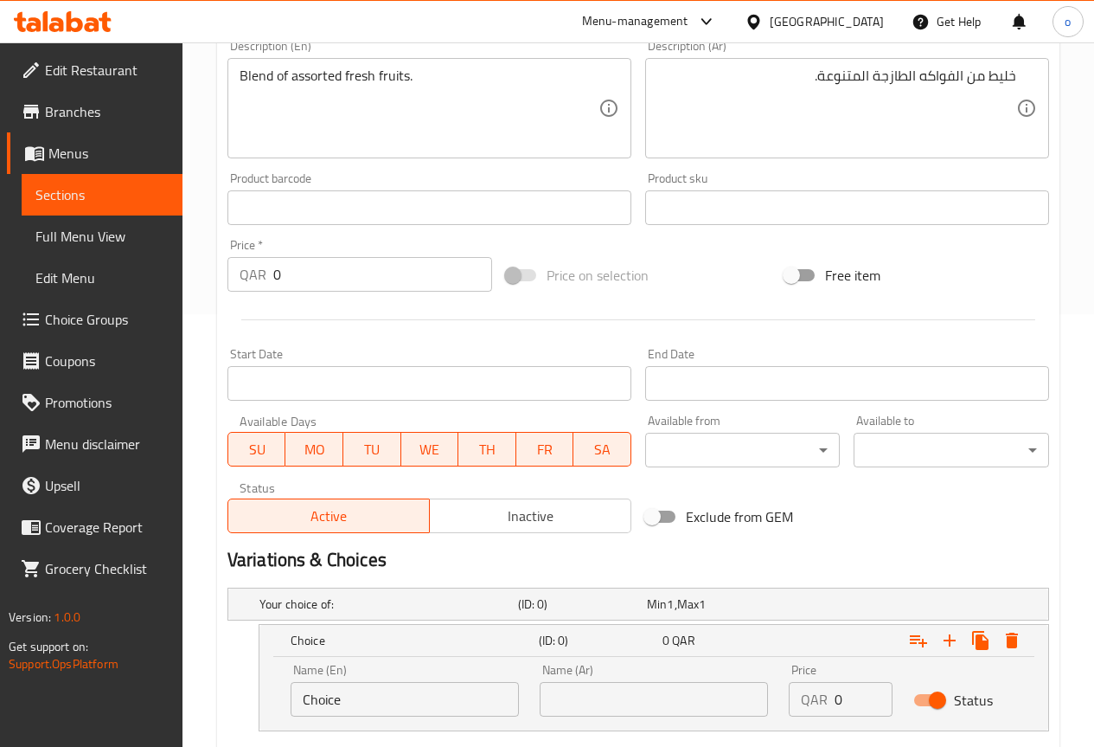
click at [395, 698] on input "Choice" at bounding box center [405, 699] width 228 height 35
click at [398, 698] on input "Choice" at bounding box center [405, 699] width 228 height 35
type input "س"
type input "Small"
click at [594, 686] on input "text" at bounding box center [654, 699] width 228 height 35
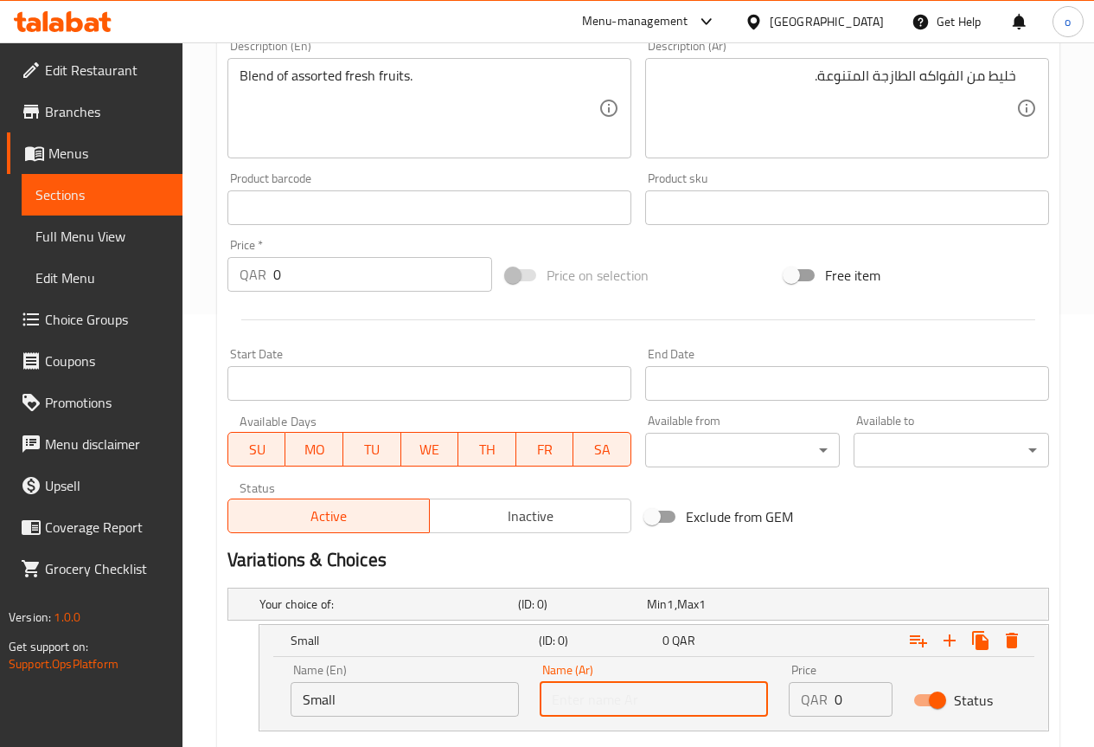
type input "صغير"
click at [832, 698] on div "QAR 0 Price" at bounding box center [841, 699] width 104 height 35
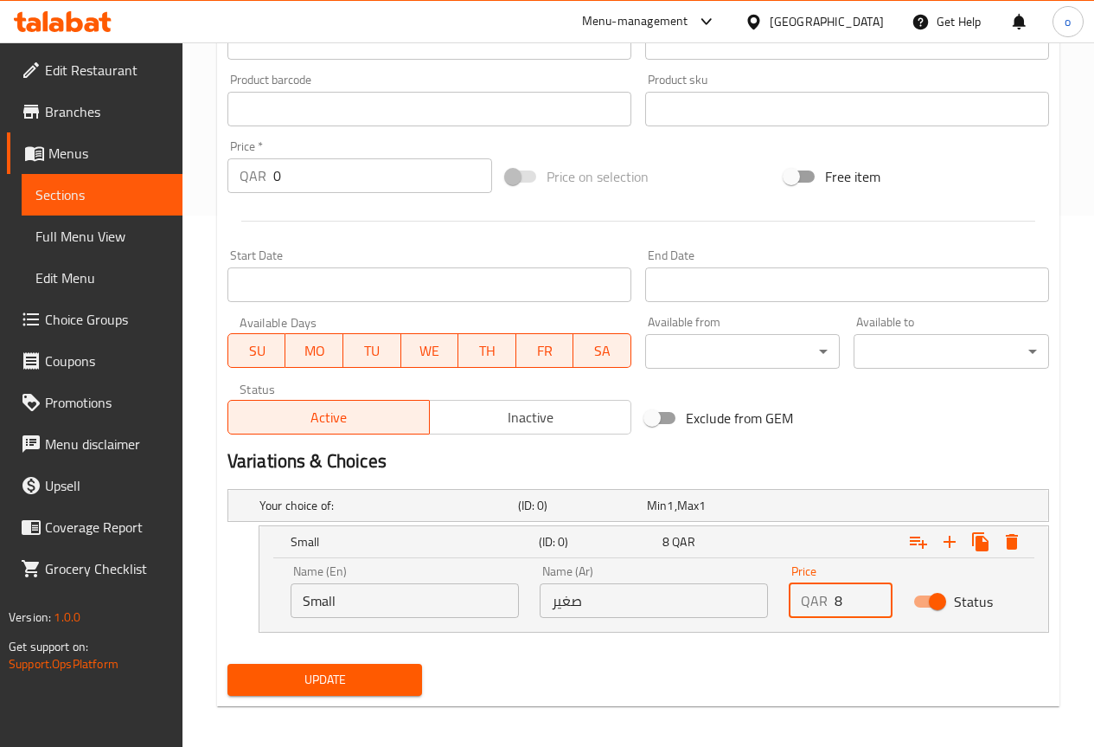
scroll to position [539, 0]
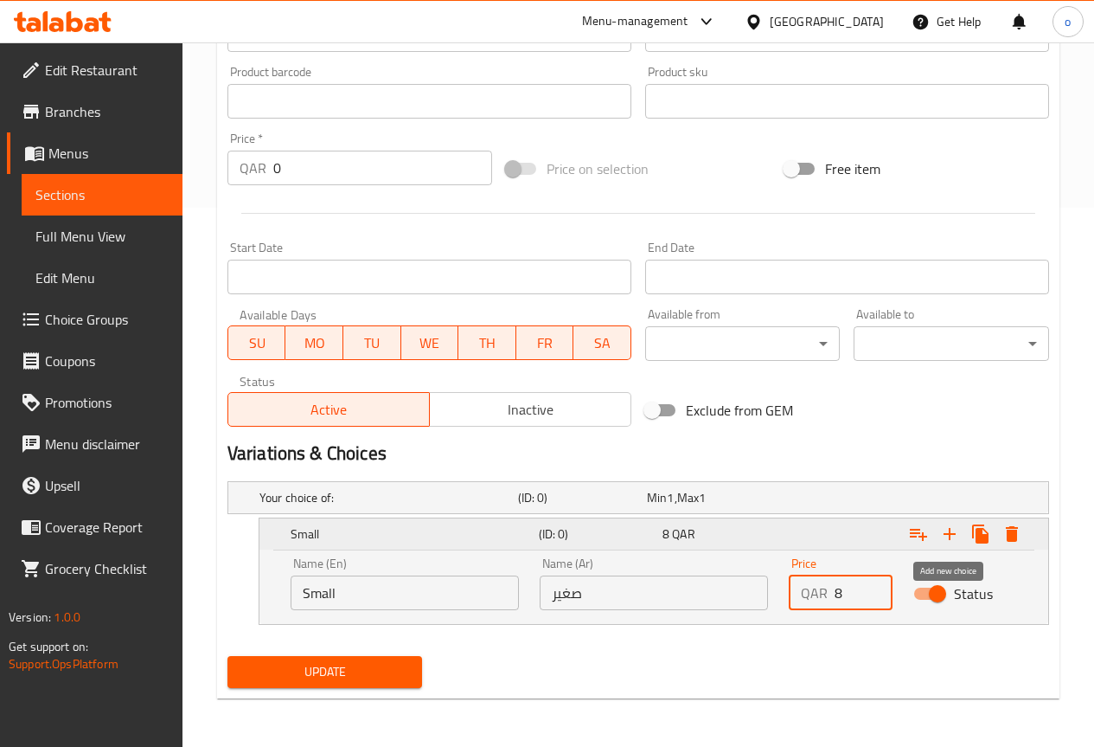
type input "8"
click at [954, 538] on icon "Expand" at bounding box center [950, 533] width 21 height 21
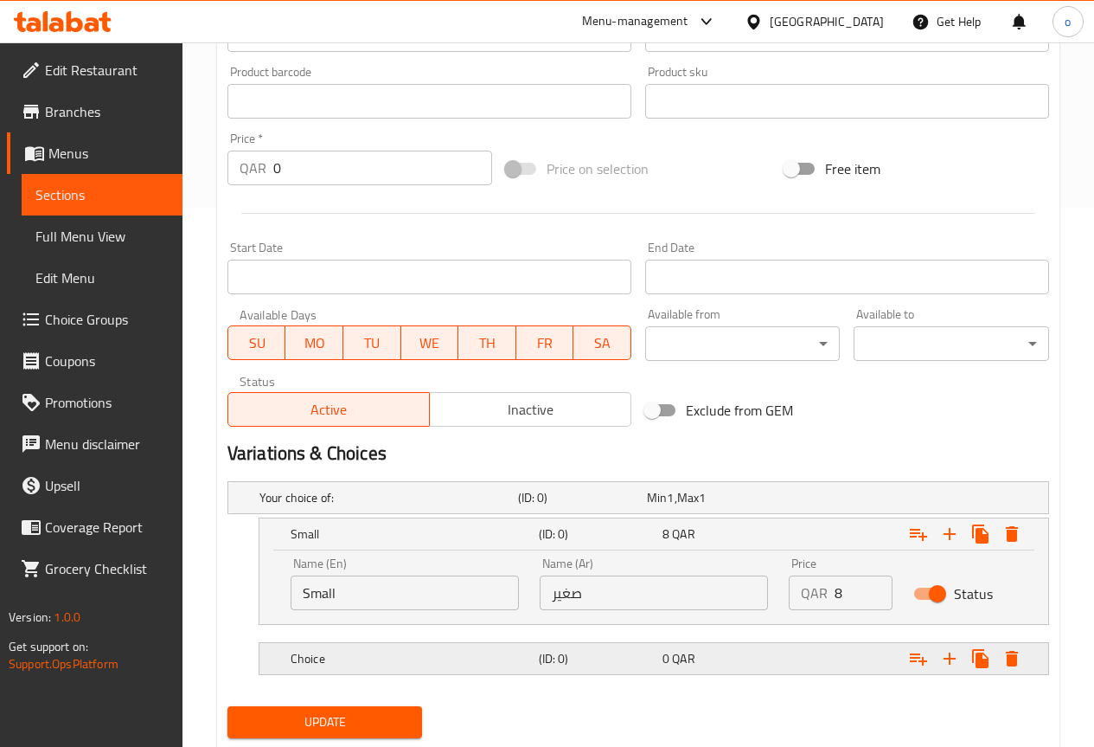
click at [438, 663] on h5 "Choice" at bounding box center [411, 658] width 241 height 17
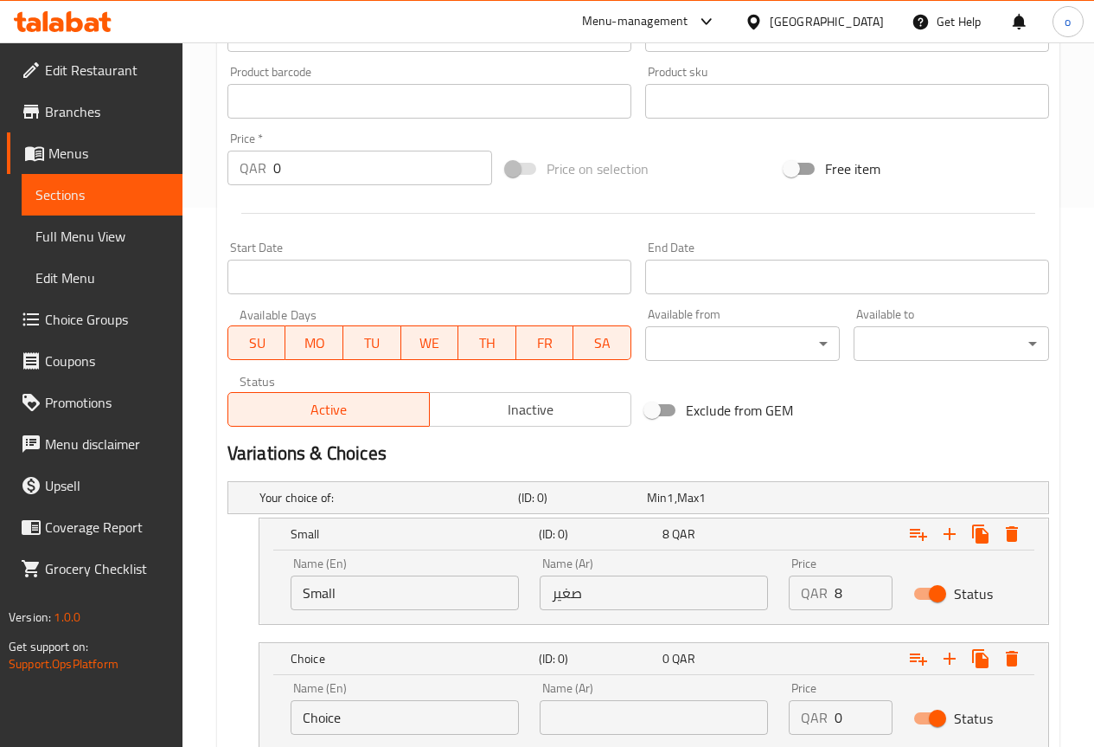
click at [370, 717] on input "Choice" at bounding box center [405, 717] width 228 height 35
type input "Large"
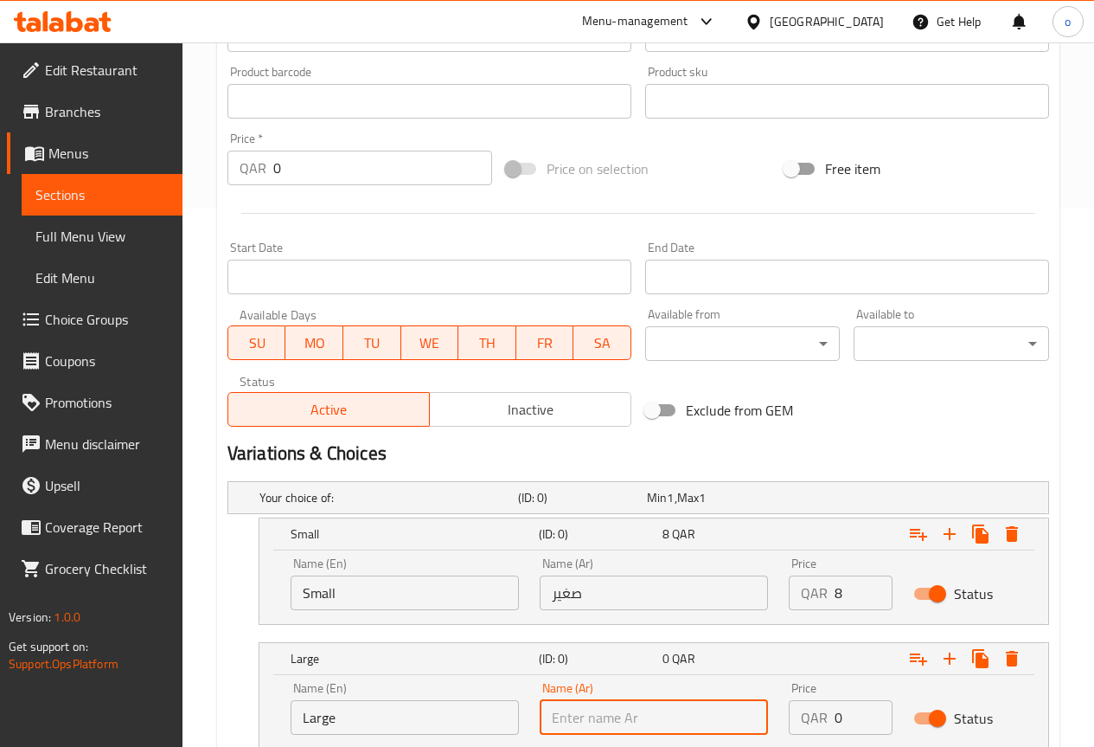
click at [669, 717] on input "text" at bounding box center [654, 717] width 228 height 35
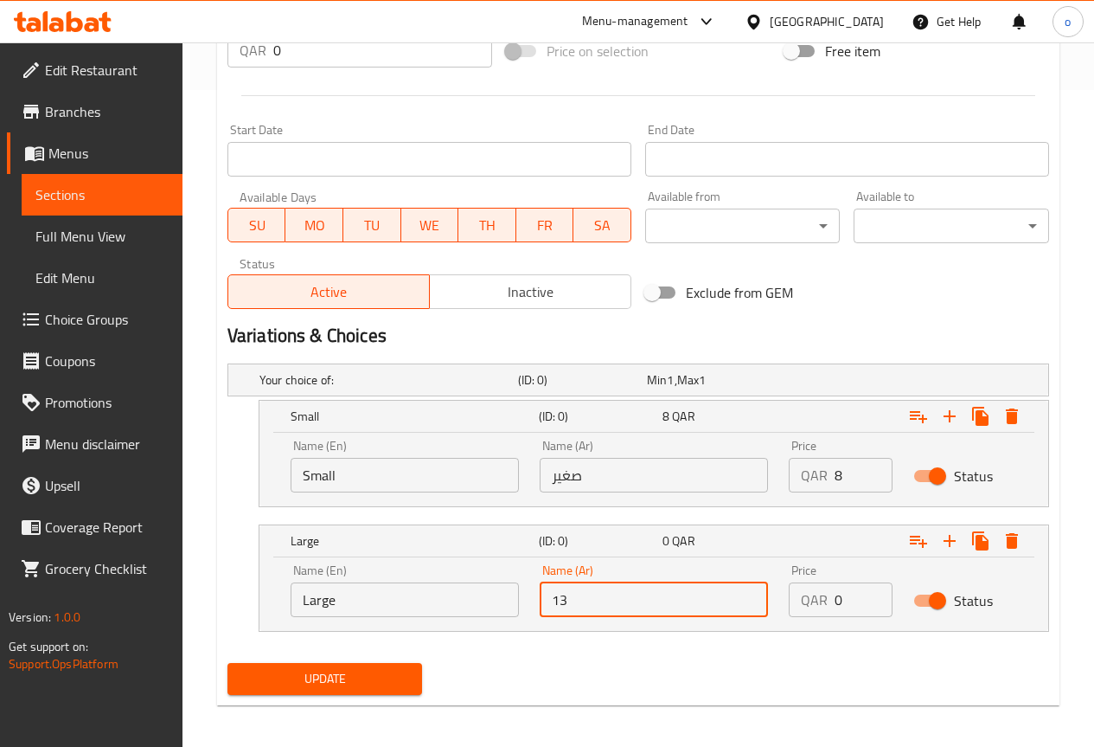
scroll to position [664, 0]
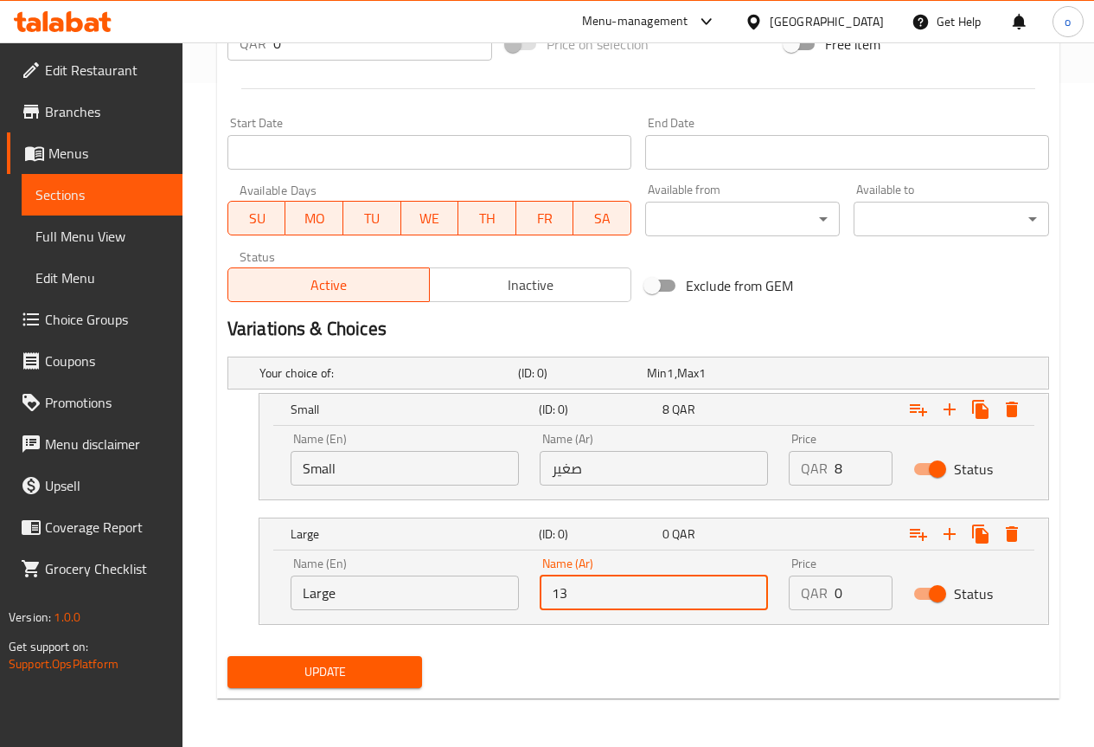
type input "13"
click at [388, 682] on span "Update" at bounding box center [325, 672] width 168 height 22
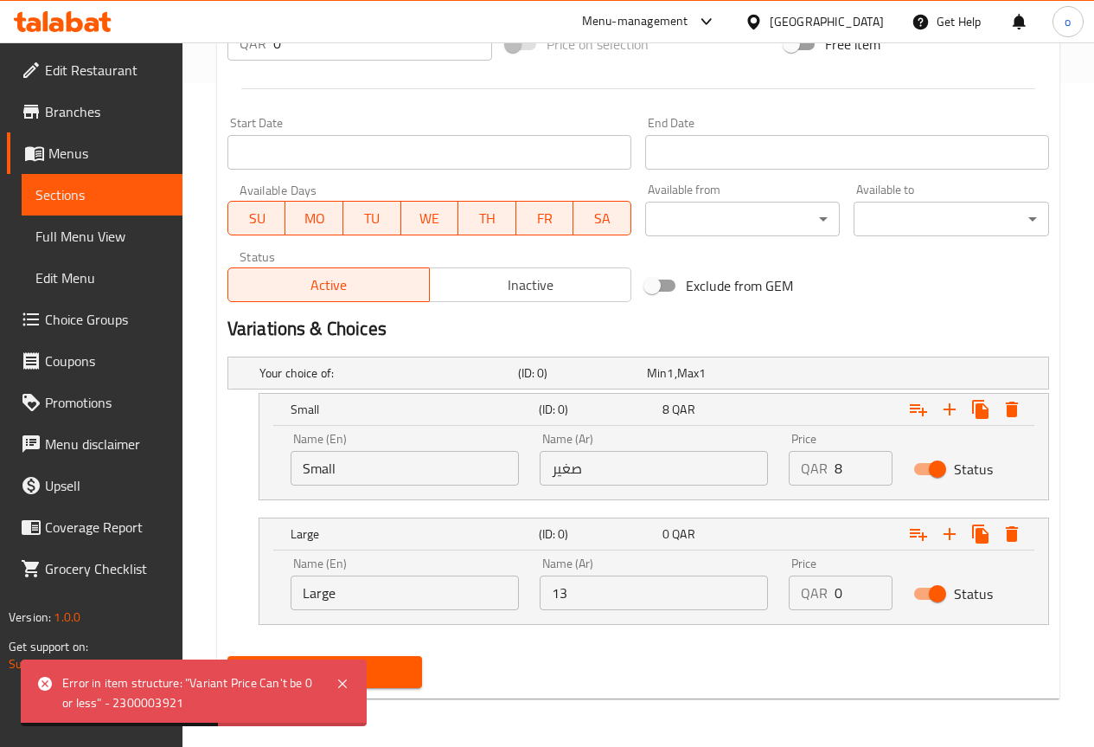
click at [468, 646] on div "Your choice of: (ID: 0) Min 1 , Max 1 Name (En) Your choice of: Name (En) Name …" at bounding box center [639, 499] width 836 height 299
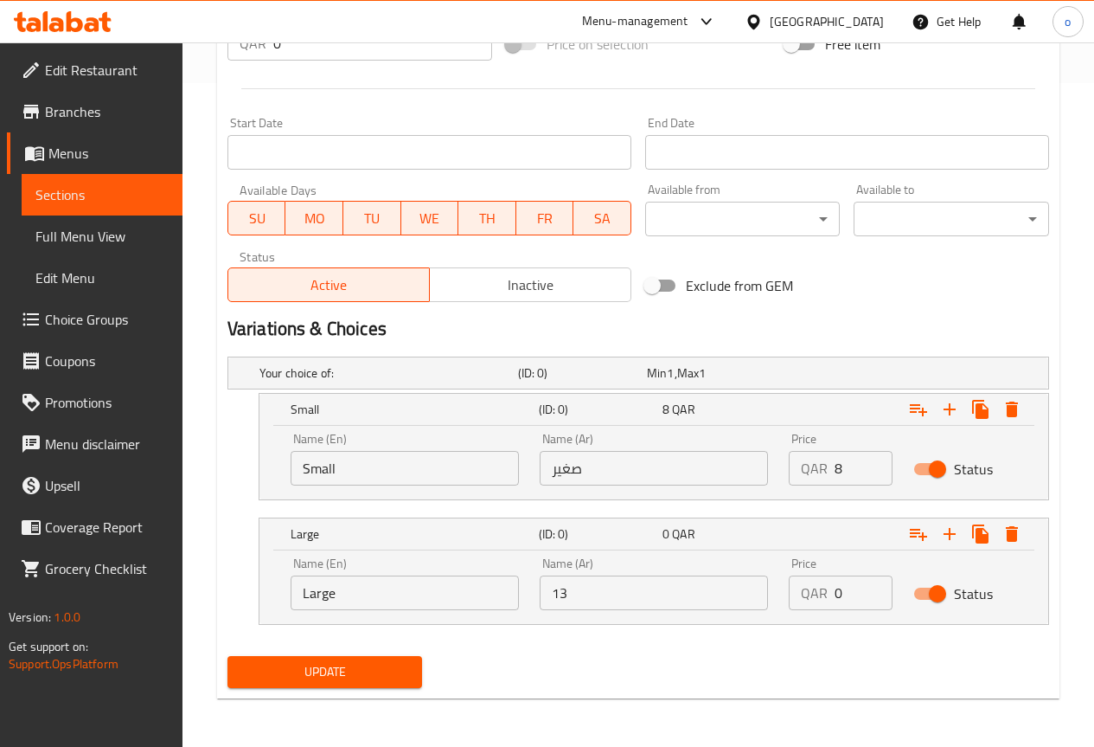
click at [850, 587] on input "0" at bounding box center [864, 592] width 58 height 35
type input "13"
click at [397, 670] on span "Update" at bounding box center [325, 672] width 168 height 22
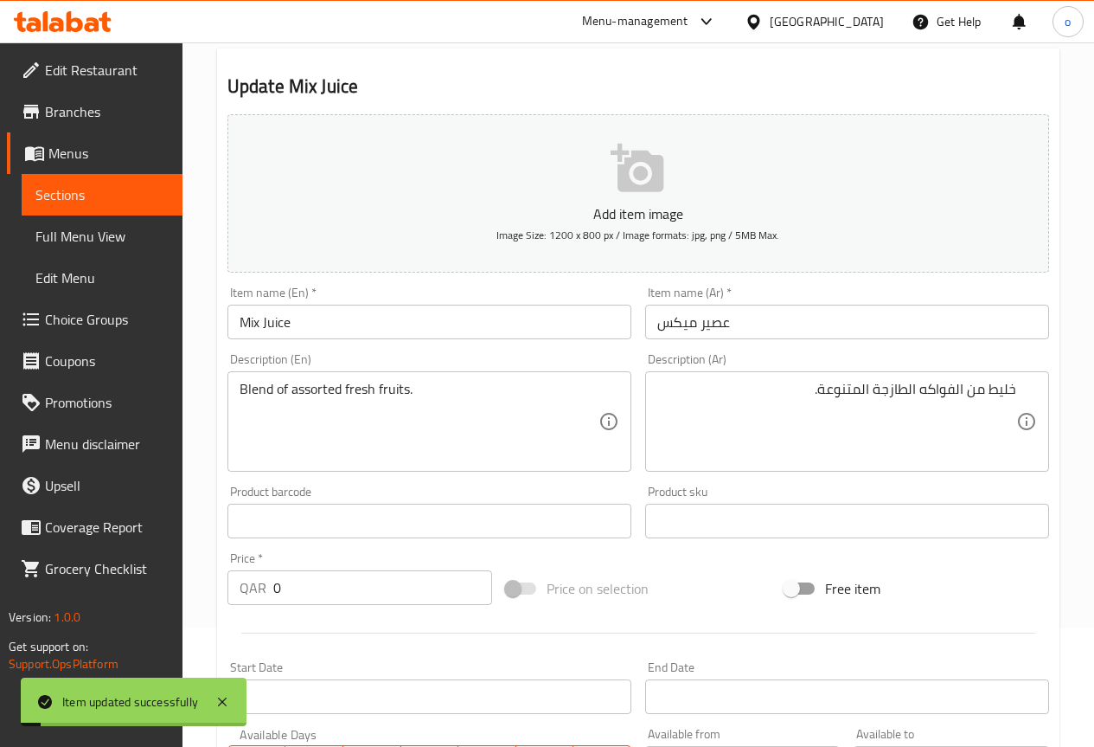
scroll to position [0, 0]
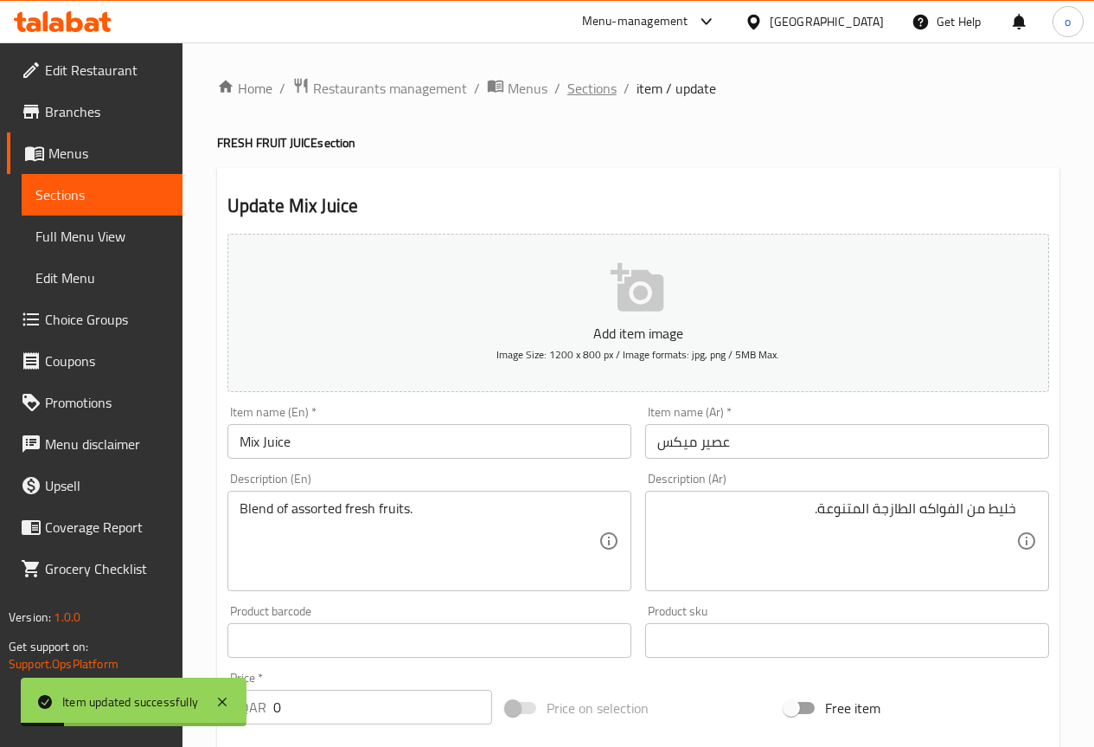
click at [585, 96] on span "Sections" at bounding box center [592, 88] width 49 height 21
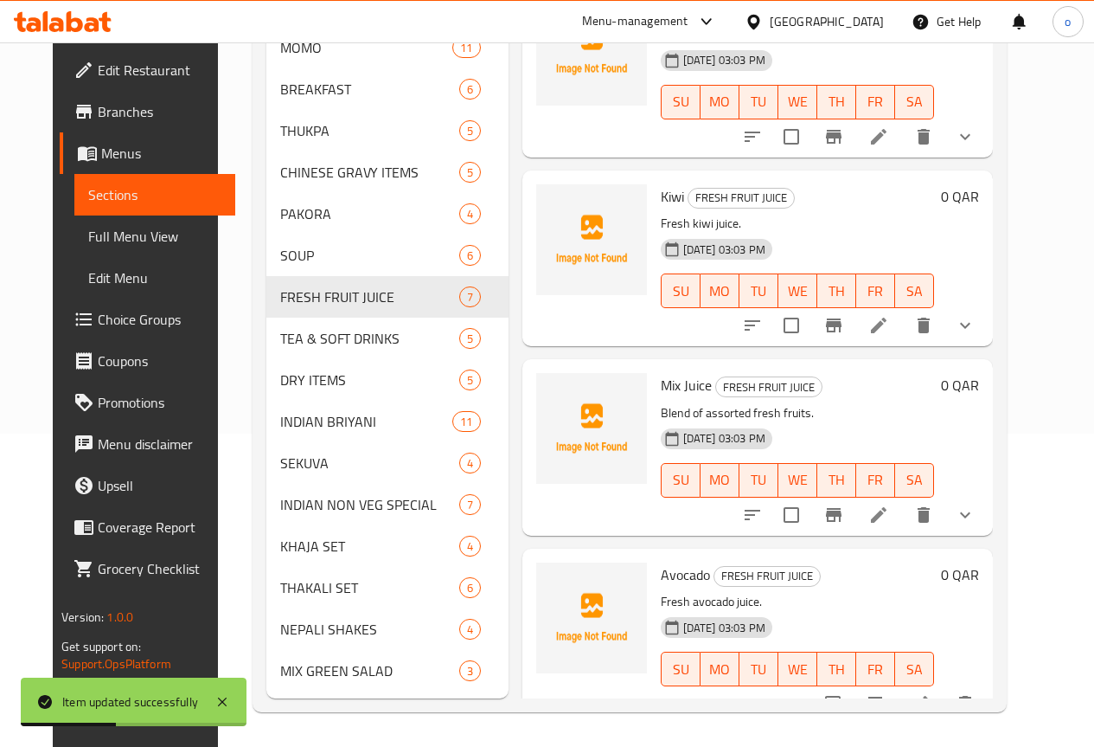
scroll to position [339, 0]
click at [931, 693] on icon at bounding box center [920, 703] width 21 height 21
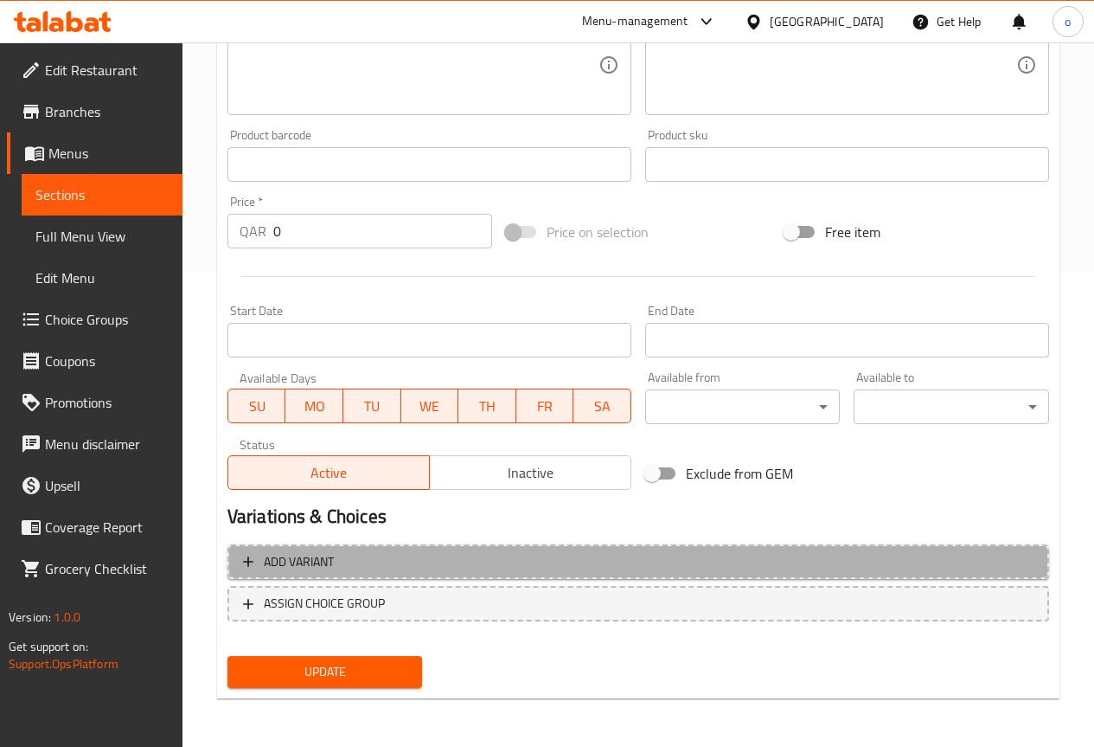
click at [391, 575] on button "Add variant" at bounding box center [639, 561] width 822 height 35
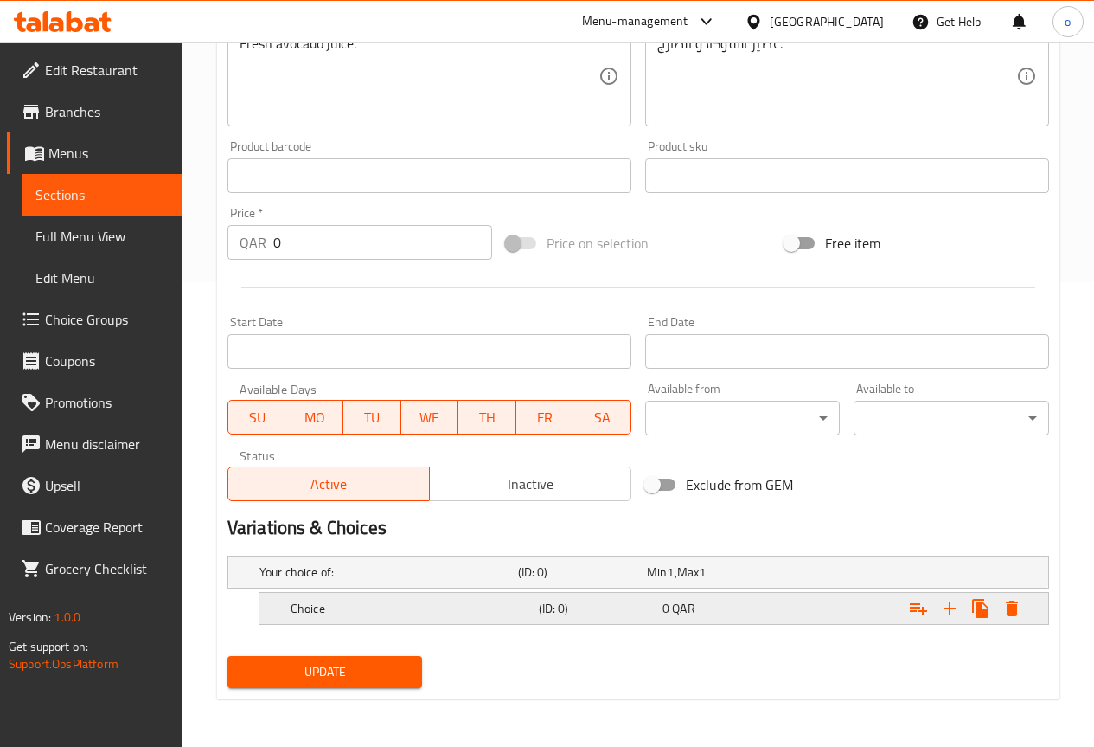
click at [392, 617] on div "Choice" at bounding box center [411, 608] width 248 height 24
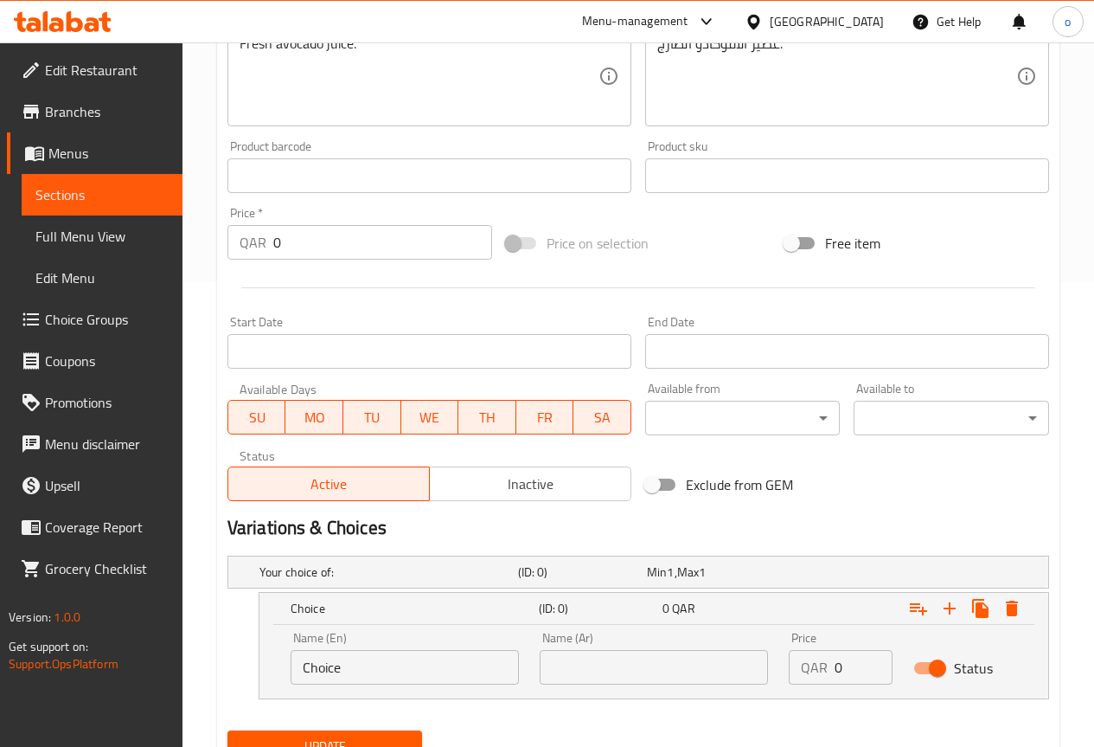
click at [369, 664] on input "Choice" at bounding box center [405, 667] width 228 height 35
type input "l"
type input "Small"
click at [532, 670] on div "Name (Ar) Name (Ar)" at bounding box center [653, 658] width 249 height 74
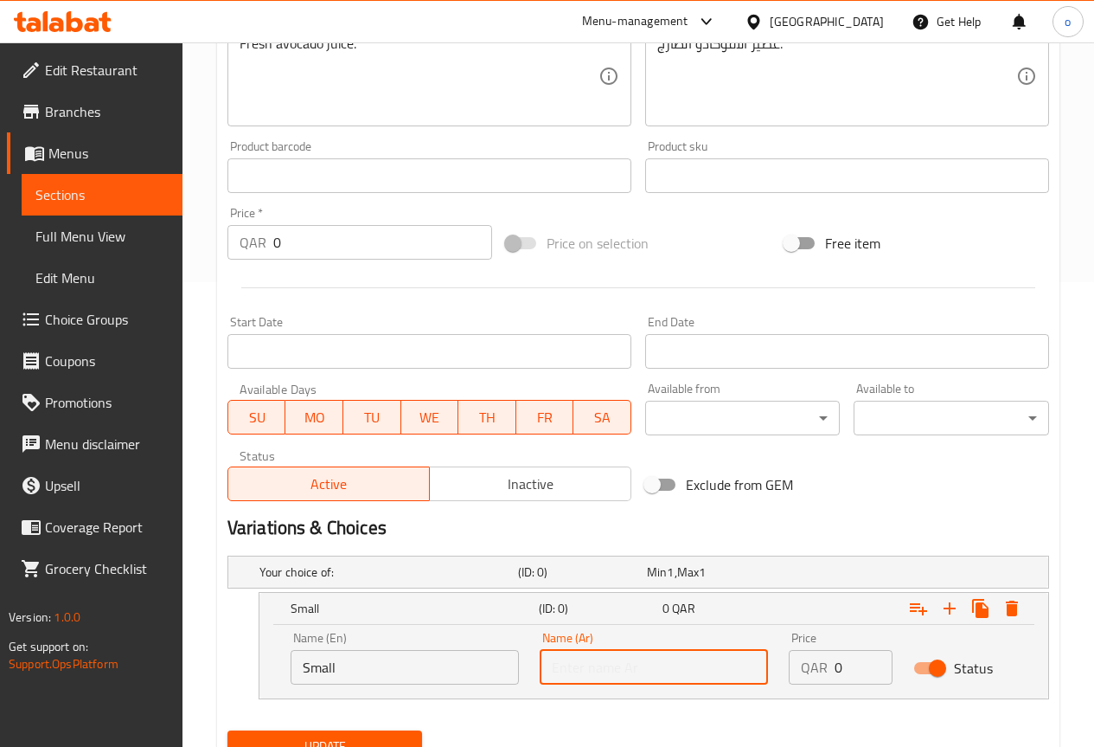
click at [542, 667] on input "text" at bounding box center [654, 667] width 228 height 35
type input "صغير"
click at [855, 677] on input "0" at bounding box center [864, 667] width 58 height 35
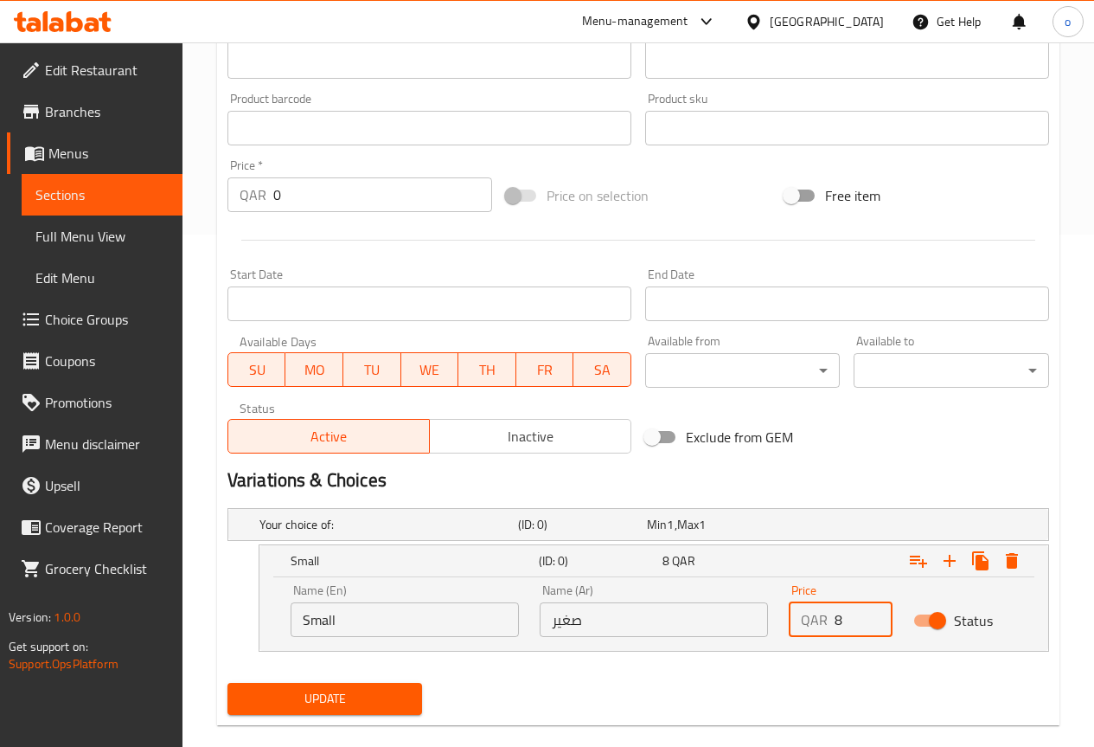
scroll to position [539, 0]
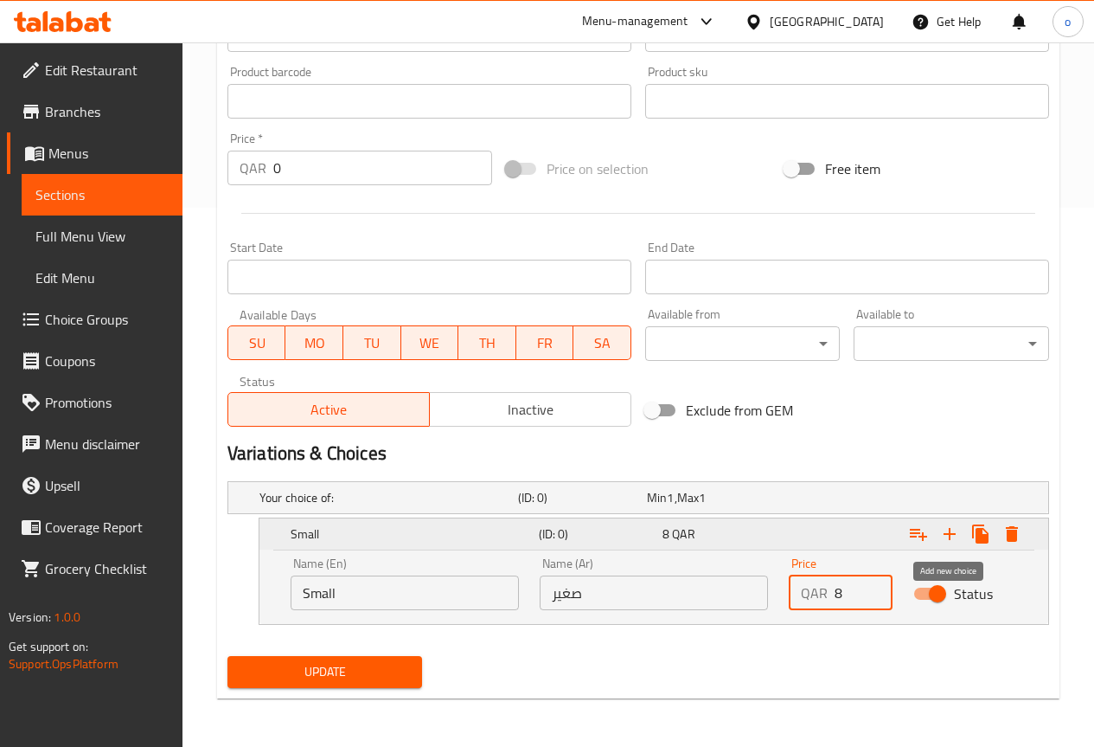
type input "8"
click at [952, 540] on icon "Expand" at bounding box center [950, 533] width 21 height 21
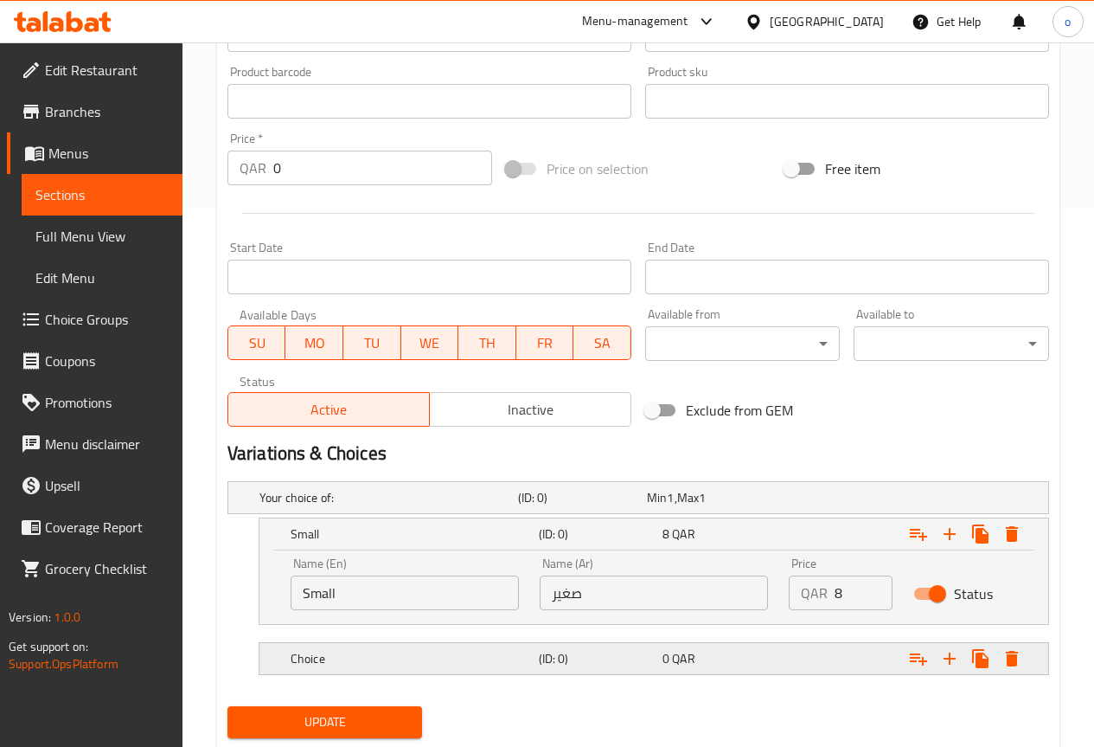
click at [381, 655] on h5 "Choice" at bounding box center [411, 658] width 241 height 17
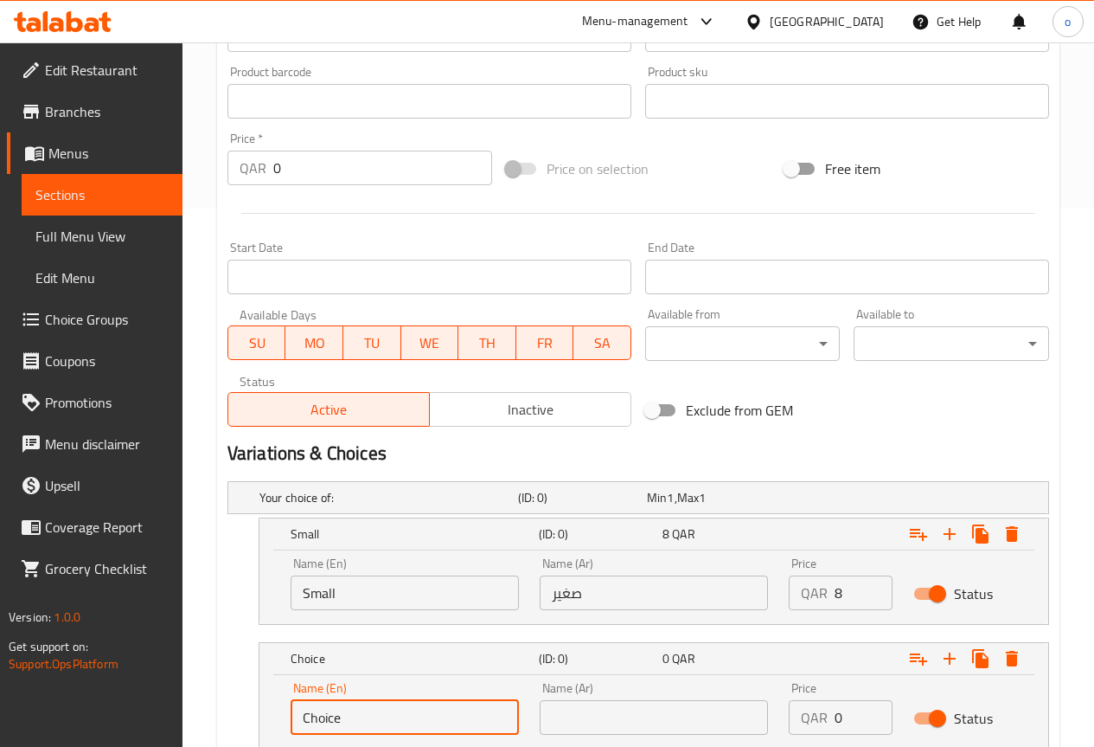
click at [357, 709] on input "Choice" at bounding box center [405, 717] width 228 height 35
type input "Large"
click at [569, 709] on input "text" at bounding box center [654, 717] width 228 height 35
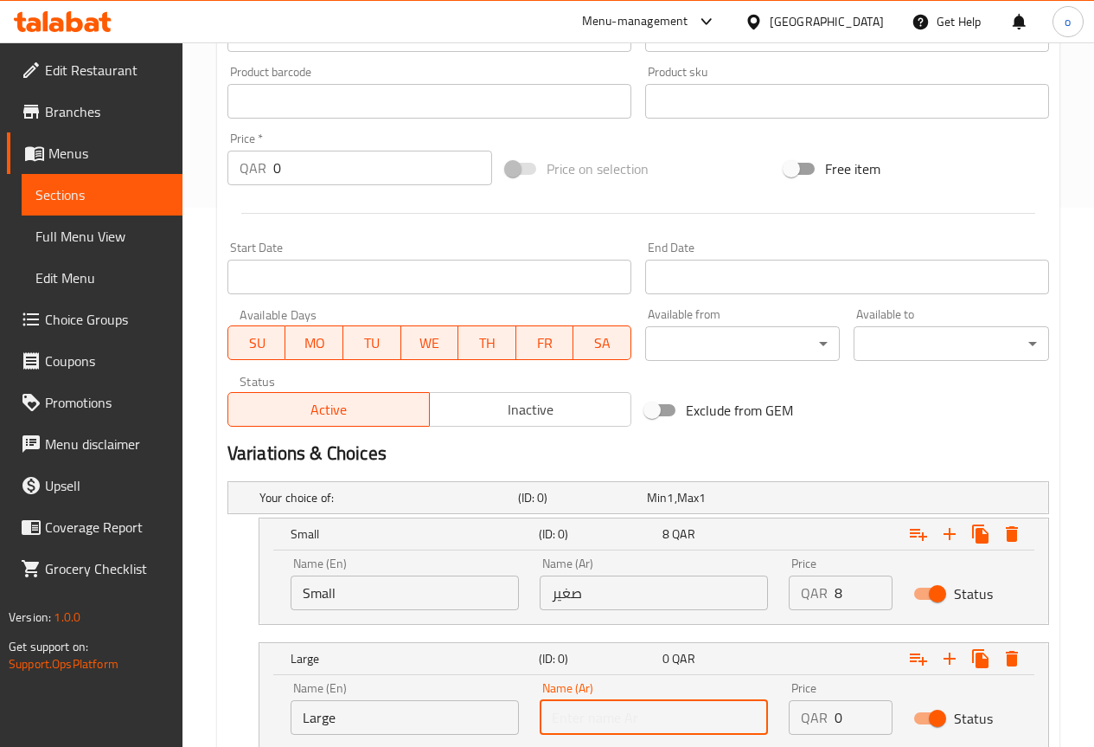
type input "كبير"
click at [847, 715] on input "0" at bounding box center [864, 717] width 58 height 35
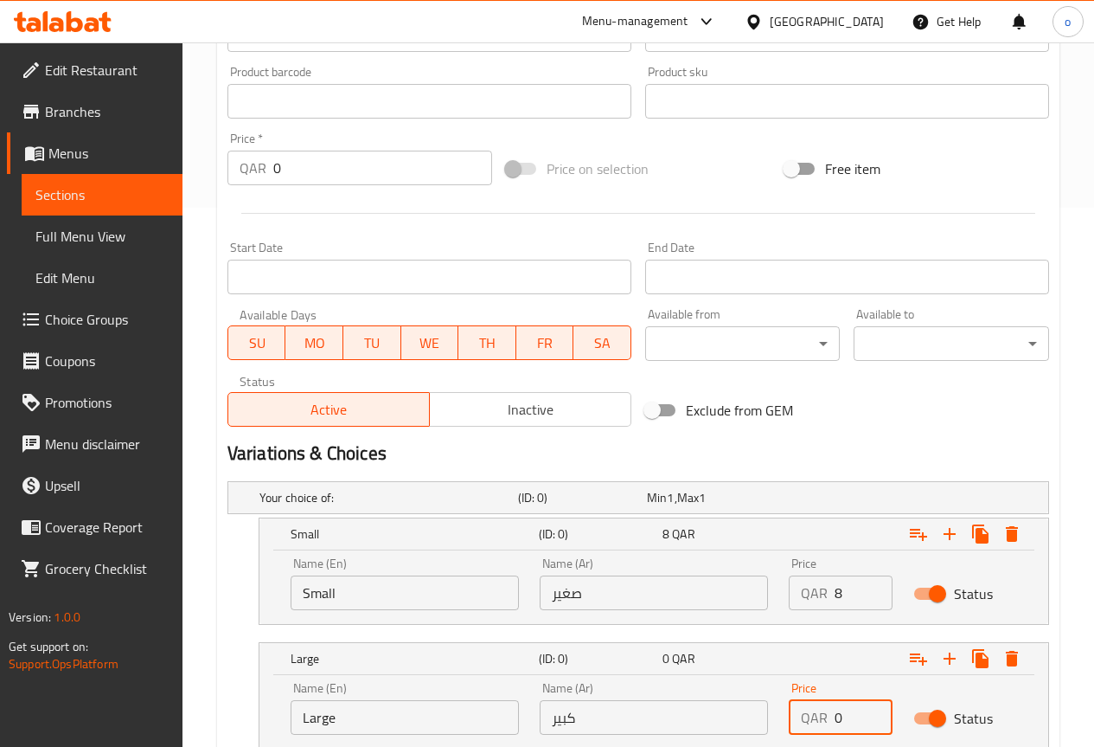
click at [847, 715] on input "0" at bounding box center [864, 717] width 58 height 35
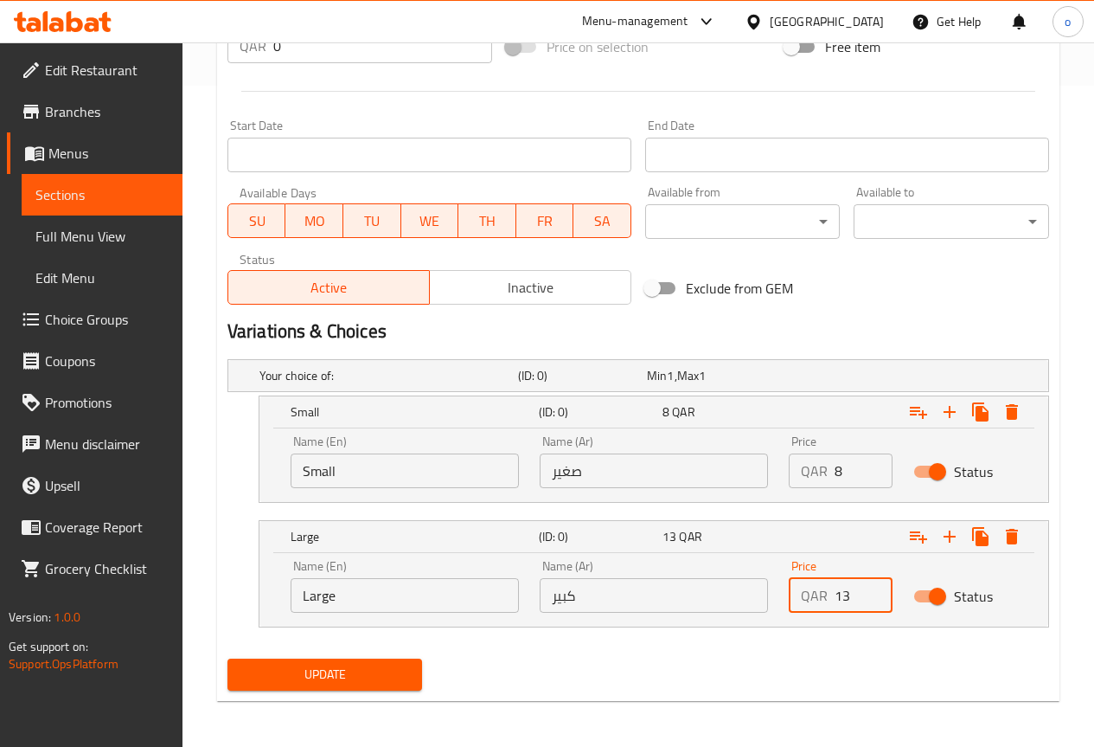
scroll to position [664, 0]
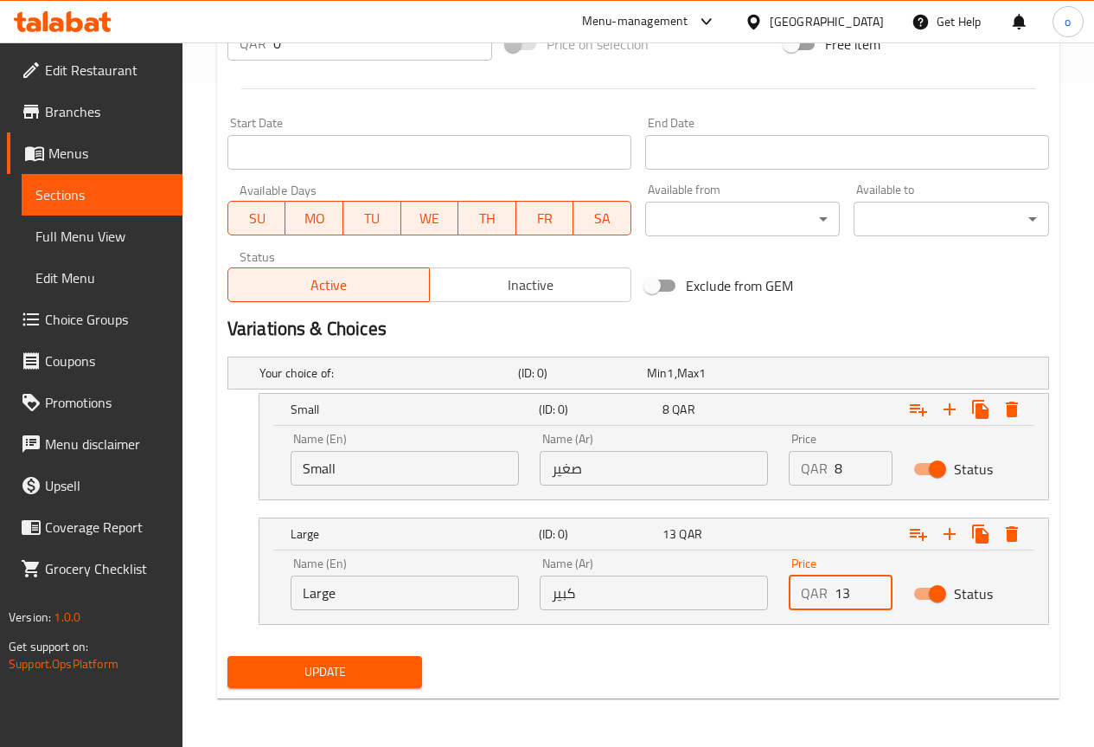
type input "13"
click at [399, 656] on button "Update" at bounding box center [326, 672] width 196 height 32
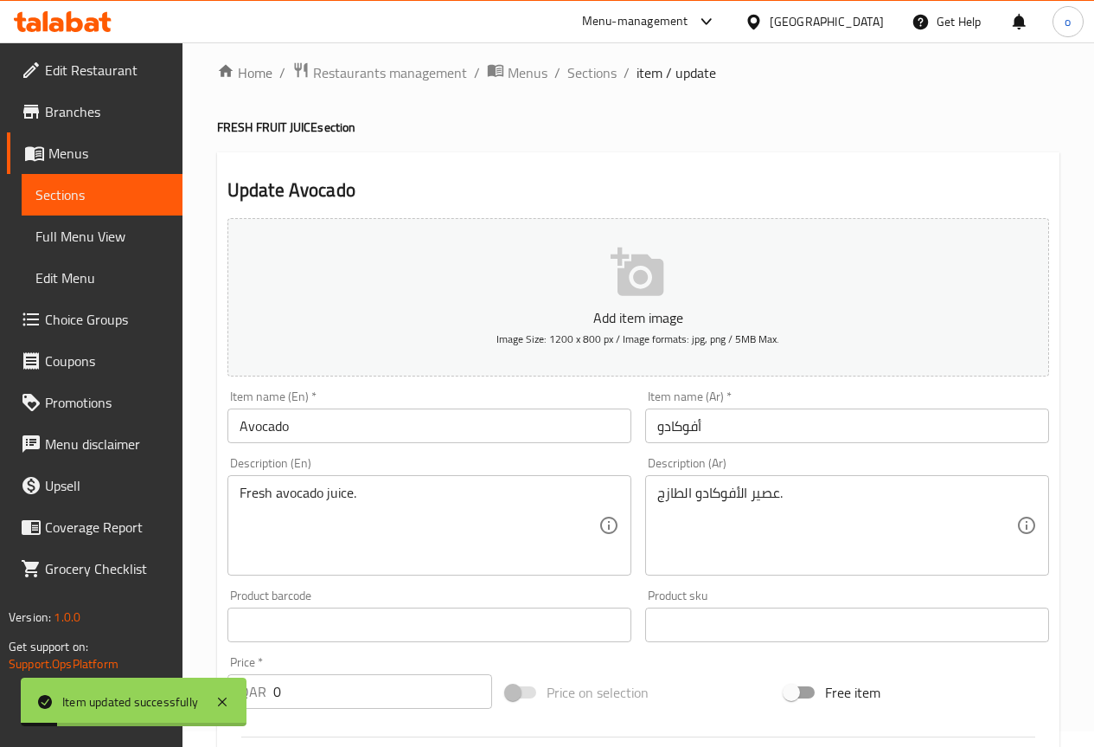
scroll to position [0, 0]
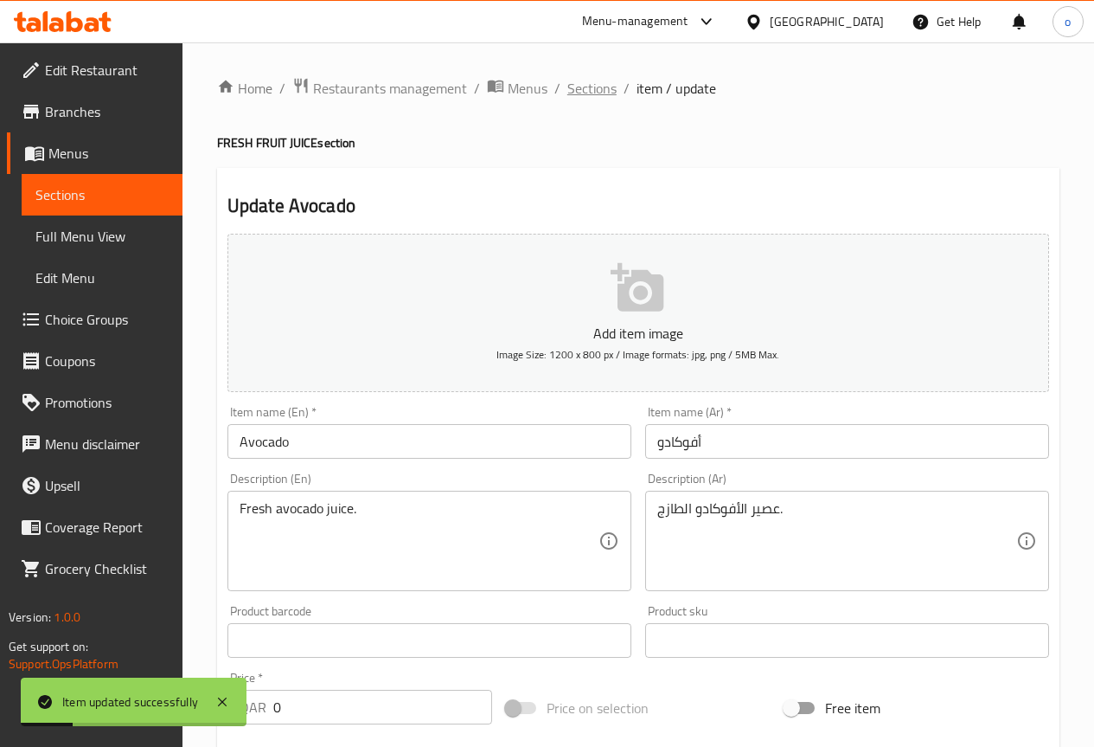
click at [585, 81] on span "Sections" at bounding box center [592, 88] width 49 height 21
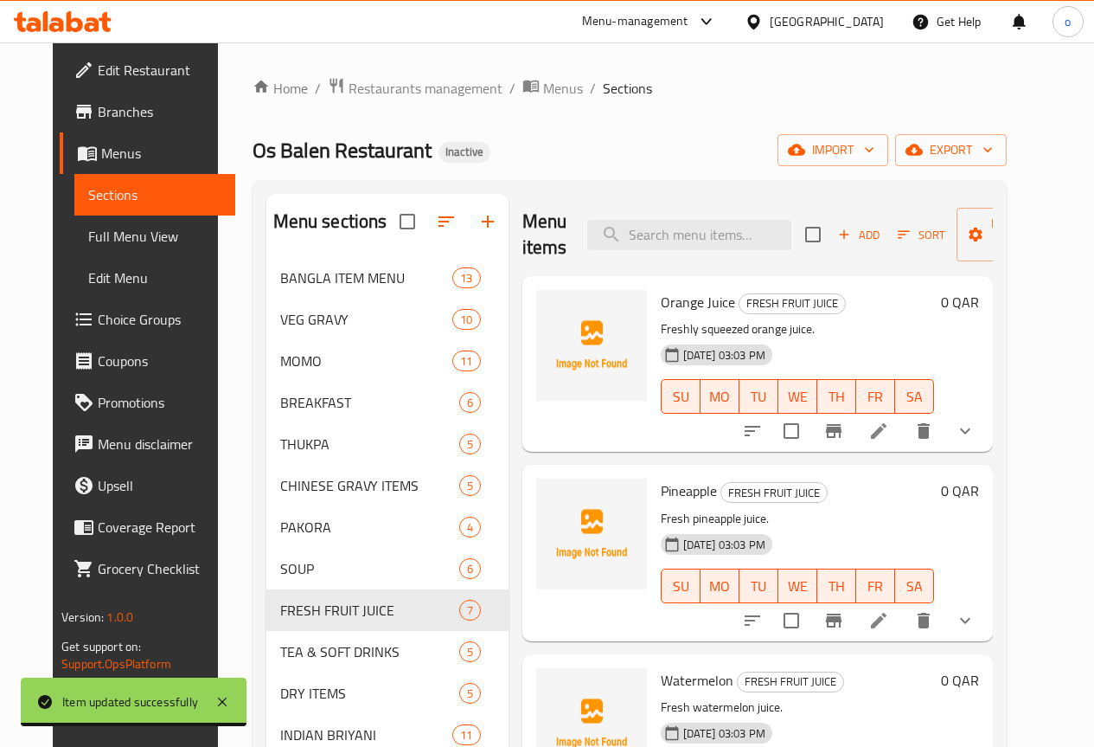
click at [102, 234] on span "Full Menu View" at bounding box center [154, 236] width 133 height 21
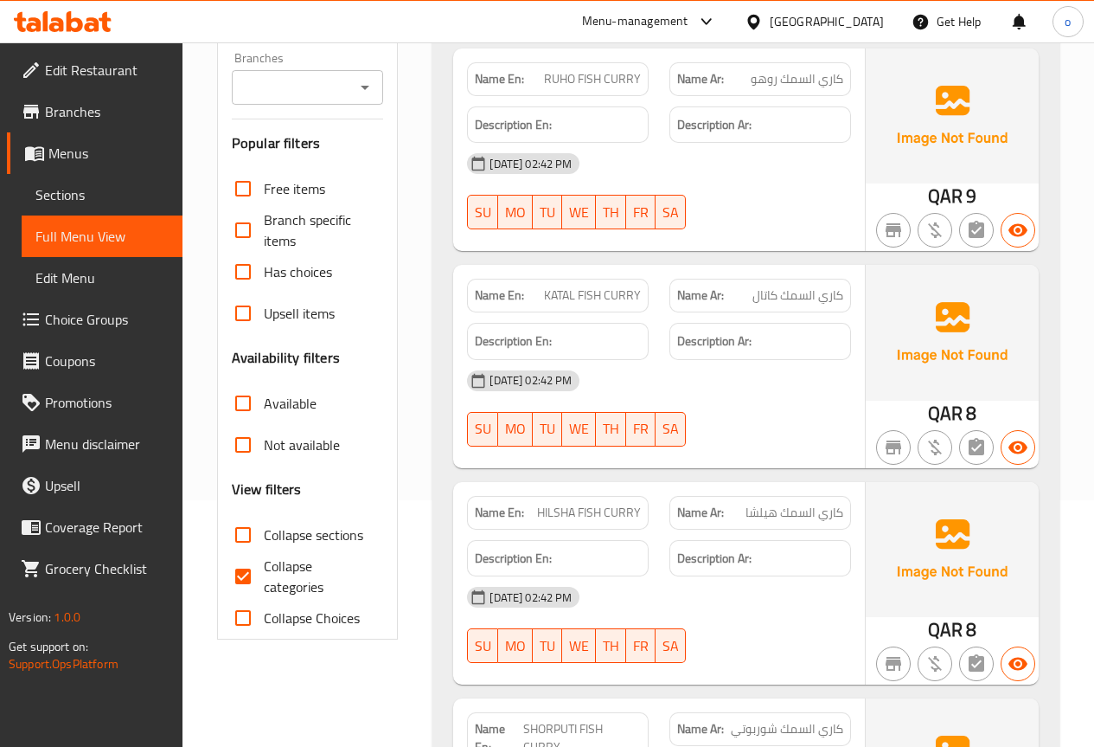
scroll to position [346, 0]
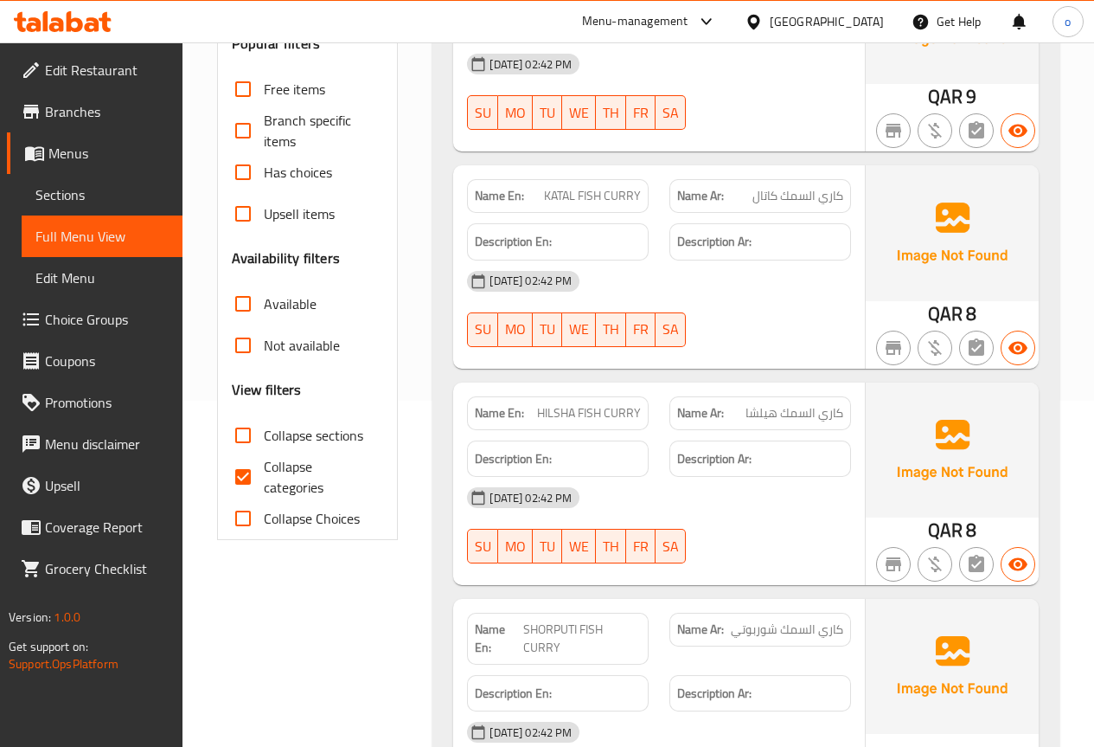
click at [252, 477] on input "Collapse categories" at bounding box center [243, 477] width 42 height 42
checkbox input "false"
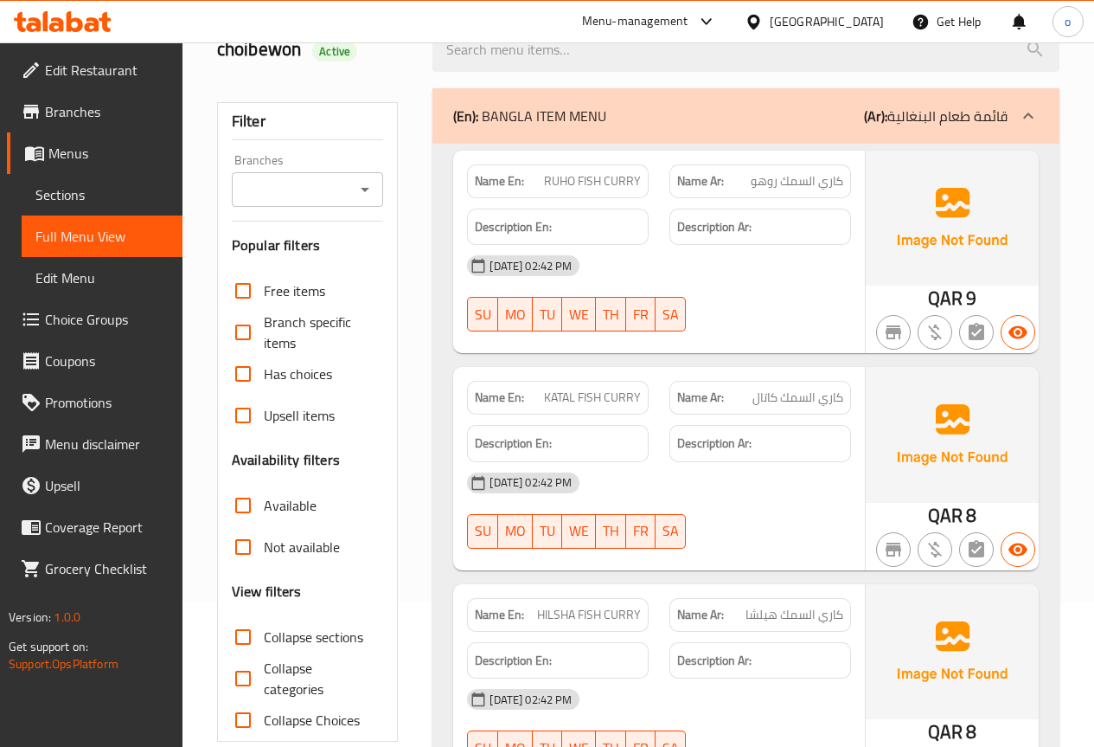
scroll to position [173, 0]
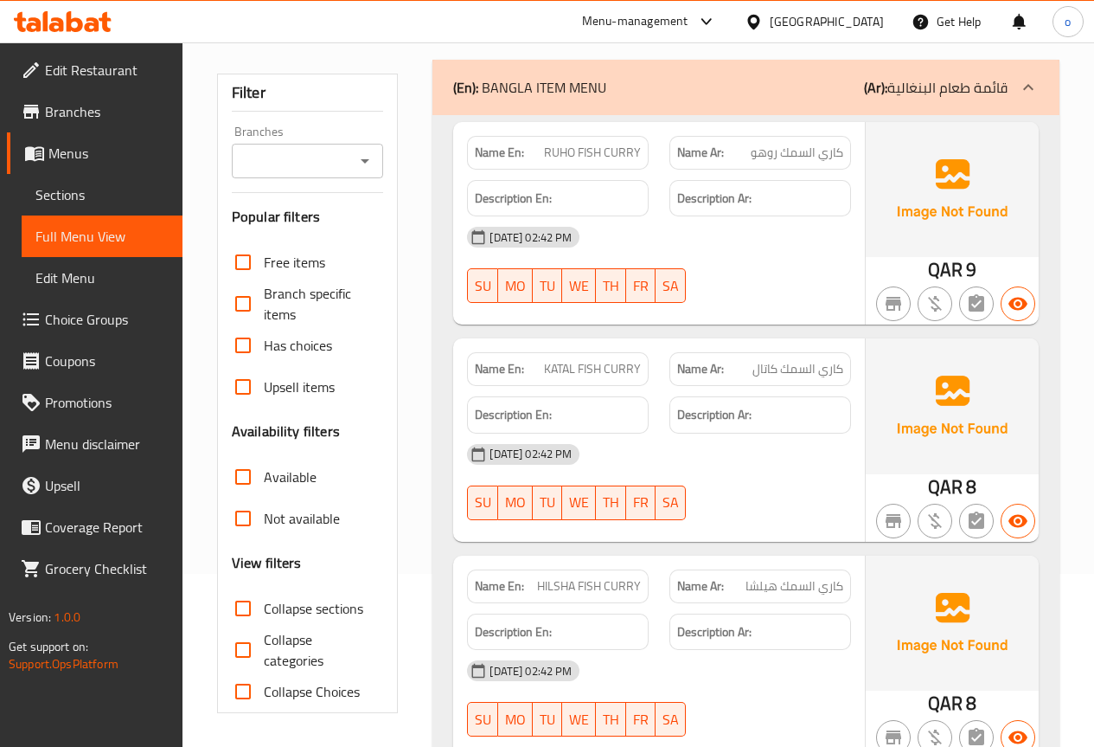
click at [247, 611] on input "Collapse sections" at bounding box center [243, 608] width 42 height 42
checkbox input "true"
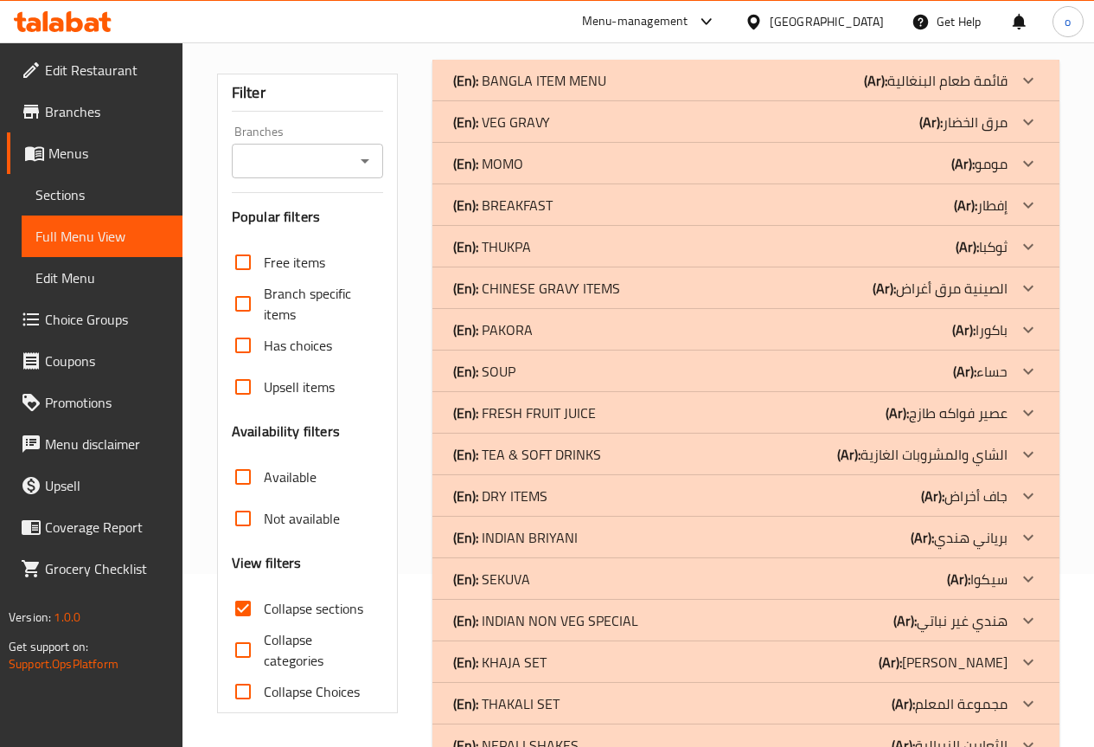
click at [1026, 160] on icon at bounding box center [1028, 163] width 21 height 21
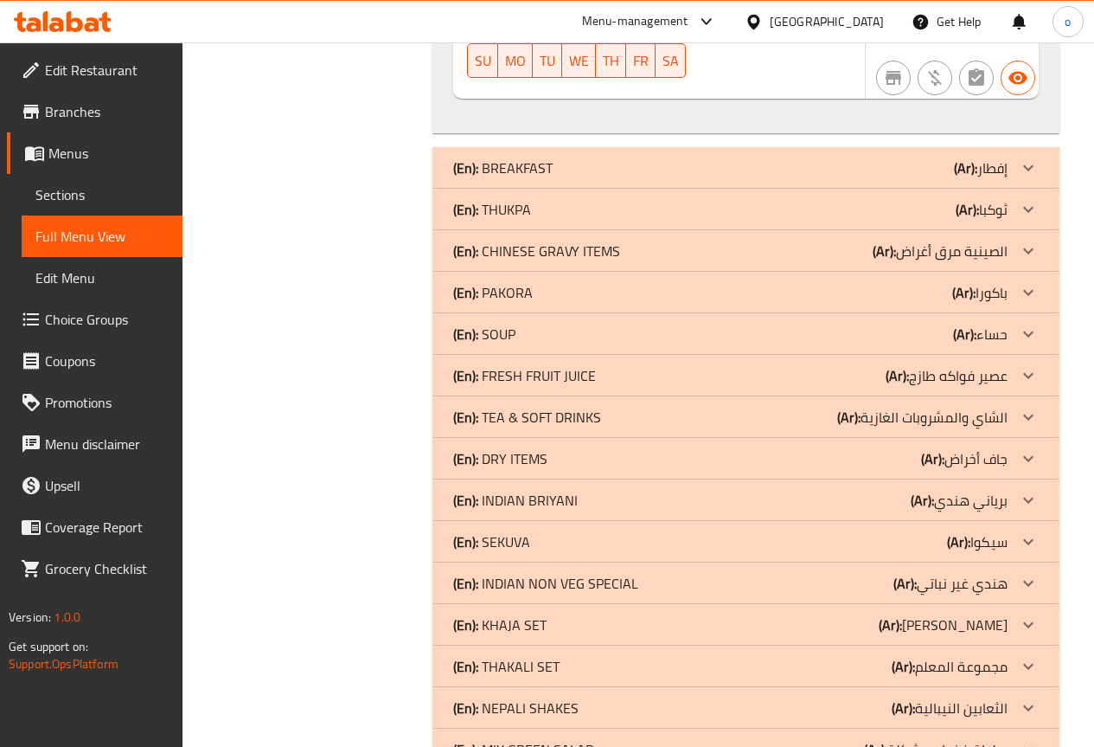
scroll to position [3288, 0]
click at [1030, 364] on icon at bounding box center [1028, 374] width 21 height 21
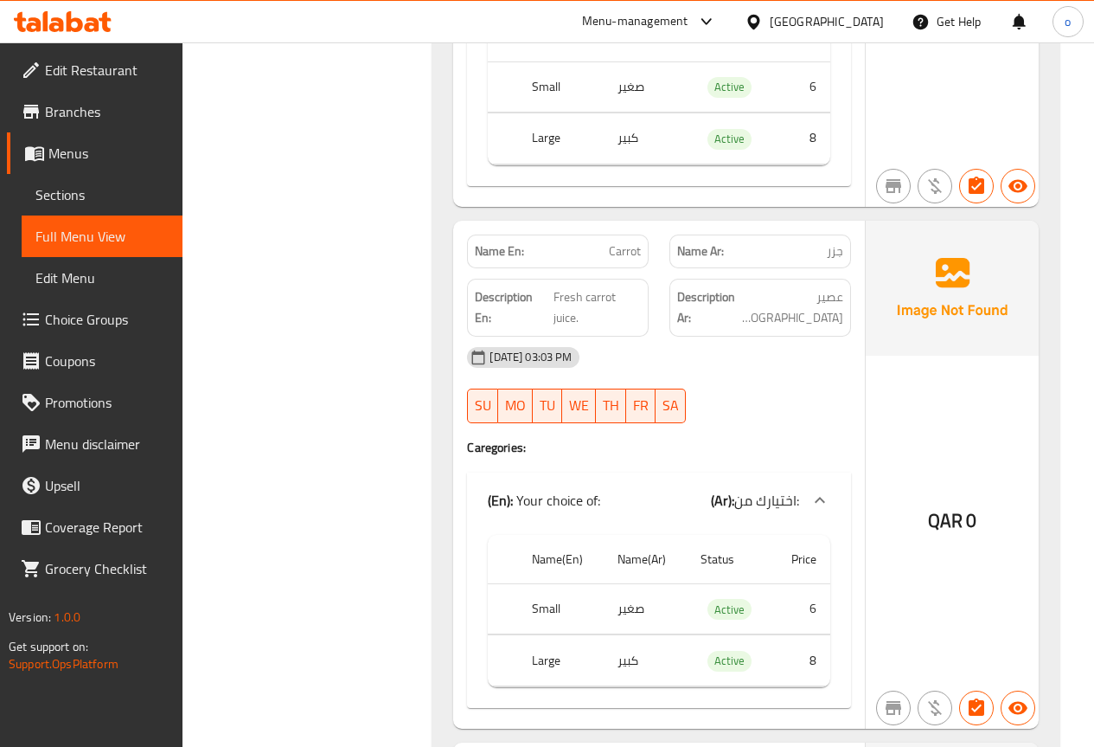
scroll to position [5060, 0]
